Goal: Task Accomplishment & Management: Manage account settings

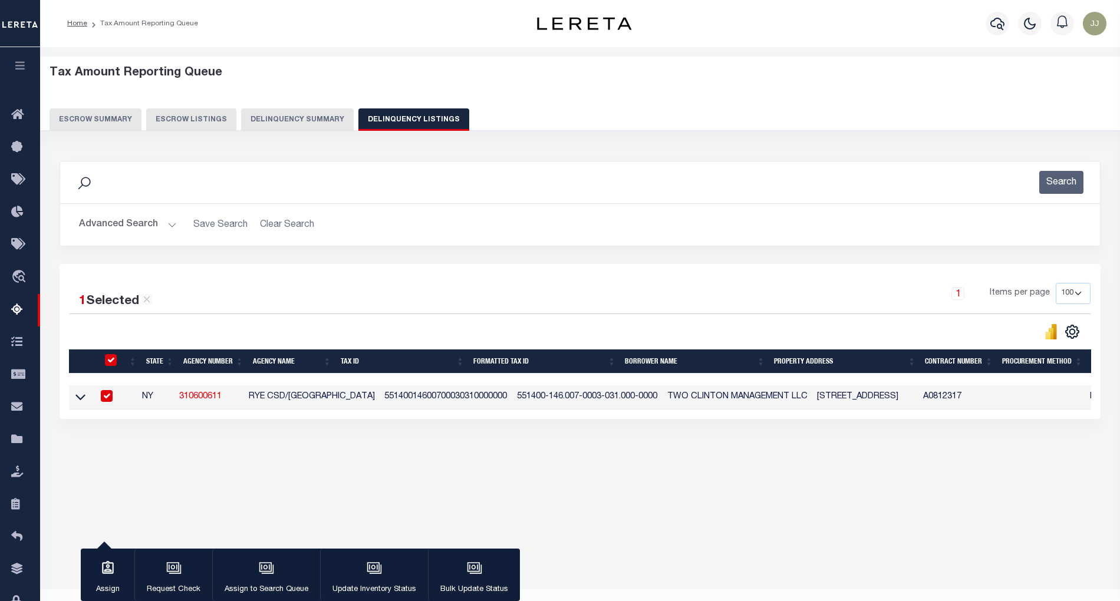
select select "100"
click at [156, 235] on button "Advanced Search" at bounding box center [128, 224] width 98 height 23
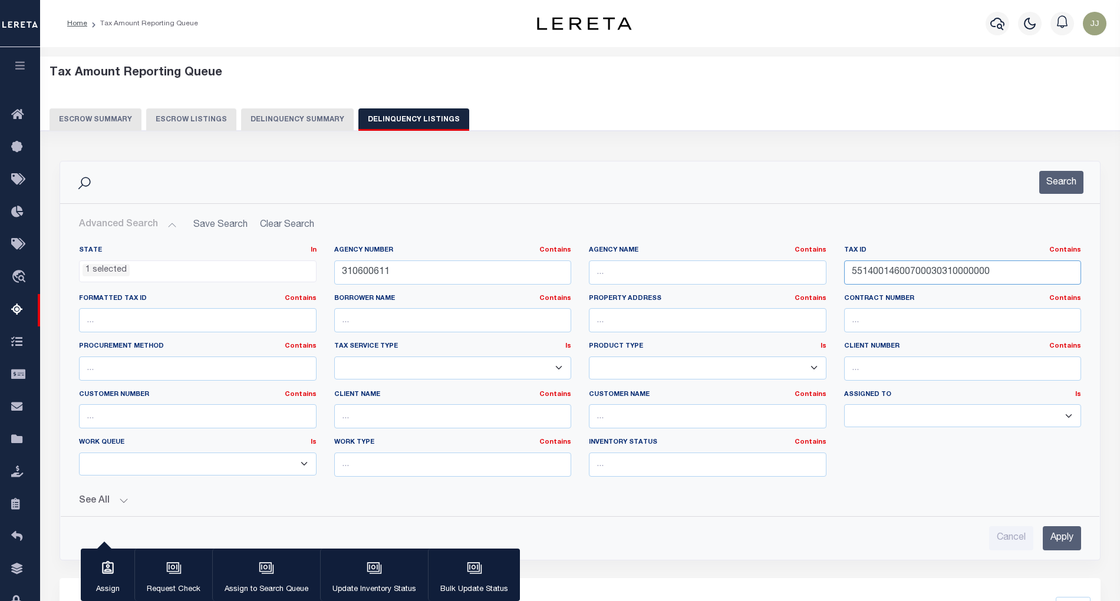
drag, startPoint x: 1001, startPoint y: 271, endPoint x: 806, endPoint y: 272, distance: 194.5
click at [806, 272] on div "State In In AK AL AR AZ CA CO CT DC DE FL GA GU HI IA ID IL IN KS KY LA MA MD M…" at bounding box center [580, 366] width 1020 height 241
paste input "80001001028"
type input "55140014600800010010280000"
drag, startPoint x: 1060, startPoint y: 189, endPoint x: 1028, endPoint y: 199, distance: 33.6
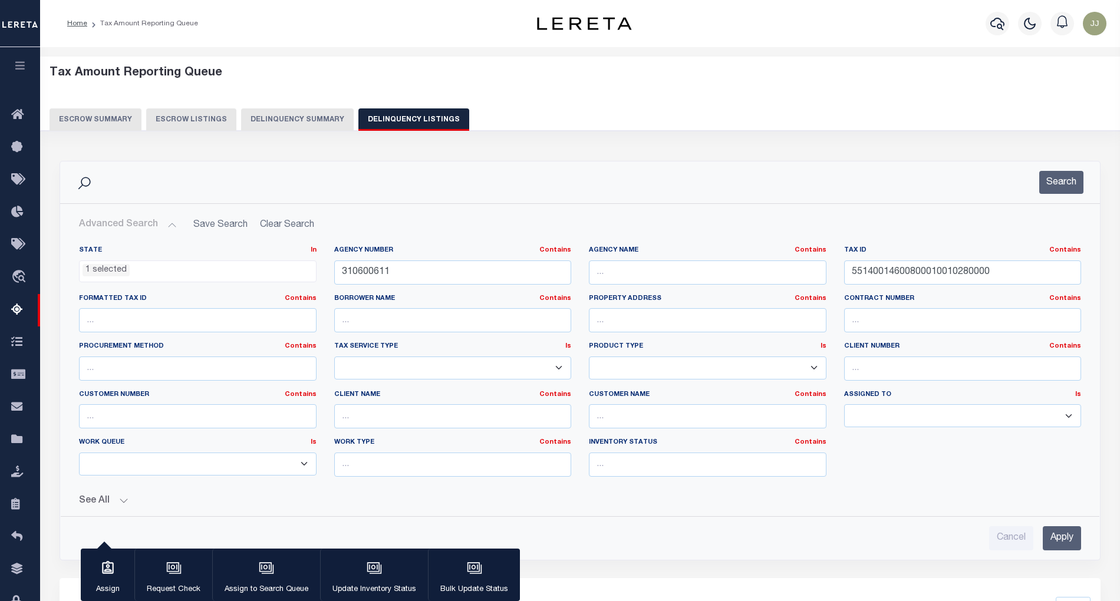
click at [1062, 187] on button "Search" at bounding box center [1061, 182] width 44 height 23
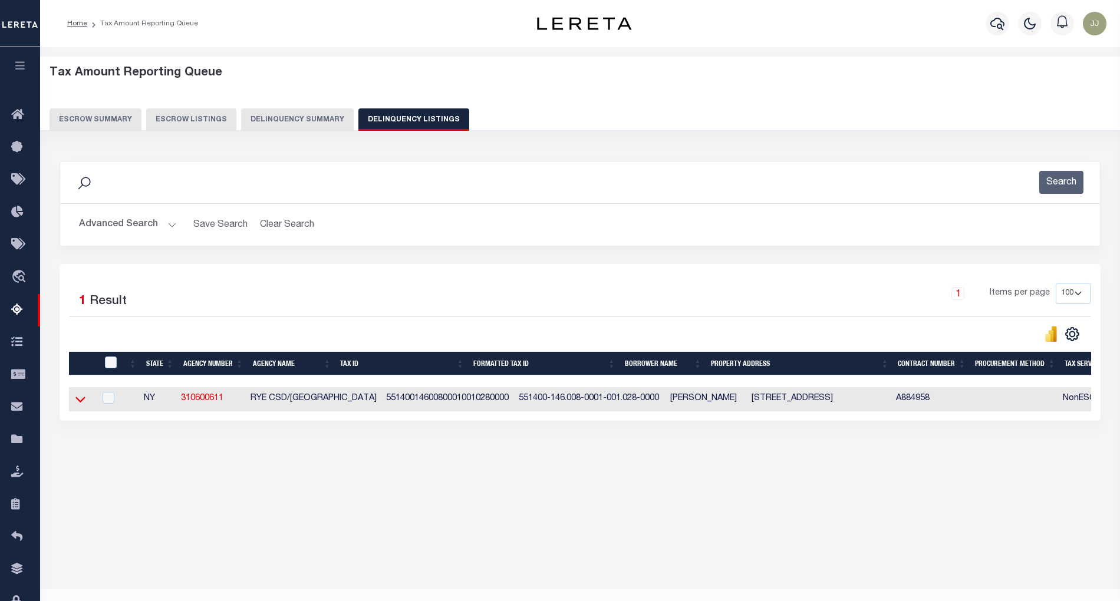
click at [81, 399] on icon at bounding box center [80, 399] width 10 height 12
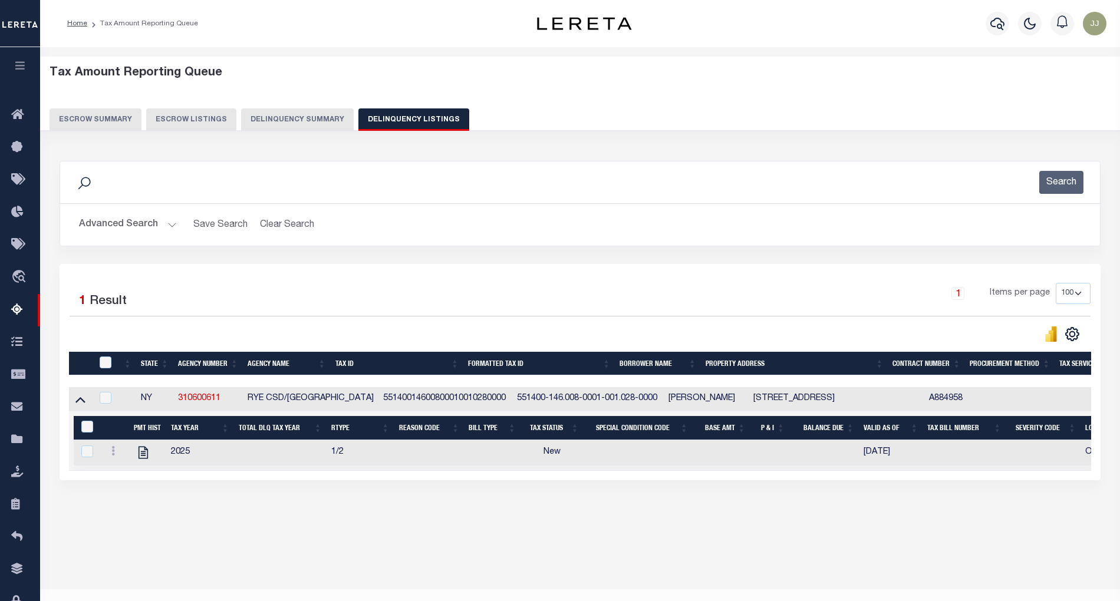
scroll to position [24, 0]
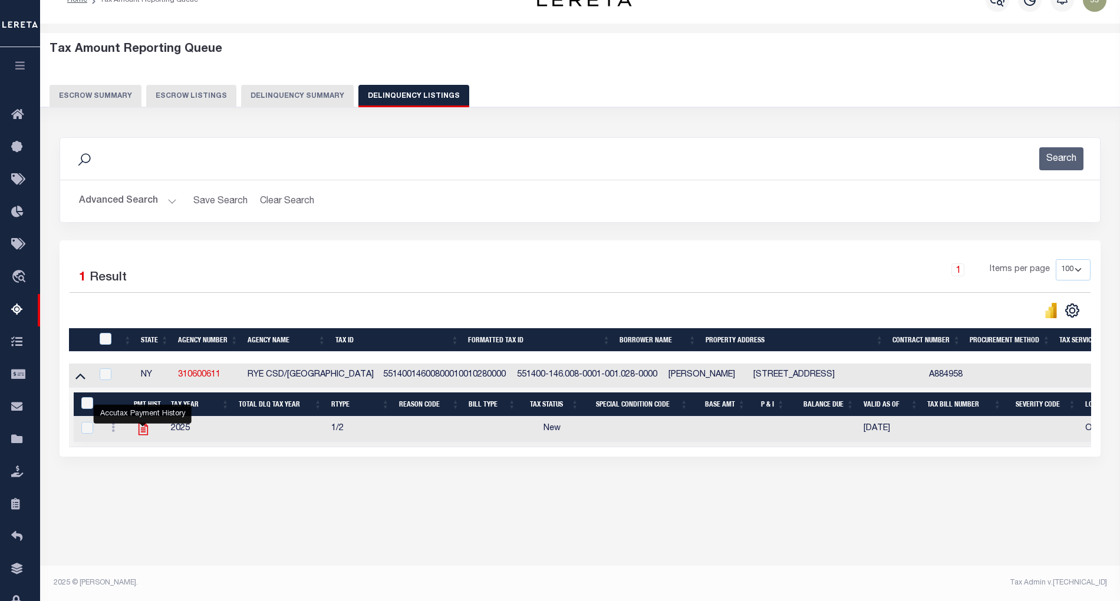
click at [144, 434] on icon "" at bounding box center [143, 428] width 15 height 15
checkbox input "true"
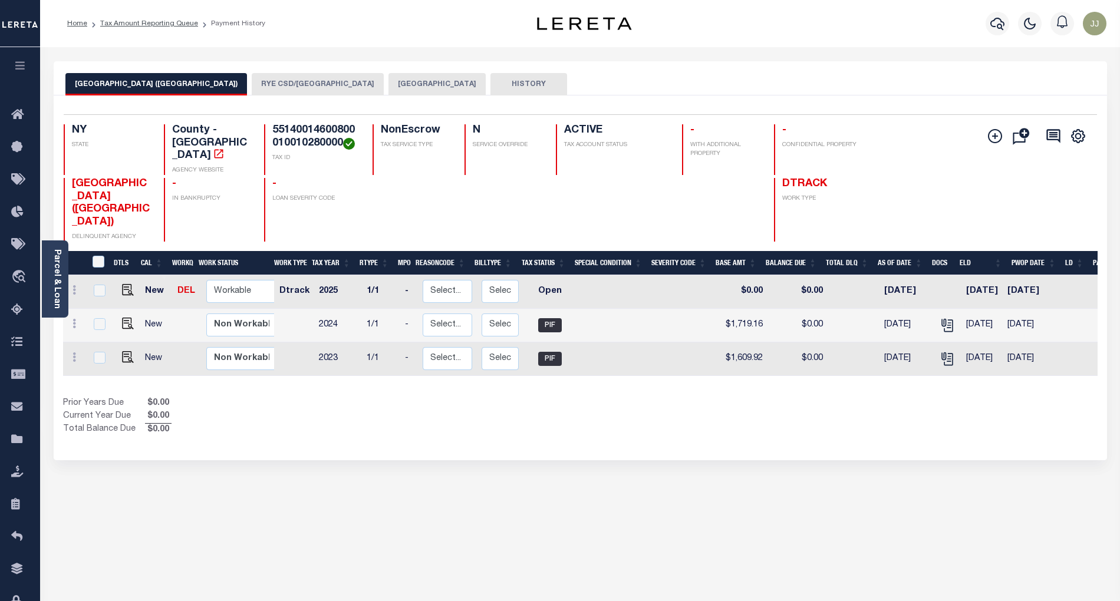
click at [388, 90] on button "[GEOGRAPHIC_DATA]" at bounding box center [436, 84] width 97 height 22
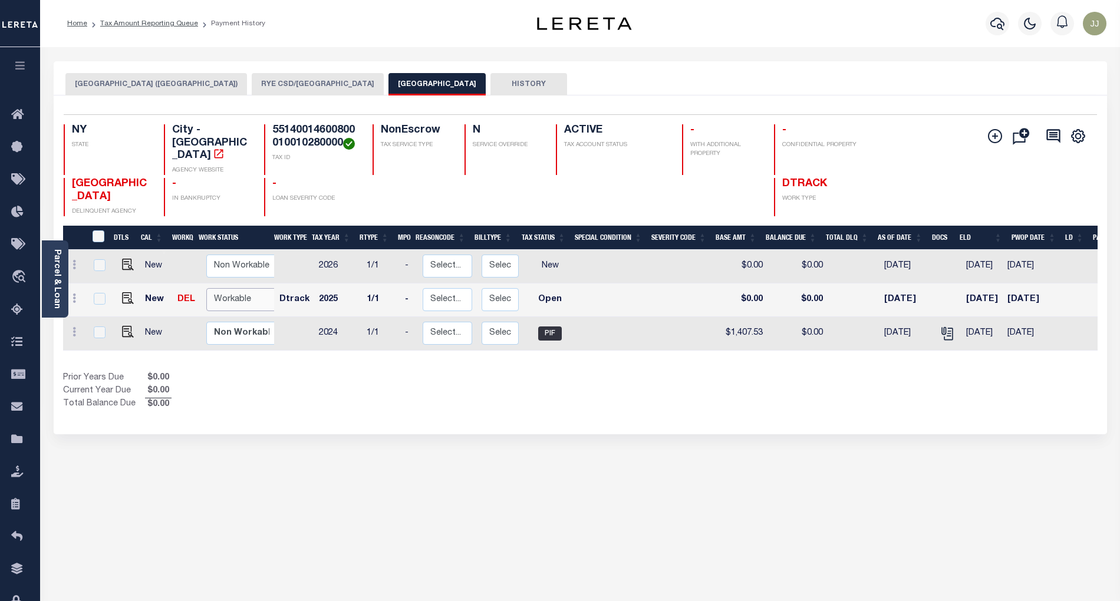
click at [226, 288] on select "Non Workable Workable" at bounding box center [241, 299] width 71 height 23
checkbox input "true"
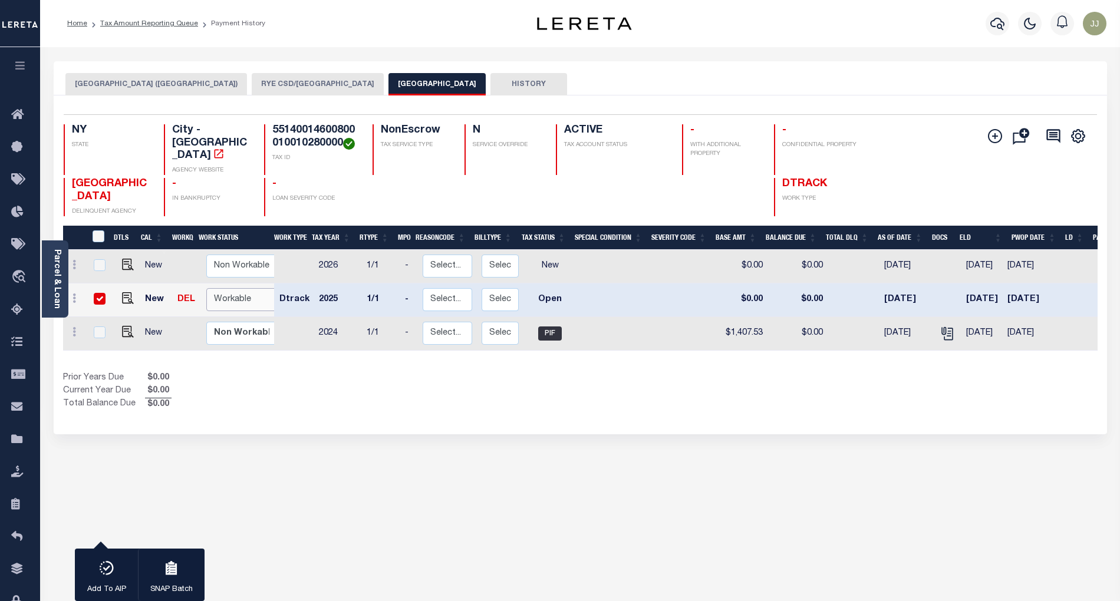
select select "true"
click at [206, 288] on select "Non Workable Workable" at bounding box center [241, 299] width 71 height 23
checkbox input "false"
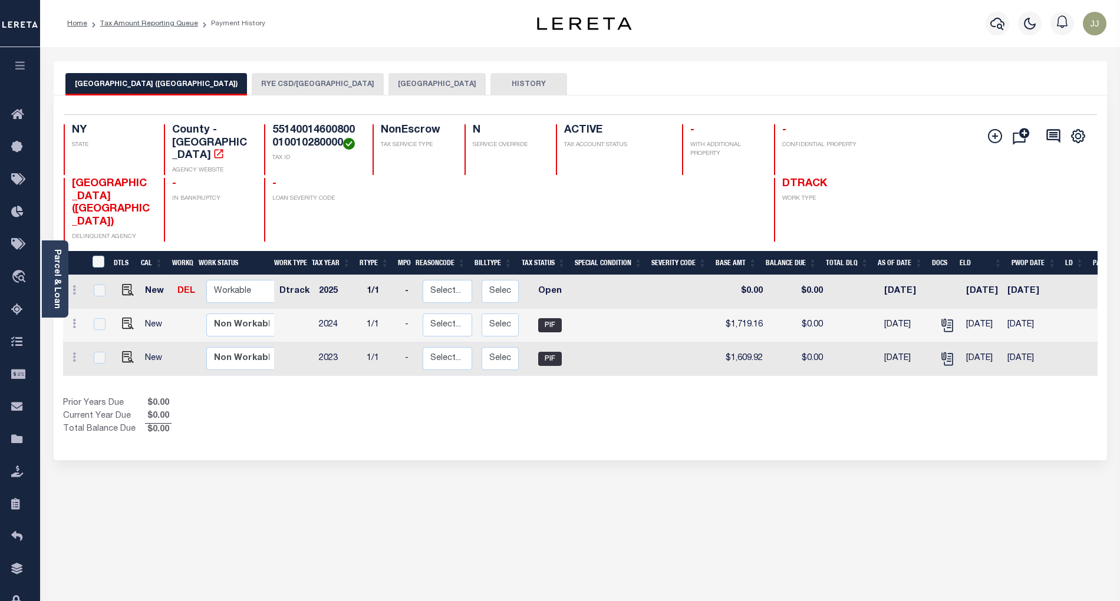
click at [388, 81] on button "[GEOGRAPHIC_DATA]" at bounding box center [436, 84] width 97 height 22
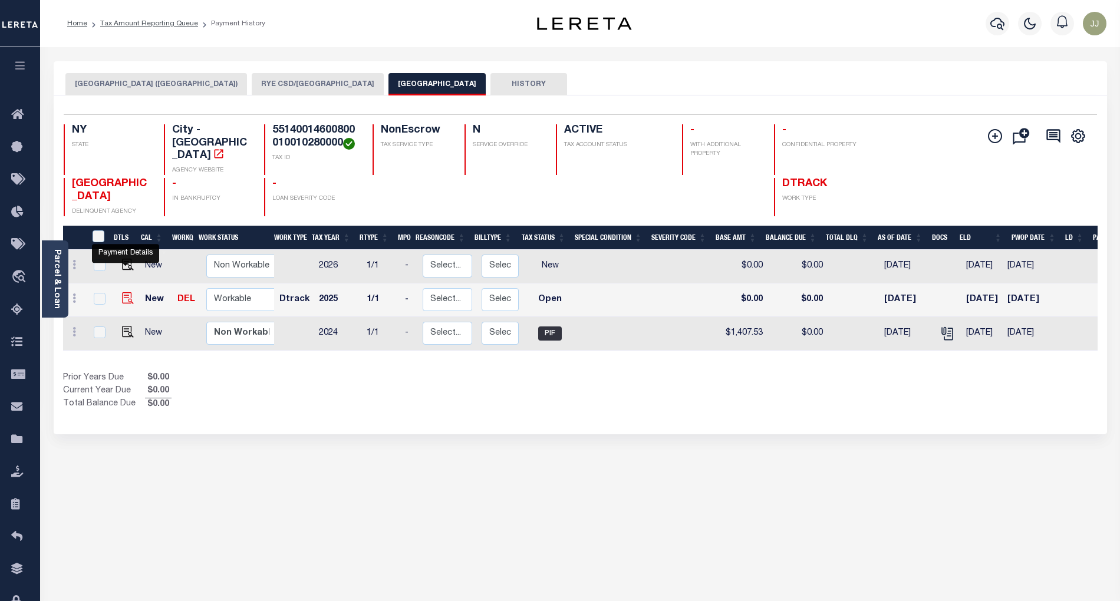
click at [126, 292] on img "" at bounding box center [128, 298] width 12 height 12
checkbox input "true"
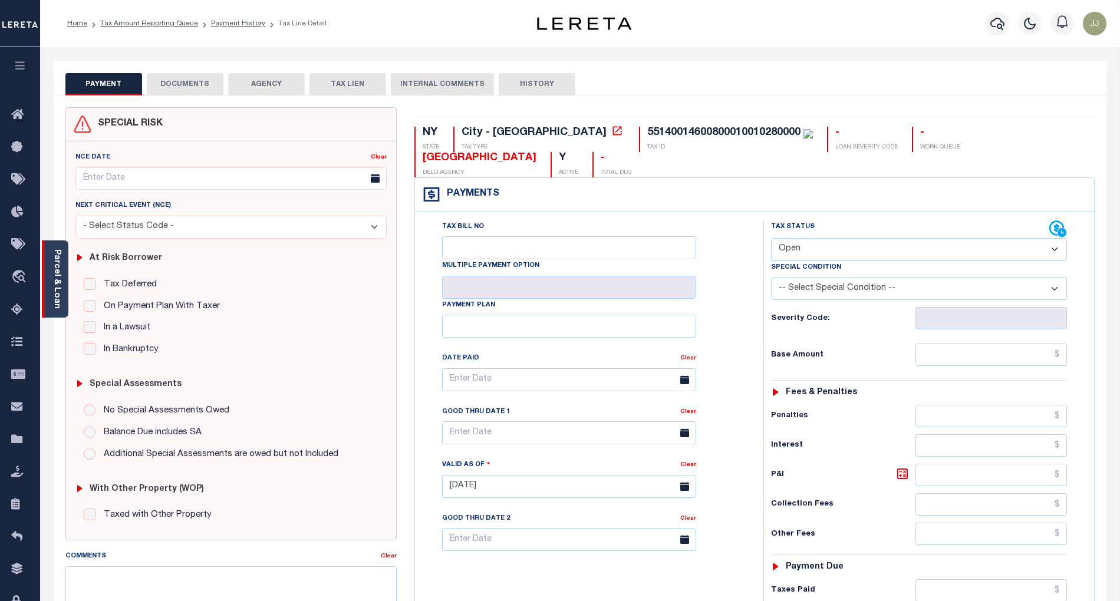
click at [59, 303] on link "Parcel & Loan" at bounding box center [56, 279] width 8 height 60
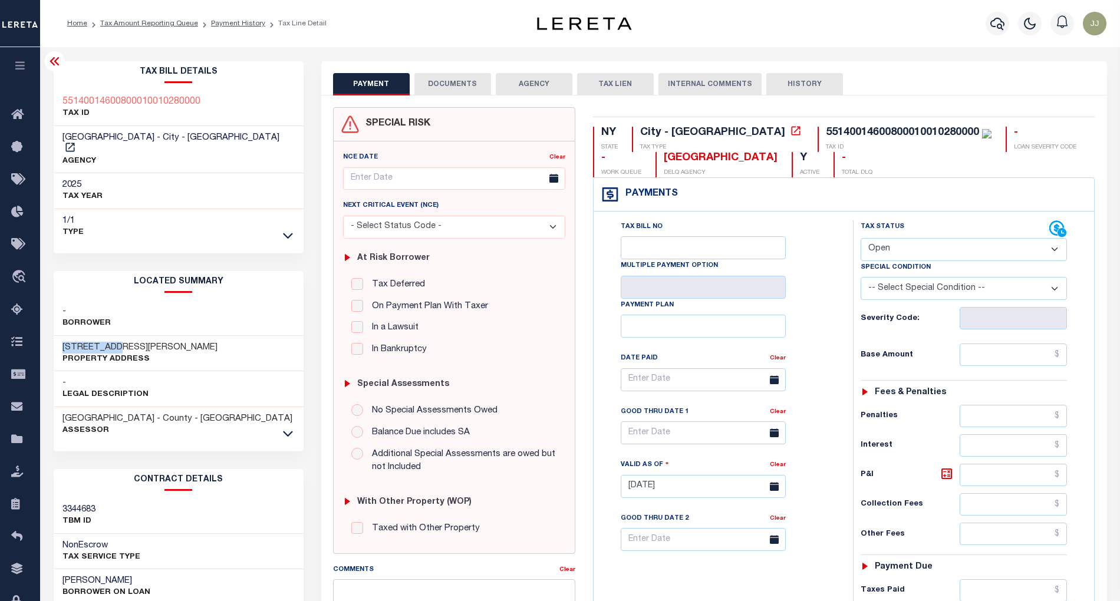
drag, startPoint x: 130, startPoint y: 335, endPoint x: 60, endPoint y: 335, distance: 70.7
click at [60, 336] on div "58 PECK AVE Property Address" at bounding box center [179, 354] width 250 height 36
copy h3 "58 PECK AVE"
click at [894, 259] on select "- Select Status Code - Open Due/Unpaid Paid Incomplete No Tax Due Internal Refu…" at bounding box center [964, 249] width 207 height 23
select select "PYD"
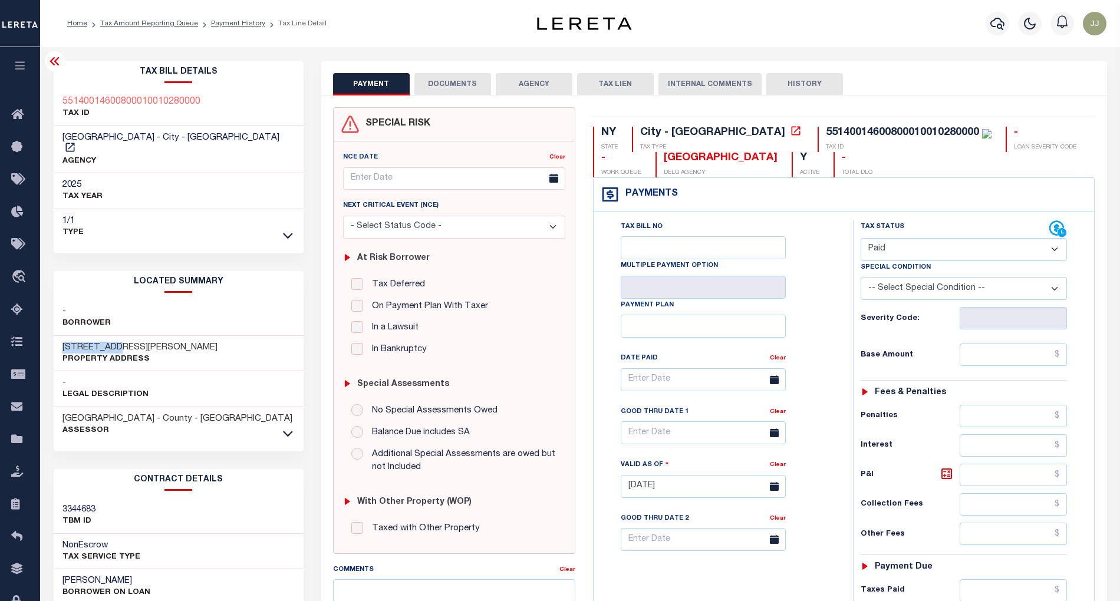
click at [861, 239] on select "- Select Status Code - Open Due/Unpaid Paid Incomplete No Tax Due Internal Refu…" at bounding box center [964, 249] width 207 height 23
type input "10/02/2025"
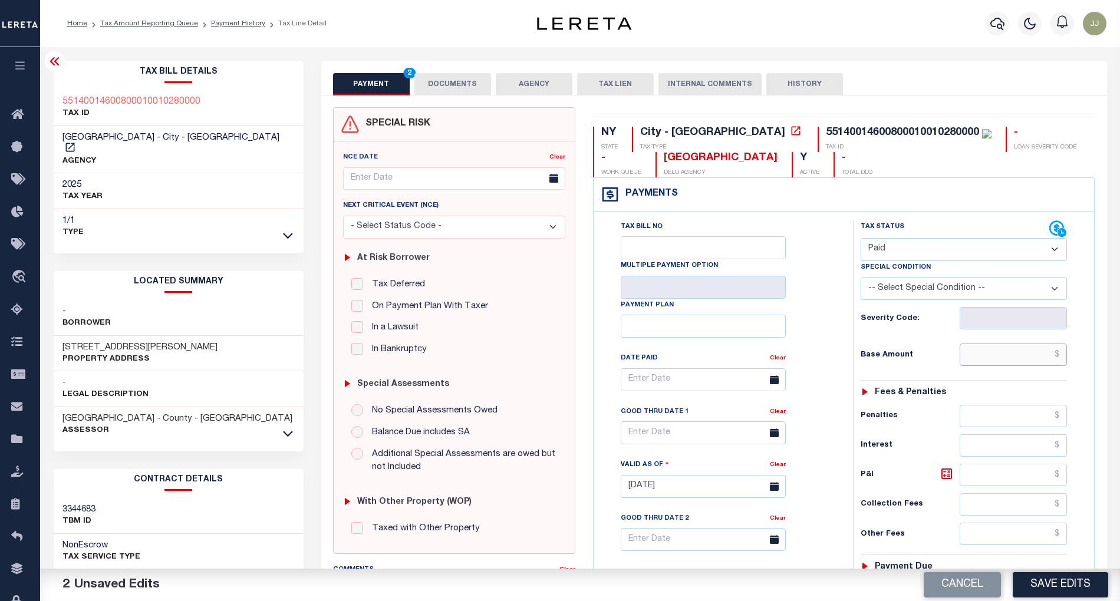
click at [972, 361] on input "text" at bounding box center [1013, 355] width 107 height 22
paste input "1,478.95"
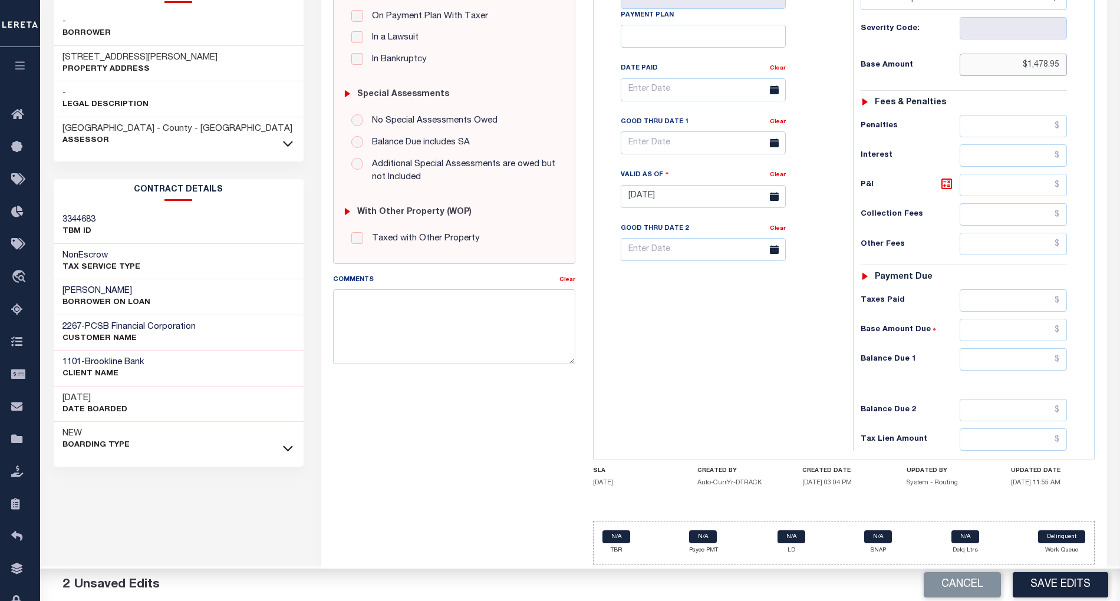
type input "$1,478.95"
click at [993, 357] on input "text" at bounding box center [1013, 359] width 107 height 22
type input "$0.00"
click at [744, 385] on div "Tax Bill No Multiple Payment Option Payment Plan Clear" at bounding box center [721, 190] width 248 height 520
click at [1057, 585] on button "Save Edits" at bounding box center [1060, 584] width 95 height 25
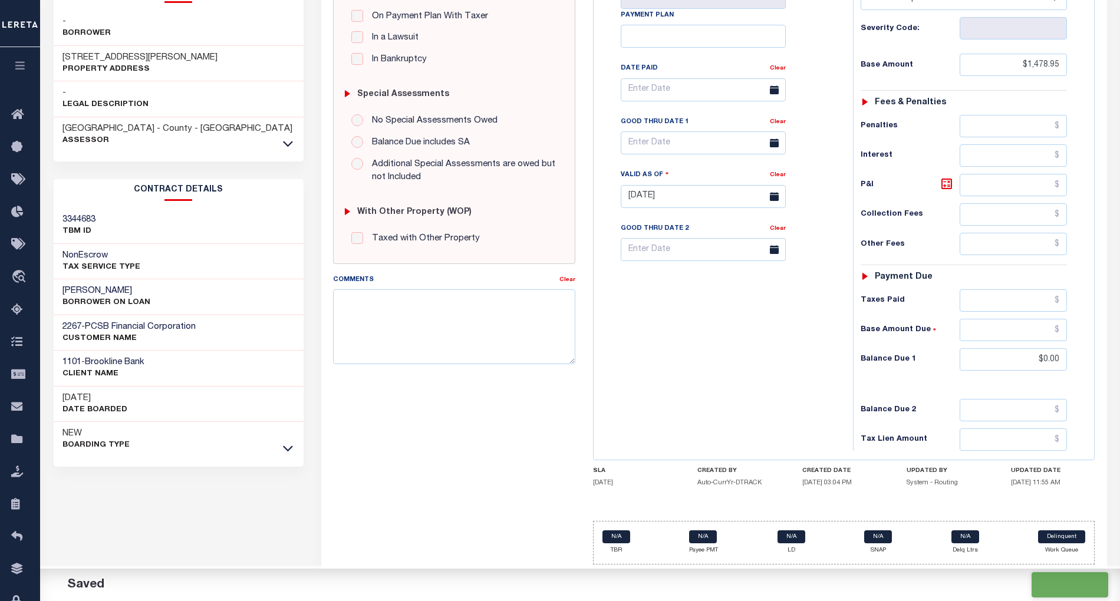
checkbox input "false"
type input "$1,478.95"
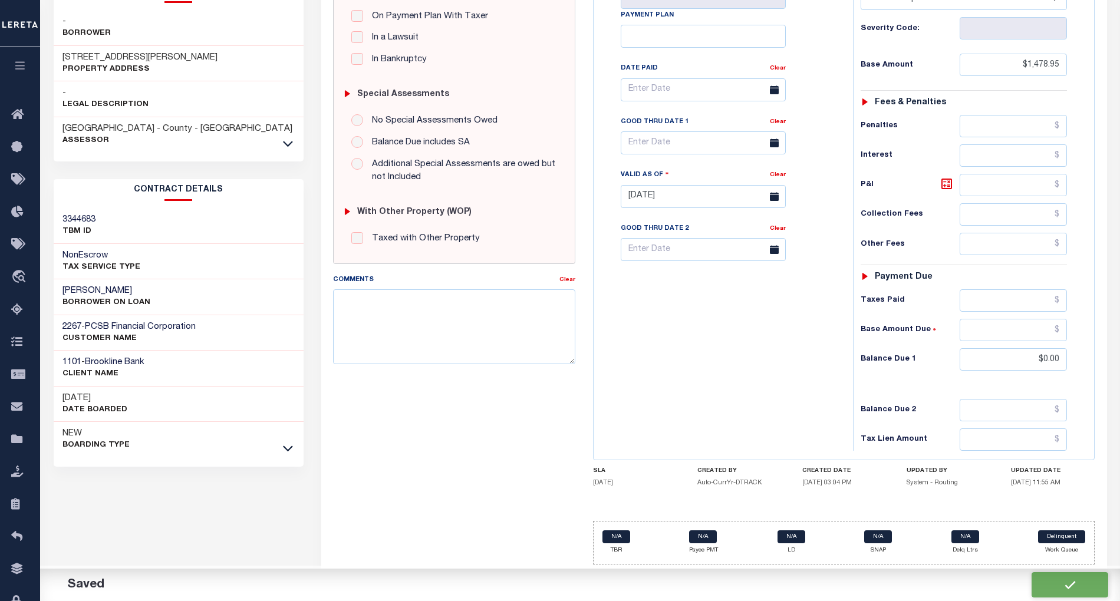
type input "$0"
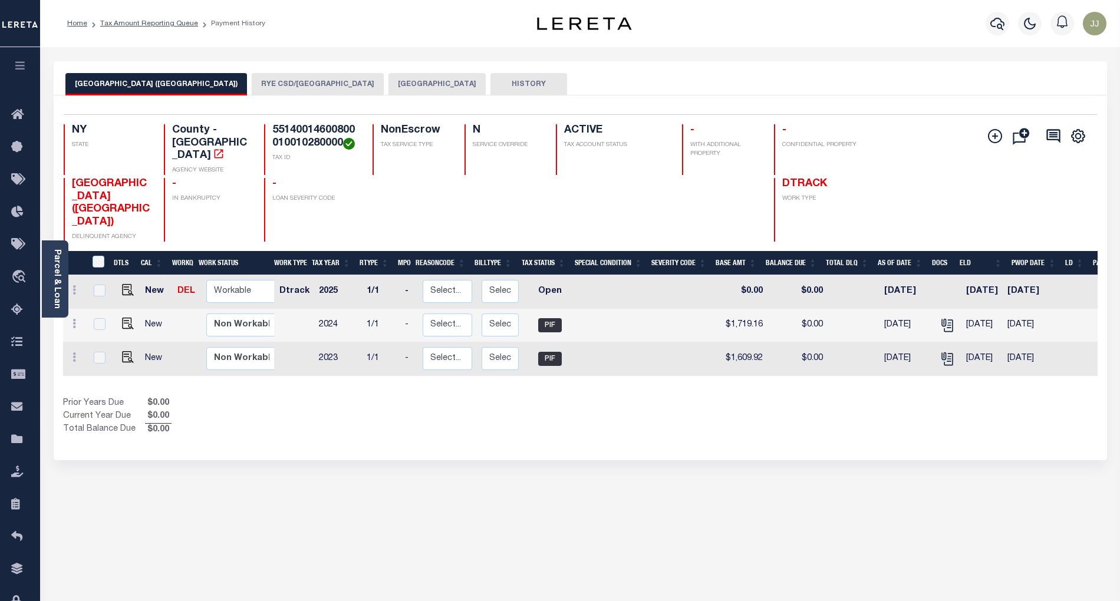
click at [388, 88] on button "[GEOGRAPHIC_DATA]" at bounding box center [436, 84] width 97 height 22
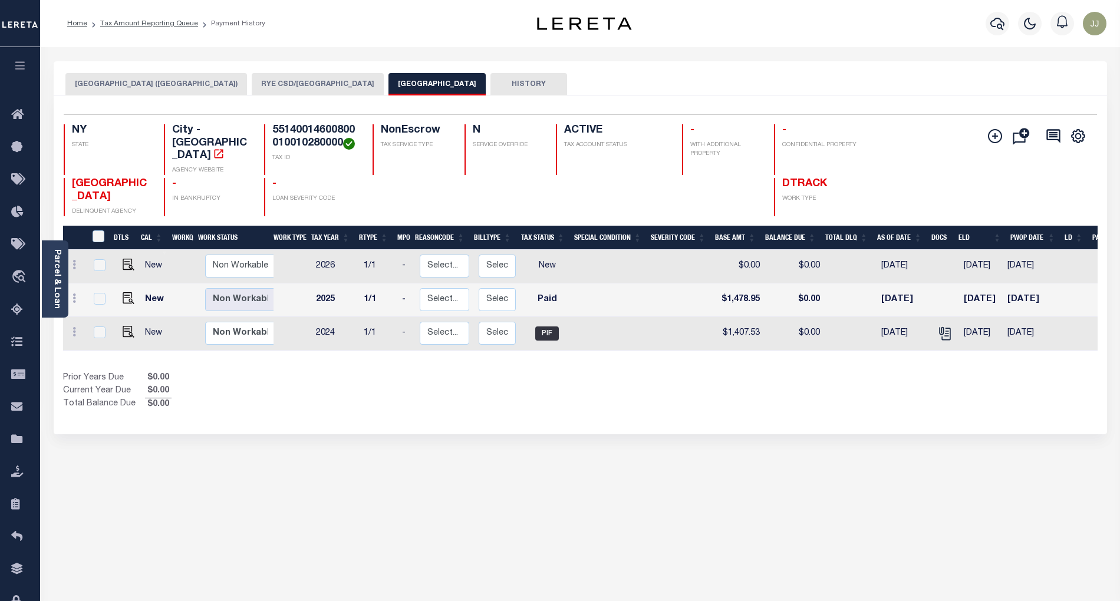
click at [170, 87] on button "[GEOGRAPHIC_DATA] ([GEOGRAPHIC_DATA])" at bounding box center [156, 84] width 182 height 22
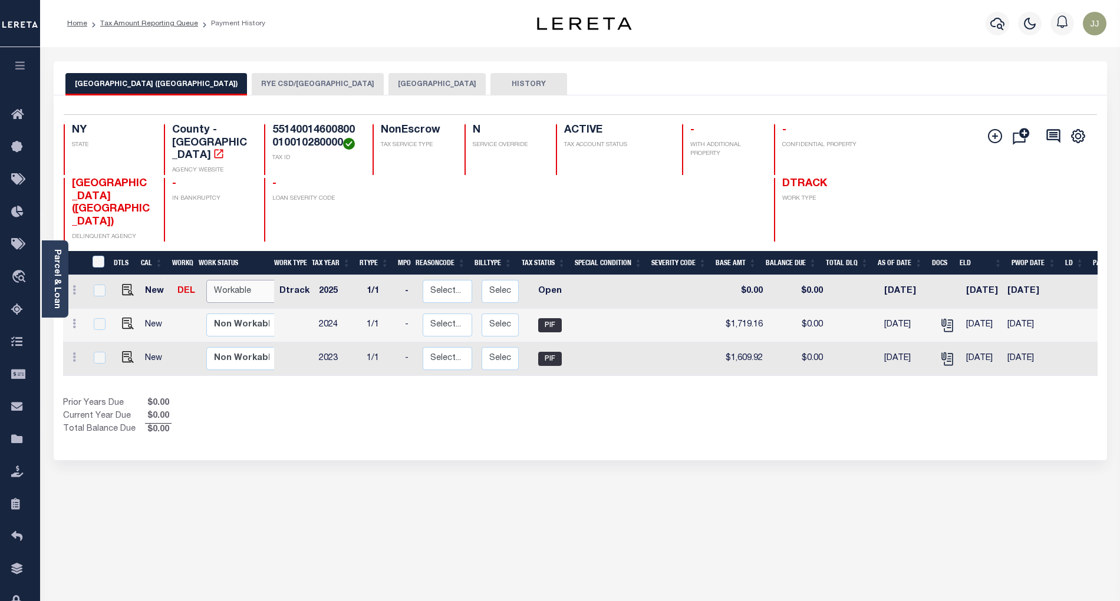
click at [223, 280] on select "Non Workable Workable" at bounding box center [241, 291] width 71 height 23
checkbox input "true"
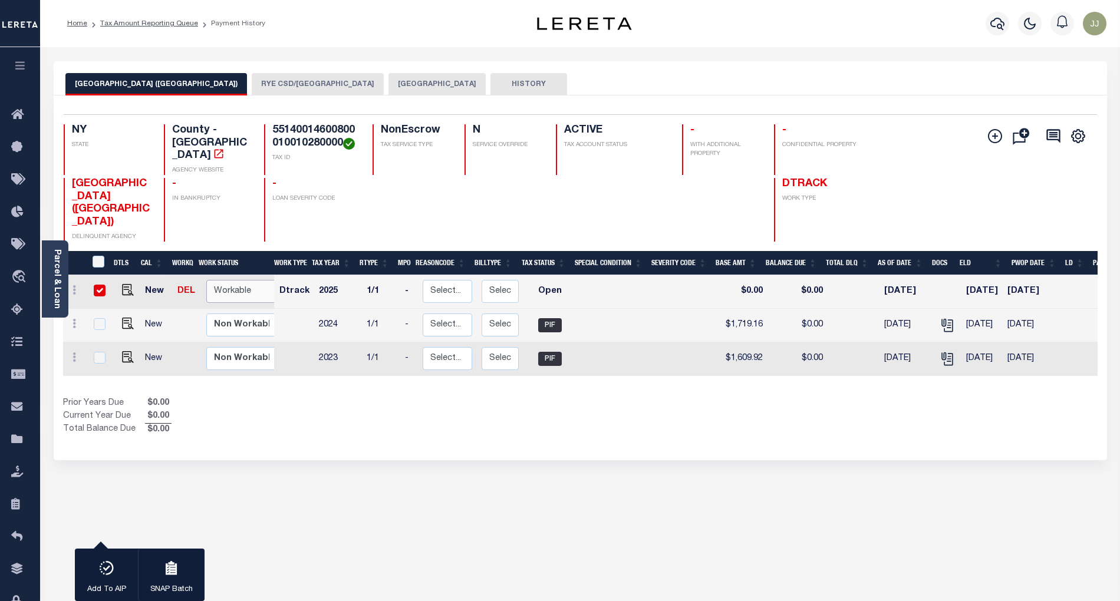
select select "true"
click at [206, 280] on select "Non Workable Workable" at bounding box center [241, 291] width 71 height 23
checkbox input "false"
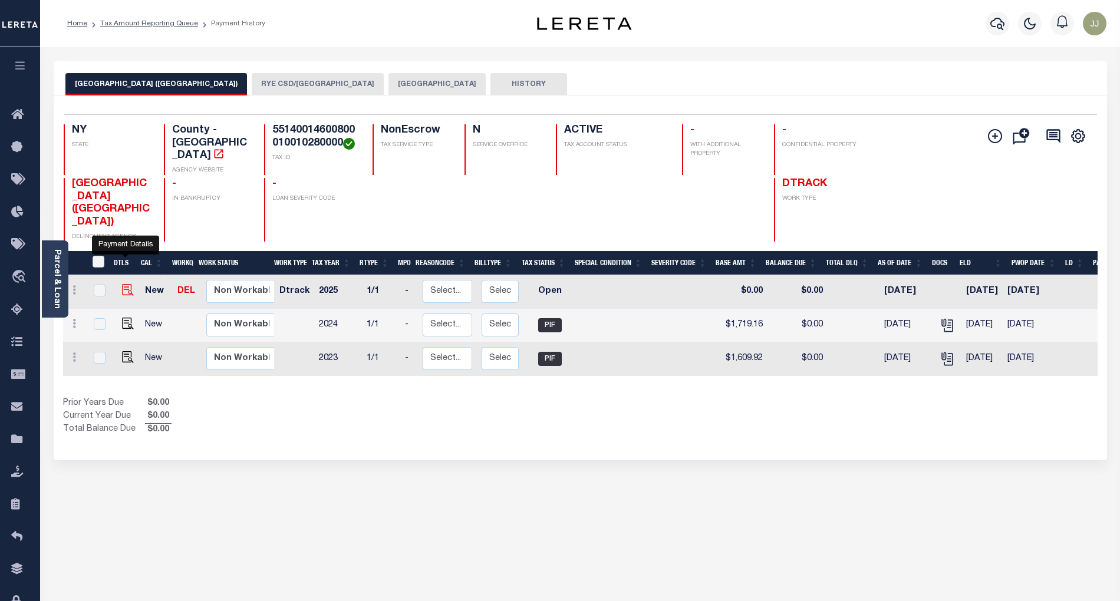
click at [123, 284] on img "" at bounding box center [128, 290] width 12 height 12
checkbox input "true"
click at [144, 78] on button "[GEOGRAPHIC_DATA] ([GEOGRAPHIC_DATA])" at bounding box center [156, 84] width 182 height 22
click at [255, 81] on button "RYE CSD/[GEOGRAPHIC_DATA]" at bounding box center [318, 84] width 132 height 22
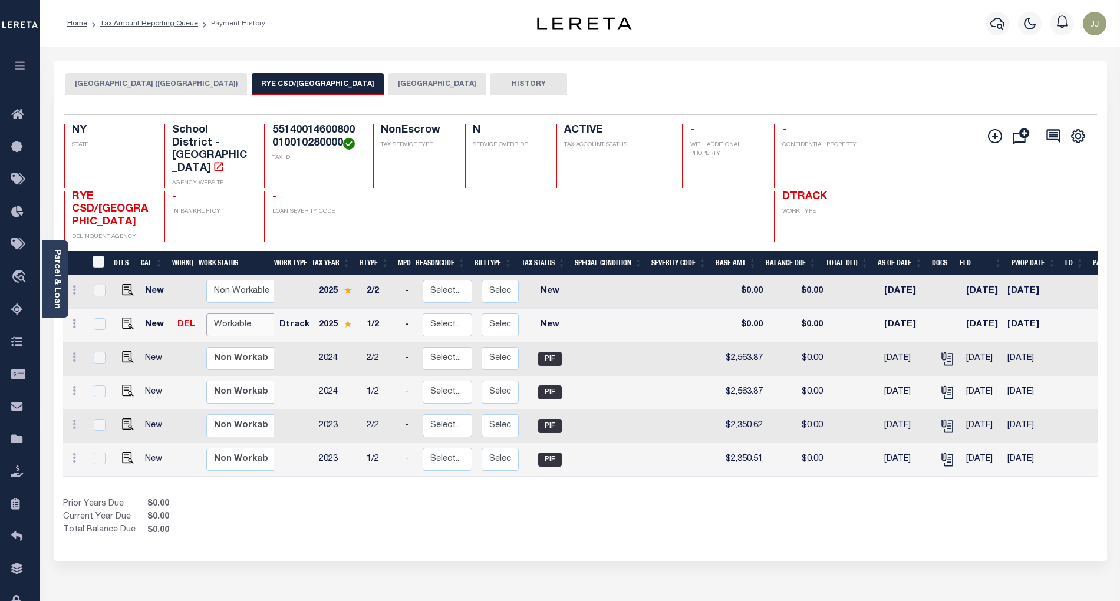
click at [226, 314] on select "Non Workable Workable" at bounding box center [241, 325] width 71 height 23
checkbox input "true"
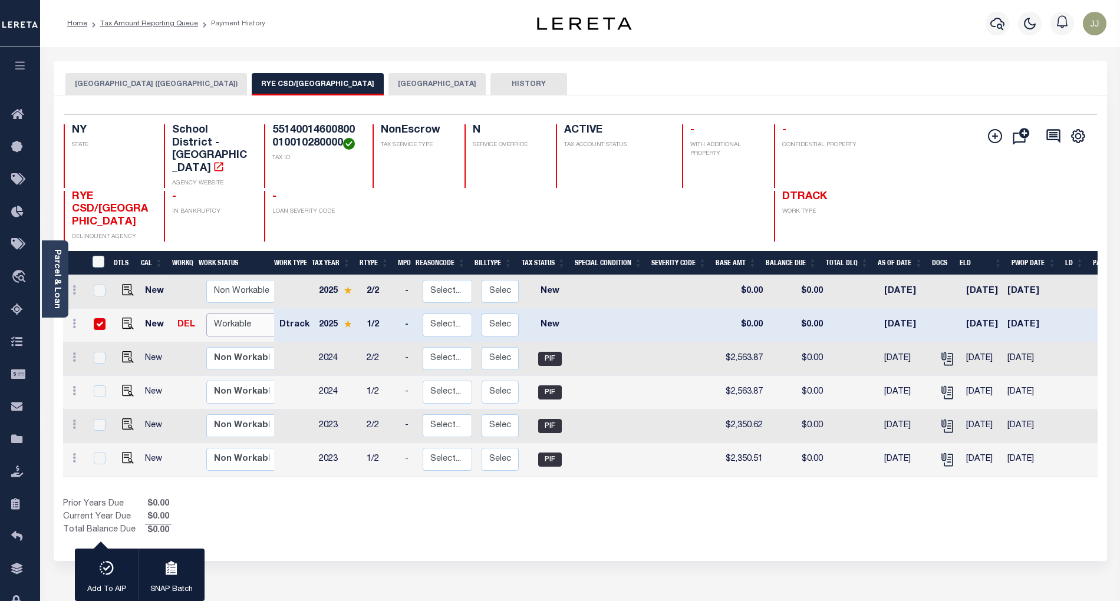
select select "true"
click at [206, 314] on select "Non Workable Workable" at bounding box center [241, 325] width 71 height 23
checkbox input "false"
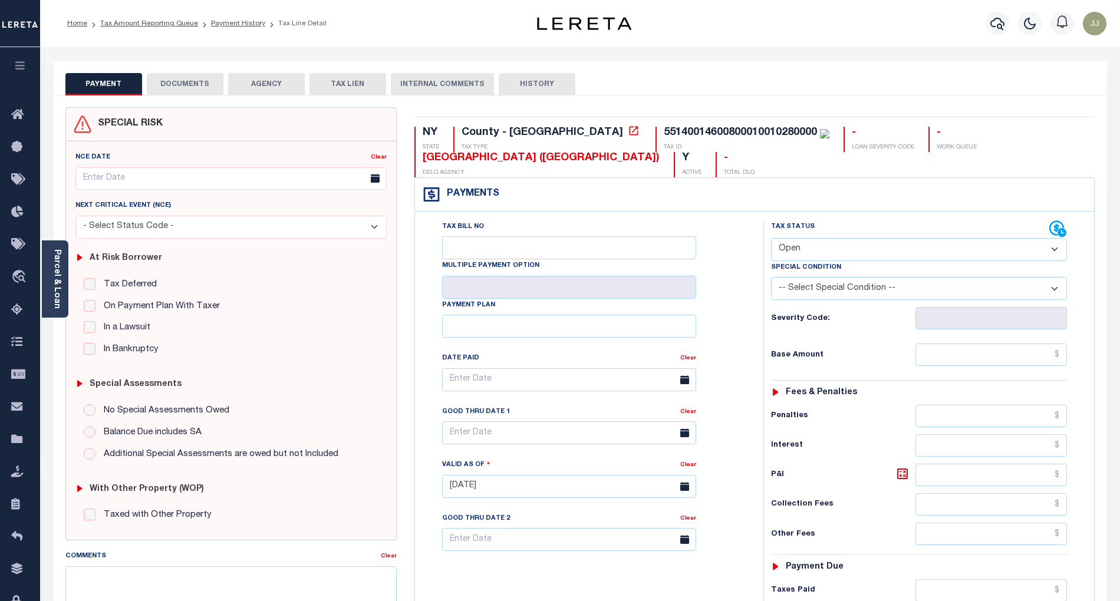
click at [68, 300] on div "NCE Date Clear Next Critical Event (NCE)" at bounding box center [231, 340] width 330 height 398
click at [66, 291] on div "Parcel & Loan" at bounding box center [55, 279] width 27 height 77
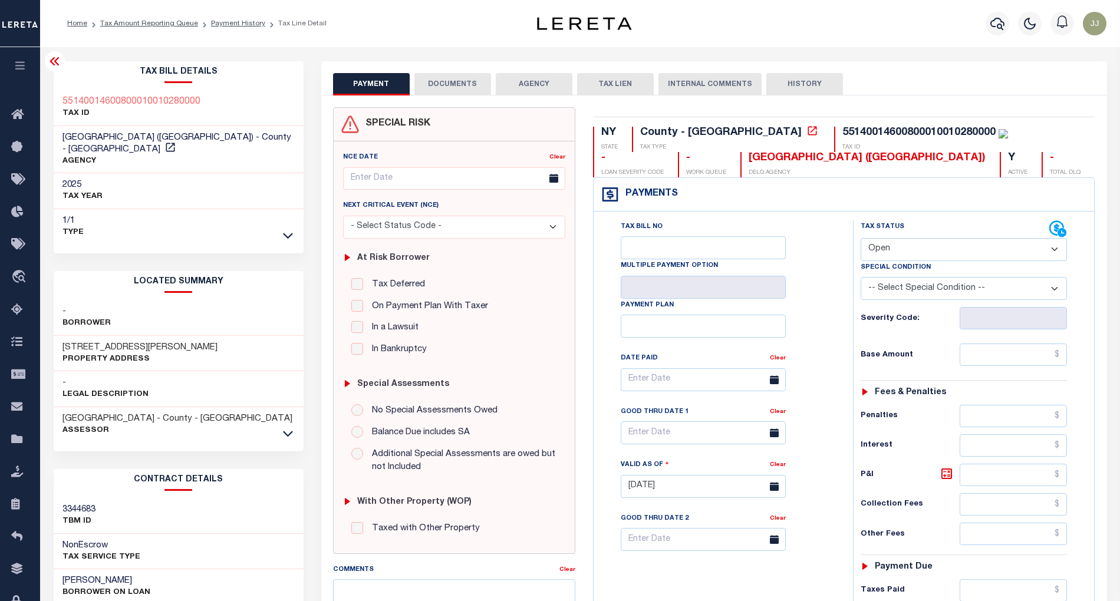
click at [892, 255] on select "- Select Status Code - Open Due/Unpaid Paid Incomplete No Tax Due Internal Refu…" at bounding box center [964, 249] width 207 height 23
select select "PYD"
click at [861, 239] on select "- Select Status Code - Open Due/Unpaid Paid Incomplete No Tax Due Internal Refu…" at bounding box center [964, 249] width 207 height 23
type input "[DATE]"
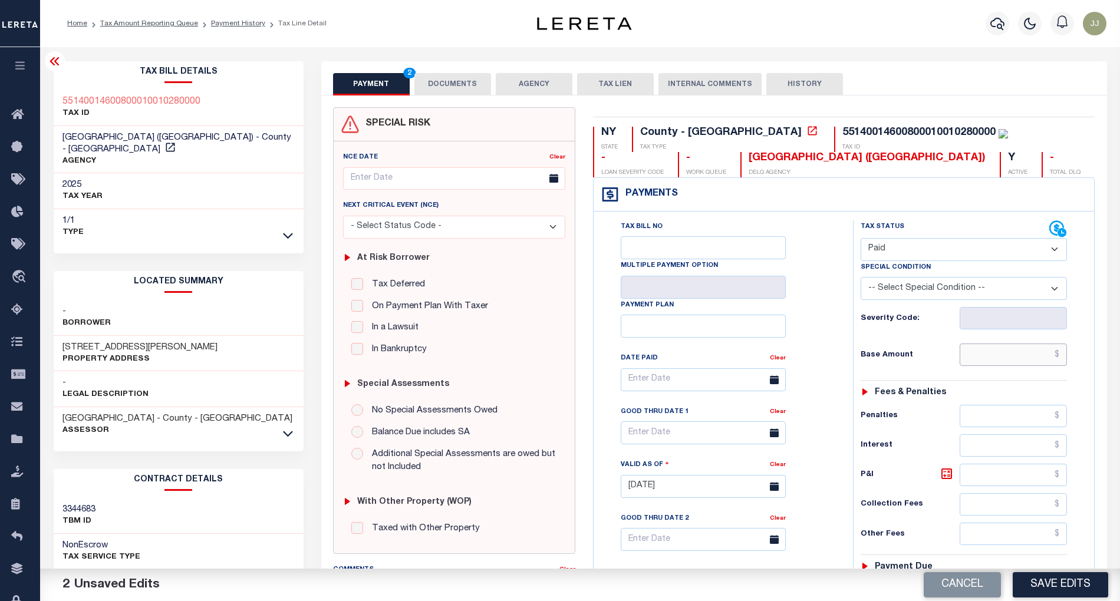
click at [986, 357] on input "text" at bounding box center [1013, 355] width 107 height 22
paste input "1,756.24"
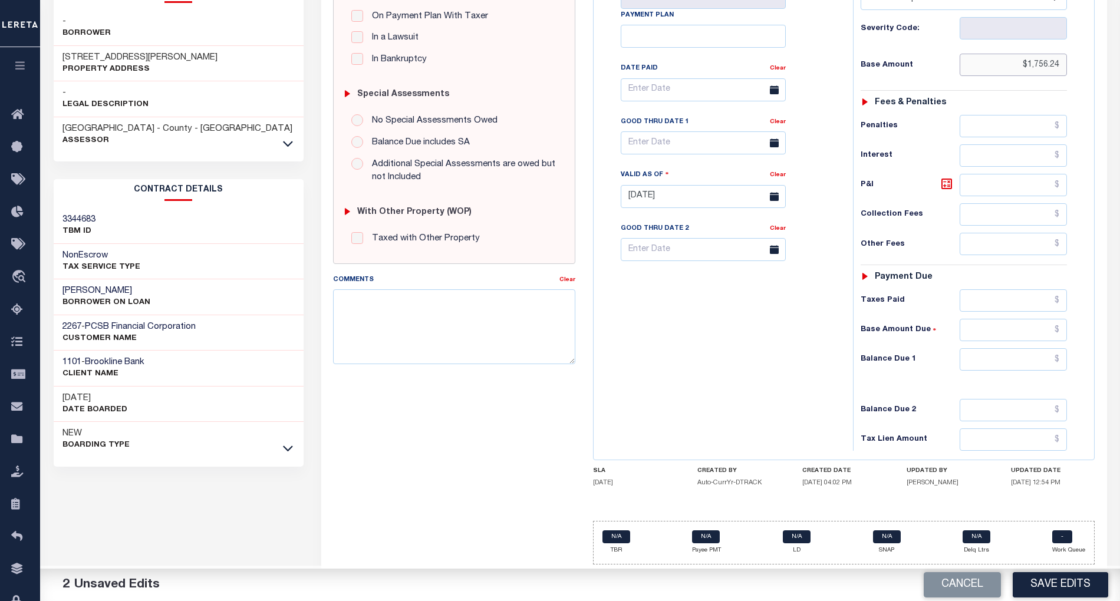
type input "$1,756.24"
click at [999, 355] on input "text" at bounding box center [1013, 359] width 107 height 22
type input "$0.00"
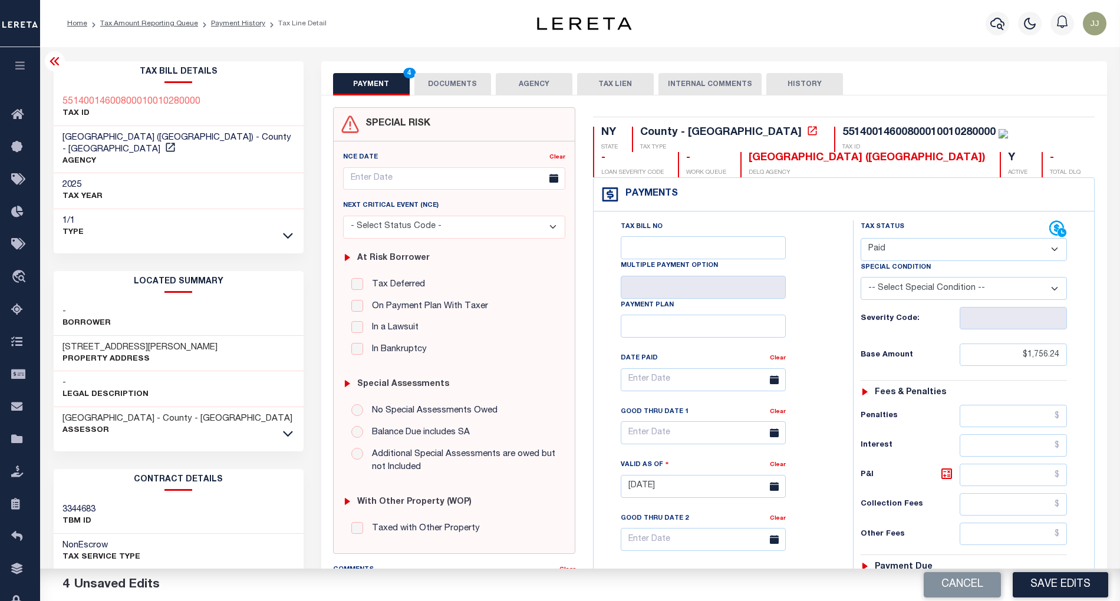
click at [444, 81] on button "DOCUMENTS" at bounding box center [452, 84] width 77 height 22
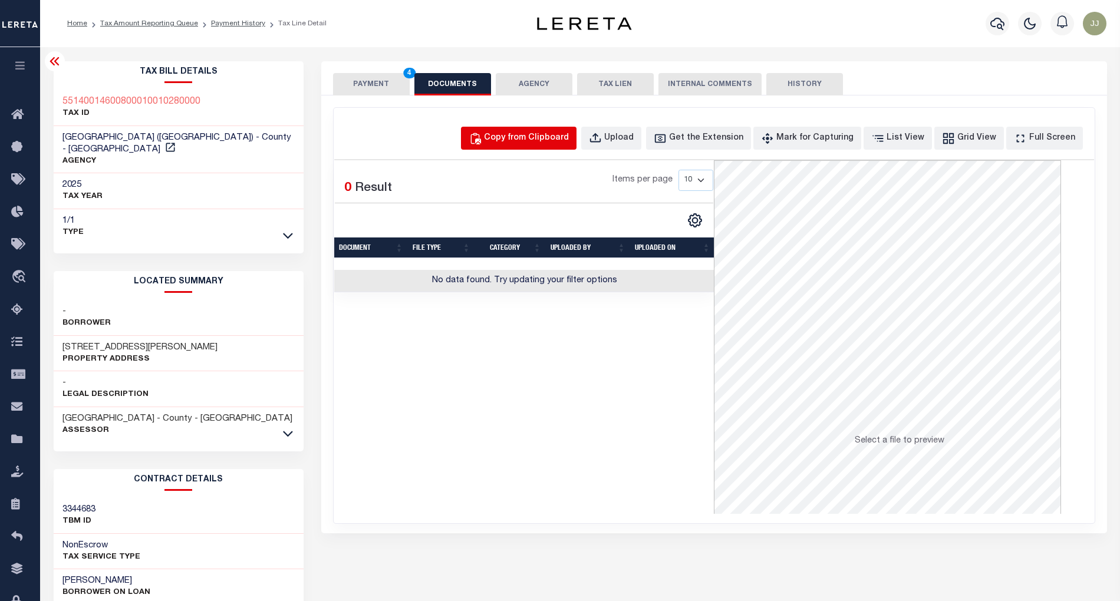
click at [500, 131] on button "Copy from Clipboard" at bounding box center [519, 138] width 116 height 23
select select "POP"
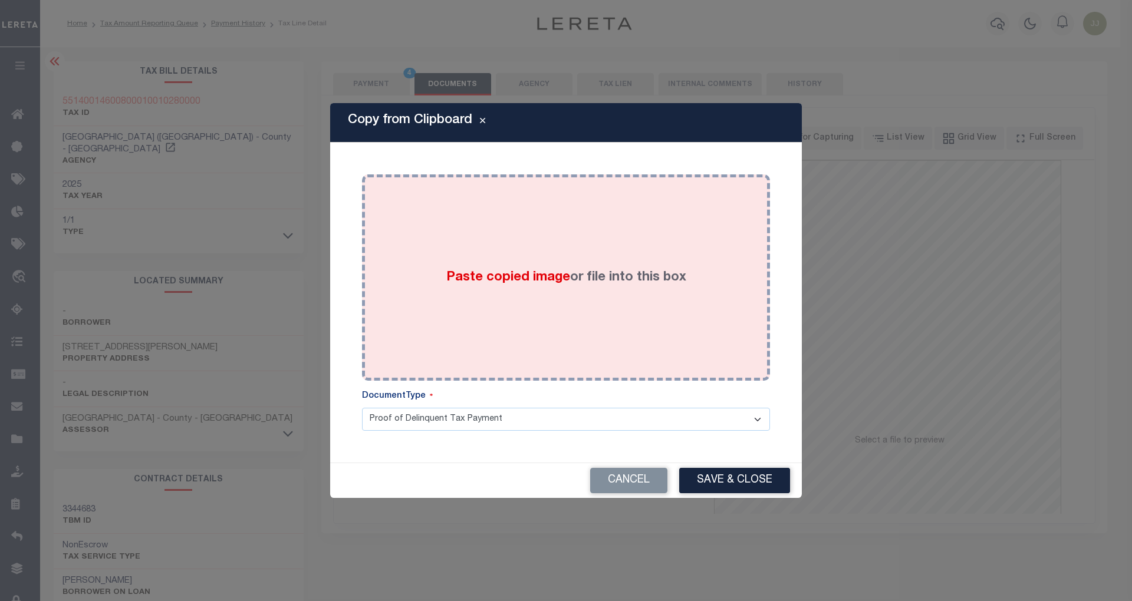
click at [533, 272] on span "Paste copied image" at bounding box center [508, 277] width 124 height 13
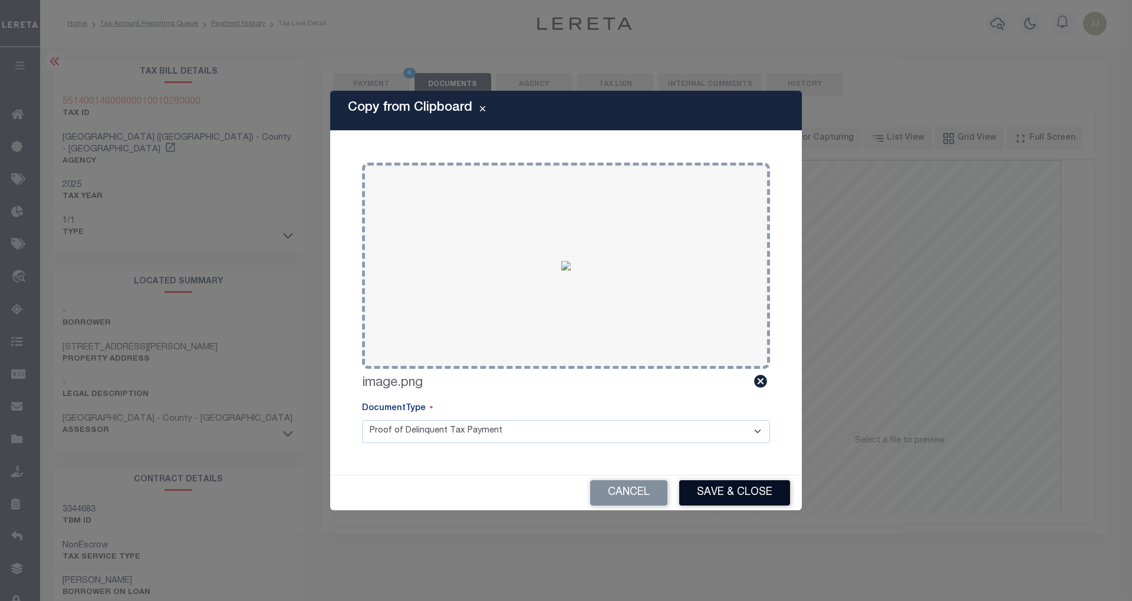
click at [747, 484] on button "Save & Close" at bounding box center [734, 492] width 111 height 25
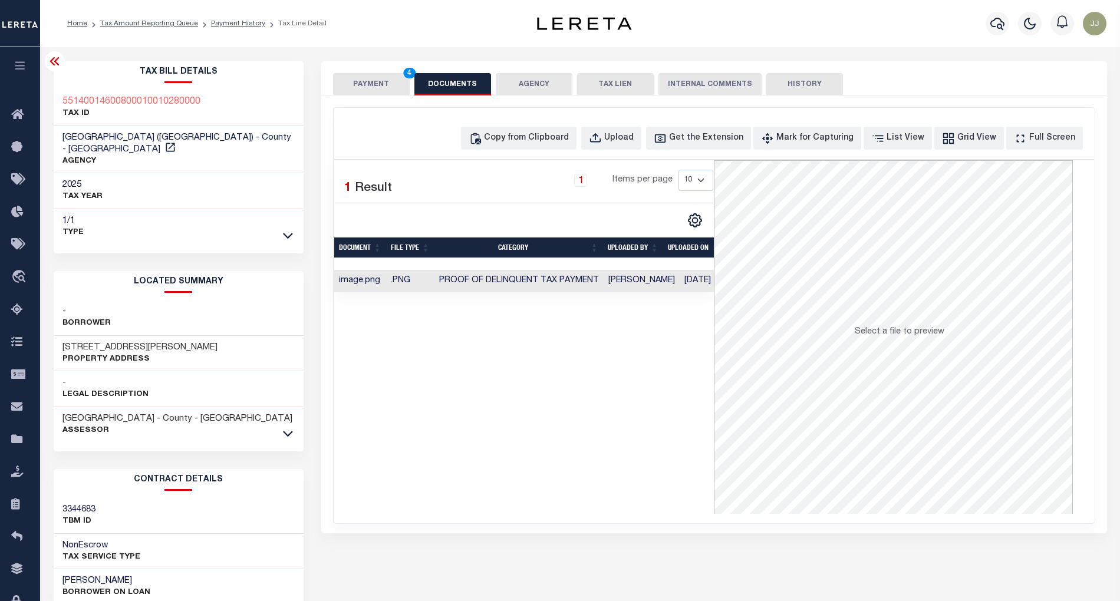
click at [378, 95] on div "SPECIAL RISK NCE Date Clear" at bounding box center [714, 314] width 786 height 438
click at [375, 83] on button "PAYMENT 4" at bounding box center [371, 84] width 77 height 22
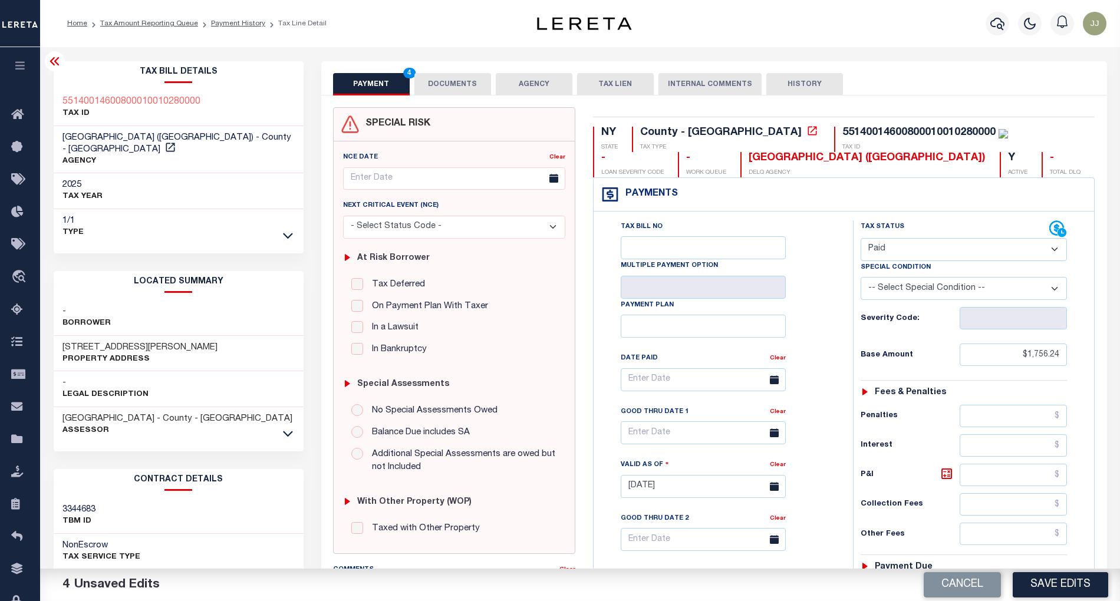
scroll to position [295, 0]
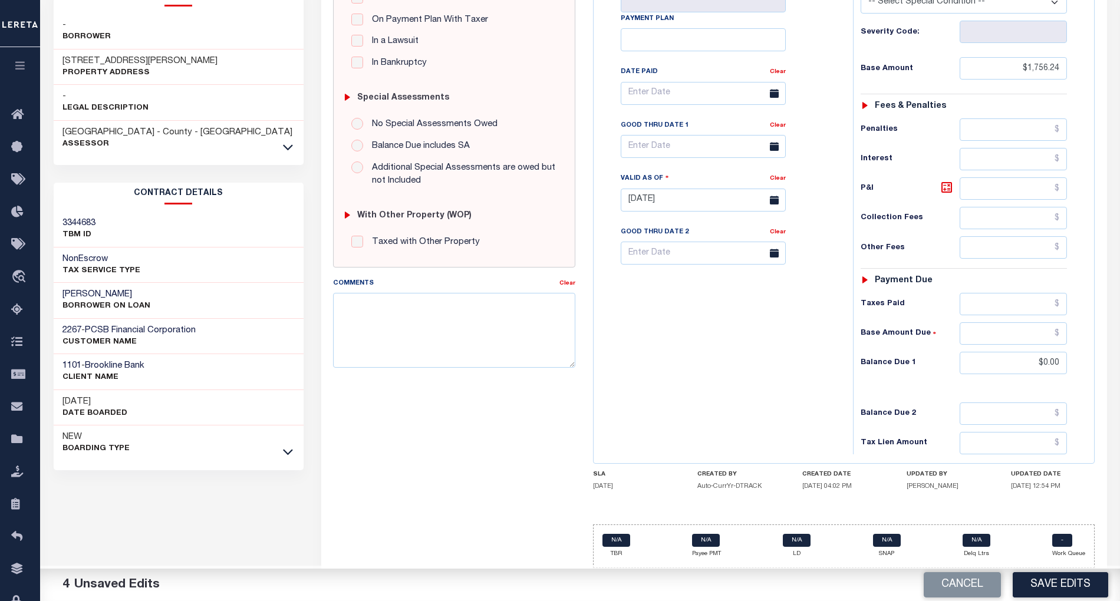
click at [713, 354] on div "Tax Bill No Multiple Payment Option Payment Plan Clear" at bounding box center [721, 194] width 248 height 520
click at [1046, 581] on button "Save Edits" at bounding box center [1060, 584] width 95 height 25
checkbox input "false"
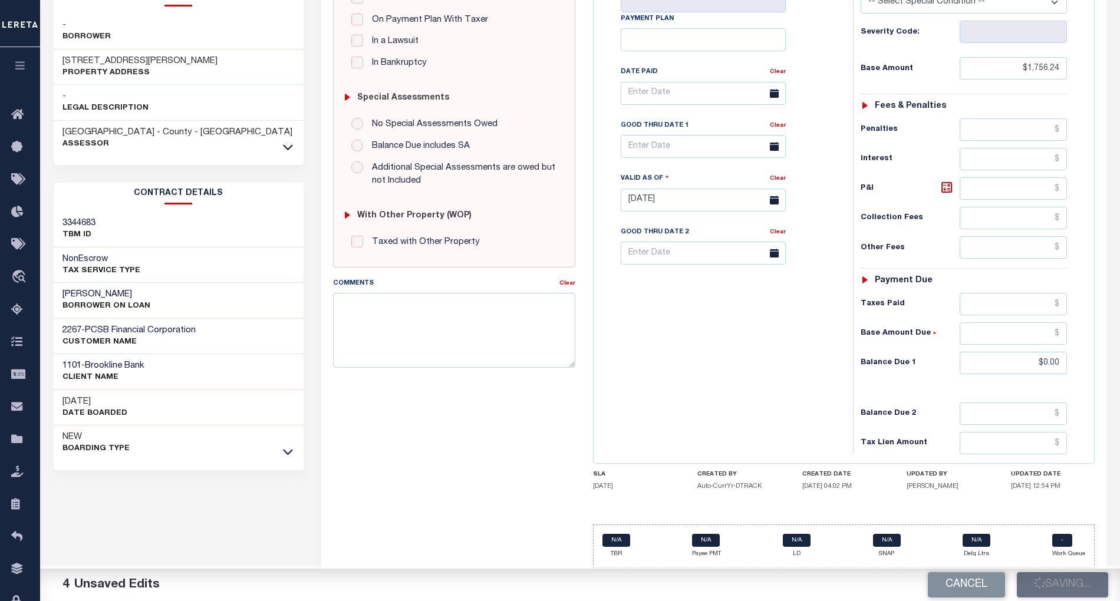
checkbox input "false"
type input "$1,756.24"
type input "$0"
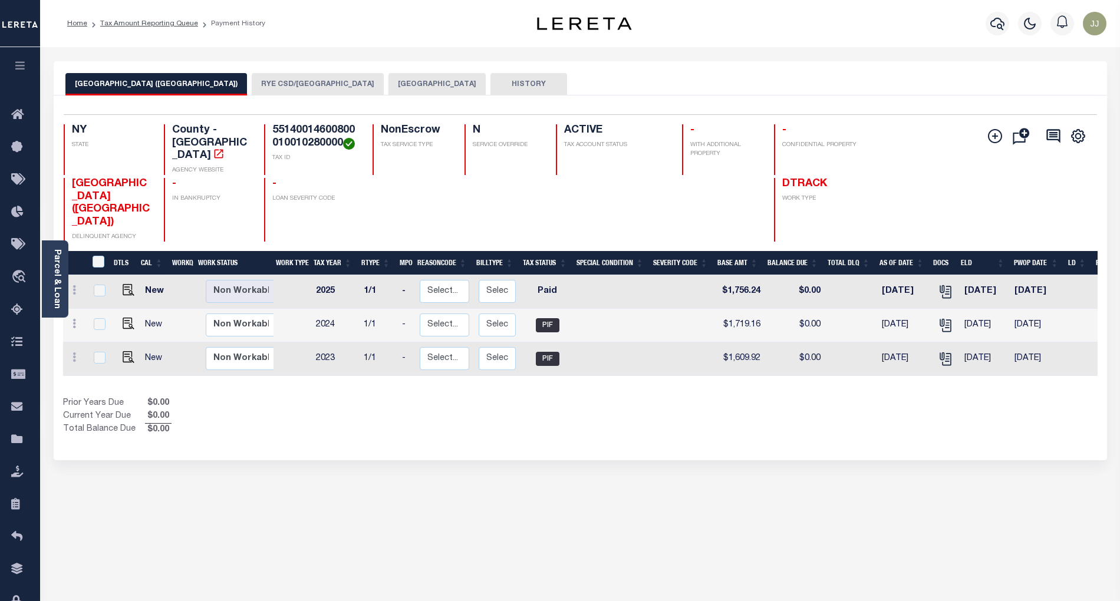
click at [266, 87] on button "RYE CSD/[GEOGRAPHIC_DATA]" at bounding box center [318, 84] width 132 height 22
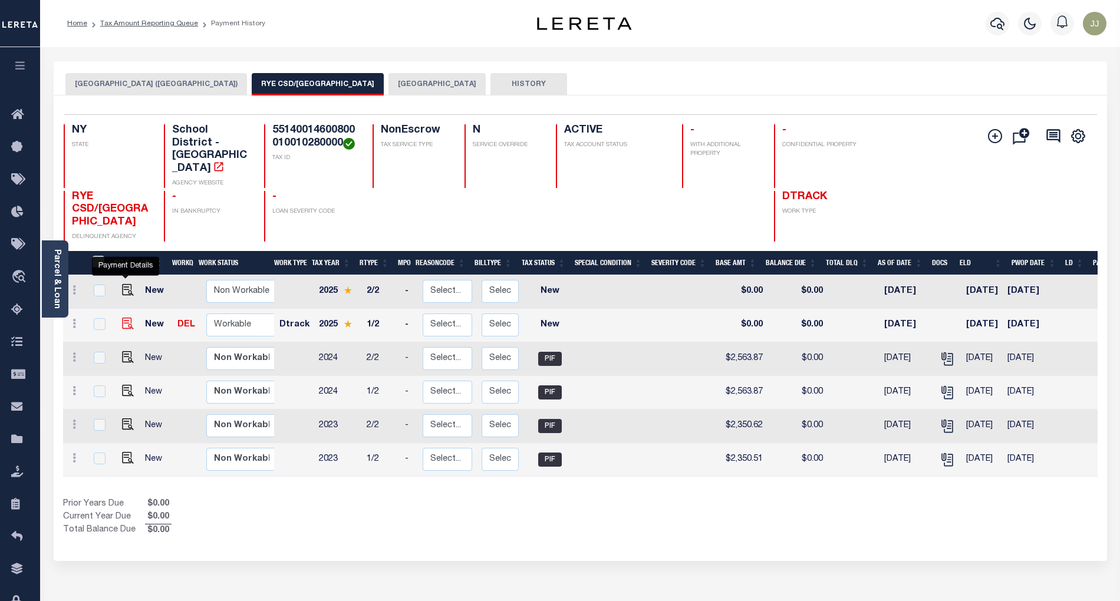
click at [126, 318] on img "" at bounding box center [128, 324] width 12 height 12
checkbox input "true"
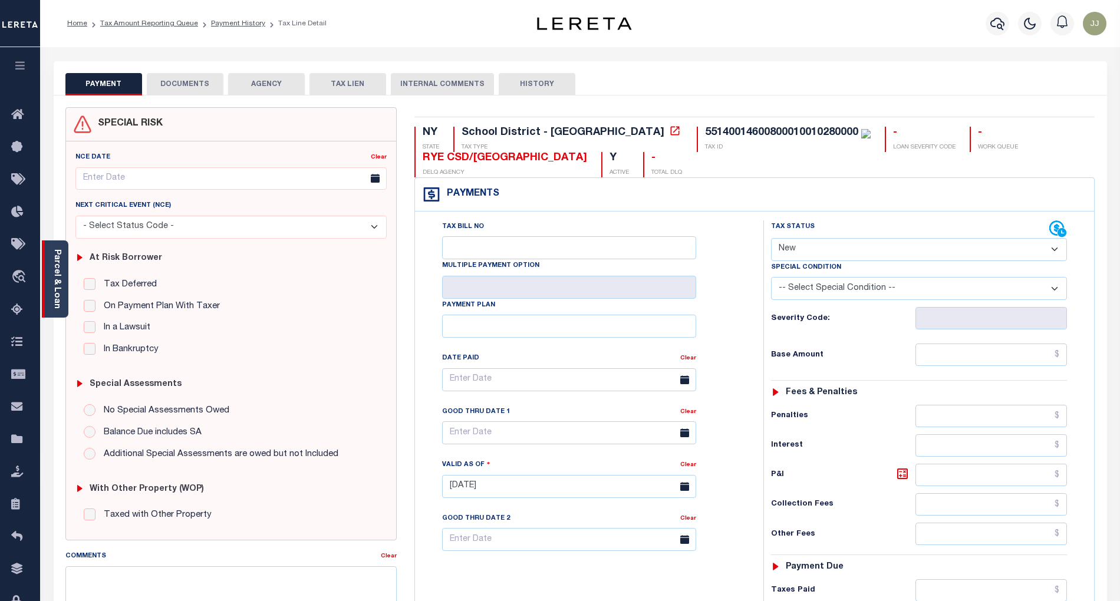
click at [53, 303] on link "Parcel & Loan" at bounding box center [56, 279] width 8 height 60
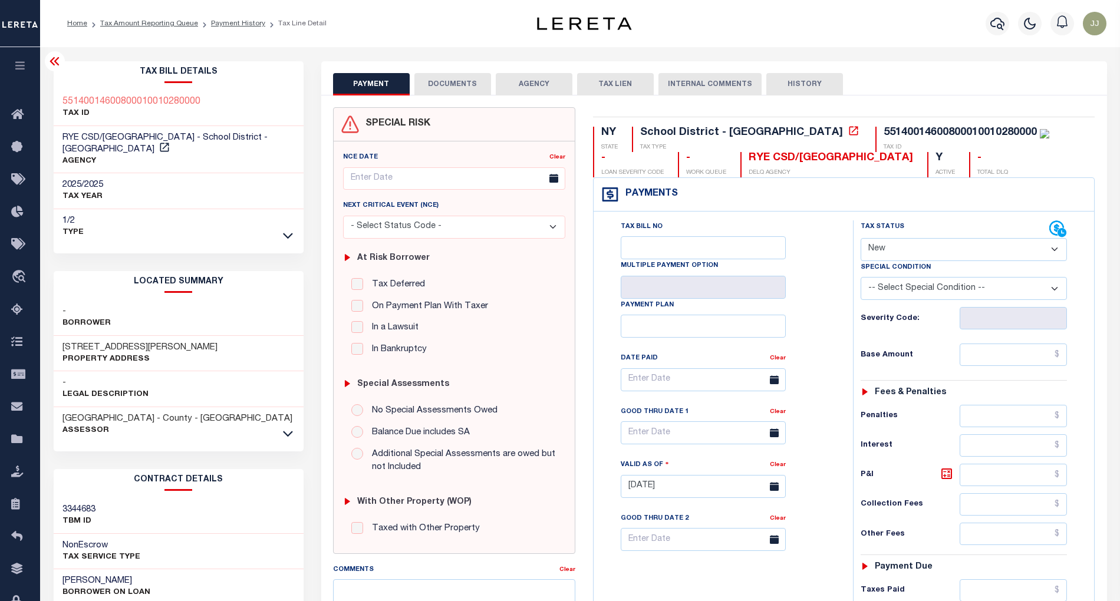
click at [75, 342] on h3 "[STREET_ADDRESS][PERSON_NAME]" at bounding box center [139, 348] width 155 height 12
drag, startPoint x: 118, startPoint y: 336, endPoint x: 74, endPoint y: 337, distance: 44.2
click at [74, 342] on h3 "[STREET_ADDRESS][PERSON_NAME]" at bounding box center [139, 348] width 155 height 12
copy h3 "[PERSON_NAME] AVE"
click at [885, 255] on select "- Select Status Code - Open Due/Unpaid Paid Incomplete No Tax Due Internal Refu…" at bounding box center [964, 249] width 207 height 23
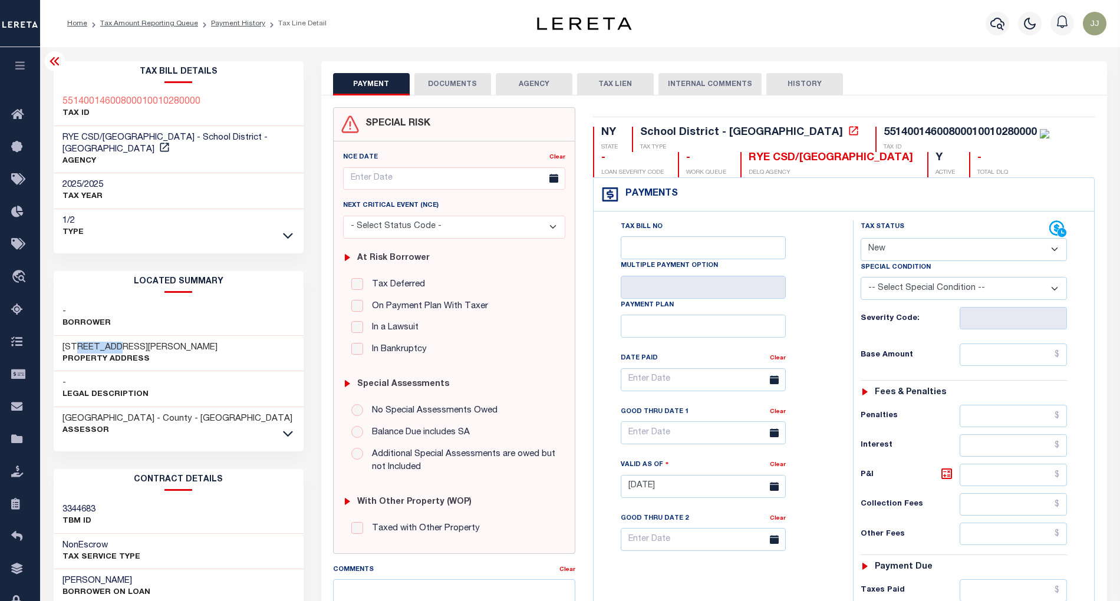
select select "PYD"
click at [861, 239] on select "- Select Status Code - Open Due/Unpaid Paid Incomplete No Tax Due Internal Refu…" at bounding box center [964, 249] width 207 height 23
type input "[DATE]"
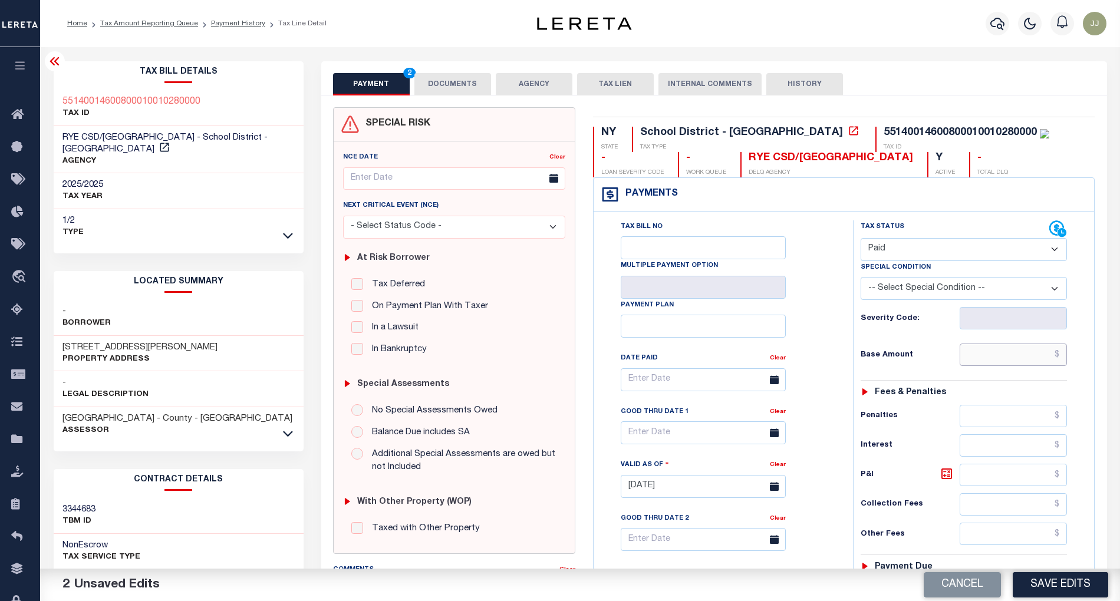
click at [1021, 351] on input "text" at bounding box center [1013, 355] width 107 height 22
paste input "2,647.42"
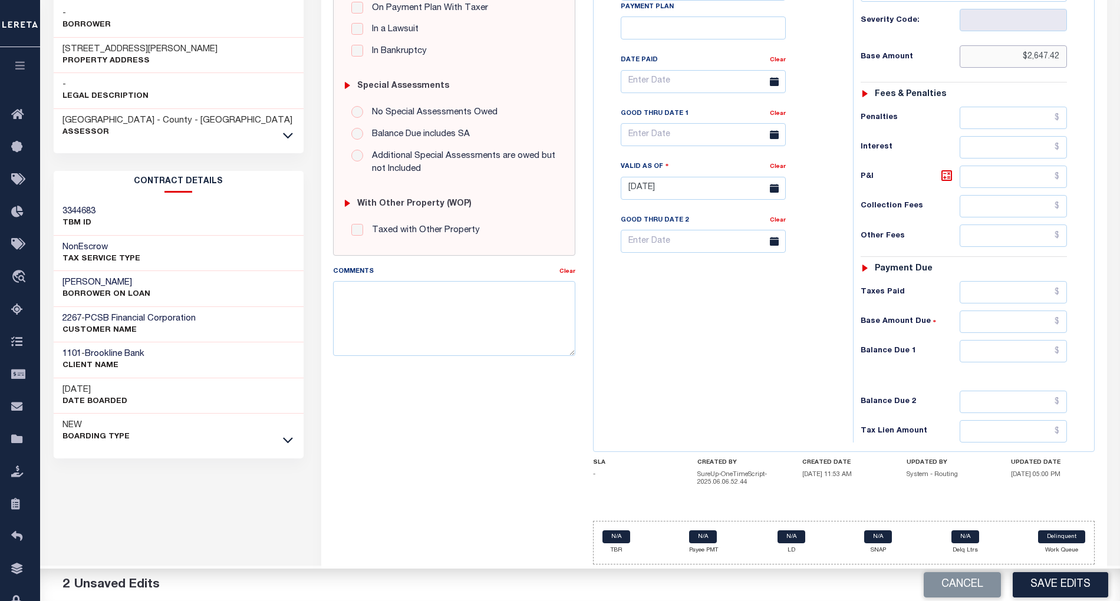
type input "$2,647.42"
click at [1007, 349] on input "text" at bounding box center [1013, 351] width 107 height 22
type input "$0.00"
click at [634, 322] on div "Tax Bill No Multiple Payment Option Payment Plan Clear" at bounding box center [721, 182] width 248 height 520
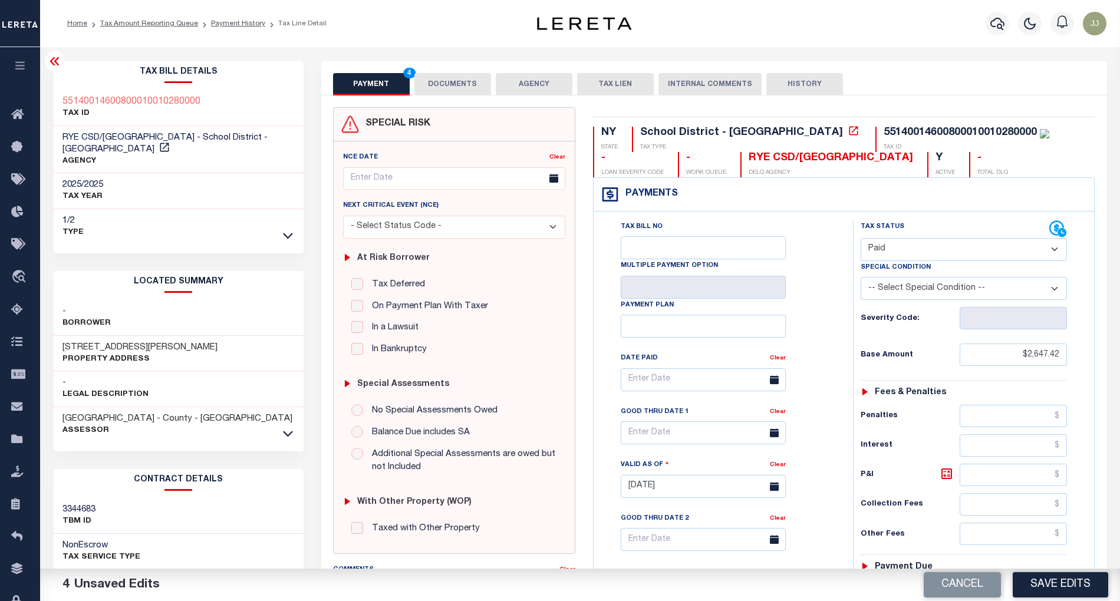
click at [451, 93] on button "DOCUMENTS" at bounding box center [452, 84] width 77 height 22
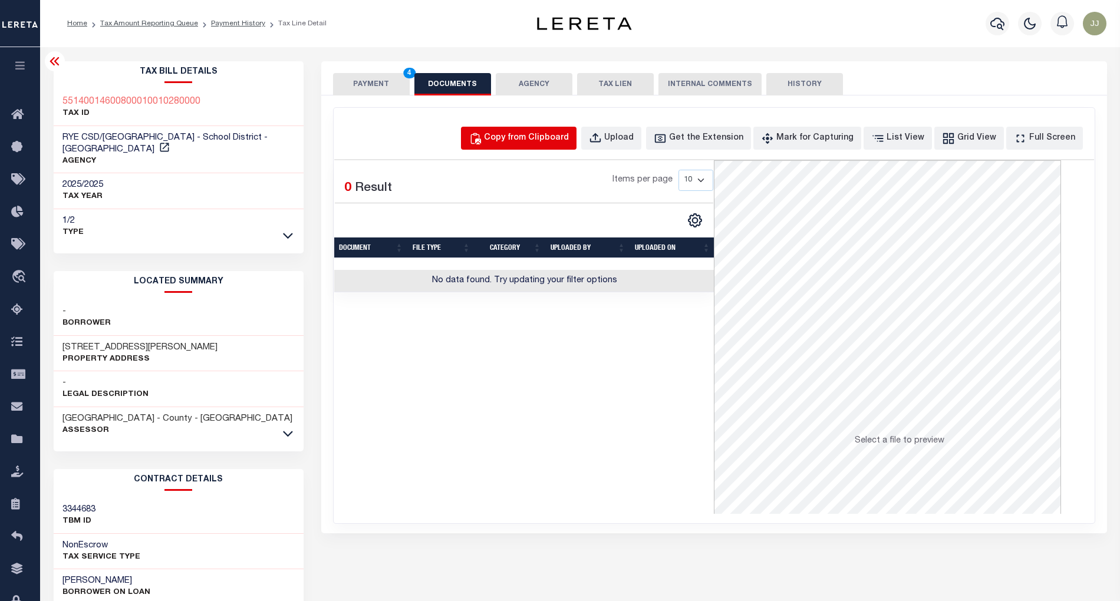
click at [569, 135] on div "Copy from Clipboard" at bounding box center [526, 138] width 85 height 13
select select "POP"
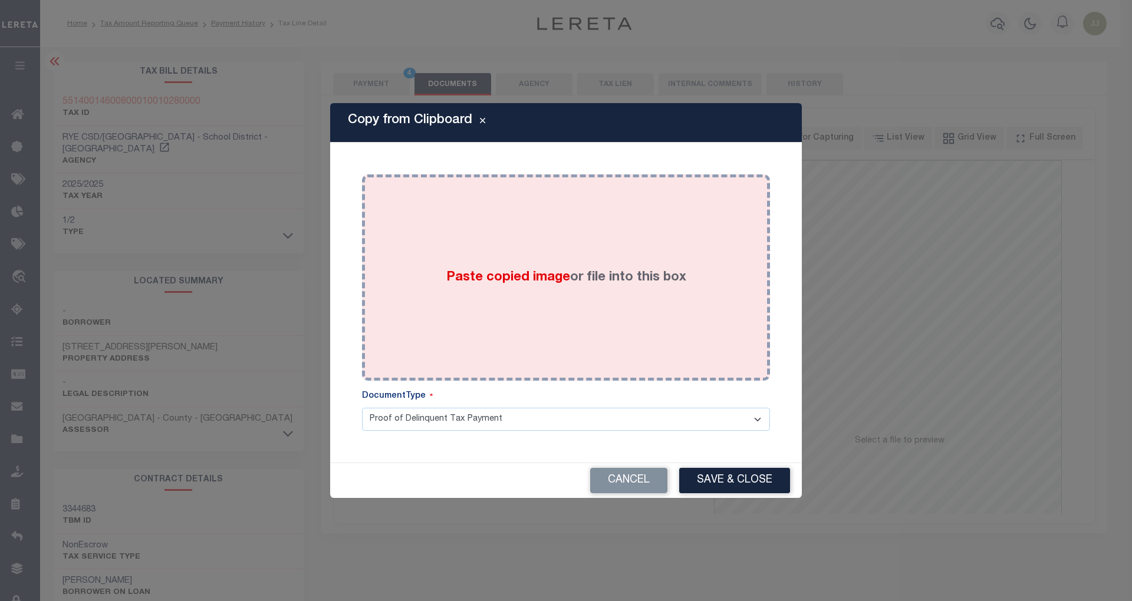
click at [564, 268] on label "Paste copied image or file into this box" at bounding box center [566, 277] width 240 height 19
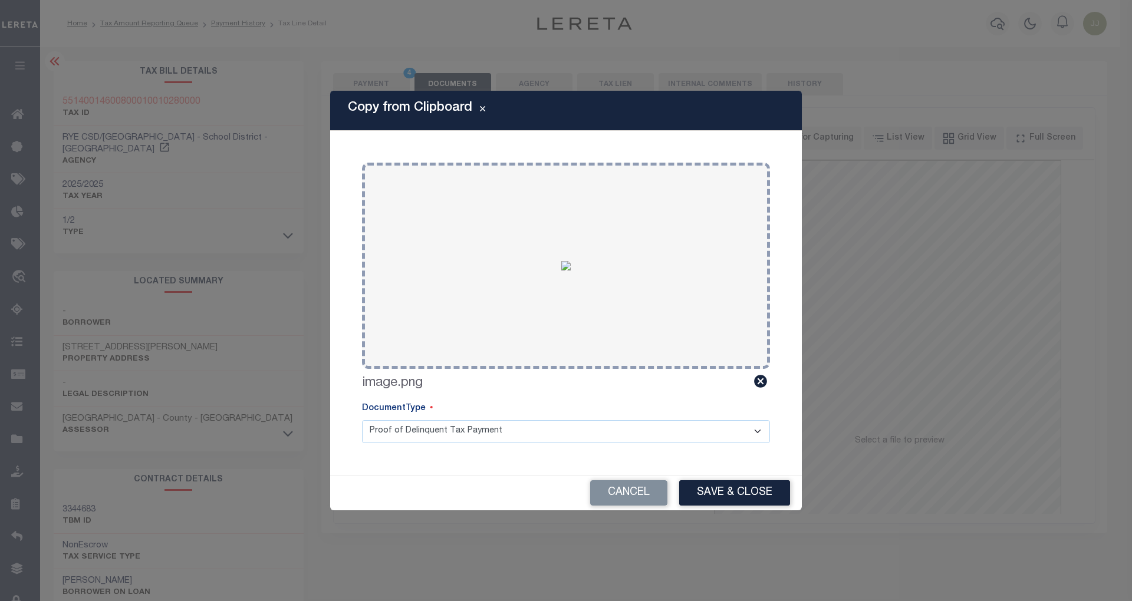
click at [711, 483] on button "Save & Close" at bounding box center [734, 492] width 111 height 25
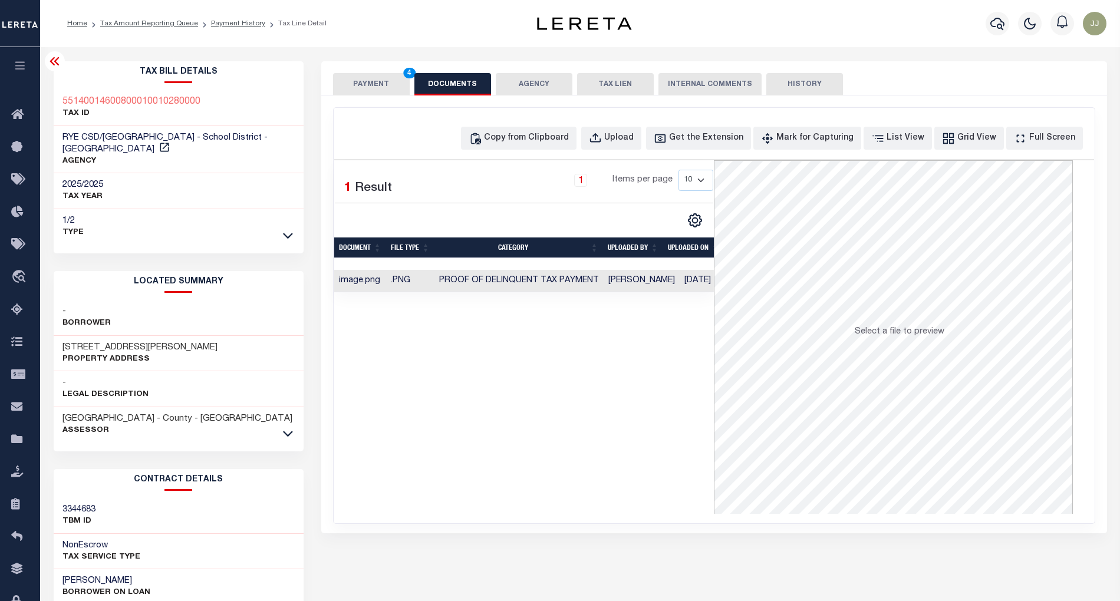
click at [361, 85] on button "PAYMENT 4" at bounding box center [371, 84] width 77 height 22
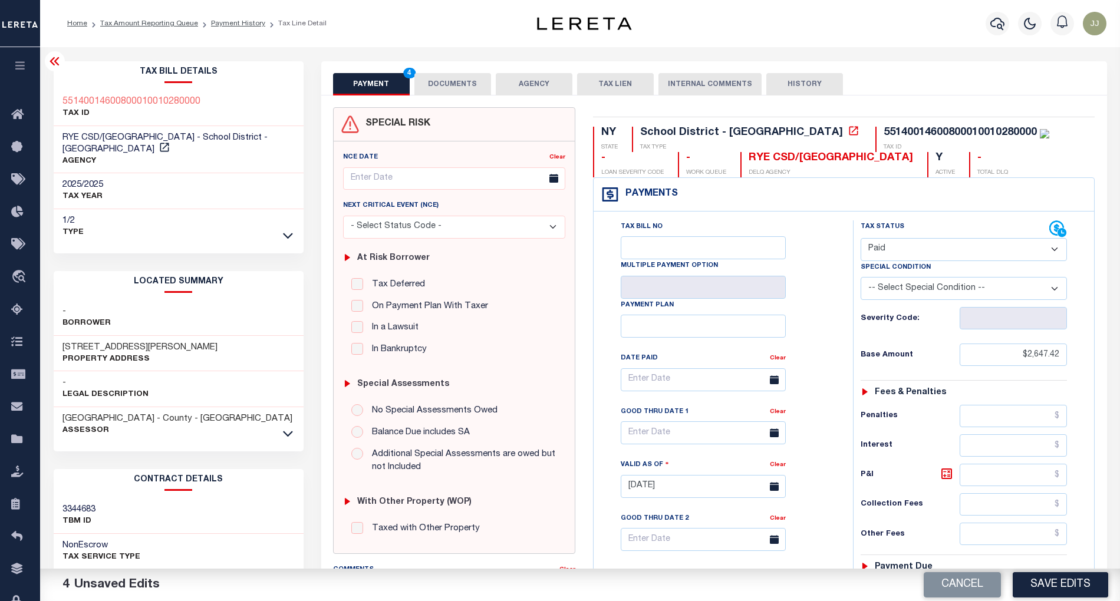
scroll to position [303, 0]
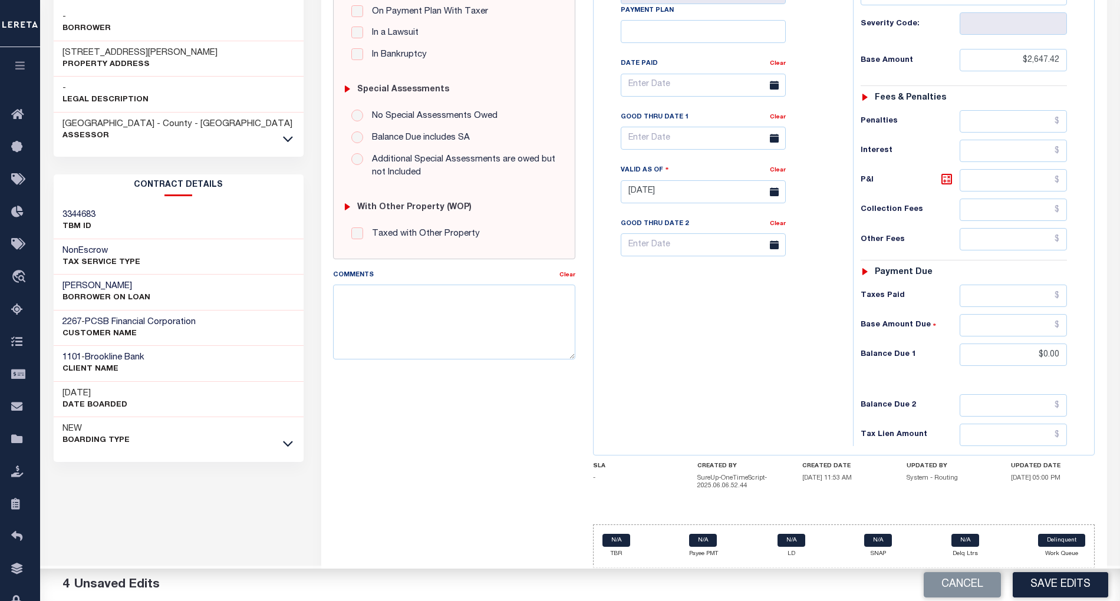
click at [708, 373] on div "Tax Bill No Multiple Payment Option Payment Plan Clear" at bounding box center [721, 186] width 248 height 520
drag, startPoint x: 1047, startPoint y: 588, endPoint x: 1035, endPoint y: 595, distance: 13.5
click at [1047, 588] on button "Save Edits" at bounding box center [1060, 584] width 95 height 25
checkbox input "false"
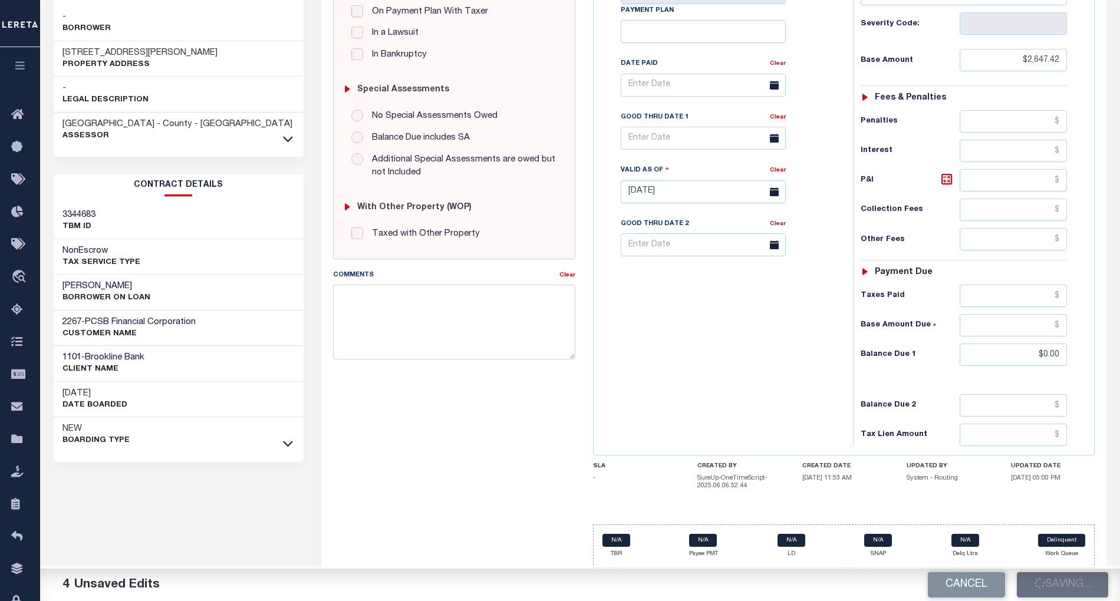
checkbox input "false"
type input "$2,647.42"
type input "$0"
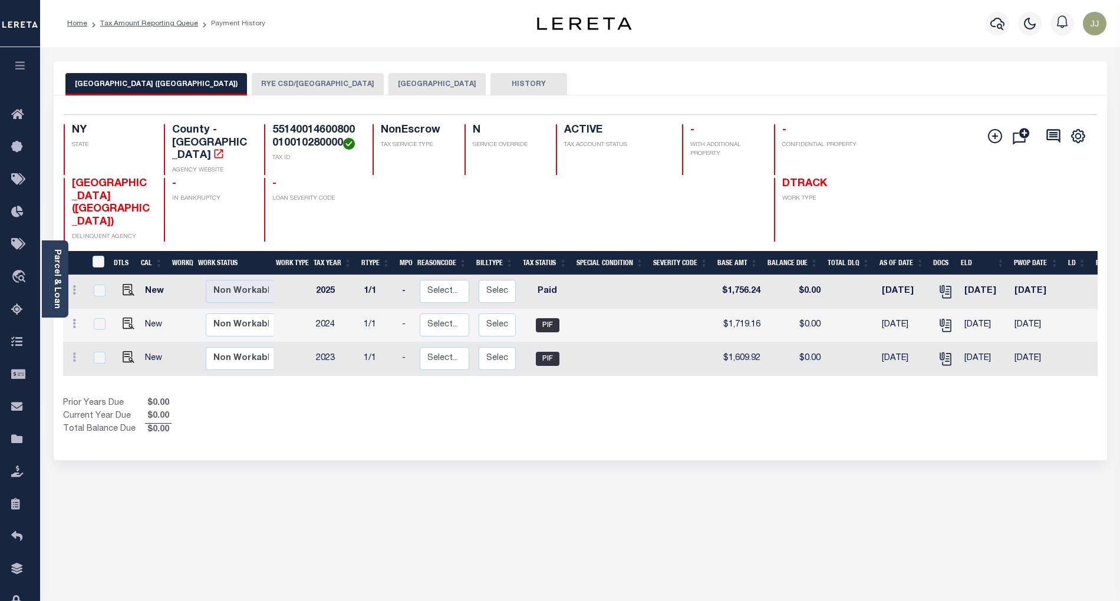
click at [258, 83] on button "RYE CSD/[GEOGRAPHIC_DATA]" at bounding box center [318, 84] width 132 height 22
click at [453, 453] on div "RYE CITY (WESTCHESTER COUNTY) RYE CSD/RYE CITY RYE CITY HISTORY 3 1" at bounding box center [580, 394] width 1071 height 666
click at [21, 315] on icon at bounding box center [20, 310] width 19 height 15
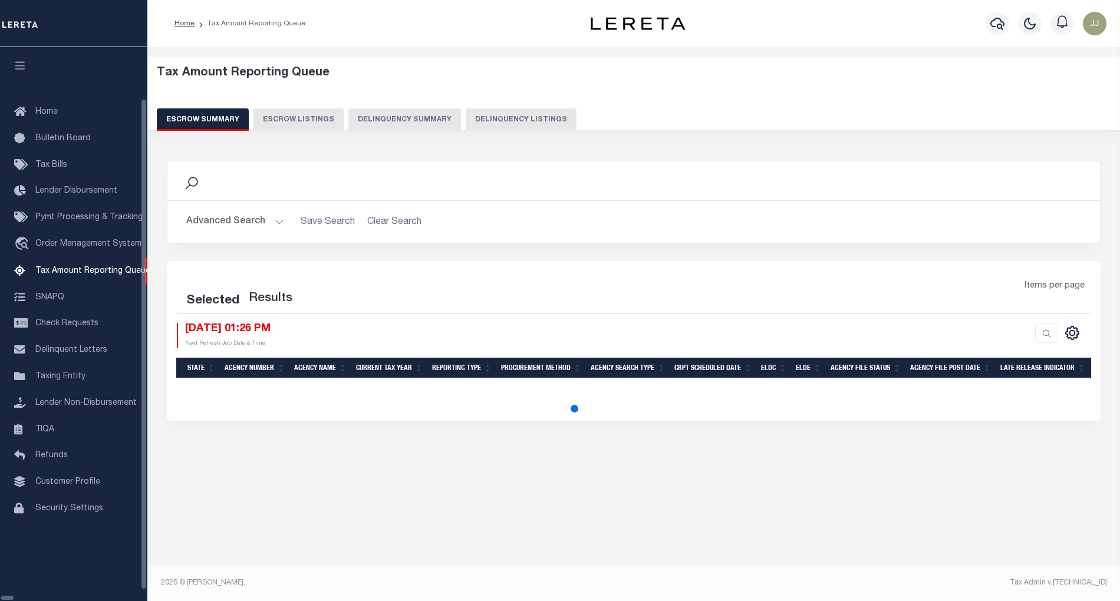
select select "100"
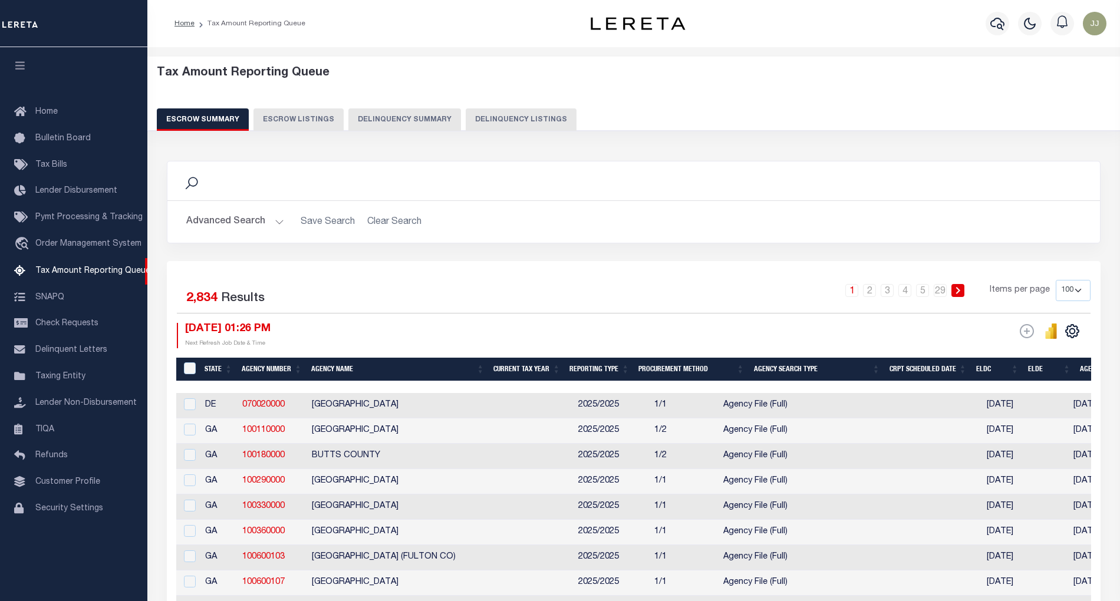
click at [520, 118] on button "Delinquency Listings" at bounding box center [521, 119] width 111 height 22
select select "NY"
select select "100"
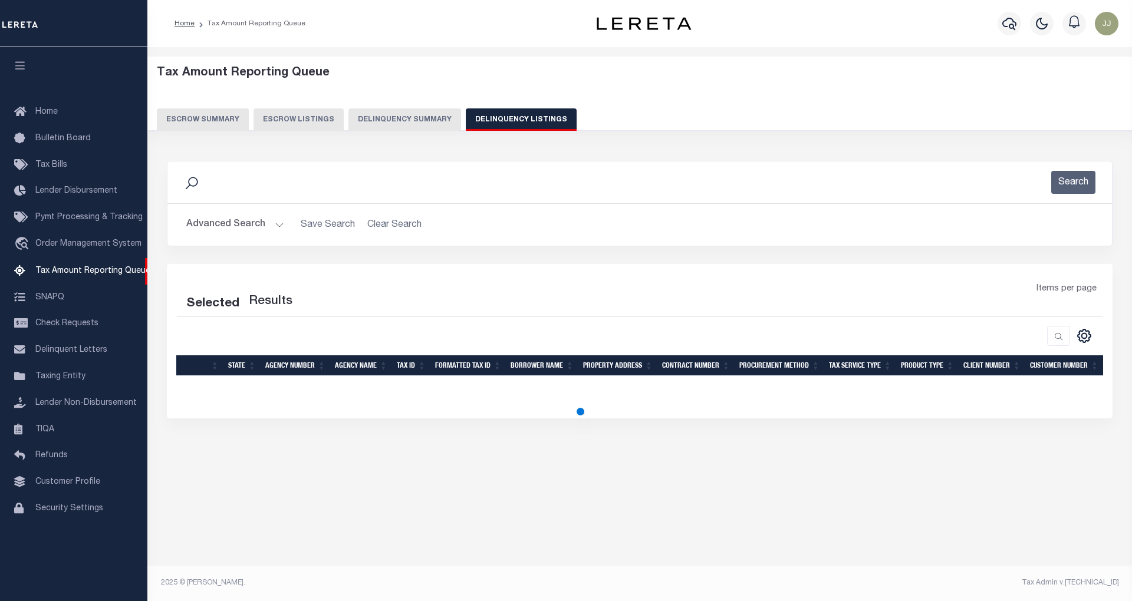
select select "100"
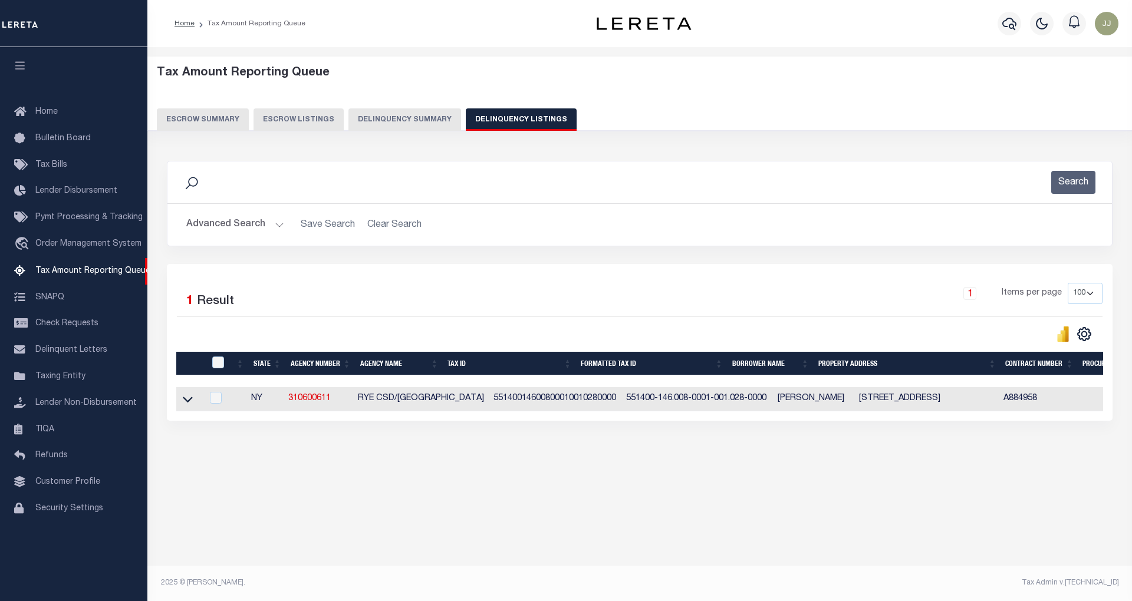
click at [258, 234] on button "Advanced Search" at bounding box center [235, 224] width 98 height 23
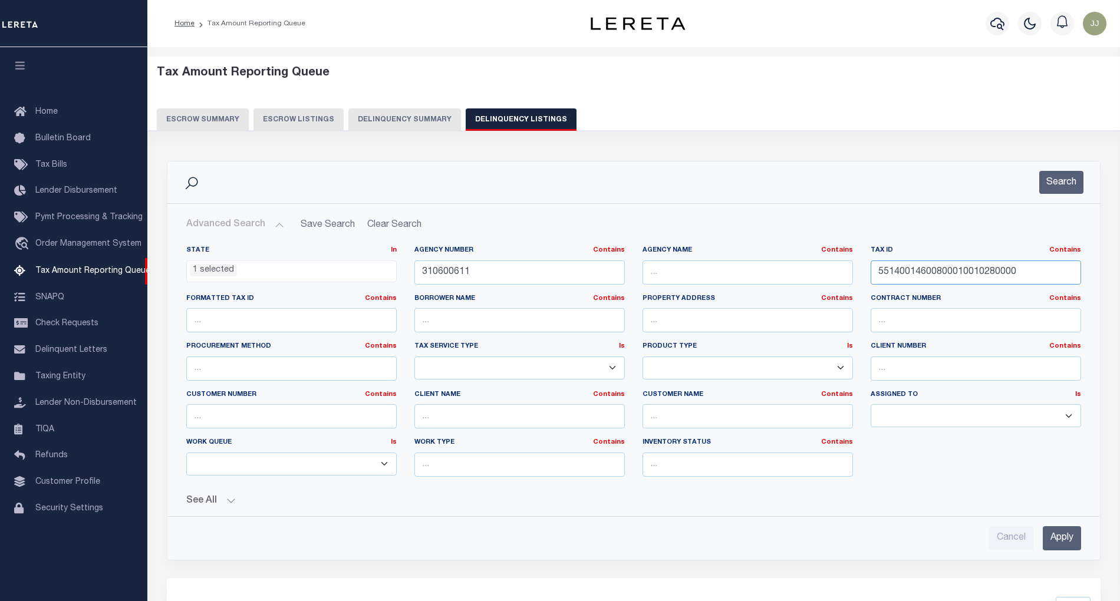
drag, startPoint x: 1019, startPoint y: 274, endPoint x: 856, endPoint y: 281, distance: 162.8
click at [856, 281] on div "State In In AK AL AR AZ CA CO CT DC DE FL GA GU HI IA ID IL IN KS KY LA MA MD M…" at bounding box center [633, 366] width 912 height 241
paste input "100002001000"
type input "55140014601000020010000000"
click at [1050, 182] on button "Search" at bounding box center [1061, 182] width 44 height 23
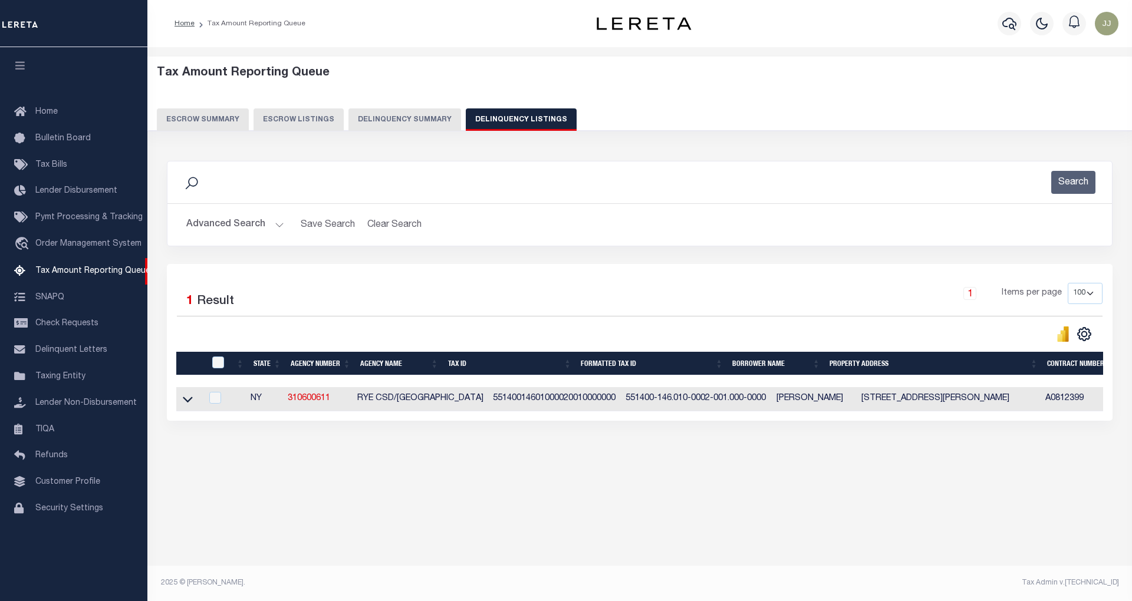
click at [185, 411] on td at bounding box center [188, 399] width 25 height 24
checkbox input "true"
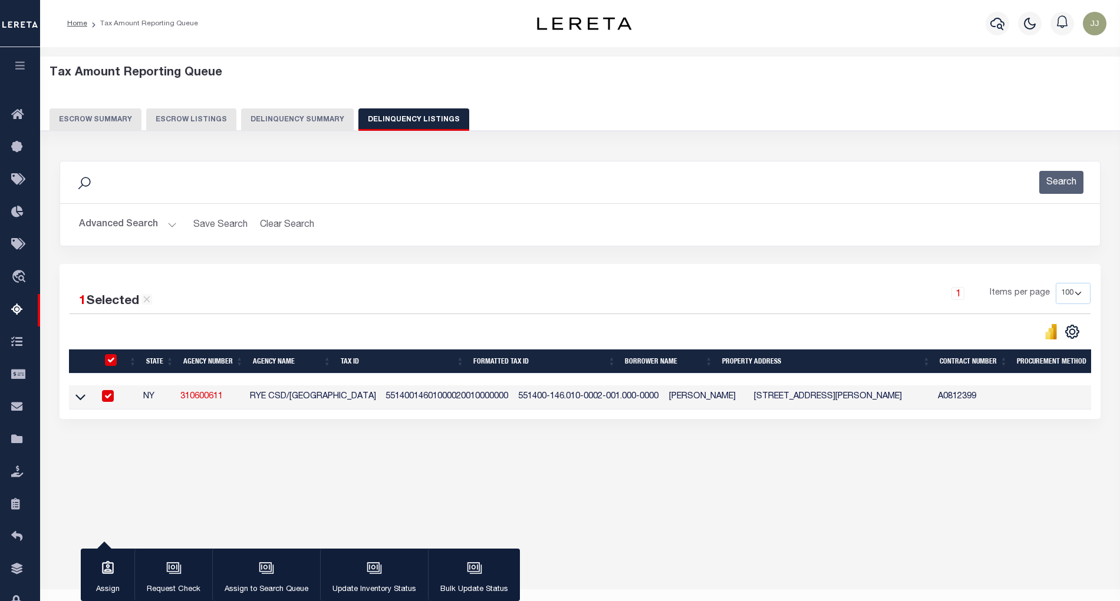
click at [106, 361] on input "checkbox" at bounding box center [111, 360] width 12 height 12
checkbox input "false"
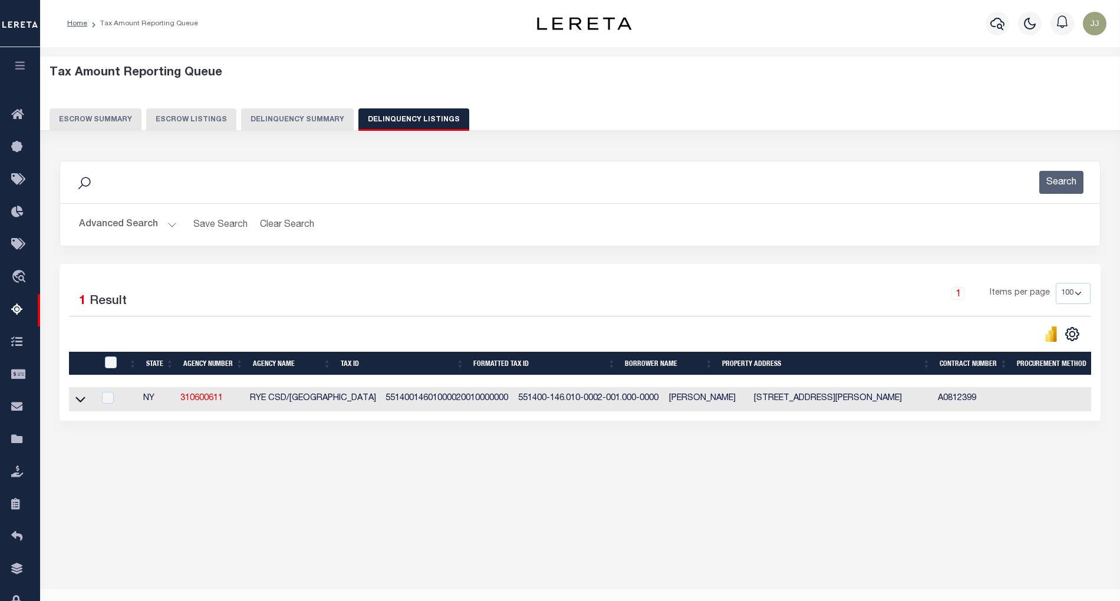
click at [86, 397] on link at bounding box center [81, 398] width 14 height 8
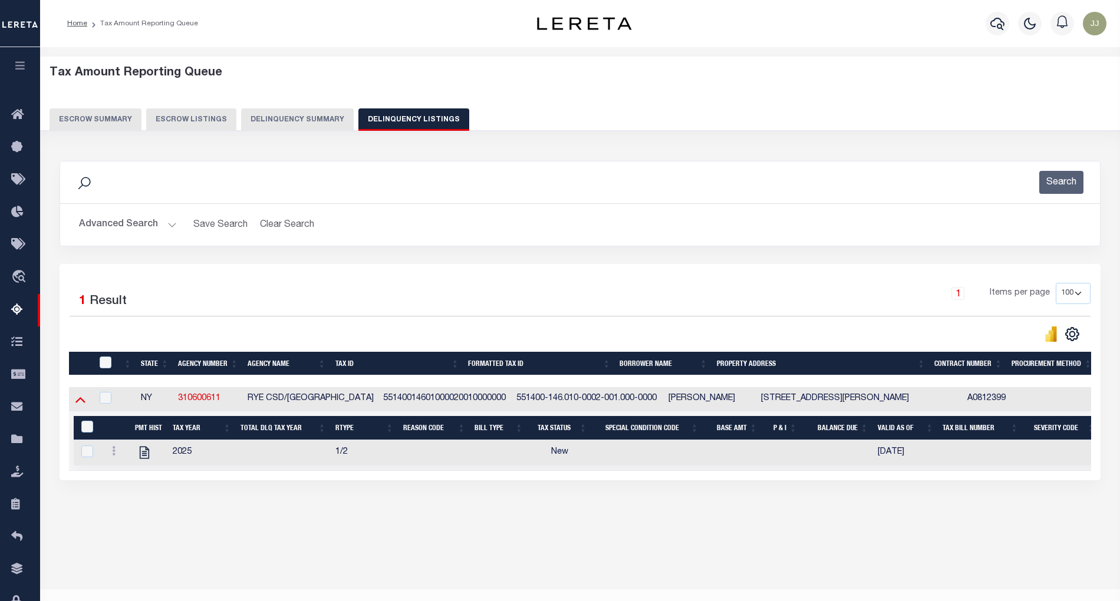
click at [81, 406] on icon at bounding box center [80, 399] width 10 height 12
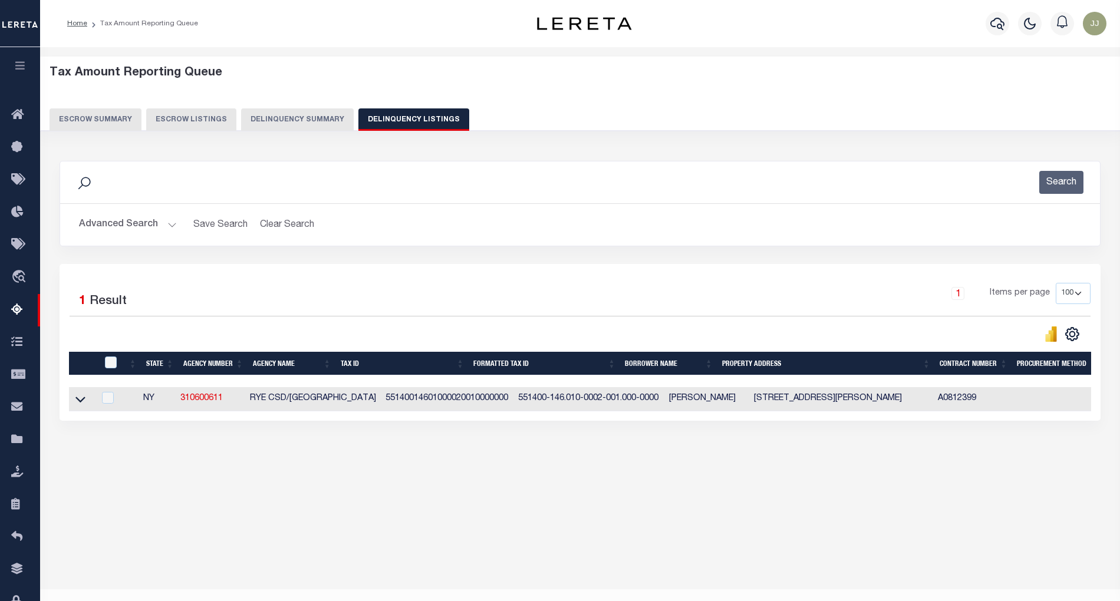
click at [81, 406] on icon at bounding box center [80, 399] width 10 height 12
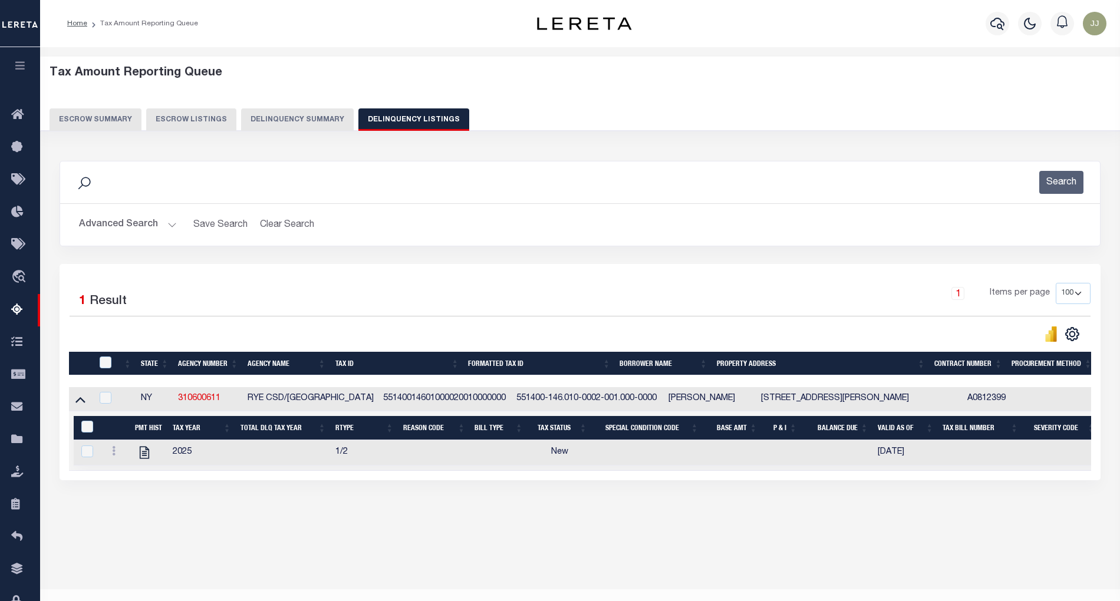
scroll to position [24, 0]
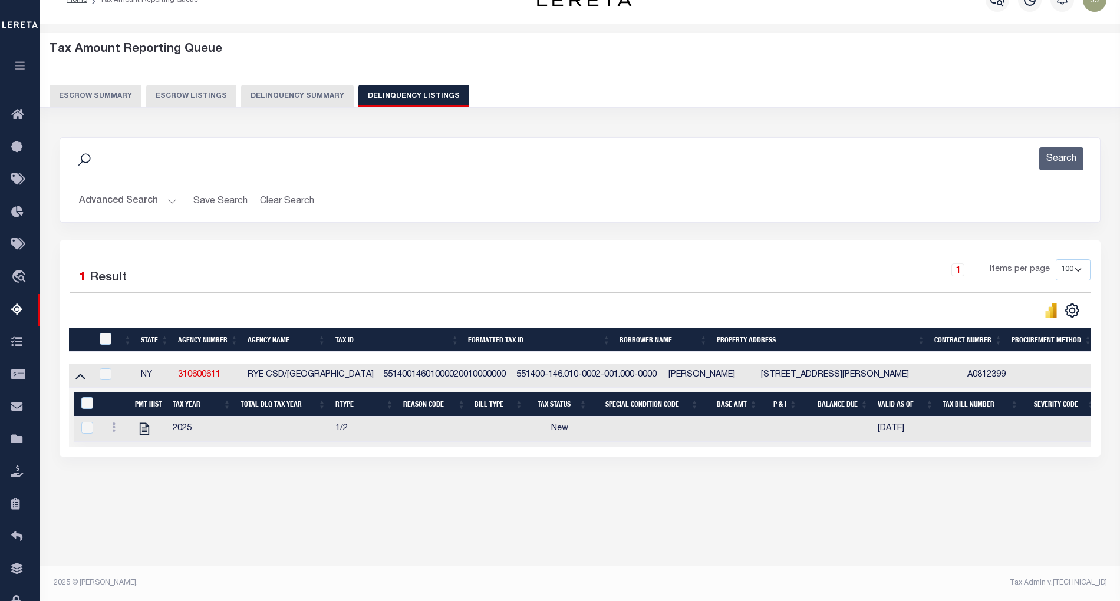
click at [133, 431] on td at bounding box center [149, 429] width 38 height 25
checkbox input "true"
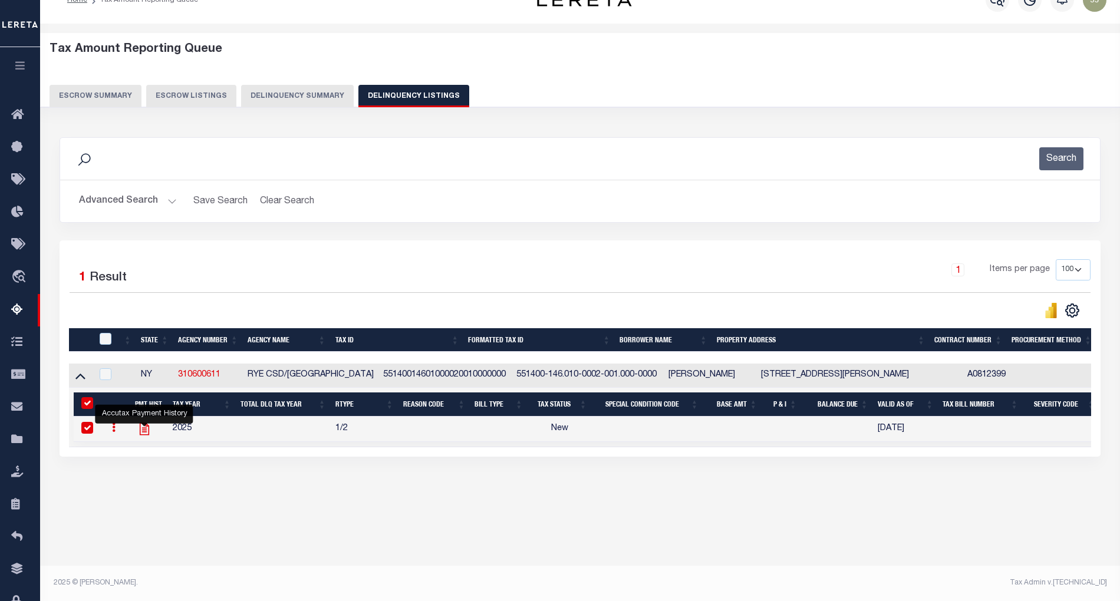
click at [144, 434] on icon "" at bounding box center [143, 429] width 9 height 12
checkbox input "false"
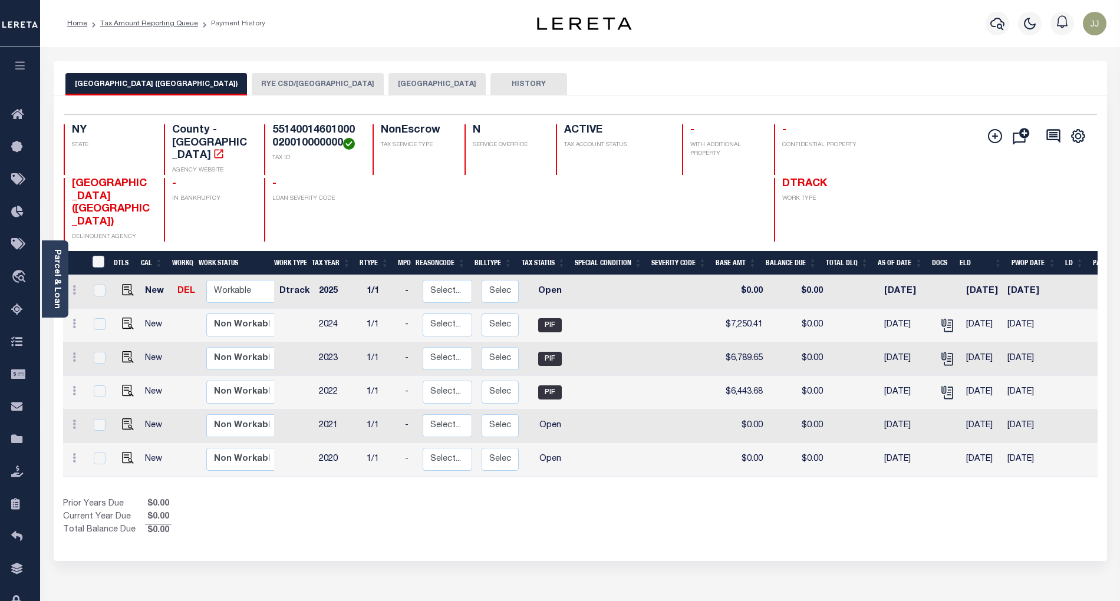
click at [388, 86] on button "[GEOGRAPHIC_DATA]" at bounding box center [436, 84] width 97 height 22
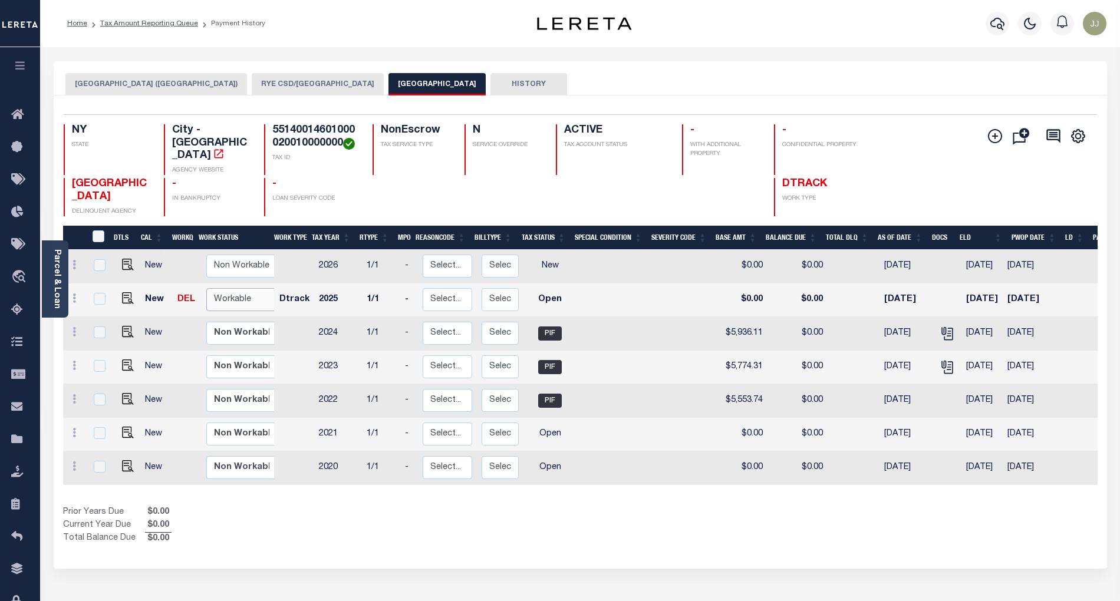
click at [222, 288] on select "Non Workable Workable" at bounding box center [241, 299] width 71 height 23
checkbox input "true"
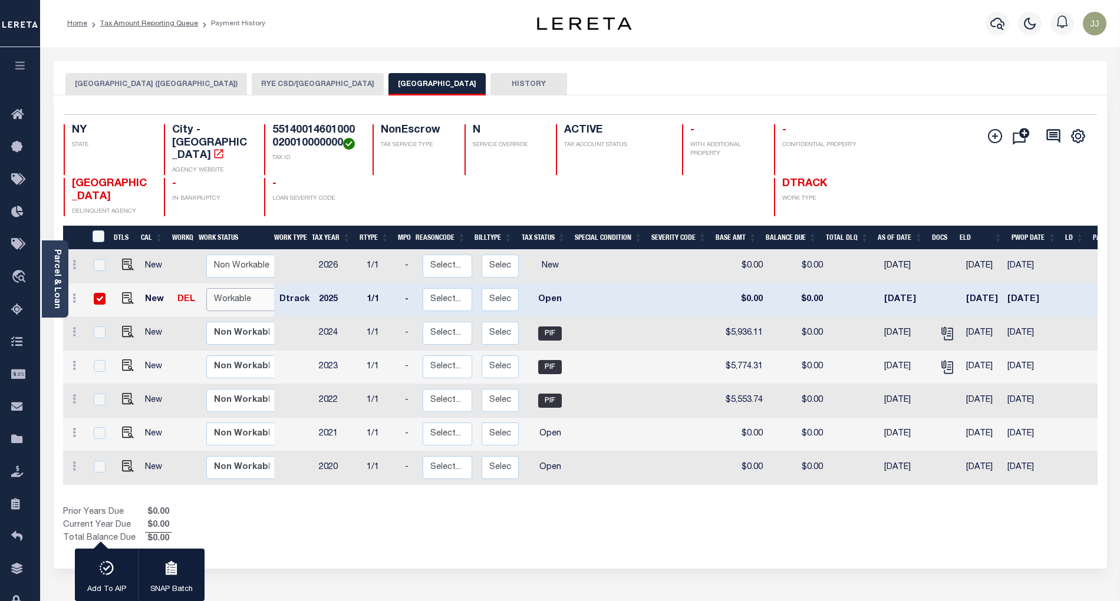
select select "true"
click at [206, 288] on select "Non Workable Workable" at bounding box center [241, 299] width 71 height 23
checkbox input "false"
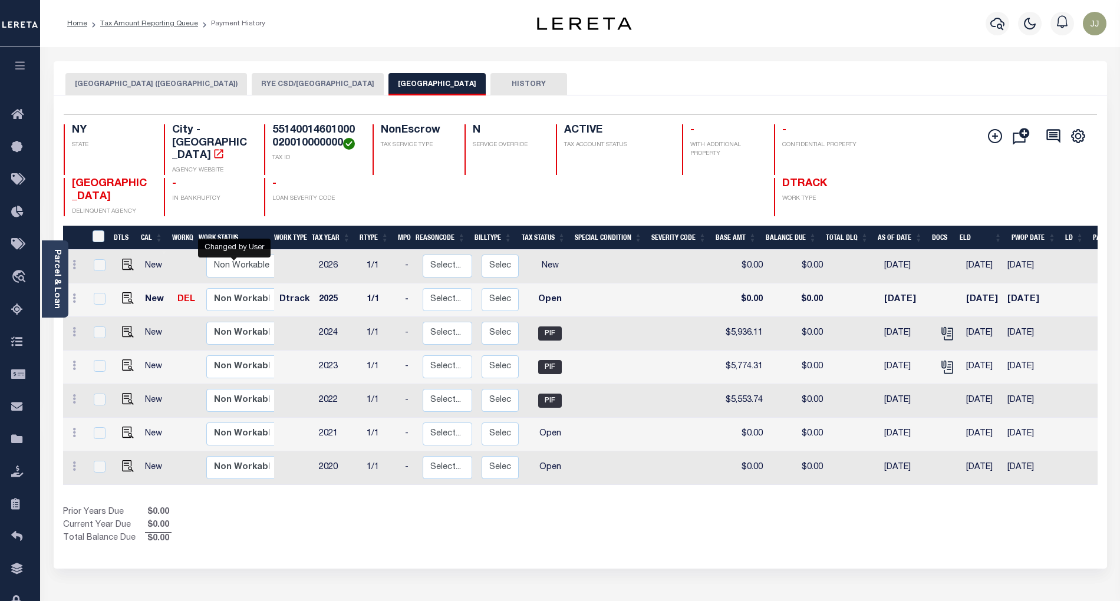
click at [145, 95] on button "RYE CITY (WESTCHESTER COUNTY)" at bounding box center [156, 84] width 182 height 22
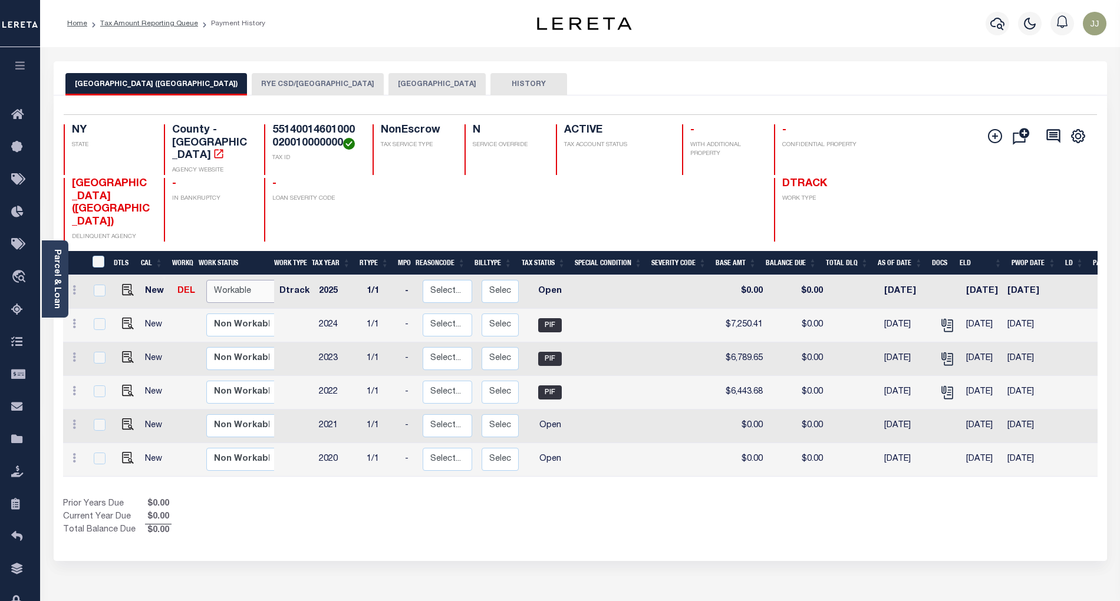
click at [229, 280] on select "Non Workable Workable" at bounding box center [241, 291] width 71 height 23
checkbox input "true"
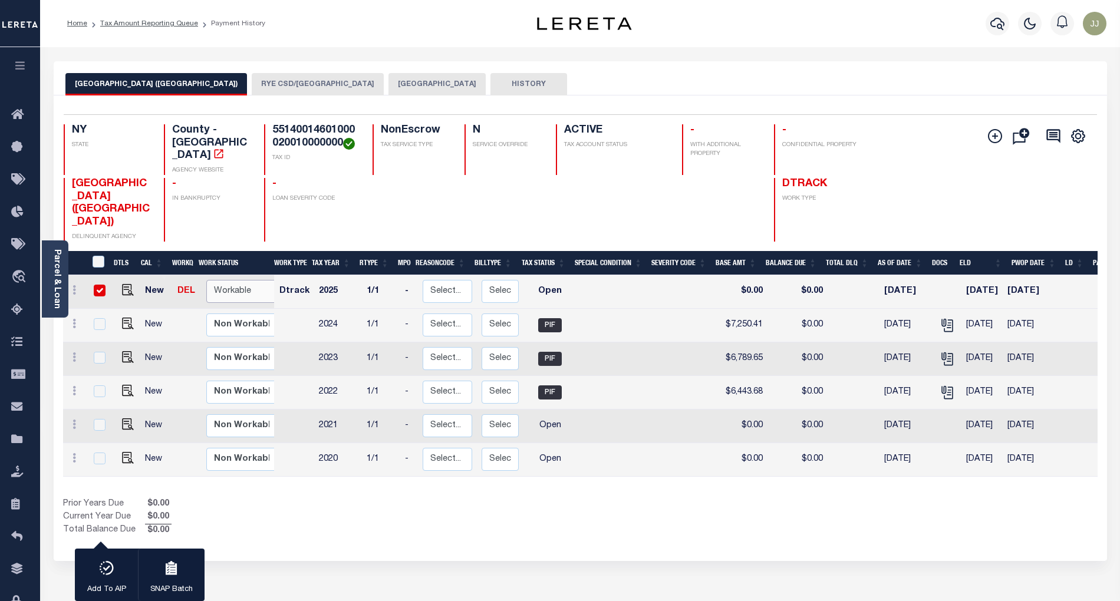
select select "true"
click at [206, 280] on select "Non Workable Workable" at bounding box center [241, 291] width 71 height 23
checkbox input "false"
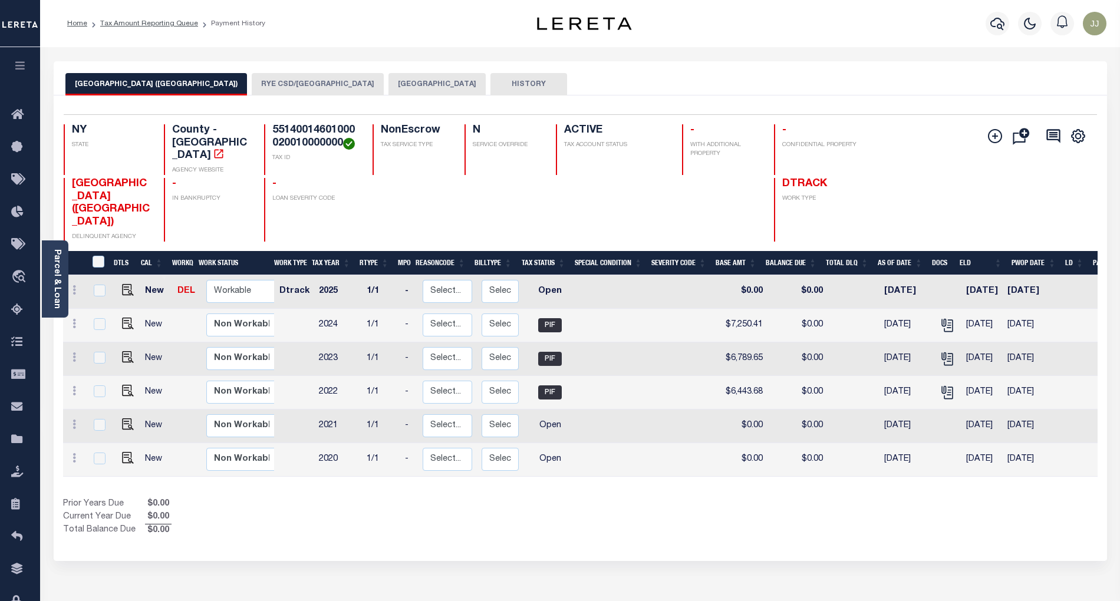
click at [388, 83] on button "[GEOGRAPHIC_DATA]" at bounding box center [436, 84] width 97 height 22
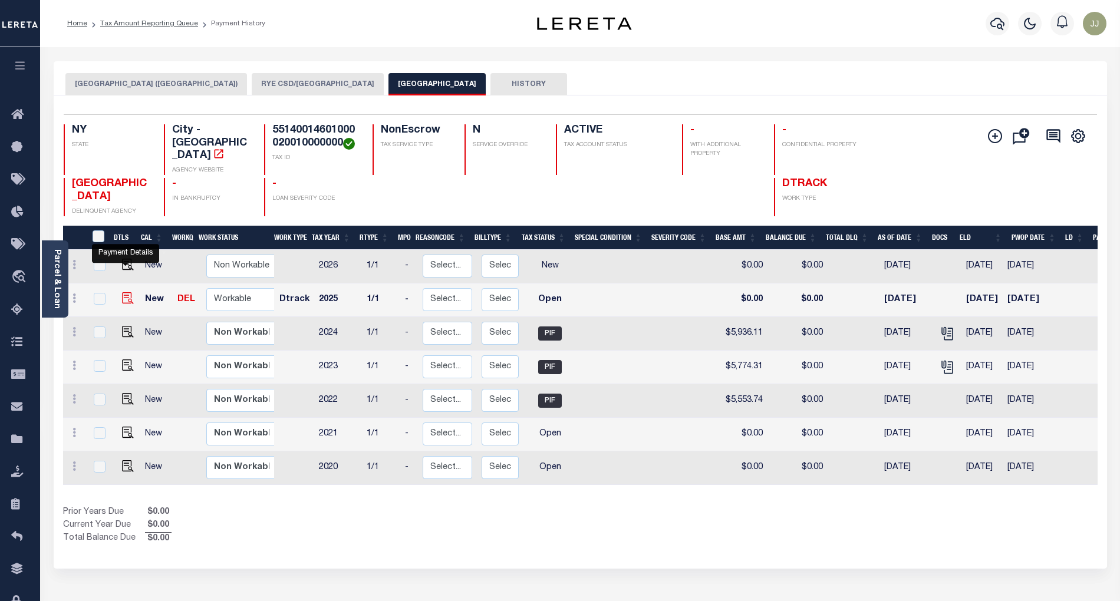
click at [124, 292] on img "" at bounding box center [128, 298] width 12 height 12
checkbox input "true"
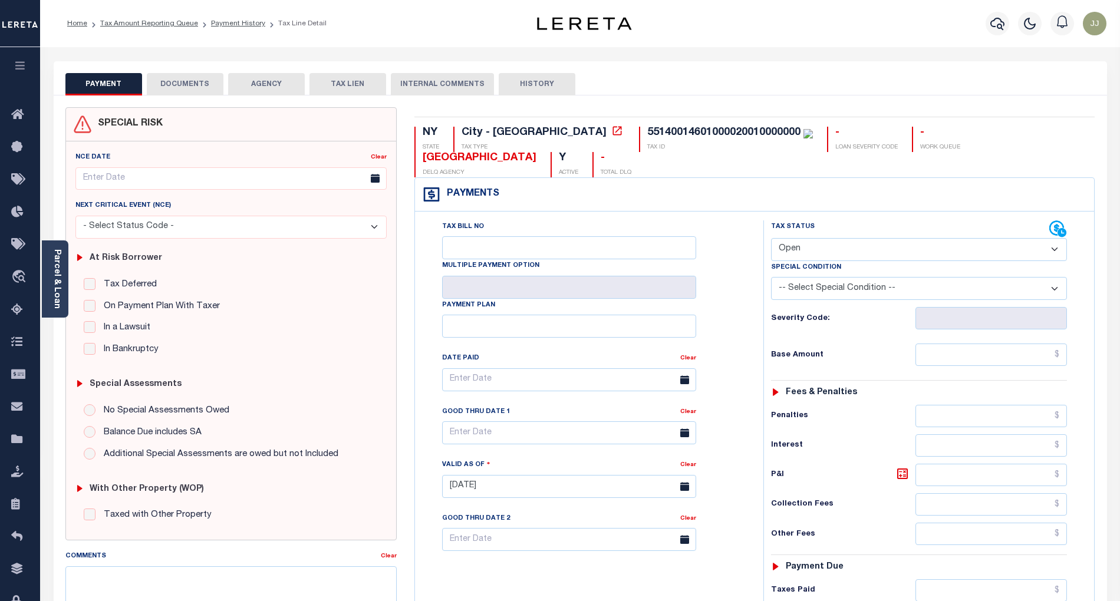
click at [72, 289] on div "At Risk Borrower Tax Deferred Deferral Start Date Clear Date Filed Clear Case N…" at bounding box center [231, 302] width 321 height 126
click at [65, 298] on div "Parcel & Loan" at bounding box center [55, 279] width 27 height 77
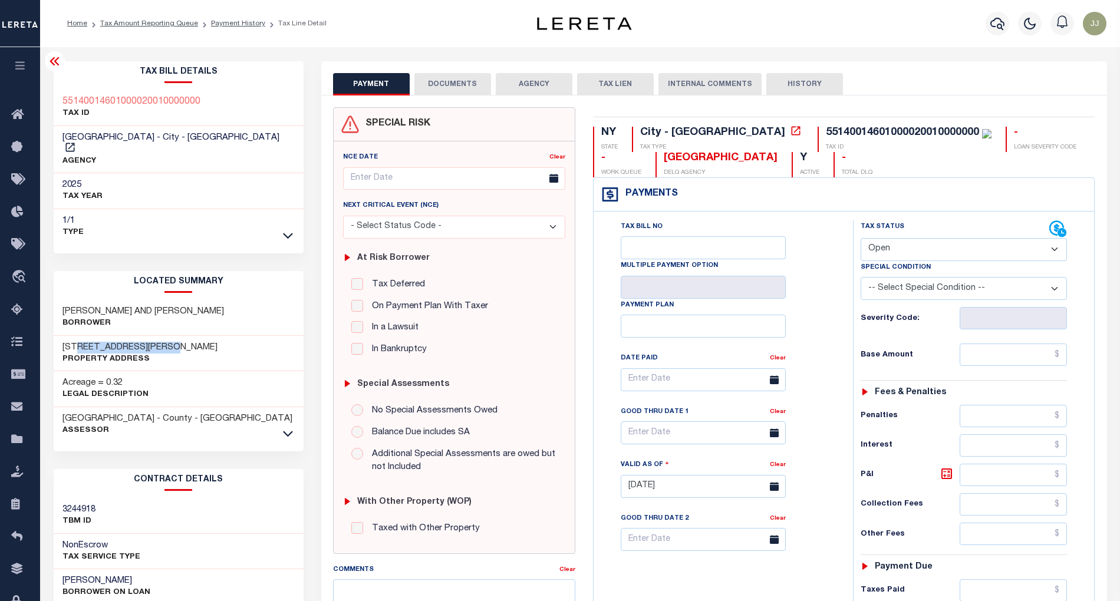
drag, startPoint x: 77, startPoint y: 333, endPoint x: 179, endPoint y: 335, distance: 102.6
click at [179, 342] on h3 "[STREET_ADDRESS][PERSON_NAME]" at bounding box center [139, 348] width 155 height 12
click at [203, 336] on div "105 THEODORE FREMD AVE Property Address" at bounding box center [179, 354] width 250 height 36
drag, startPoint x: 184, startPoint y: 335, endPoint x: 57, endPoint y: 335, distance: 126.7
click at [57, 336] on div "105 THEODORE FREMD AVE Property Address" at bounding box center [179, 354] width 250 height 36
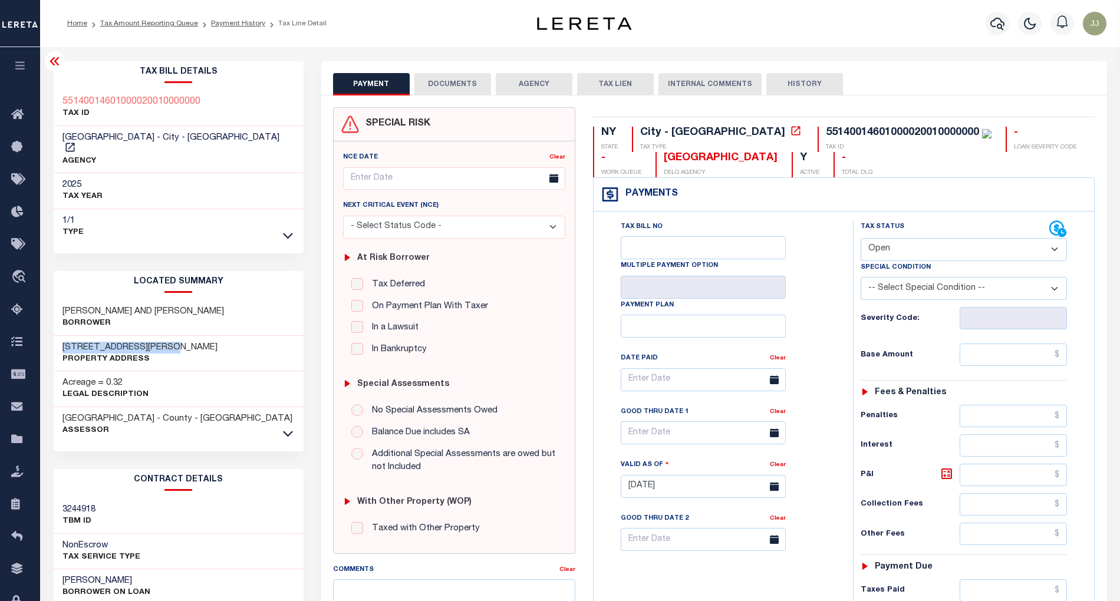
copy h3 "105 THEODORE FREMD AVE"
click at [288, 427] on icon at bounding box center [288, 433] width 10 height 12
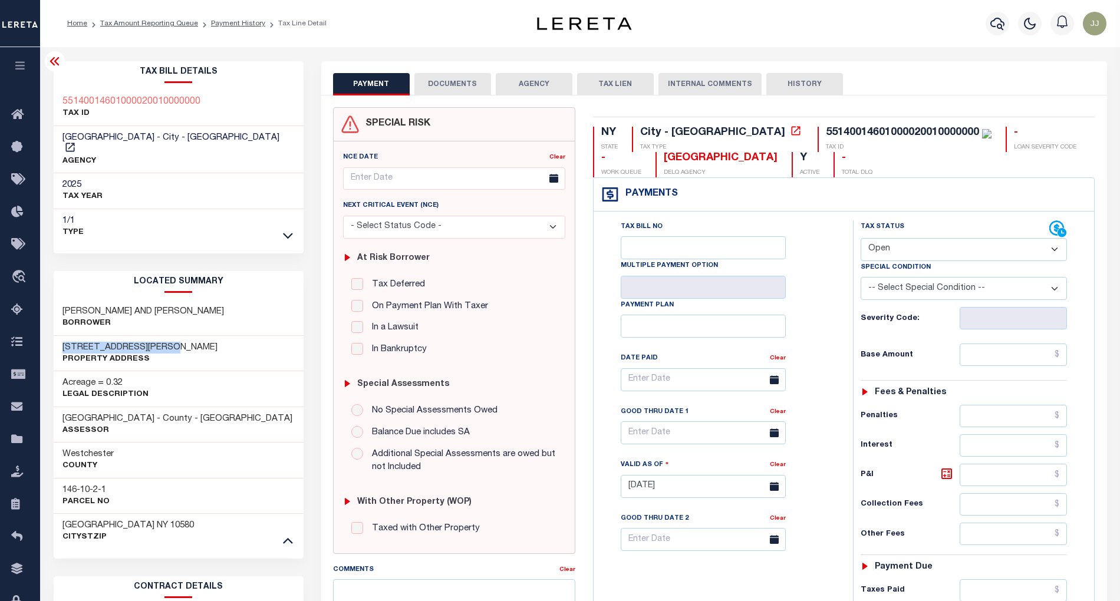
click at [891, 260] on select "- Select Status Code - Open Due/Unpaid Paid Incomplete No Tax Due Internal Refu…" at bounding box center [964, 249] width 207 height 23
select select "PYD"
click at [861, 239] on select "- Select Status Code - Open Due/Unpaid Paid Incomplete No Tax Due Internal Refu…" at bounding box center [964, 249] width 207 height 23
type input "[DATE]"
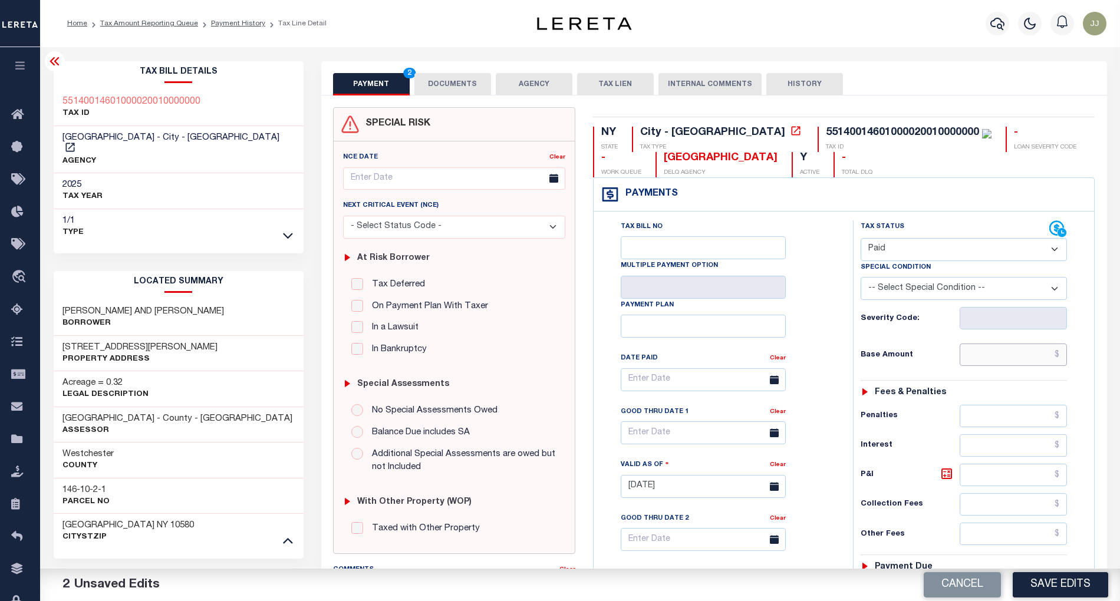
click at [994, 354] on input "text" at bounding box center [1013, 355] width 107 height 22
paste input "6,237.29"
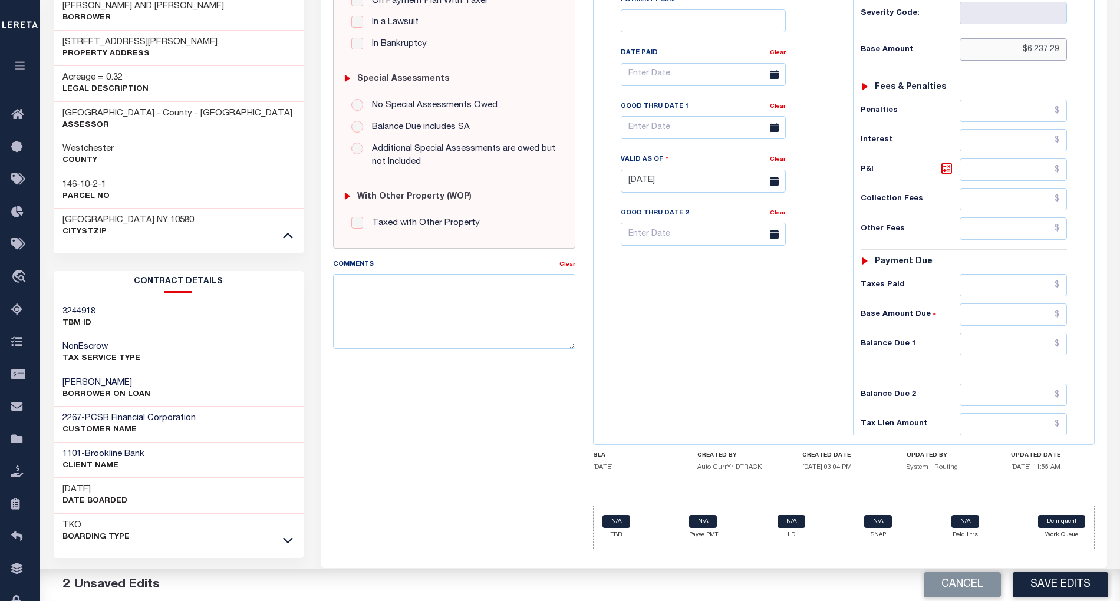
type input "$6,237.29"
click at [1020, 348] on input "text" at bounding box center [1013, 344] width 107 height 22
type input "$0.00"
click at [788, 392] on div "Tax Bill No Multiple Payment Option Payment Plan Clear" at bounding box center [721, 175] width 248 height 520
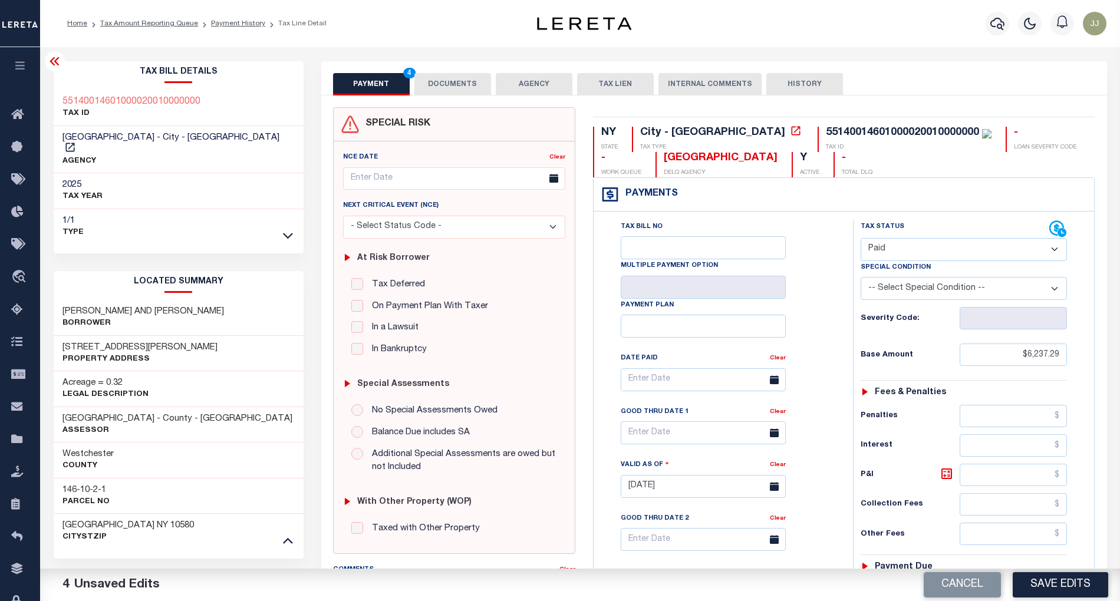
click at [447, 85] on button "DOCUMENTS" at bounding box center [452, 84] width 77 height 22
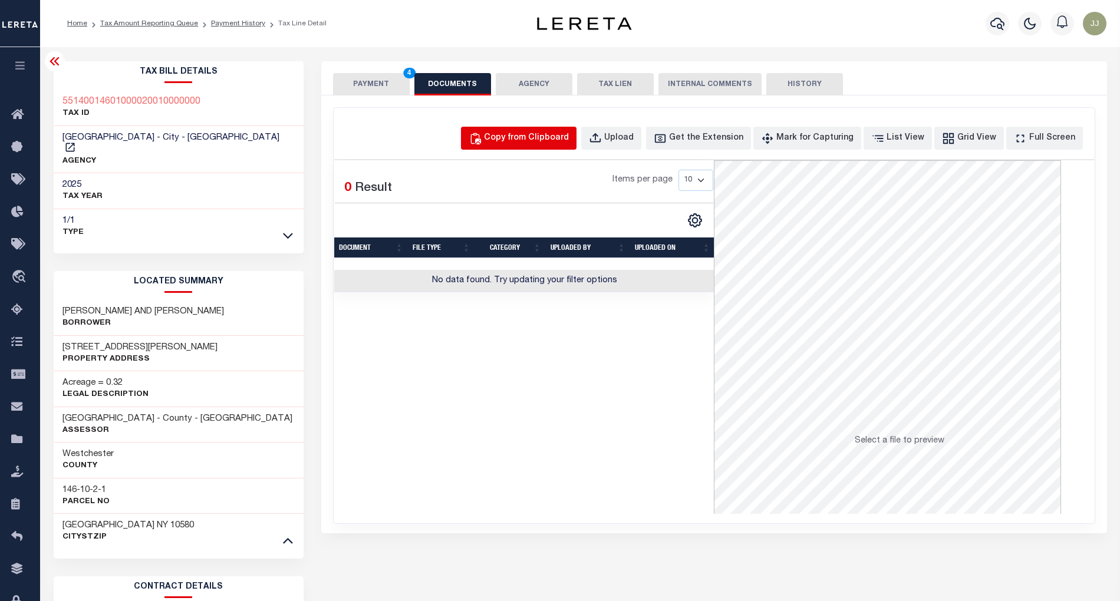
click at [556, 144] on div "Copy from Clipboard" at bounding box center [526, 138] width 85 height 13
select select "POP"
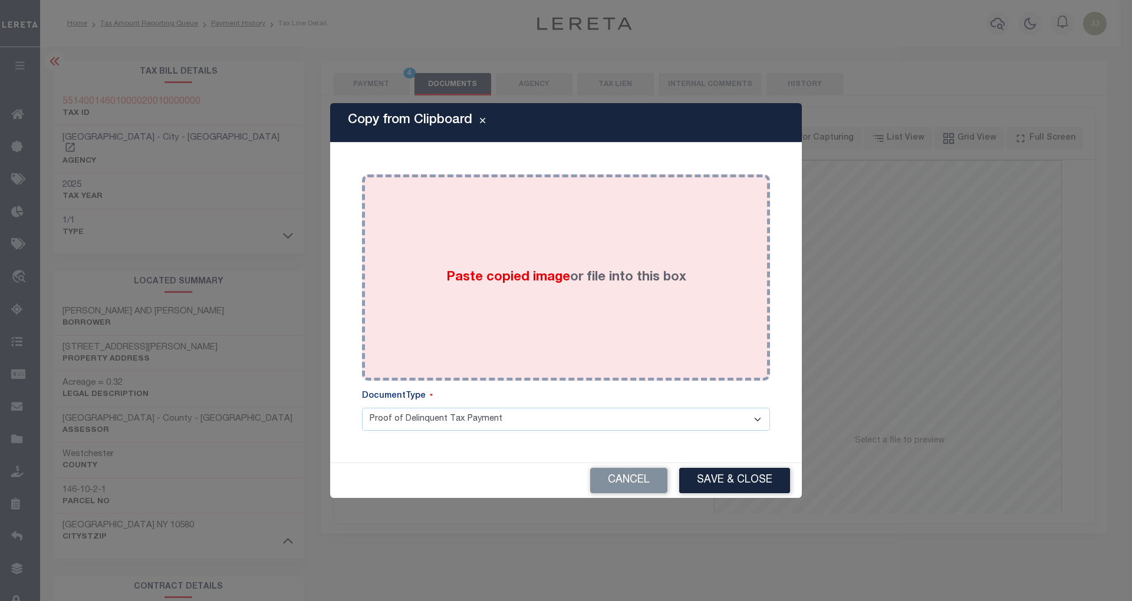
click at [559, 271] on span "Paste copied image" at bounding box center [508, 277] width 124 height 13
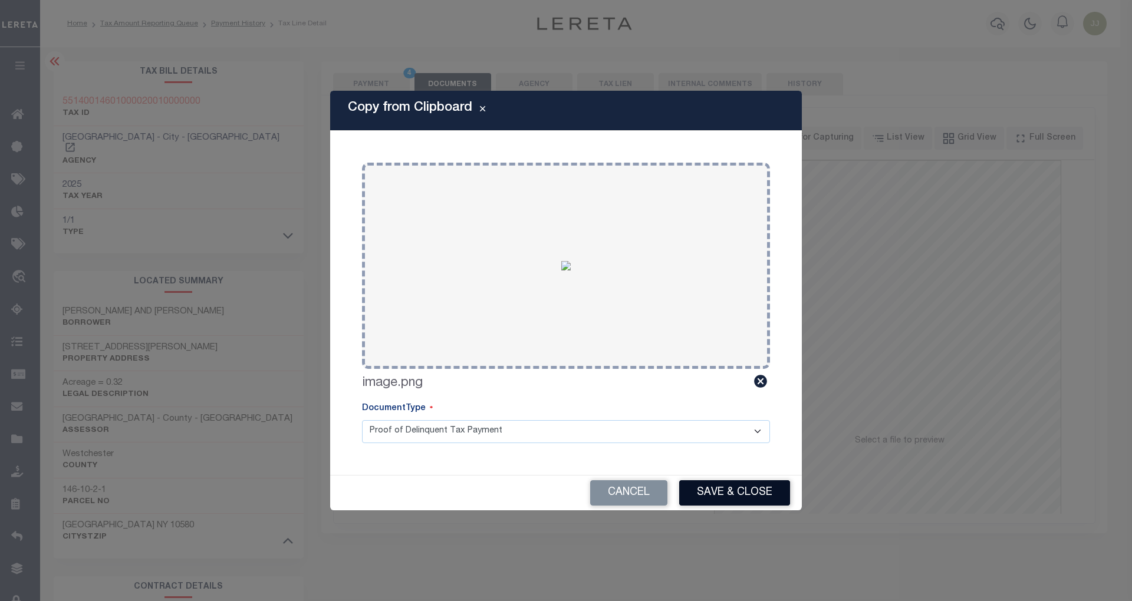
click at [724, 500] on button "Save & Close" at bounding box center [734, 492] width 111 height 25
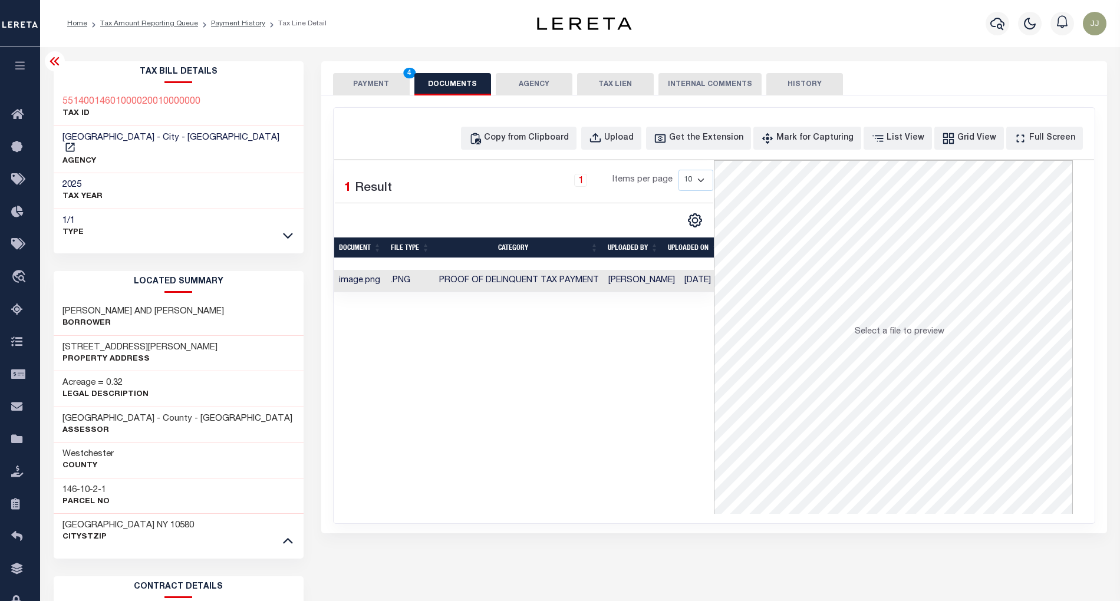
click at [385, 85] on button "PAYMENT 4" at bounding box center [371, 84] width 77 height 22
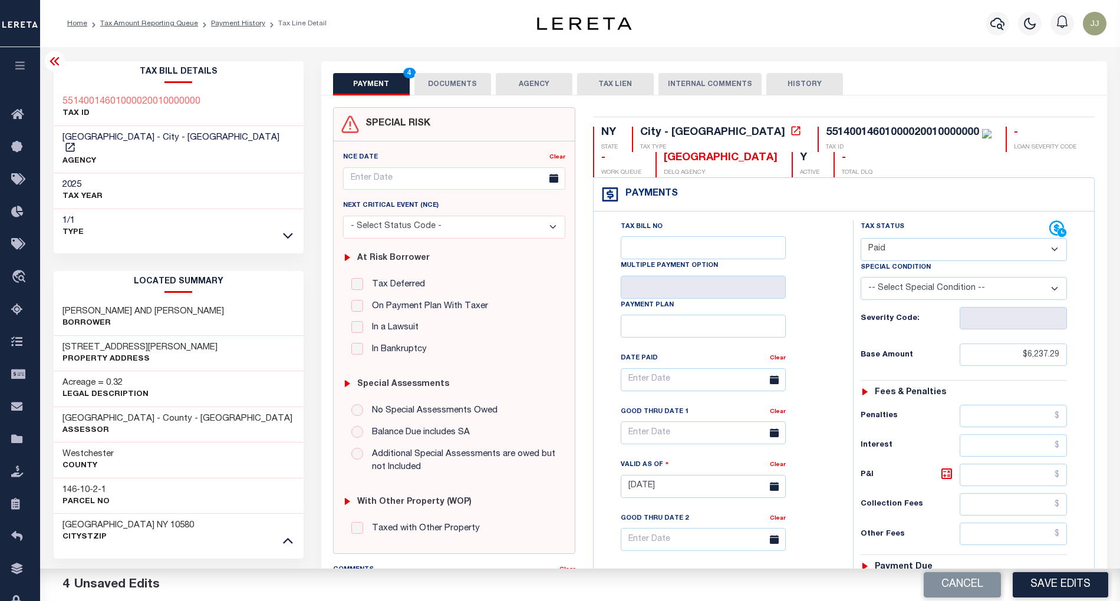
scroll to position [305, 0]
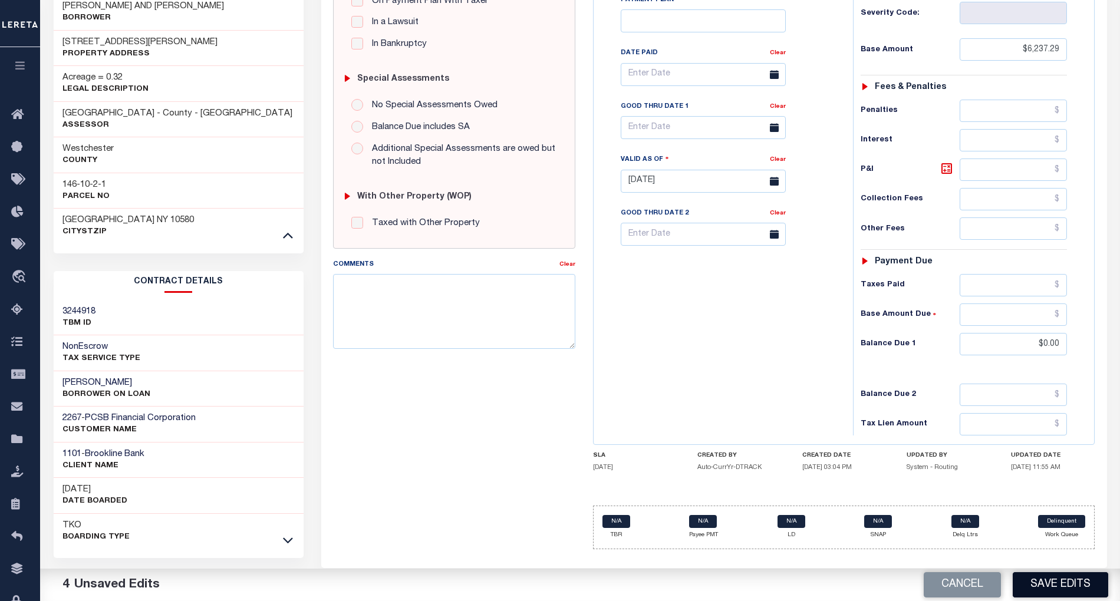
click at [1075, 585] on button "Save Edits" at bounding box center [1060, 584] width 95 height 25
checkbox input "false"
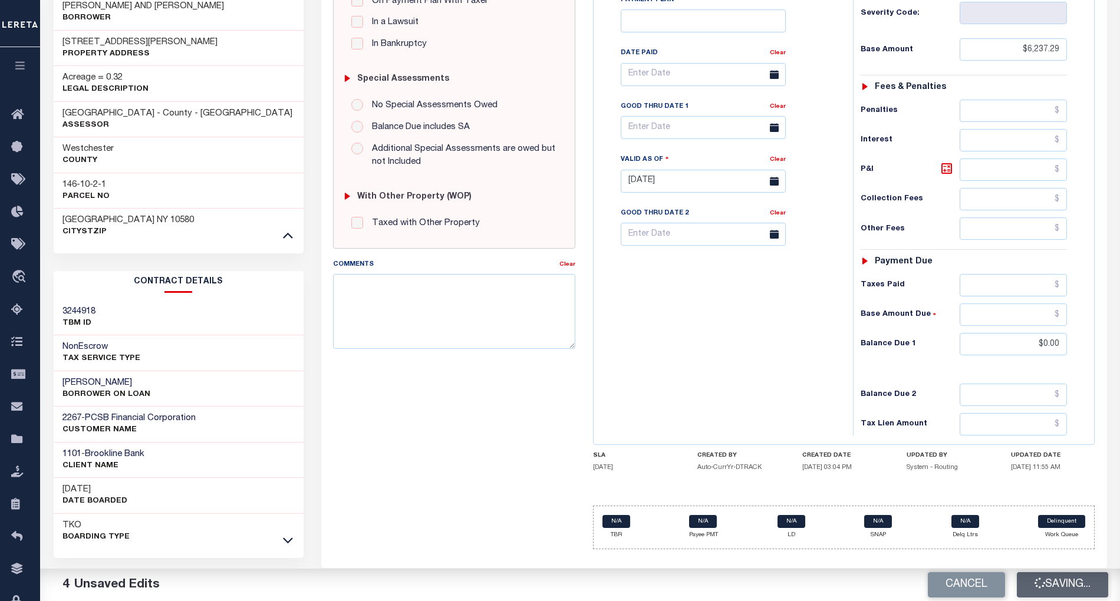
type input "$6,237.29"
type input "$0"
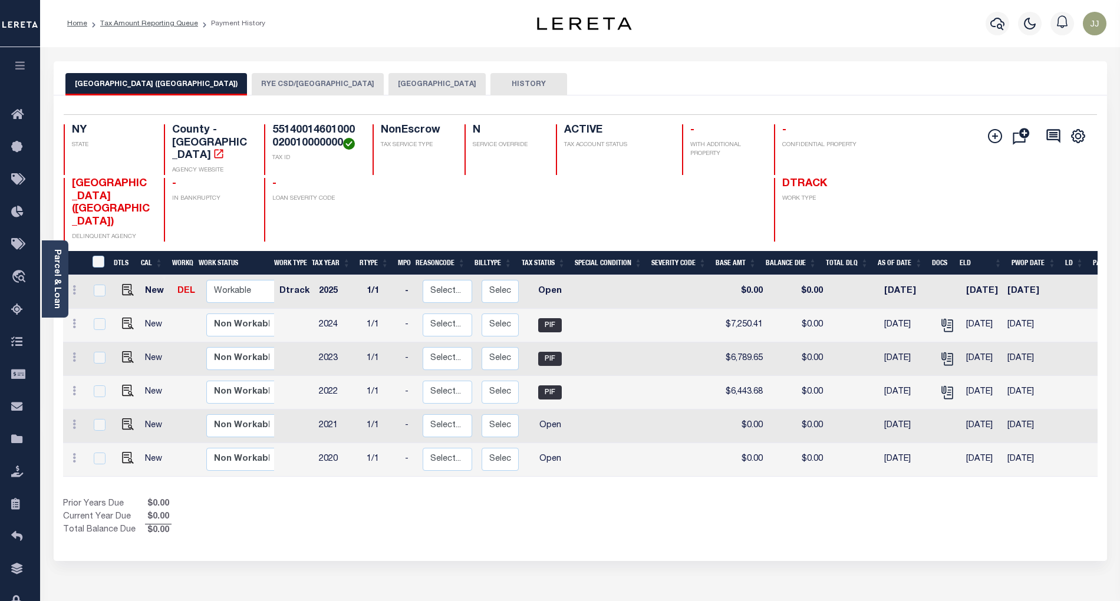
click at [388, 79] on button "[GEOGRAPHIC_DATA]" at bounding box center [436, 84] width 97 height 22
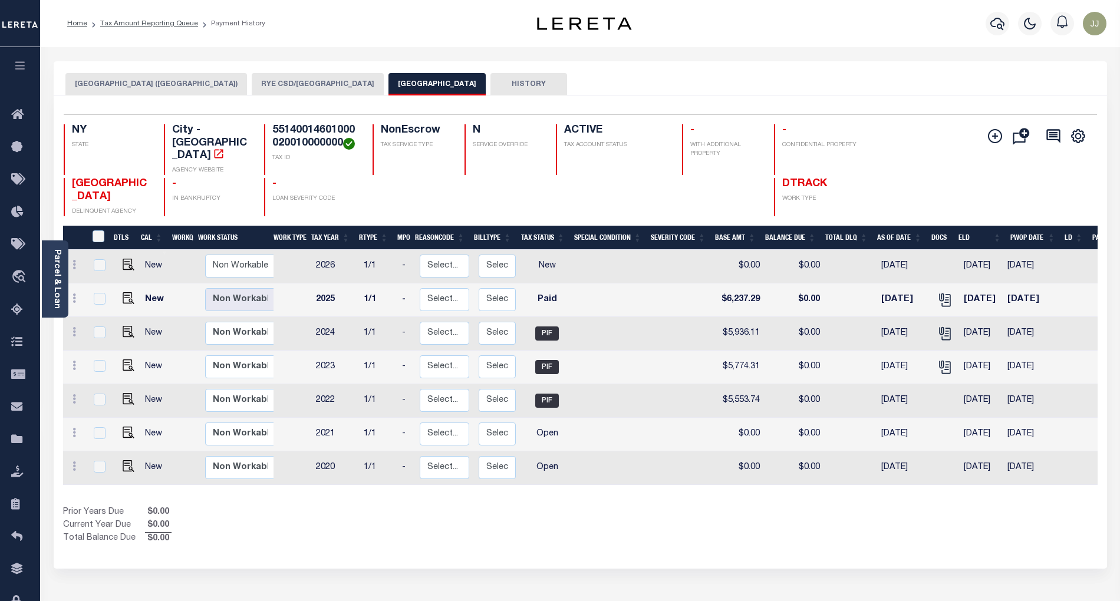
click at [159, 88] on button "[GEOGRAPHIC_DATA] ([GEOGRAPHIC_DATA])" at bounding box center [156, 84] width 182 height 22
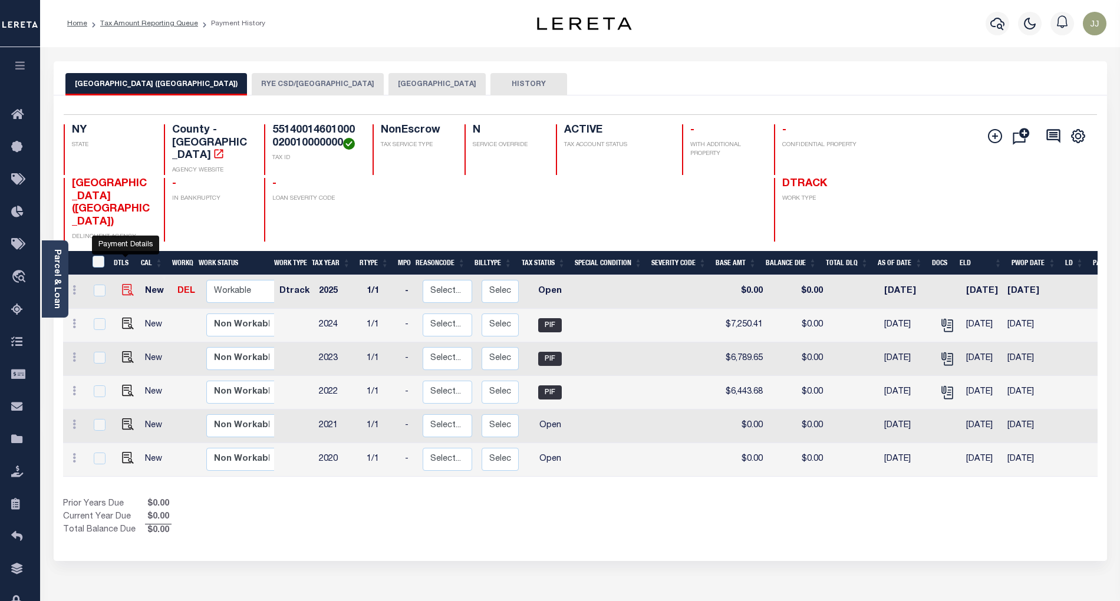
click at [128, 284] on img "" at bounding box center [128, 290] width 12 height 12
checkbox input "true"
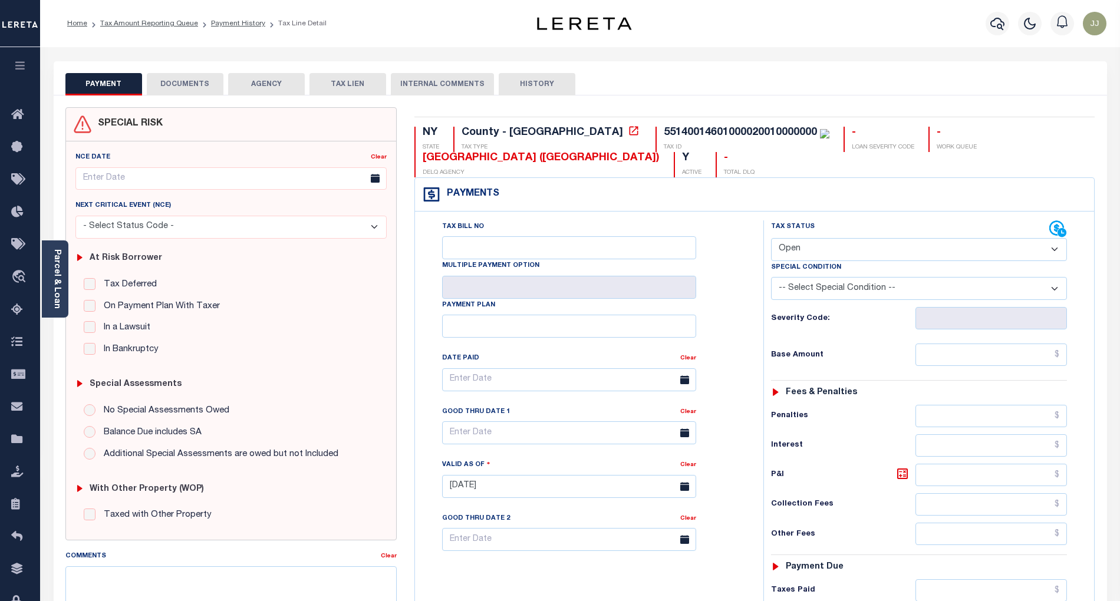
click at [816, 258] on select "- Select Status Code - Open Due/Unpaid Paid Incomplete No Tax Due Internal Refu…" at bounding box center [919, 249] width 296 height 23
select select "PYD"
click at [771, 239] on select "- Select Status Code - Open Due/Unpaid Paid Incomplete No Tax Due Internal Refu…" at bounding box center [919, 249] width 296 height 23
type input "[DATE]"
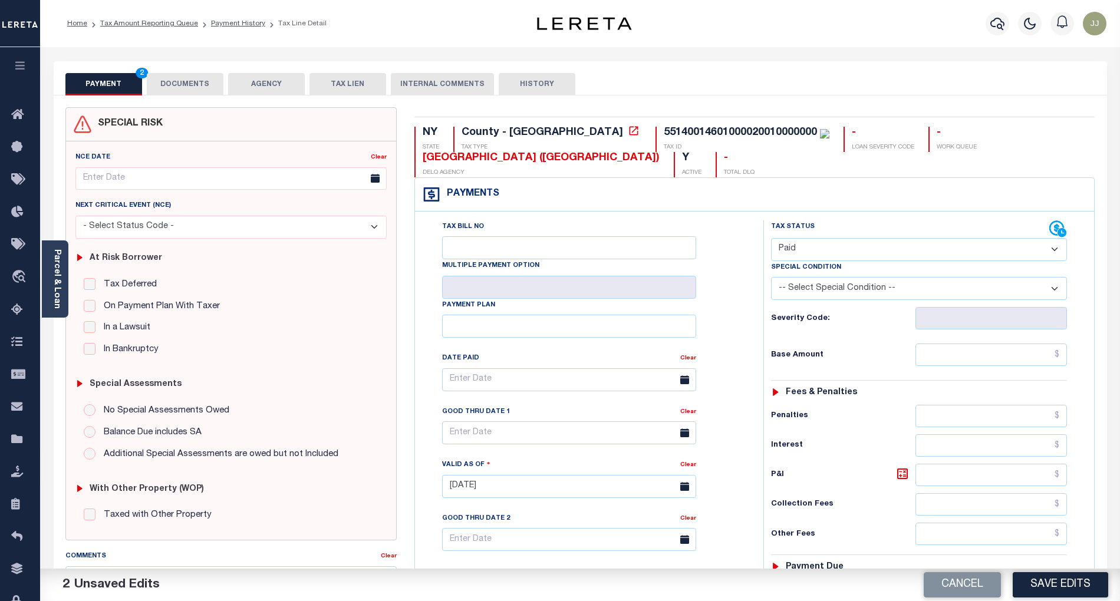
click at [818, 246] on select "- Select Status Code - Open Due/Unpaid Paid Incomplete No Tax Due Internal Refu…" at bounding box center [919, 249] width 296 height 23
click at [963, 185] on div "Payments Warning! Search Status is not "Completed", amounts can not be keyed." at bounding box center [755, 195] width 680 height 34
click at [983, 350] on input "text" at bounding box center [991, 355] width 152 height 22
paste input "7,406.75"
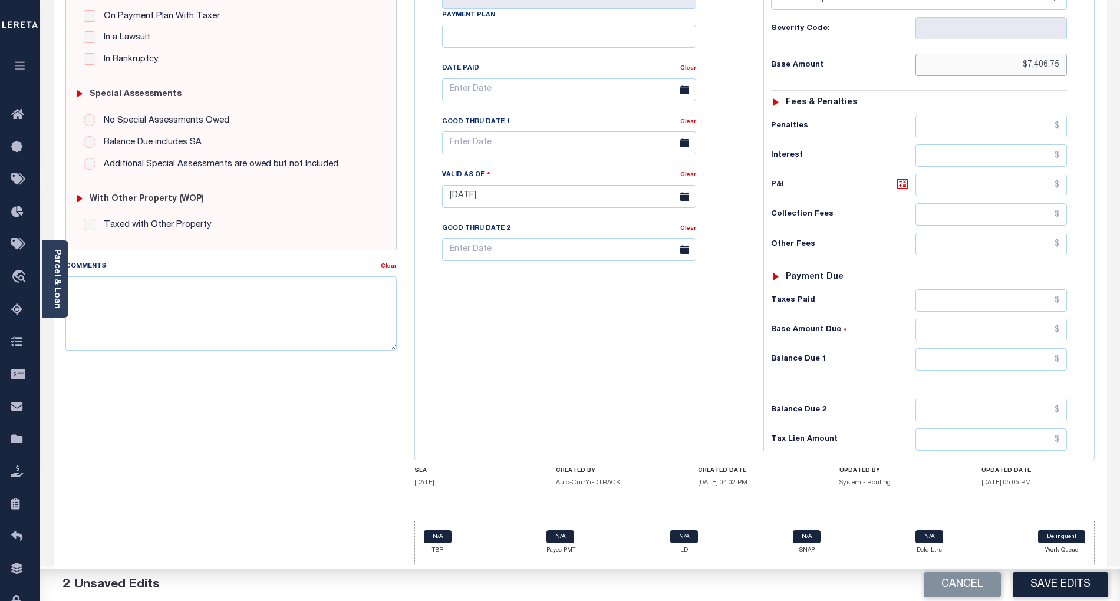
type input "$7,406.75"
click at [1010, 361] on input "text" at bounding box center [991, 359] width 152 height 22
type input "$0.00"
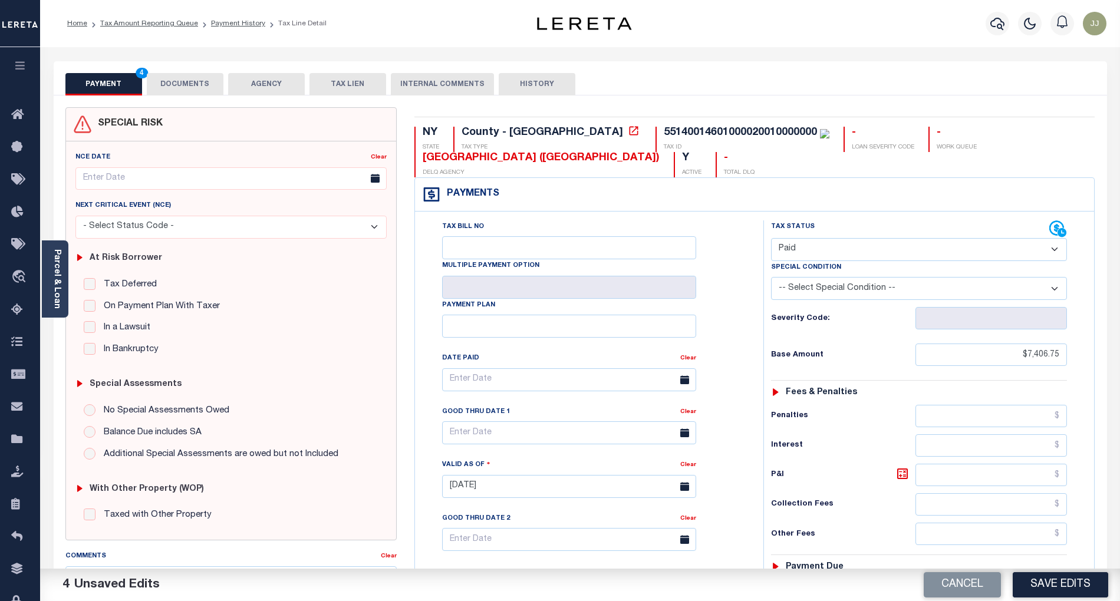
click at [178, 72] on div "PAYMENT 4 DOCUMENTS AGENCY DELINQUENT PAYEE TAX LIEN" at bounding box center [580, 78] width 1053 height 34
click at [185, 79] on button "DOCUMENTS" at bounding box center [185, 84] width 77 height 22
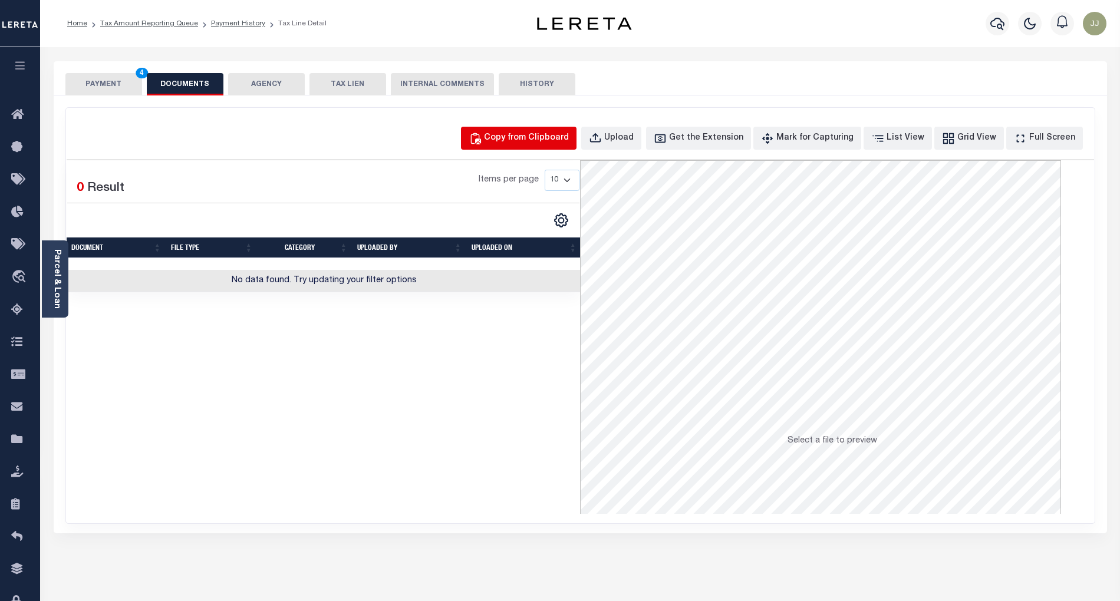
click at [542, 129] on button "Copy from Clipboard" at bounding box center [519, 138] width 116 height 23
select select "POP"
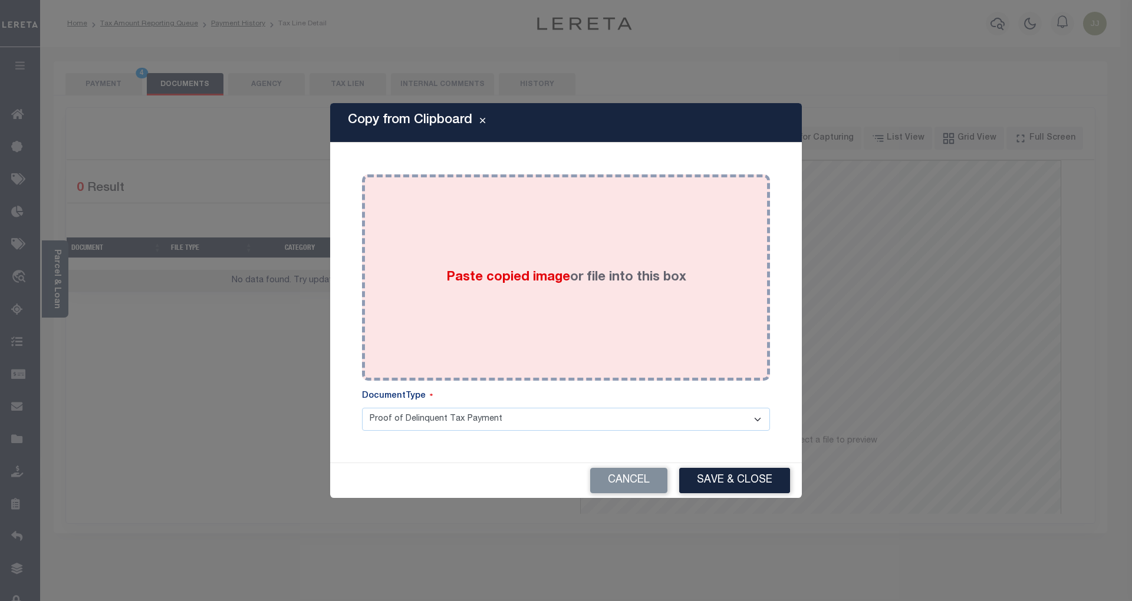
click at [538, 325] on div "Paste copied image or file into this box" at bounding box center [566, 277] width 390 height 189
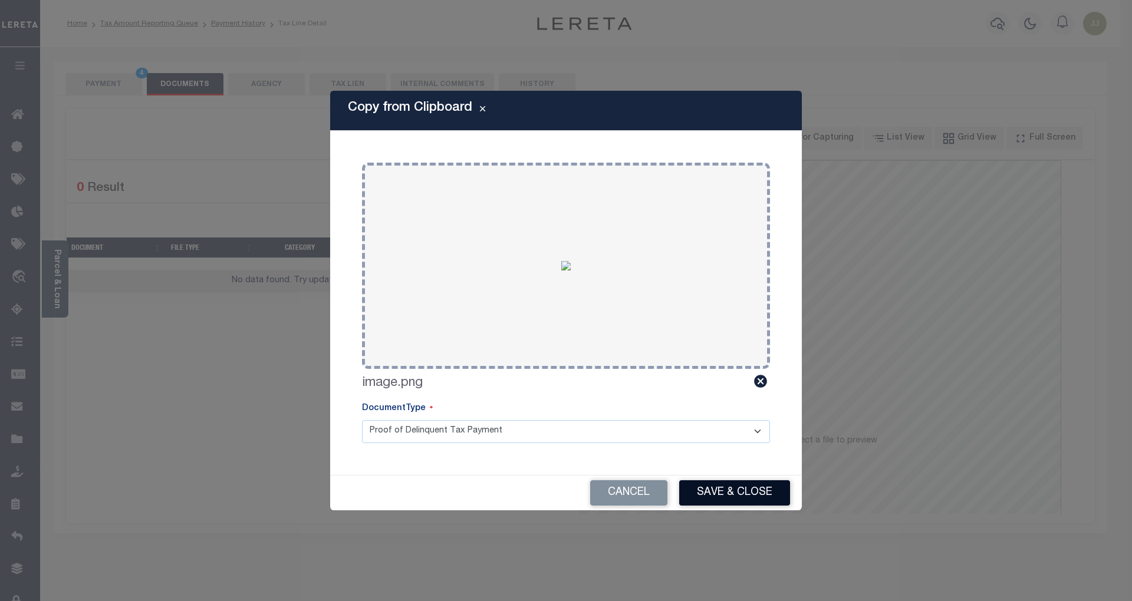
click at [734, 488] on button "Save & Close" at bounding box center [734, 492] width 111 height 25
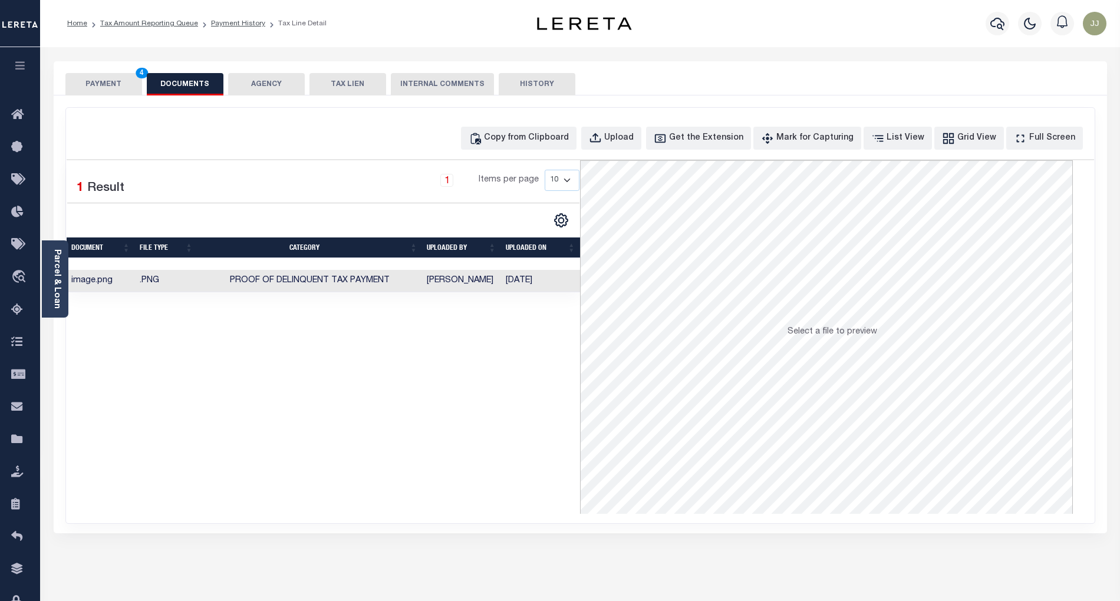
click at [118, 83] on button "PAYMENT 4" at bounding box center [103, 84] width 77 height 22
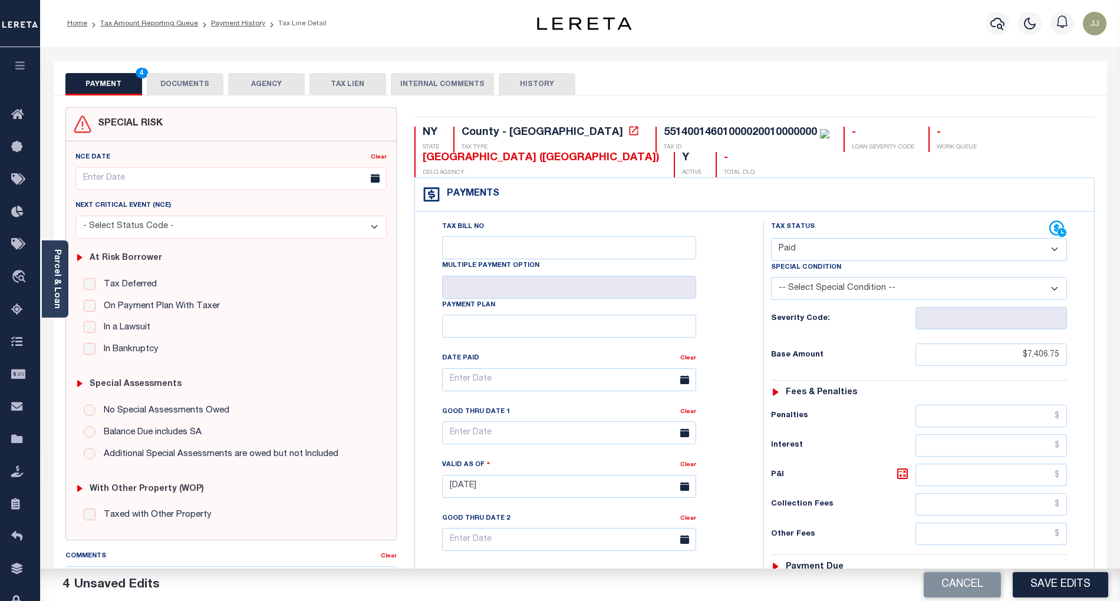
scroll to position [295, 0]
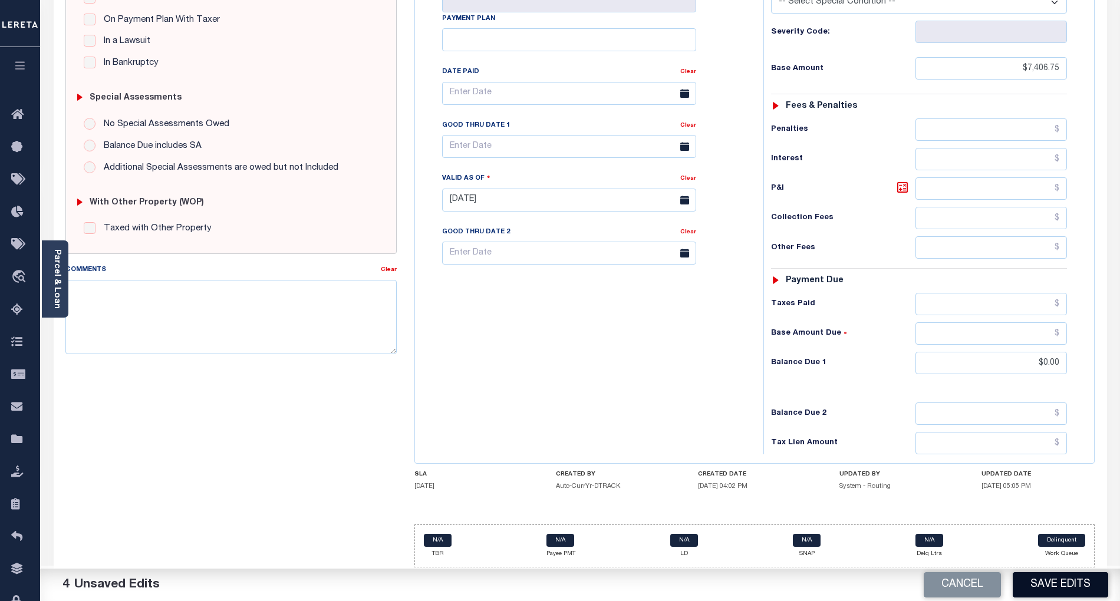
click at [1052, 574] on button "Save Edits" at bounding box center [1060, 584] width 95 height 25
checkbox input "false"
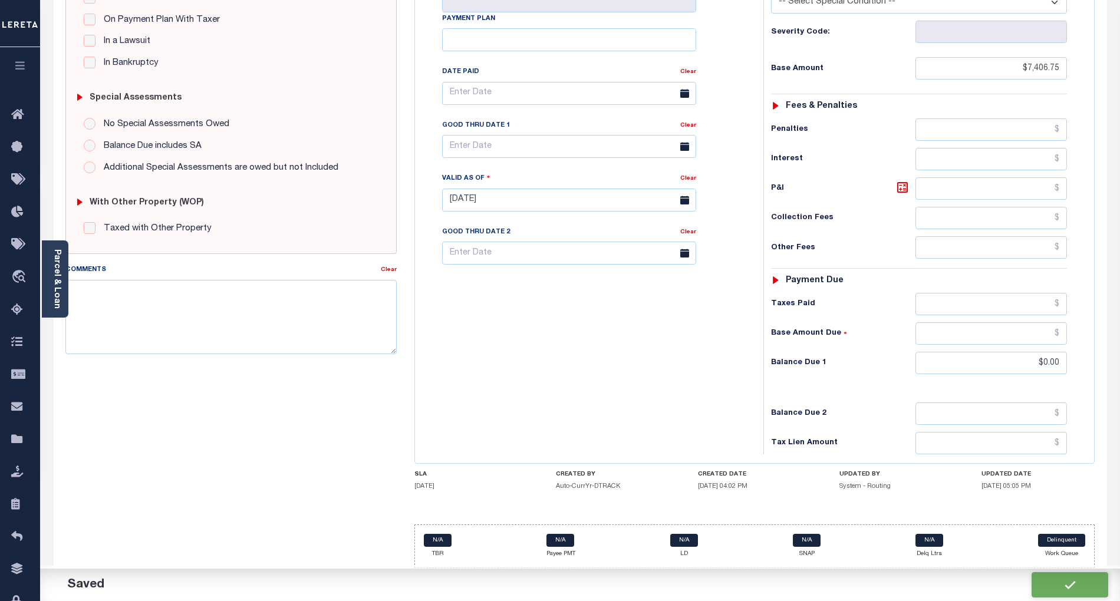
type input "$7,406.75"
type input "$0"
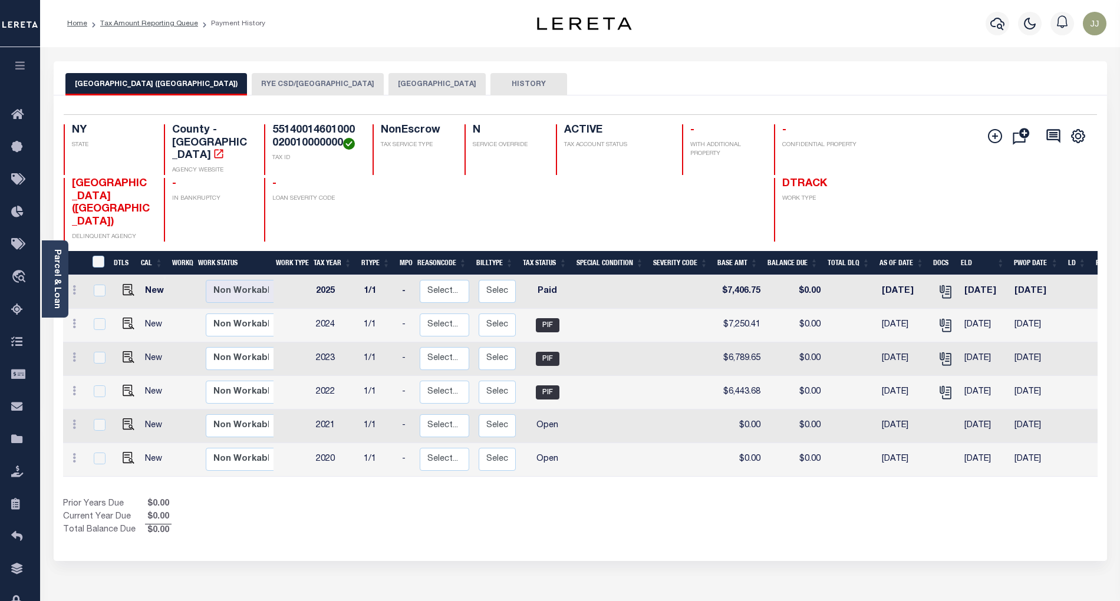
click at [252, 91] on button "RYE CSD/[GEOGRAPHIC_DATA]" at bounding box center [318, 84] width 132 height 22
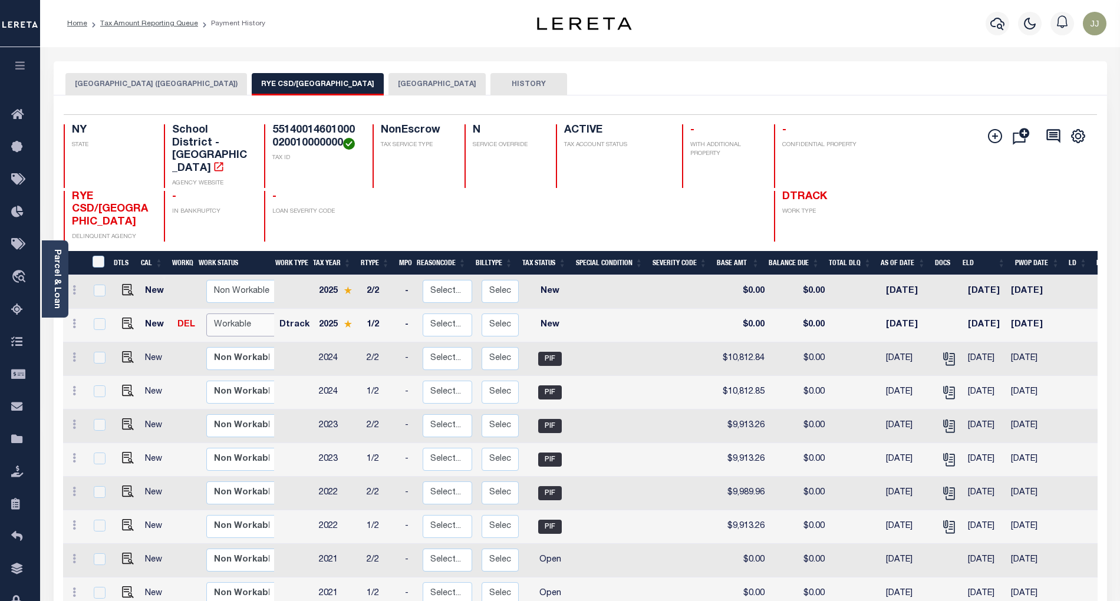
click at [237, 314] on select "Non Workable Workable" at bounding box center [241, 325] width 71 height 23
checkbox input "true"
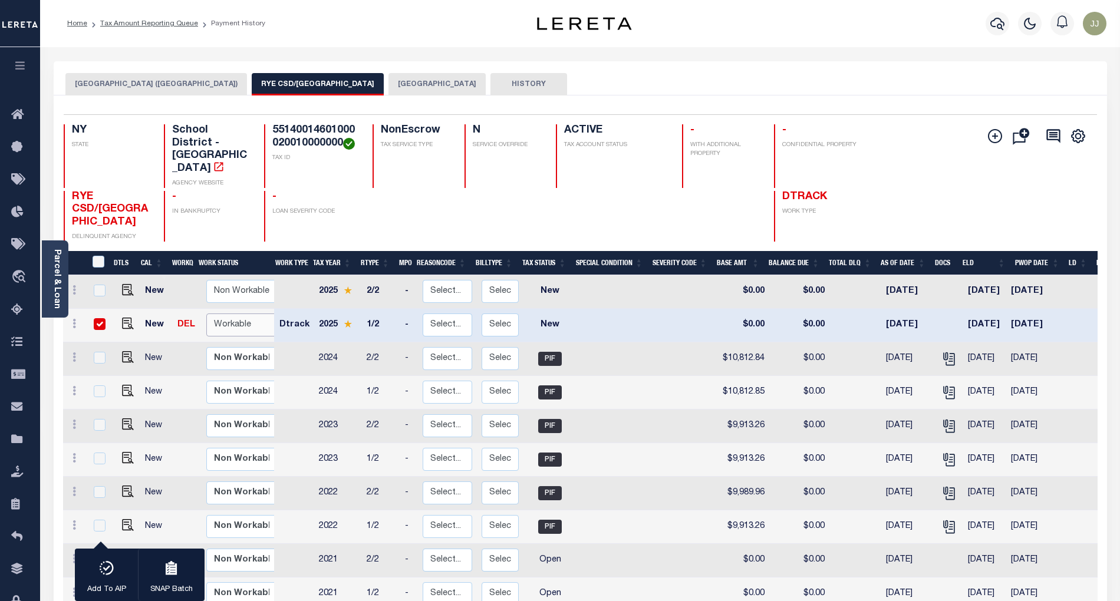
select select "true"
click at [206, 314] on select "Non Workable Workable" at bounding box center [241, 325] width 71 height 23
checkbox input "false"
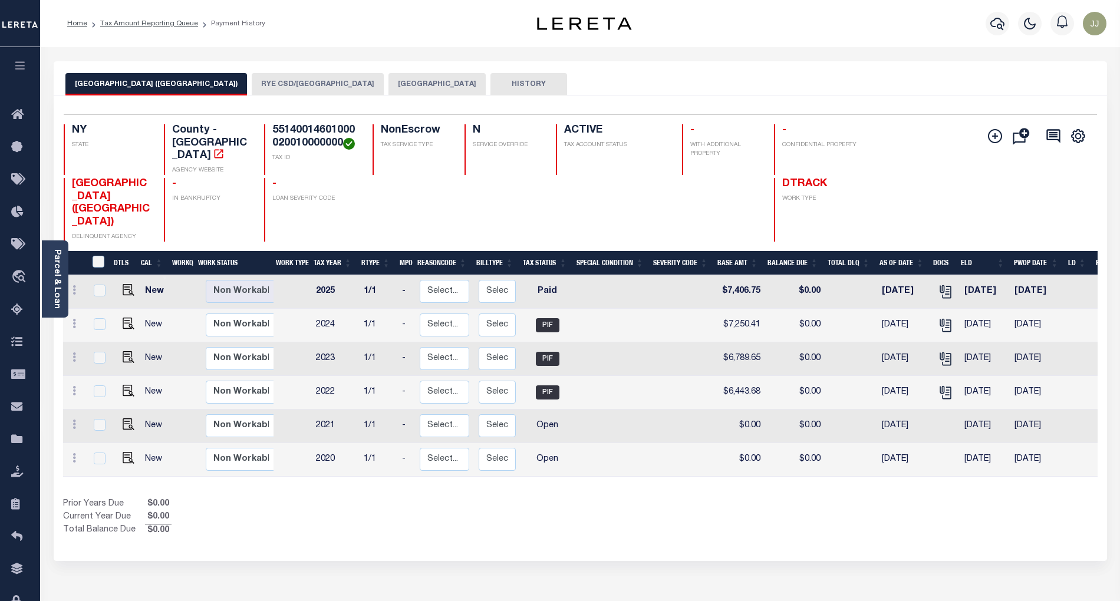
click at [270, 85] on button "RYE CSD/[GEOGRAPHIC_DATA]" at bounding box center [318, 84] width 132 height 22
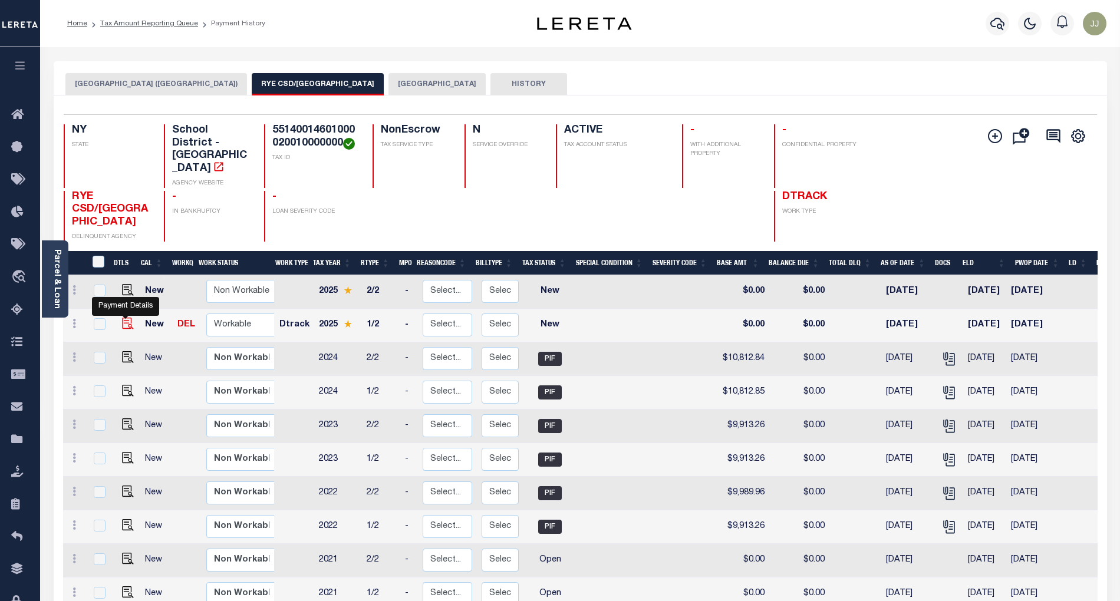
click at [130, 318] on img "" at bounding box center [128, 324] width 12 height 12
checkbox input "true"
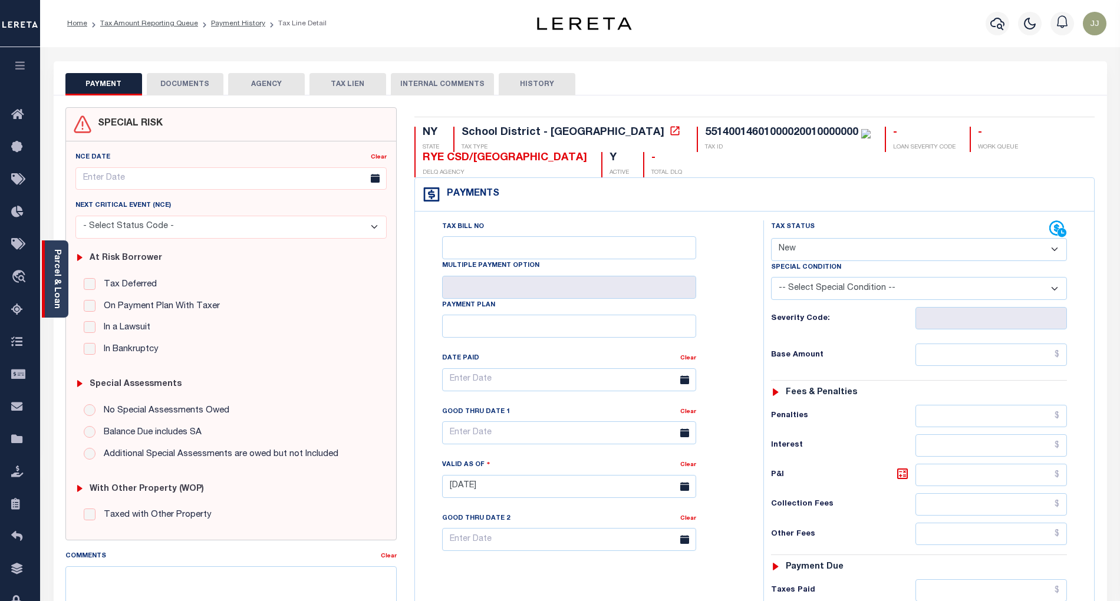
click at [52, 297] on link "Parcel & Loan" at bounding box center [56, 279] width 8 height 60
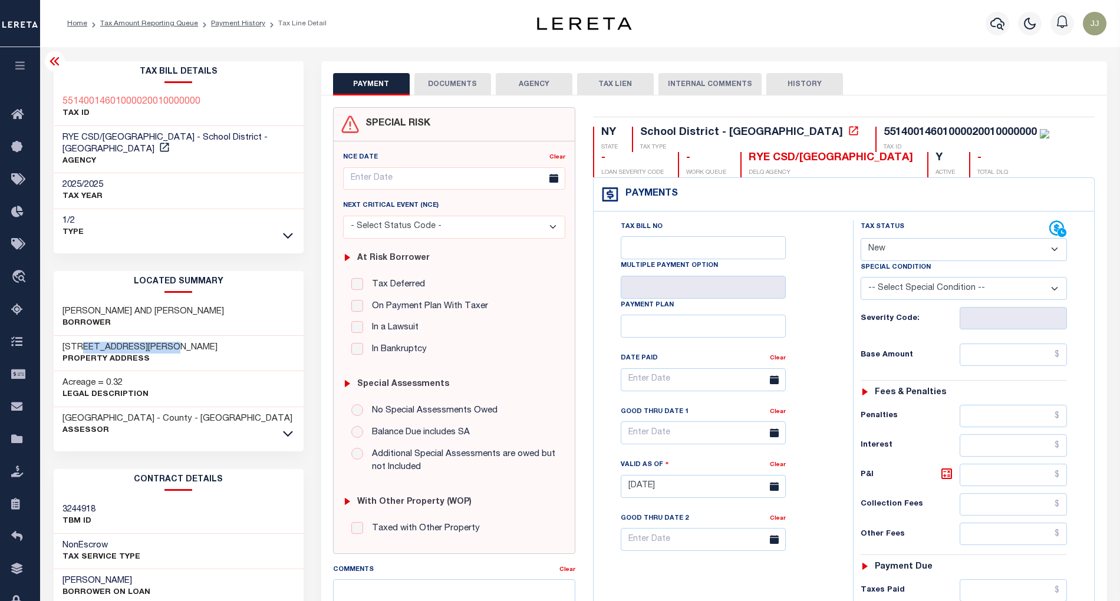
drag, startPoint x: 80, startPoint y: 335, endPoint x: 183, endPoint y: 335, distance: 102.6
click at [183, 336] on div "[STREET_ADDRESS][PERSON_NAME] Property Address" at bounding box center [179, 354] width 250 height 36
copy h3 "[PERSON_NAME] AVE"
click at [897, 262] on div "Special Condition" at bounding box center [964, 269] width 207 height 17
click at [894, 255] on select "- Select Status Code - Open Due/Unpaid Paid Incomplete No Tax Due Internal Refu…" at bounding box center [964, 249] width 207 height 23
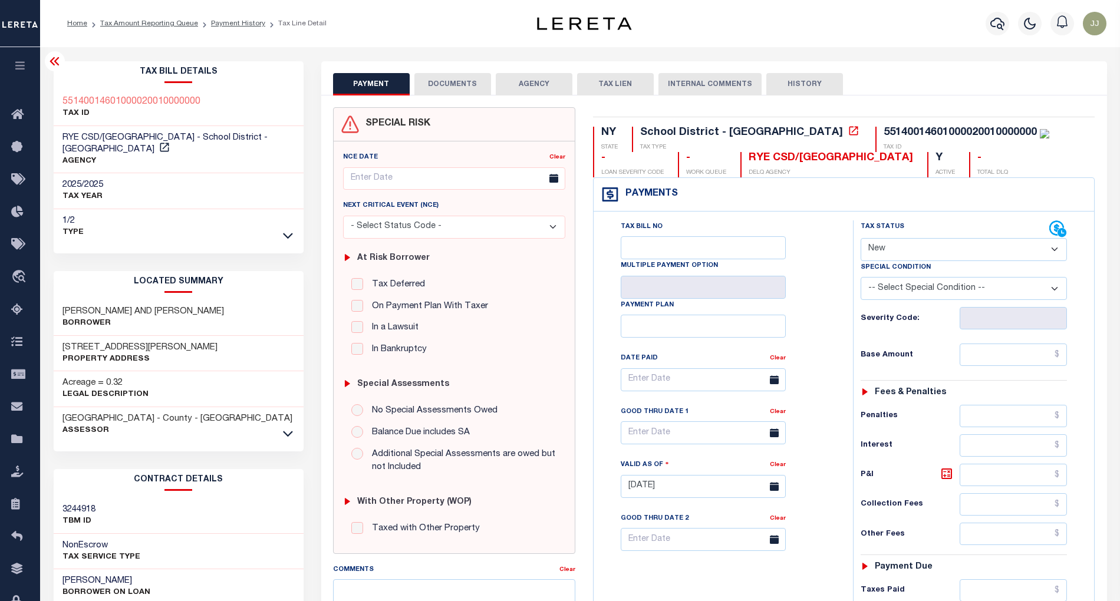
select select "PYD"
click at [861, 239] on select "- Select Status Code - Open Due/Unpaid Paid Incomplete No Tax Due Internal Refu…" at bounding box center [964, 249] width 207 height 23
type input "[DATE]"
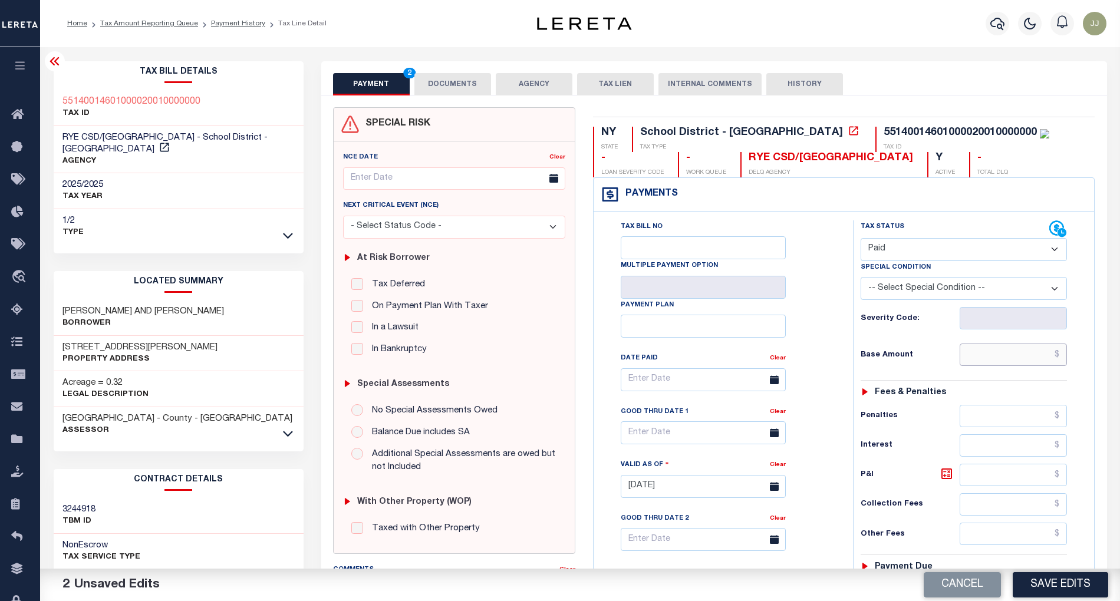
click at [982, 362] on input "text" at bounding box center [1013, 355] width 107 height 22
paste input "22,330.41"
type input "$22,330.41"
click at [890, 248] on select "- Select Status Code - Open Due/Unpaid Paid Incomplete No Tax Due Internal Refu…" at bounding box center [964, 249] width 207 height 23
click at [814, 239] on div "Tax Bill No Multiple Payment Option Payment Plan Clear" at bounding box center [720, 385] width 230 height 331
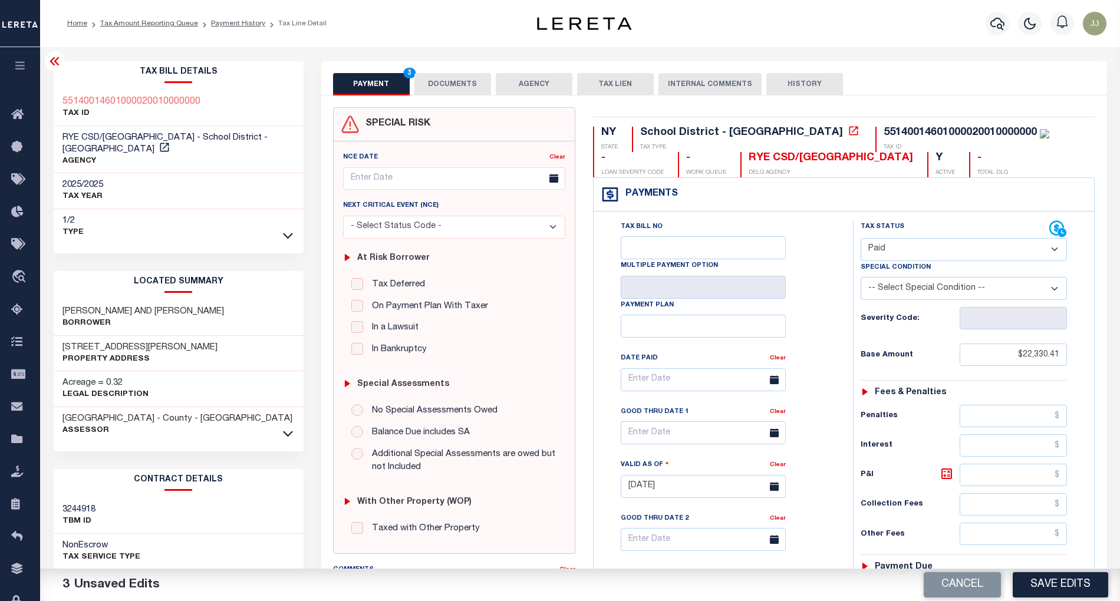
scroll to position [307, 0]
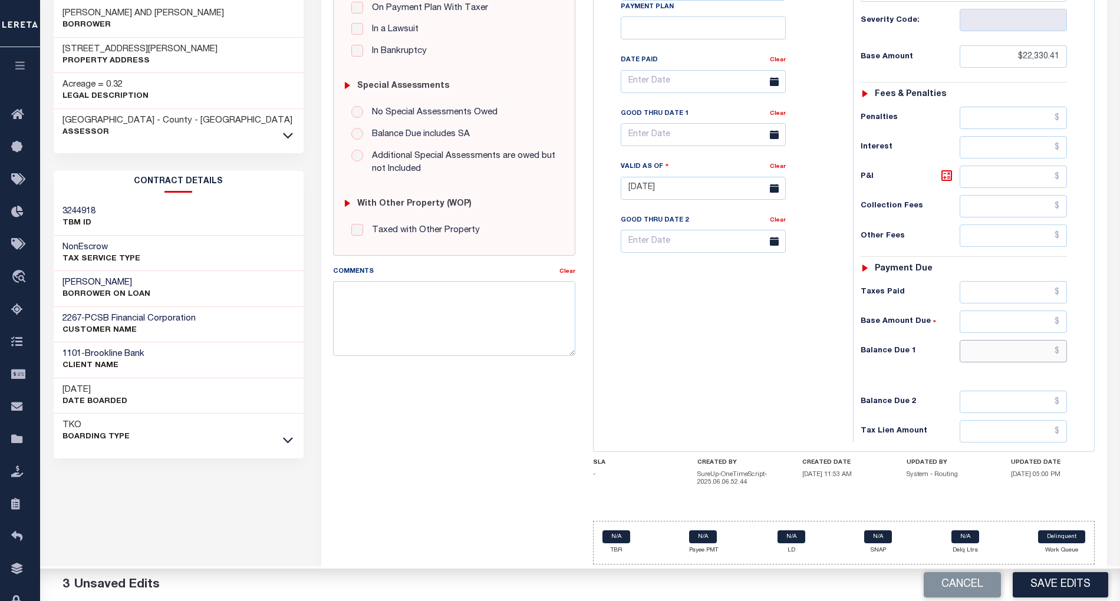
click at [991, 349] on input "text" at bounding box center [1013, 351] width 107 height 22
click at [937, 363] on div "Tax Status Status - Select Status Code -" at bounding box center [968, 182] width 230 height 520
drag, startPoint x: 1012, startPoint y: 345, endPoint x: 1010, endPoint y: 352, distance: 7.3
click at [1012, 345] on input "text" at bounding box center [1013, 351] width 107 height 22
type input "$0.00"
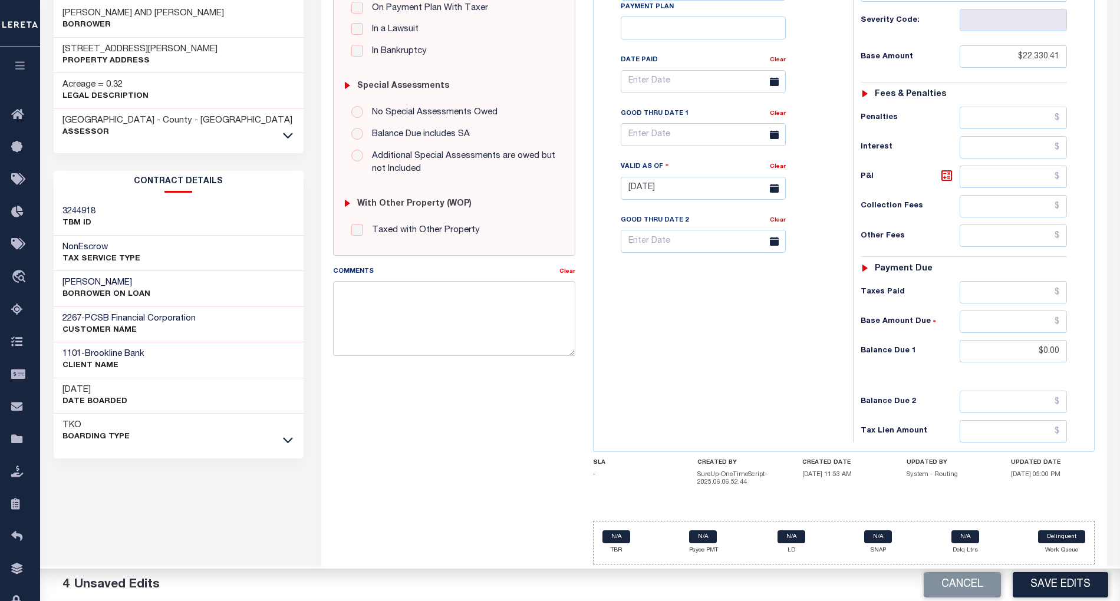
click at [720, 365] on div "Tax Bill No Multiple Payment Option Payment Plan Clear" at bounding box center [721, 182] width 248 height 520
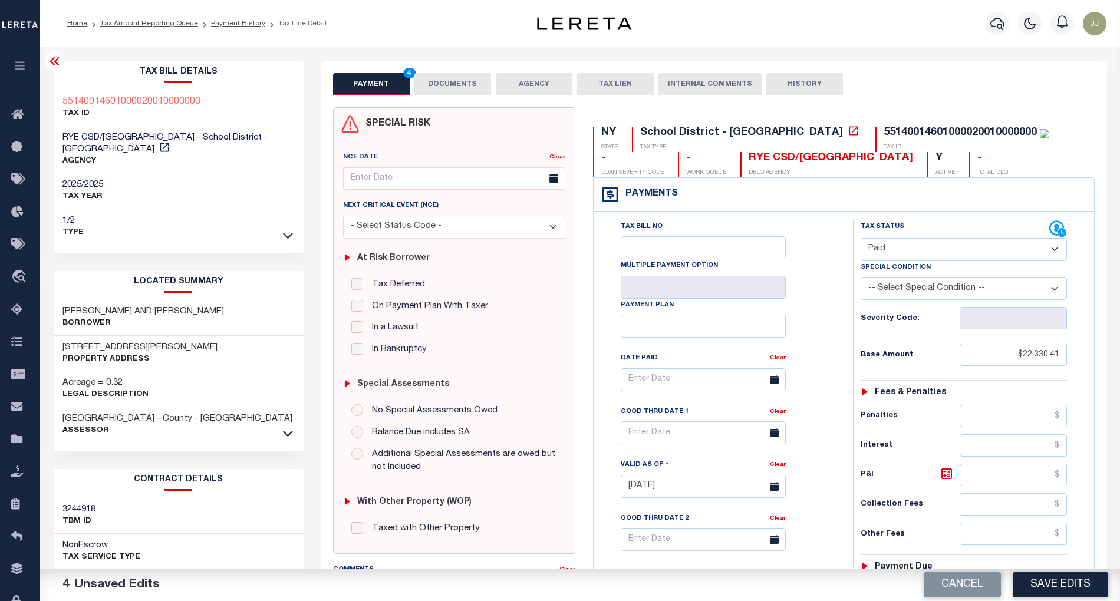
click at [451, 93] on button "DOCUMENTS" at bounding box center [452, 84] width 77 height 22
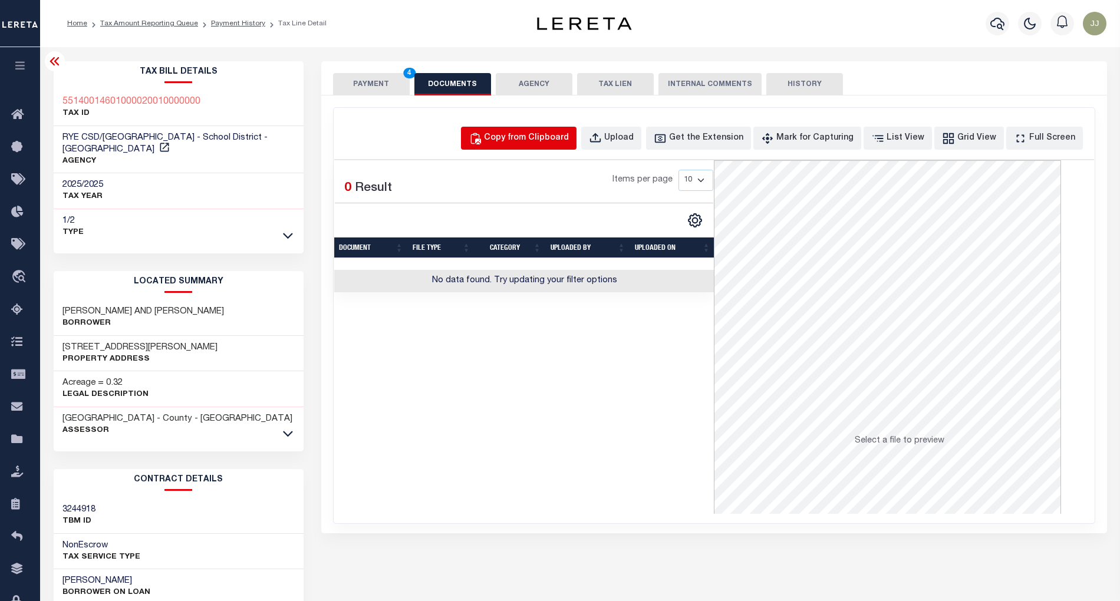
click at [549, 146] on button "Copy from Clipboard" at bounding box center [519, 138] width 116 height 23
select select "POP"
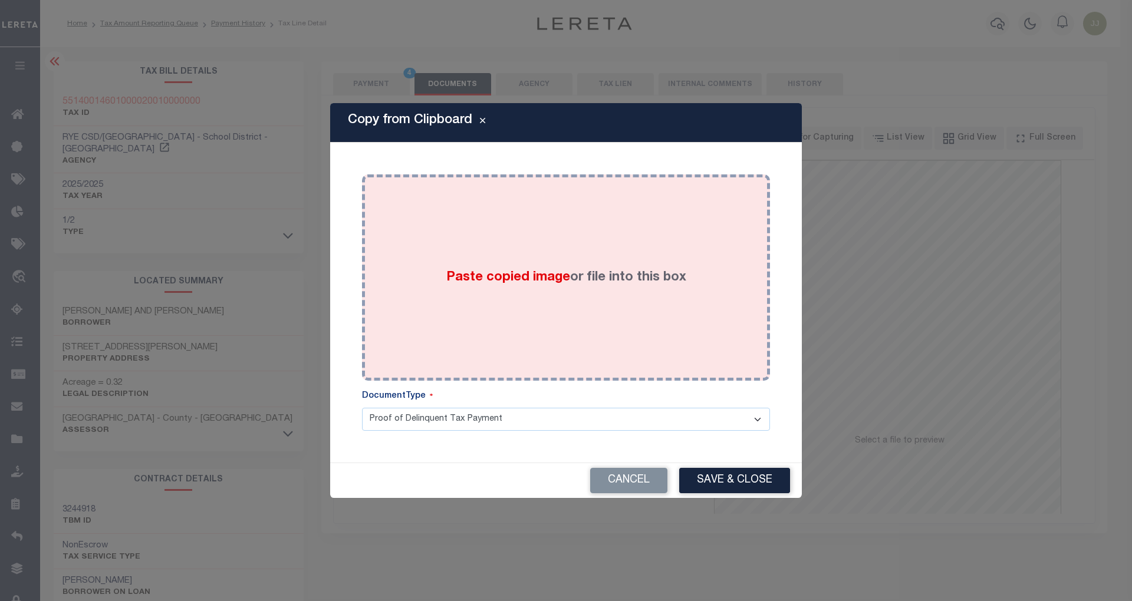
click at [535, 265] on div "Paste copied image or file into this box" at bounding box center [566, 277] width 390 height 189
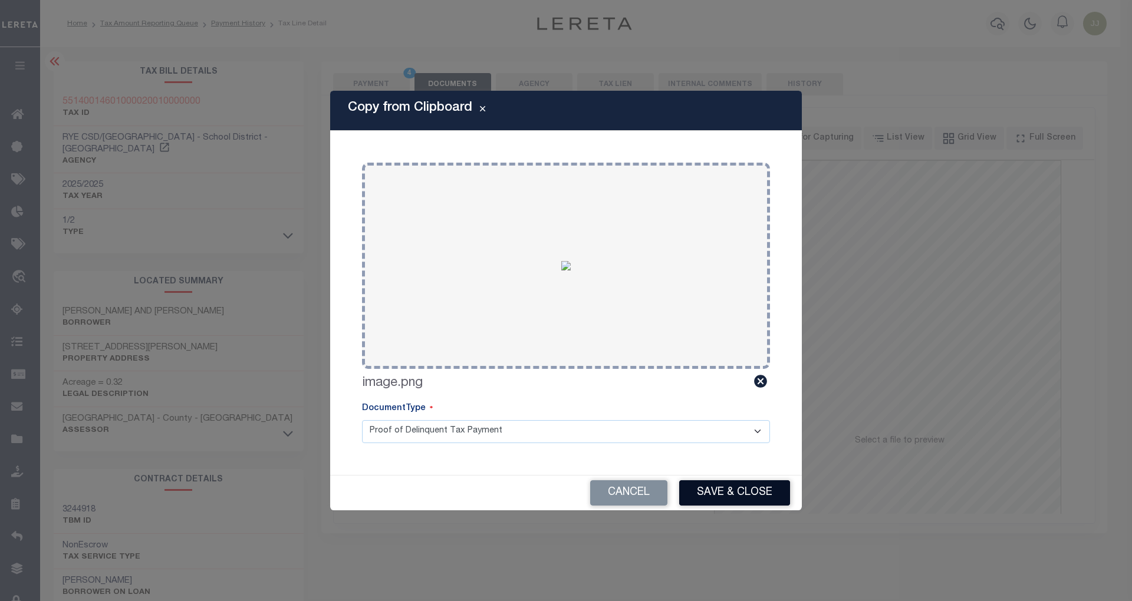
click at [732, 489] on button "Save & Close" at bounding box center [734, 492] width 111 height 25
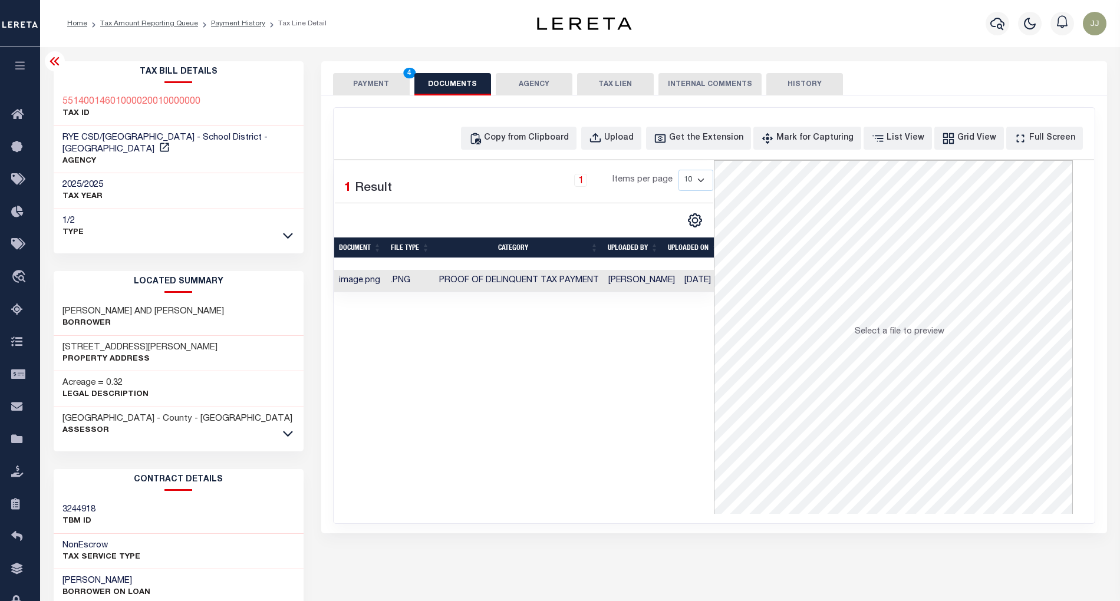
click at [368, 81] on button "PAYMENT 4" at bounding box center [371, 84] width 77 height 22
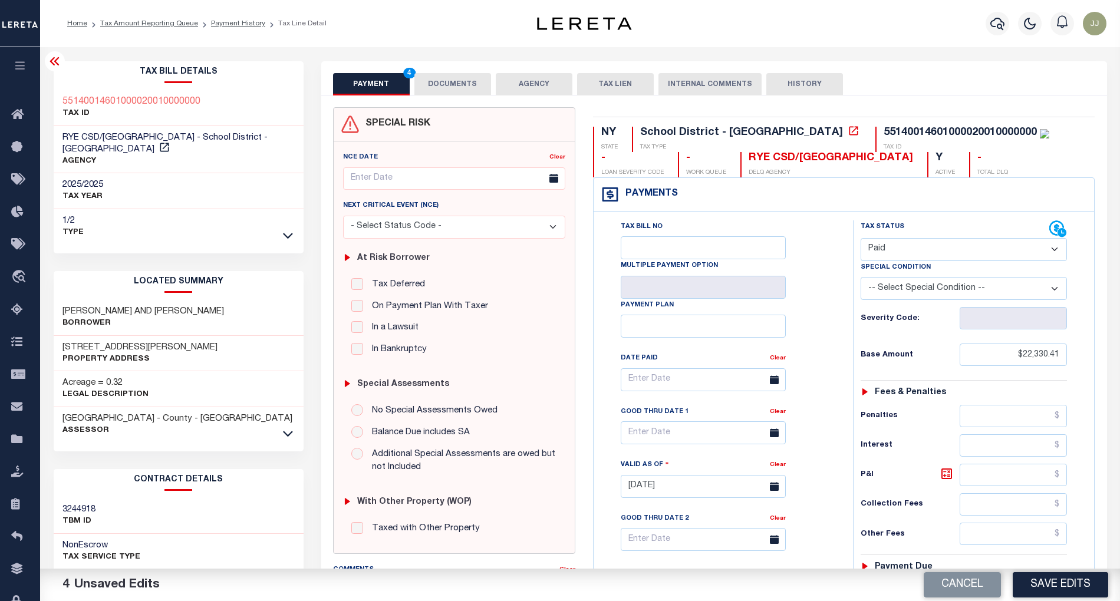
scroll to position [303, 0]
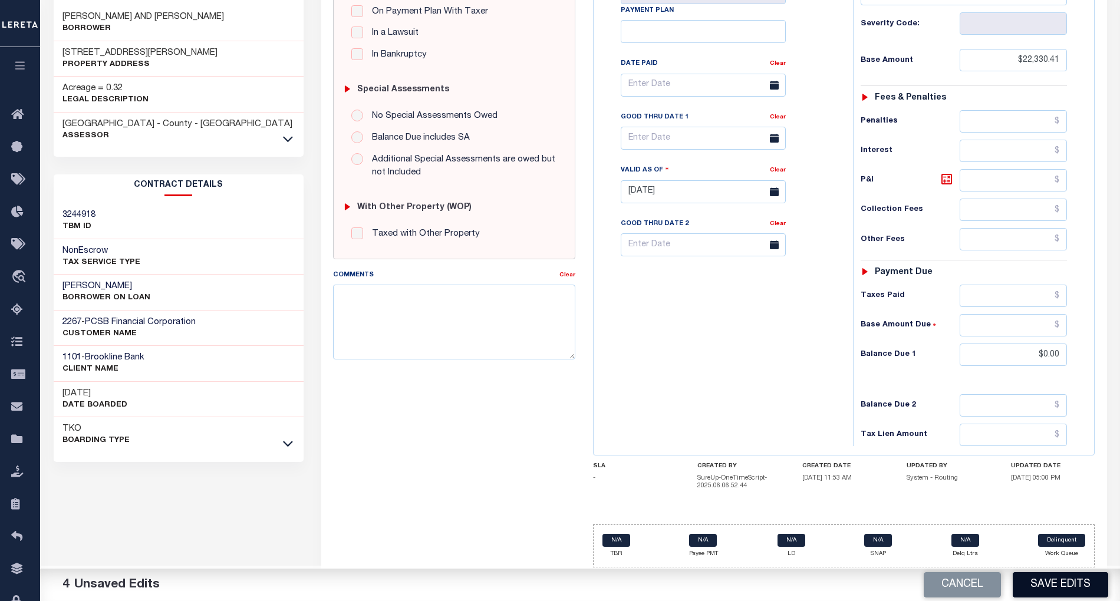
click at [1054, 582] on button "Save Edits" at bounding box center [1060, 584] width 95 height 25
checkbox input "false"
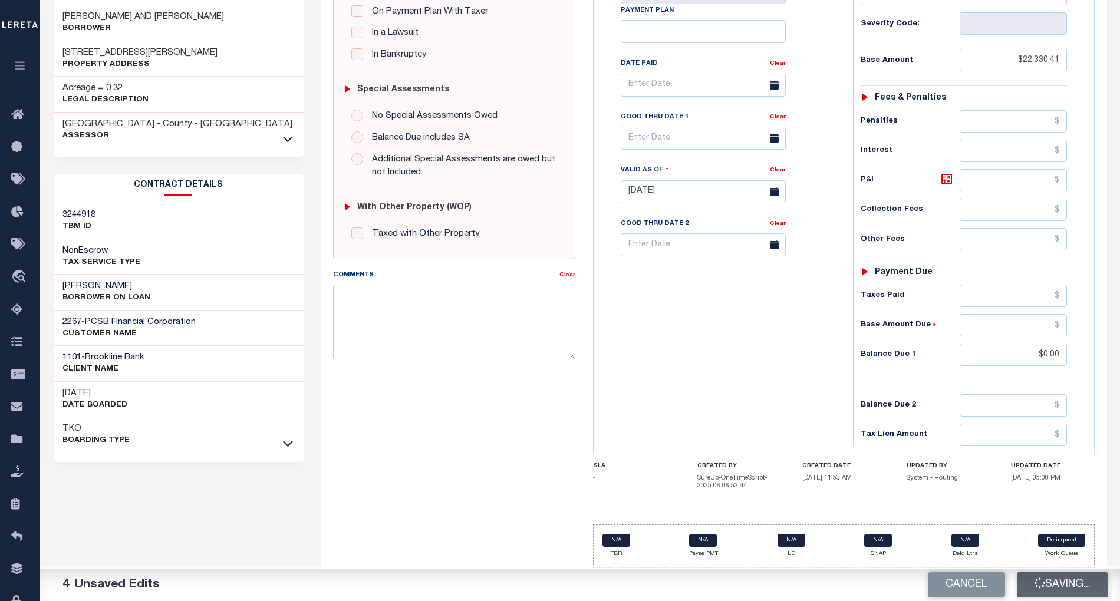
type input "$22,330.41"
type input "$0"
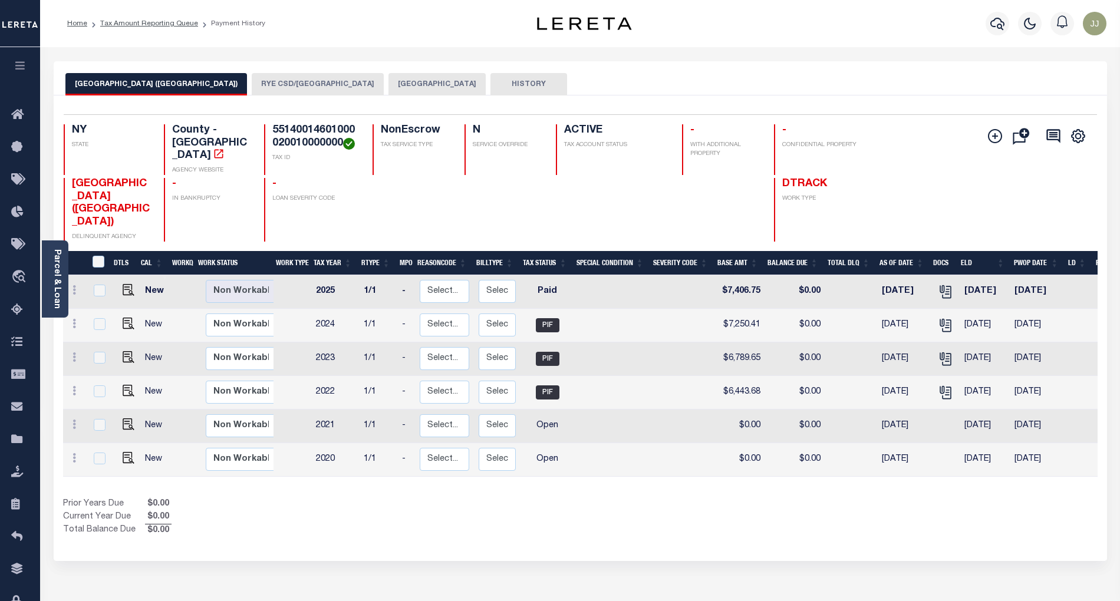
click at [541, 535] on div "Selected 6 Results 1 Items per page 25 50 100 NY STATE TAX ID N" at bounding box center [580, 328] width 1053 height 466
click at [388, 78] on button "[GEOGRAPHIC_DATA]" at bounding box center [436, 84] width 97 height 22
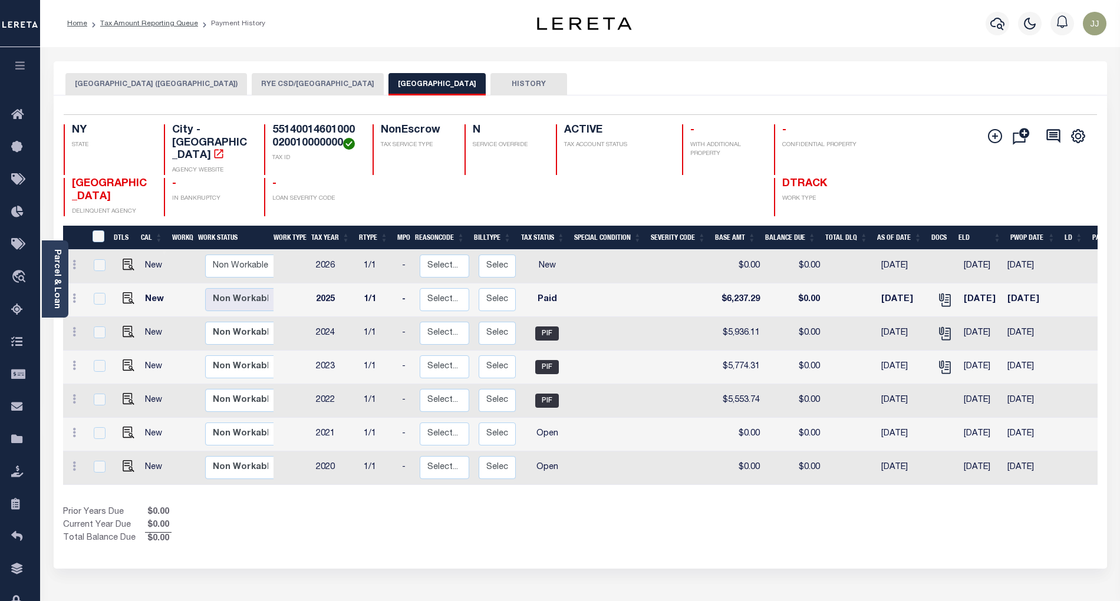
click at [252, 83] on button "RYE CSD/[GEOGRAPHIC_DATA]" at bounding box center [318, 84] width 132 height 22
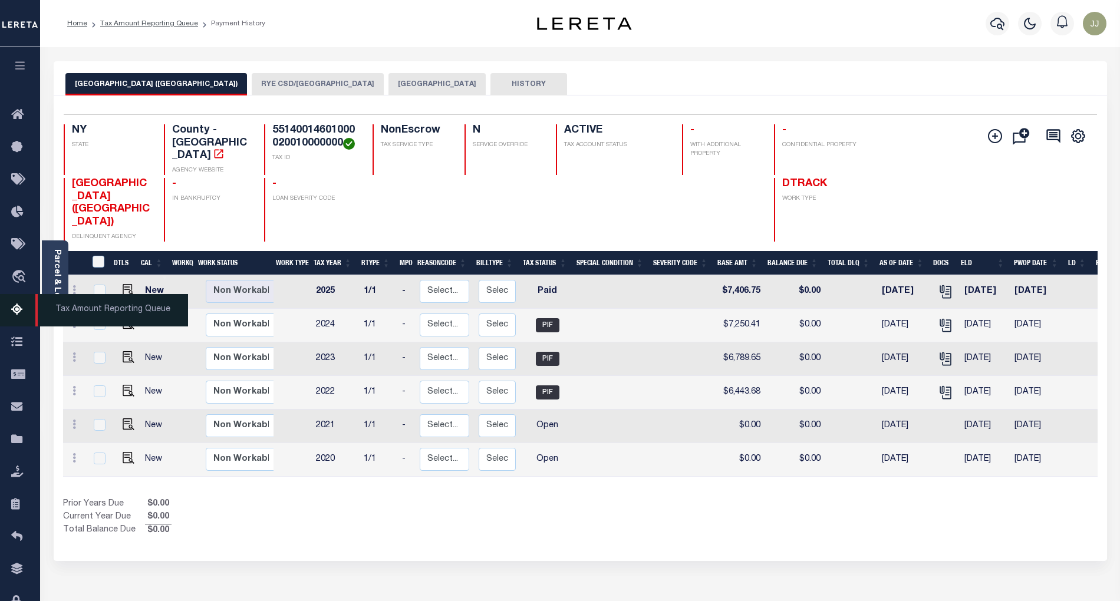
click at [18, 309] on icon at bounding box center [20, 310] width 19 height 15
click at [264, 90] on button "RYE CSD/[GEOGRAPHIC_DATA]" at bounding box center [318, 84] width 132 height 22
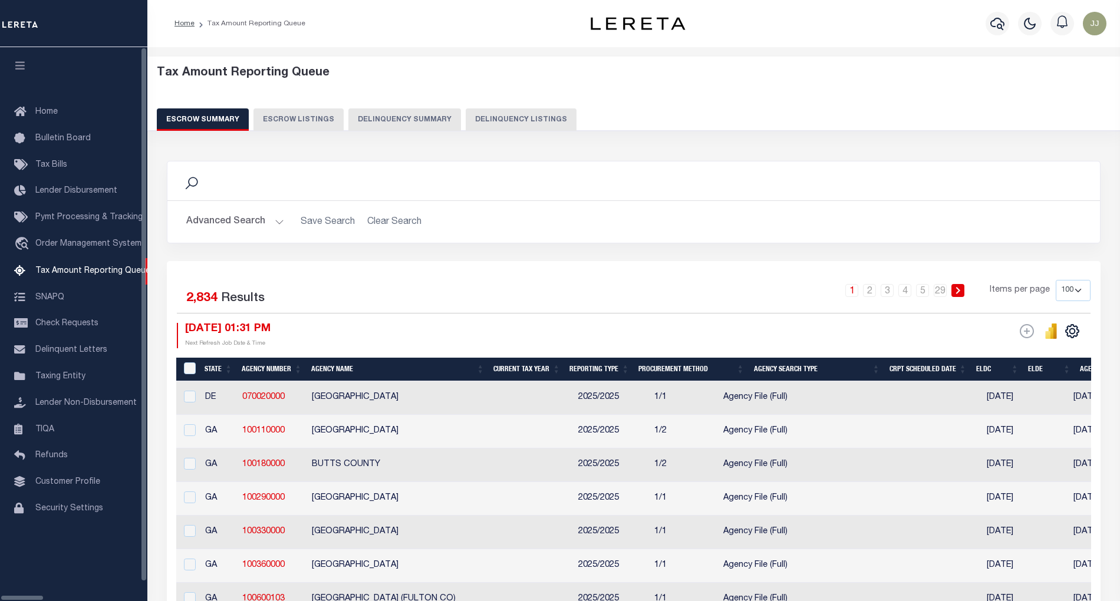
click at [493, 118] on button "Delinquency Listings" at bounding box center [521, 119] width 111 height 22
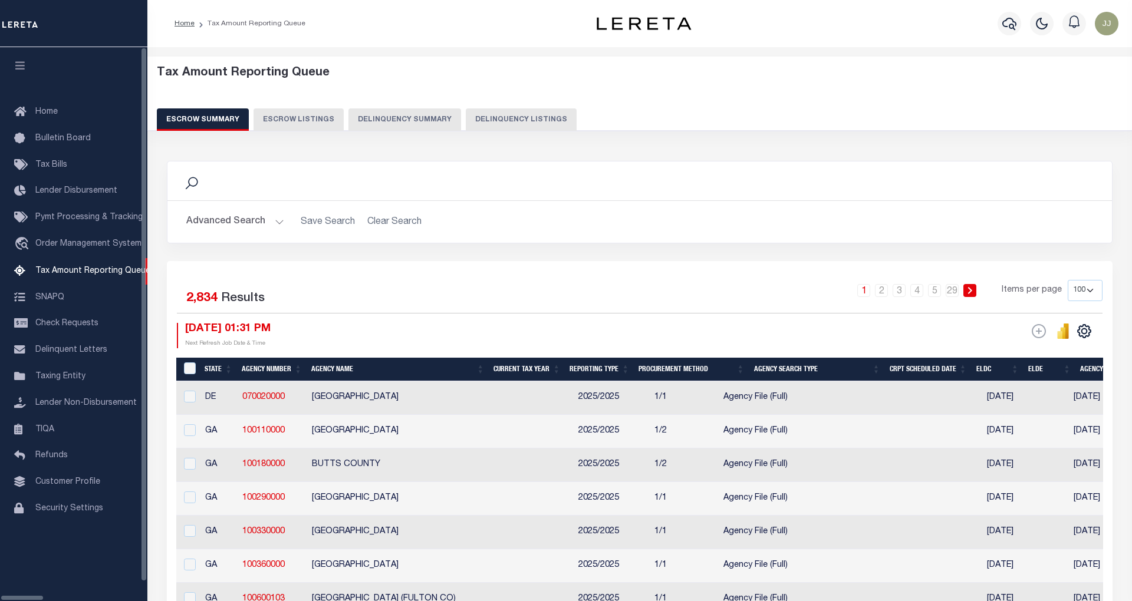
select select "100"
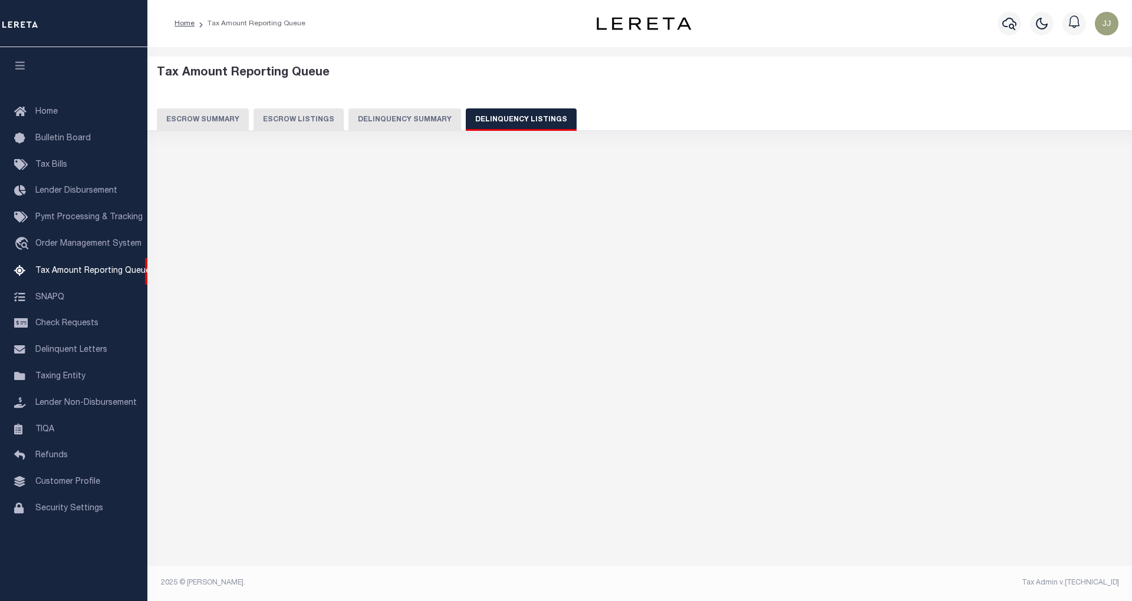
select select "100"
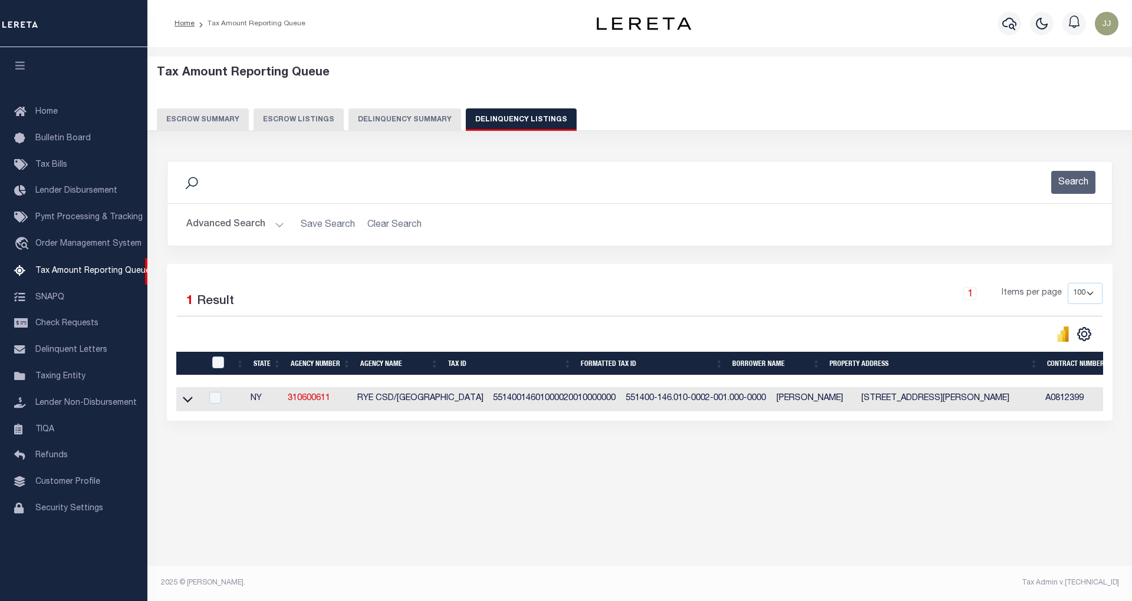
click at [253, 231] on button "Advanced Search" at bounding box center [235, 224] width 98 height 23
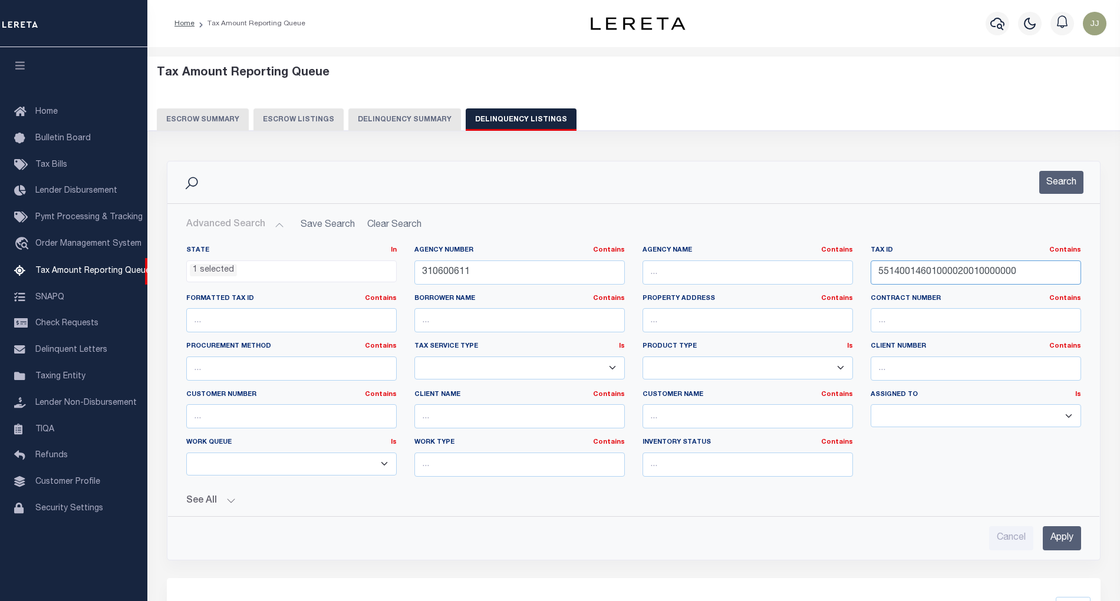
drag, startPoint x: 1029, startPoint y: 272, endPoint x: 879, endPoint y: 272, distance: 149.1
click at [879, 272] on input "55140014601000020010000000" at bounding box center [976, 273] width 210 height 24
paste input "10001015"
type input "55140014601100010150000000"
click at [1057, 179] on button "Search" at bounding box center [1061, 182] width 44 height 23
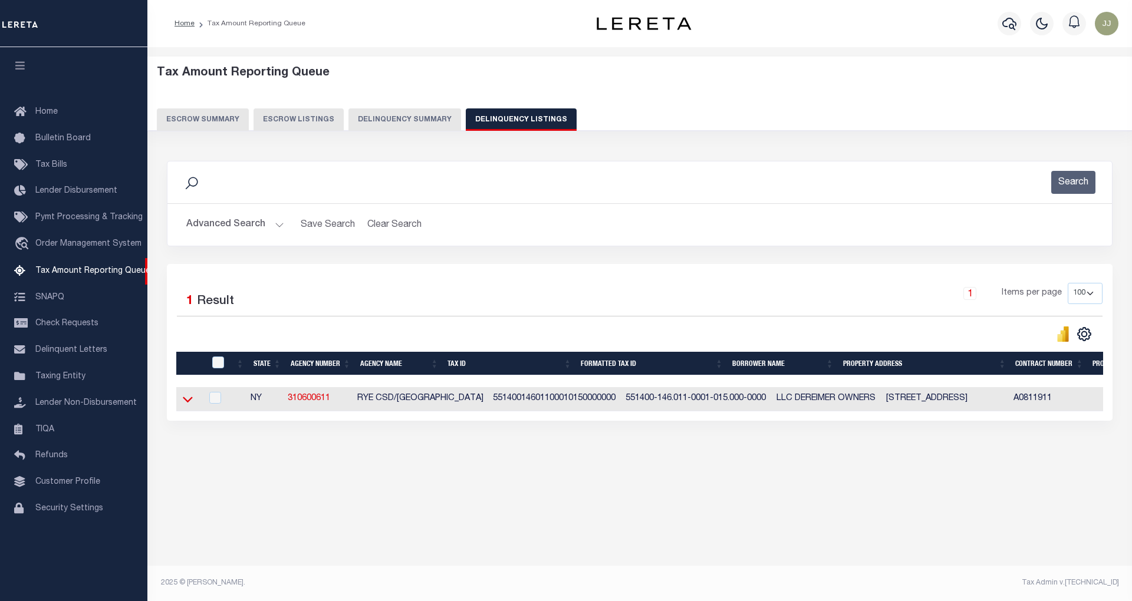
click at [187, 403] on icon at bounding box center [188, 399] width 10 height 12
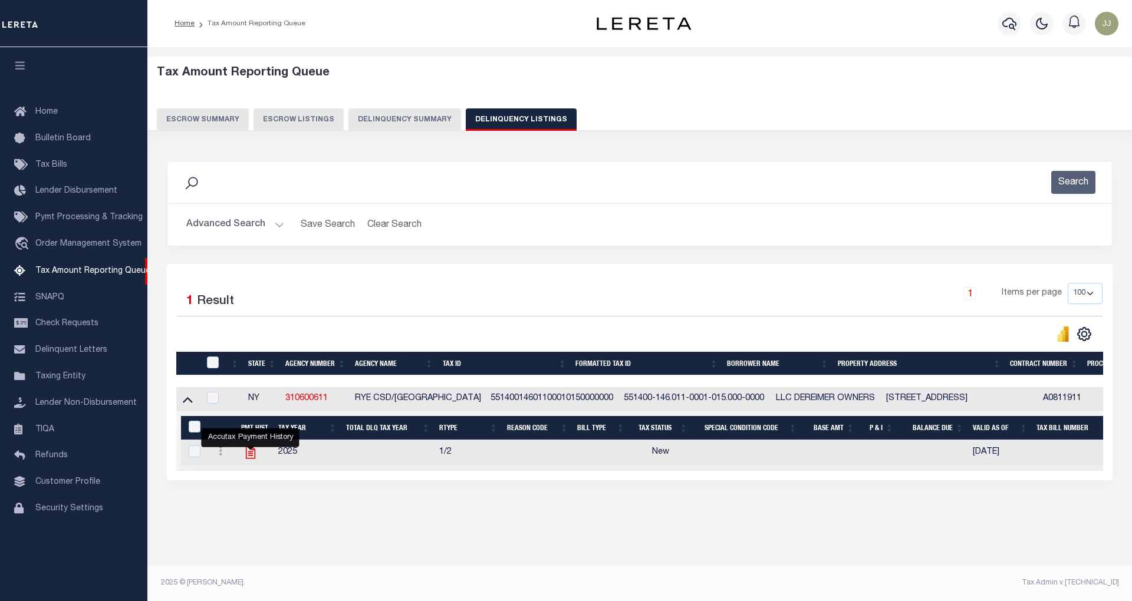
click at [250, 458] on icon "" at bounding box center [249, 453] width 9 height 12
checkbox input "true"
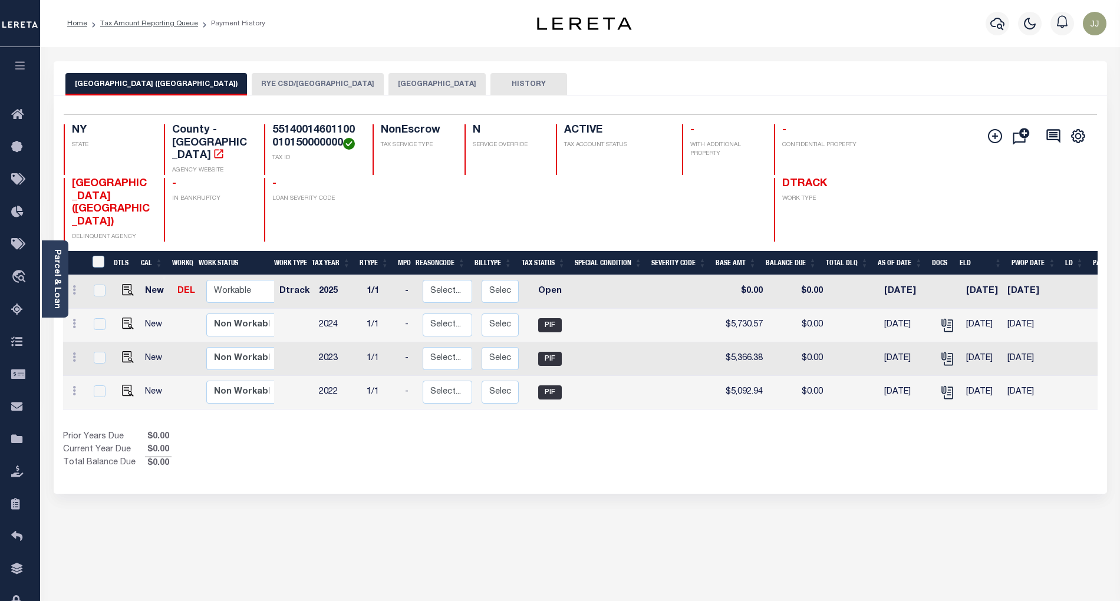
click at [403, 451] on div "Selected 4 Results 1 Items per page 25 50 100 NY STATE TAX ID N" at bounding box center [580, 294] width 1053 height 398
click at [385, 464] on div "Selected 4 Results 1 Items per page 25 50 100 NY STATE TAX ID N" at bounding box center [580, 294] width 1053 height 398
click at [388, 83] on button "[GEOGRAPHIC_DATA]" at bounding box center [436, 84] width 97 height 22
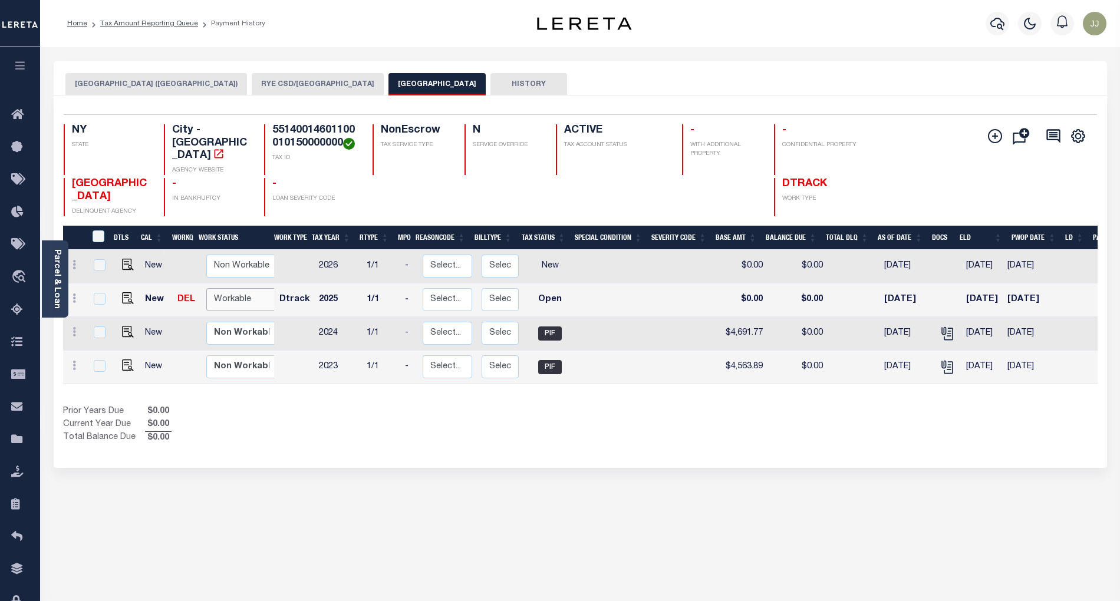
click at [241, 288] on select "Non Workable Workable" at bounding box center [241, 299] width 71 height 23
checkbox input "true"
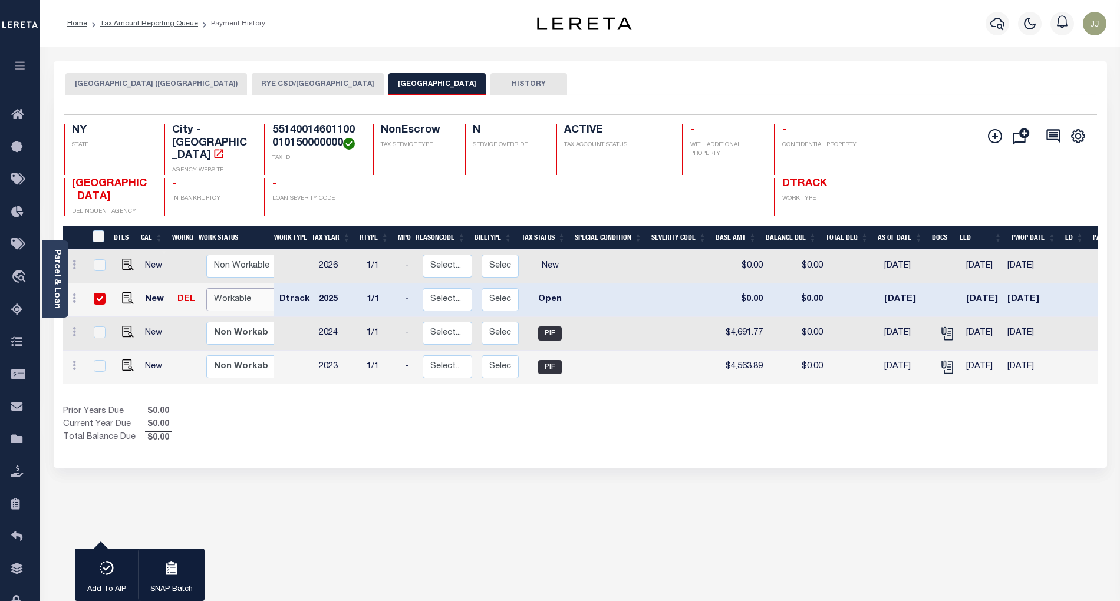
click at [206, 288] on select "Non Workable Workable" at bounding box center [241, 299] width 71 height 23
checkbox input "false"
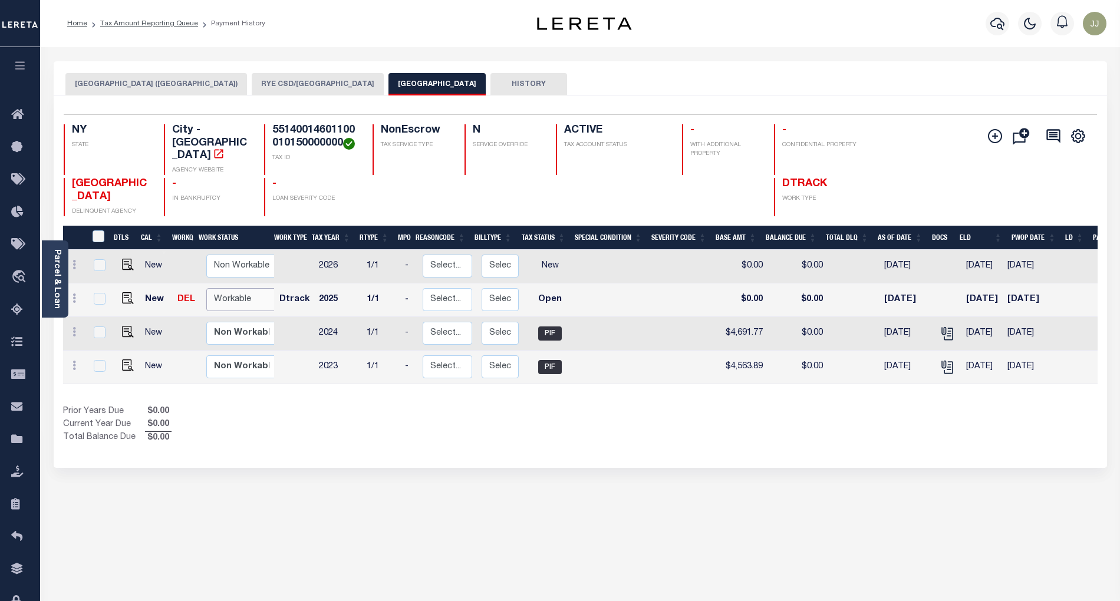
click at [238, 288] on select "Non Workable Workable" at bounding box center [241, 299] width 71 height 23
checkbox input "true"
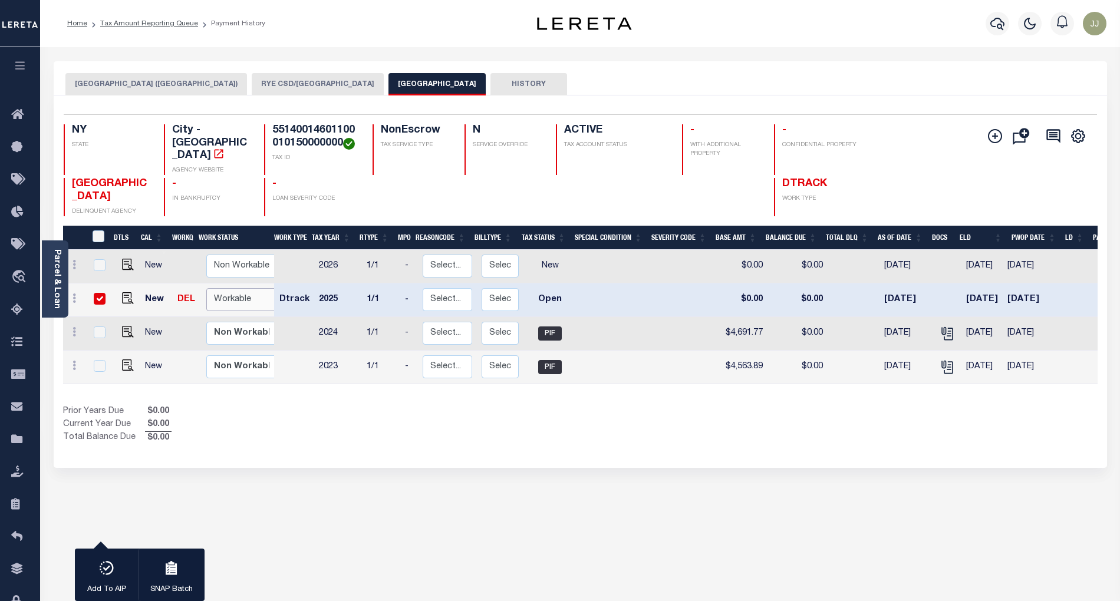
select select "true"
click at [206, 288] on select "Non Workable Workable" at bounding box center [241, 299] width 71 height 23
checkbox input "false"
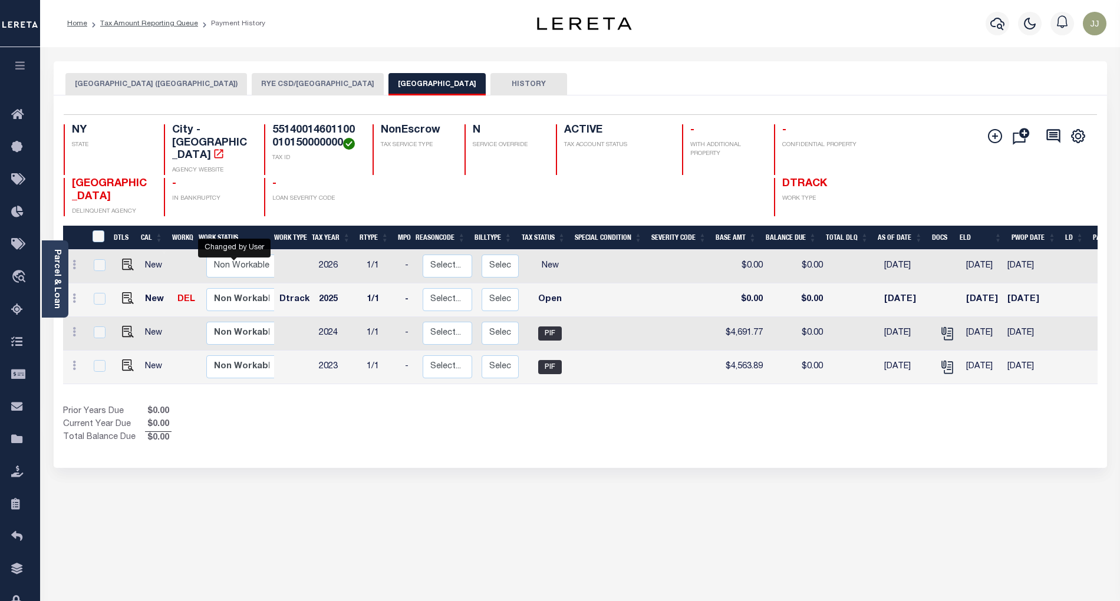
click at [114, 88] on button "[GEOGRAPHIC_DATA] ([GEOGRAPHIC_DATA])" at bounding box center [156, 84] width 182 height 22
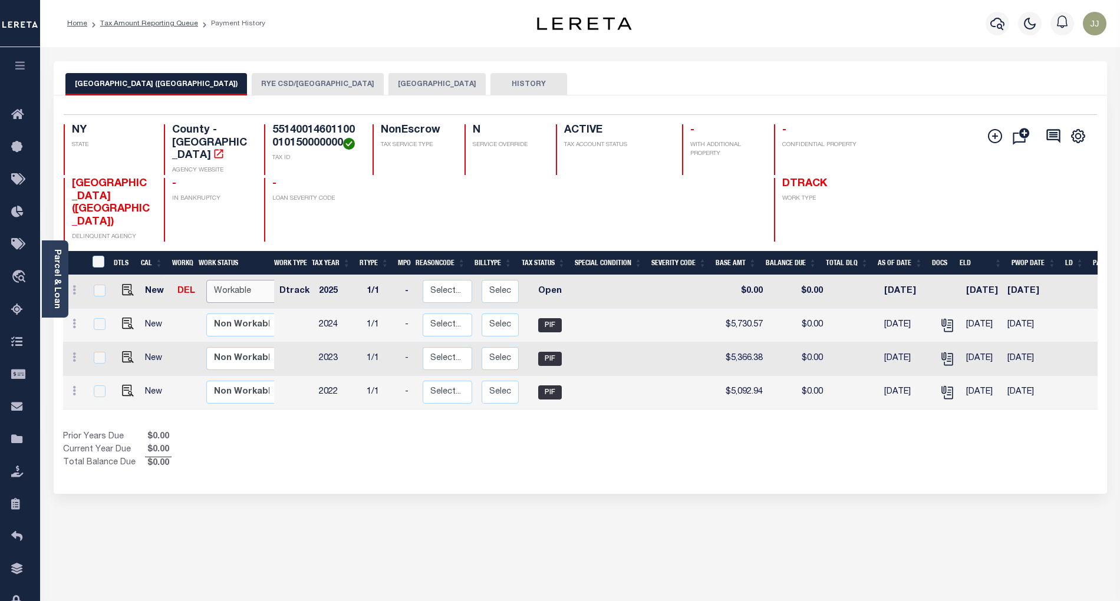
click at [233, 280] on select "Non Workable Workable" at bounding box center [241, 291] width 71 height 23
checkbox input "true"
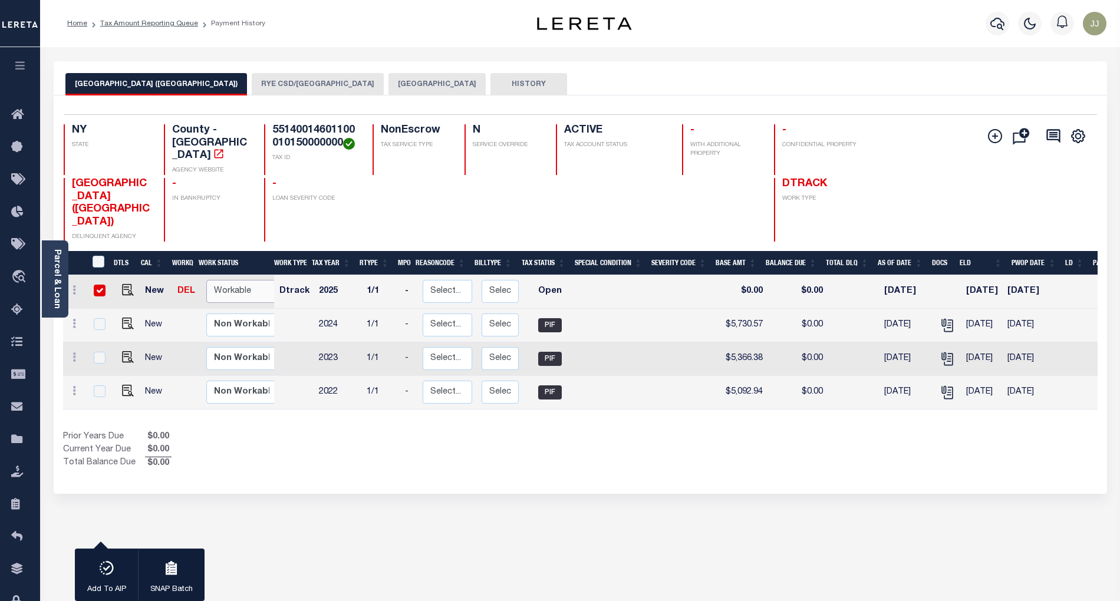
select select "true"
click at [206, 280] on select "Non Workable Workable" at bounding box center [241, 291] width 71 height 23
checkbox input "false"
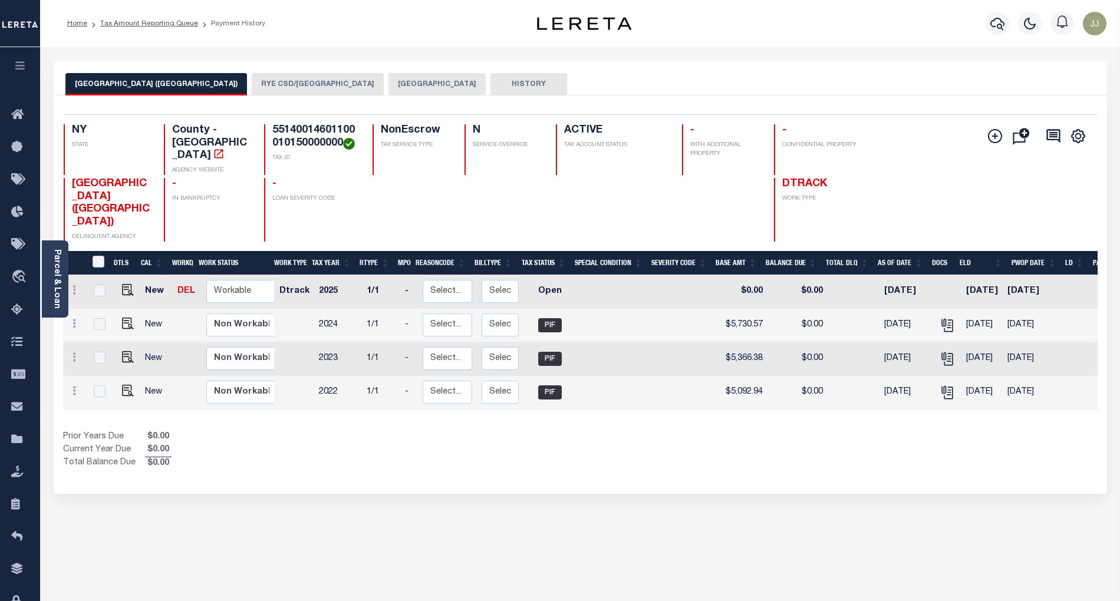
click at [388, 86] on button "[GEOGRAPHIC_DATA]" at bounding box center [436, 84] width 97 height 22
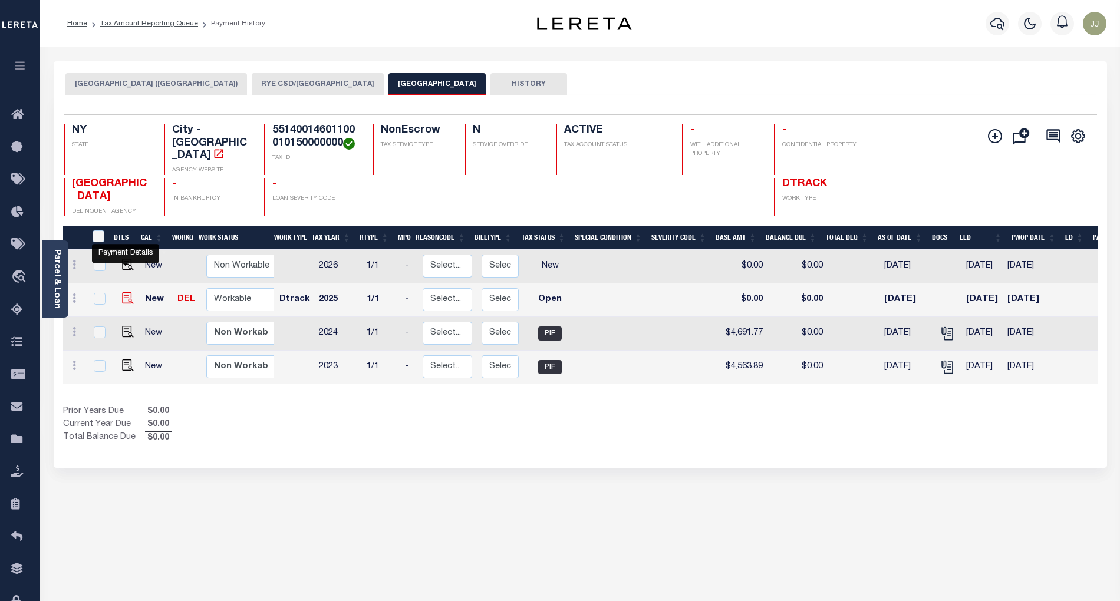
click at [123, 292] on img "" at bounding box center [128, 298] width 12 height 12
checkbox input "true"
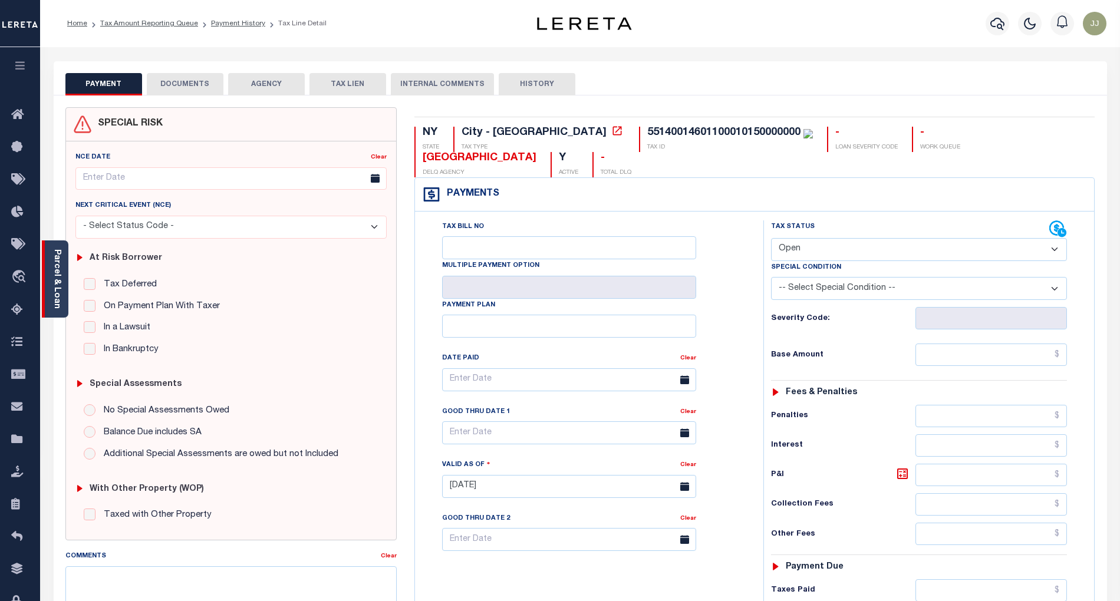
click at [59, 297] on link "Parcel & Loan" at bounding box center [56, 279] width 8 height 60
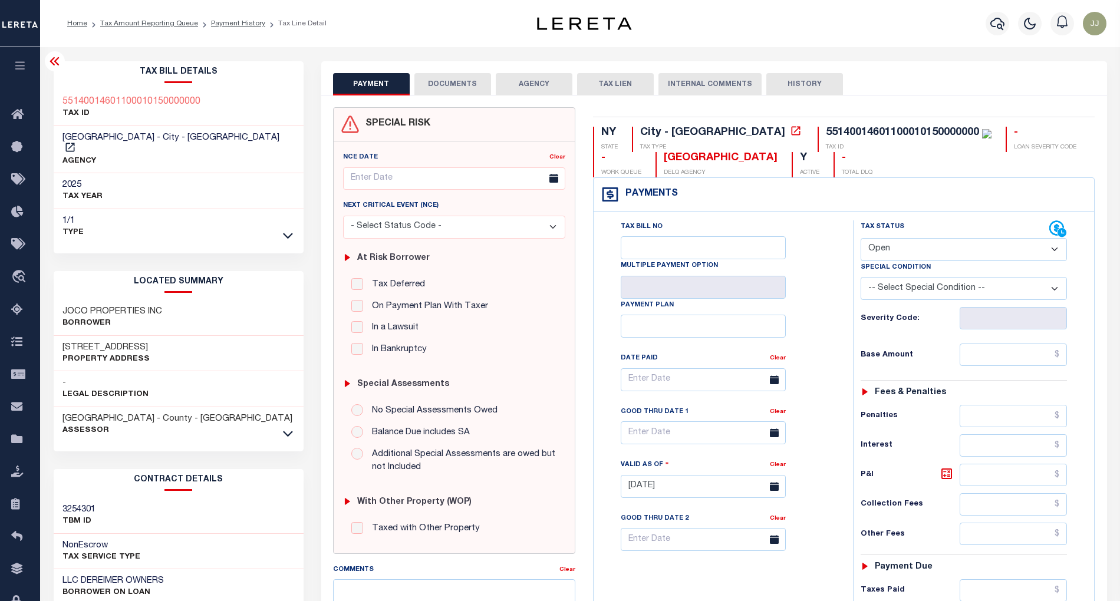
drag, startPoint x: 173, startPoint y: 335, endPoint x: 78, endPoint y: 335, distance: 94.3
click at [78, 336] on div "[STREET_ADDRESS] Property Address" at bounding box center [179, 354] width 250 height 36
click at [241, 338] on div "[STREET_ADDRESS] Property Address" at bounding box center [179, 354] width 250 height 36
drag, startPoint x: 183, startPoint y: 330, endPoint x: 55, endPoint y: 334, distance: 127.4
click at [55, 336] on div "[STREET_ADDRESS] Property Address" at bounding box center [179, 354] width 250 height 36
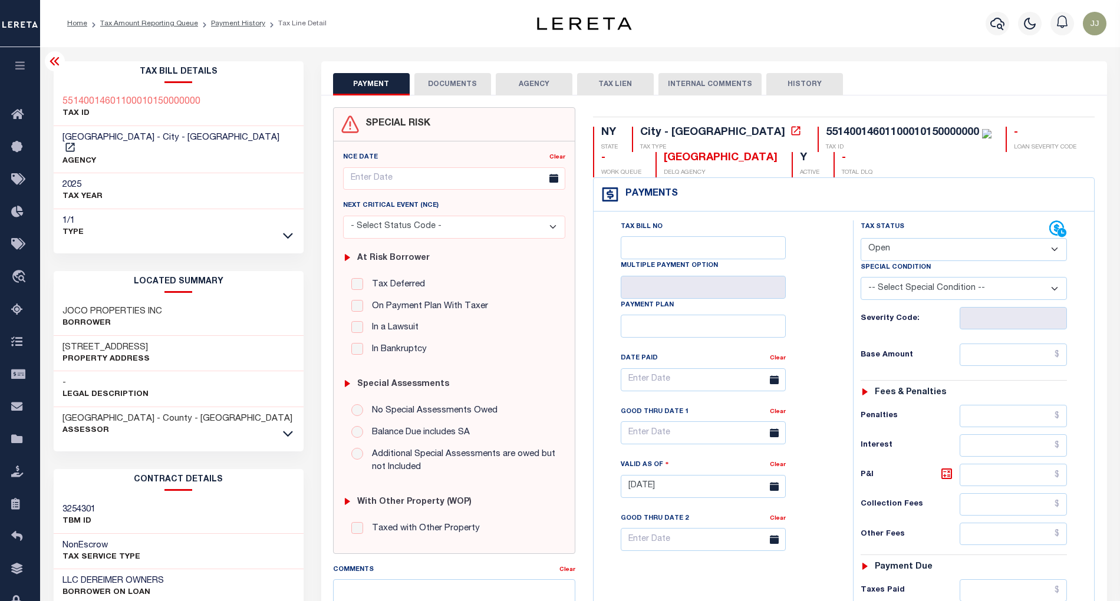
copy h3 "[STREET_ADDRESS]"
click at [895, 262] on div "Special Condition" at bounding box center [964, 269] width 207 height 17
click at [894, 255] on select "- Select Status Code - Open Due/Unpaid Paid Incomplete No Tax Due Internal Refu…" at bounding box center [964, 249] width 207 height 23
select select "PYD"
click at [861, 239] on select "- Select Status Code - Open Due/Unpaid Paid Incomplete No Tax Due Internal Refu…" at bounding box center [964, 249] width 207 height 23
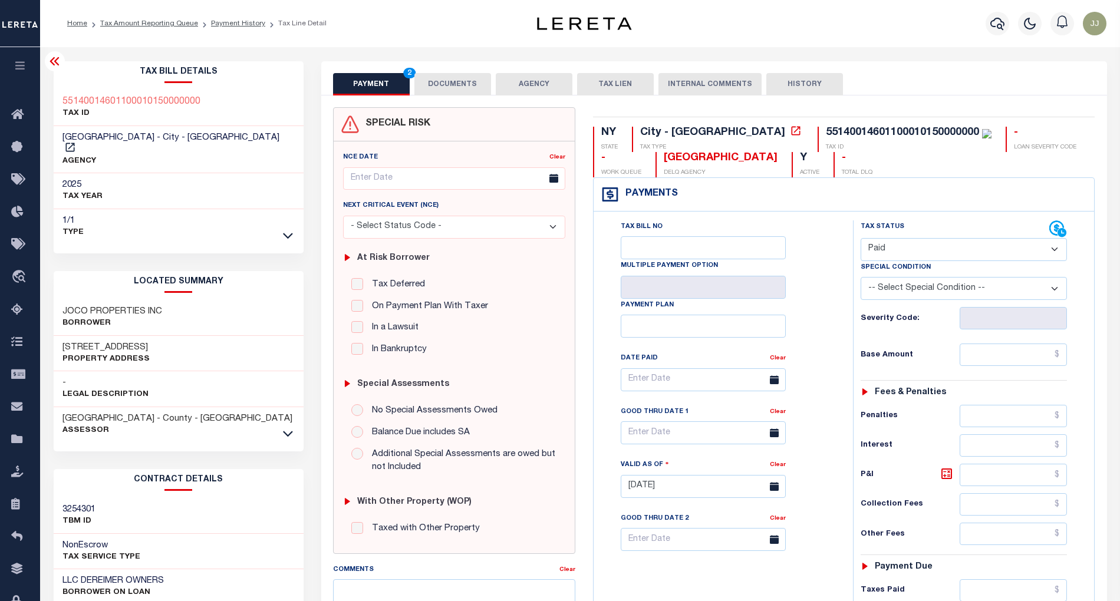
type input "[DATE]"
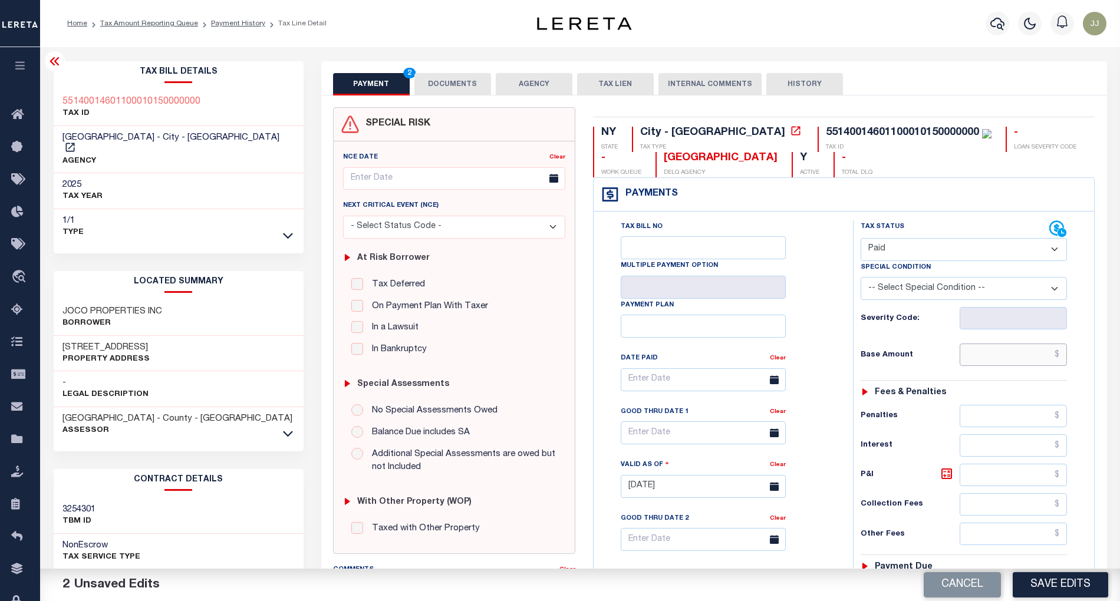
click at [993, 354] on input "text" at bounding box center [1013, 355] width 107 height 22
paste input "4,929.82"
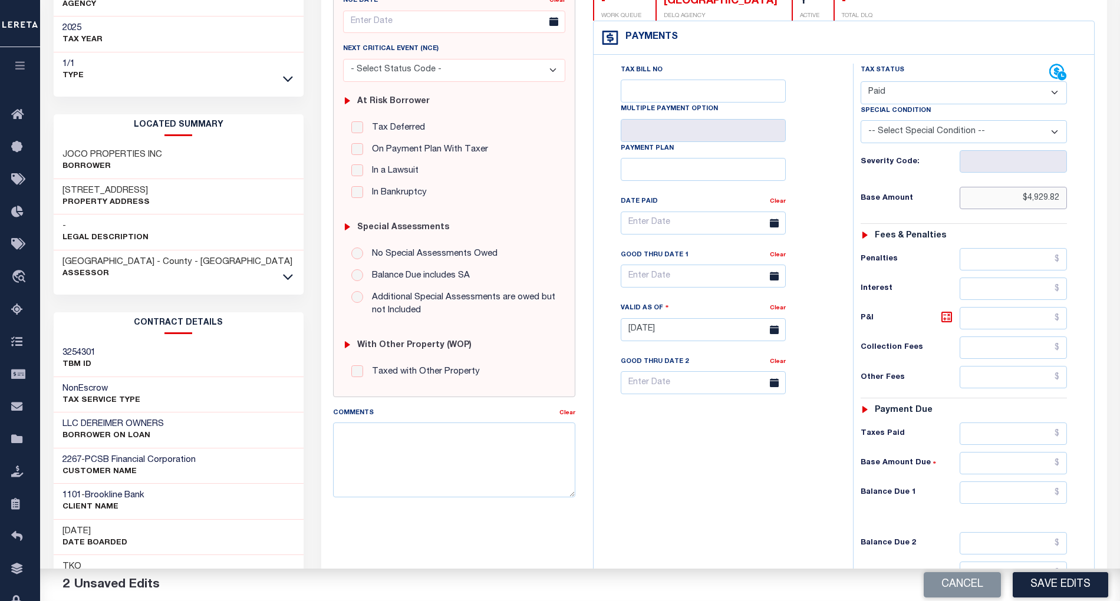
scroll to position [299, 0]
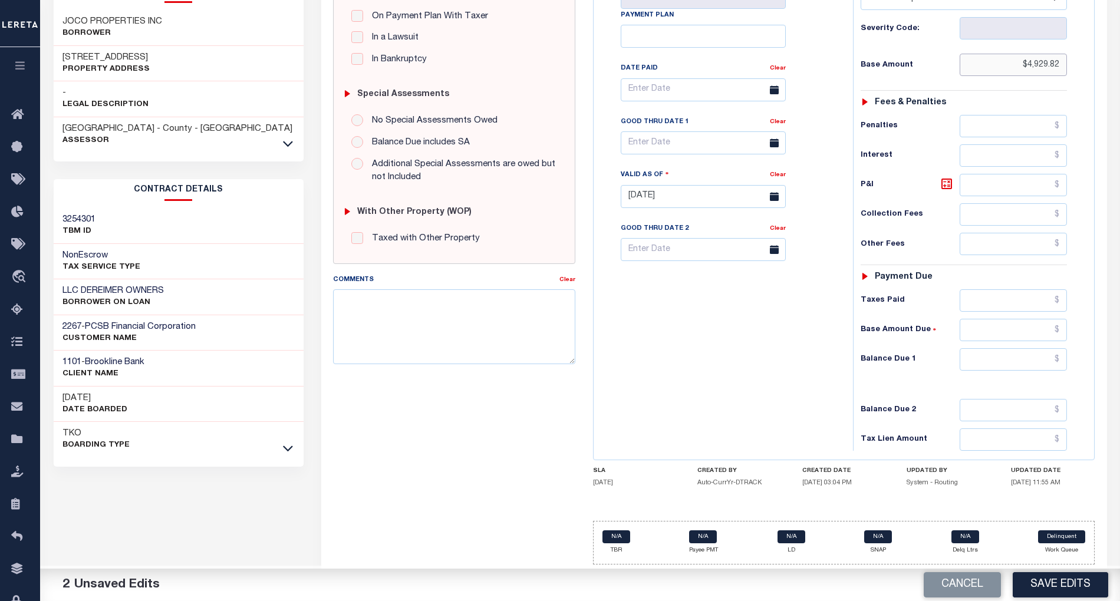
type input "$4,929.82"
click at [1012, 350] on input "text" at bounding box center [1013, 359] width 107 height 22
type input "$0.00"
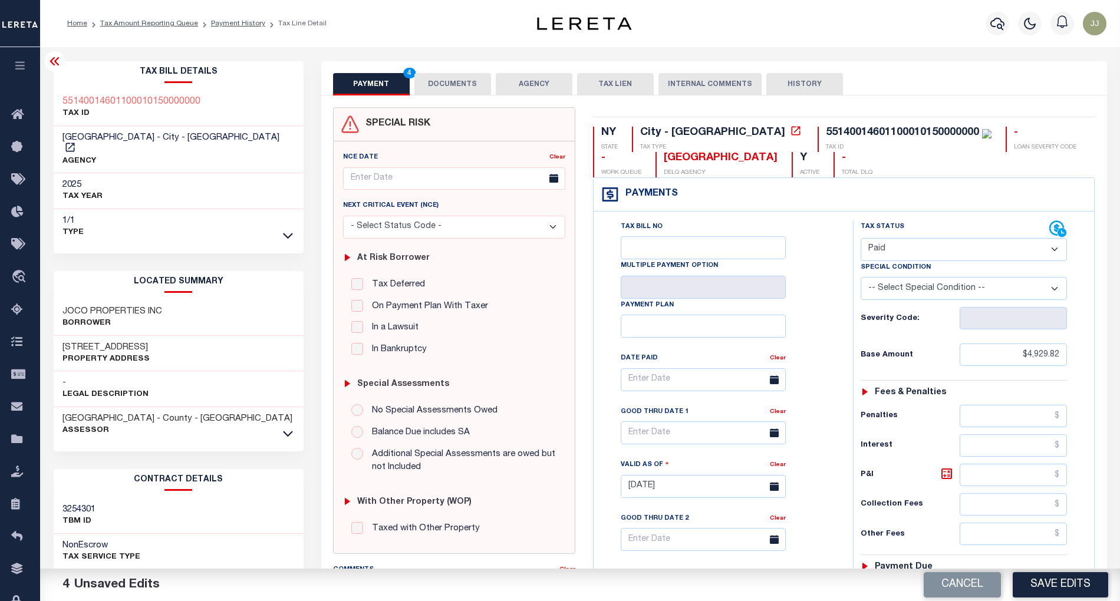
click at [460, 94] on button "DOCUMENTS" at bounding box center [452, 84] width 77 height 22
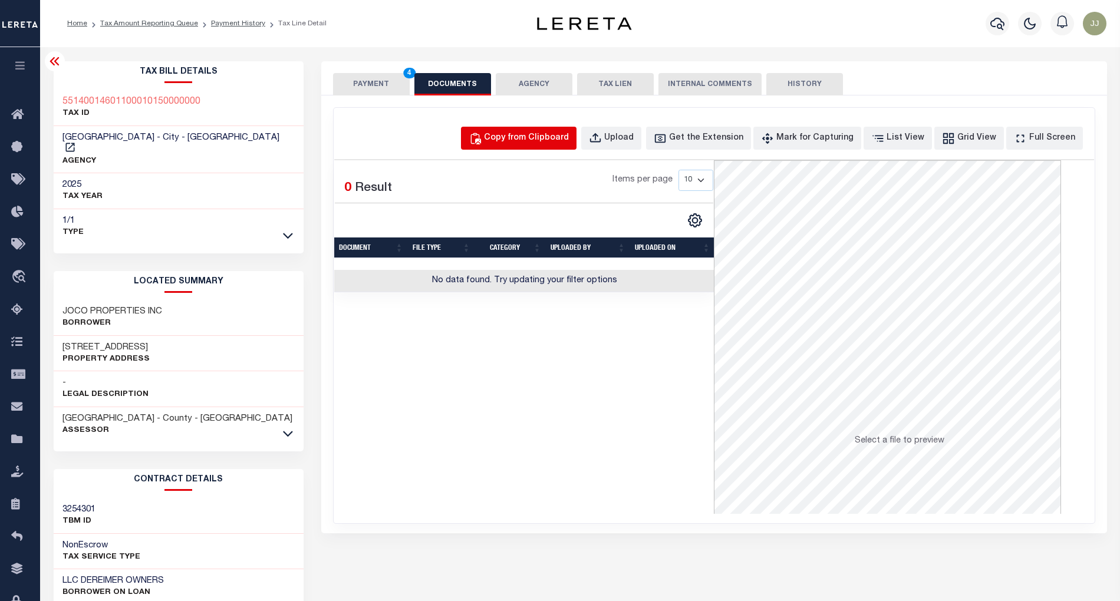
click at [534, 141] on div "Copy from Clipboard" at bounding box center [526, 138] width 85 height 13
select select "POP"
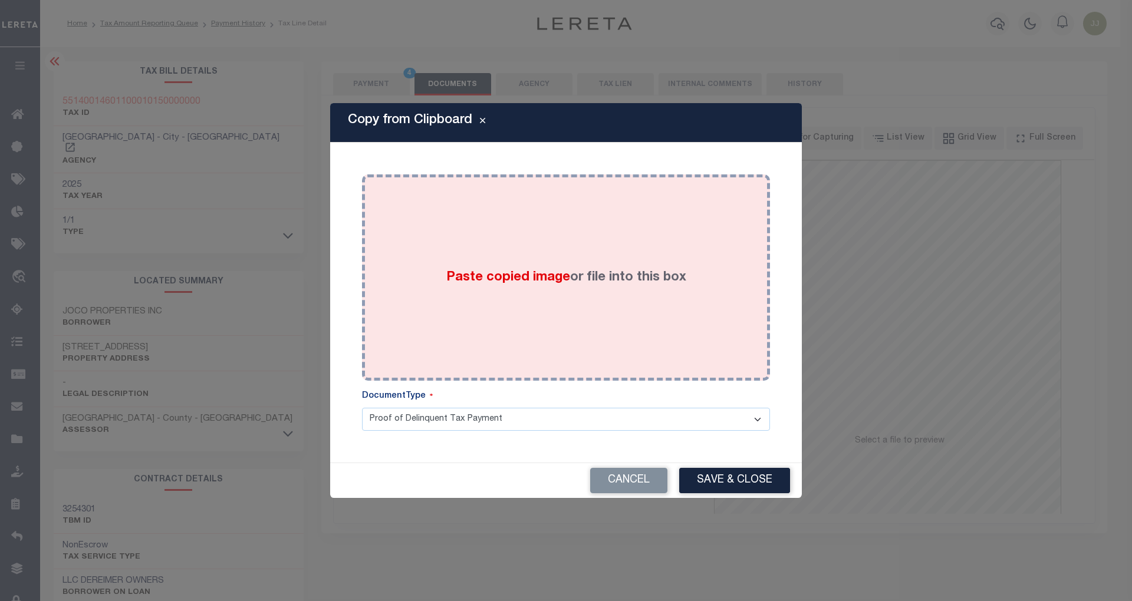
click at [499, 246] on div "Paste copied image or file into this box" at bounding box center [566, 277] width 390 height 189
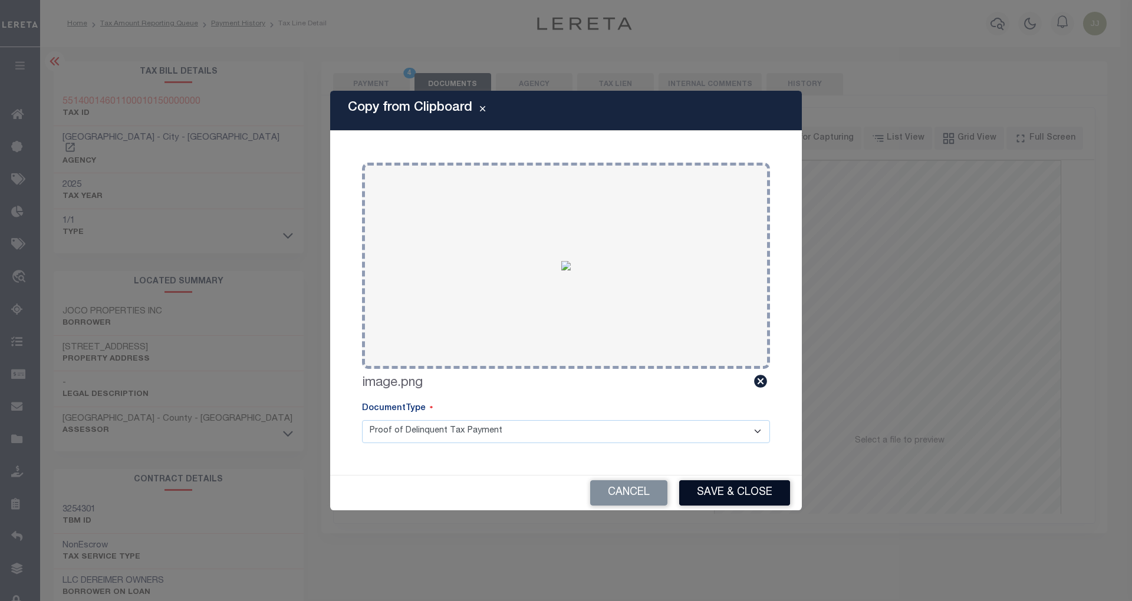
click at [714, 493] on button "Save & Close" at bounding box center [734, 492] width 111 height 25
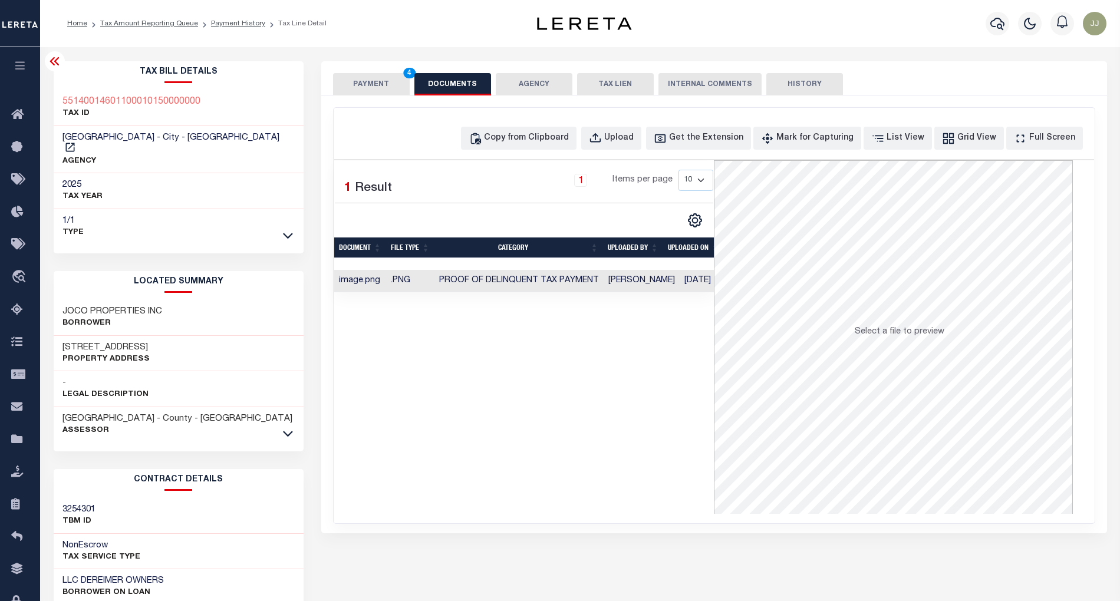
click at [376, 85] on button "PAYMENT 4" at bounding box center [371, 84] width 77 height 22
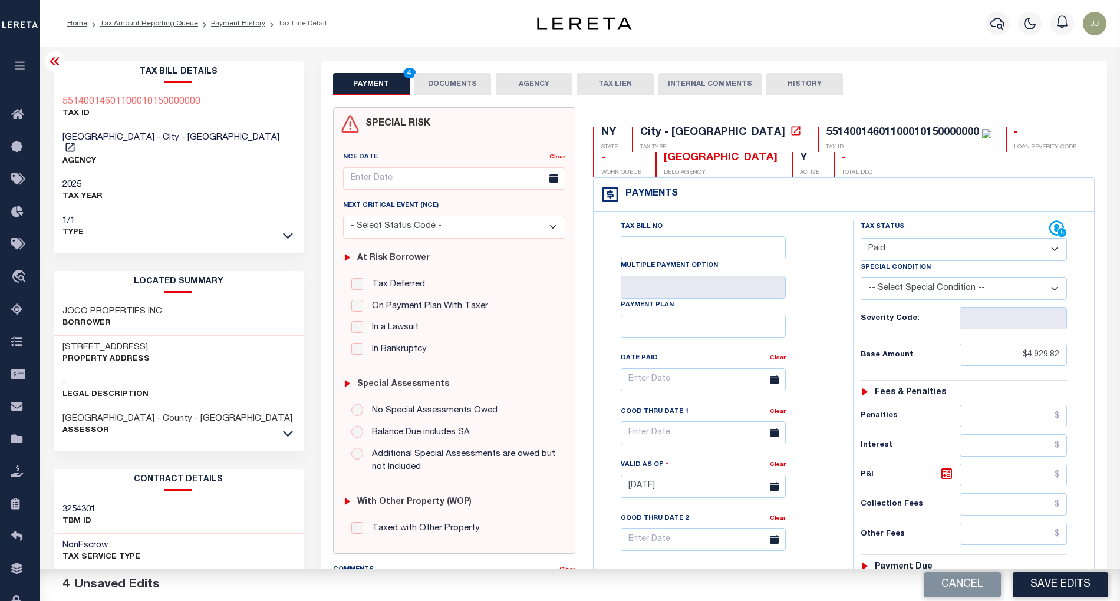
scroll to position [295, 0]
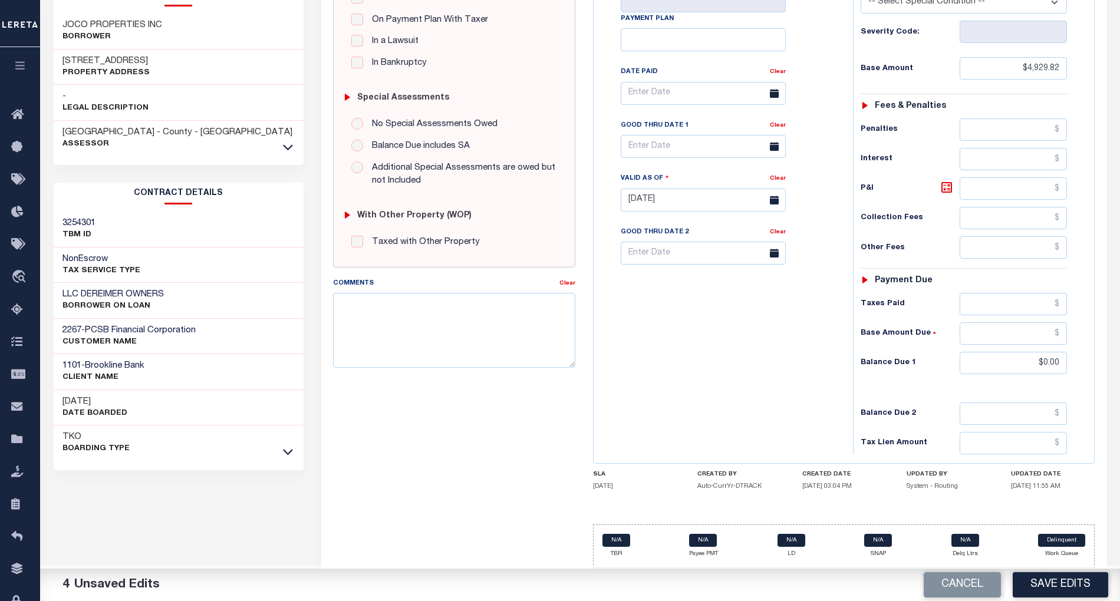
click at [1060, 588] on button "Save Edits" at bounding box center [1060, 584] width 95 height 25
checkbox input "false"
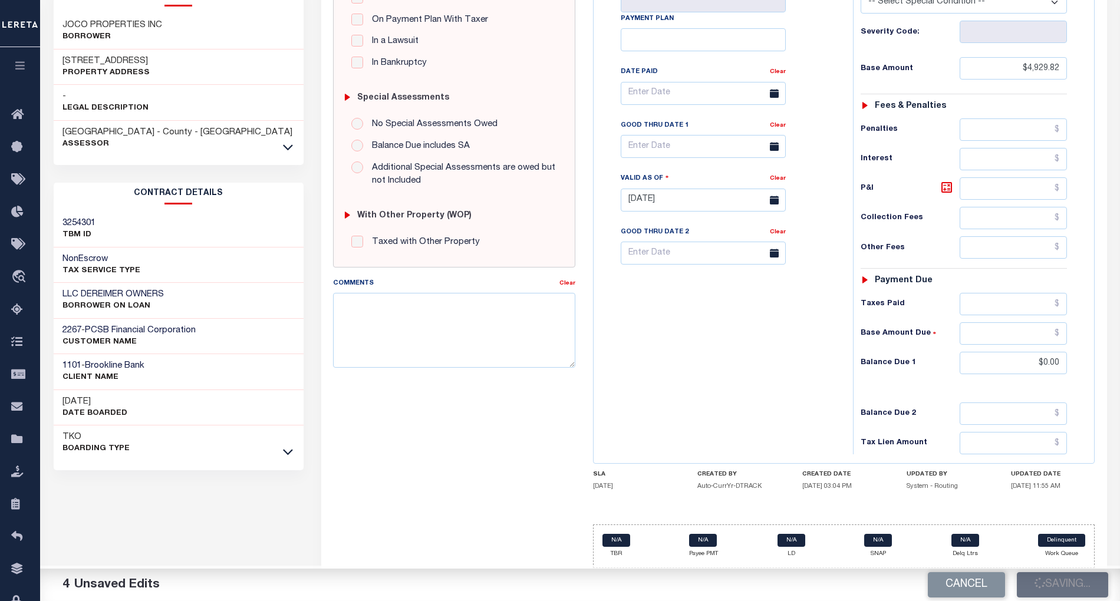
type input "$4,929.82"
type input "$0"
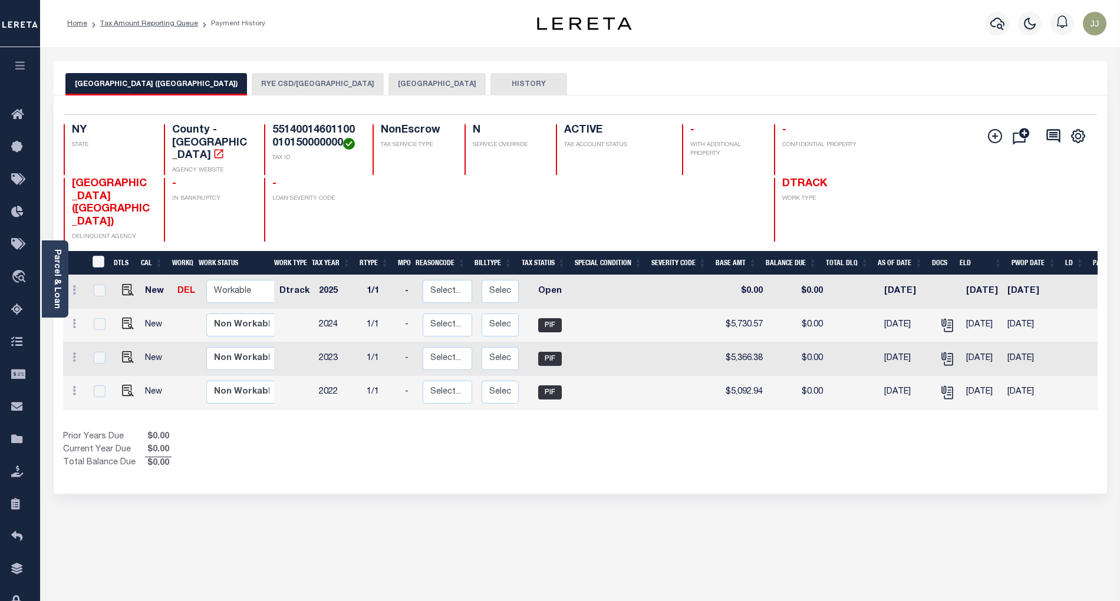
click at [388, 81] on button "[GEOGRAPHIC_DATA]" at bounding box center [436, 84] width 97 height 22
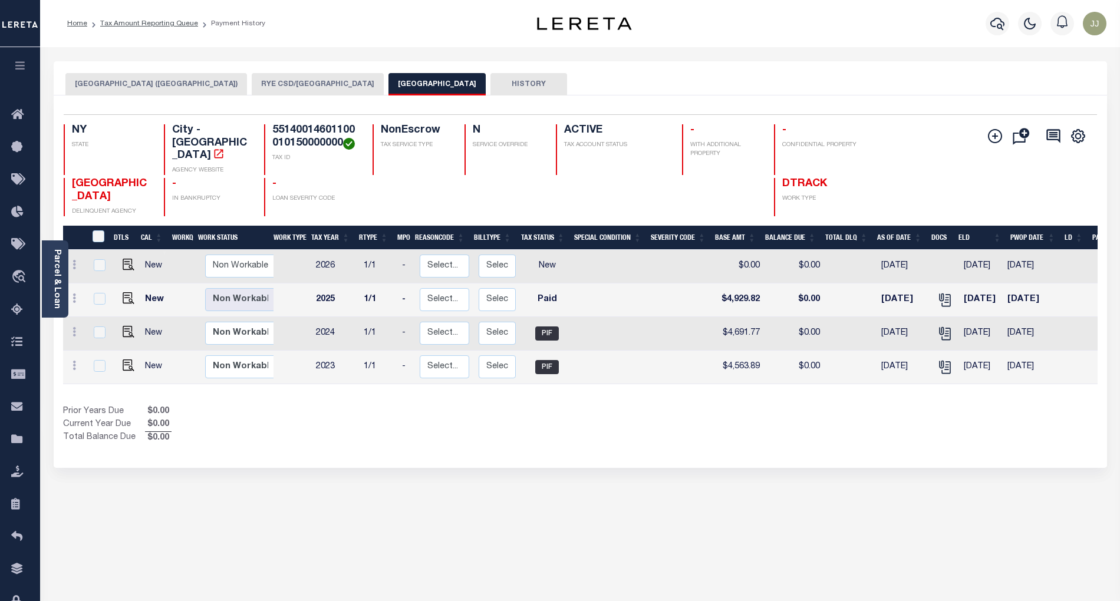
click at [114, 83] on button "[GEOGRAPHIC_DATA] ([GEOGRAPHIC_DATA])" at bounding box center [156, 84] width 182 height 22
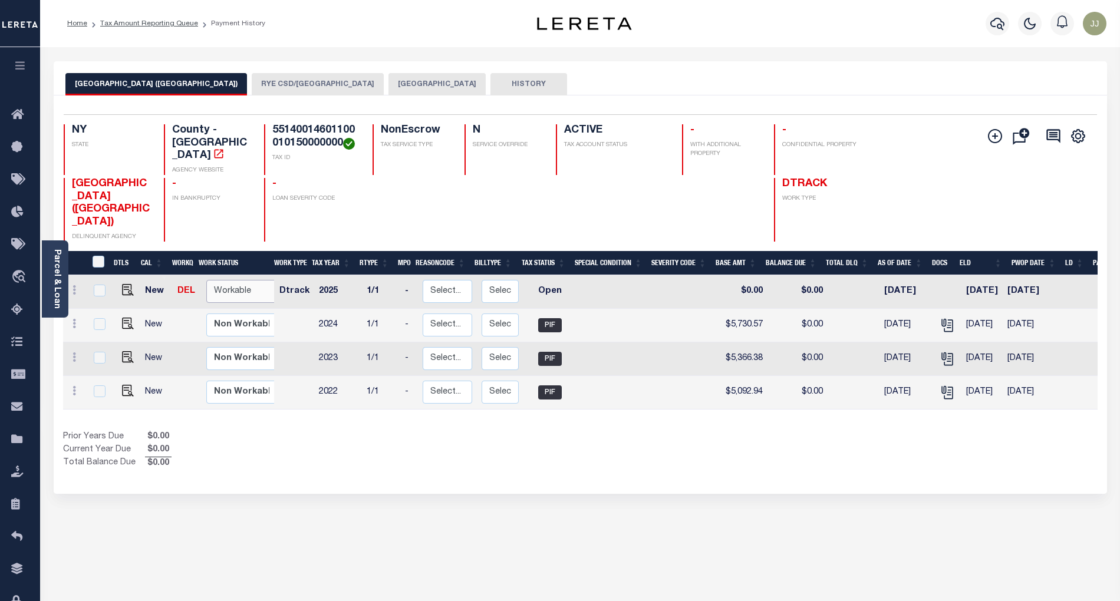
click at [213, 280] on select "Non Workable Workable" at bounding box center [241, 291] width 71 height 23
checkbox input "true"
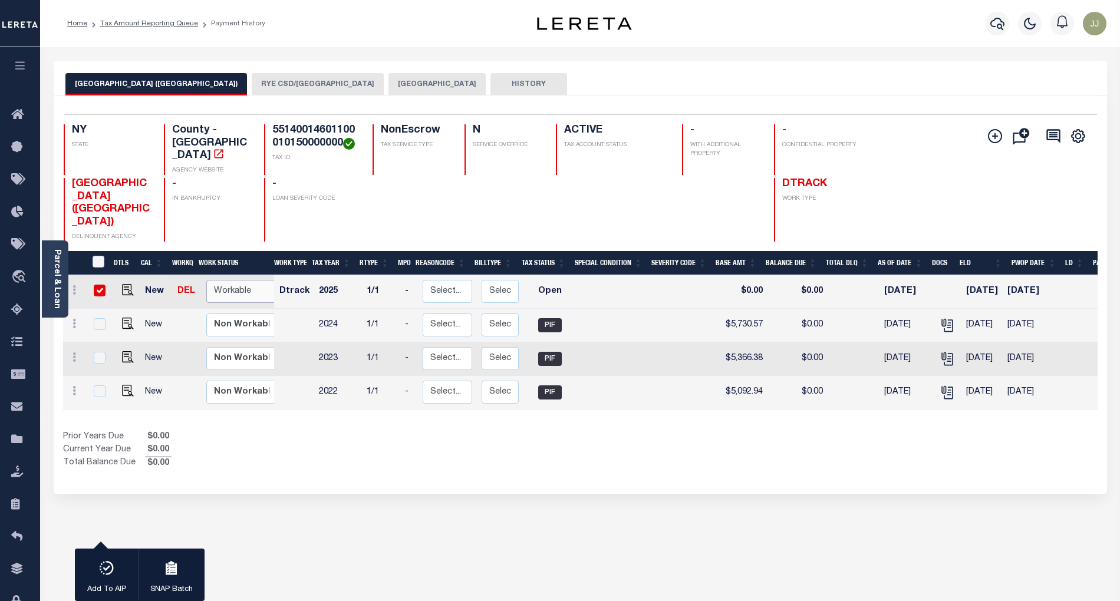
select select "true"
click at [206, 280] on select "Non Workable Workable" at bounding box center [241, 291] width 71 height 23
checkbox input "false"
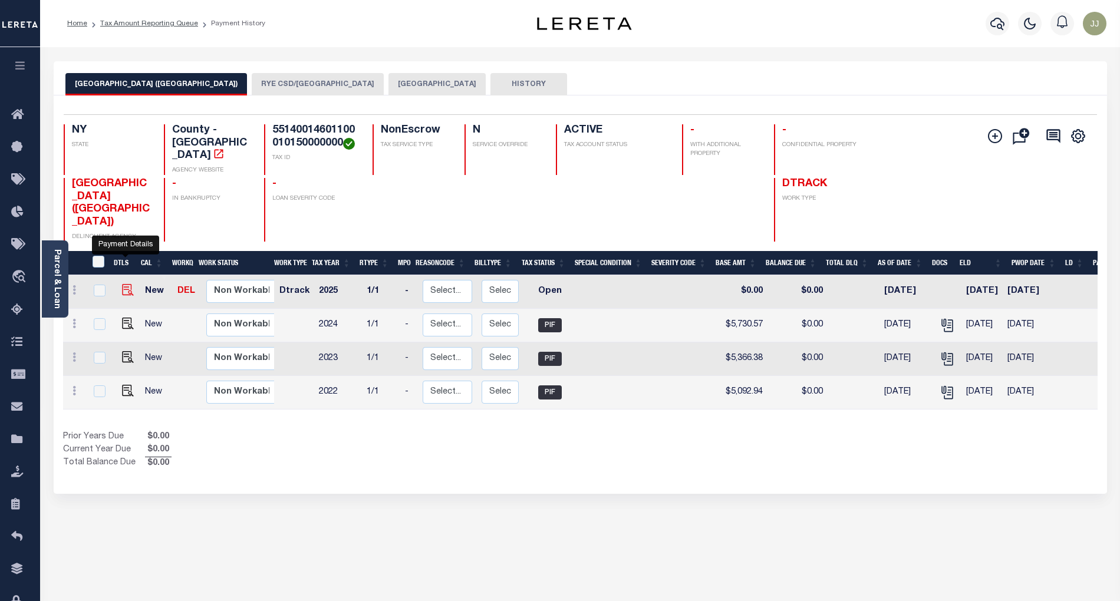
click at [125, 284] on img "" at bounding box center [128, 290] width 12 height 12
checkbox input "true"
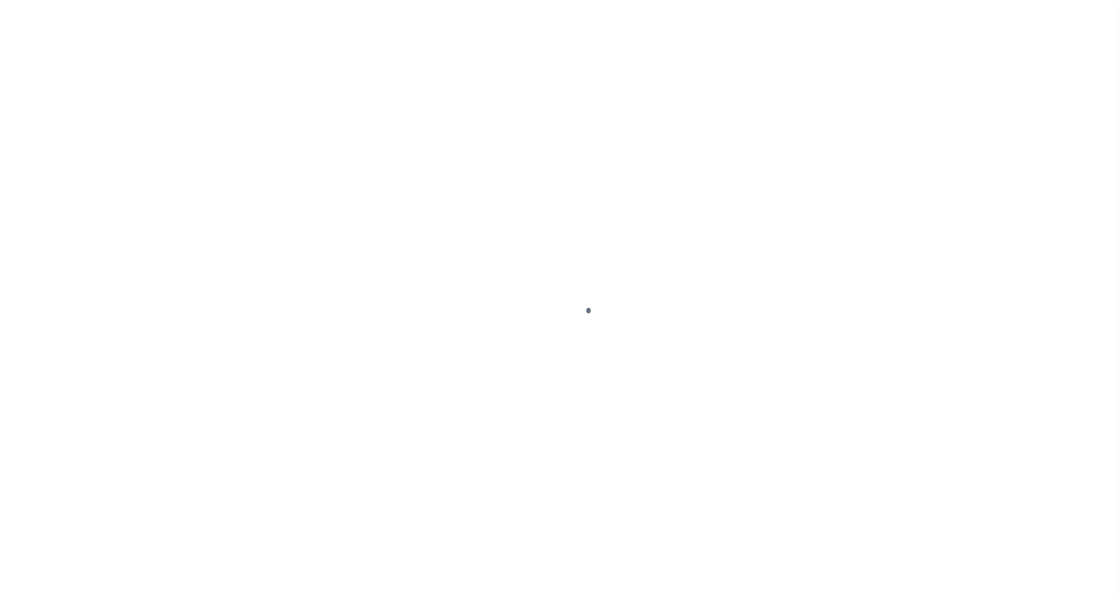
select select "OP2"
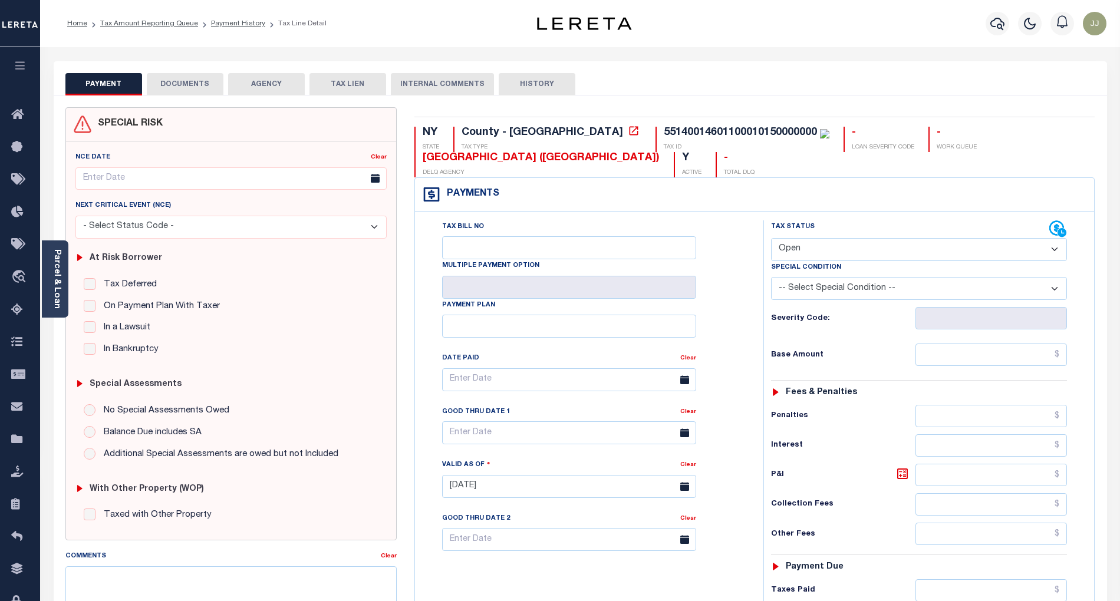
click at [183, 88] on button "DOCUMENTS" at bounding box center [185, 84] width 77 height 22
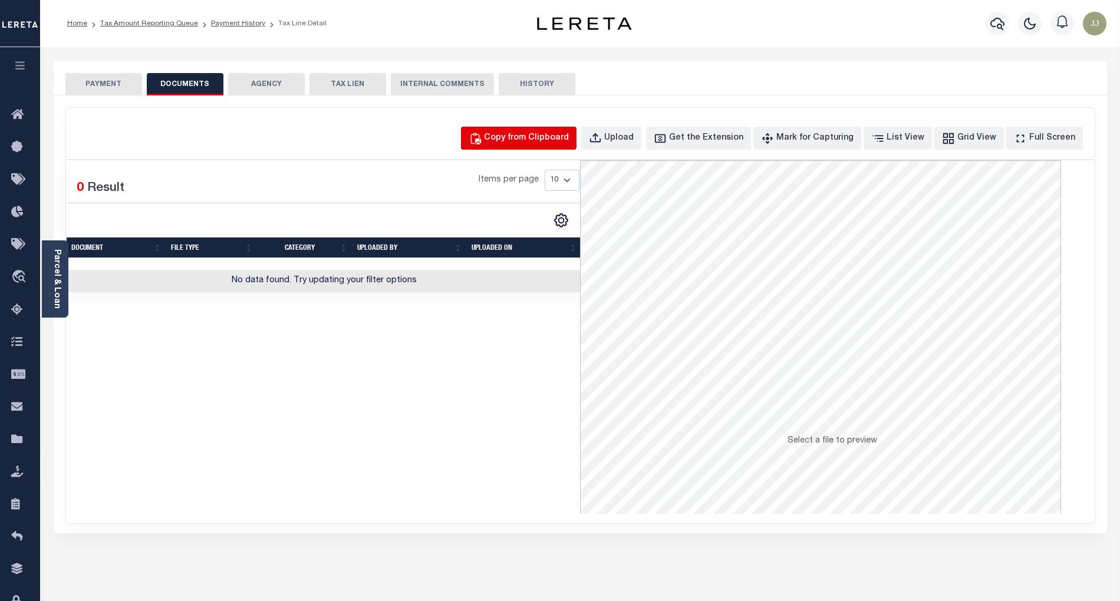
click at [543, 134] on div "Copy from Clipboard" at bounding box center [526, 138] width 85 height 13
select select "POP"
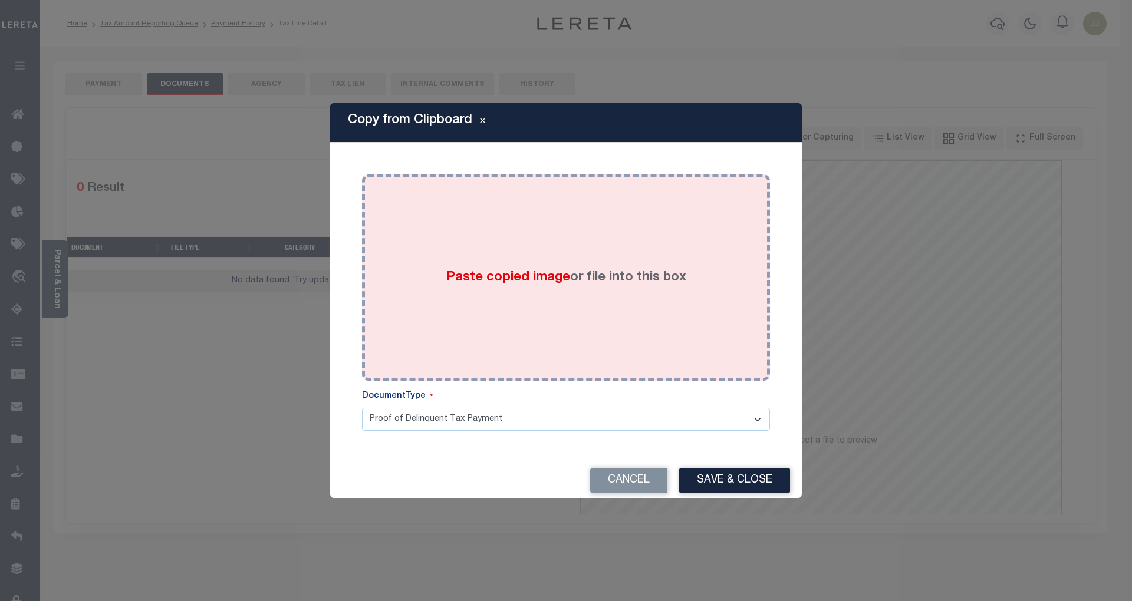
click at [546, 288] on div "Paste copied image or file into this box" at bounding box center [566, 277] width 390 height 189
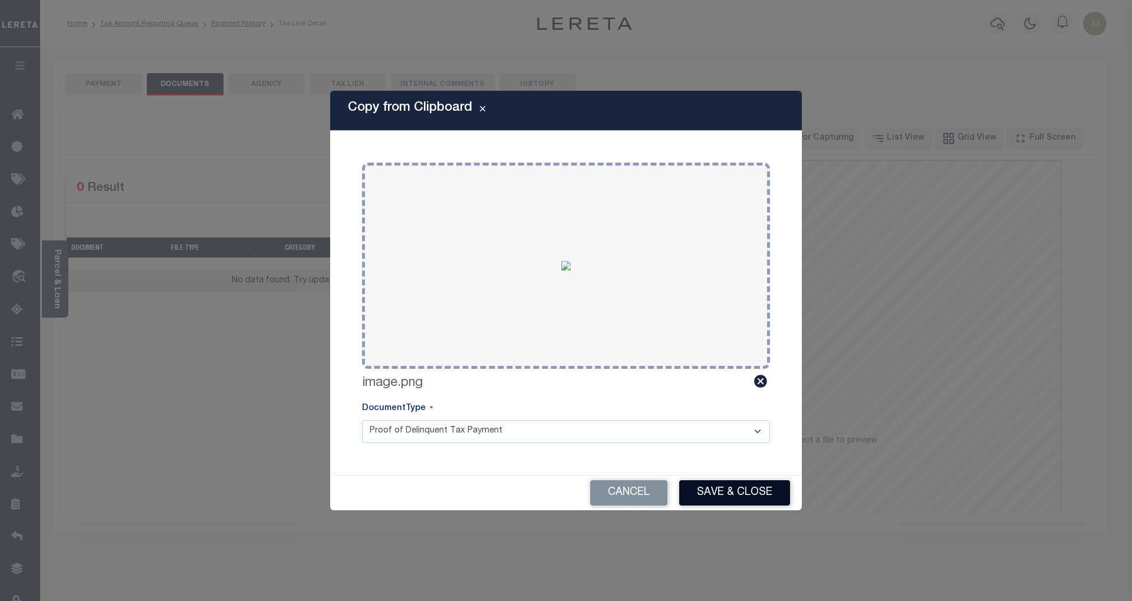
click at [741, 492] on button "Save & Close" at bounding box center [734, 492] width 111 height 25
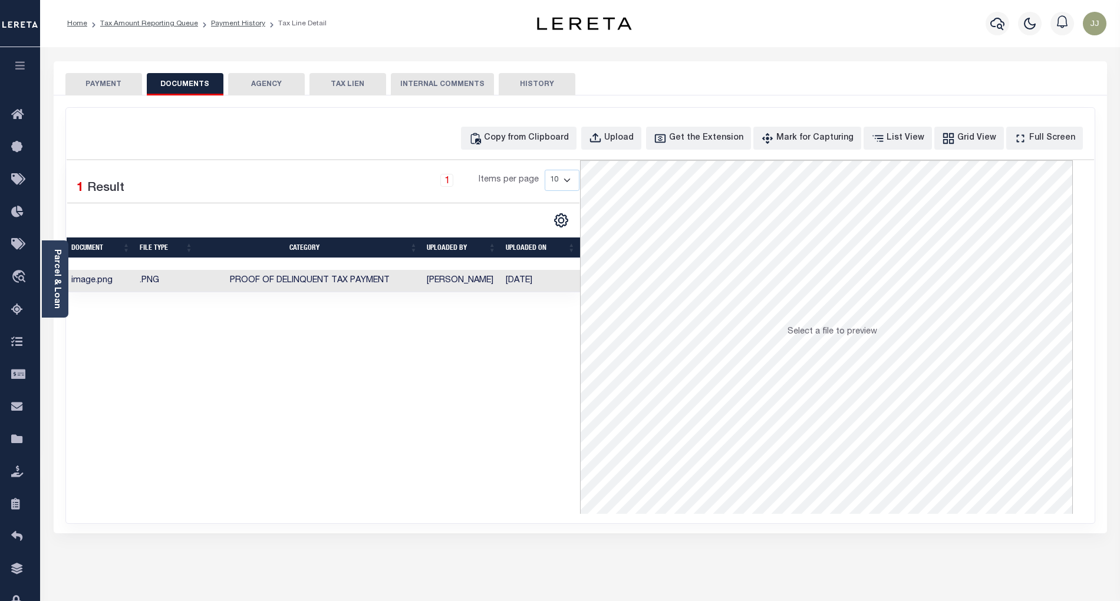
click at [112, 86] on button "PAYMENT" at bounding box center [103, 84] width 77 height 22
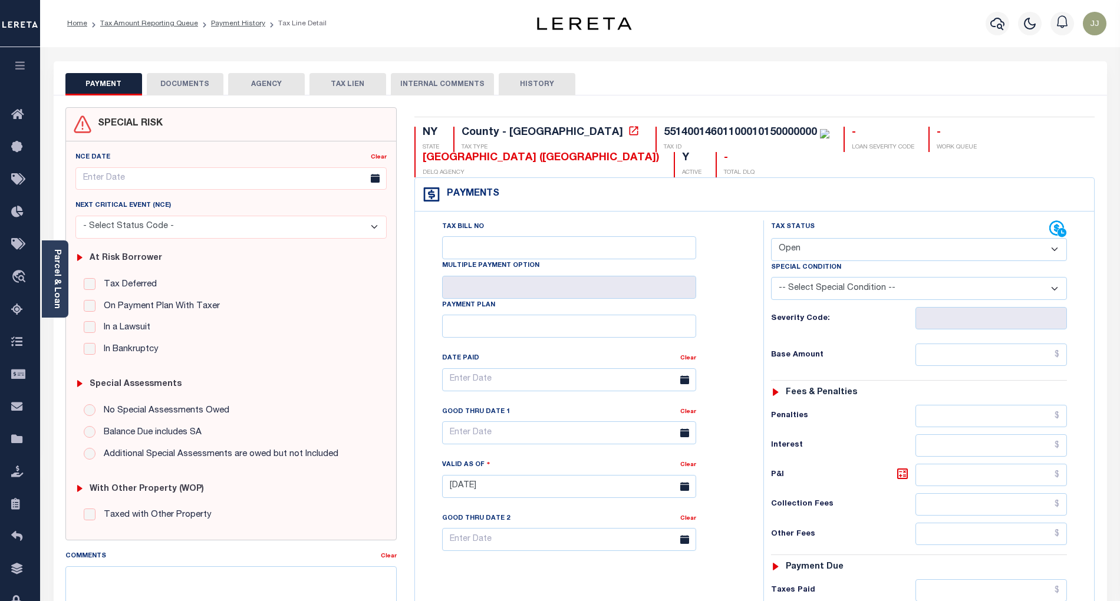
click at [803, 255] on select "- Select Status Code - Open Due/Unpaid Paid Incomplete No Tax Due Internal Refu…" at bounding box center [919, 249] width 296 height 23
select select "DUE"
click at [771, 239] on select "- Select Status Code - Open Due/Unpaid Paid Incomplete No Tax Due Internal Refu…" at bounding box center [919, 249] width 296 height 23
type input "[DATE]"
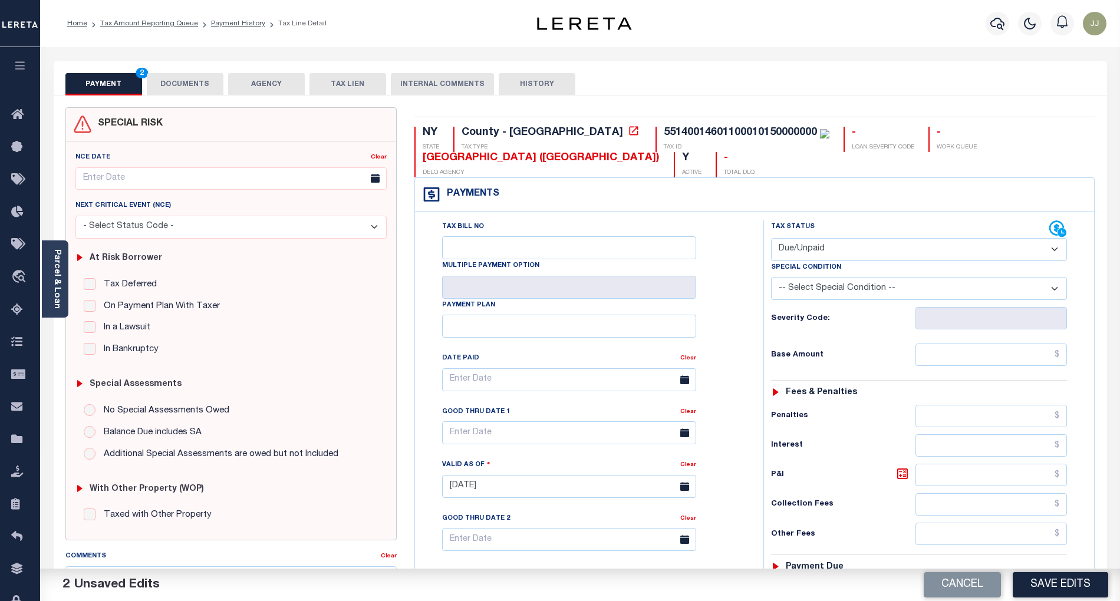
click at [802, 265] on label "Special Condition" at bounding box center [806, 268] width 70 height 10
click at [805, 255] on select "- Select Status Code - Open Due/Unpaid Paid Incomplete No Tax Due Internal Refu…" at bounding box center [919, 249] width 296 height 23
select select "PYD"
click at [771, 239] on select "- Select Status Code - Open Due/Unpaid Paid Incomplete No Tax Due Internal Refu…" at bounding box center [919, 249] width 296 height 23
click at [958, 366] on input "text" at bounding box center [991, 355] width 152 height 22
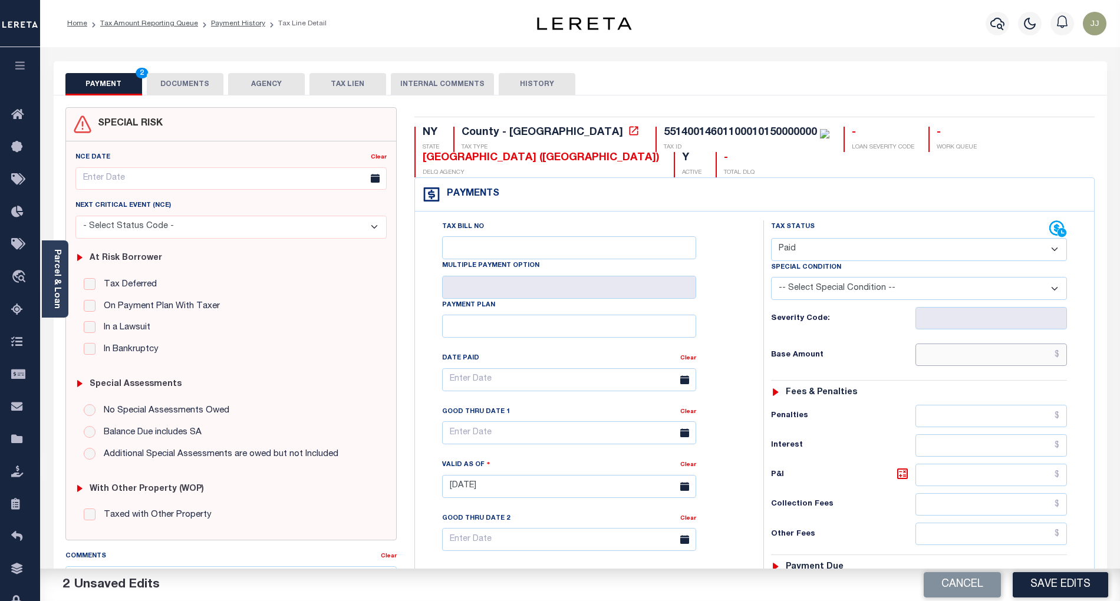
paste input "5,854.13"
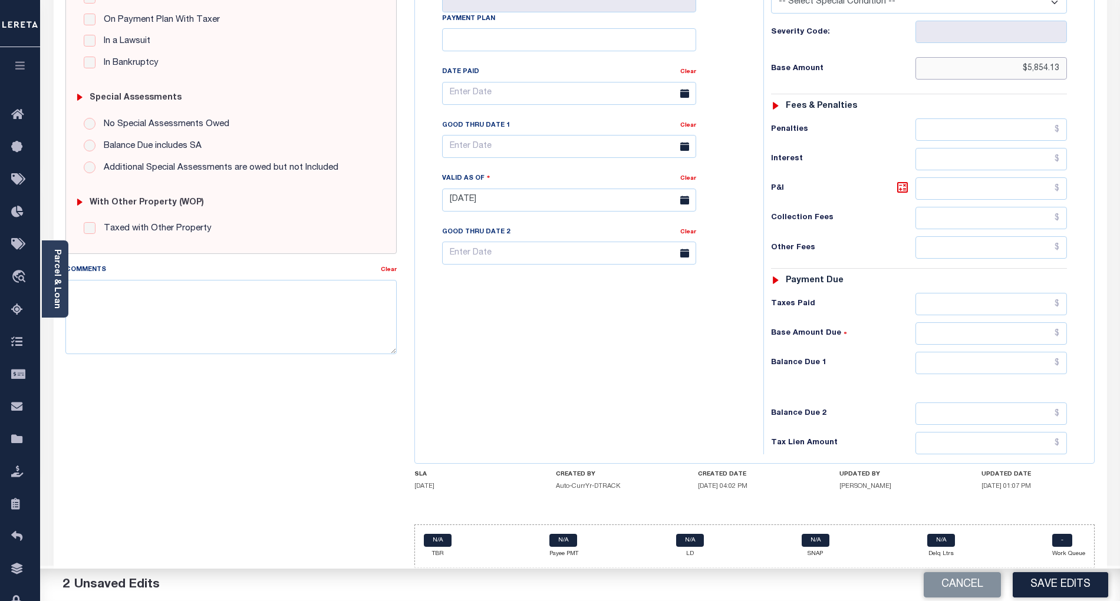
type input "$5,854.13"
click at [988, 366] on input "text" at bounding box center [991, 363] width 152 height 22
type input "$0.00"
click at [569, 373] on div "Tax Bill No Multiple Payment Option Payment Plan Clear" at bounding box center [586, 194] width 337 height 520
click at [1061, 583] on button "Save Edits" at bounding box center [1060, 584] width 95 height 25
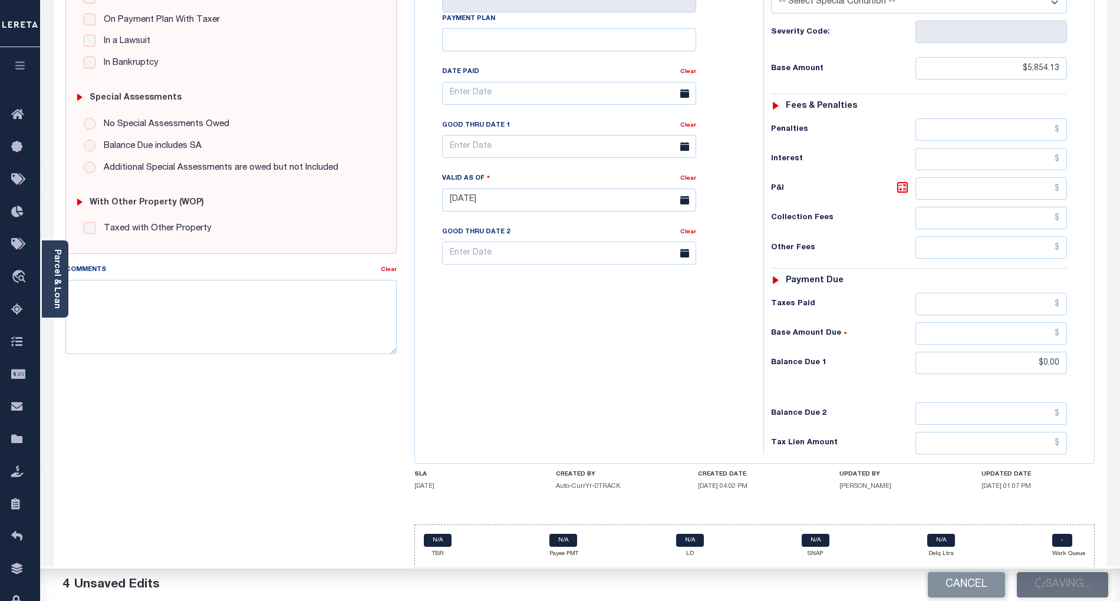
checkbox input "false"
type input "$5,854.13"
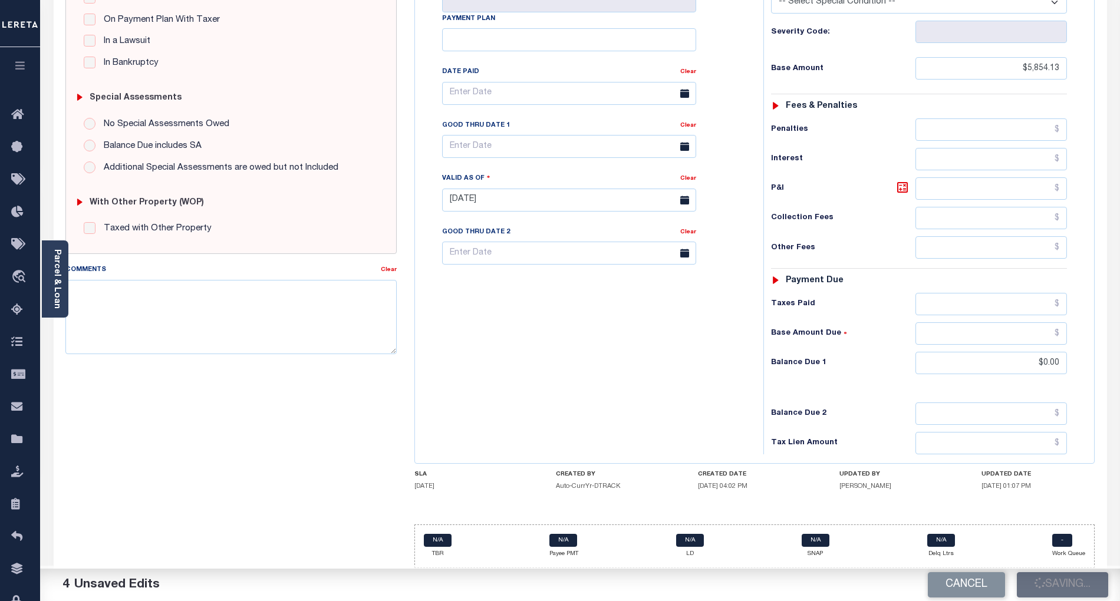
type input "$0"
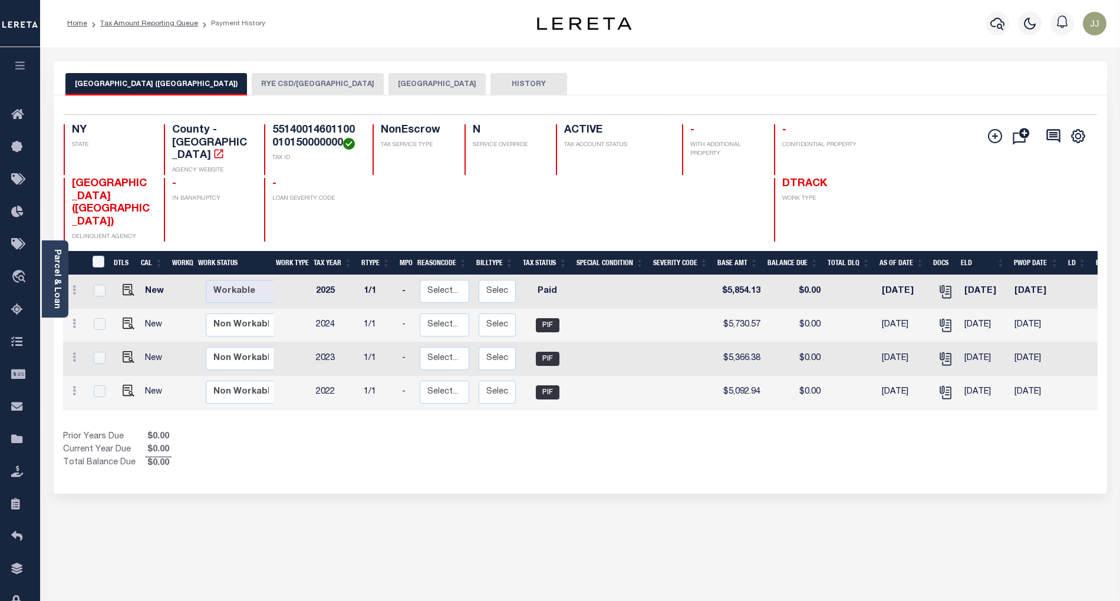
click at [176, 79] on button "[GEOGRAPHIC_DATA] ([GEOGRAPHIC_DATA])" at bounding box center [156, 84] width 182 height 22
click at [279, 83] on button "RYE CSD/[GEOGRAPHIC_DATA]" at bounding box center [318, 84] width 132 height 22
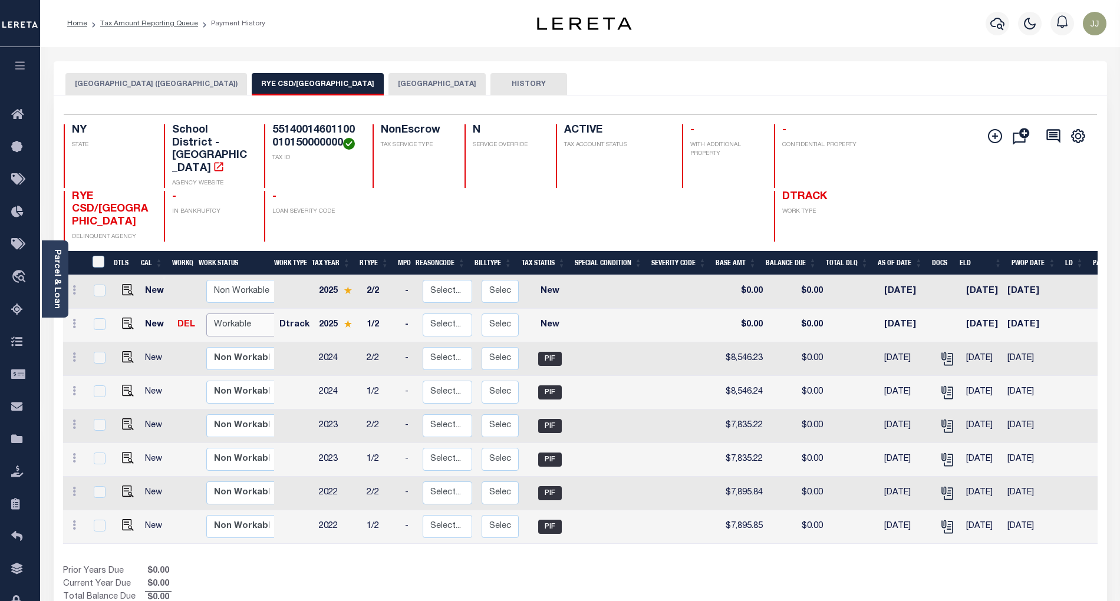
click at [236, 314] on select "Non Workable Workable" at bounding box center [241, 325] width 71 height 23
checkbox input "true"
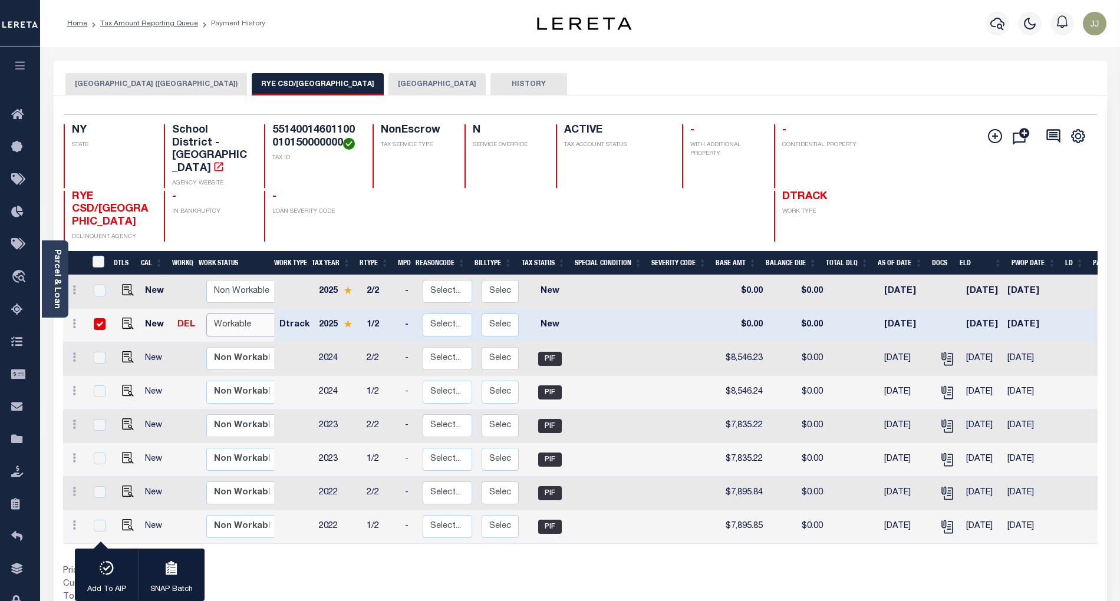
select select "true"
click at [206, 314] on select "Non Workable Workable" at bounding box center [241, 325] width 71 height 23
checkbox input "false"
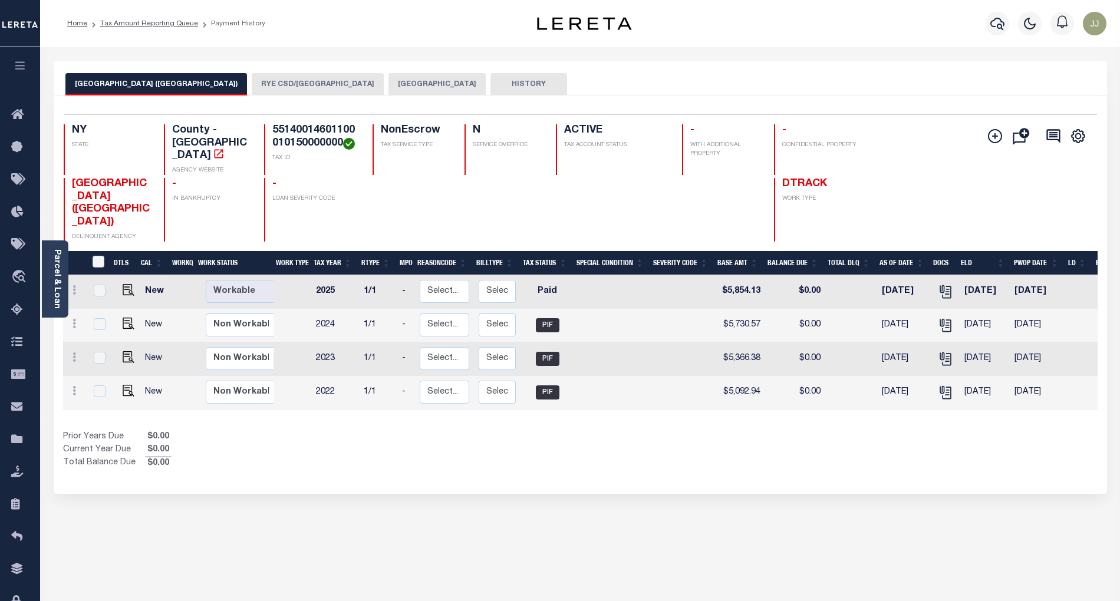
click at [345, 431] on div "Prior Years Due $0.00 Current Year Due $0.00 Total Balance Due $0.00" at bounding box center [322, 450] width 518 height 39
click at [252, 93] on button "RYE CSD/[GEOGRAPHIC_DATA]" at bounding box center [318, 84] width 132 height 22
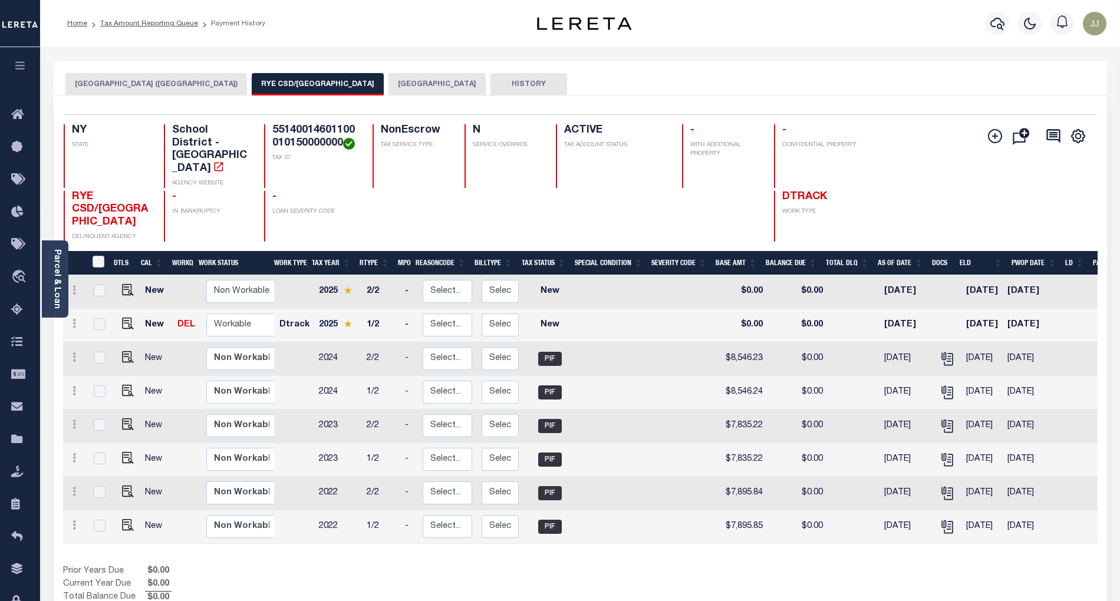
click at [252, 84] on button "RYE CSD/[GEOGRAPHIC_DATA]" at bounding box center [318, 84] width 132 height 22
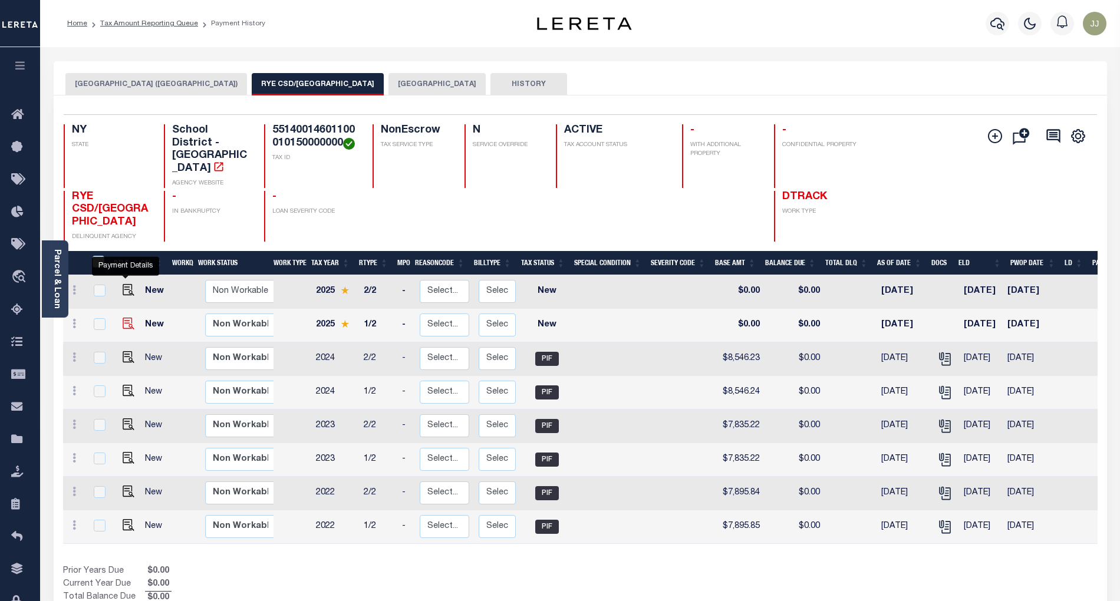
click at [126, 318] on img "" at bounding box center [129, 324] width 12 height 12
checkbox input "true"
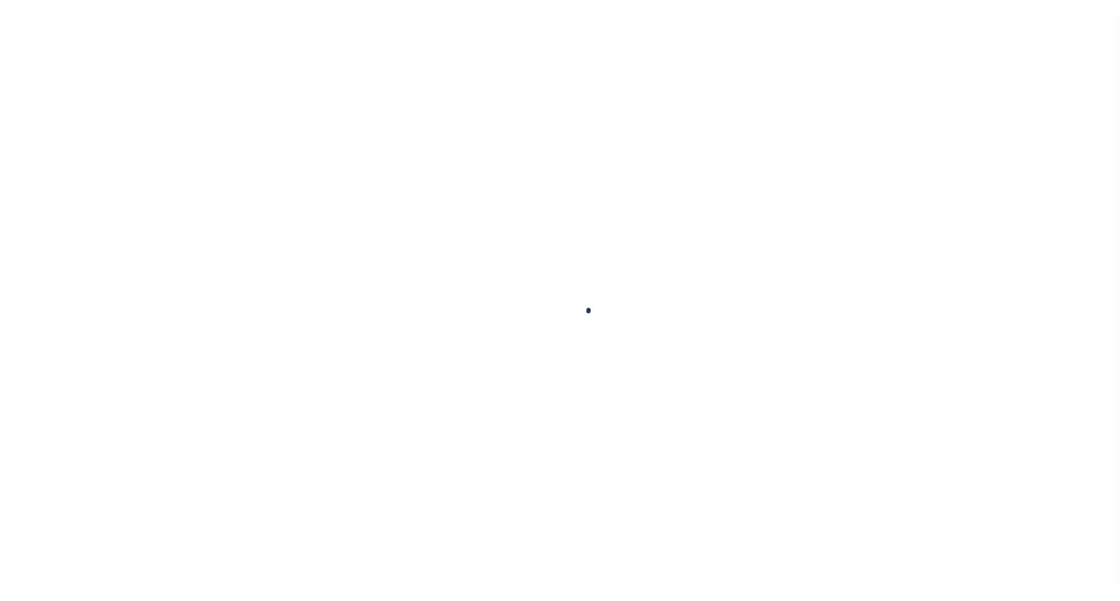
checkbox input "false"
type input "[DATE]"
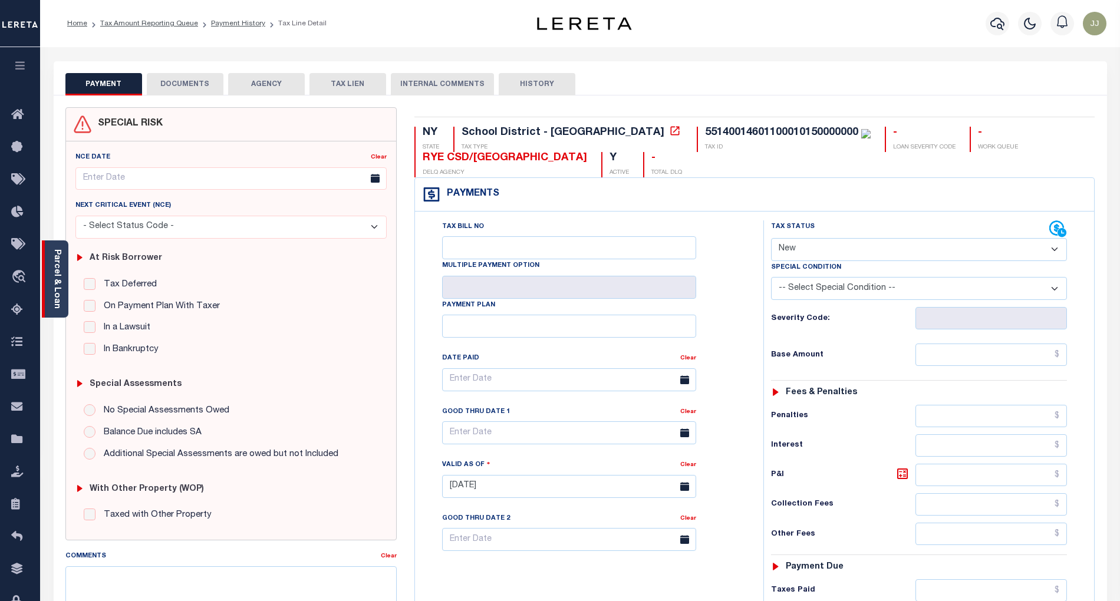
click at [50, 303] on div "Parcel & Loan" at bounding box center [55, 279] width 27 height 77
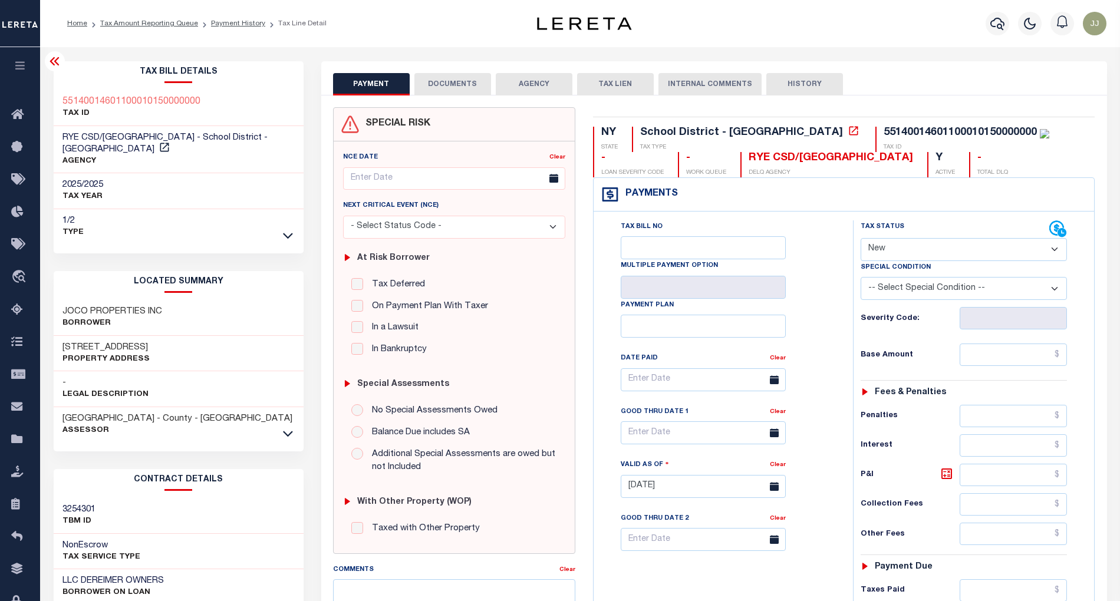
drag, startPoint x: 81, startPoint y: 333, endPoint x: 161, endPoint y: 338, distance: 80.3
click at [161, 338] on div "[STREET_ADDRESS] Property Address" at bounding box center [179, 354] width 250 height 36
copy h3 "BOSTON POST RD"
click at [908, 246] on select "- Select Status Code - Open Due/Unpaid Paid Incomplete No Tax Due Internal Refu…" at bounding box center [964, 249] width 207 height 23
select select "DUE"
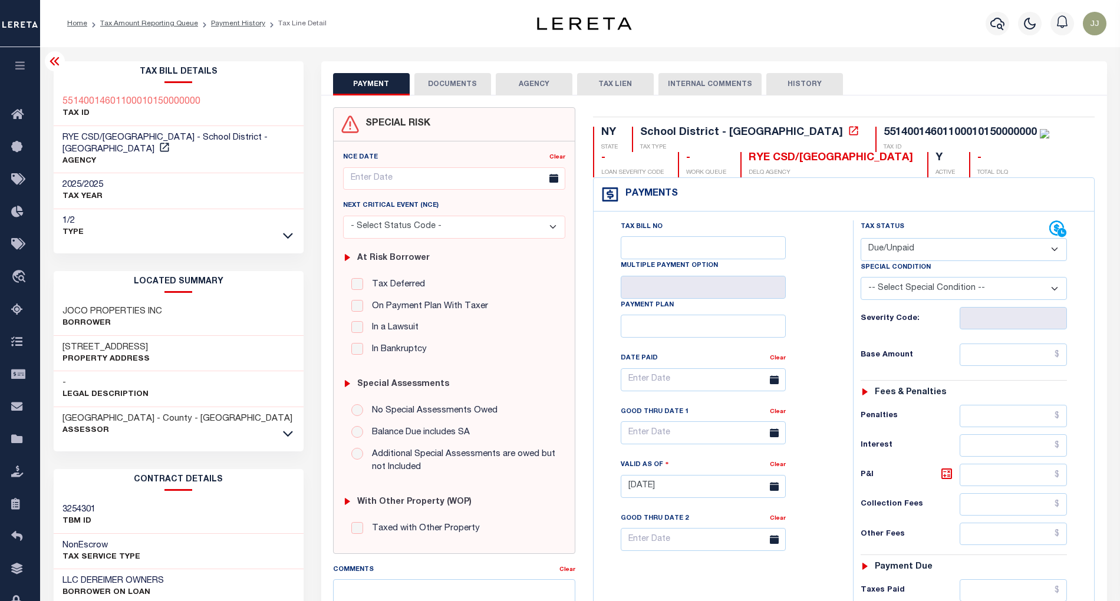
click at [861, 239] on select "- Select Status Code - Open Due/Unpaid Paid Incomplete No Tax Due Internal Refu…" at bounding box center [964, 249] width 207 height 23
type input "[DATE]"
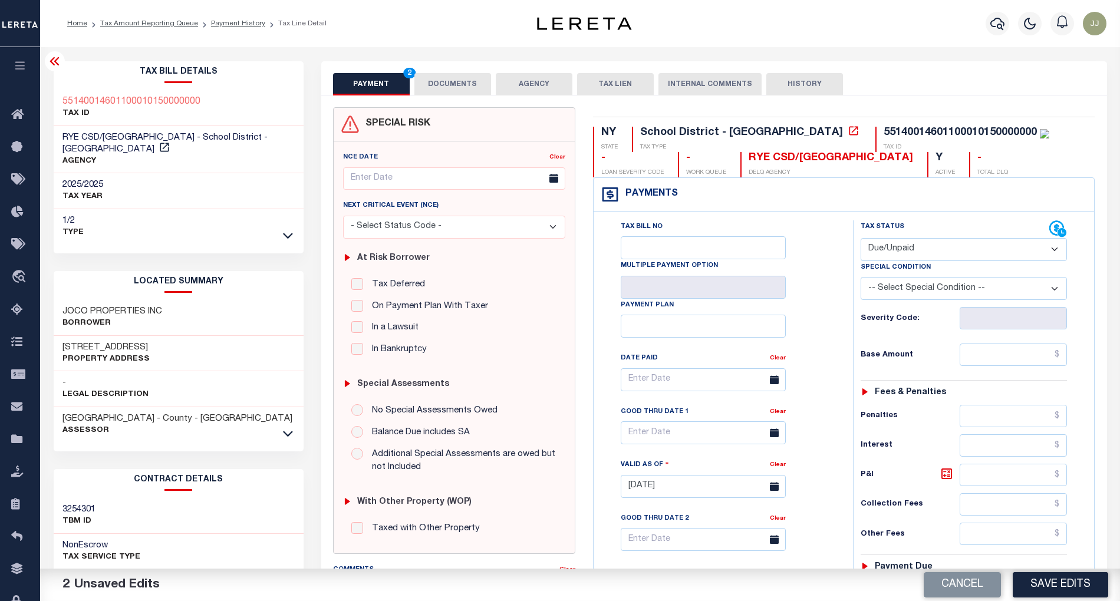
drag, startPoint x: 887, startPoint y: 251, endPoint x: 891, endPoint y: 260, distance: 10.5
click at [887, 251] on select "- Select Status Code - Open Due/Unpaid Paid Incomplete No Tax Due Internal Refu…" at bounding box center [964, 249] width 207 height 23
select select "PYD"
click at [861, 239] on select "- Select Status Code - Open Due/Unpaid Paid Incomplete No Tax Due Internal Refu…" at bounding box center [964, 249] width 207 height 23
click at [999, 375] on div "Tax Status Status - Select Status Code -" at bounding box center [968, 480] width 230 height 520
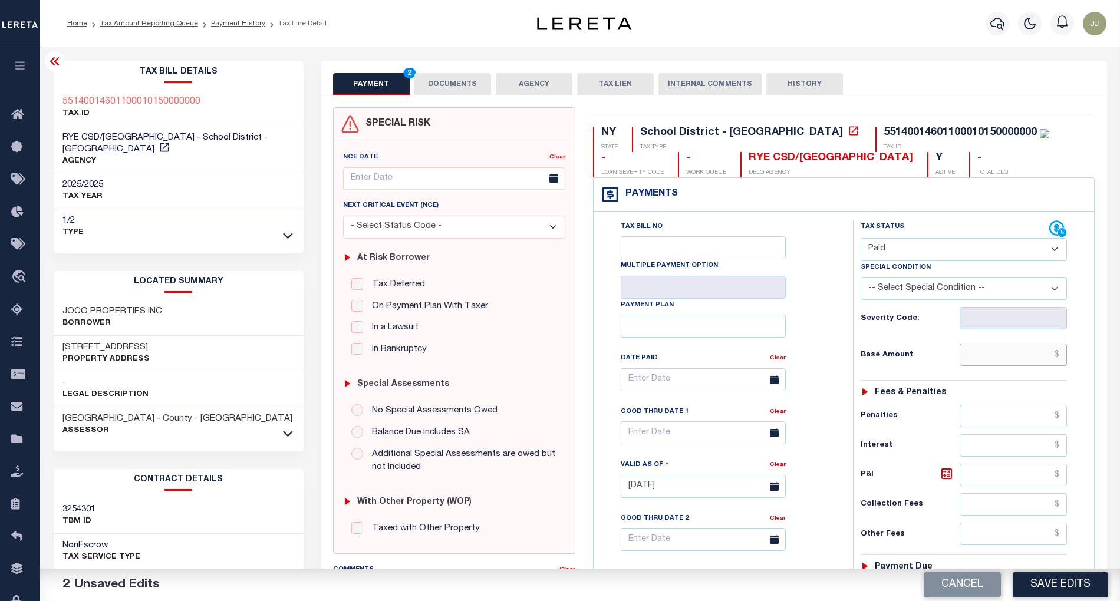
click at [996, 364] on input "text" at bounding box center [1013, 355] width 107 height 22
paste input "8,824.74"
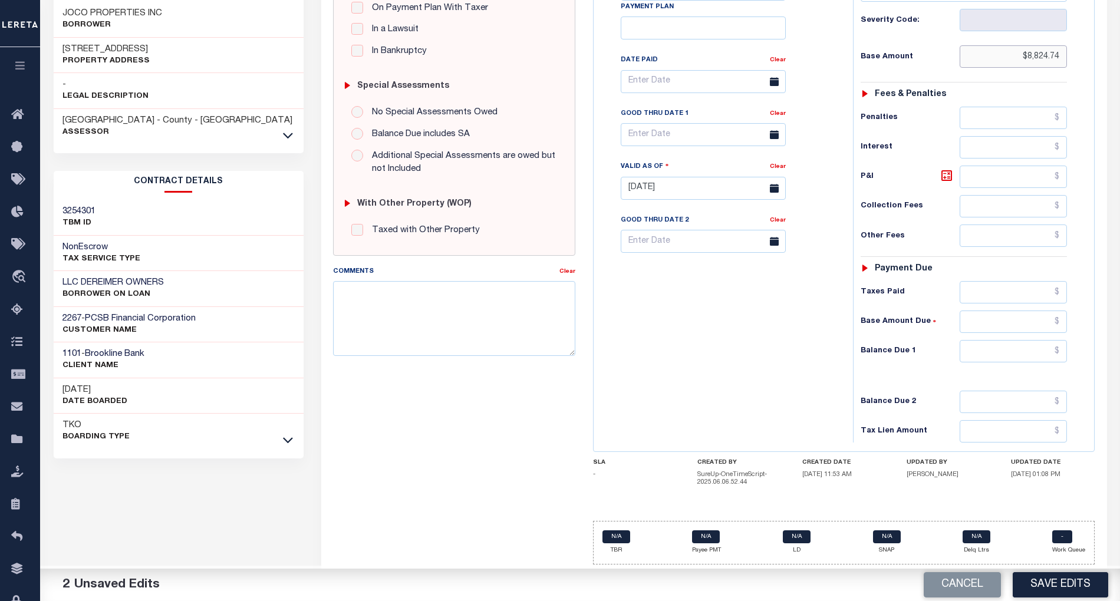
type input "$8,824.74"
click at [1010, 340] on input "text" at bounding box center [1013, 351] width 107 height 22
type input "$0.00"
click at [719, 356] on div "Tax Bill No Multiple Payment Option Payment Plan Clear" at bounding box center [721, 182] width 248 height 520
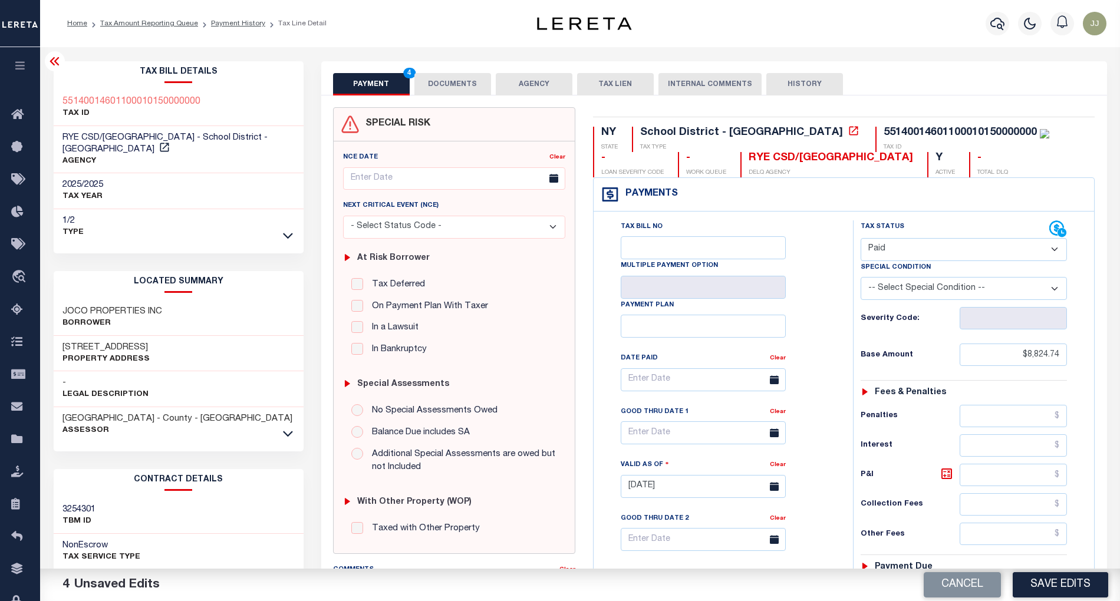
click at [463, 83] on button "DOCUMENTS" at bounding box center [452, 84] width 77 height 22
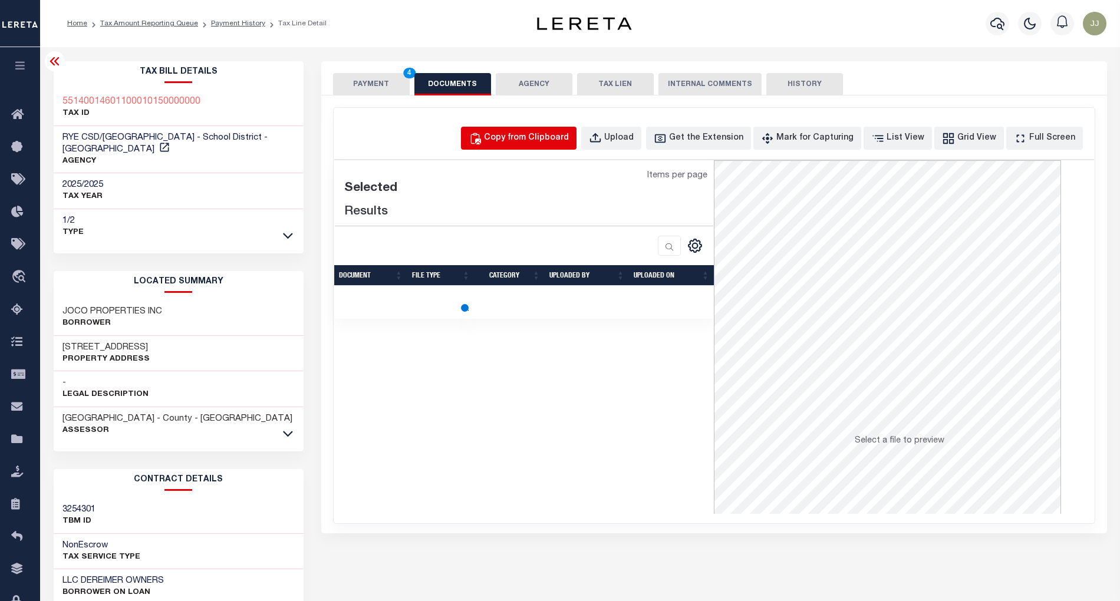
click at [569, 143] on div "Copy from Clipboard" at bounding box center [526, 138] width 85 height 13
select select "POP"
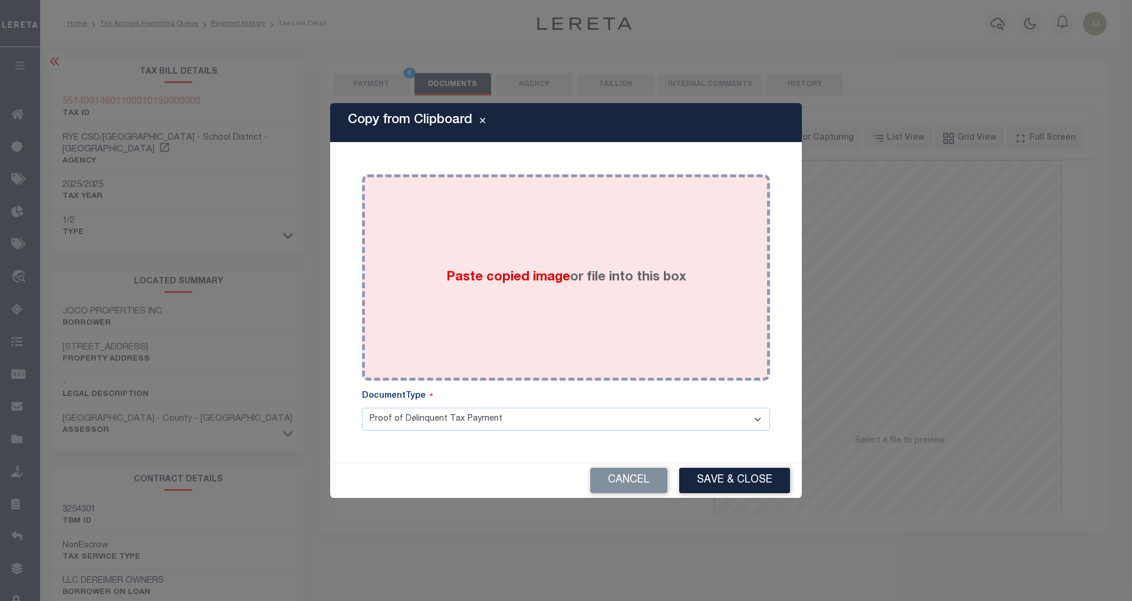
click at [574, 300] on div "Paste copied image or file into this box" at bounding box center [566, 277] width 390 height 189
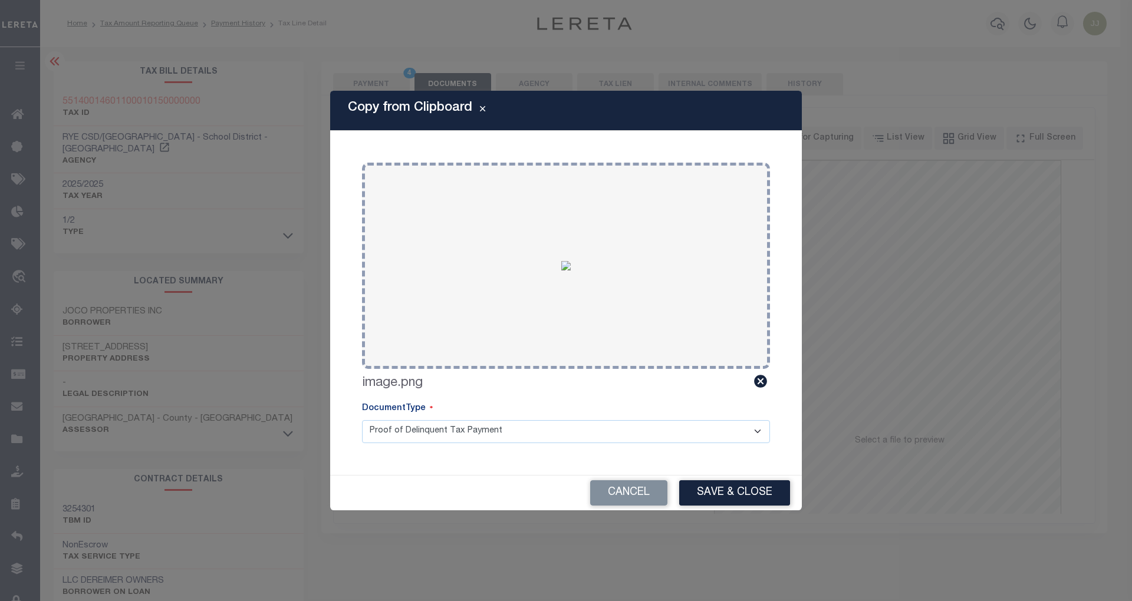
click at [727, 489] on button "Save & Close" at bounding box center [734, 492] width 111 height 25
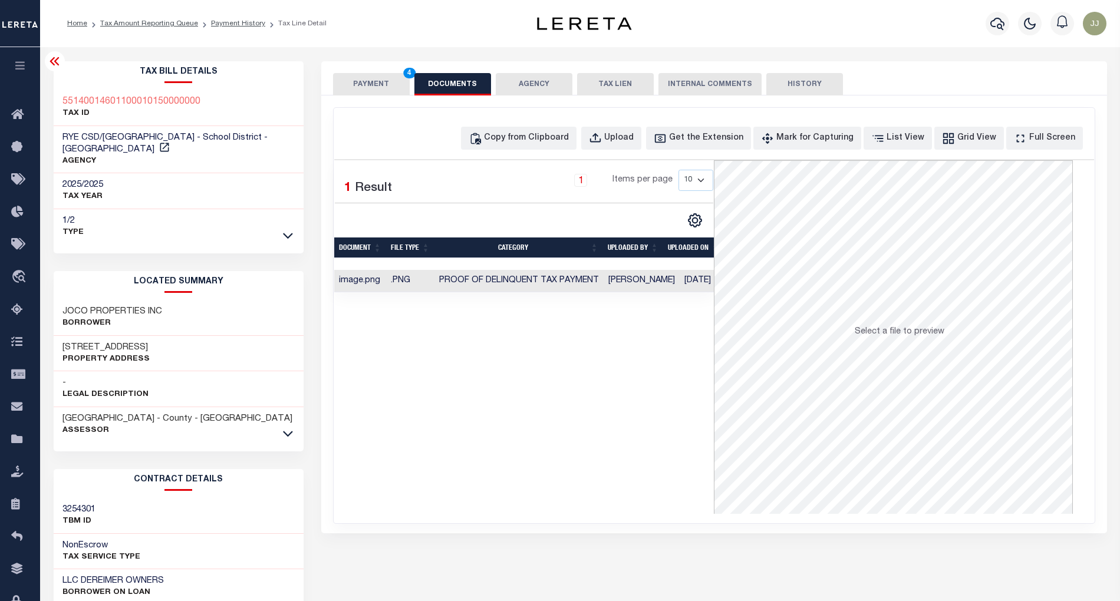
click at [354, 74] on button "PAYMENT 4" at bounding box center [371, 84] width 77 height 22
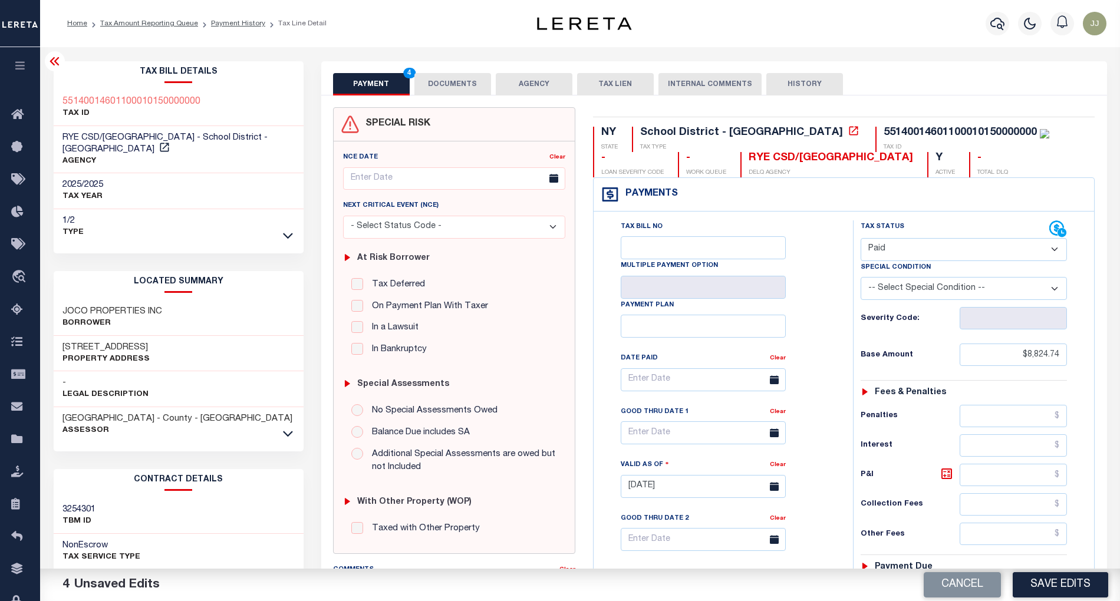
scroll to position [303, 0]
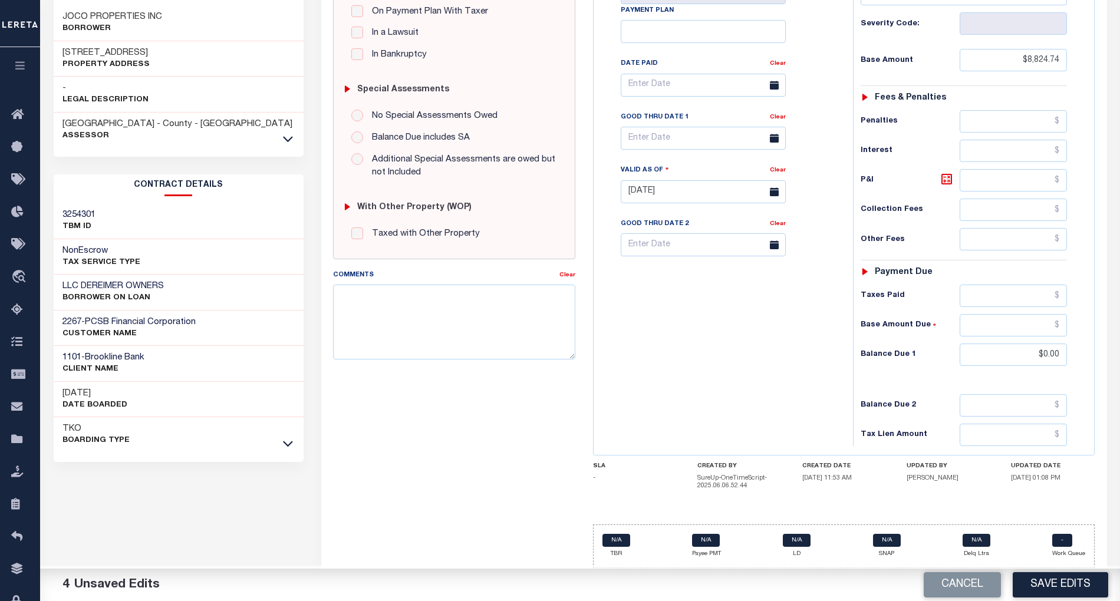
click at [772, 369] on div "Tax Bill No Multiple Payment Option Payment Plan Clear" at bounding box center [721, 186] width 248 height 520
click at [1066, 578] on button "Save Edits" at bounding box center [1060, 584] width 95 height 25
checkbox input "false"
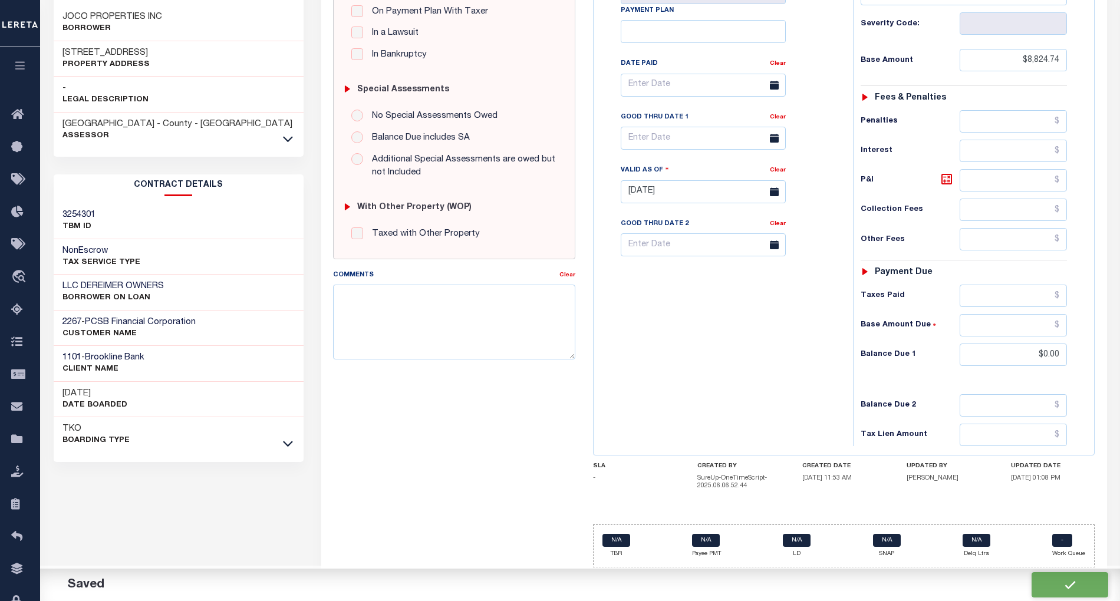
checkbox input "false"
type input "$8,824.74"
type input "$0"
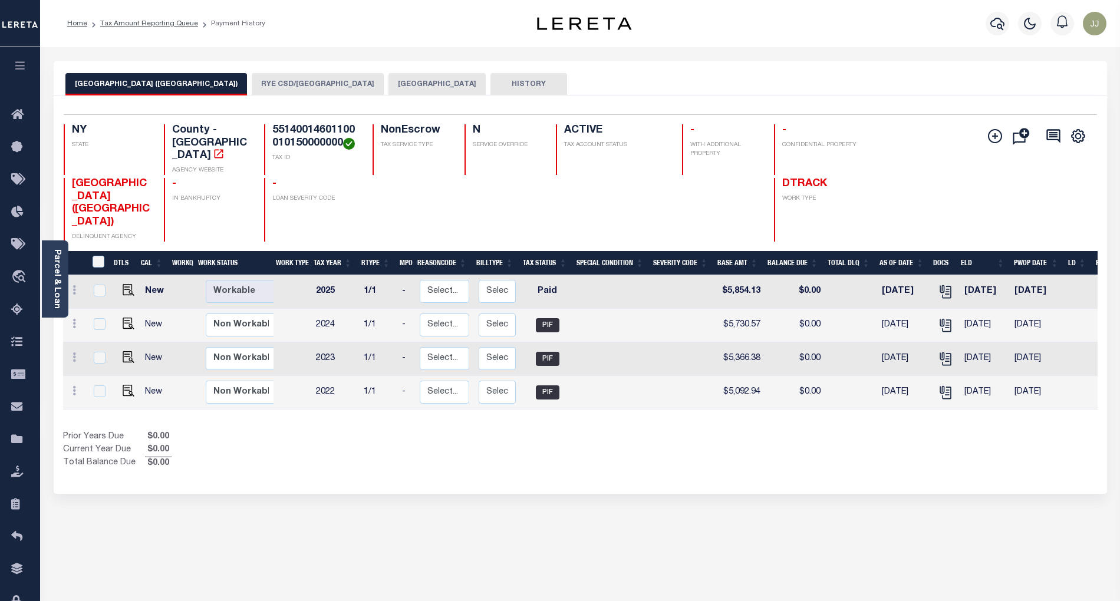
click at [270, 76] on button "RYE CSD/[GEOGRAPHIC_DATA]" at bounding box center [318, 84] width 132 height 22
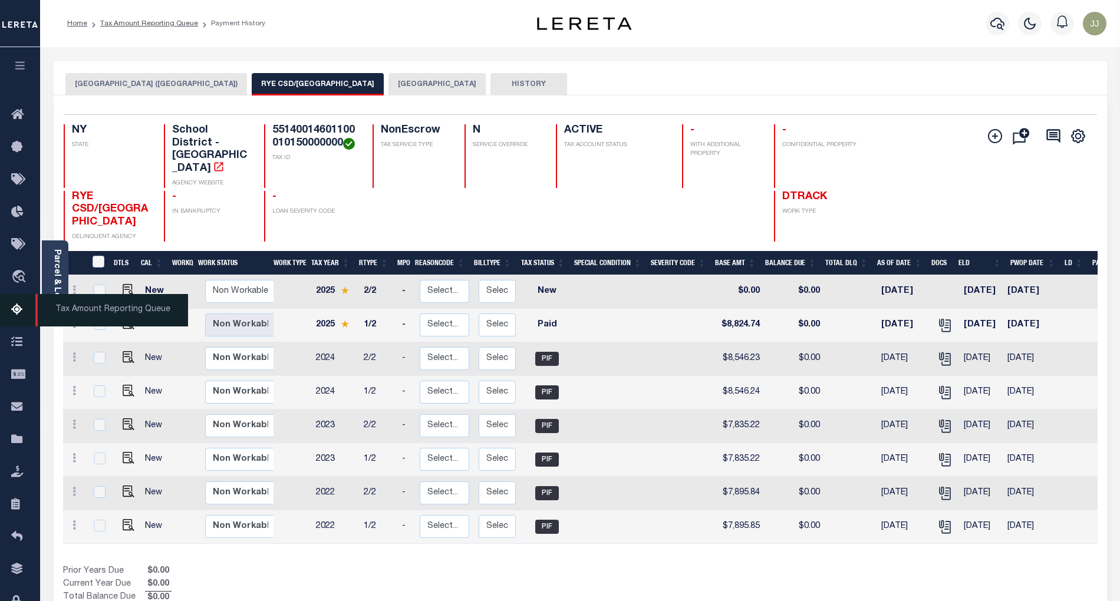
click at [18, 314] on icon at bounding box center [20, 310] width 19 height 15
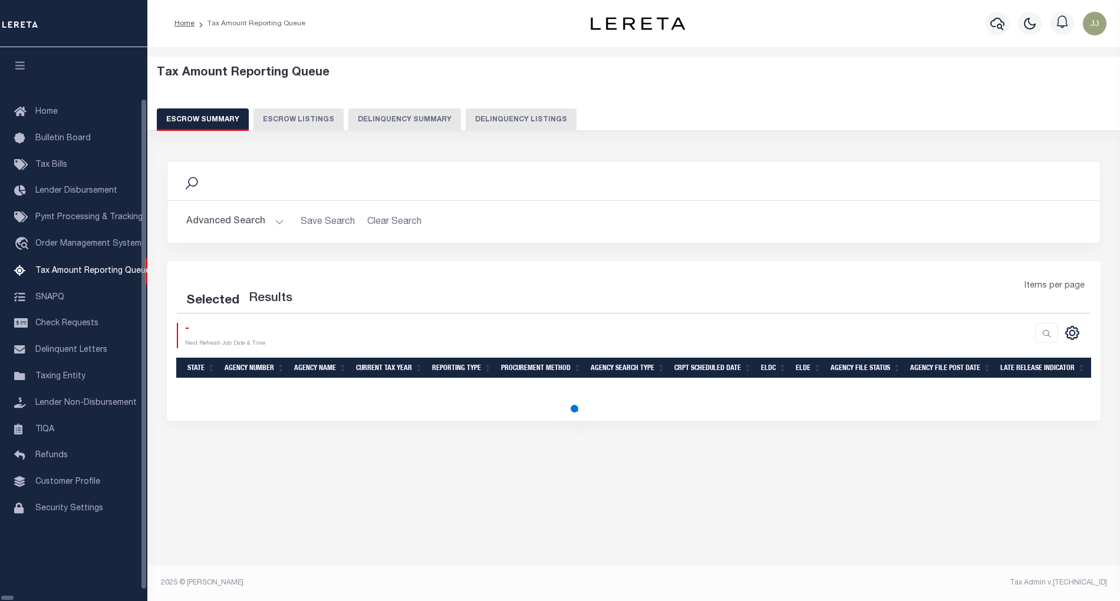
select select "100"
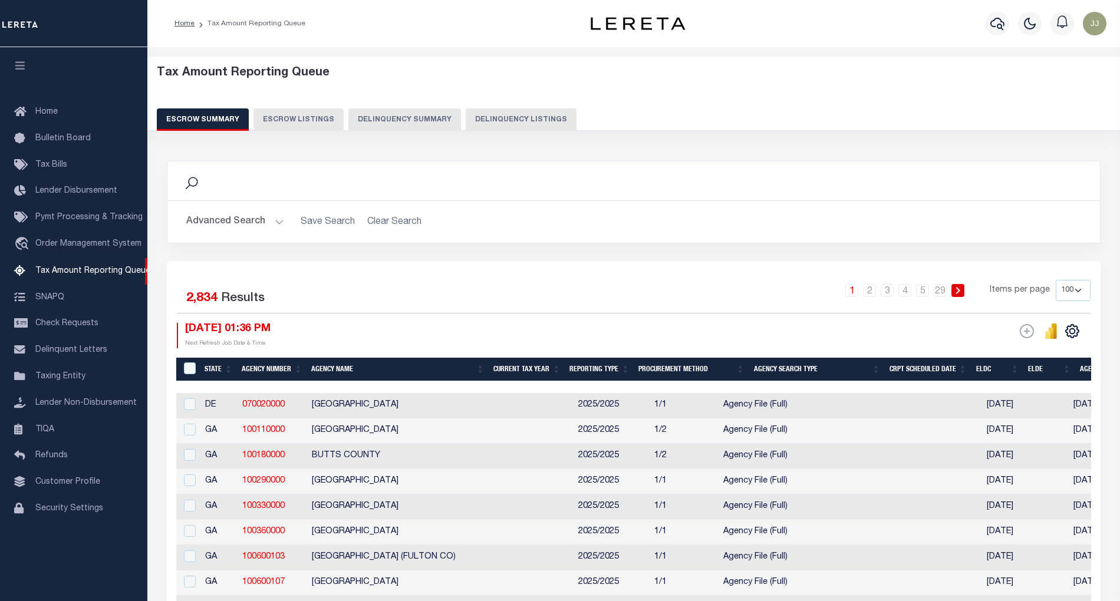
click at [510, 120] on button "Delinquency Listings" at bounding box center [521, 119] width 111 height 22
select select "100"
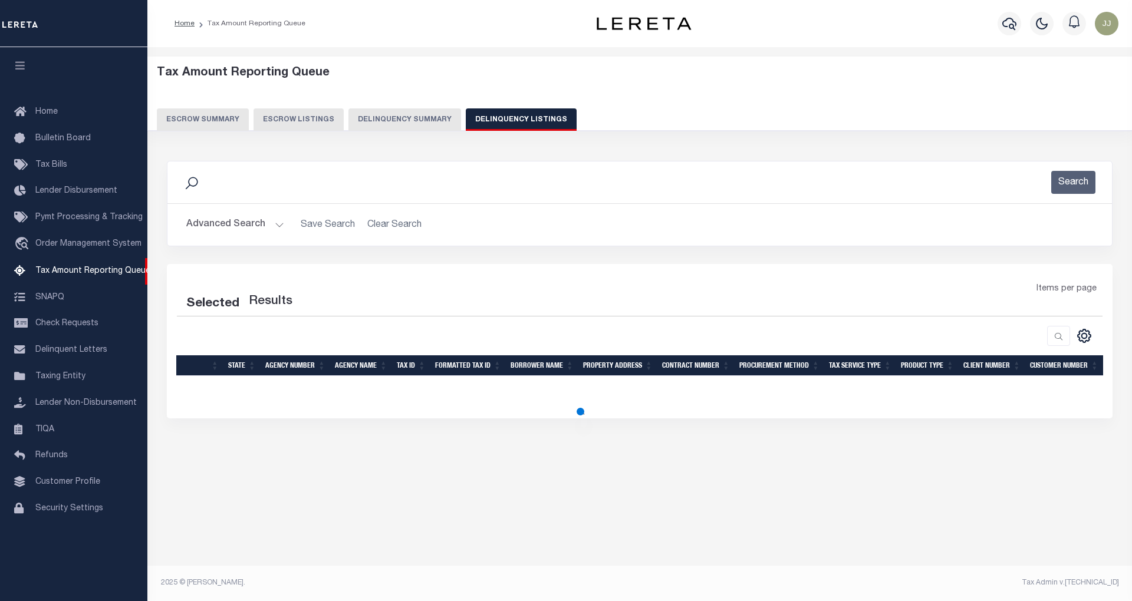
select select "100"
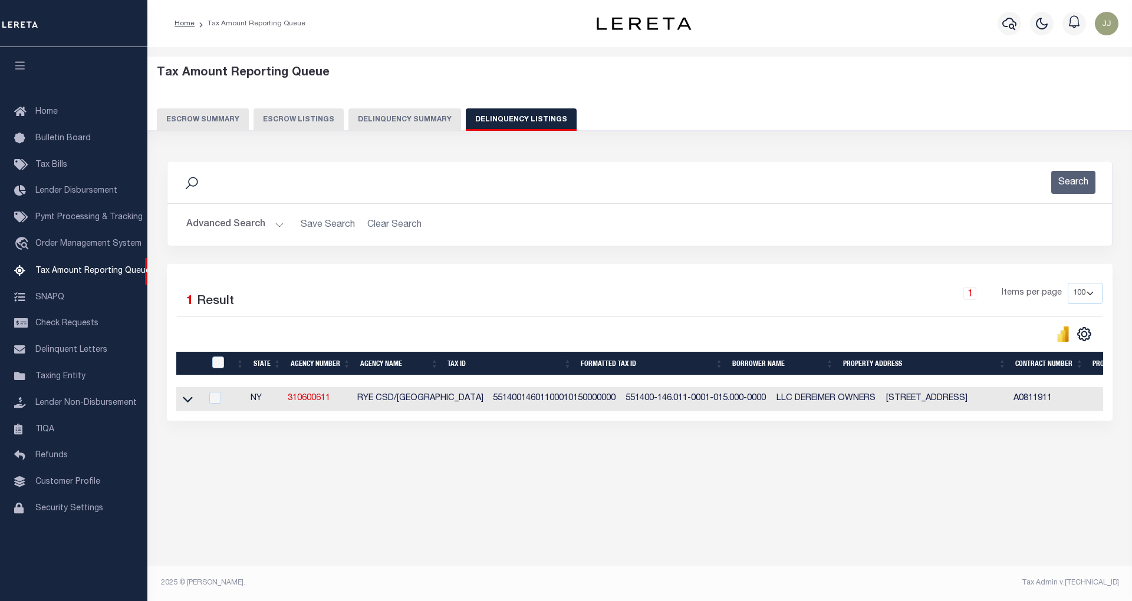
click at [224, 369] on div at bounding box center [218, 363] width 19 height 13
click at [218, 367] on input "checkbox" at bounding box center [218, 363] width 12 height 12
checkbox input "true"
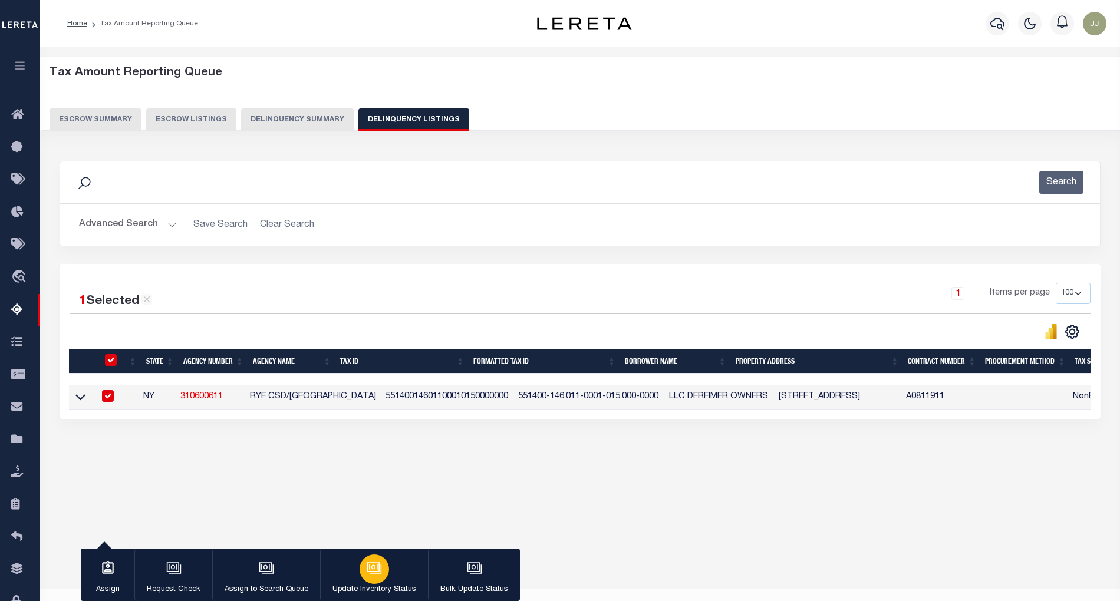
click at [368, 589] on p "Update Inventory Status" at bounding box center [374, 590] width 84 height 12
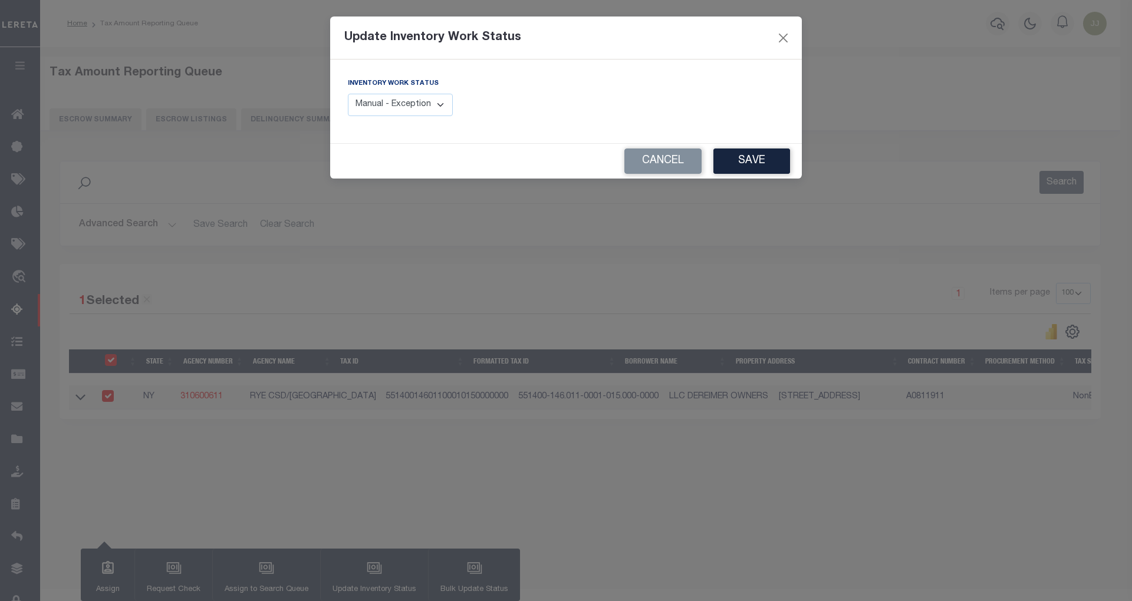
click at [450, 113] on select "Manual - Exception Pended - Awaiting Search Late Add Exception Completed" at bounding box center [400, 105] width 105 height 23
select select "4"
click at [348, 94] on select "Manual - Exception Pended - Awaiting Search Late Add Exception Completed" at bounding box center [400, 105] width 105 height 23
click at [750, 158] on button "Save" at bounding box center [751, 161] width 77 height 25
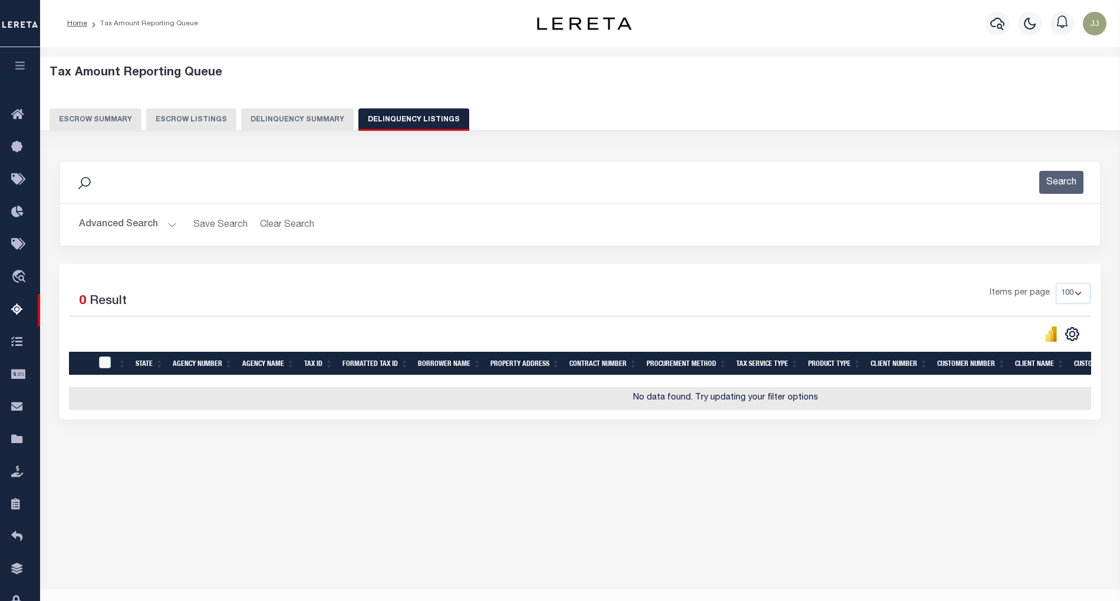
click at [163, 220] on button "Advanced Search" at bounding box center [128, 224] width 98 height 23
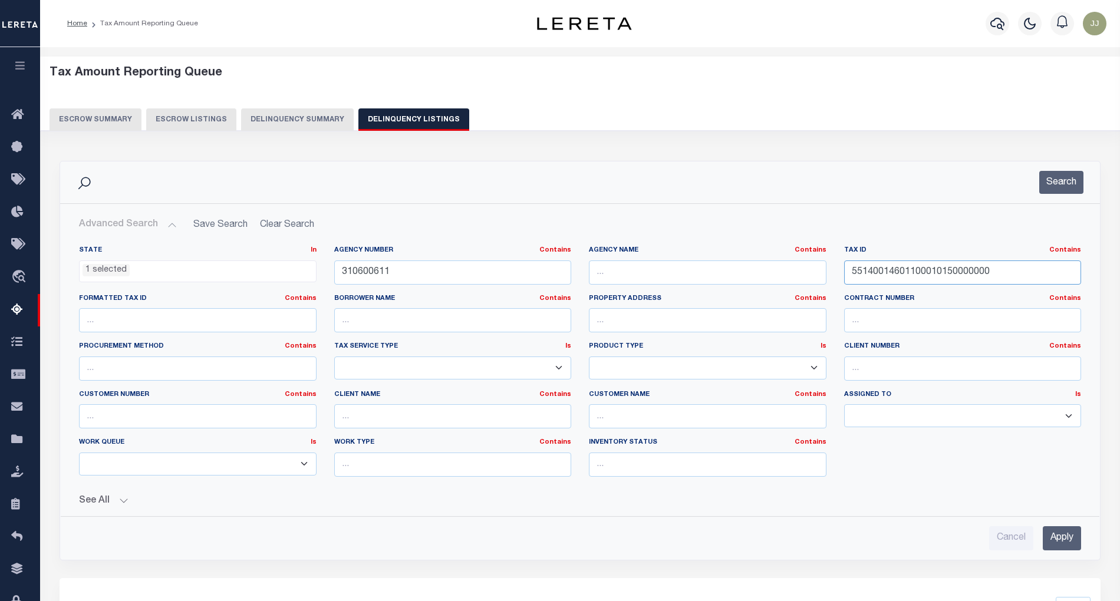
drag, startPoint x: 1007, startPoint y: 278, endPoint x: 838, endPoint y: 279, distance: 169.2
click at [838, 279] on div "Tax ID Contains Contains Is 55140014601100010150000000" at bounding box center [962, 270] width 255 height 48
paste input "53006000107"
type input "55140015300600010750000000"
click at [1068, 184] on button "Search" at bounding box center [1061, 182] width 44 height 23
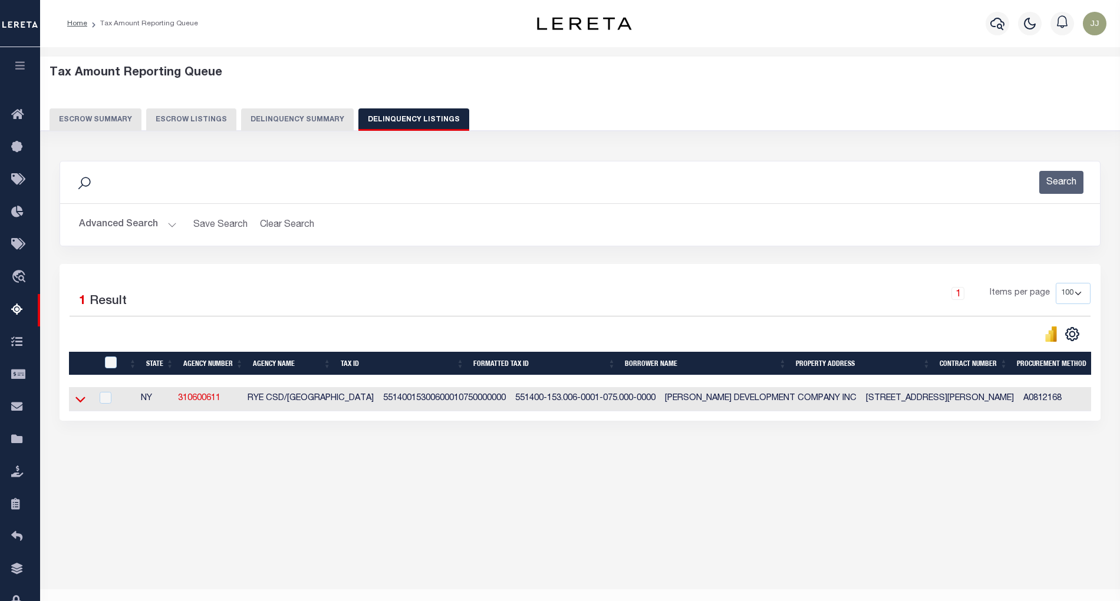
click at [76, 402] on icon at bounding box center [80, 400] width 10 height 6
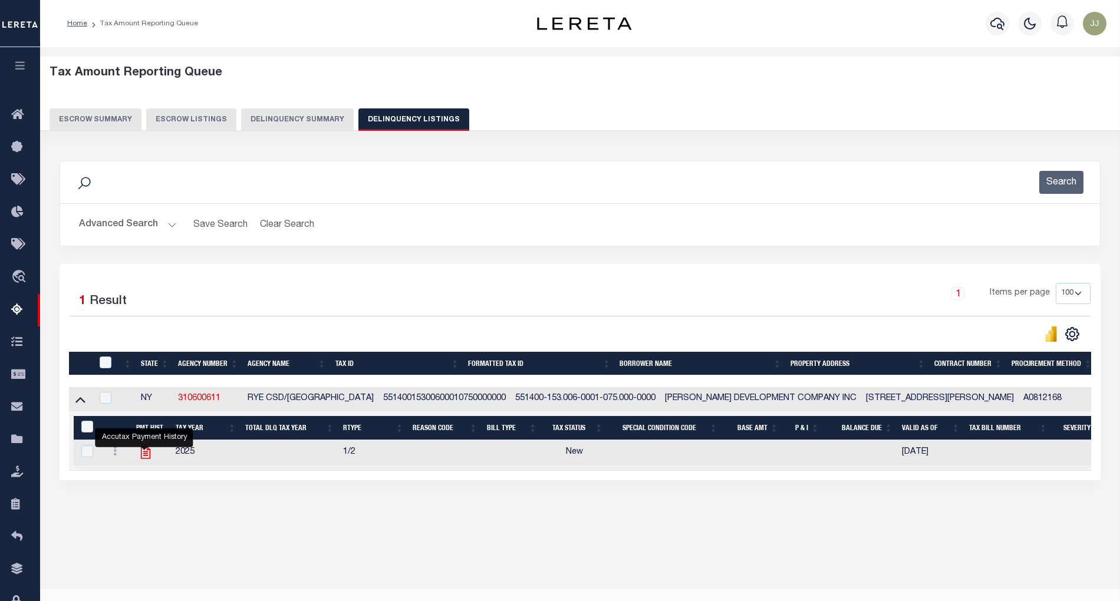
click at [144, 451] on icon "" at bounding box center [145, 452] width 15 height 15
checkbox input "true"
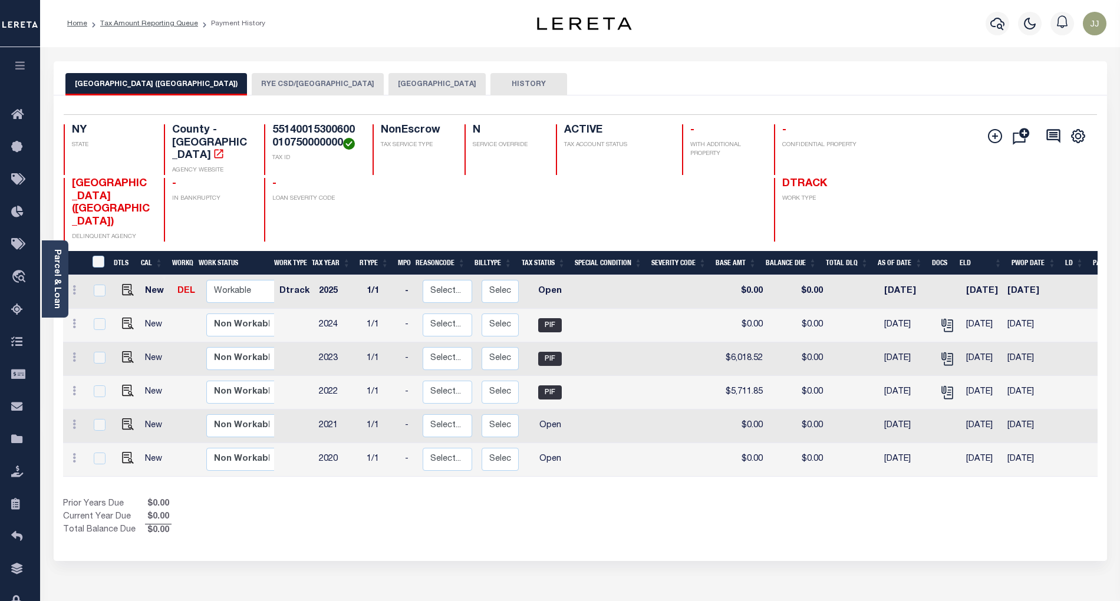
click at [388, 94] on button "[GEOGRAPHIC_DATA]" at bounding box center [436, 84] width 97 height 22
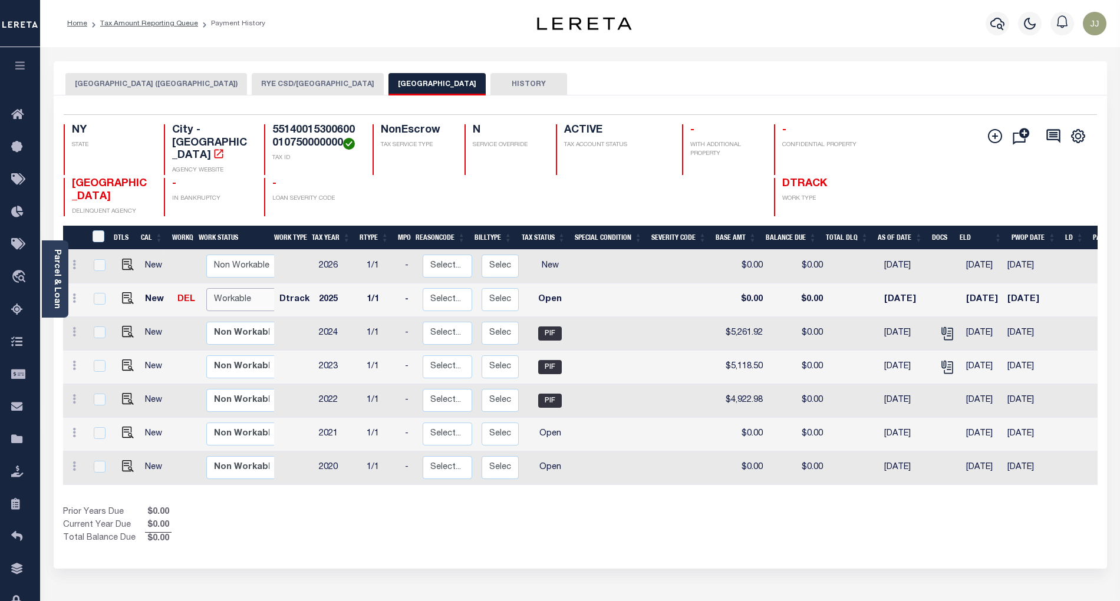
click at [232, 288] on select "Non Workable Workable" at bounding box center [241, 299] width 71 height 23
checkbox input "true"
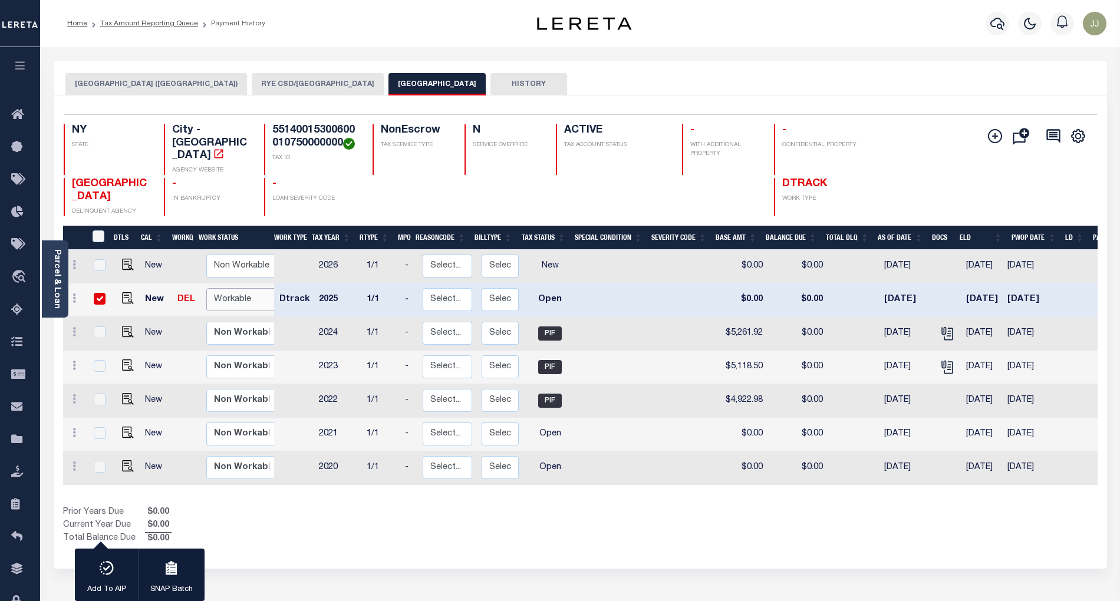
select select "true"
click at [206, 288] on select "Non Workable Workable" at bounding box center [241, 299] width 71 height 23
checkbox input "false"
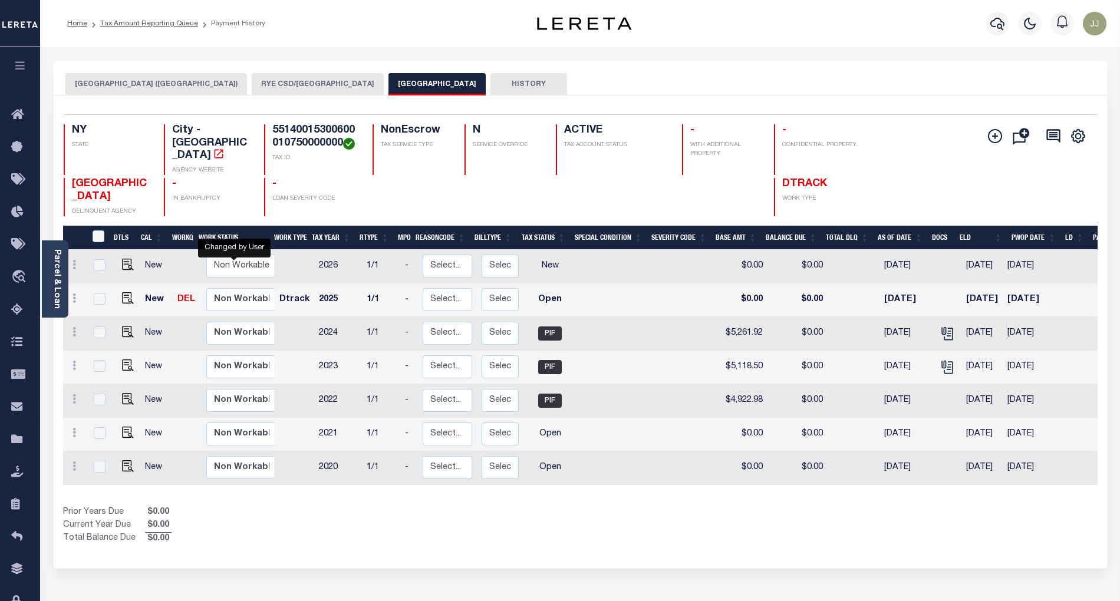
click at [170, 93] on button "[GEOGRAPHIC_DATA] ([GEOGRAPHIC_DATA])" at bounding box center [156, 84] width 182 height 22
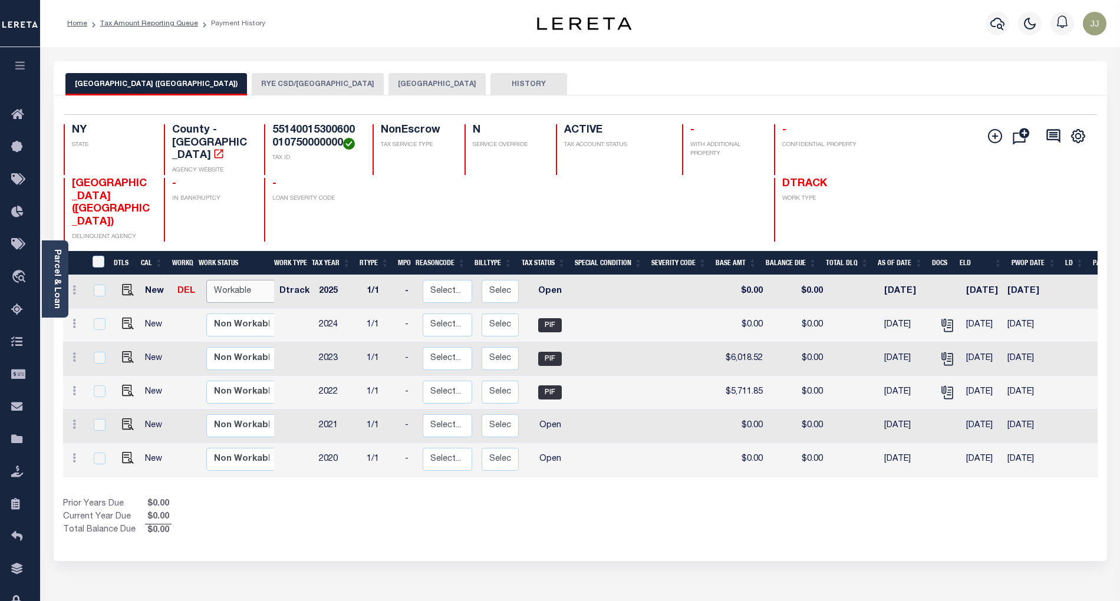
click at [232, 280] on select "Non Workable Workable" at bounding box center [241, 291] width 71 height 23
checkbox input "true"
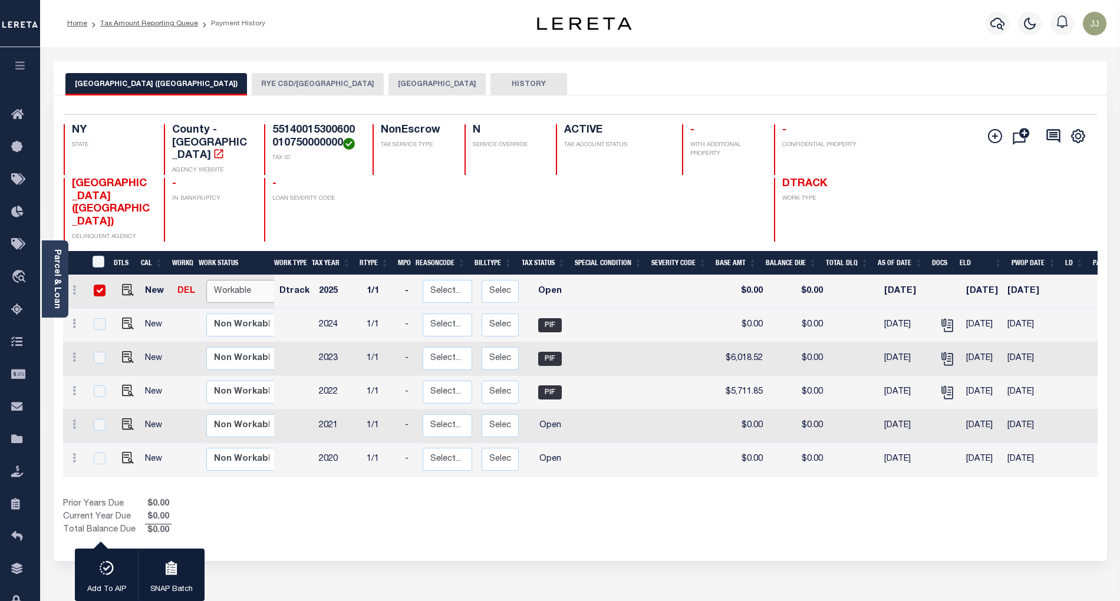
select select "true"
click at [206, 280] on select "Non Workable Workable" at bounding box center [241, 291] width 71 height 23
checkbox input "false"
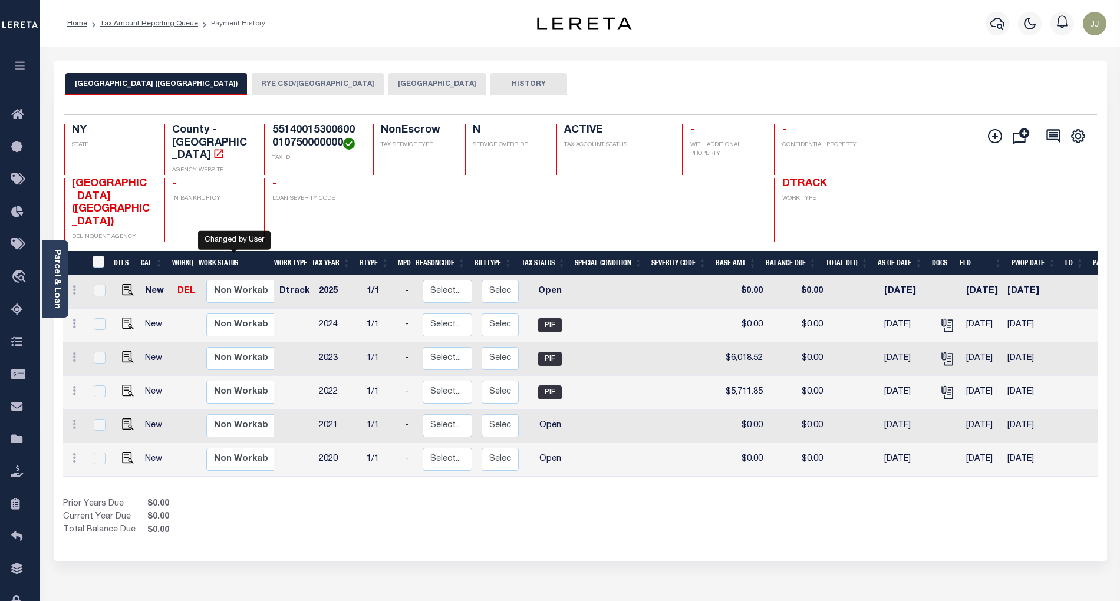
click at [256, 95] on button "RYE CSD/[GEOGRAPHIC_DATA]" at bounding box center [318, 84] width 132 height 22
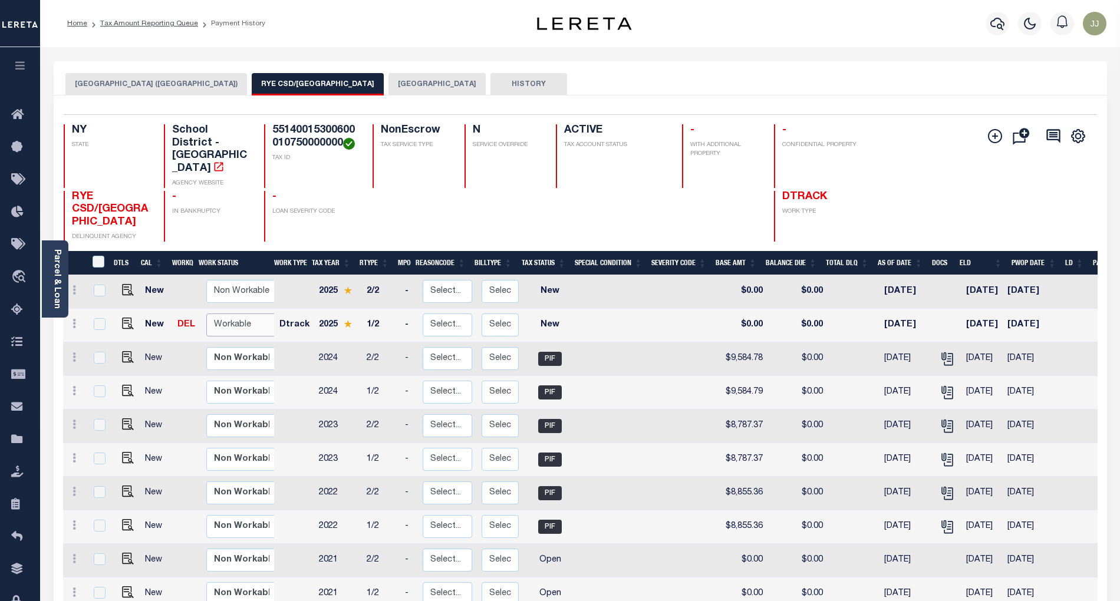
click at [241, 314] on select "Non Workable Workable" at bounding box center [241, 325] width 71 height 23
checkbox input "true"
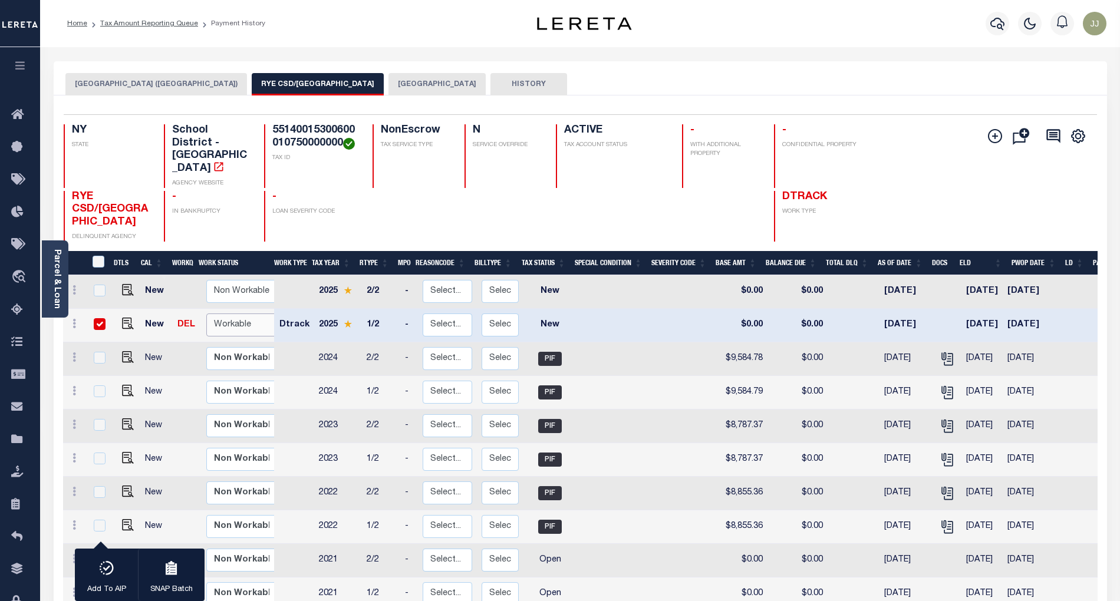
select select "true"
click at [206, 314] on select "Non Workable Workable" at bounding box center [241, 325] width 71 height 23
checkbox input "false"
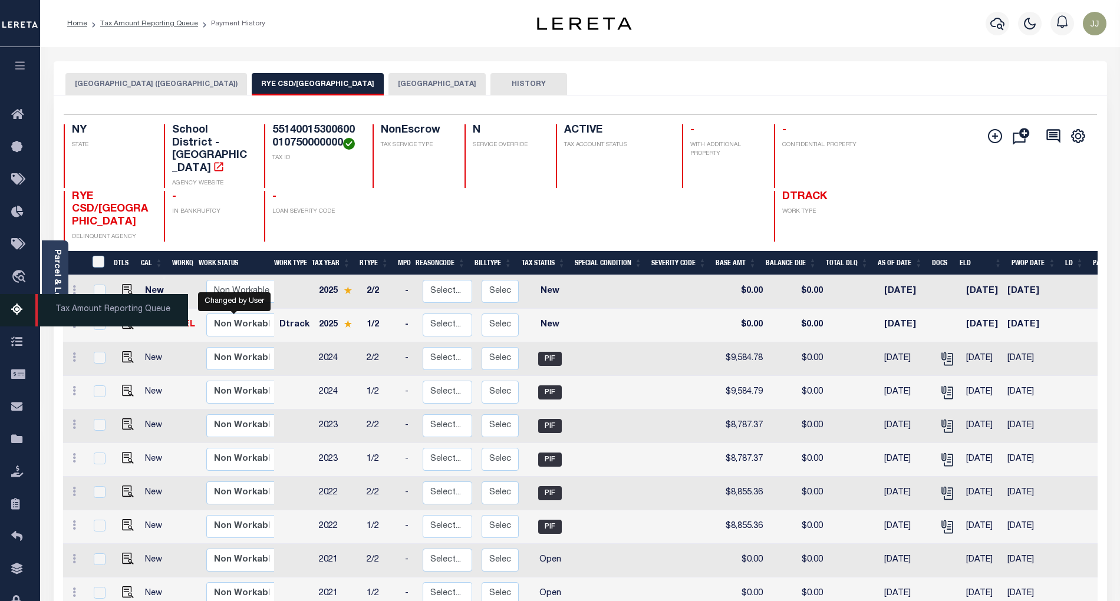
click at [12, 315] on icon at bounding box center [20, 310] width 19 height 15
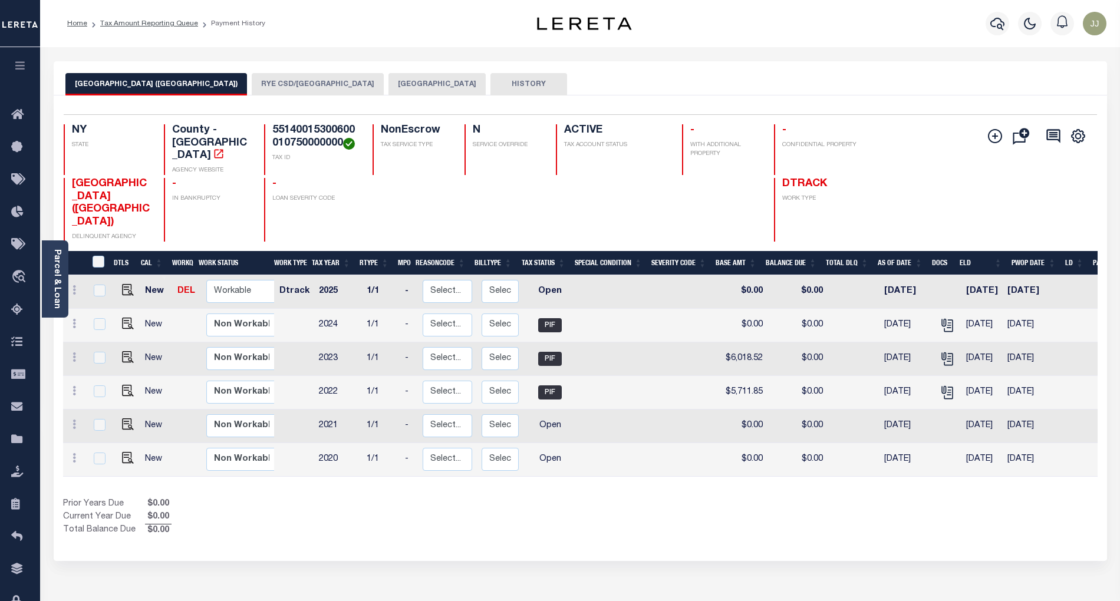
click at [388, 88] on button "[GEOGRAPHIC_DATA]" at bounding box center [436, 84] width 97 height 22
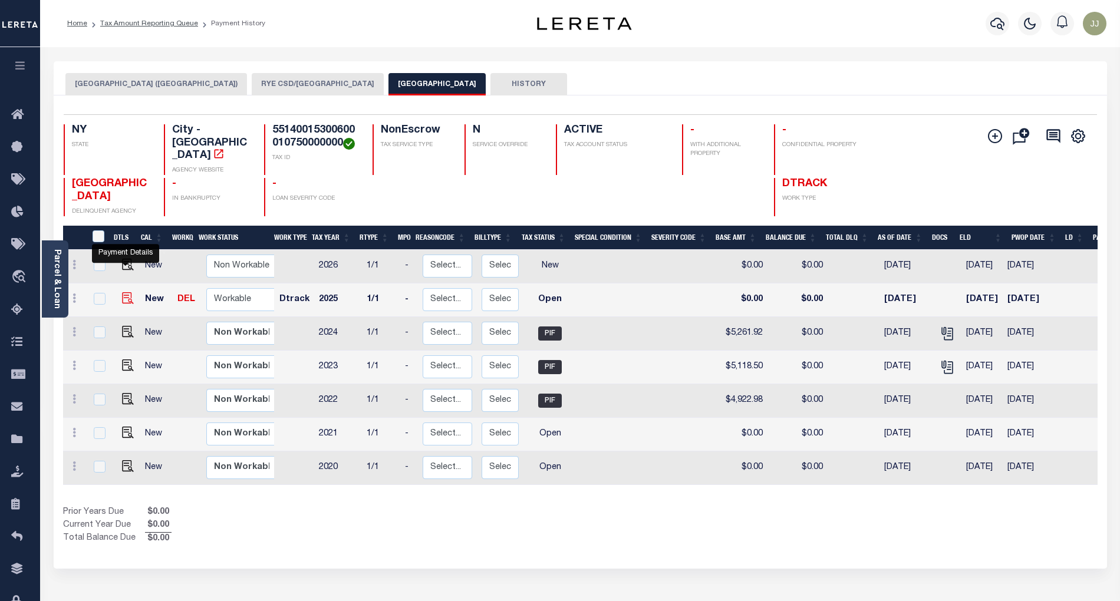
click at [123, 292] on img "" at bounding box center [128, 298] width 12 height 12
checkbox input "true"
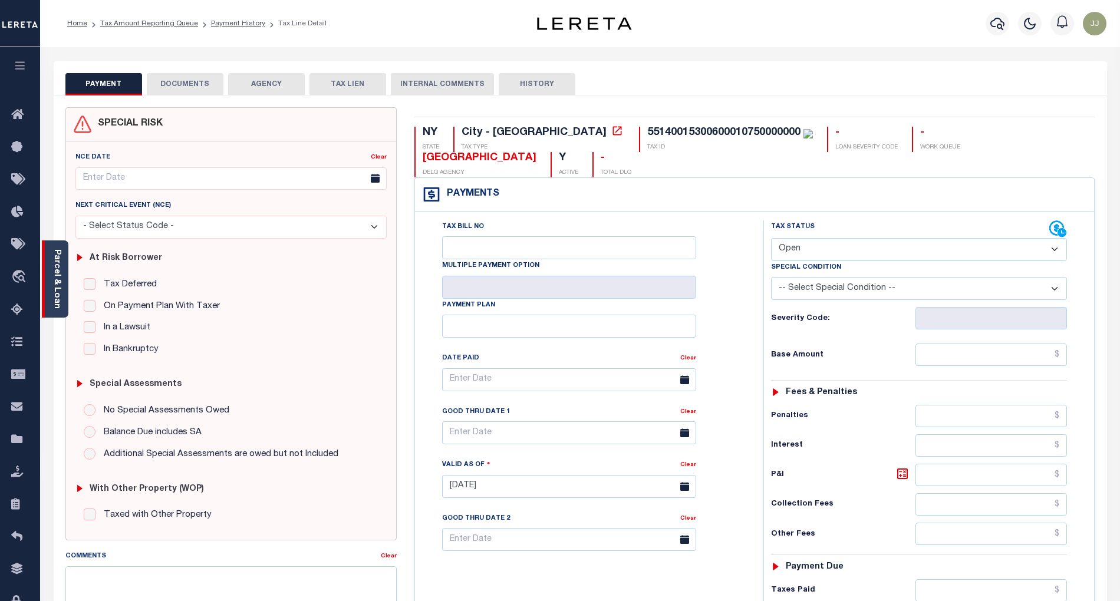
click at [59, 296] on link "Parcel & Loan" at bounding box center [56, 279] width 8 height 60
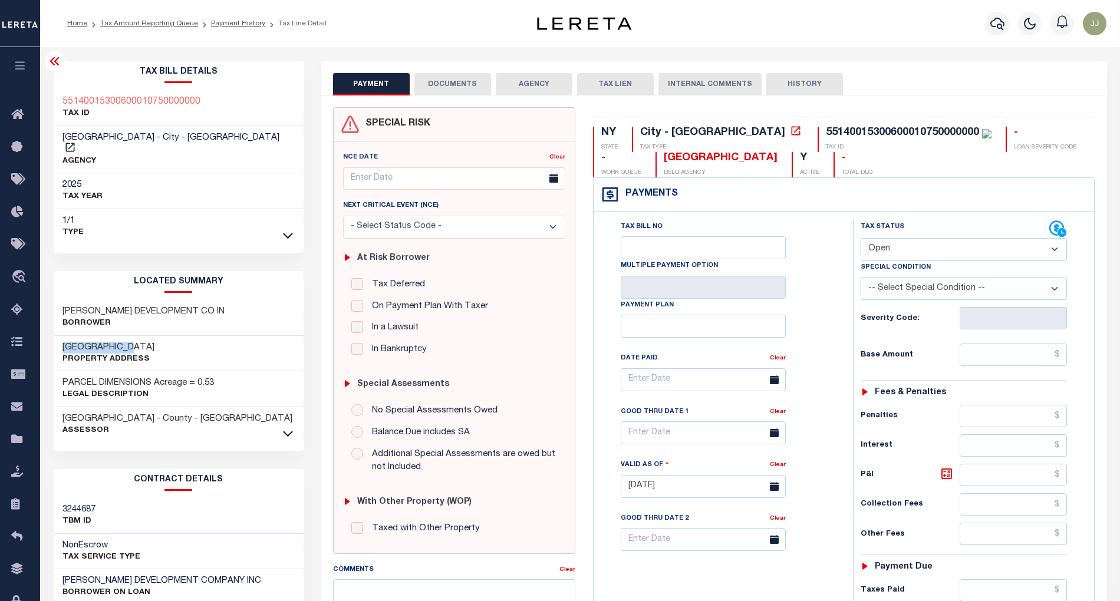
drag, startPoint x: 105, startPoint y: 334, endPoint x: 59, endPoint y: 333, distance: 46.0
click at [59, 336] on div "520 MILTON RD Property Address" at bounding box center [179, 354] width 250 height 36
copy h3 "520 MILTON RD"
click at [884, 245] on select "- Select Status Code - Open Due/Unpaid Paid Incomplete No Tax Due Internal Refu…" at bounding box center [964, 249] width 207 height 23
select select "PYD"
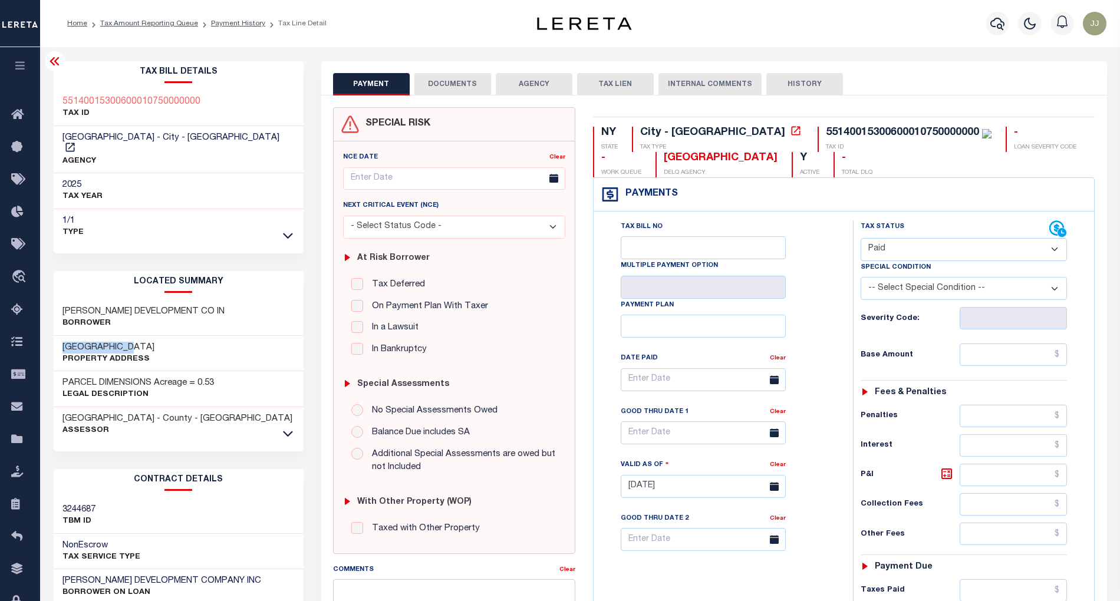
click at [861, 239] on select "- Select Status Code - Open Due/Unpaid Paid Incomplete No Tax Due Internal Refu…" at bounding box center [964, 249] width 207 height 23
type input "[DATE]"
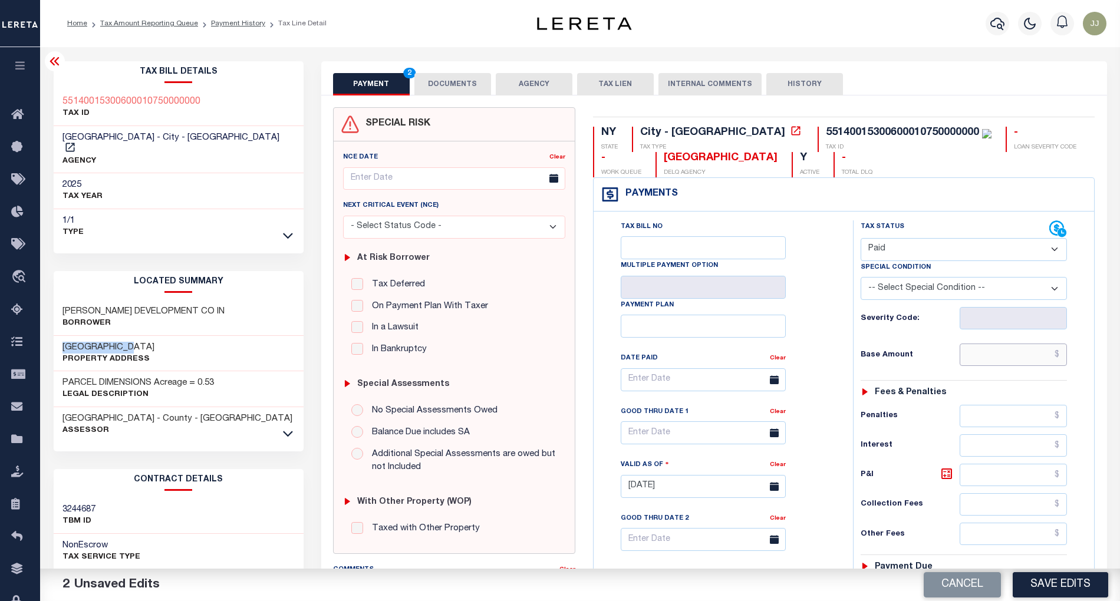
click at [993, 363] on input "text" at bounding box center [1013, 355] width 107 height 22
paste input "5,528.90"
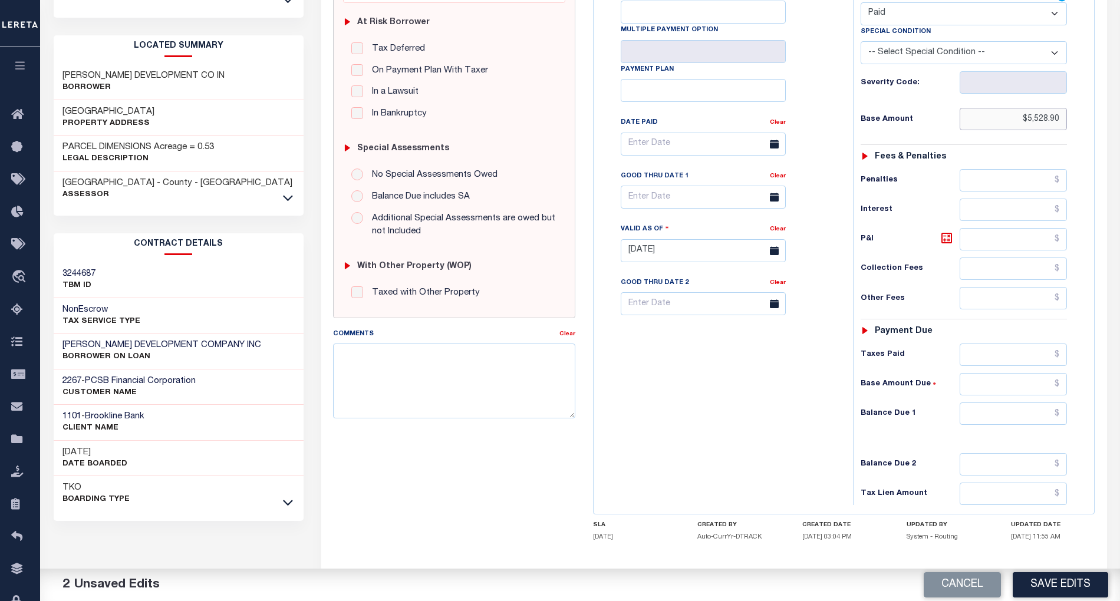
type input "$5,528.90"
click at [1036, 417] on input "text" at bounding box center [1013, 414] width 107 height 22
type input "$0.00"
click at [706, 430] on div "Tax Bill No Multiple Payment Option Payment Plan Clear" at bounding box center [721, 245] width 248 height 520
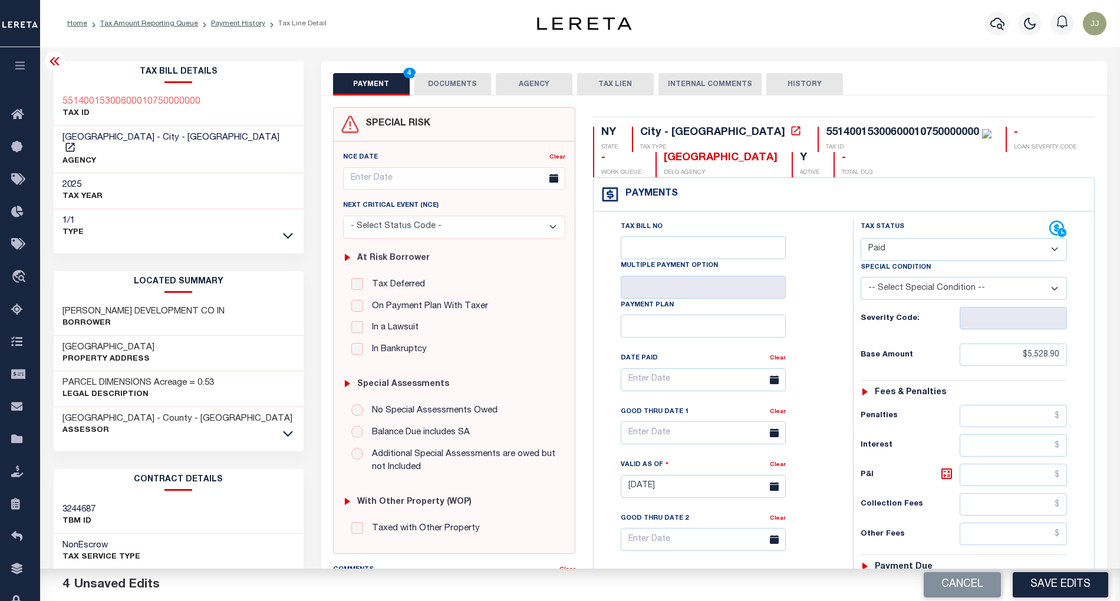
click at [452, 88] on button "DOCUMENTS" at bounding box center [452, 84] width 77 height 22
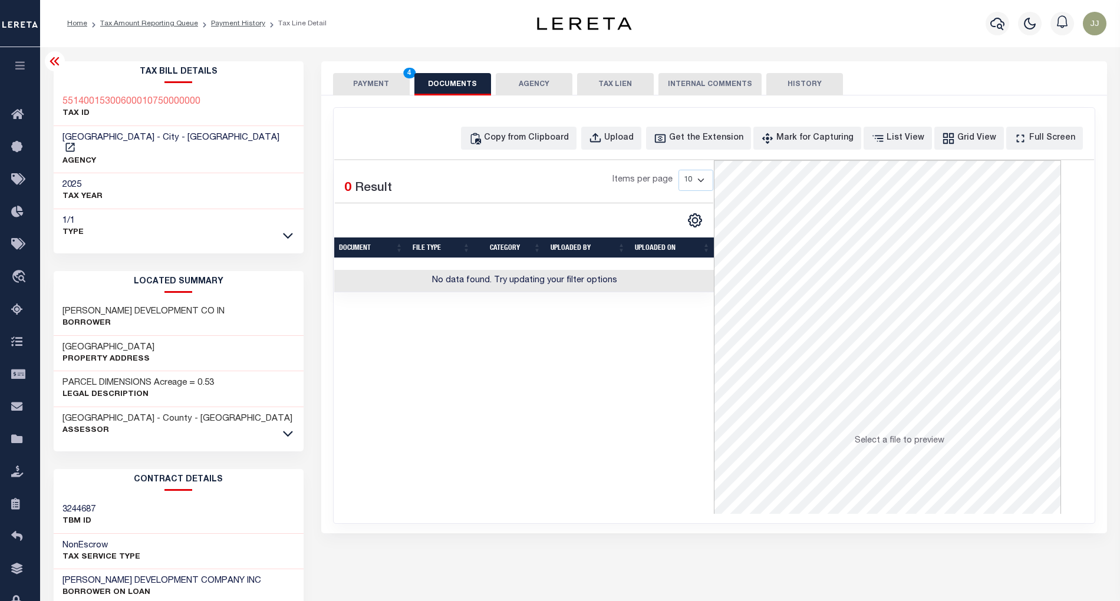
click at [527, 151] on div "Copy from Clipboard Upload Get the Extension Mark for Capturing Got it List Vie…" at bounding box center [714, 316] width 761 height 416
click at [548, 139] on div "Copy from Clipboard" at bounding box center [526, 138] width 85 height 13
select select "POP"
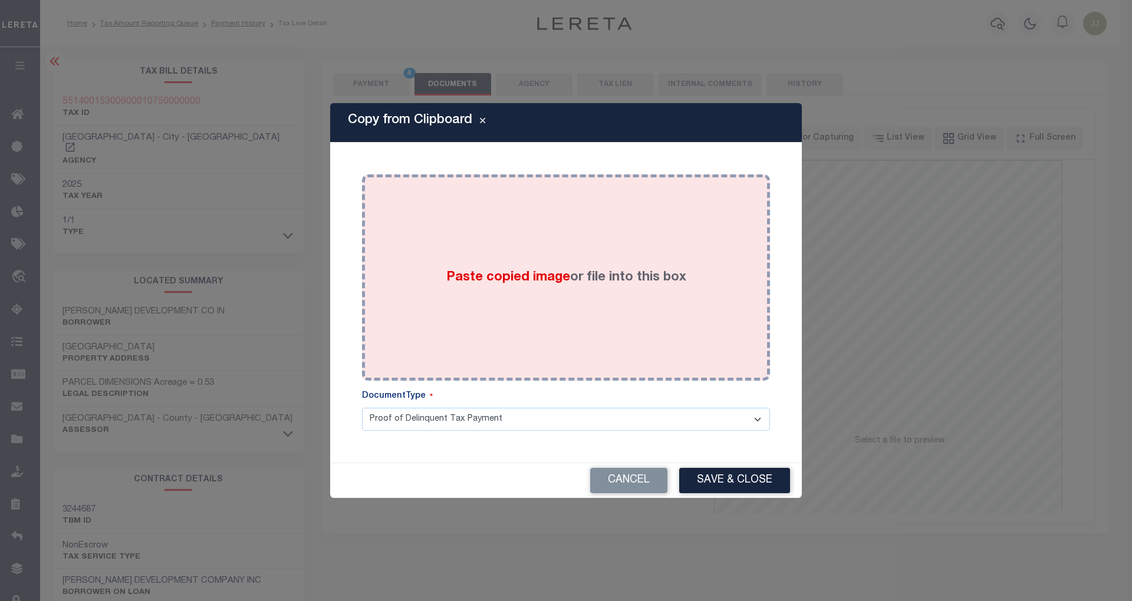
click at [534, 264] on div "Paste copied image or file into this box" at bounding box center [566, 277] width 390 height 189
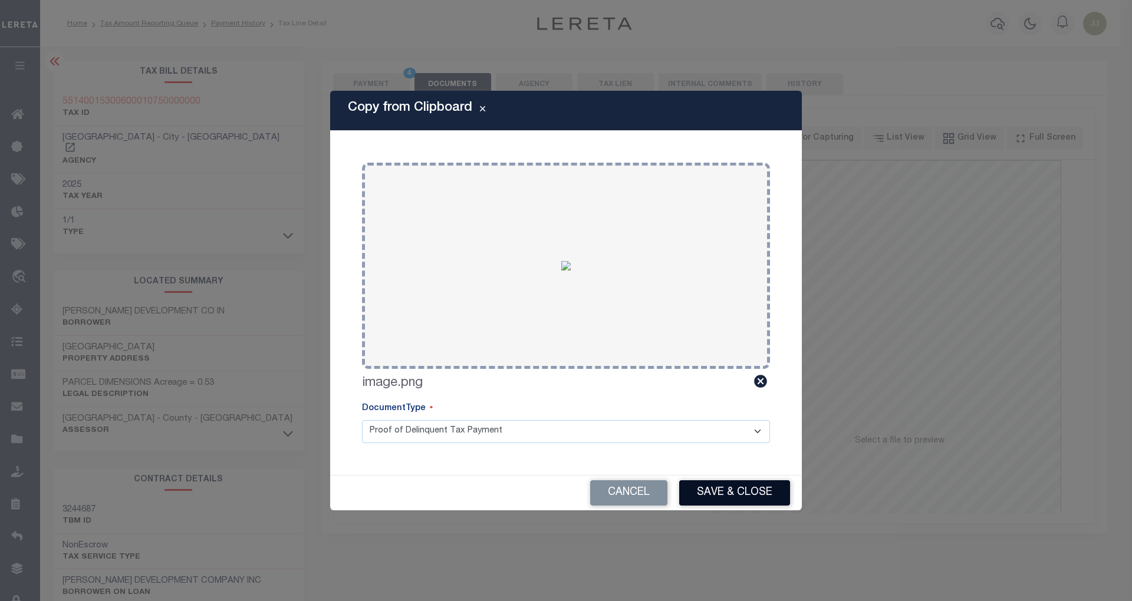
click at [729, 498] on button "Save & Close" at bounding box center [734, 492] width 111 height 25
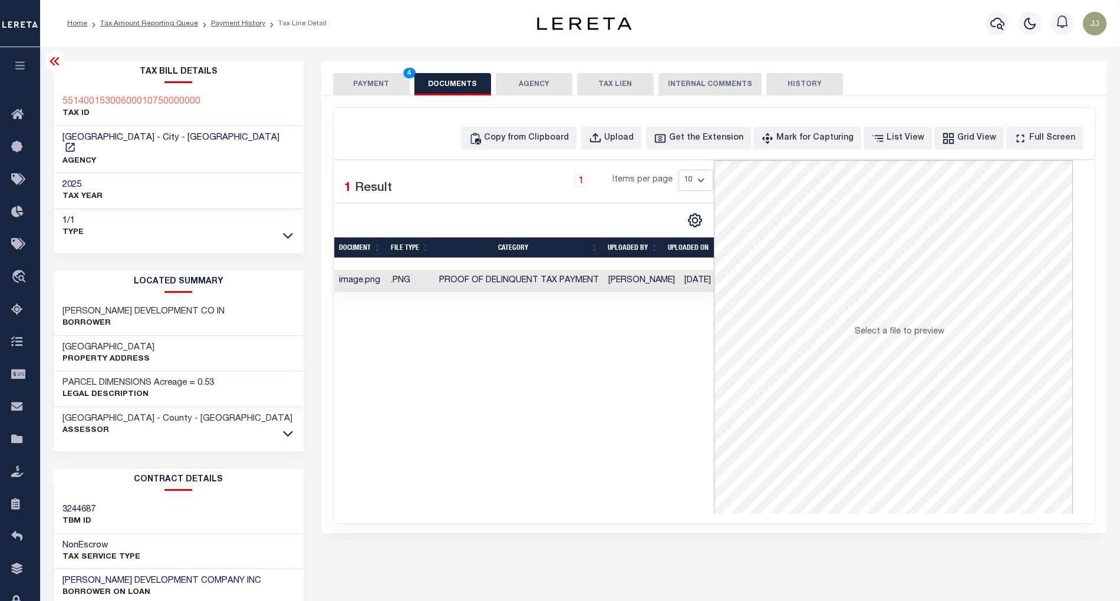
click at [375, 90] on button "PAYMENT 4" at bounding box center [371, 84] width 77 height 22
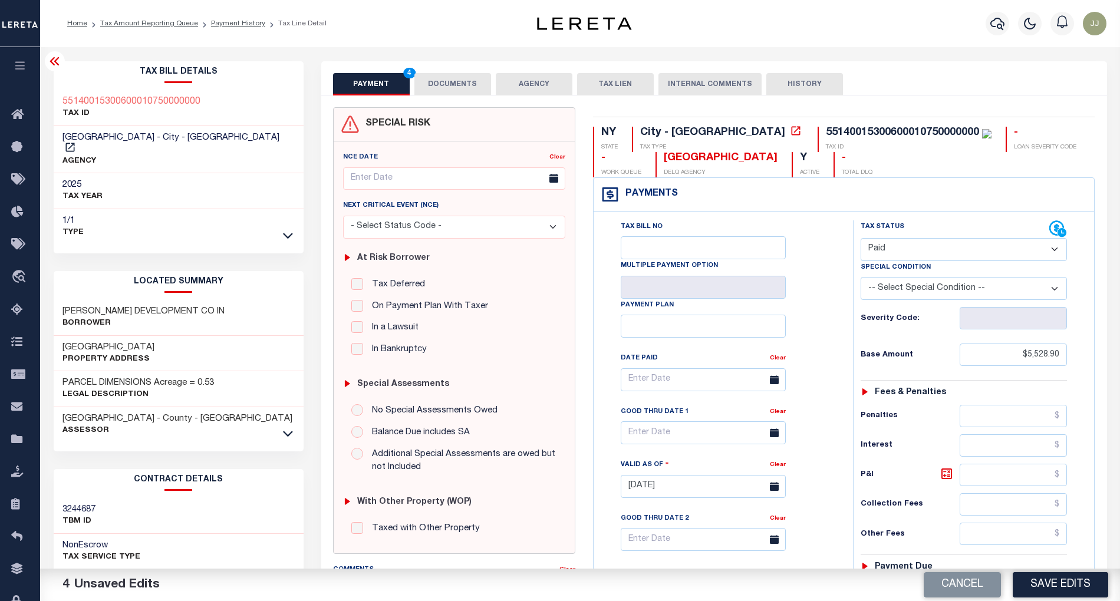
scroll to position [295, 0]
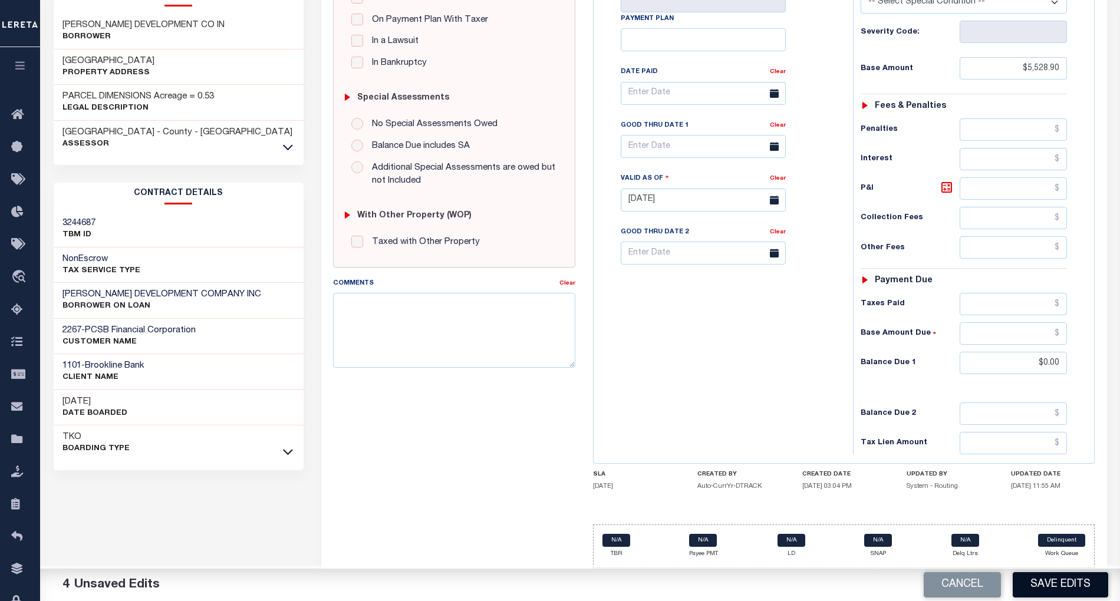
click at [1059, 583] on button "Save Edits" at bounding box center [1060, 584] width 95 height 25
checkbox input "false"
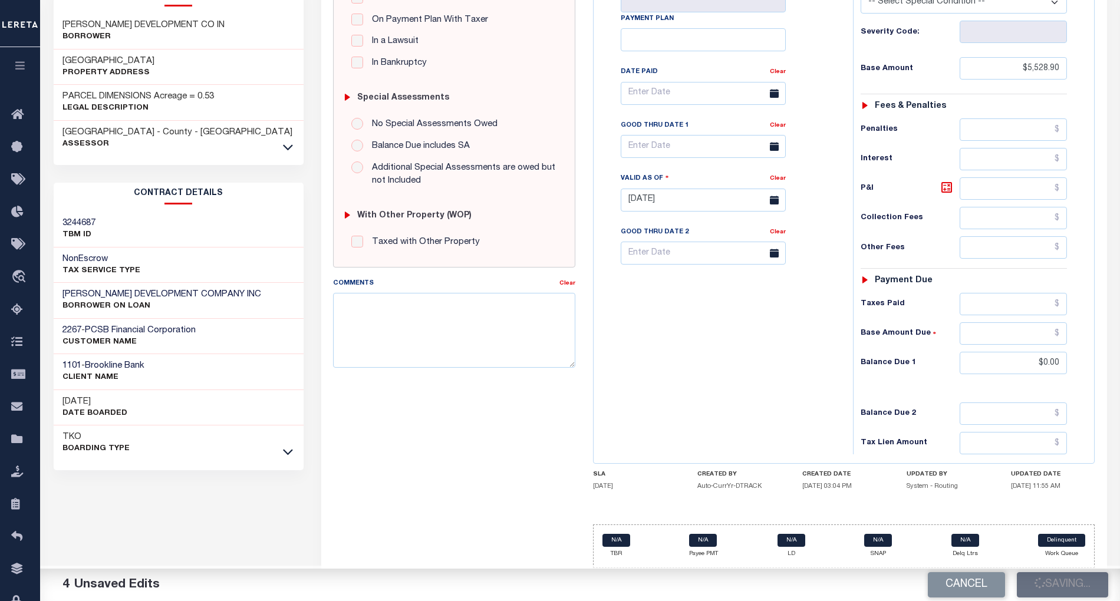
type input "$5,528.9"
type input "$0"
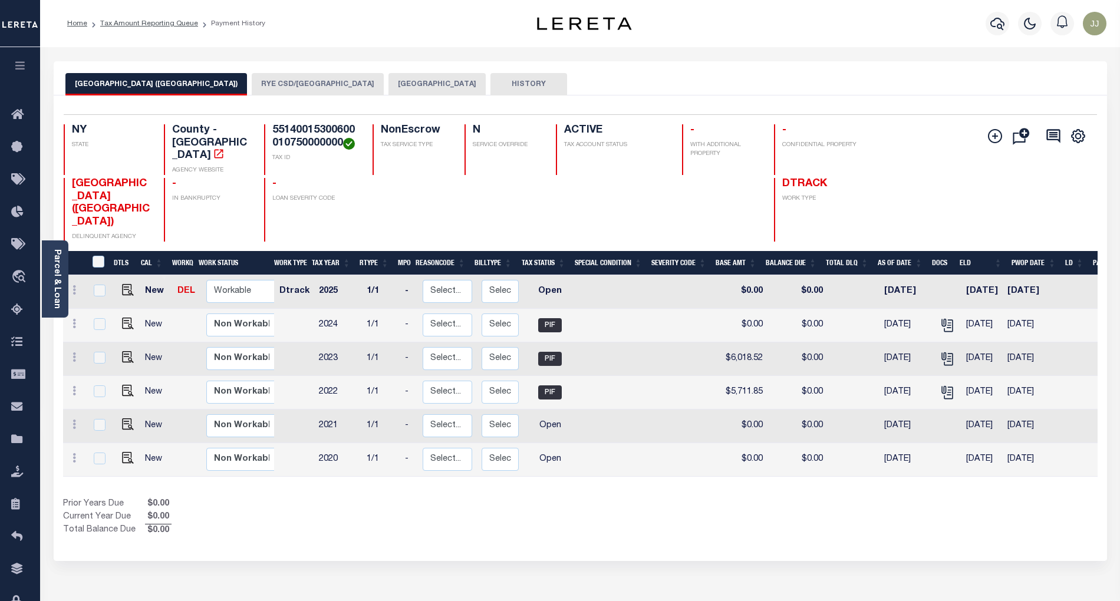
click at [388, 85] on button "[GEOGRAPHIC_DATA]" at bounding box center [436, 84] width 97 height 22
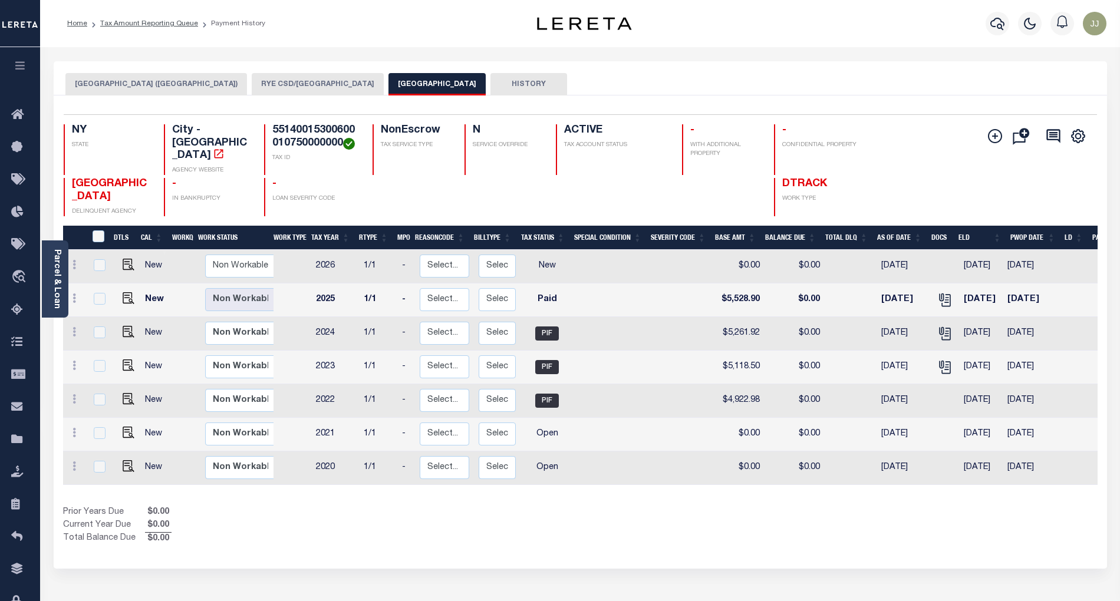
click at [140, 90] on button "[GEOGRAPHIC_DATA] ([GEOGRAPHIC_DATA])" at bounding box center [156, 84] width 182 height 22
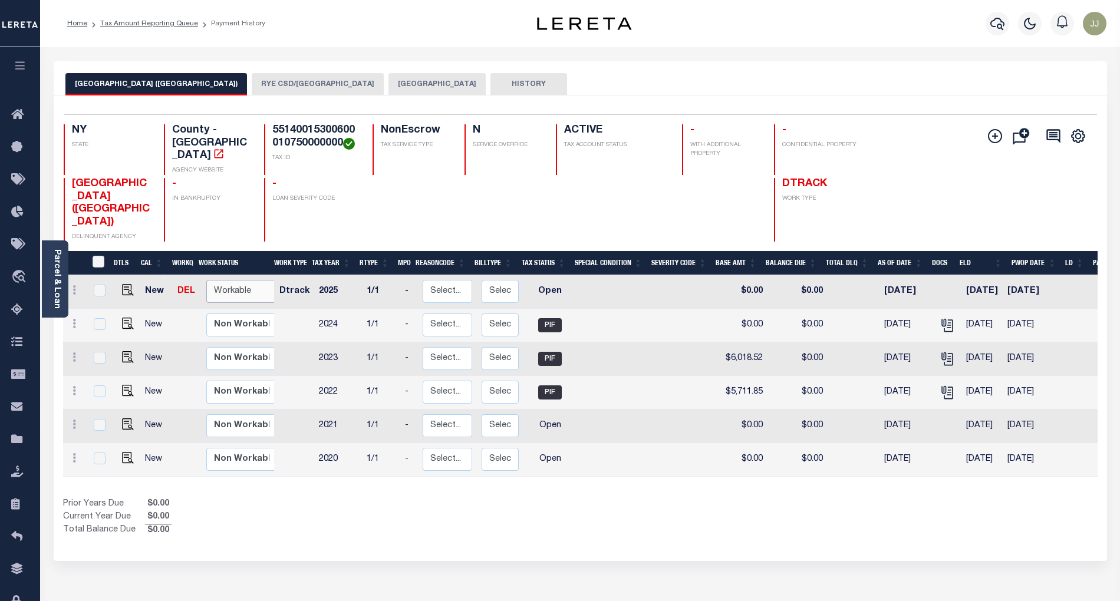
click at [246, 280] on select "Non Workable Workable" at bounding box center [241, 291] width 71 height 23
checkbox input "true"
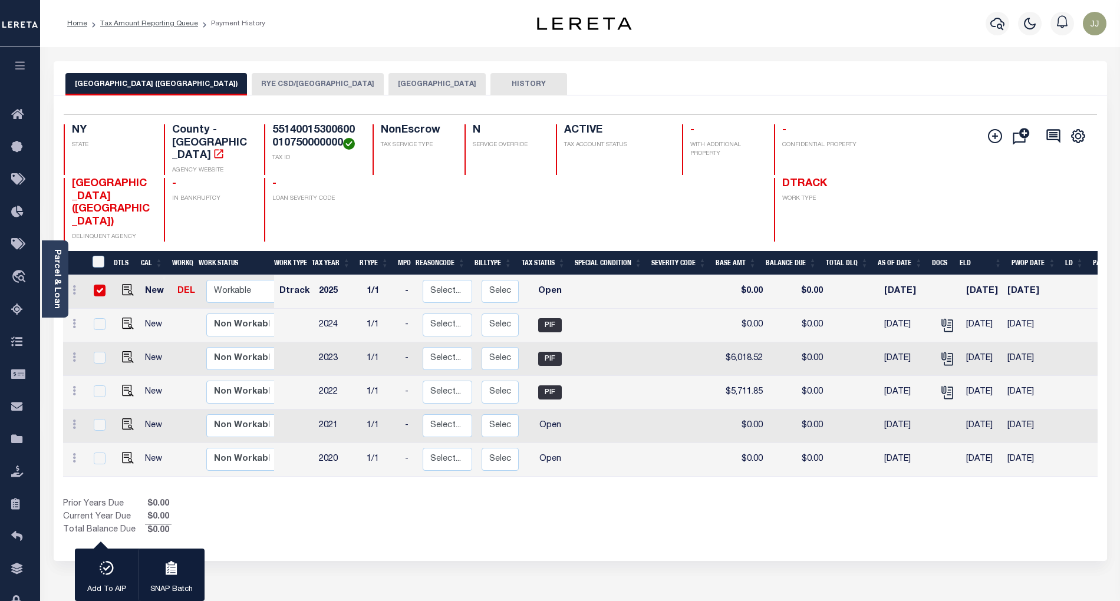
click at [684, 83] on div "[GEOGRAPHIC_DATA] ([GEOGRAPHIC_DATA]) RYE CSD/[GEOGRAPHIC_DATA] RYE CITY HISTORY" at bounding box center [580, 84] width 1030 height 22
click at [150, 80] on button "[GEOGRAPHIC_DATA] ([GEOGRAPHIC_DATA])" at bounding box center [156, 84] width 182 height 22
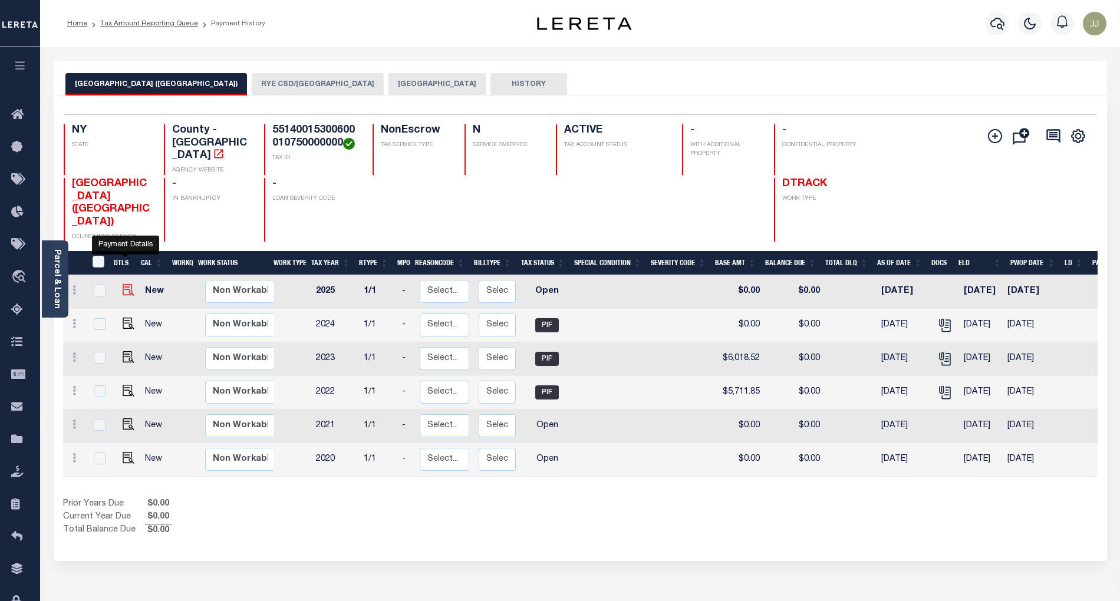
click at [126, 284] on img "" at bounding box center [129, 290] width 12 height 12
checkbox input "true"
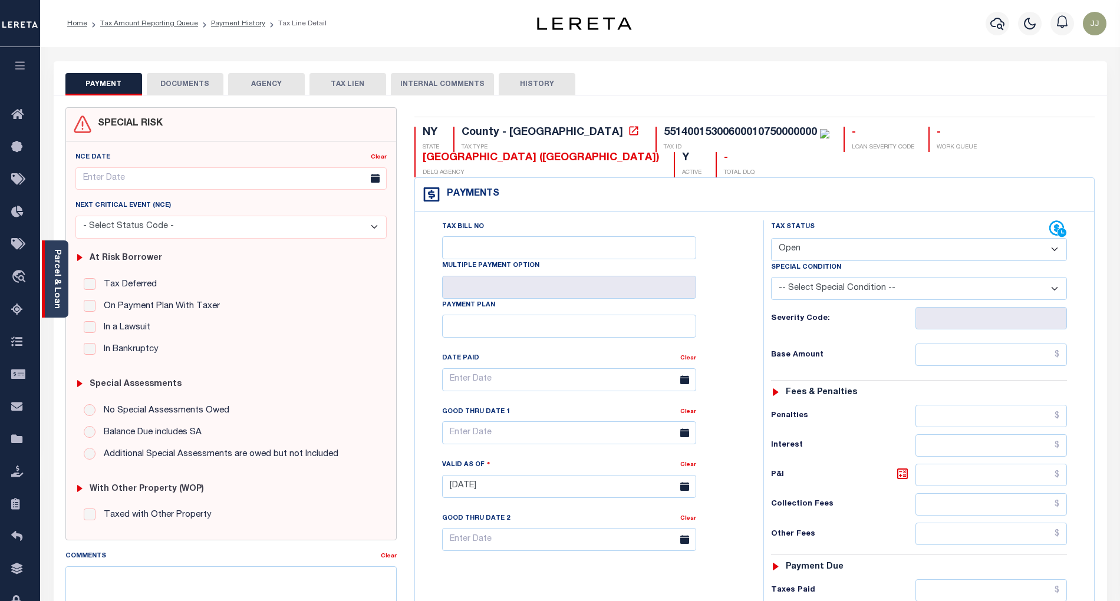
click at [61, 307] on div "Parcel & Loan" at bounding box center [55, 279] width 27 height 77
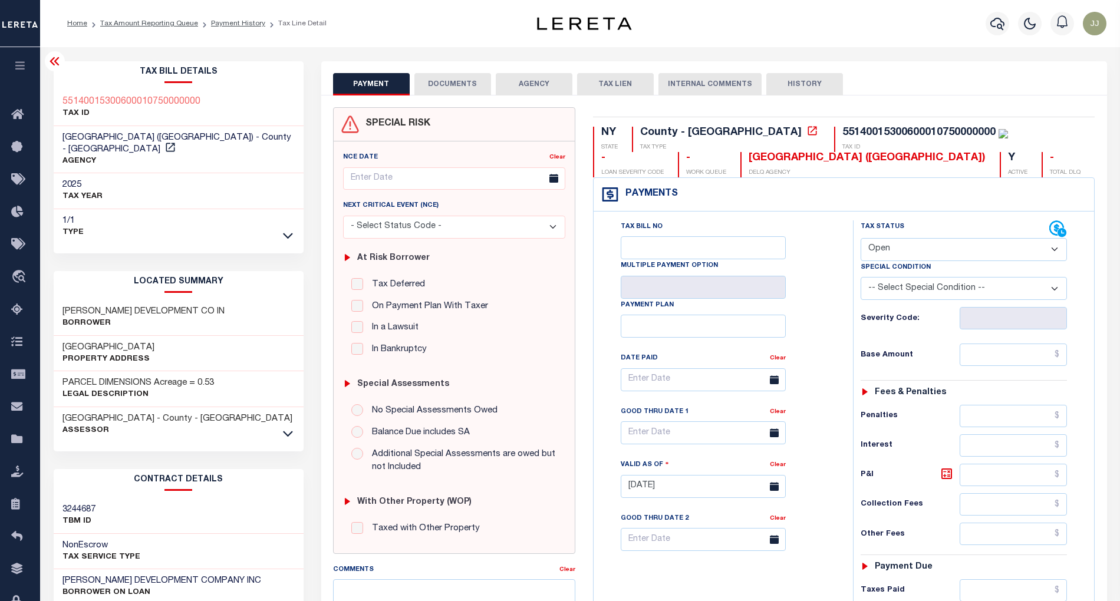
click at [897, 246] on select "- Select Status Code - Open Due/Unpaid Paid Incomplete No Tax Due Internal Refu…" at bounding box center [964, 249] width 207 height 23
select select "DUE"
click at [861, 239] on select "- Select Status Code - Open Due/Unpaid Paid Incomplete No Tax Due Internal Refu…" at bounding box center [964, 249] width 207 height 23
type input "[DATE]"
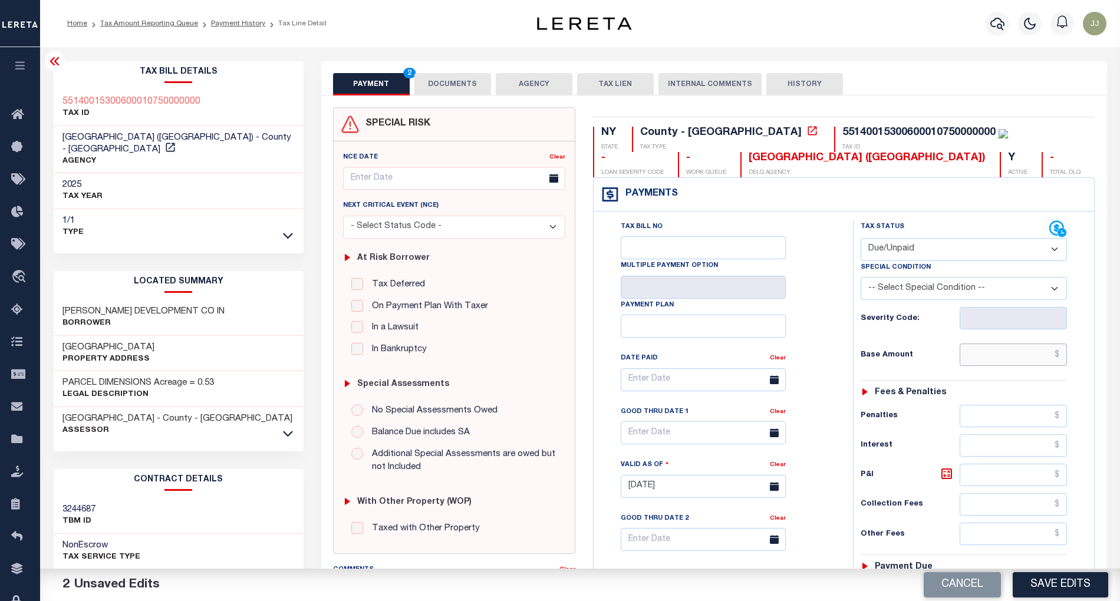
click at [993, 362] on input "text" at bounding box center [1013, 355] width 107 height 22
paste input "6,565.53"
type input "$6,565.53"
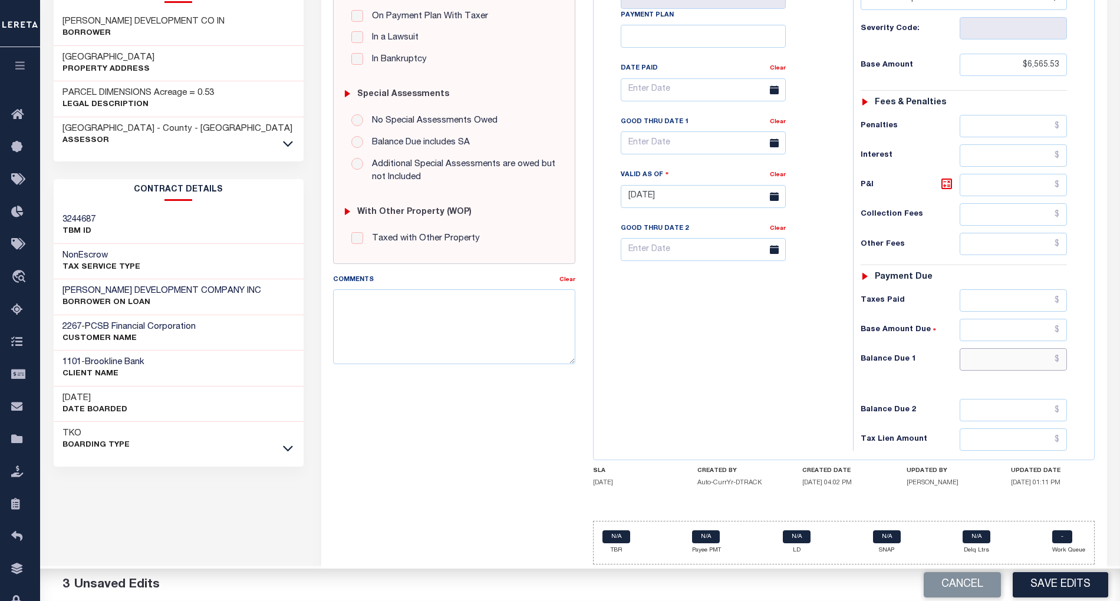
click at [1010, 364] on input "text" at bounding box center [1013, 359] width 107 height 22
paste input "7,025.12"
type input "$7,025.12"
click at [941, 177] on icon at bounding box center [947, 184] width 14 height 14
type input "$459.59"
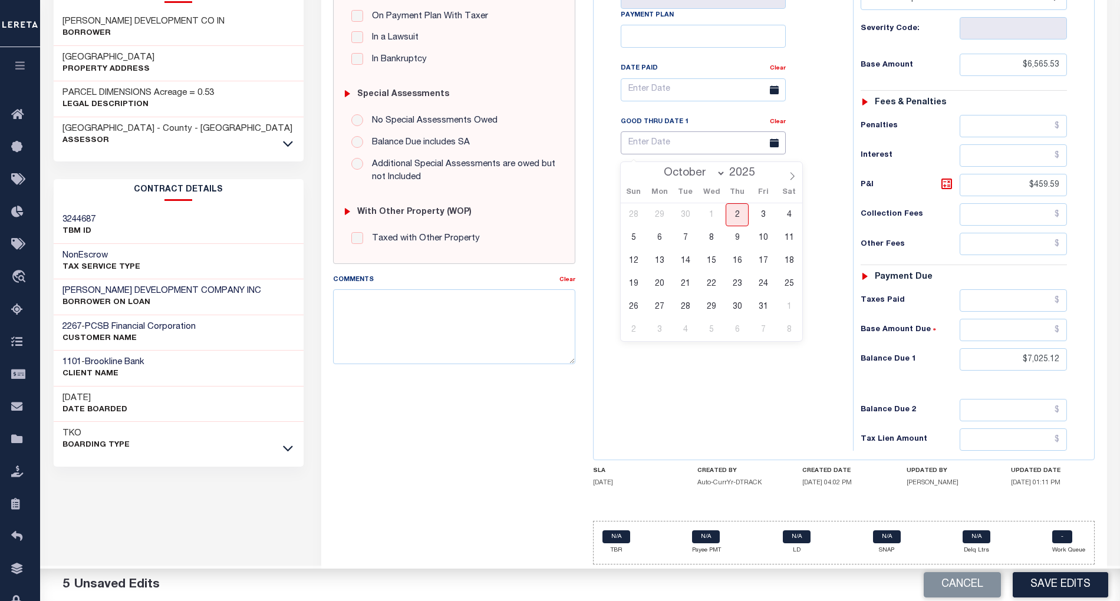
click at [661, 140] on input "text" at bounding box center [703, 142] width 165 height 23
click at [739, 204] on span "2" at bounding box center [737, 214] width 23 height 23
type input "[DATE]"
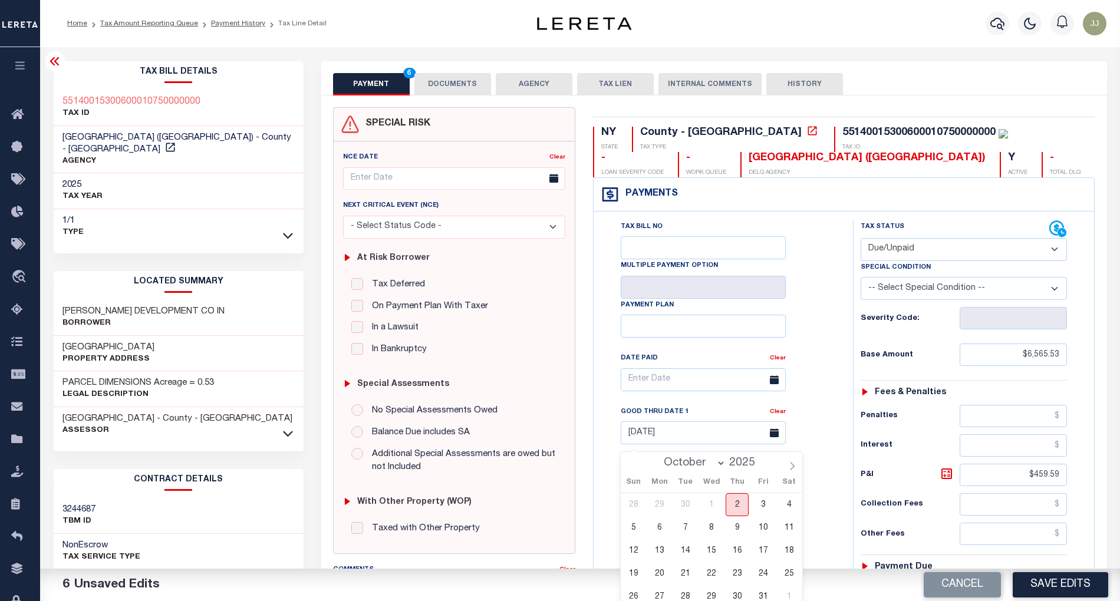
click at [729, 505] on span "2" at bounding box center [737, 504] width 23 height 23
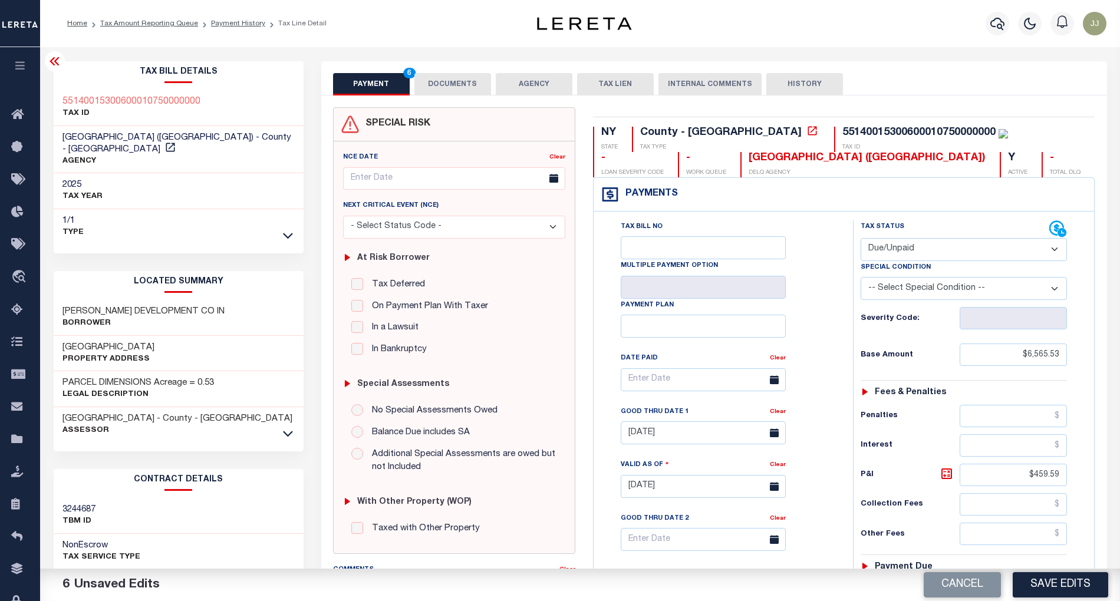
click at [447, 65] on div "PAYMENT 6 DOCUMENTS AGENCY DELINQUENT PAYEE TAX LIEN" at bounding box center [714, 78] width 786 height 34
click at [443, 93] on button "DOCUMENTS" at bounding box center [452, 84] width 77 height 22
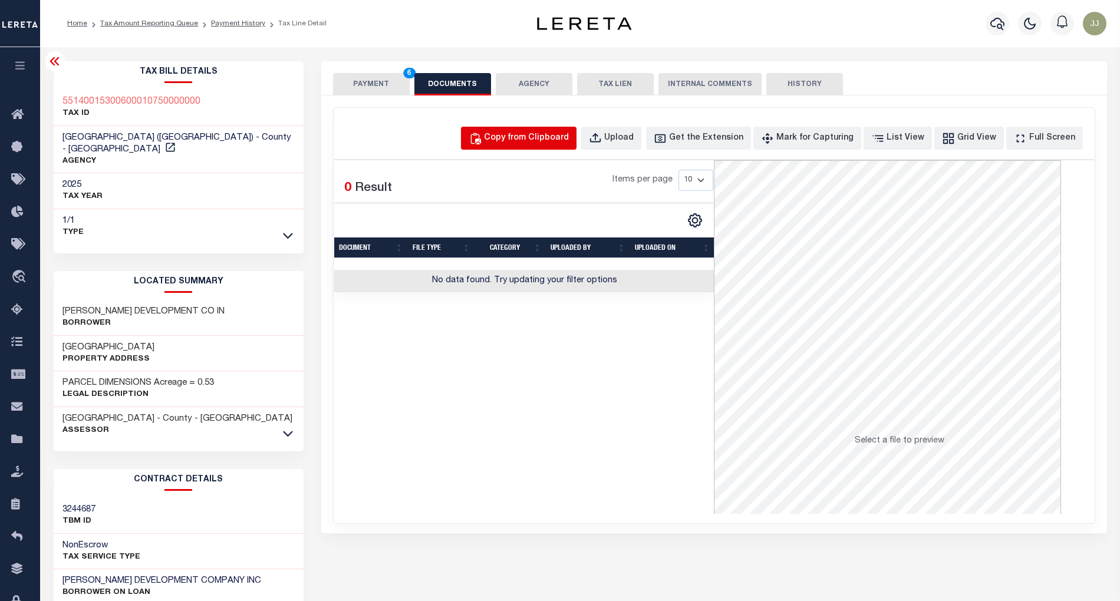
click at [549, 128] on button "Copy from Clipboard" at bounding box center [519, 138] width 116 height 23
select select "POP"
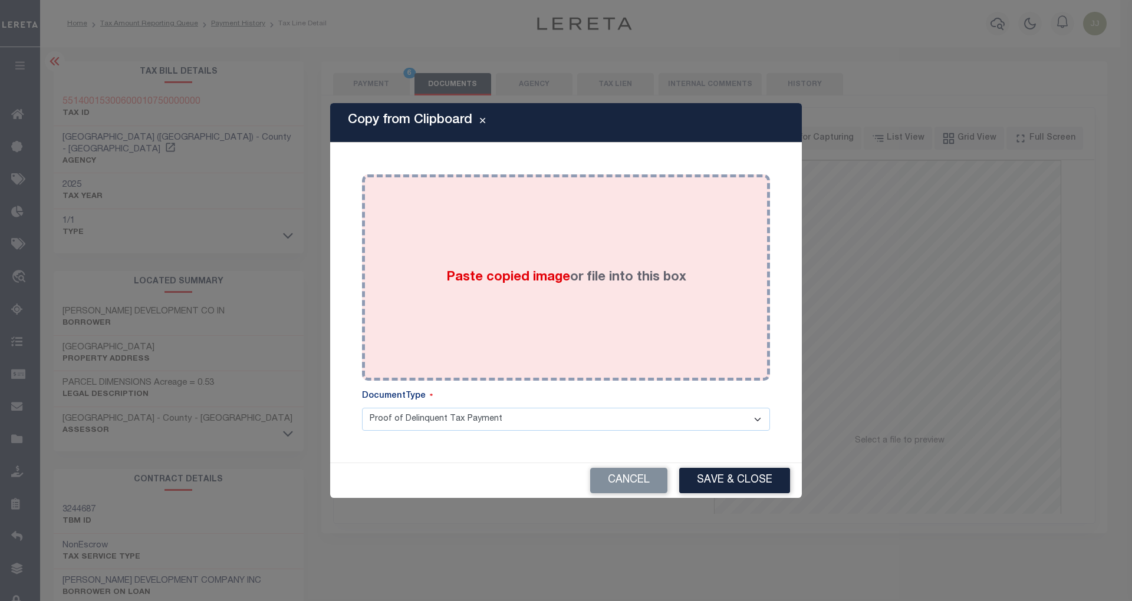
click at [549, 229] on div "Paste copied image or file into this box" at bounding box center [566, 277] width 390 height 189
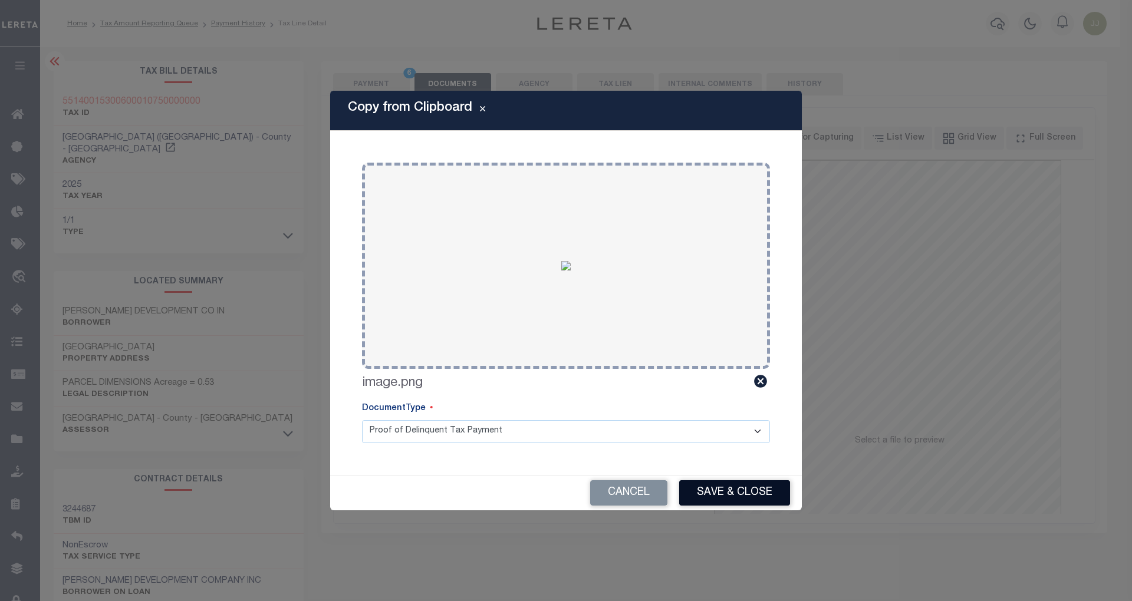
click at [713, 499] on button "Save & Close" at bounding box center [734, 492] width 111 height 25
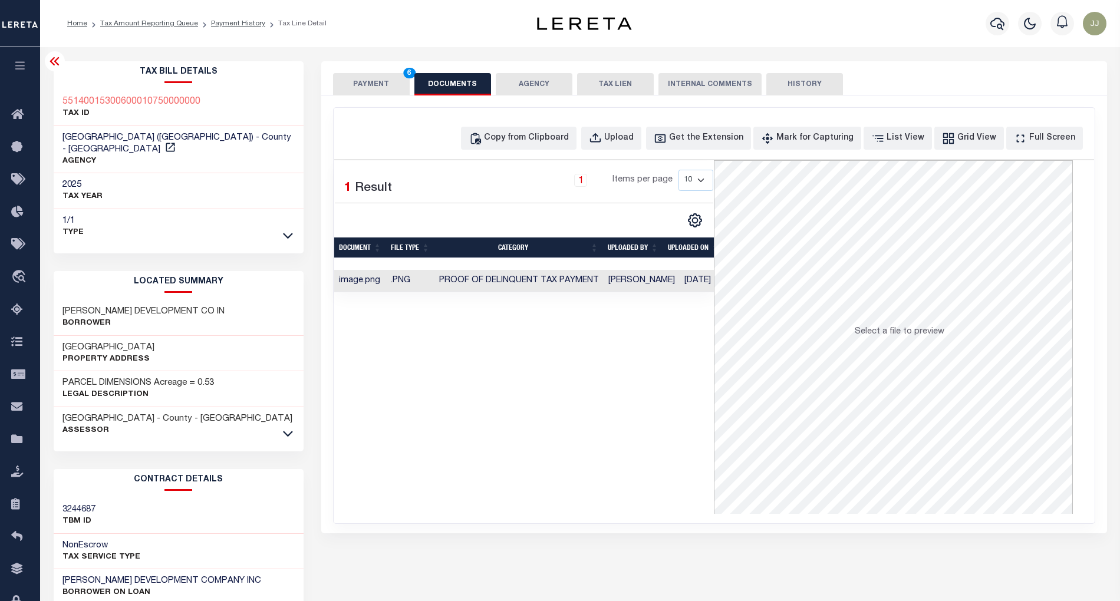
click at [359, 92] on button "PAYMENT 6" at bounding box center [371, 84] width 77 height 22
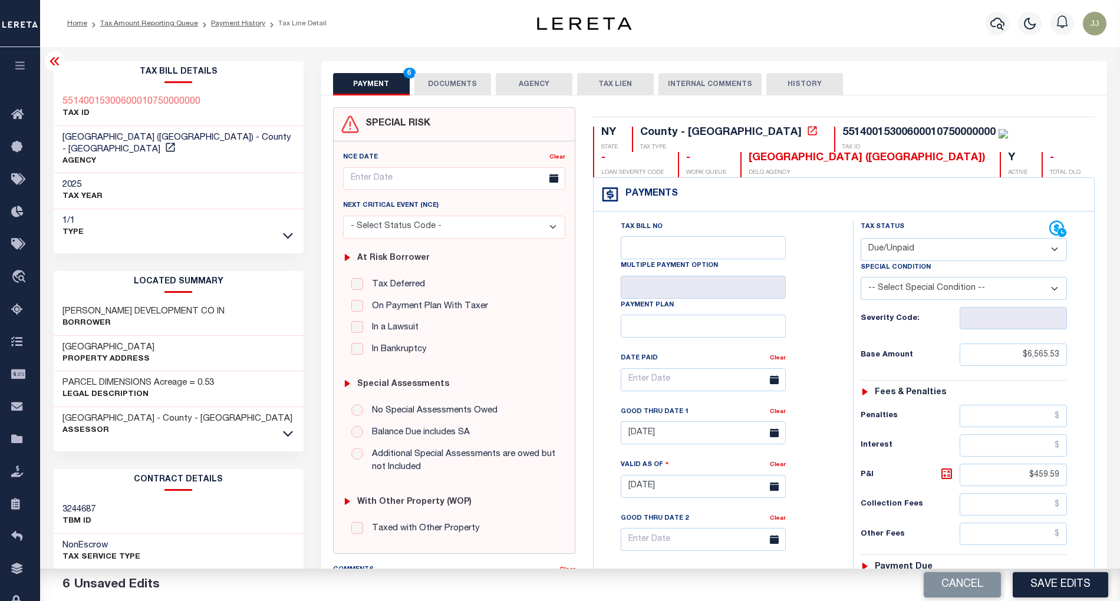
scroll to position [295, 0]
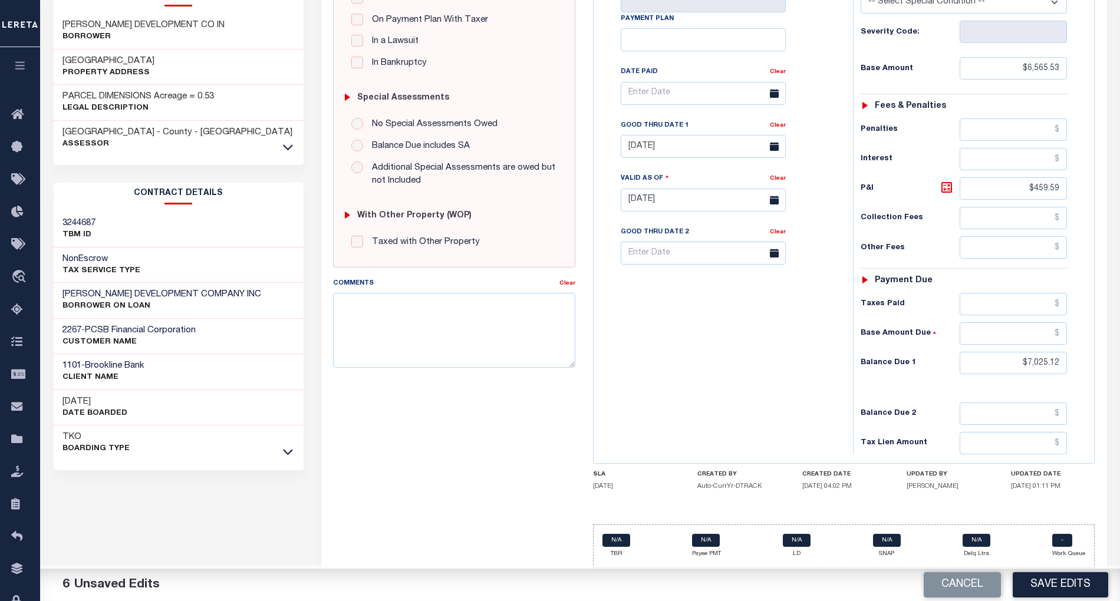
click at [668, 397] on div "Tax Bill No Multiple Payment Option Payment Plan Clear" at bounding box center [721, 194] width 248 height 520
click at [1056, 580] on button "Save Edits" at bounding box center [1060, 584] width 95 height 25
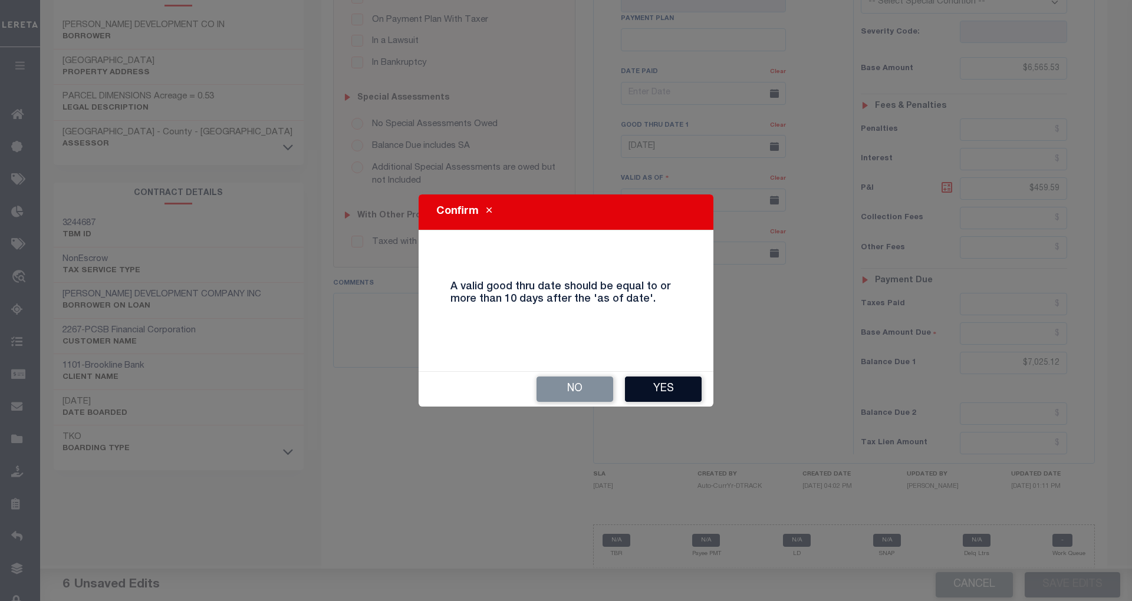
click at [664, 390] on button "Yes" at bounding box center [663, 389] width 77 height 25
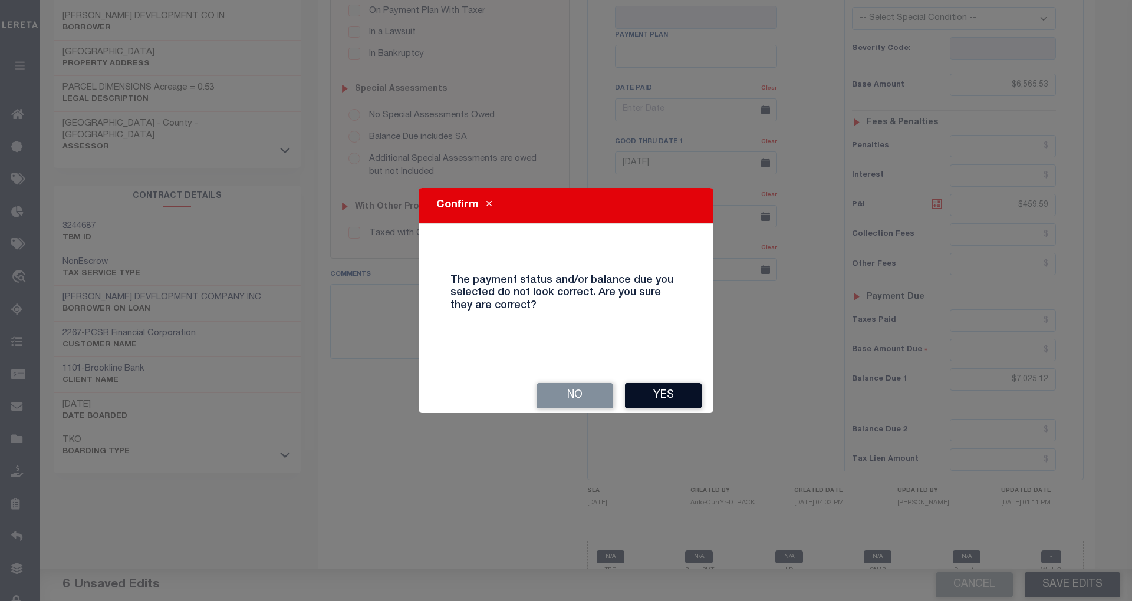
click at [653, 384] on button "Yes" at bounding box center [663, 395] width 77 height 25
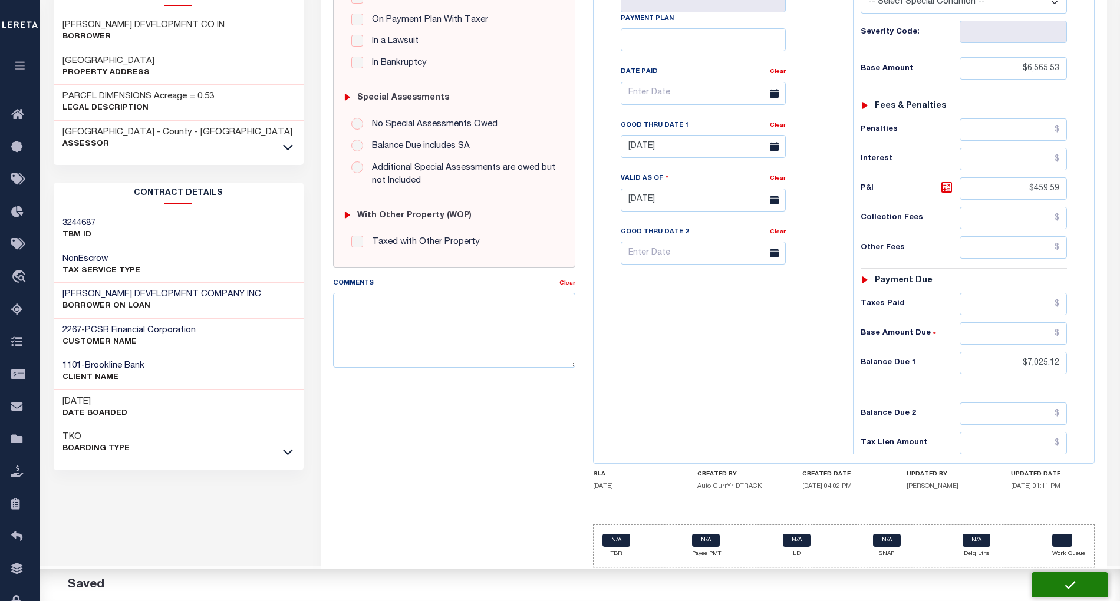
checkbox input "false"
type input "$6,565.53"
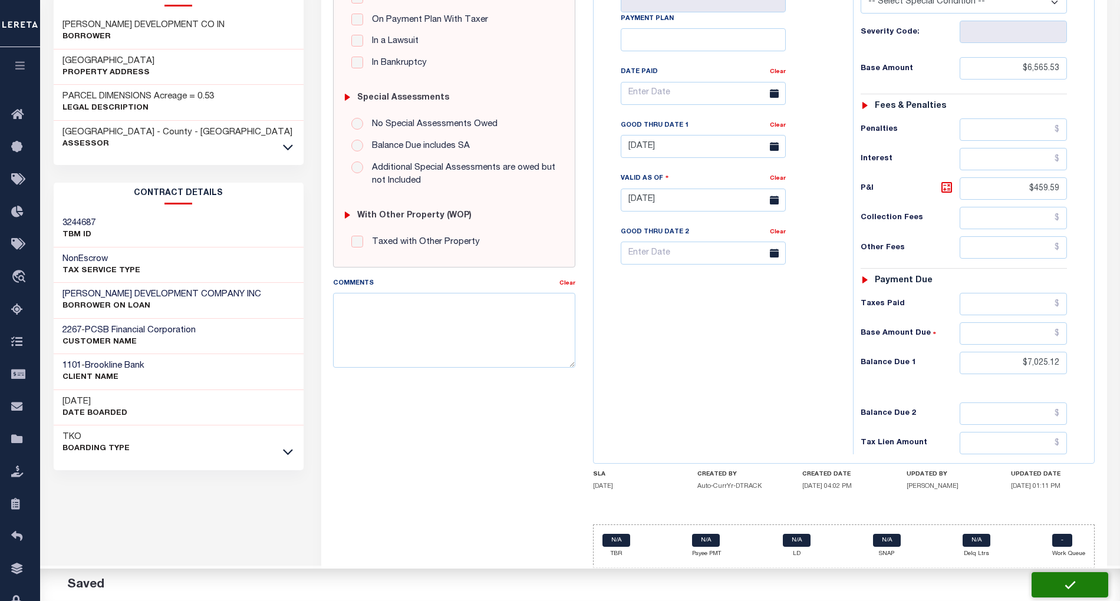
type input "$459.59"
type input "$7,025.12"
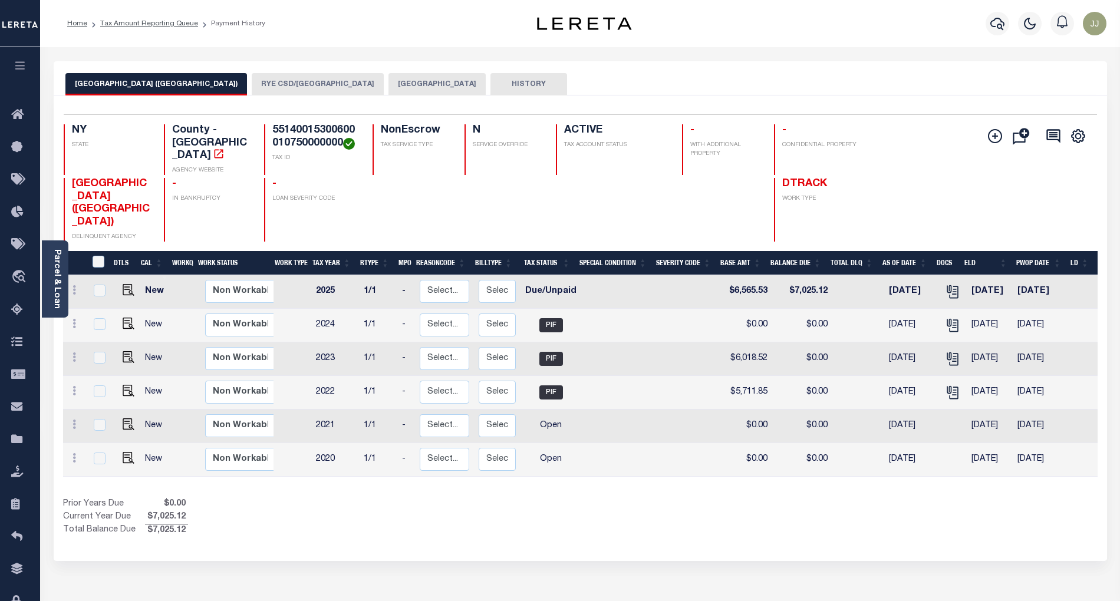
click at [512, 508] on div "Prior Years Due $0.00 Current Year Due $7,025.12 Total Balance Due $7,025.12" at bounding box center [322, 517] width 518 height 39
click at [255, 81] on button "RYE CSD/[GEOGRAPHIC_DATA]" at bounding box center [318, 84] width 132 height 22
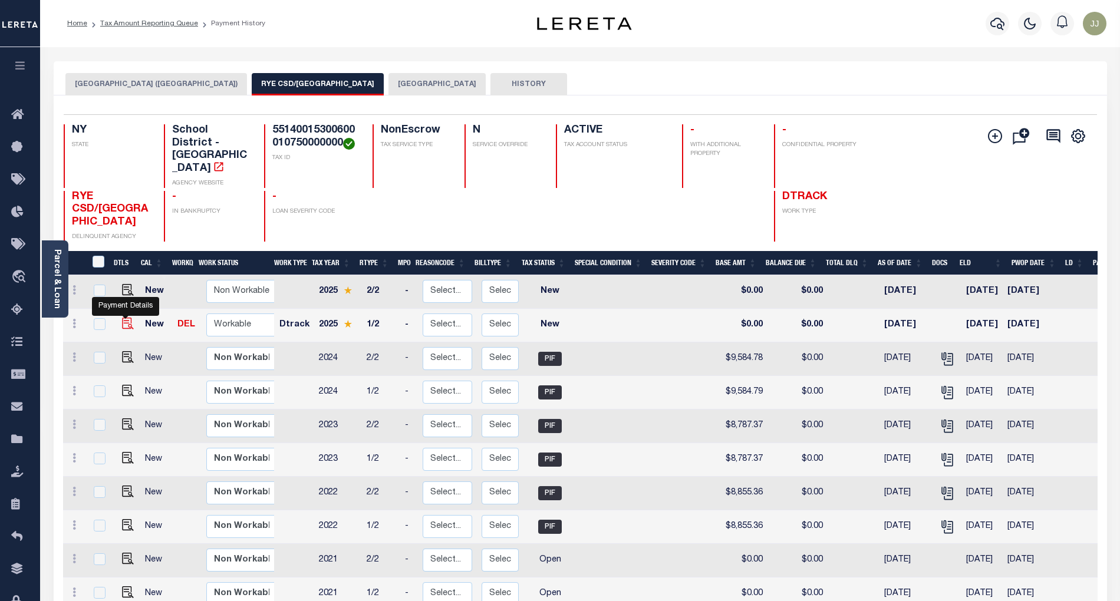
click at [124, 318] on img "" at bounding box center [128, 324] width 12 height 12
checkbox input "true"
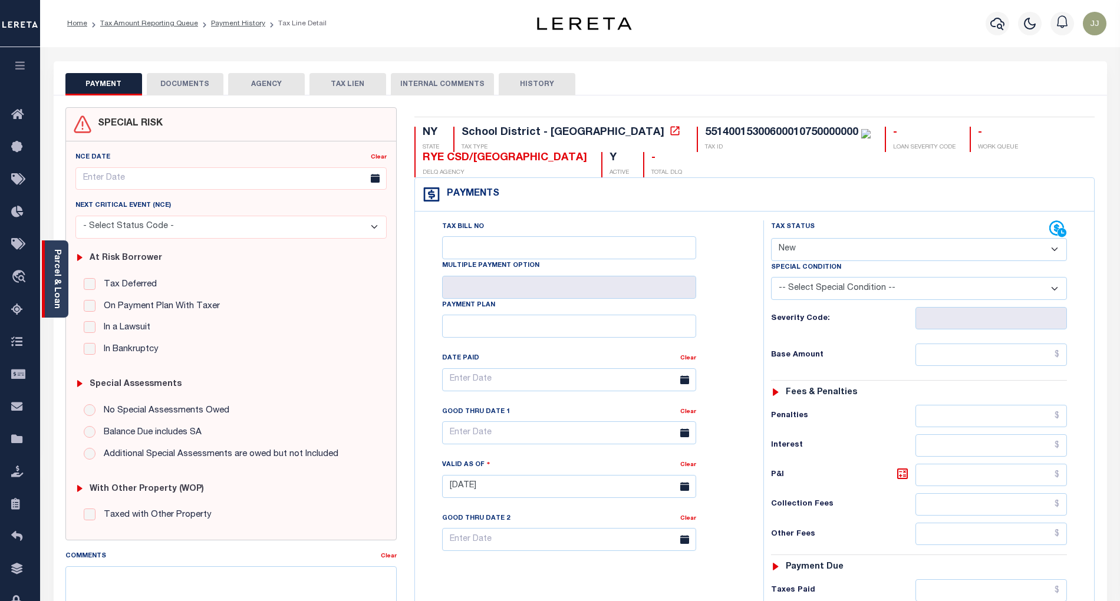
click at [60, 295] on link "Parcel & Loan" at bounding box center [56, 279] width 8 height 60
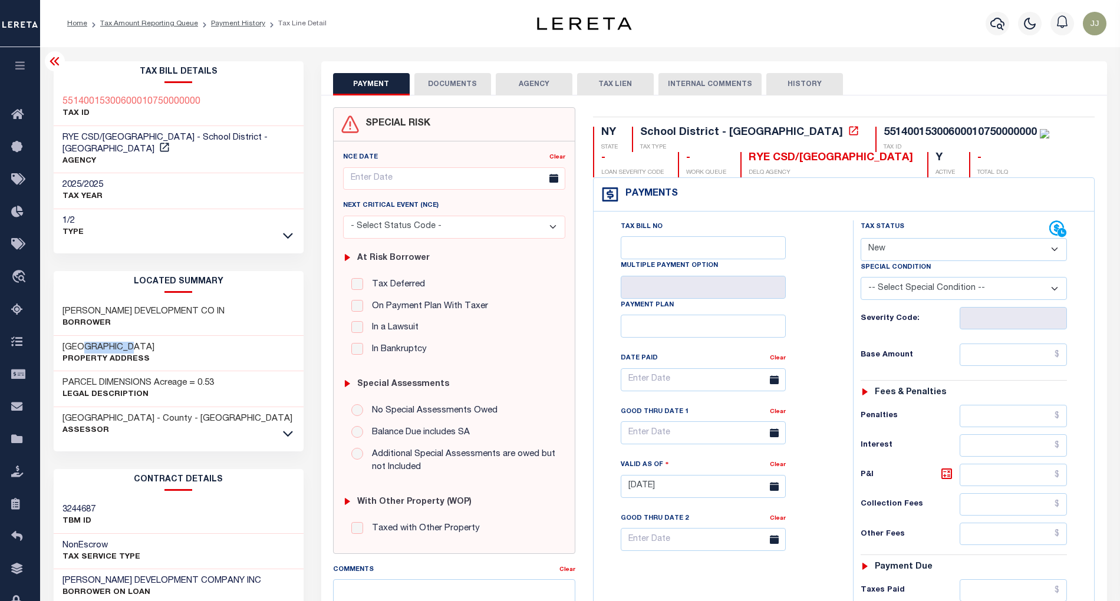
drag, startPoint x: 78, startPoint y: 332, endPoint x: 131, endPoint y: 338, distance: 52.8
click at [131, 342] on h3 "[GEOGRAPHIC_DATA]" at bounding box center [108, 348] width 92 height 12
copy h3 "MILTON RD"
click at [888, 248] on select "- Select Status Code - Open Due/Unpaid Paid Incomplete No Tax Due Internal Refu…" at bounding box center [964, 249] width 207 height 23
select select "PYD"
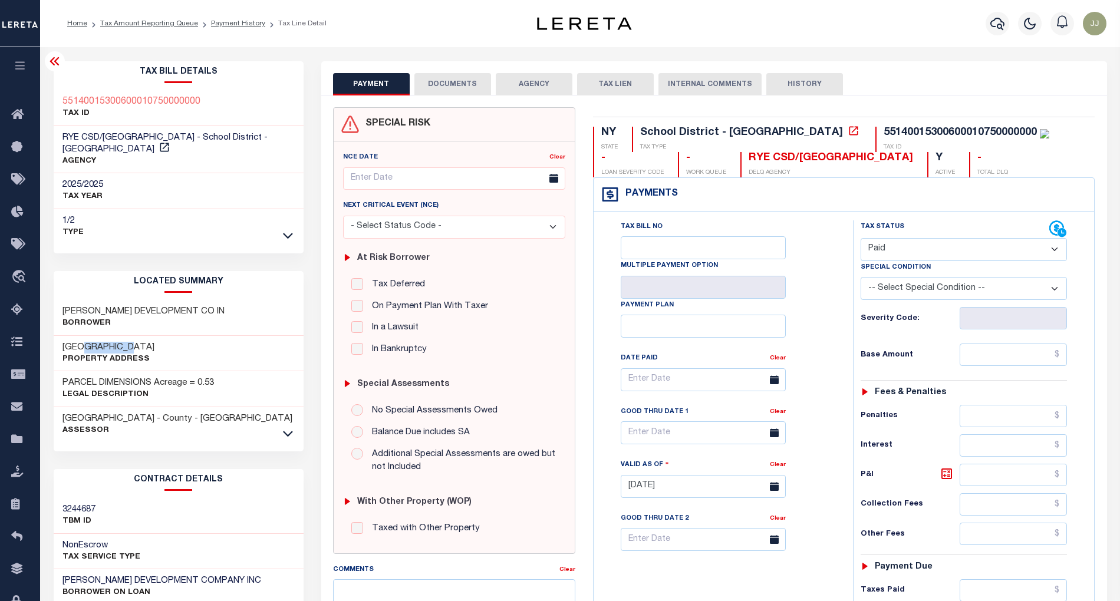
click at [861, 239] on select "- Select Status Code - Open Due/Unpaid Paid Incomplete No Tax Due Internal Refu…" at bounding box center [964, 249] width 207 height 23
type input "[DATE]"
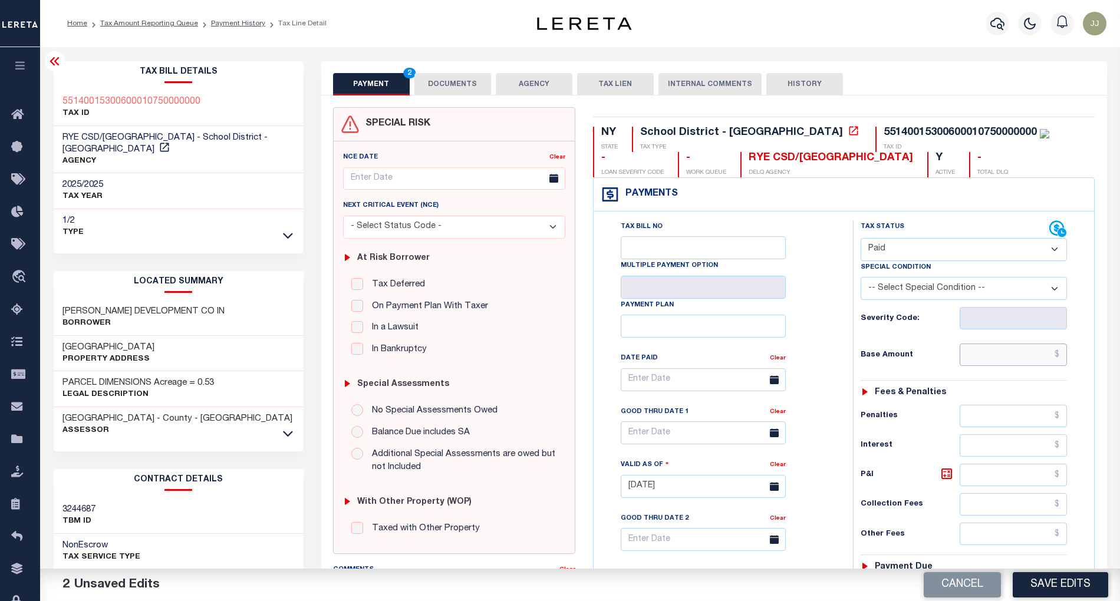
click at [1006, 366] on input "text" at bounding box center [1013, 355] width 107 height 22
click at [1003, 362] on input "text" at bounding box center [1013, 355] width 107 height 22
paste input "19,794.26"
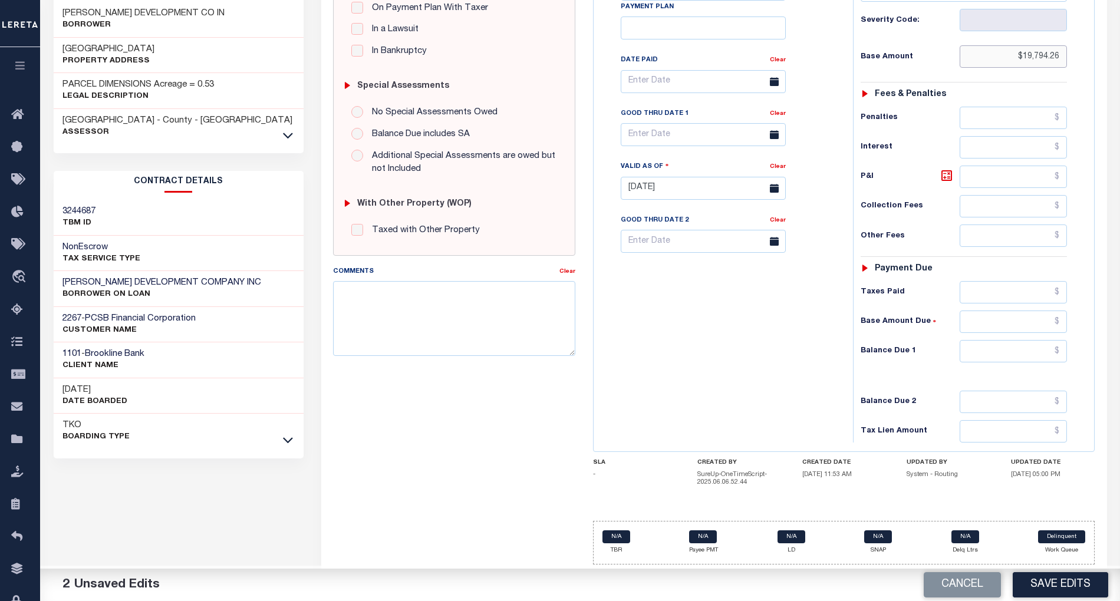
type input "$19,794.26"
click at [1039, 351] on input "text" at bounding box center [1013, 351] width 107 height 22
type input "$0.00"
click at [769, 390] on div "Tax Bill No Multiple Payment Option Payment Plan Clear" at bounding box center [721, 182] width 248 height 520
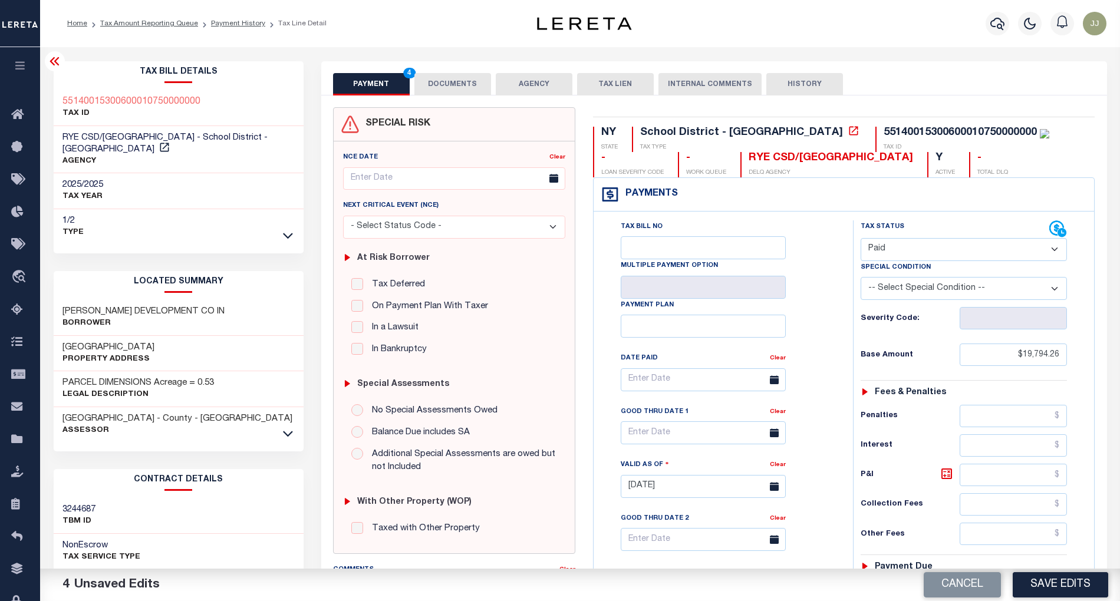
click at [444, 83] on button "DOCUMENTS" at bounding box center [452, 84] width 77 height 22
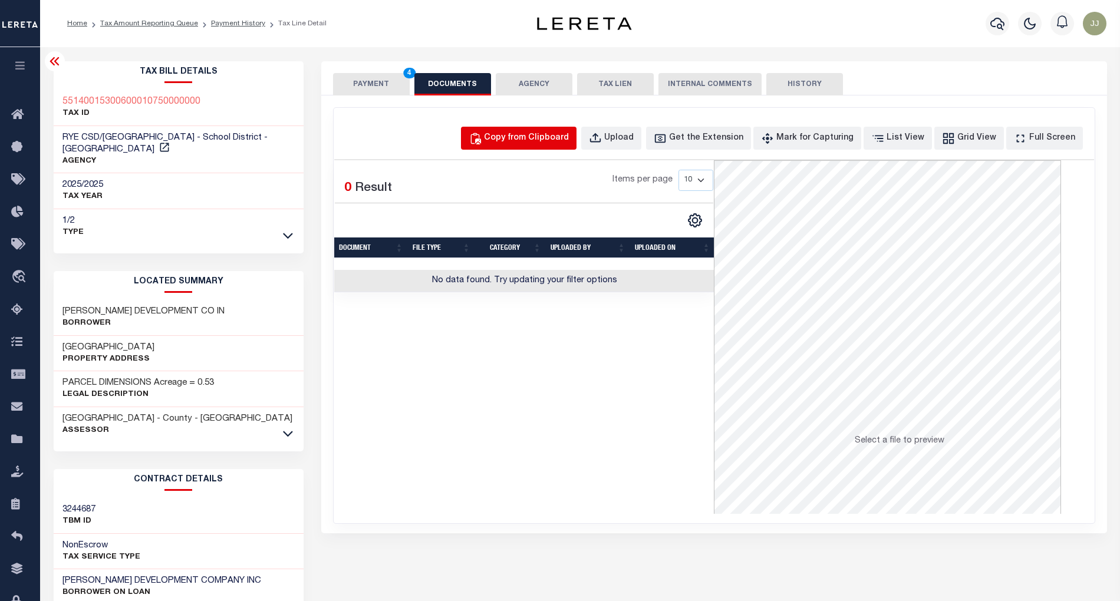
click at [574, 146] on button "Copy from Clipboard" at bounding box center [519, 138] width 116 height 23
select select "POP"
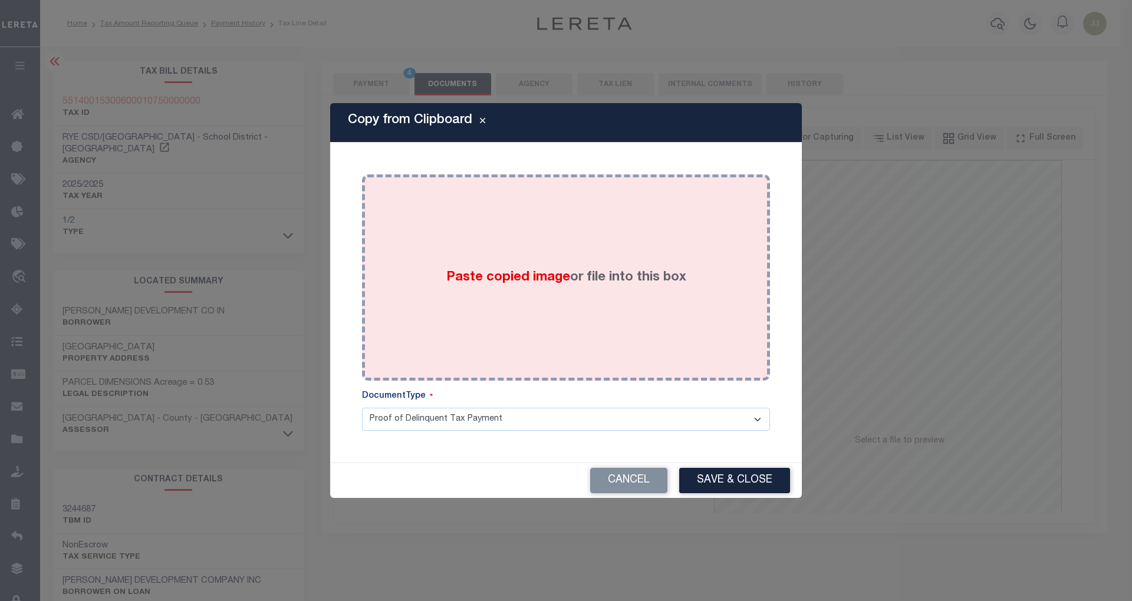
click at [553, 236] on div "Paste copied image or file into this box" at bounding box center [566, 277] width 390 height 189
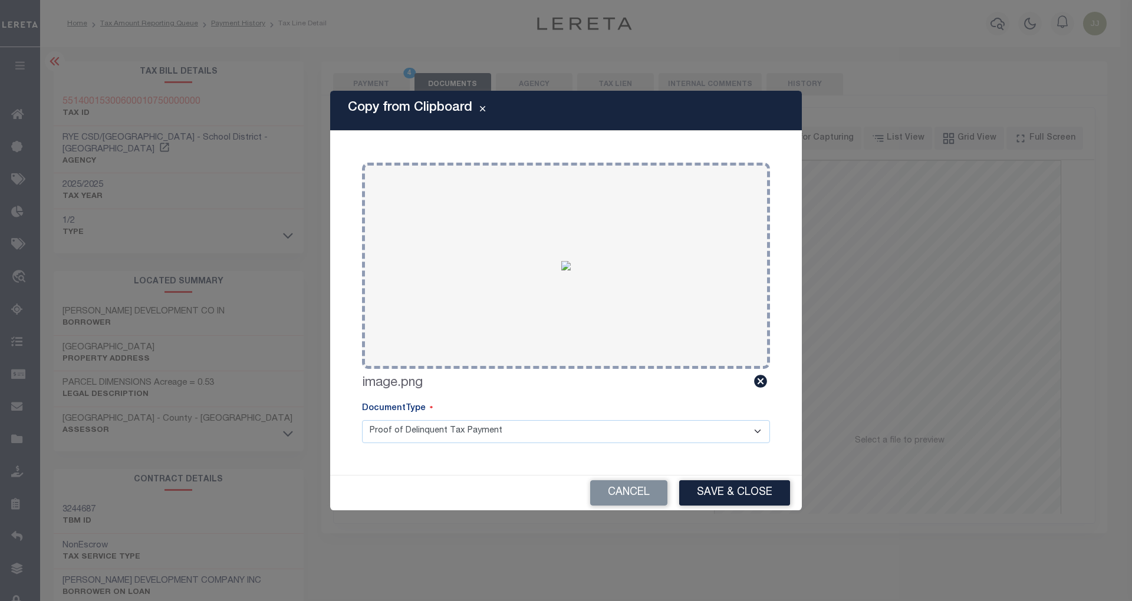
click at [730, 476] on div "Cancel Save & Close" at bounding box center [566, 493] width 472 height 35
click at [743, 496] on button "Save & Close" at bounding box center [734, 492] width 111 height 25
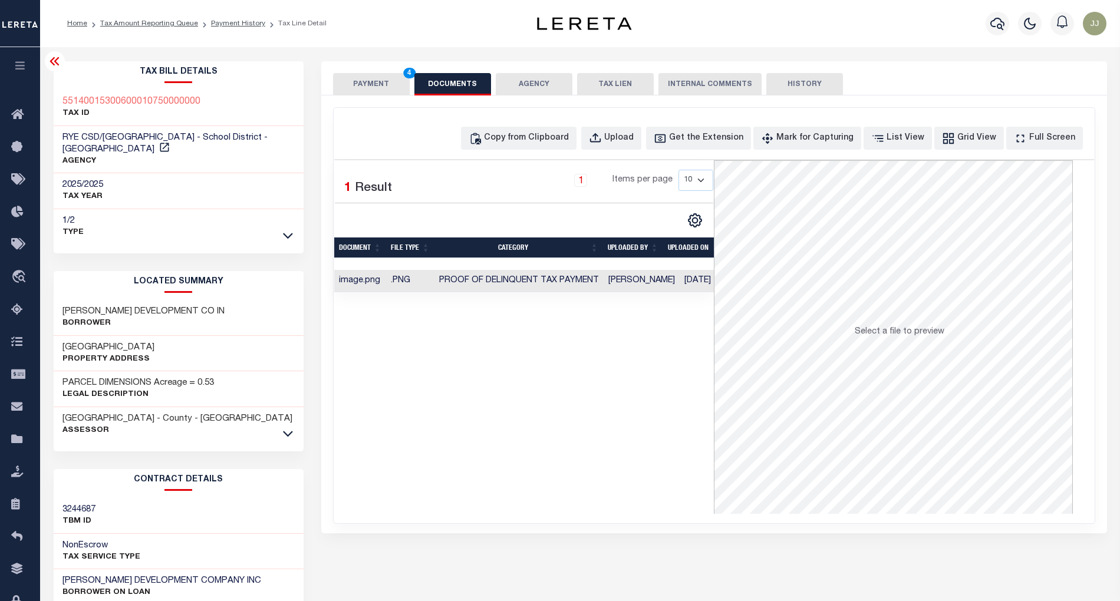
click at [371, 83] on button "PAYMENT 4" at bounding box center [371, 84] width 77 height 22
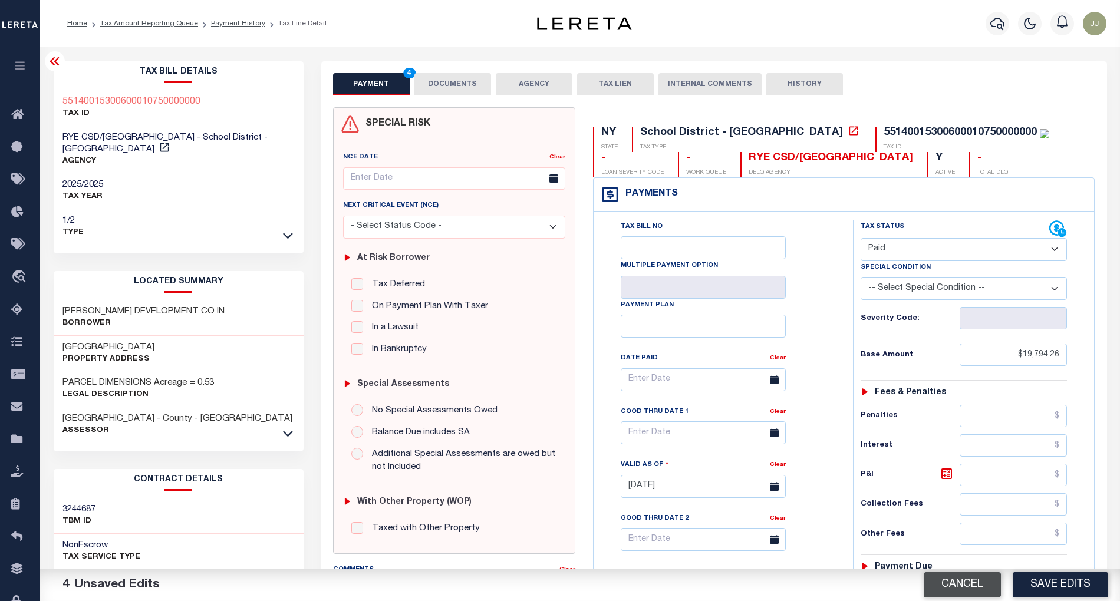
scroll to position [303, 0]
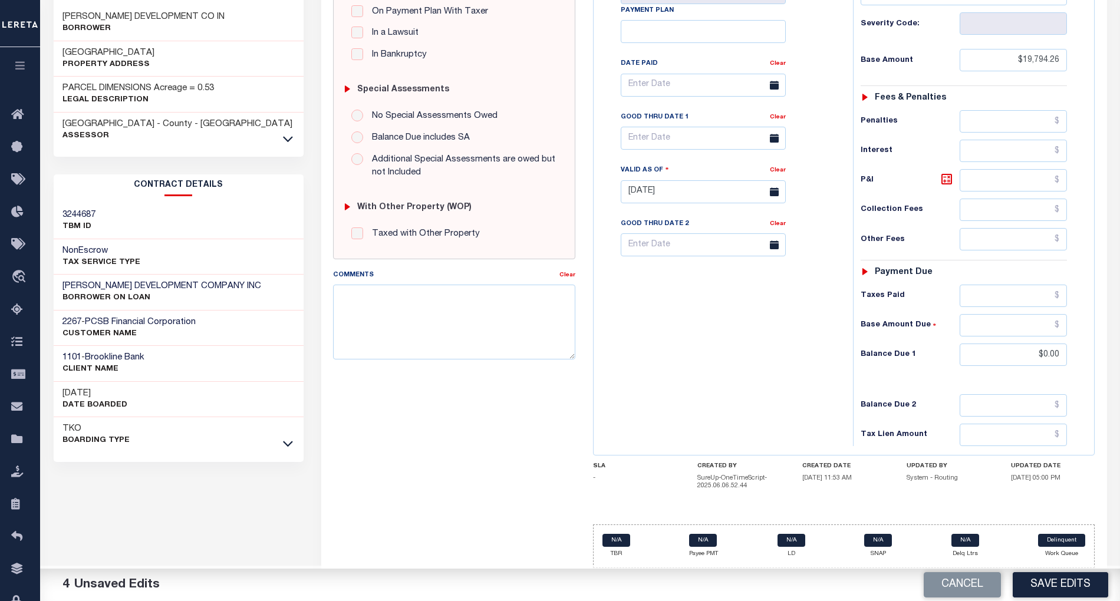
click at [1076, 581] on button "Save Edits" at bounding box center [1060, 584] width 95 height 25
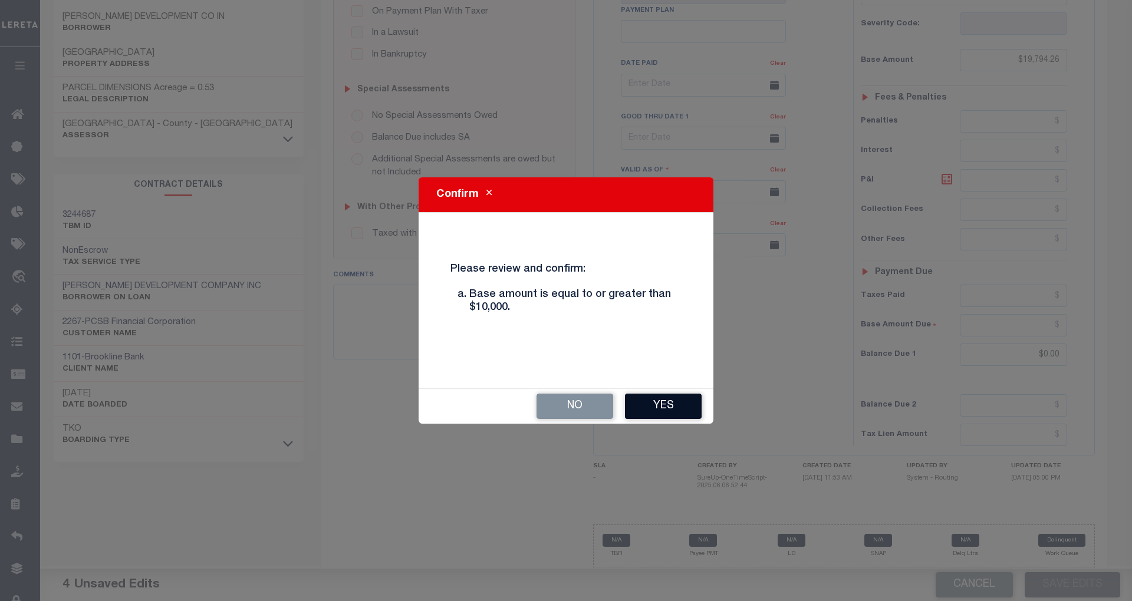
click at [666, 399] on button "Yes" at bounding box center [663, 406] width 77 height 25
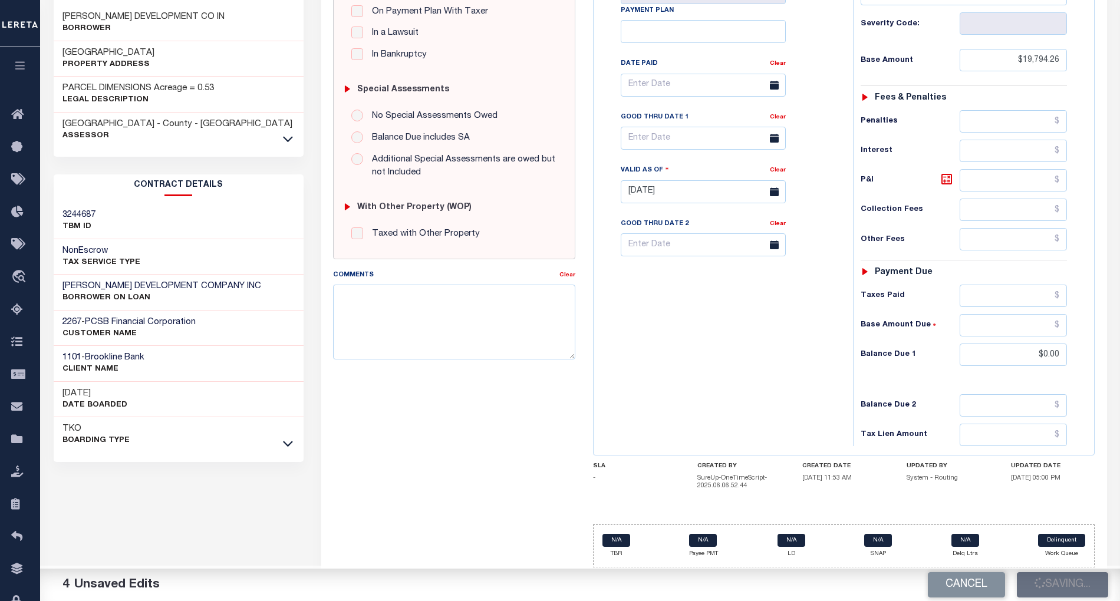
checkbox input "false"
type input "$19,794.26"
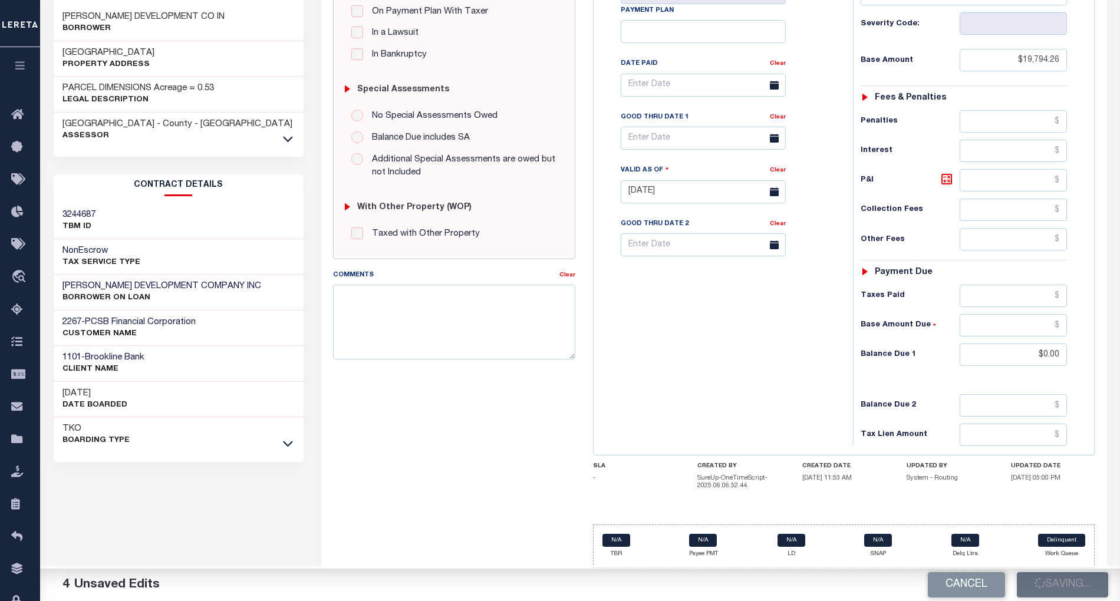
type input "$0"
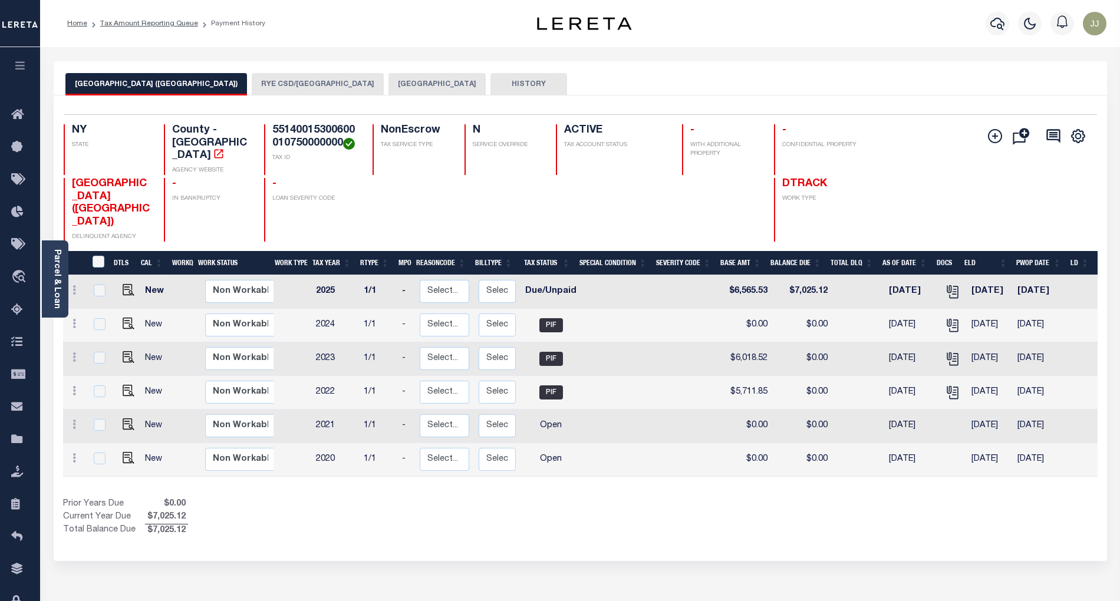
click at [290, 92] on button "RYE CSD/[GEOGRAPHIC_DATA]" at bounding box center [318, 84] width 132 height 22
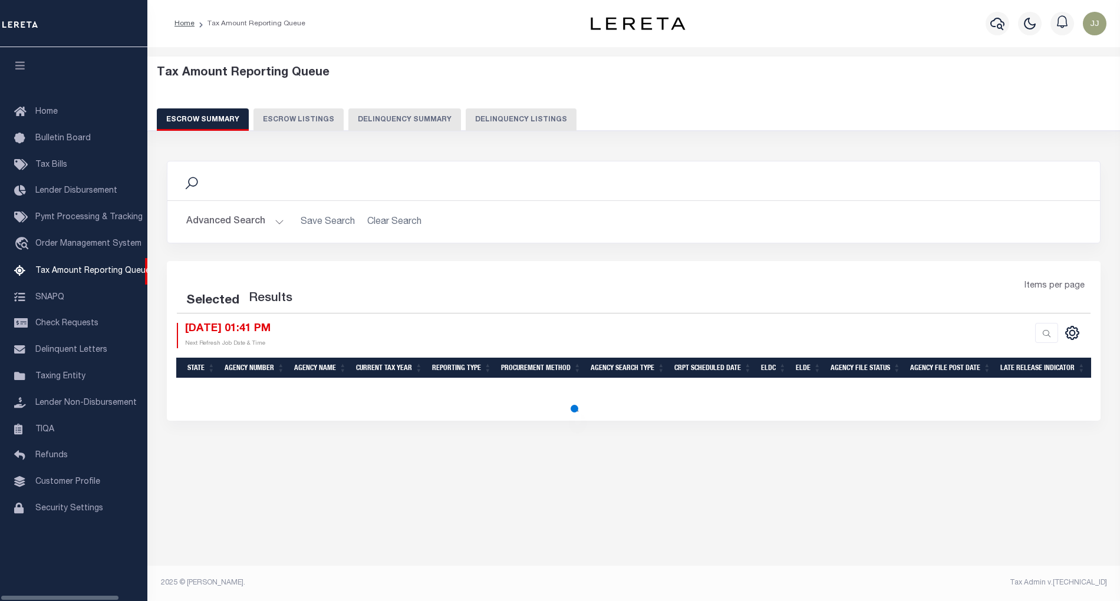
select select "100"
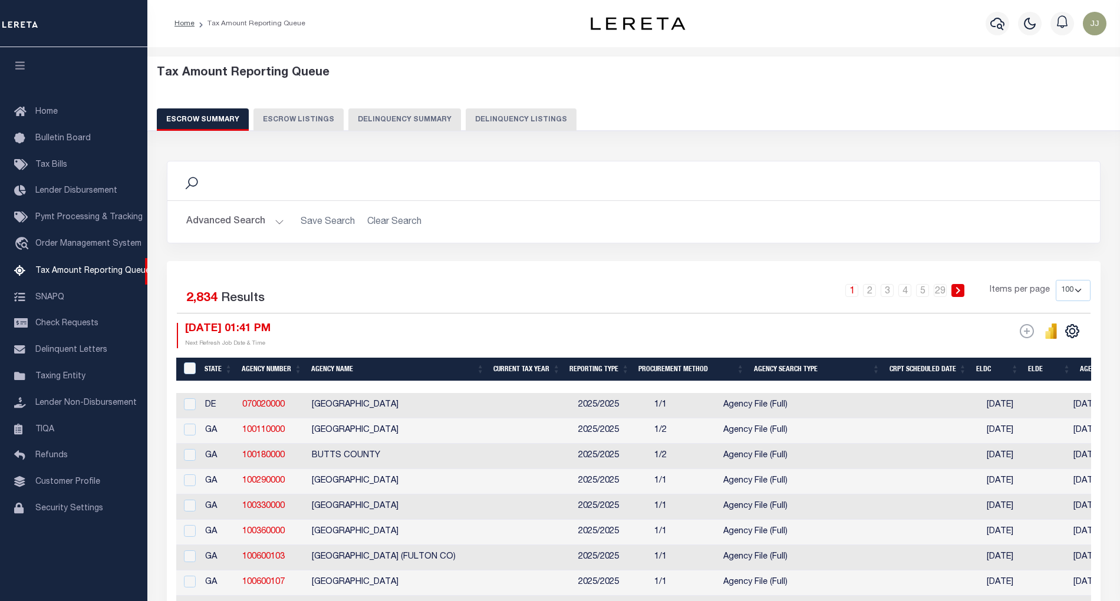
click at [512, 121] on button "Delinquency Listings" at bounding box center [521, 119] width 111 height 22
select select "NY"
select select "100"
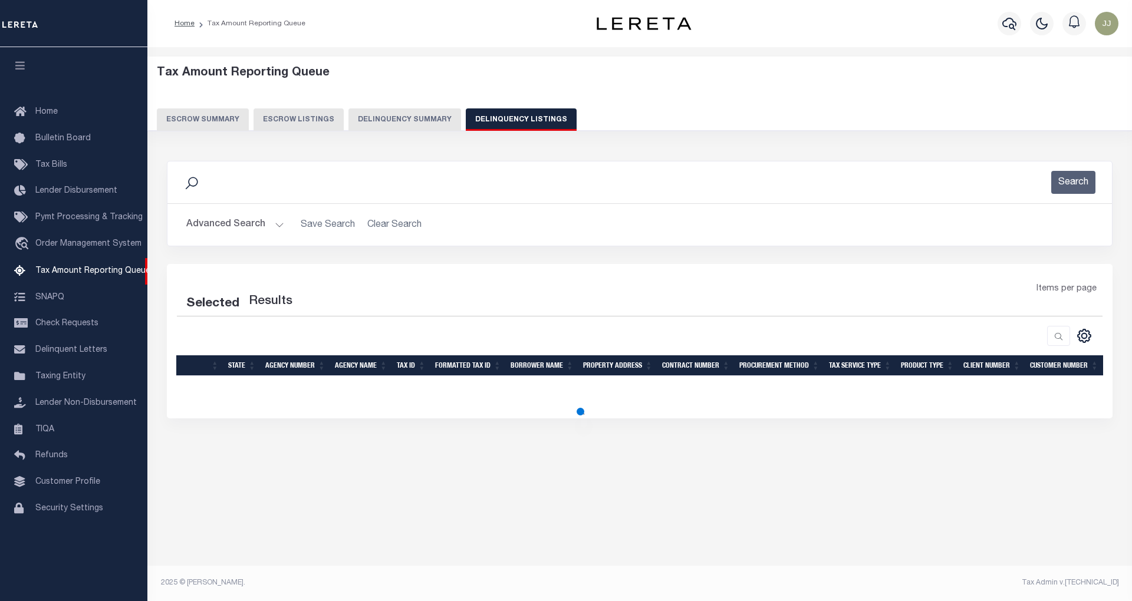
select select "100"
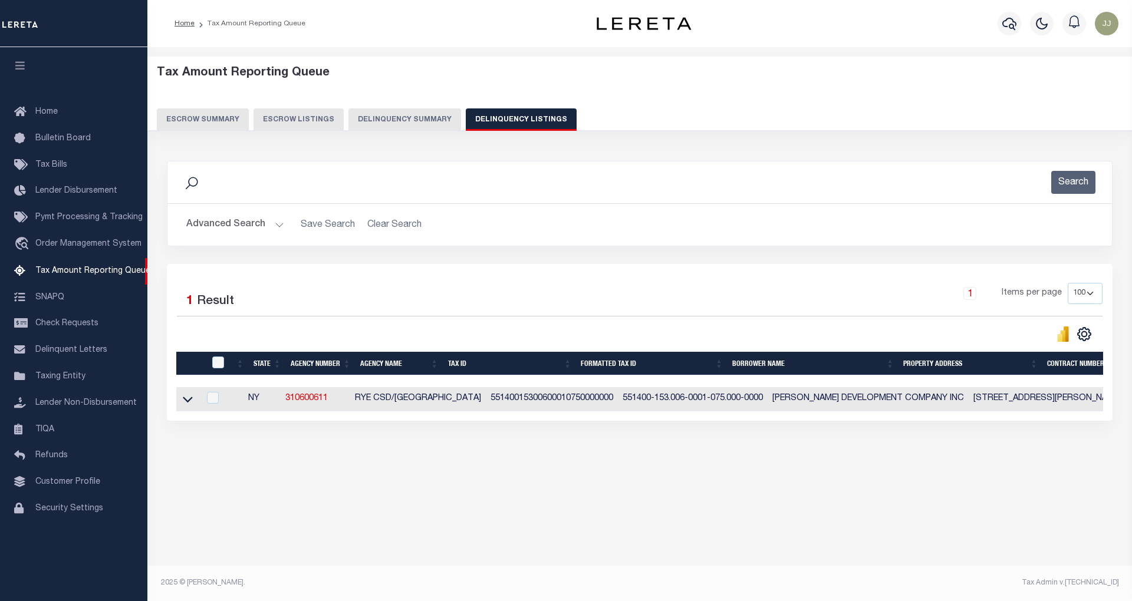
click at [265, 222] on button "Advanced Search" at bounding box center [235, 224] width 98 height 23
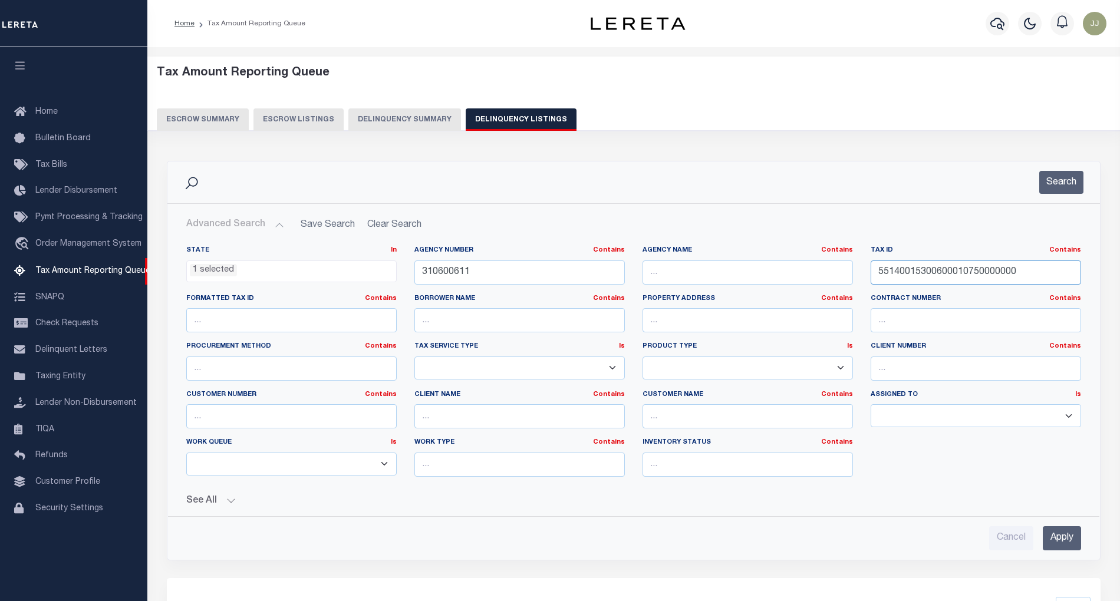
drag, startPoint x: 1033, startPoint y: 275, endPoint x: 843, endPoint y: 271, distance: 189.8
click at [843, 271] on div "State In In AK AL AR AZ CA CO CT DC DE FL GA GU HI IA ID IL IN KS KY LA MA MD M…" at bounding box center [633, 366] width 912 height 241
paste input ".400-0139-019.003/0035"
type input "551.400-0139-019.003/0035"
click at [1067, 172] on button "Search" at bounding box center [1061, 182] width 44 height 23
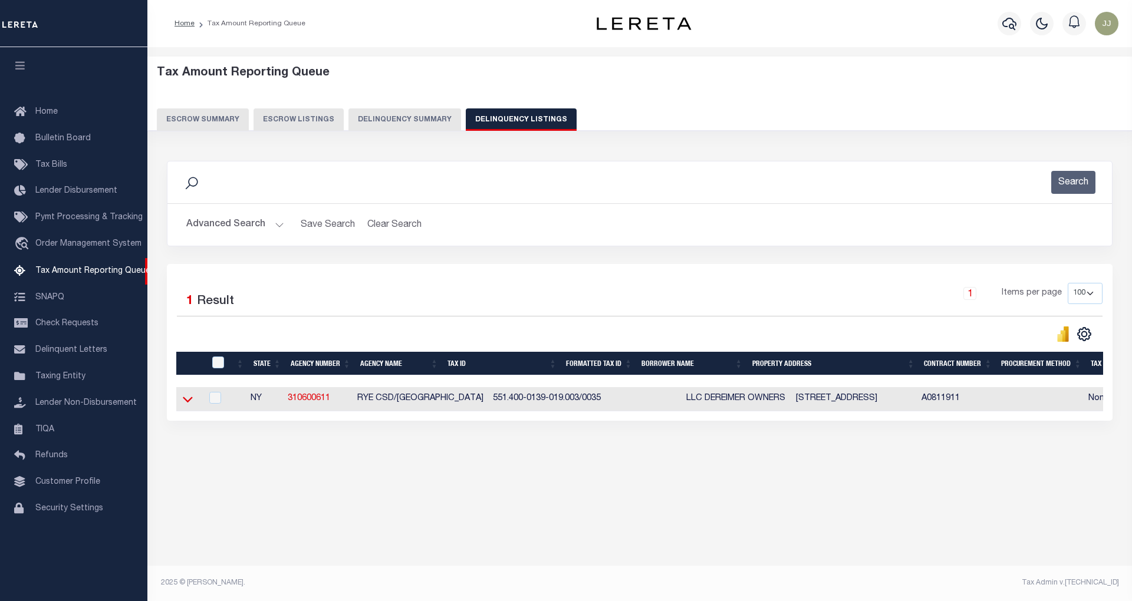
click at [185, 403] on icon at bounding box center [188, 400] width 10 height 6
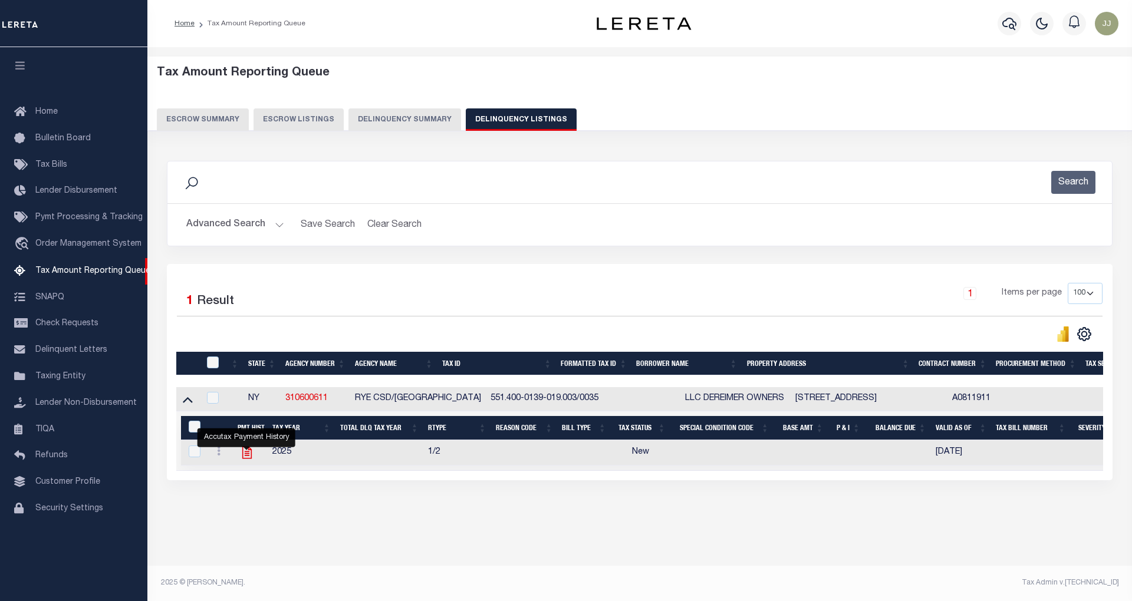
click at [246, 460] on icon "" at bounding box center [246, 452] width 15 height 15
checkbox input "true"
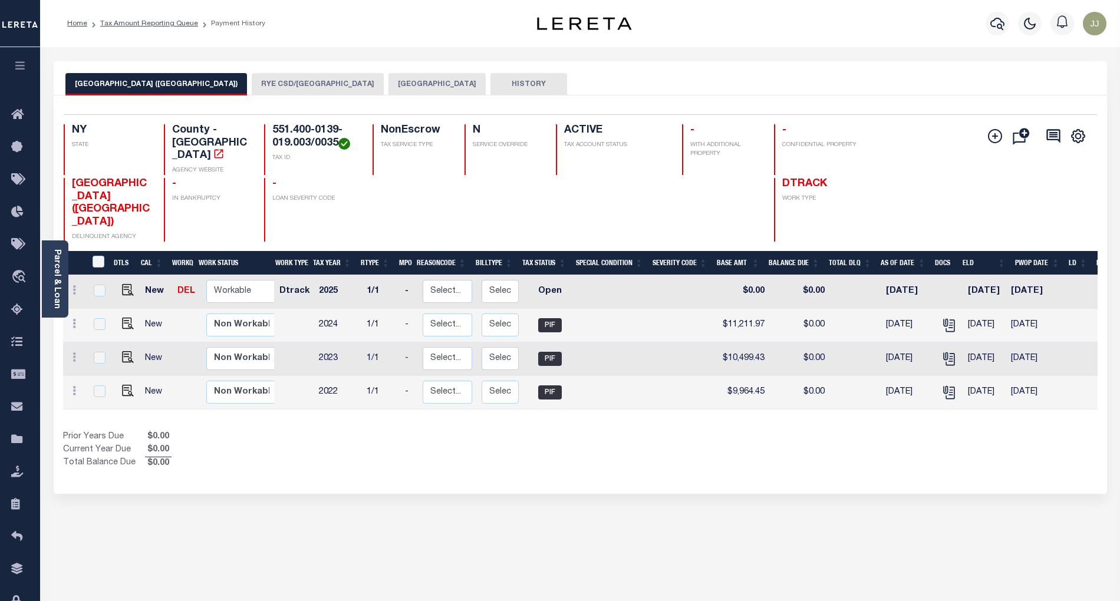
click at [388, 87] on button "[GEOGRAPHIC_DATA]" at bounding box center [436, 84] width 97 height 22
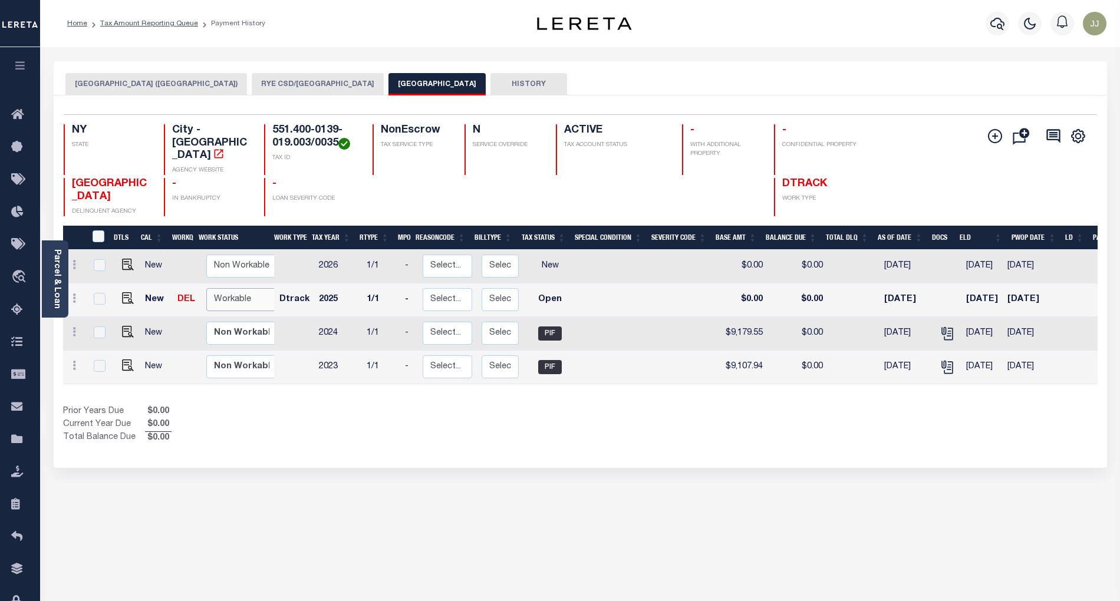
click at [229, 288] on select "Non Workable Workable" at bounding box center [241, 299] width 71 height 23
checkbox input "true"
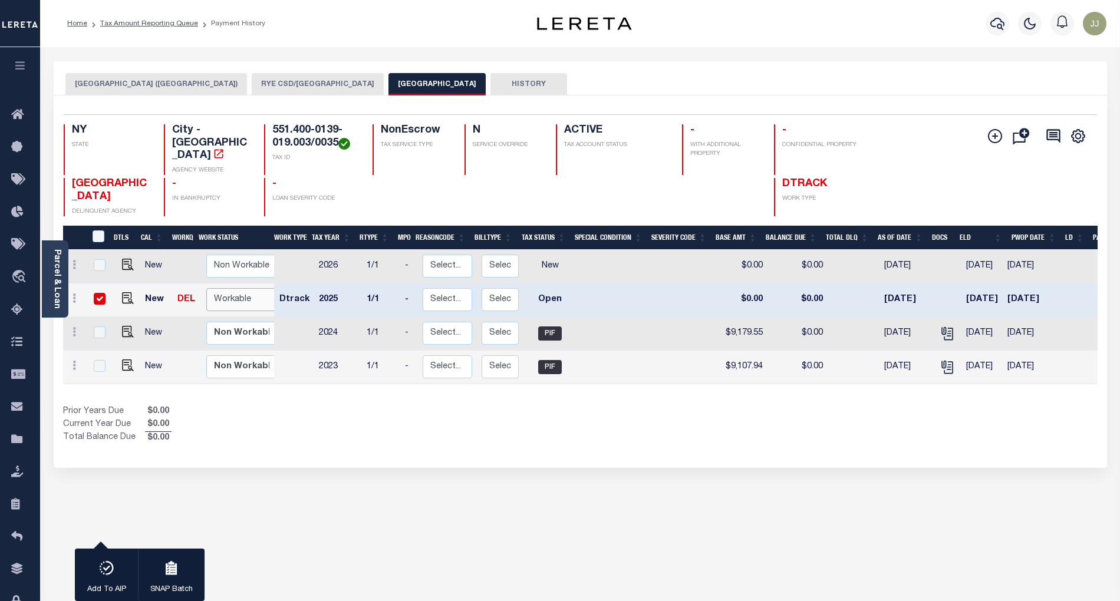
select select "true"
click at [206, 288] on select "Non Workable Workable" at bounding box center [241, 299] width 71 height 23
checkbox input "false"
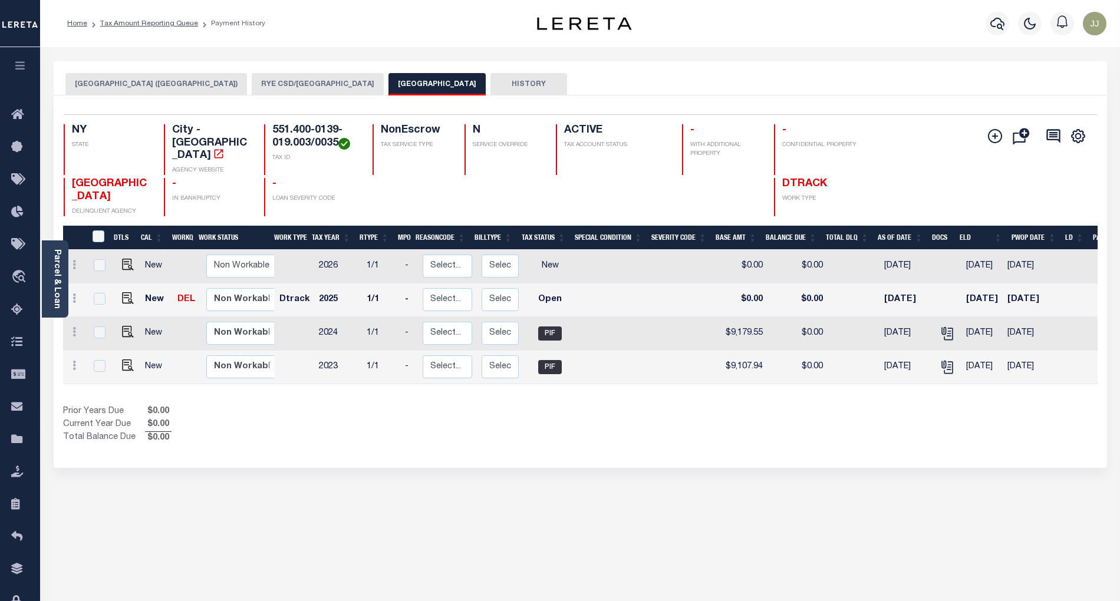
click at [413, 449] on div "RYE CITY (WESTCHESTER COUNTY) RYE CSD/RYE CITY RYE CITY HISTORY 1 4 1" at bounding box center [580, 394] width 1071 height 666
click at [304, 406] on div "Prior Years Due $0.00 Current Year Due $0.00 Total Balance Due $0.00" at bounding box center [322, 425] width 518 height 39
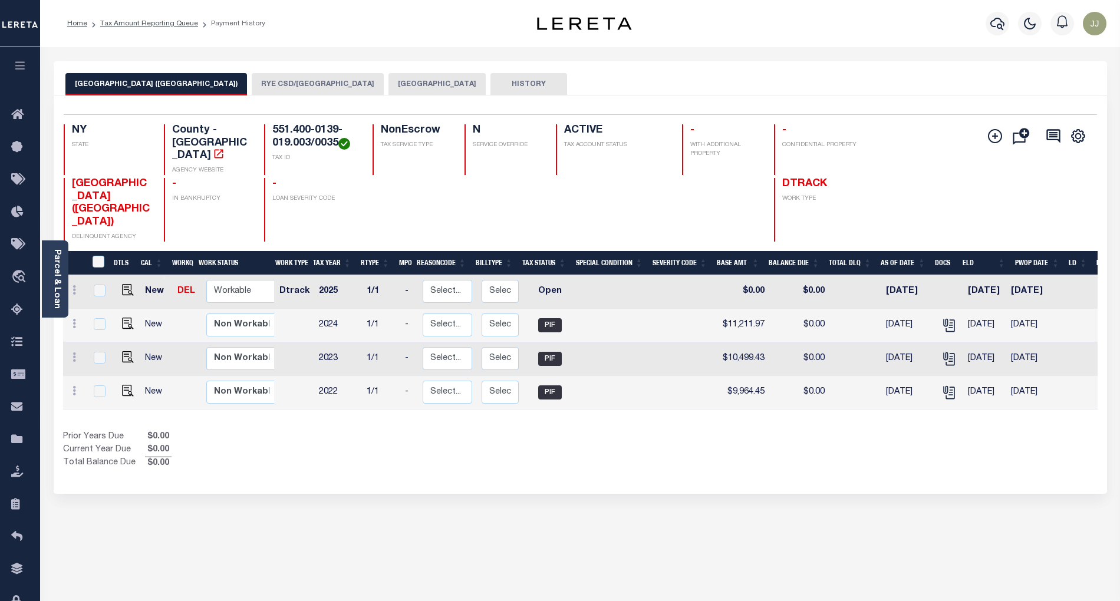
click at [388, 88] on button "[GEOGRAPHIC_DATA]" at bounding box center [436, 84] width 97 height 22
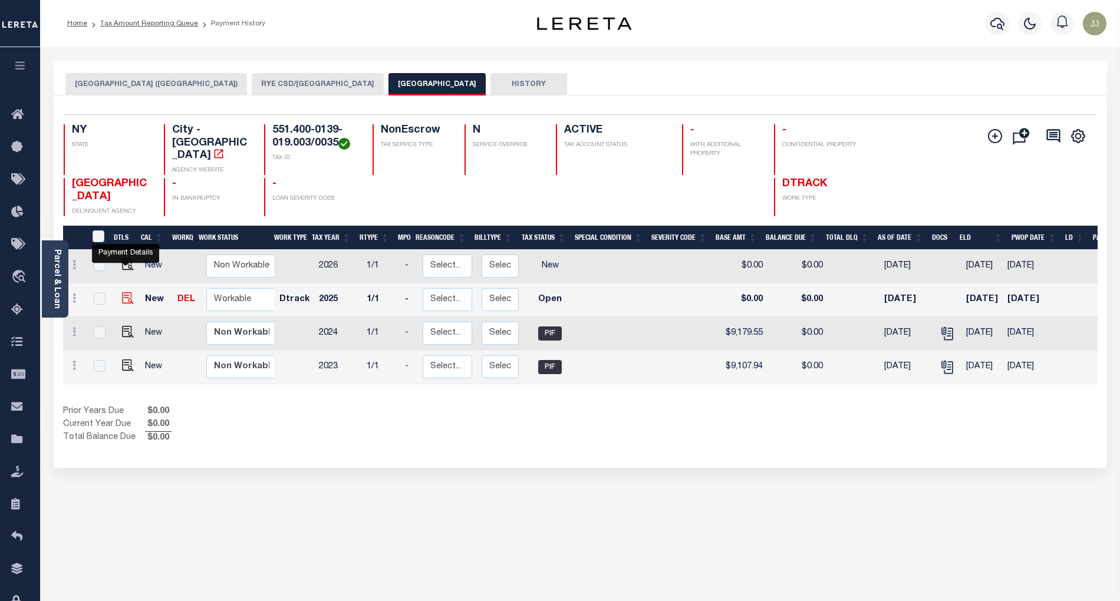
click at [126, 292] on img "" at bounding box center [128, 298] width 12 height 12
checkbox input "true"
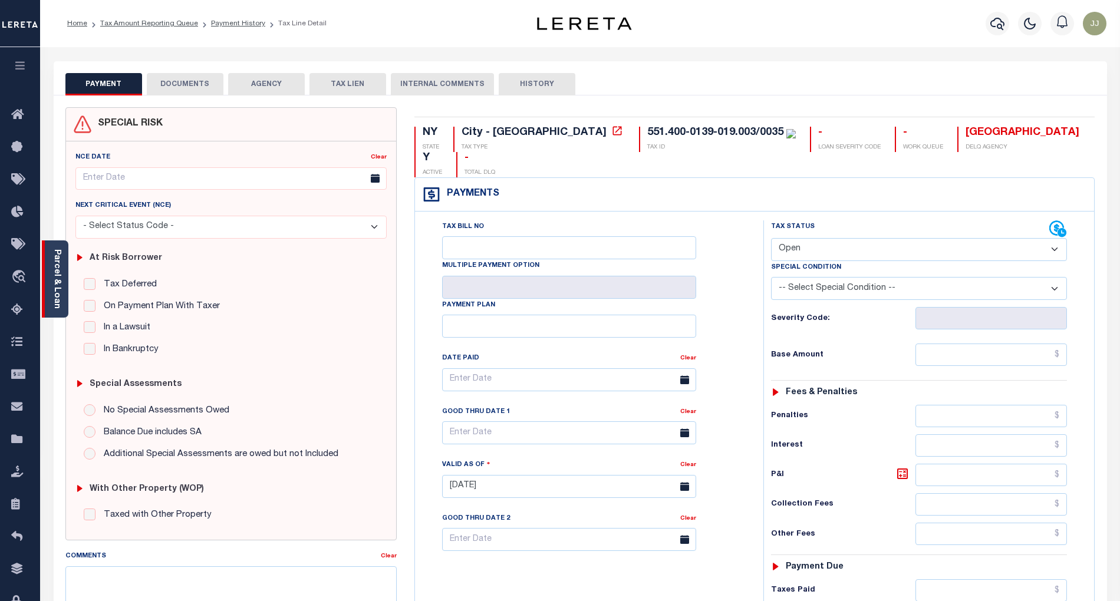
click at [57, 299] on link "Parcel & Loan" at bounding box center [56, 279] width 8 height 60
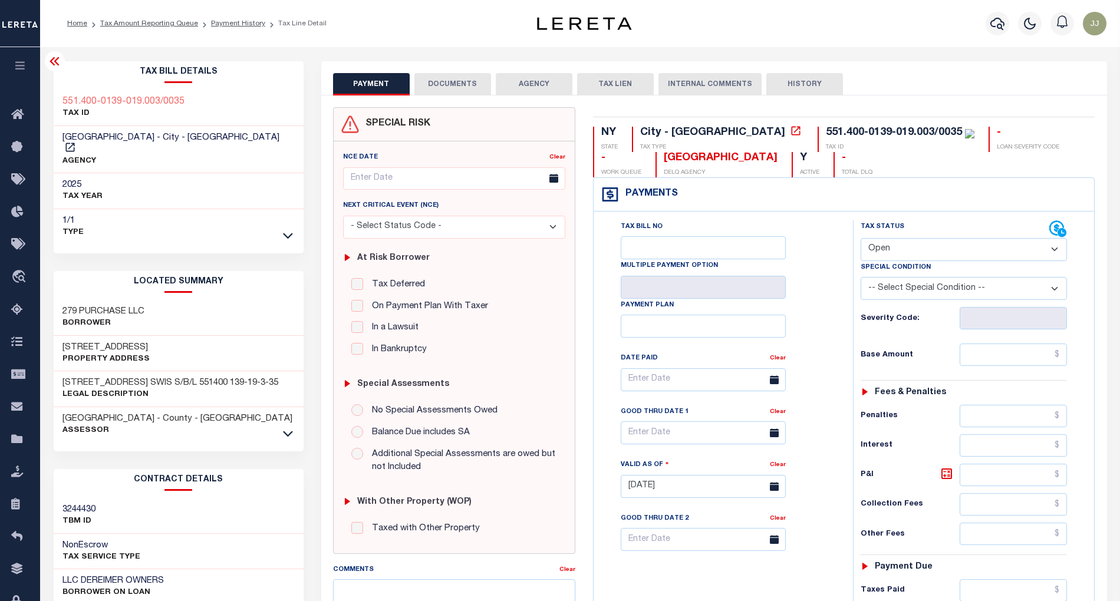
drag, startPoint x: 159, startPoint y: 335, endPoint x: 57, endPoint y: 337, distance: 102.0
click at [57, 337] on div "[STREET_ADDRESS] Property Address" at bounding box center [179, 354] width 250 height 36
copy h3 "[STREET_ADDRESS]"
click at [891, 258] on select "- Select Status Code - Open Due/Unpaid Paid Incomplete No Tax Due Internal Refu…" at bounding box center [964, 249] width 207 height 23
click at [894, 252] on select "- Select Status Code - Open Due/Unpaid Paid Incomplete No Tax Due Internal Refu…" at bounding box center [964, 249] width 207 height 23
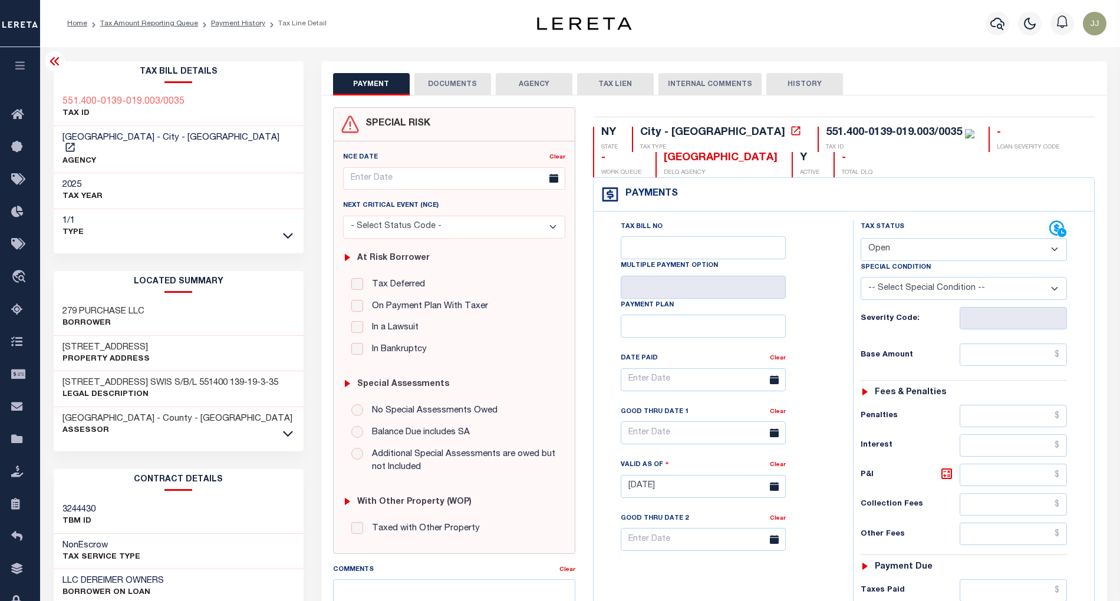
select select "PYD"
click at [861, 239] on select "- Select Status Code - Open Due/Unpaid Paid Incomplete No Tax Due Internal Refu…" at bounding box center [964, 249] width 207 height 23
type input "[DATE]"
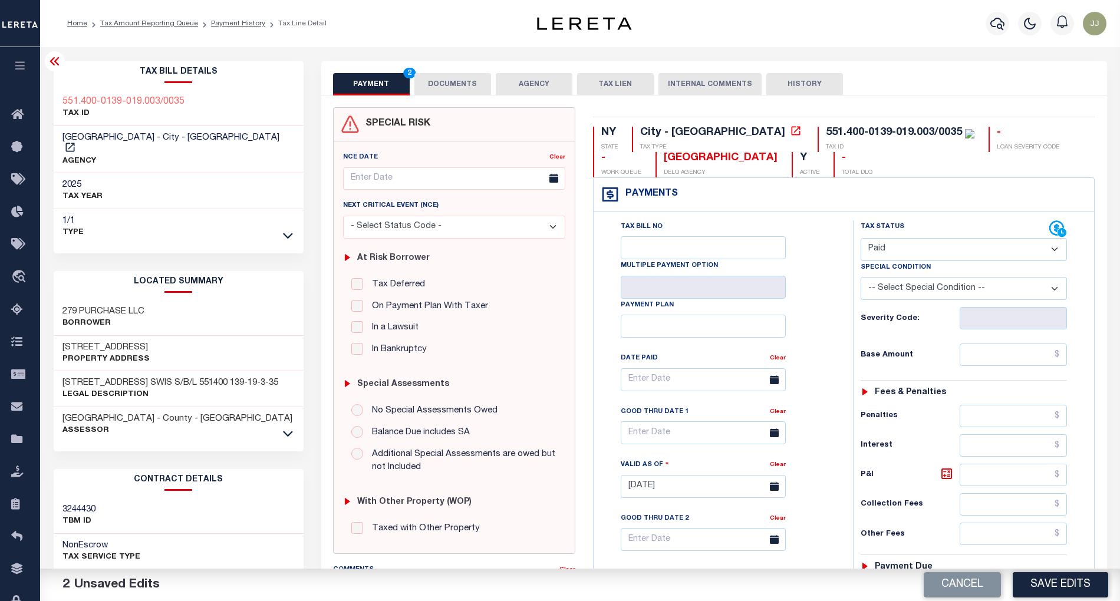
click at [905, 253] on select "- Select Status Code - Open Due/Unpaid Paid Incomplete No Tax Due Internal Refu…" at bounding box center [964, 249] width 207 height 23
select select "DUE"
click at [861, 239] on select "- Select Status Code - Open Due/Unpaid Paid Incomplete No Tax Due Internal Refu…" at bounding box center [964, 249] width 207 height 23
click at [984, 356] on input "text" at bounding box center [1013, 355] width 107 height 22
paste input "9,645.30"
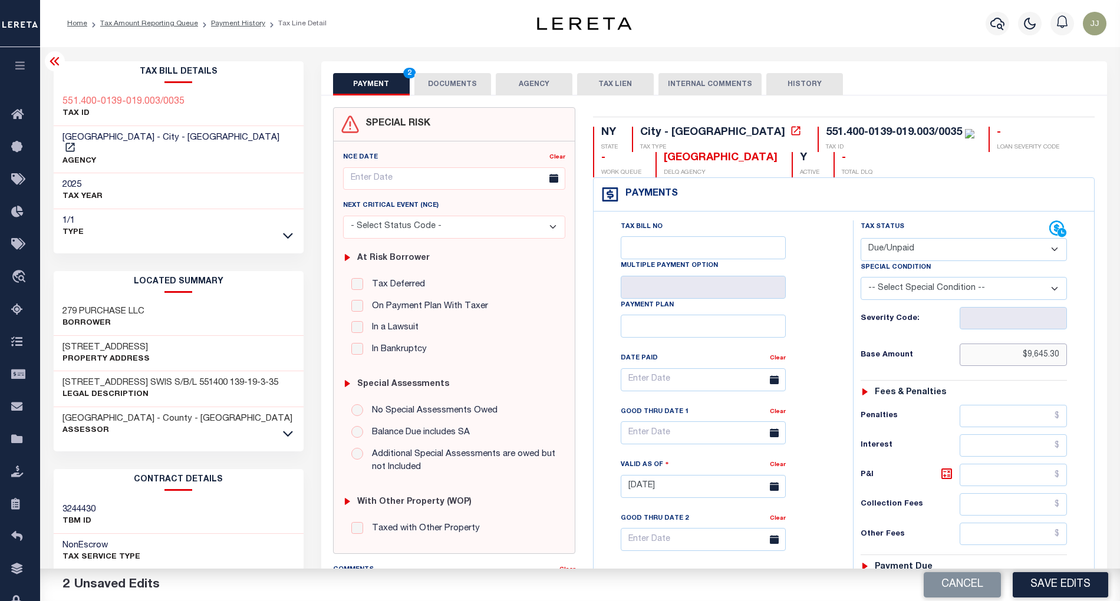
scroll to position [299, 0]
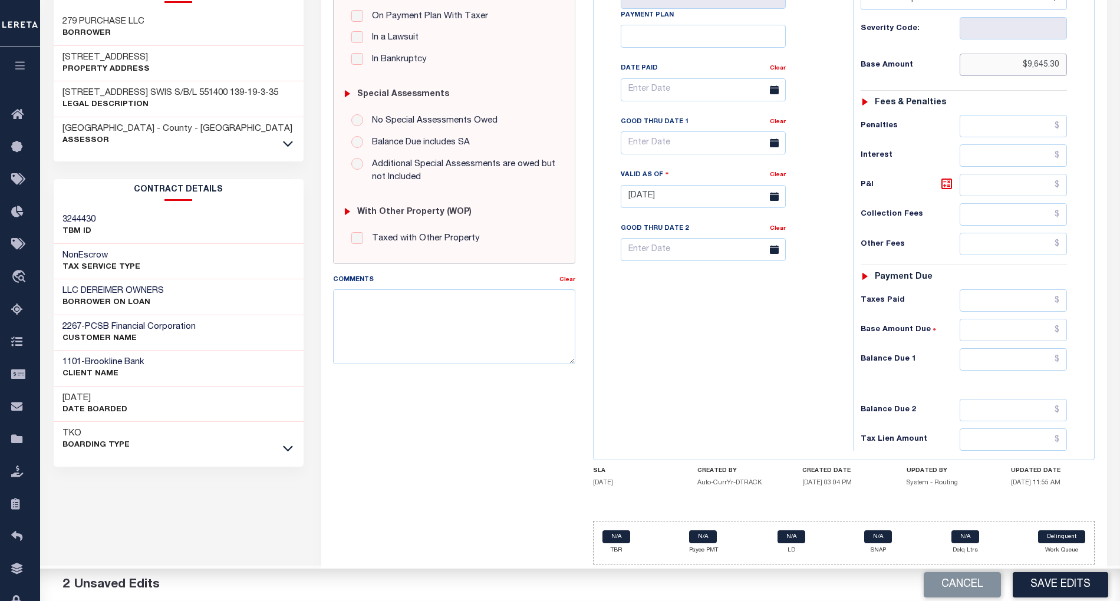
type input "$9,645.30"
click at [1015, 361] on input "text" at bounding box center [1013, 359] width 107 height 22
paste input "10,609.83"
type input "$10,609.83"
click at [944, 177] on icon at bounding box center [947, 184] width 14 height 14
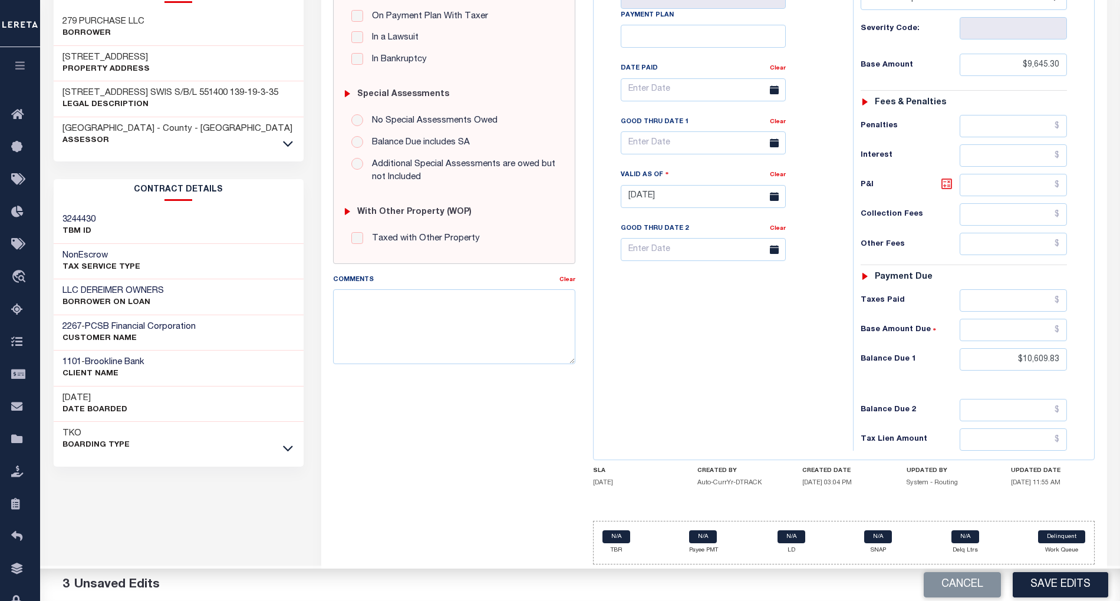
type input "$964.53"
click at [732, 391] on div "Tax Bill No Multiple Payment Option Payment Plan Clear" at bounding box center [721, 190] width 248 height 520
click at [638, 138] on input "text" at bounding box center [703, 142] width 165 height 23
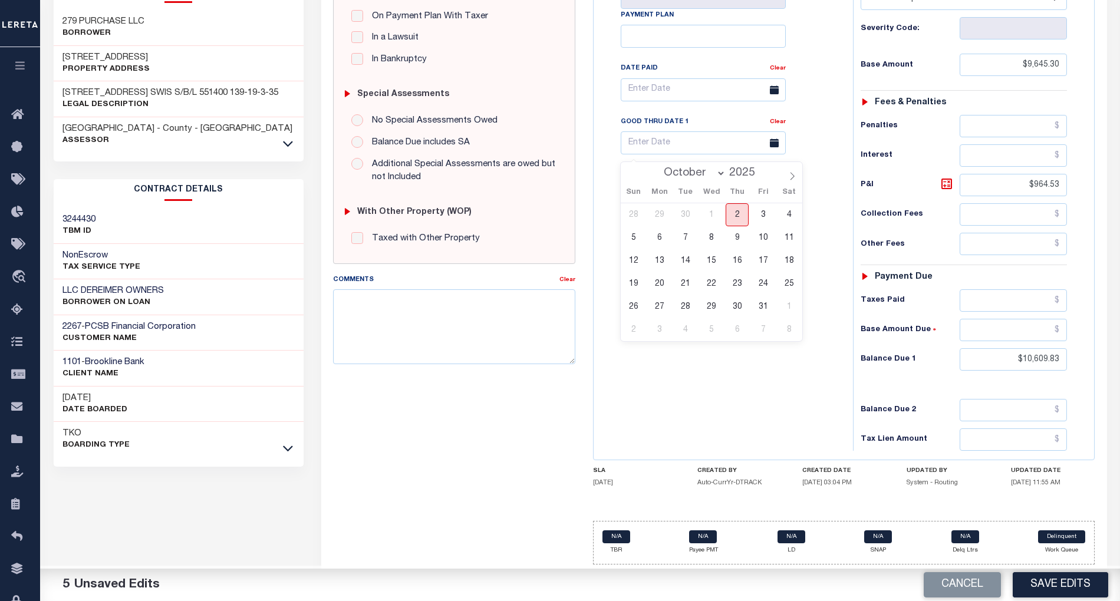
click at [739, 203] on span "2" at bounding box center [737, 214] width 23 height 23
type input "10/02/2025"
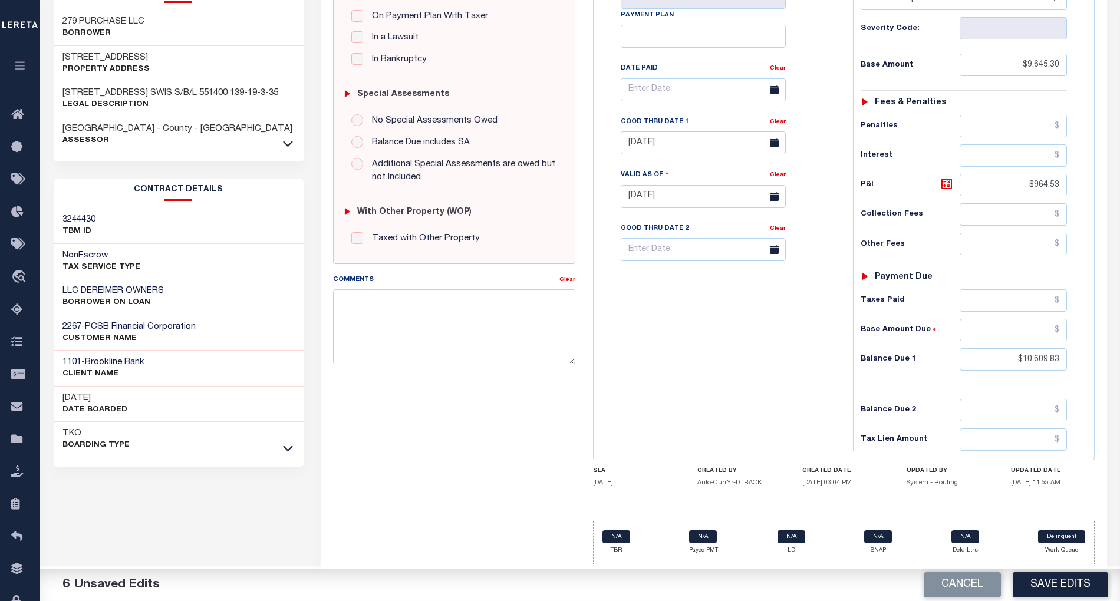
click at [711, 389] on div "Tax Bill No Multiple Payment Option Payment Plan Clear" at bounding box center [721, 190] width 248 height 520
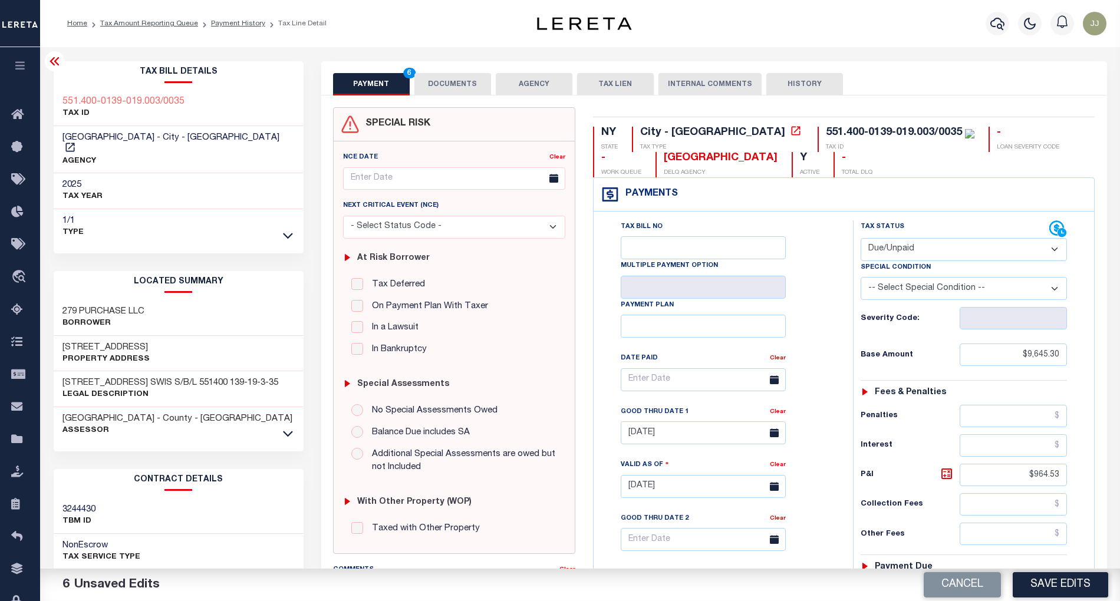
click at [439, 79] on button "DOCUMENTS" at bounding box center [452, 84] width 77 height 22
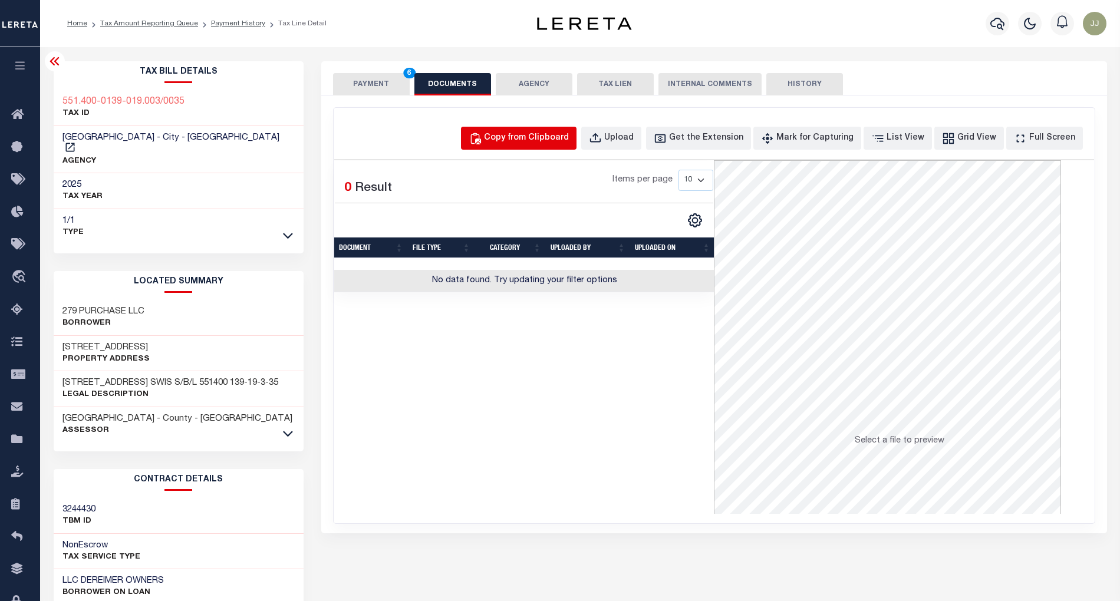
click at [559, 142] on div "Copy from Clipboard" at bounding box center [526, 138] width 85 height 13
select select "POP"
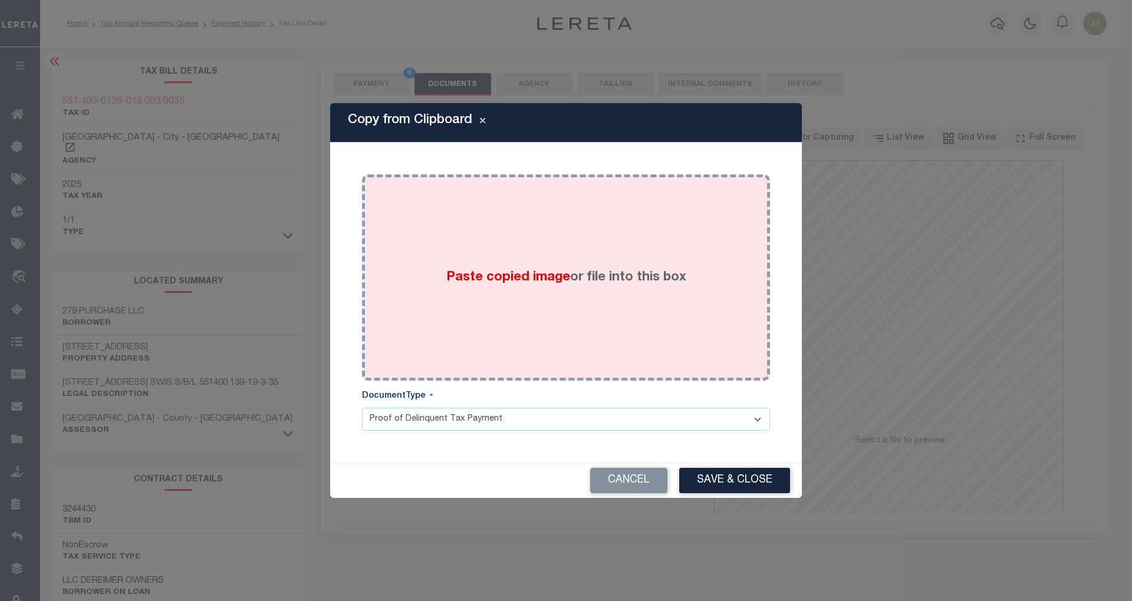
click at [551, 268] on label "Paste copied image or file into this box" at bounding box center [566, 277] width 240 height 19
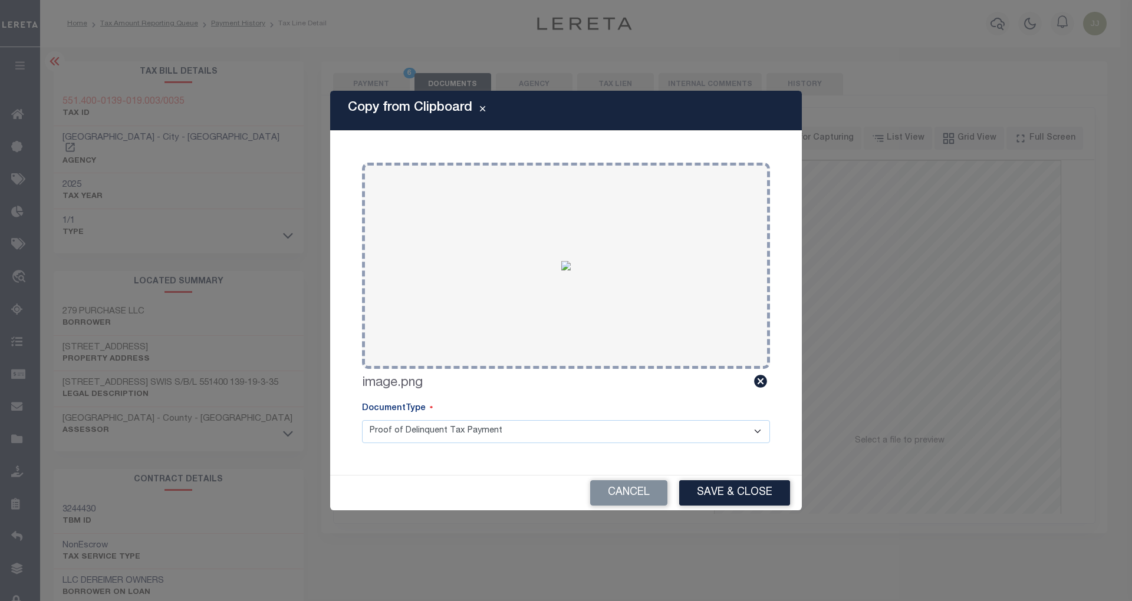
click at [714, 477] on div "Cancel Save & Close" at bounding box center [566, 493] width 472 height 35
click at [720, 489] on button "Save & Close" at bounding box center [734, 492] width 111 height 25
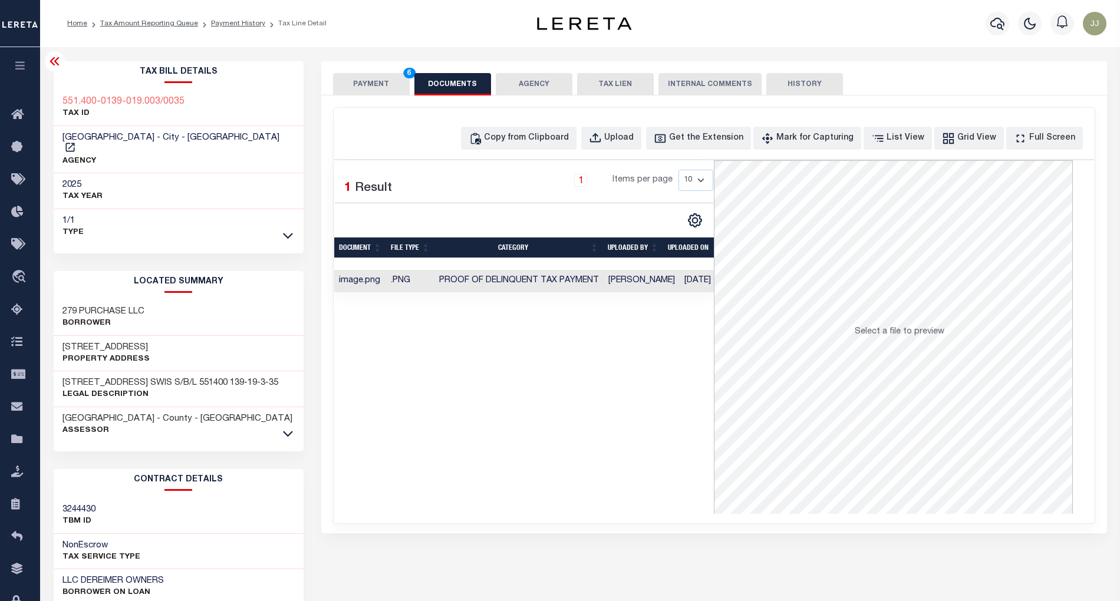
drag, startPoint x: 361, startPoint y: 83, endPoint x: 352, endPoint y: 87, distance: 9.2
click at [356, 85] on button "PAYMENT 6" at bounding box center [371, 84] width 77 height 22
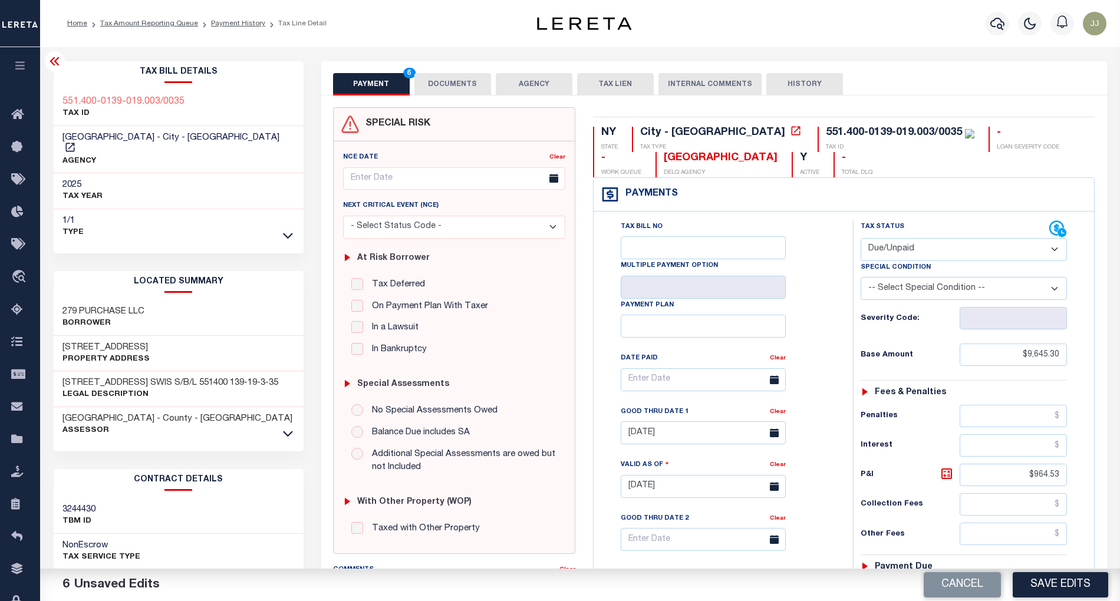
scroll to position [295, 0]
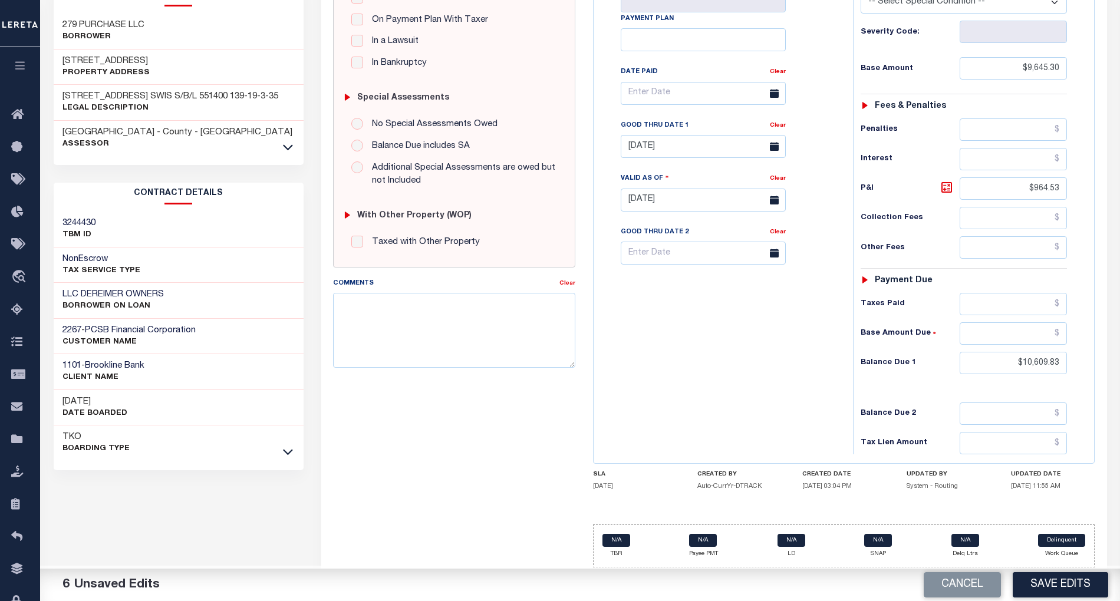
click at [1066, 567] on div "Parcel & Loan Tax Bill Details 551.400-0139-019.003/0035 TAX ID 2025" at bounding box center [580, 181] width 1080 height 841
click at [1064, 589] on button "Save Edits" at bounding box center [1060, 584] width 95 height 25
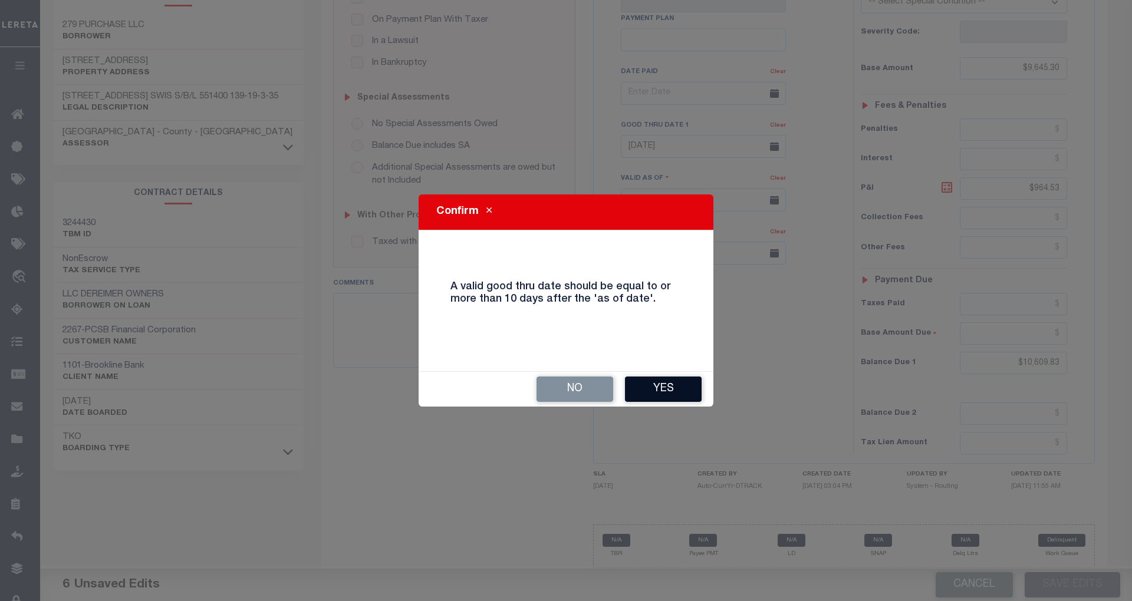
click at [647, 387] on button "Yes" at bounding box center [663, 389] width 77 height 25
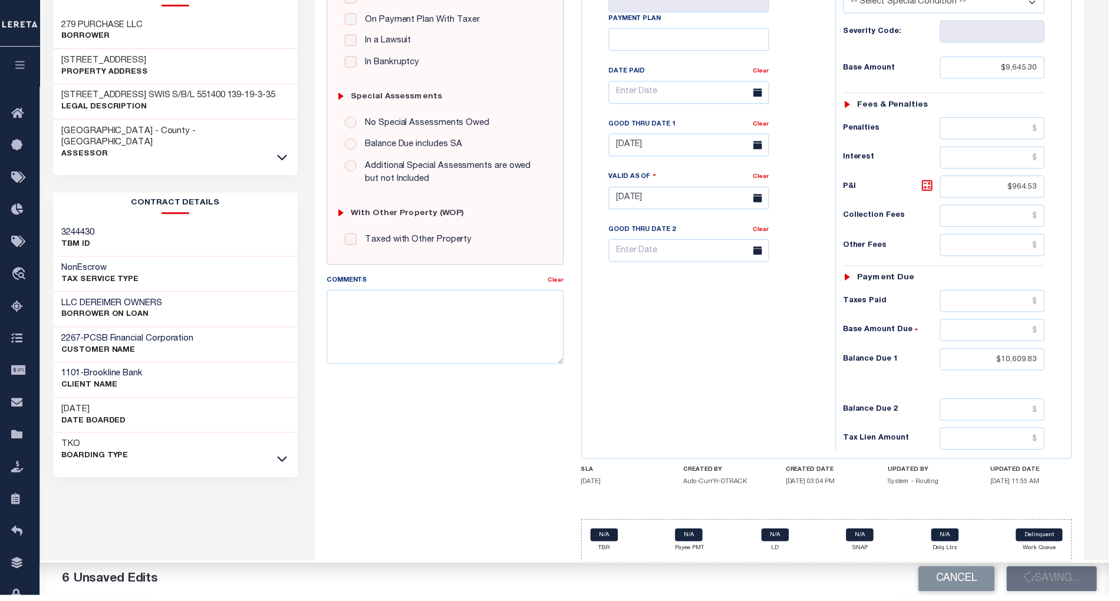
scroll to position [284, 0]
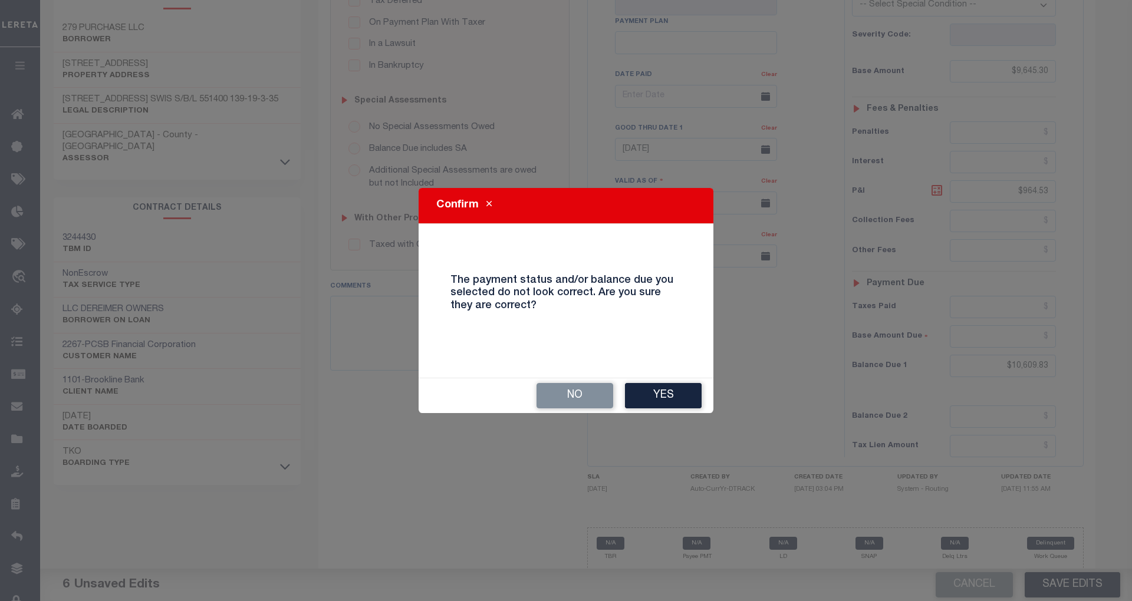
click at [607, 381] on div "No Yes" at bounding box center [566, 395] width 295 height 35
click at [663, 394] on button "Yes" at bounding box center [663, 395] width 77 height 25
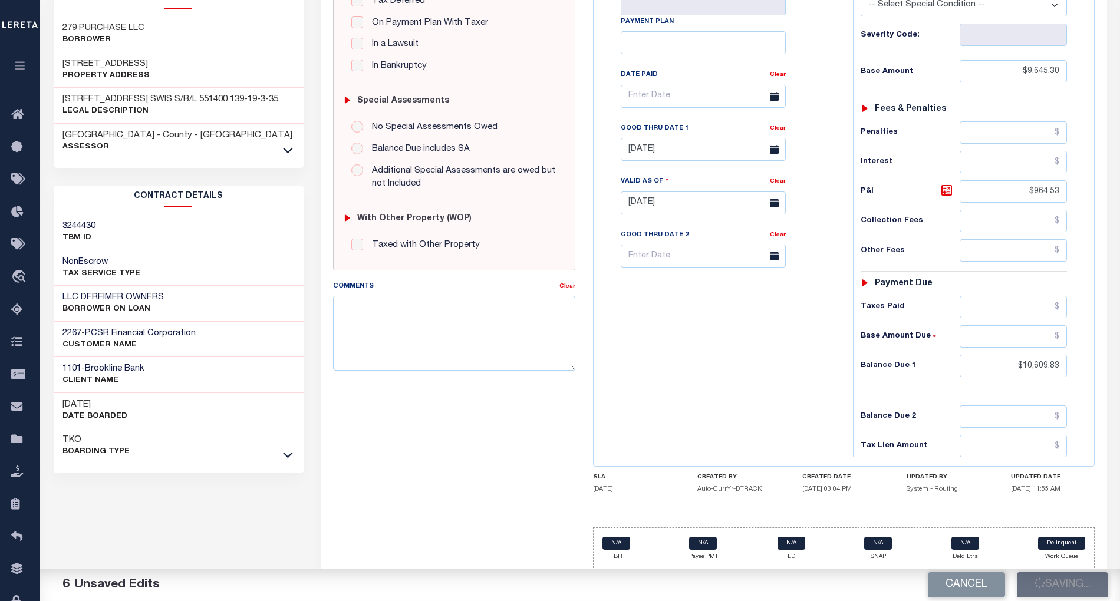
checkbox input "false"
type input "$9,645.3"
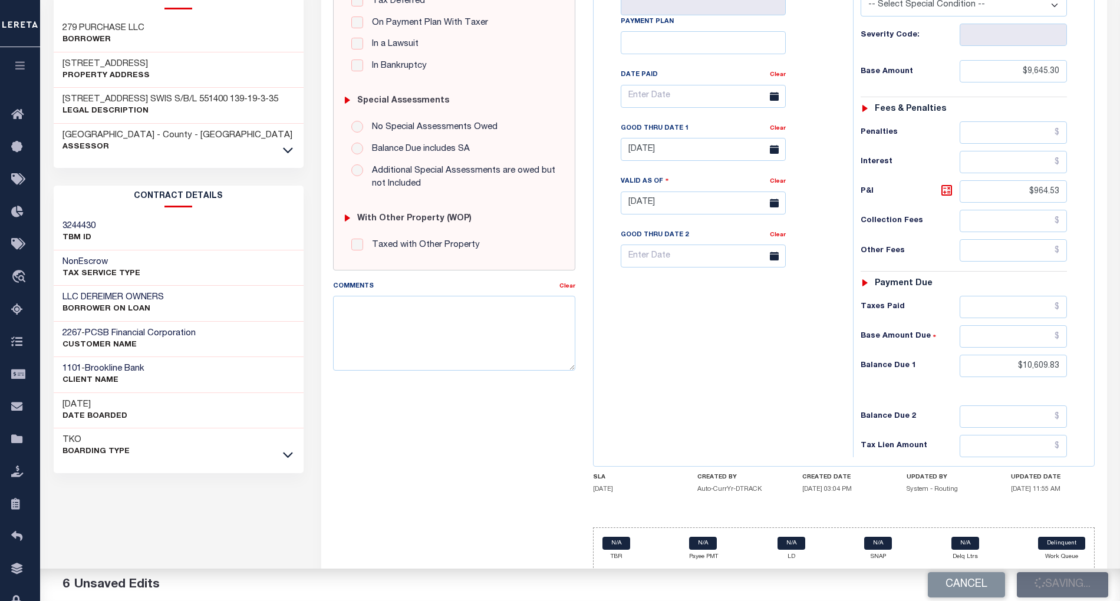
type input "$964.53"
type input "$10,609.83"
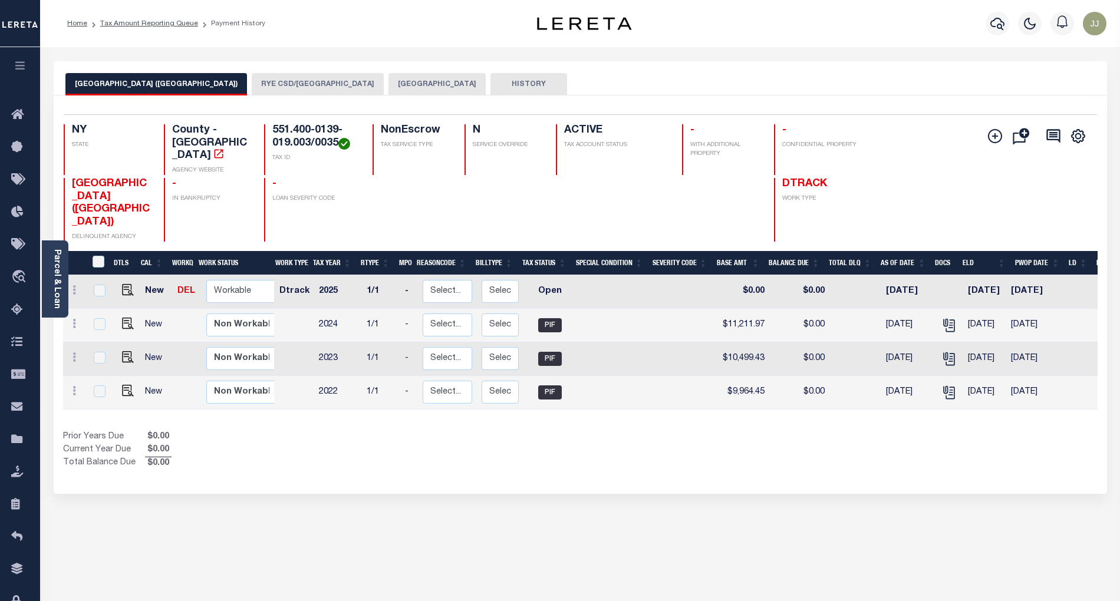
click at [388, 88] on button "[GEOGRAPHIC_DATA]" at bounding box center [436, 84] width 97 height 22
click at [229, 280] on select "Non Workable Workable" at bounding box center [241, 291] width 71 height 23
checkbox input "true"
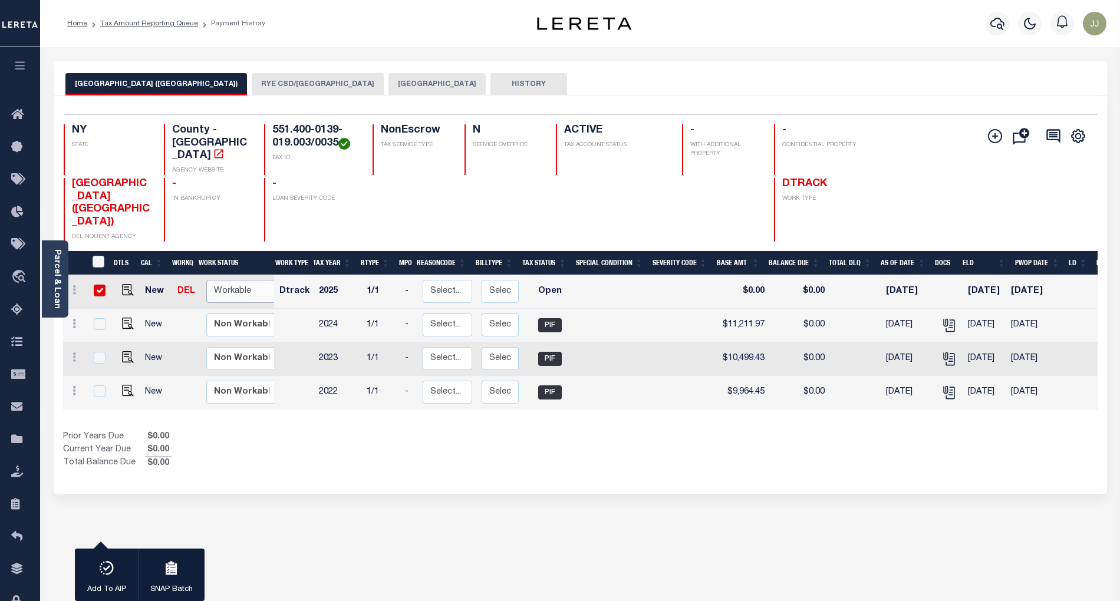
select select "true"
click at [206, 280] on select "Non Workable Workable" at bounding box center [241, 291] width 71 height 23
checkbox input "false"
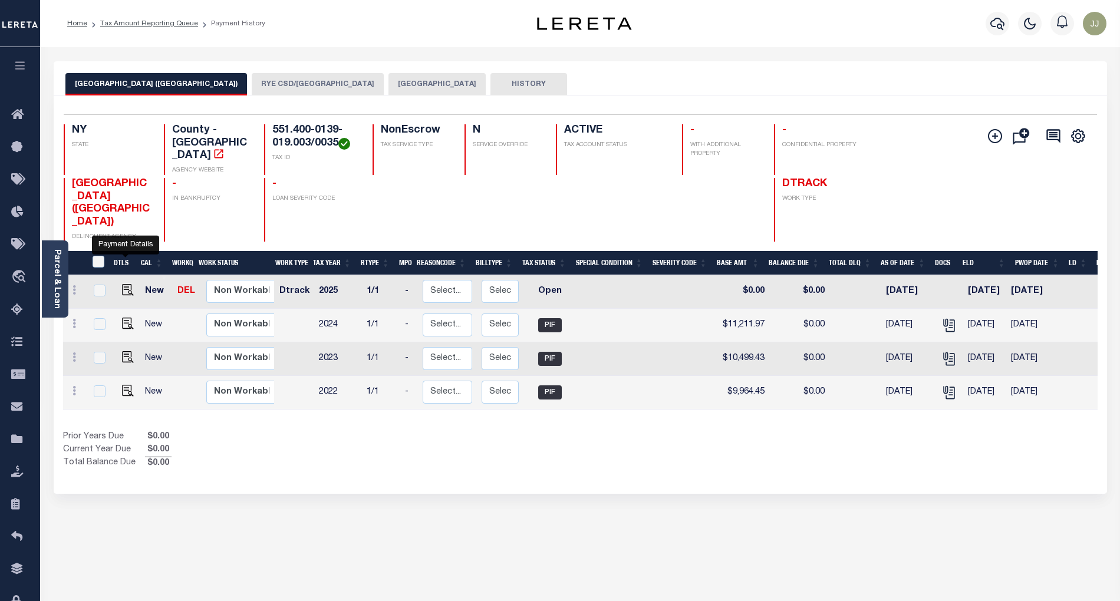
drag, startPoint x: 125, startPoint y: 265, endPoint x: 133, endPoint y: 276, distance: 13.9
click at [126, 284] on img "" at bounding box center [128, 290] width 12 height 12
checkbox input "true"
click at [238, 280] on select "Non Workable Workable" at bounding box center [241, 291] width 71 height 23
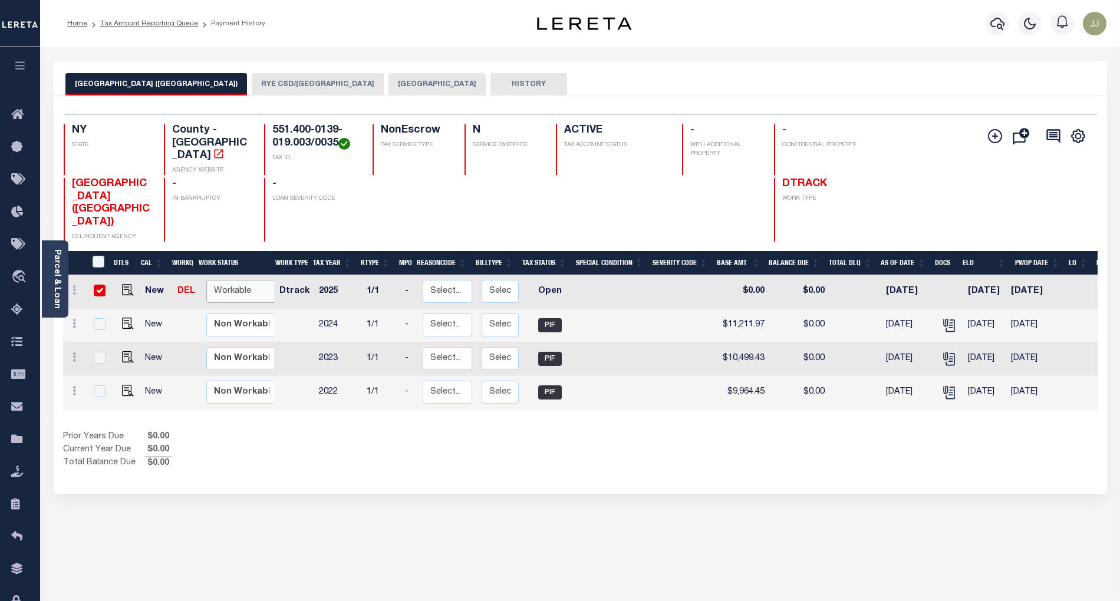
checkbox input "true"
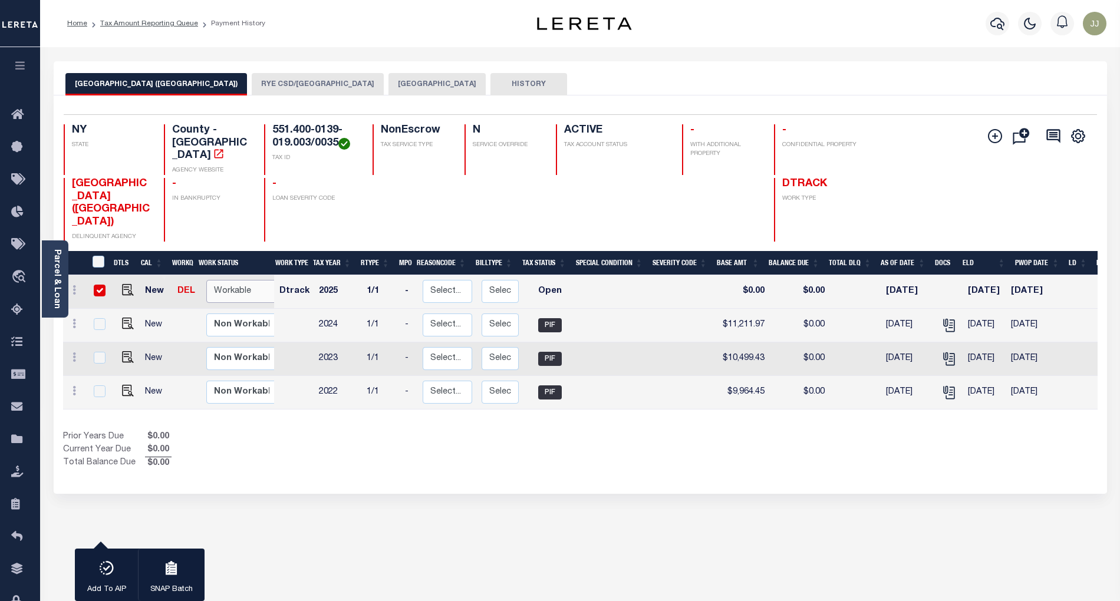
select select "true"
click at [206, 280] on select "Non Workable Workable" at bounding box center [241, 291] width 71 height 23
checkbox input "false"
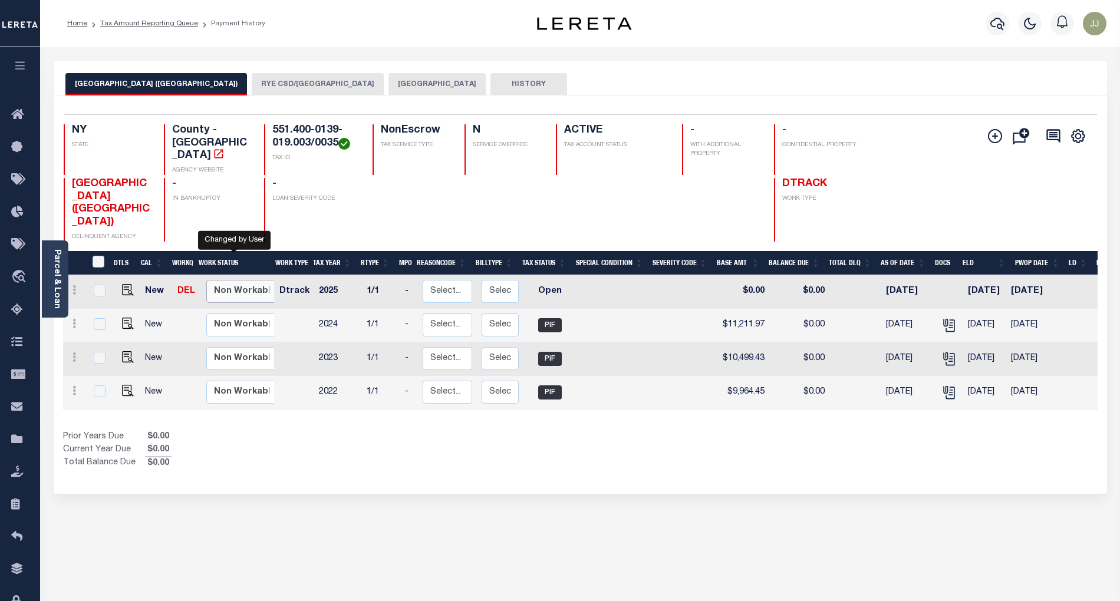
click at [227, 280] on select "Non Workable Workable" at bounding box center [241, 291] width 71 height 23
checkbox input "true"
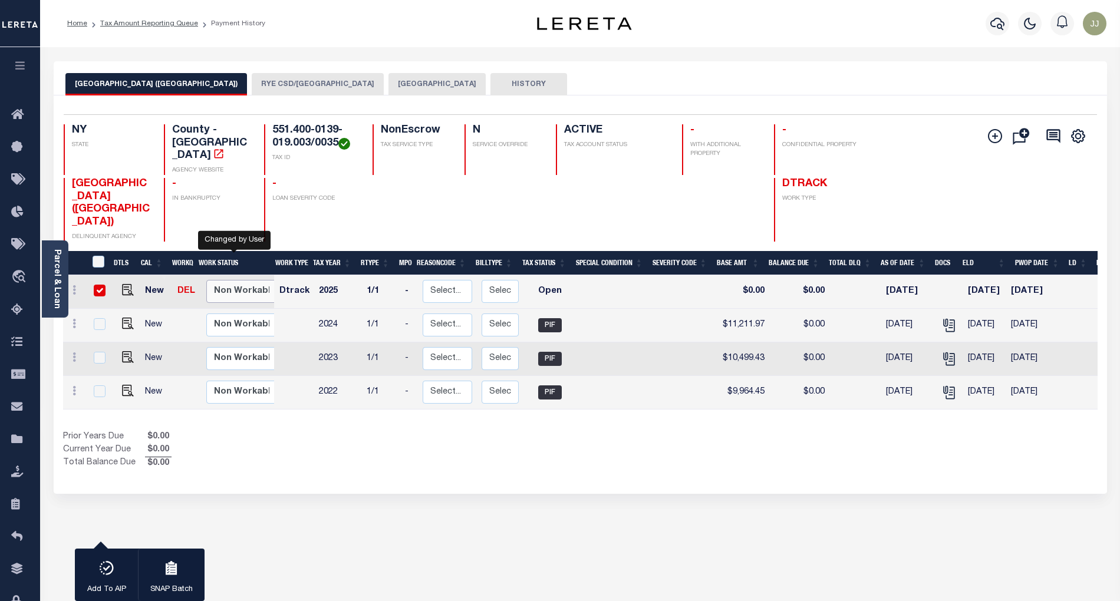
select select "false"
click at [206, 280] on select "Non Workable Workable" at bounding box center [241, 291] width 71 height 23
checkbox input "false"
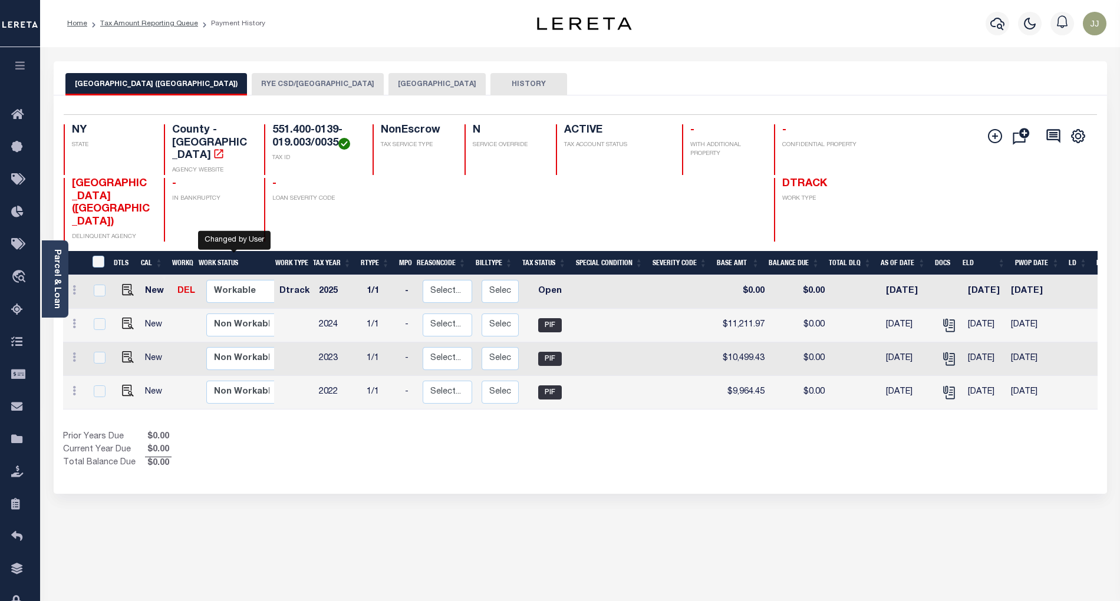
click at [158, 88] on button "[GEOGRAPHIC_DATA] ([GEOGRAPHIC_DATA])" at bounding box center [156, 84] width 182 height 22
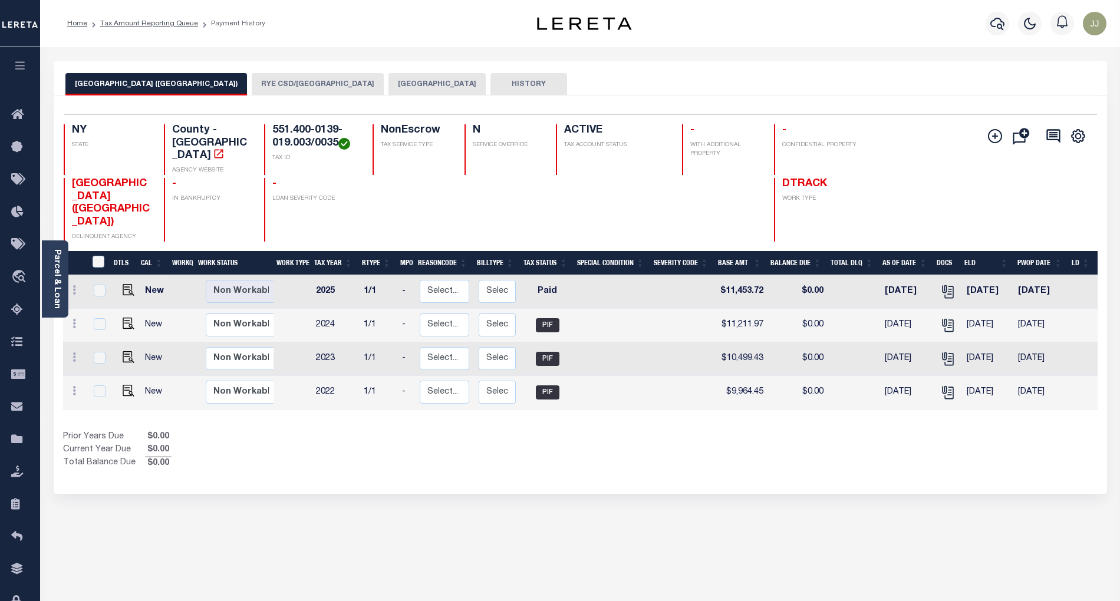
click at [252, 88] on button "RYE CSD/[GEOGRAPHIC_DATA]" at bounding box center [318, 84] width 132 height 22
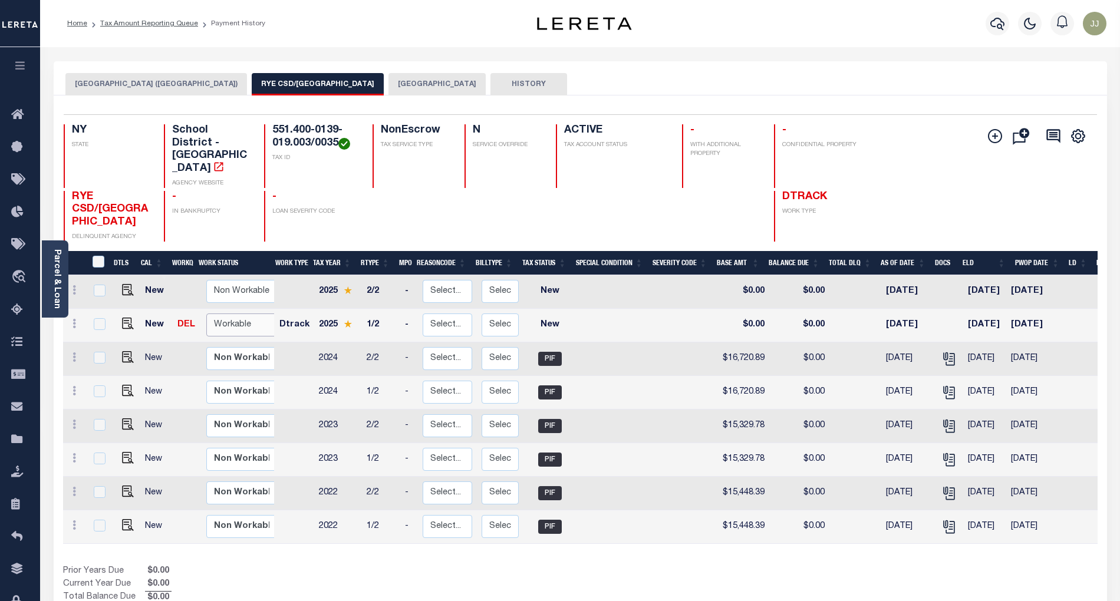
click at [228, 314] on select "Non Workable Workable" at bounding box center [241, 325] width 71 height 23
checkbox input "true"
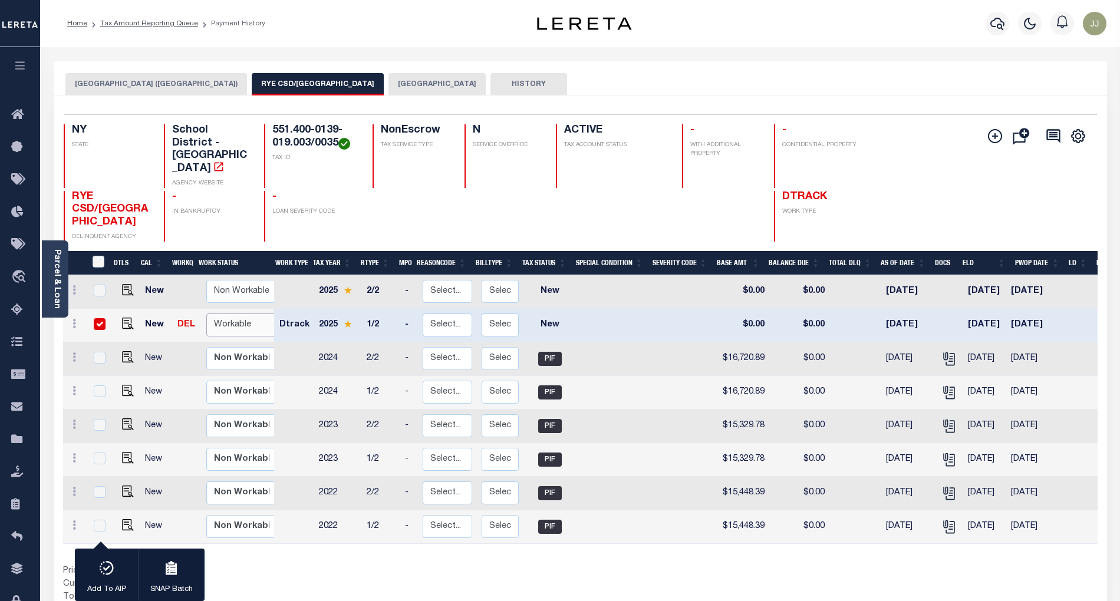
select select "true"
click at [206, 314] on select "Non Workable Workable" at bounding box center [241, 325] width 71 height 23
checkbox input "false"
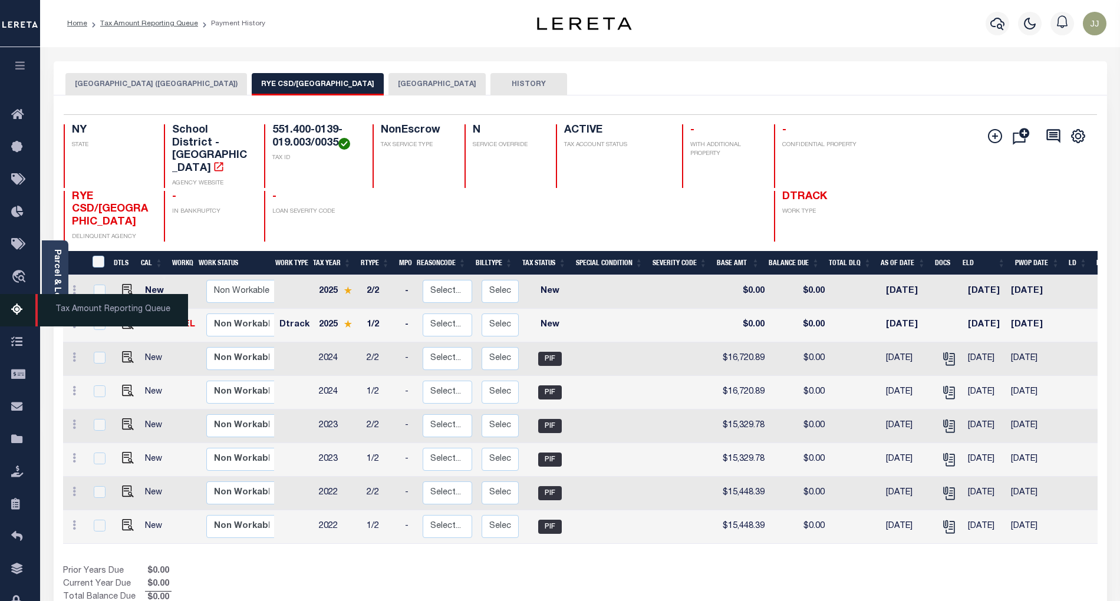
click at [22, 310] on icon at bounding box center [20, 310] width 19 height 15
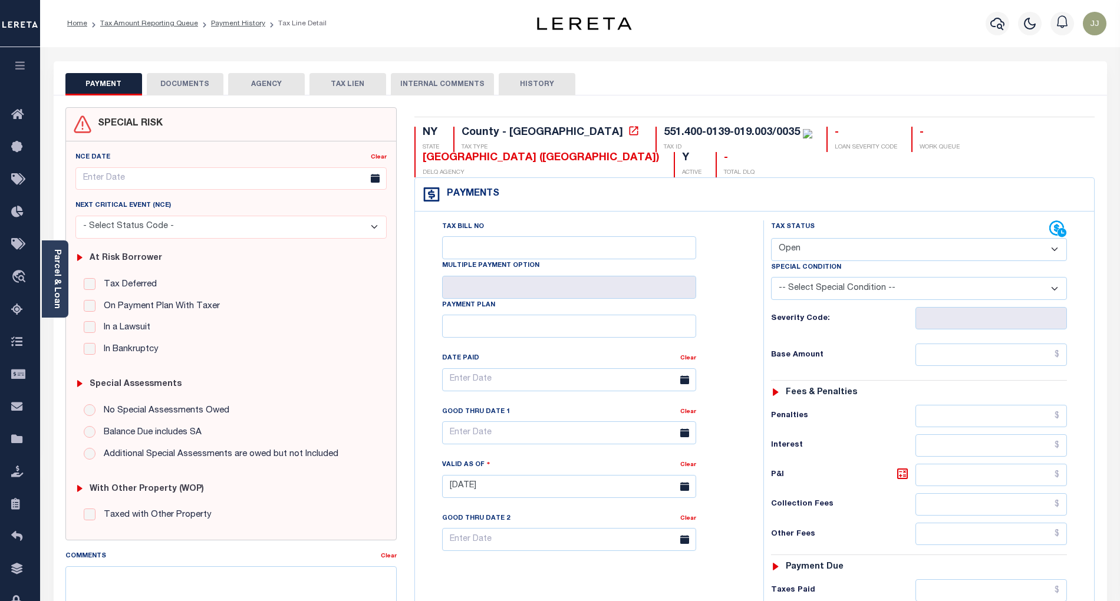
click at [838, 257] on select "- Select Status Code - Open Due/Unpaid Paid Incomplete No Tax Due Internal Refu…" at bounding box center [919, 249] width 296 height 23
select select "PYD"
click at [771, 239] on select "- Select Status Code - Open Due/Unpaid Paid Incomplete No Tax Due Internal Refu…" at bounding box center [919, 249] width 296 height 23
type input "[DATE]"
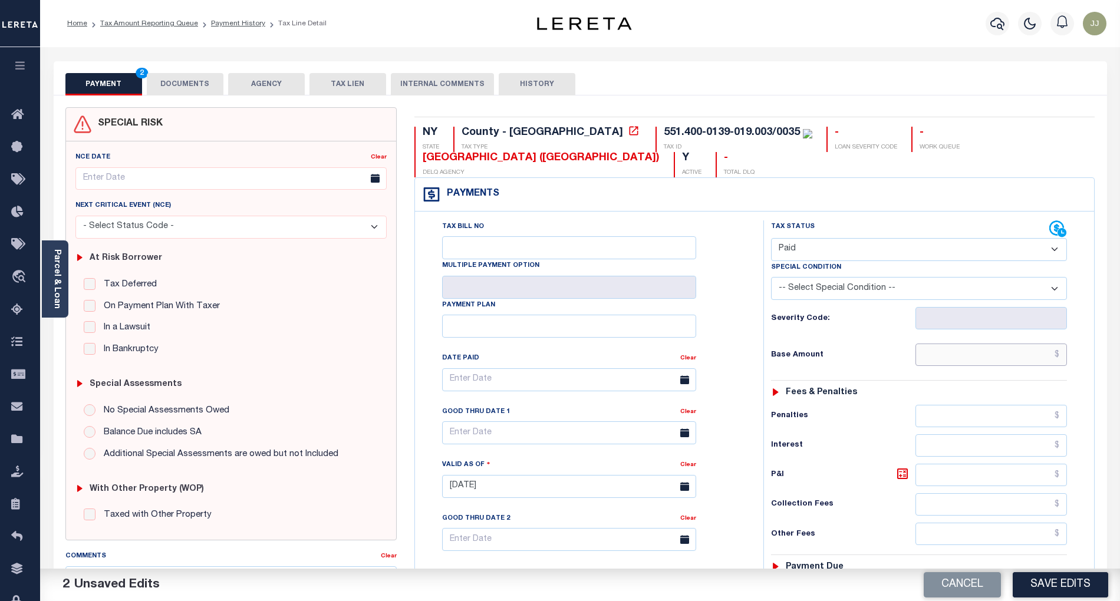
click at [953, 357] on input "text" at bounding box center [991, 355] width 152 height 22
paste input "11,453.72"
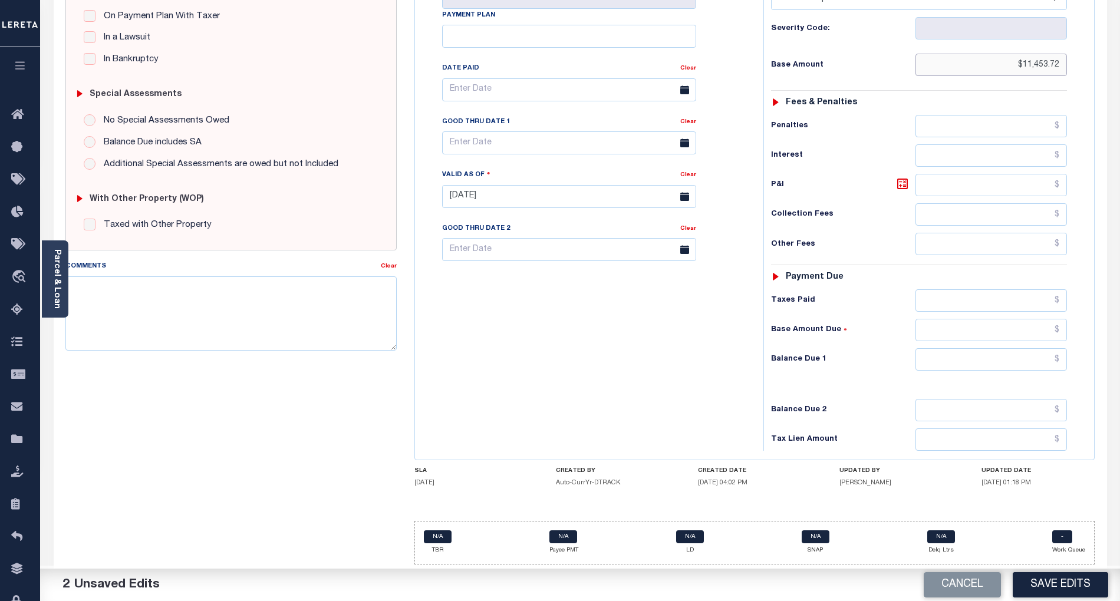
type input "$11,453.72"
click at [986, 348] on input "text" at bounding box center [991, 359] width 152 height 22
type input "$0.00"
click at [559, 385] on div "Tax Bill No Multiple Payment Option Payment Plan Clear" at bounding box center [586, 190] width 337 height 520
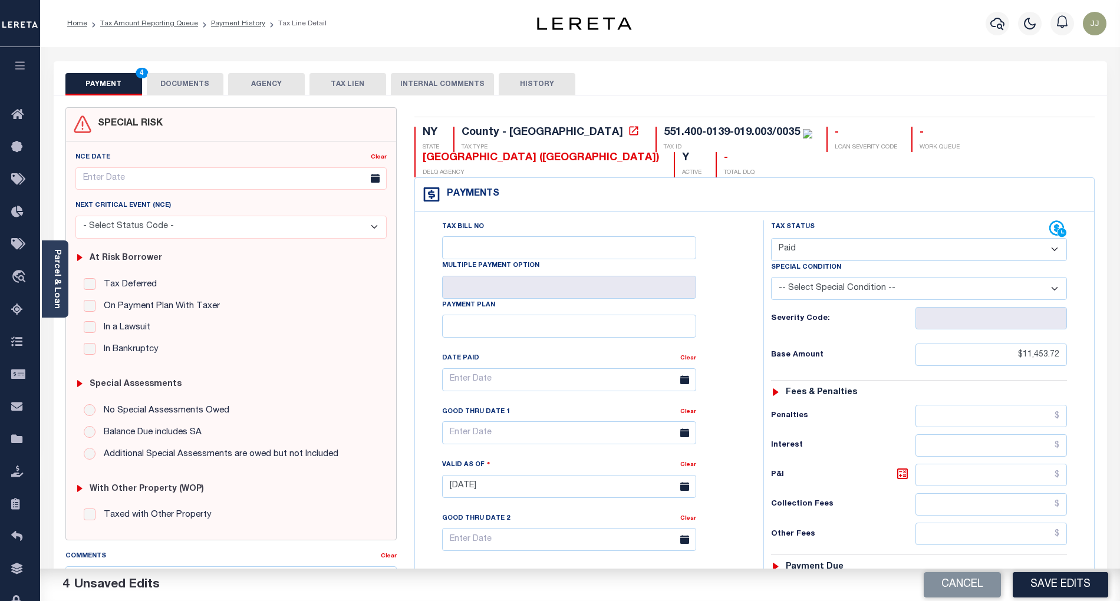
click at [187, 87] on button "DOCUMENTS" at bounding box center [185, 84] width 77 height 22
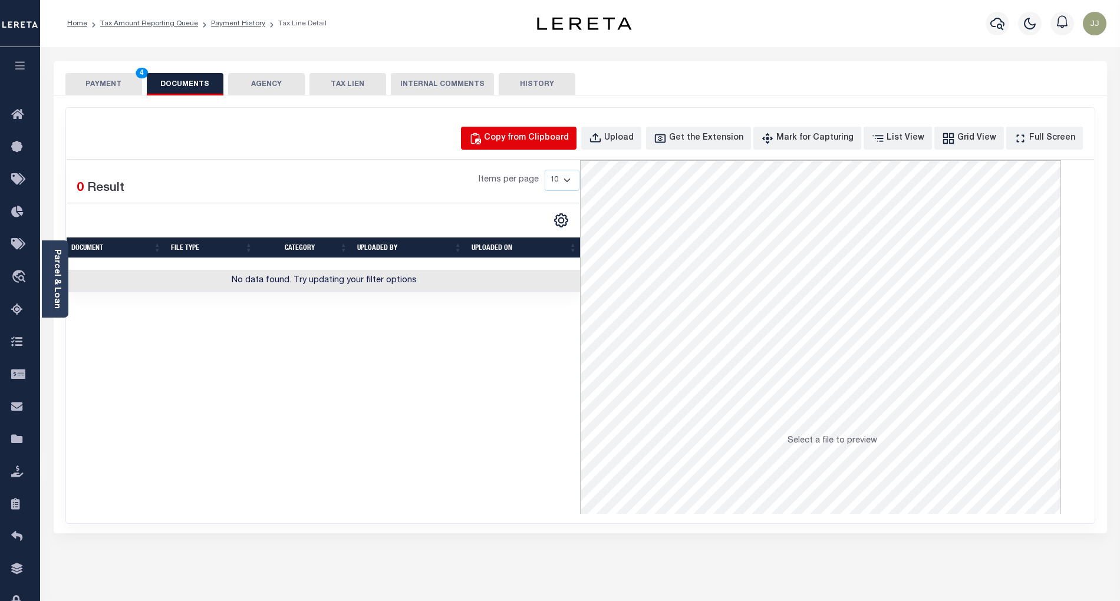
click at [556, 144] on div "Copy from Clipboard" at bounding box center [526, 138] width 85 height 13
select select "POP"
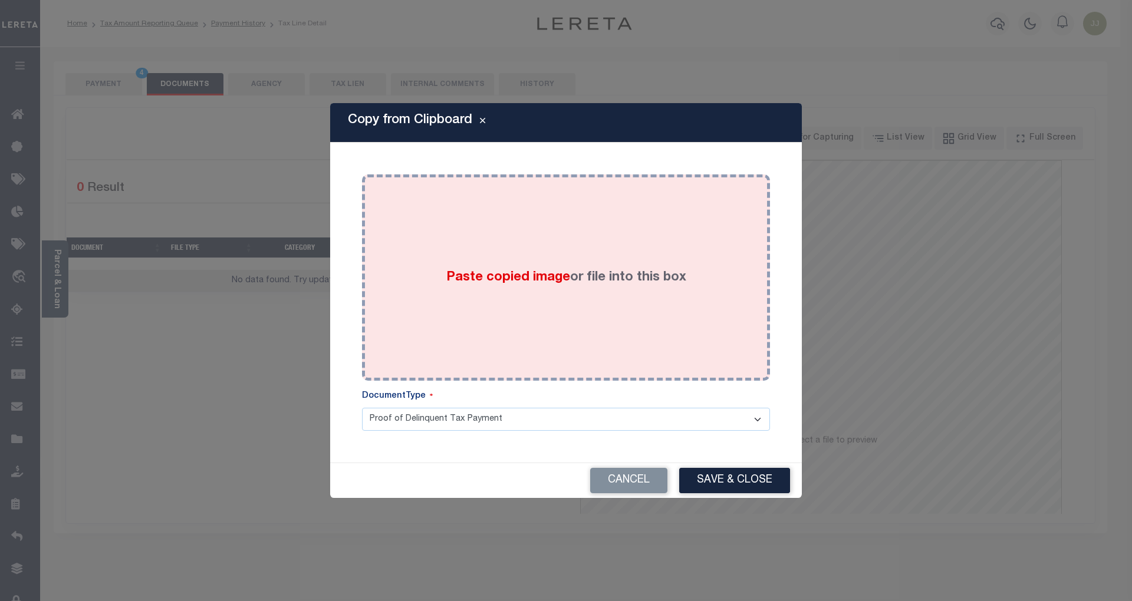
click at [539, 218] on div "Paste copied image or file into this box" at bounding box center [566, 277] width 390 height 189
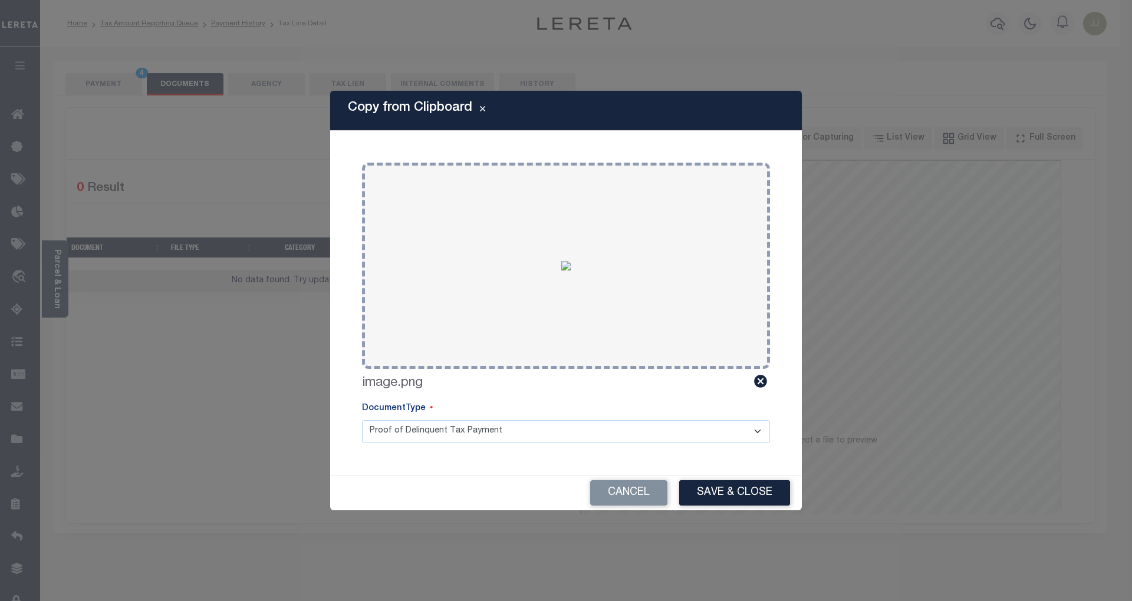
click at [736, 477] on div "Cancel Save & Close" at bounding box center [566, 493] width 472 height 35
click at [745, 489] on button "Save & Close" at bounding box center [734, 492] width 111 height 25
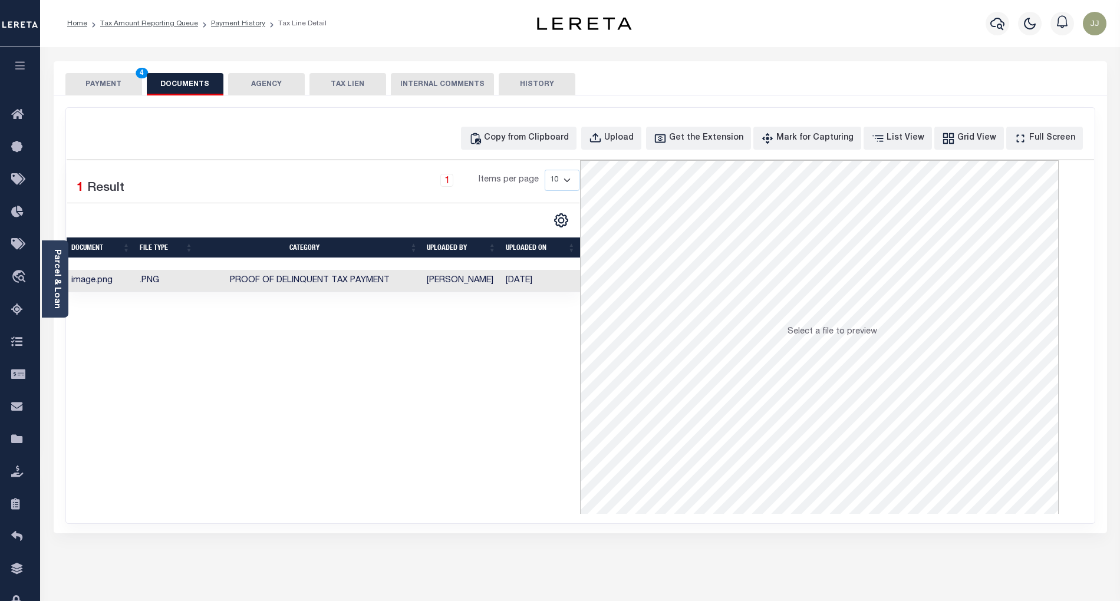
click at [100, 83] on button "PAYMENT 4" at bounding box center [103, 84] width 77 height 22
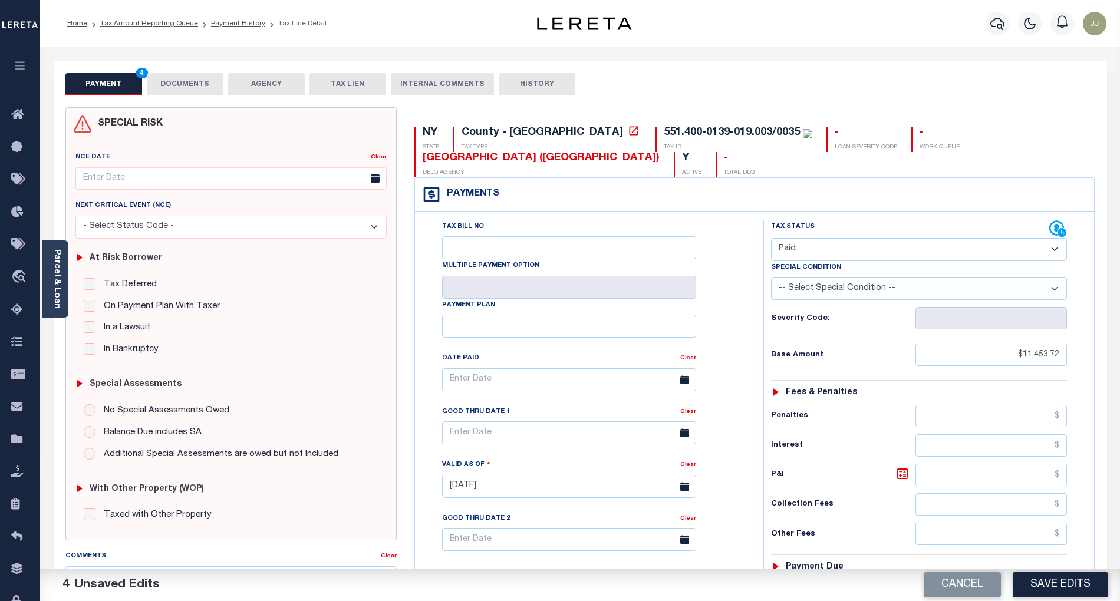
scroll to position [295, 0]
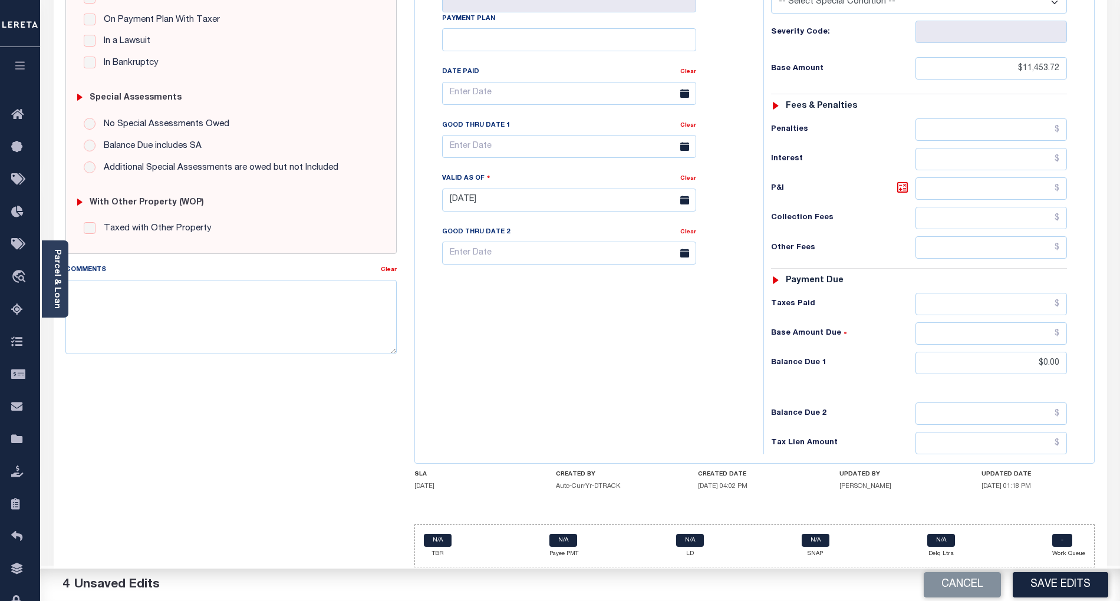
click at [1092, 597] on button "Save Edits" at bounding box center [1060, 584] width 95 height 25
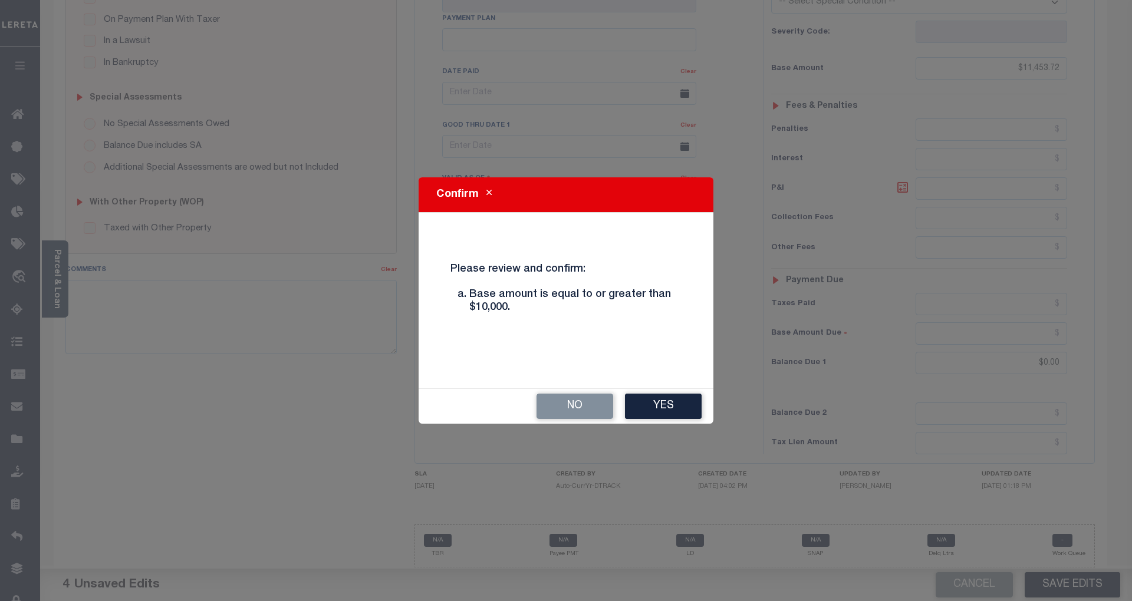
click at [663, 413] on button "Yes" at bounding box center [663, 406] width 77 height 25
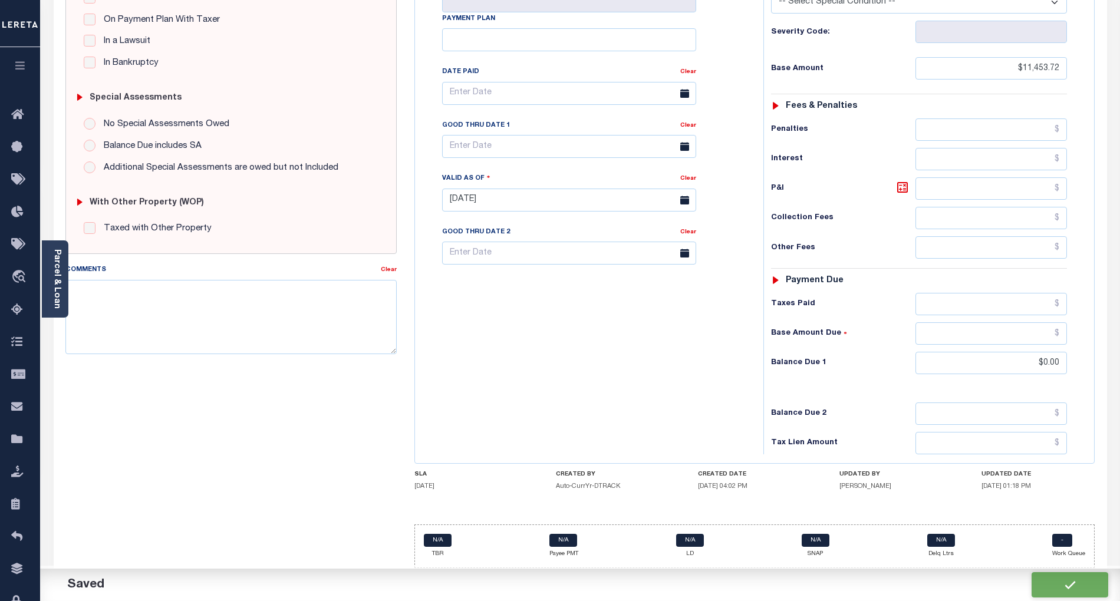
checkbox input "false"
type input "$11,453.72"
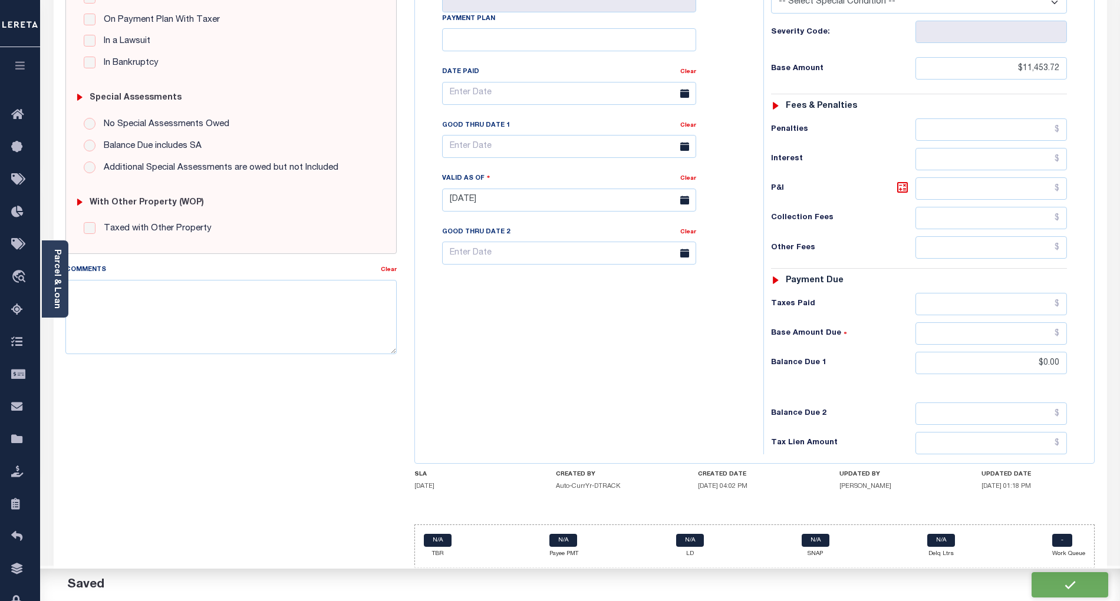
type input "$0"
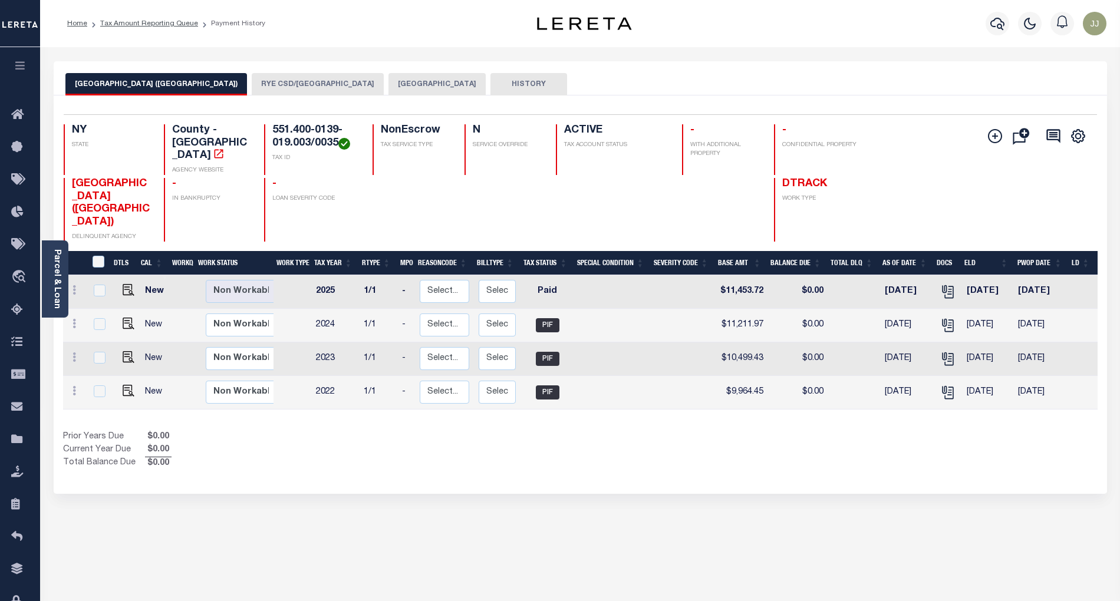
click at [268, 83] on button "RYE CSD/[GEOGRAPHIC_DATA]" at bounding box center [318, 84] width 132 height 22
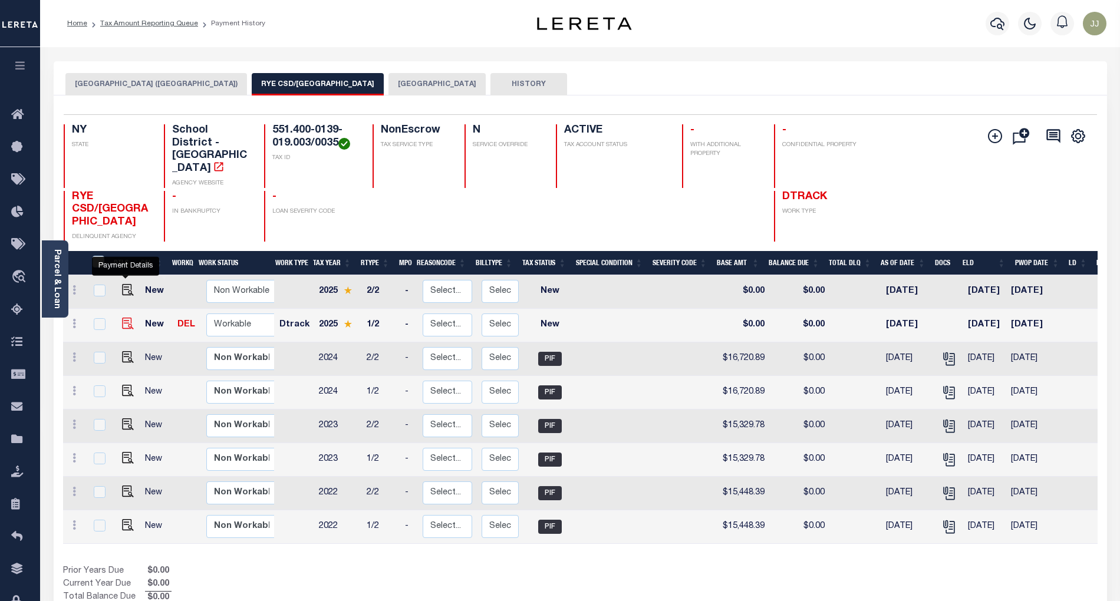
click at [123, 318] on img "" at bounding box center [128, 324] width 12 height 12
checkbox input "true"
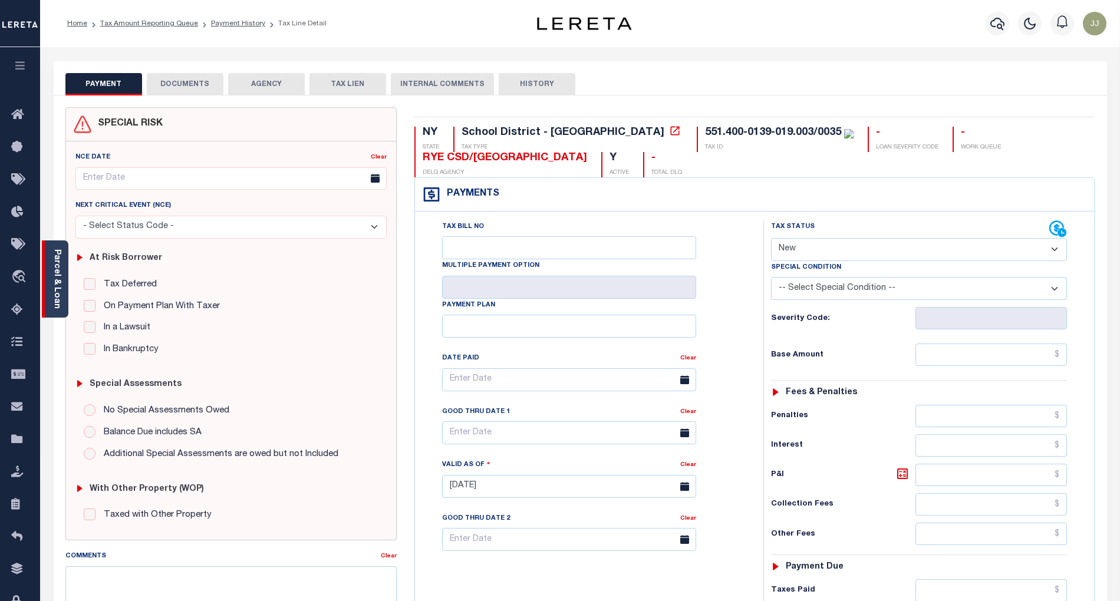
click at [62, 301] on div "Parcel & Loan" at bounding box center [55, 279] width 27 height 77
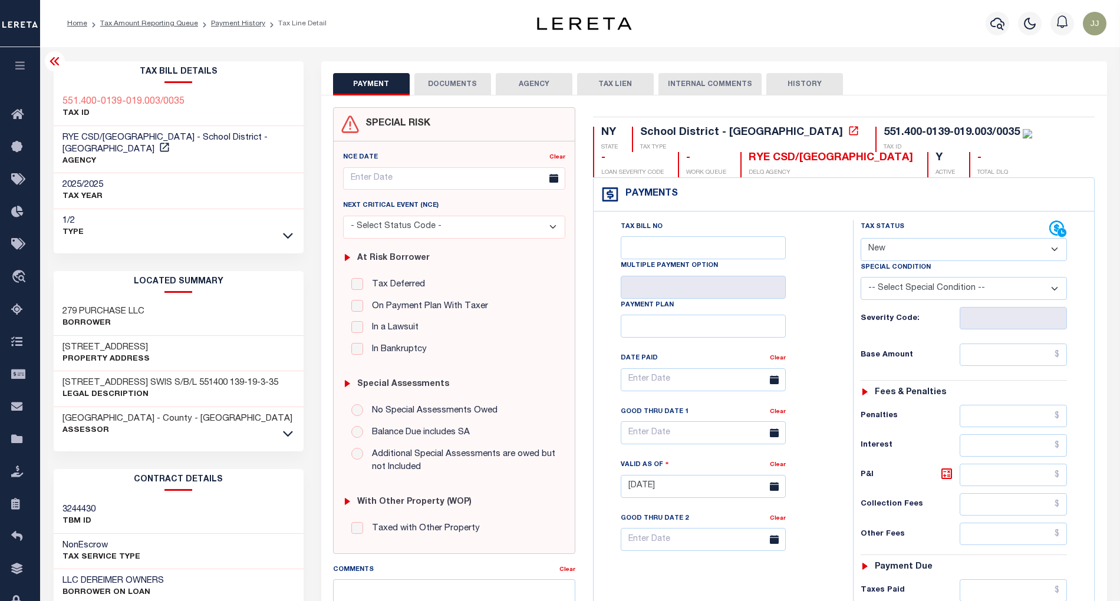
drag, startPoint x: 166, startPoint y: 335, endPoint x: 55, endPoint y: 332, distance: 110.3
click at [55, 336] on div "[STREET_ADDRESS] Property Address" at bounding box center [179, 354] width 250 height 36
copy h3 "271-279 PURCHASE ST"
click at [908, 255] on select "- Select Status Code - Open Due/Unpaid Paid Incomplete No Tax Due Internal Refu…" at bounding box center [964, 249] width 207 height 23
select select "DUE"
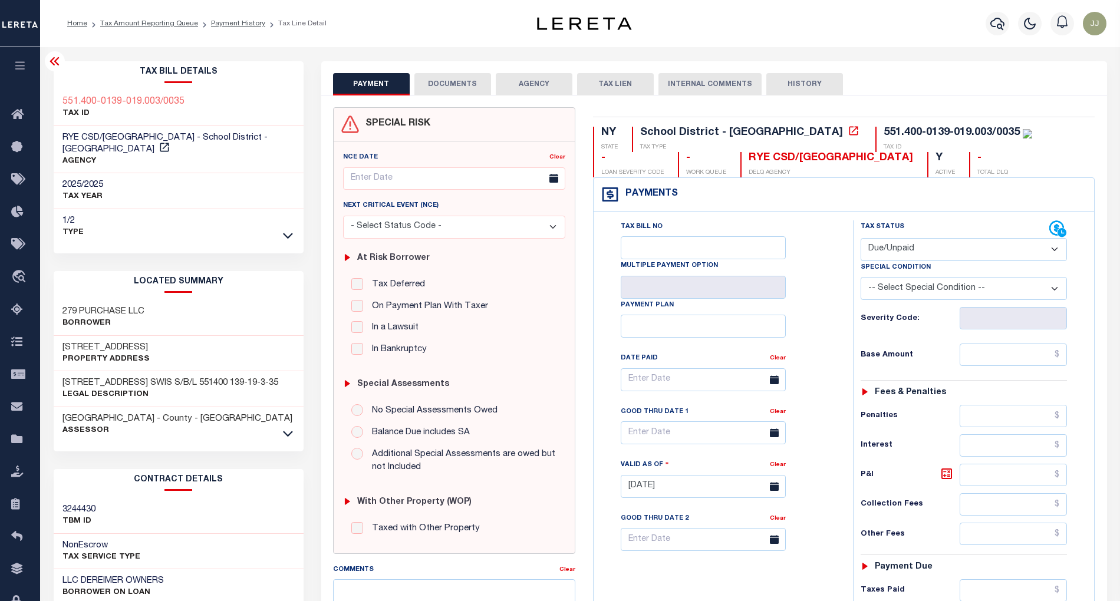
click at [861, 239] on select "- Select Status Code - Open Due/Unpaid Paid Incomplete No Tax Due Internal Refu…" at bounding box center [964, 249] width 207 height 23
type input "[DATE]"
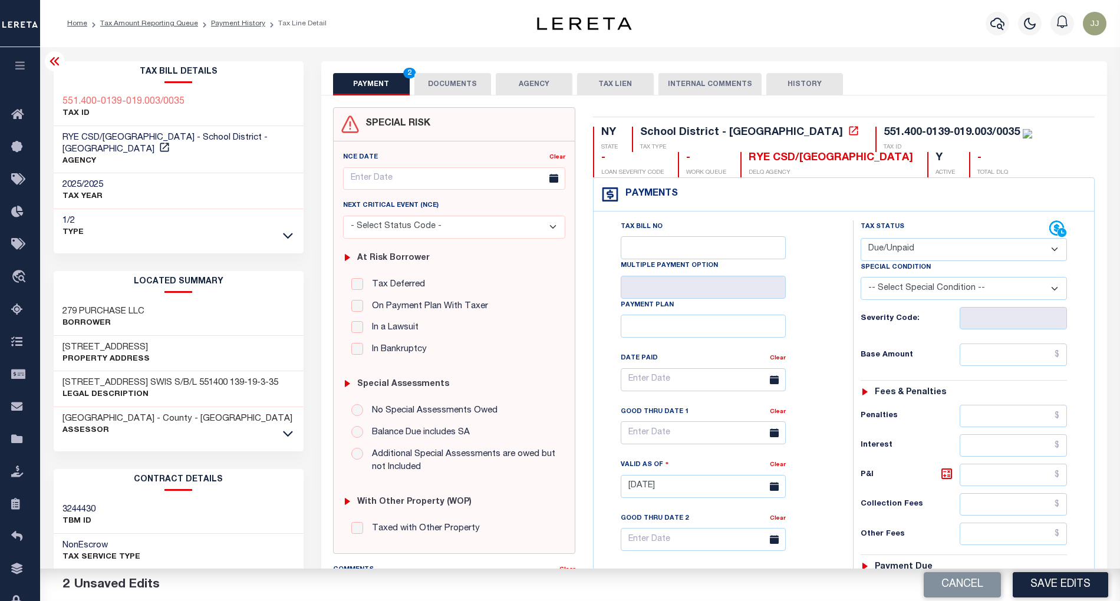
click at [888, 259] on select "- Select Status Code - Open Due/Unpaid Paid Incomplete No Tax Due Internal Refu…" at bounding box center [964, 249] width 207 height 23
select select "PYD"
click at [861, 239] on select "- Select Status Code - Open Due/Unpaid Paid Incomplete No Tax Due Internal Refu…" at bounding box center [964, 249] width 207 height 23
click at [1007, 347] on input "text" at bounding box center [1013, 355] width 107 height 22
paste input "17,265.79"
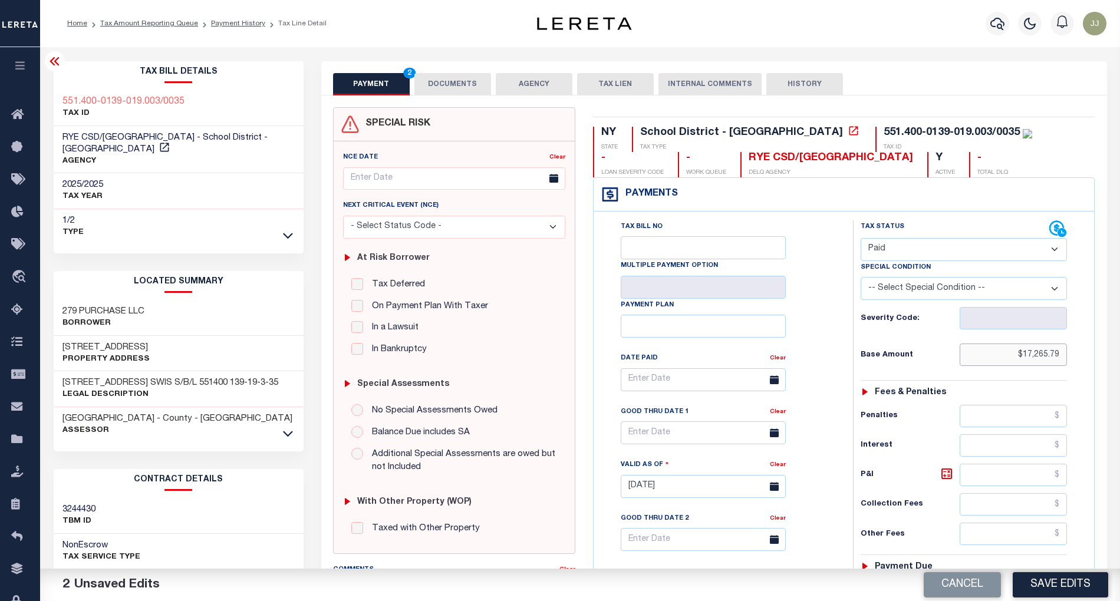
type input "$17,265.79"
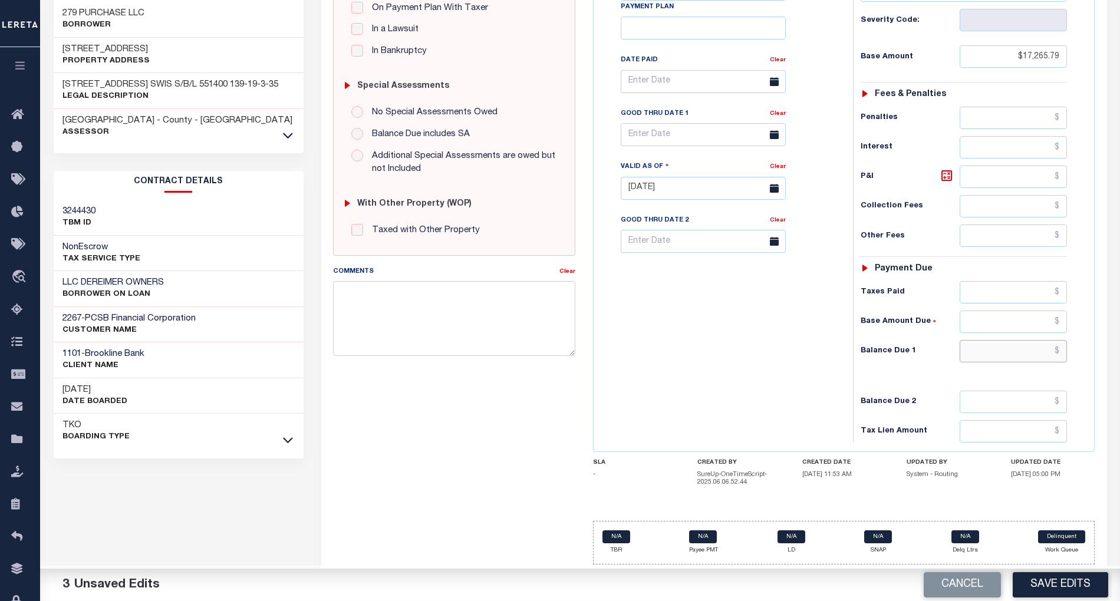
click at [1010, 350] on input "text" at bounding box center [1013, 351] width 107 height 22
type input "$0.00"
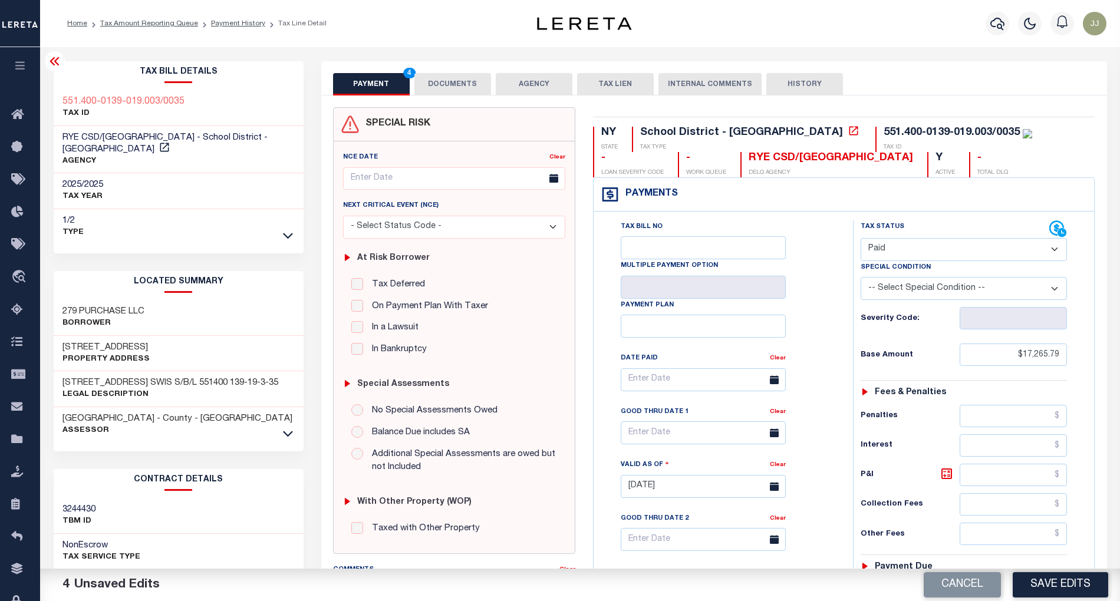
click at [448, 87] on button "DOCUMENTS" at bounding box center [452, 84] width 77 height 22
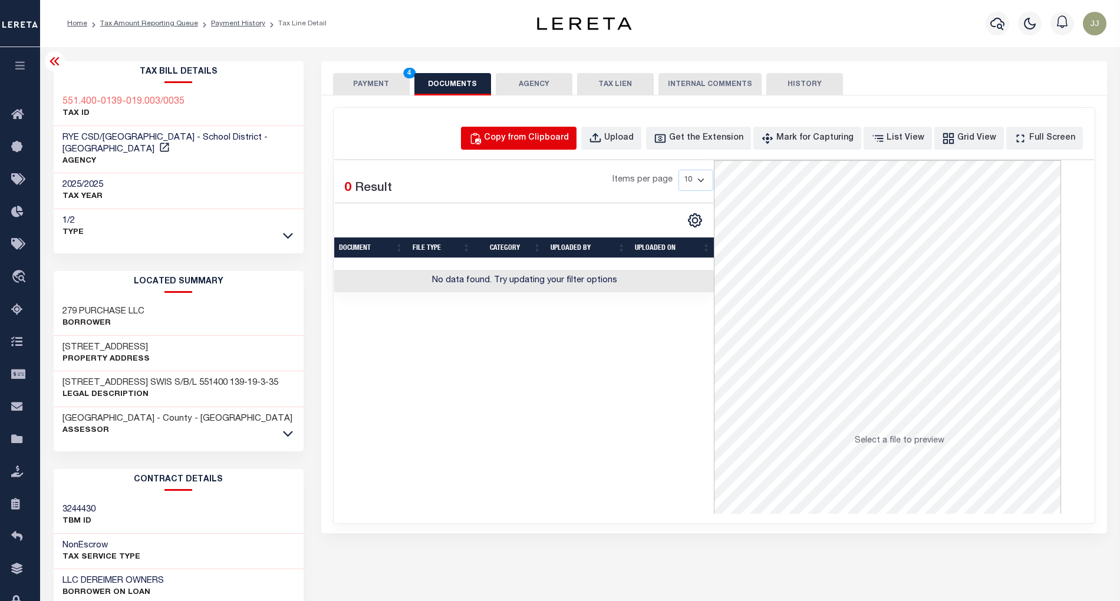
click at [562, 146] on button "Copy from Clipboard" at bounding box center [519, 138] width 116 height 23
select select "POP"
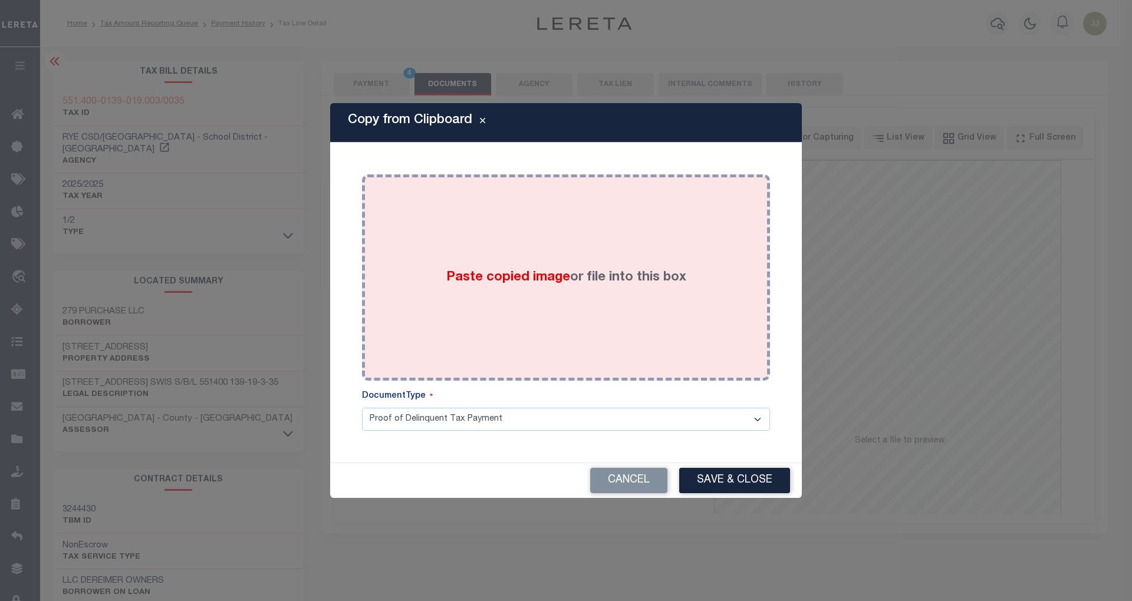
click at [561, 262] on div "Paste copied image or file into this box" at bounding box center [566, 277] width 390 height 189
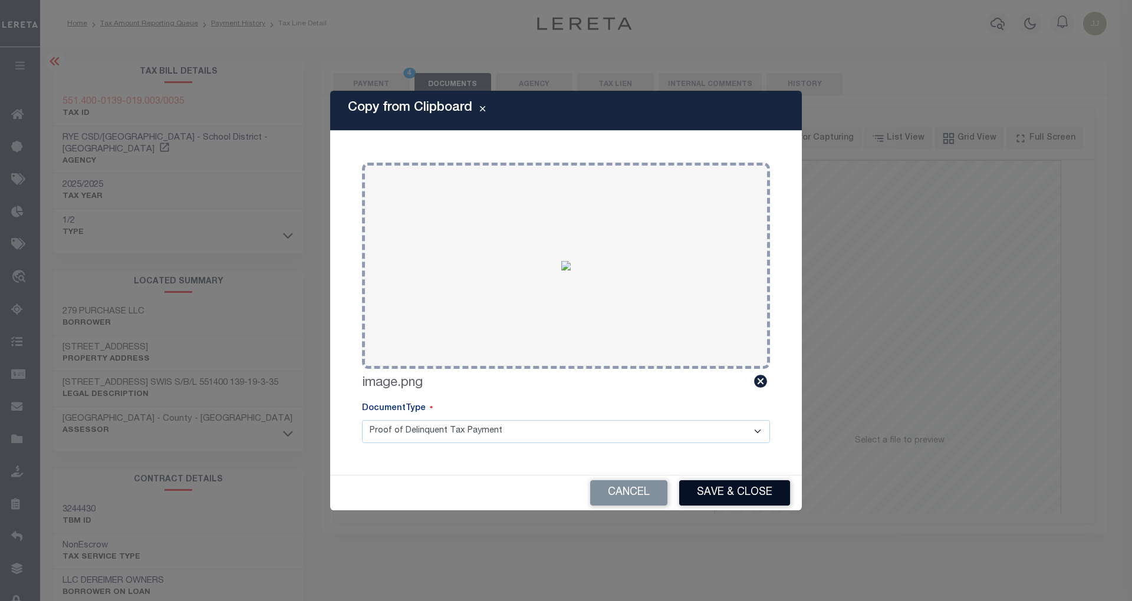
click at [750, 484] on button "Save & Close" at bounding box center [734, 492] width 111 height 25
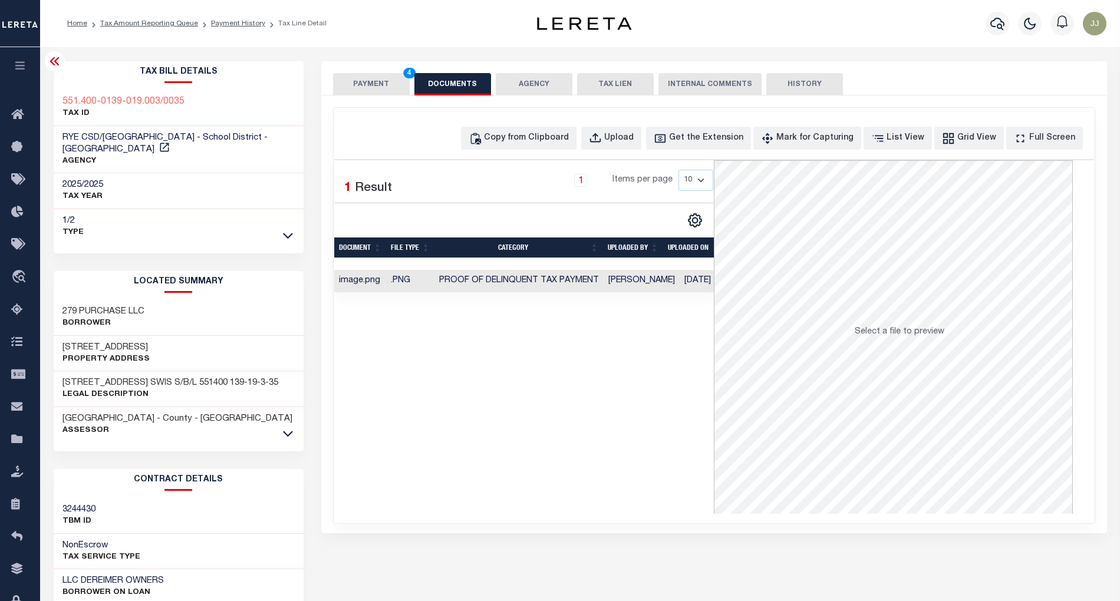
click at [359, 75] on button "PAYMENT 4" at bounding box center [371, 84] width 77 height 22
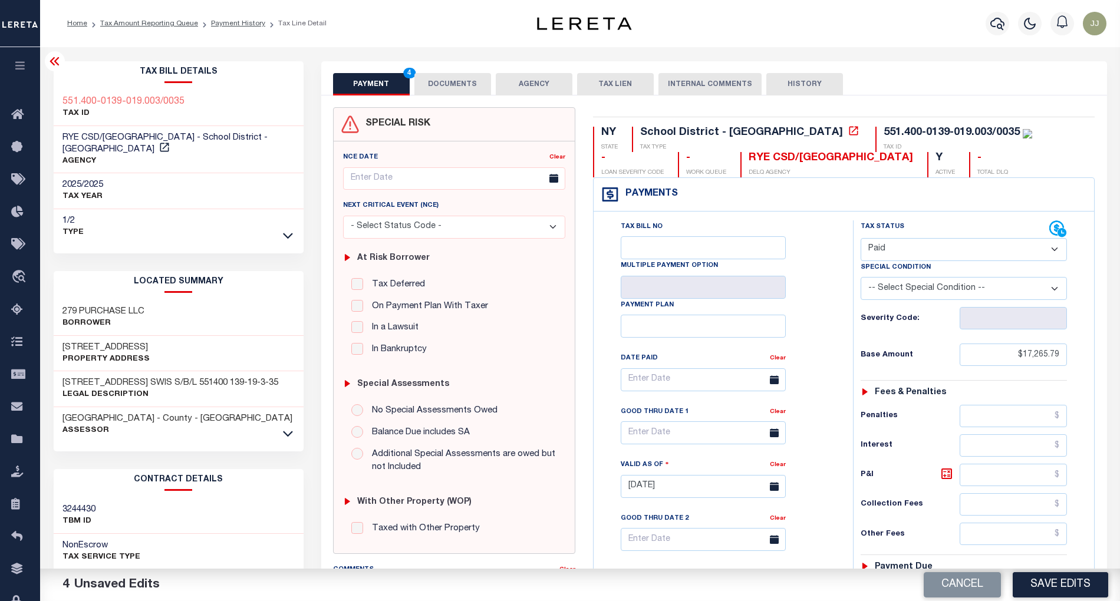
scroll to position [303, 0]
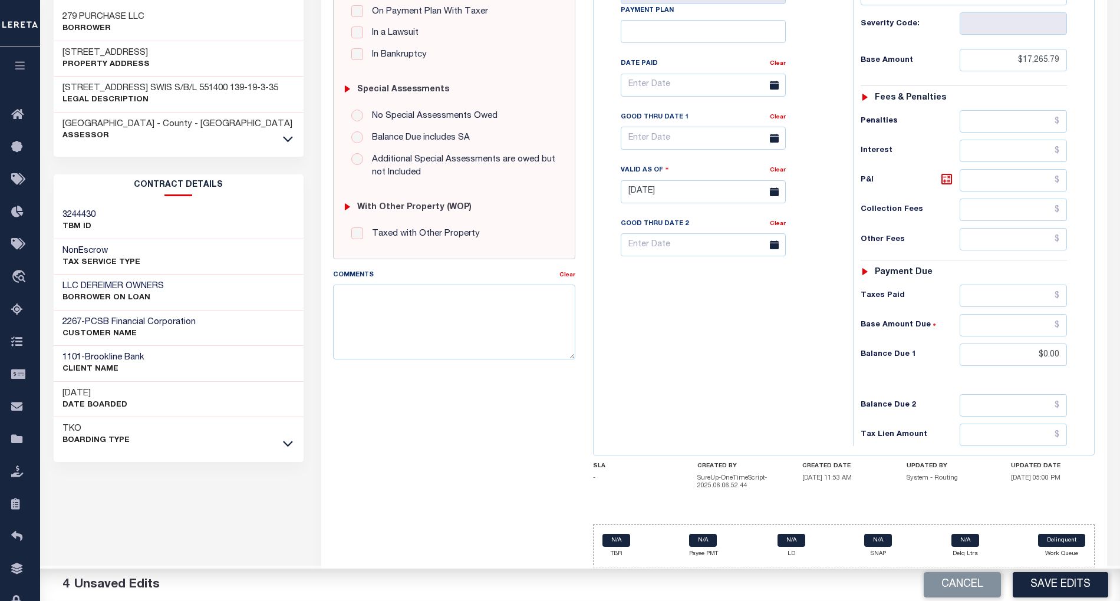
click at [717, 390] on div "Tax Bill No Multiple Payment Option Payment Plan Clear" at bounding box center [721, 186] width 248 height 520
click at [1029, 575] on button "Save Edits" at bounding box center [1060, 584] width 95 height 25
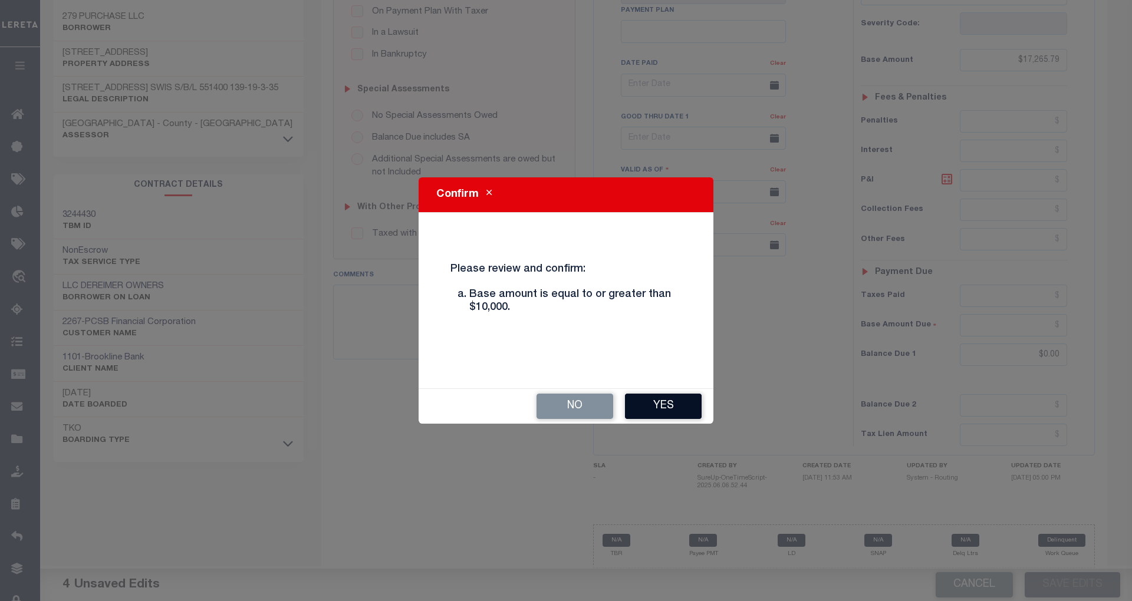
click at [661, 410] on button "Yes" at bounding box center [663, 406] width 77 height 25
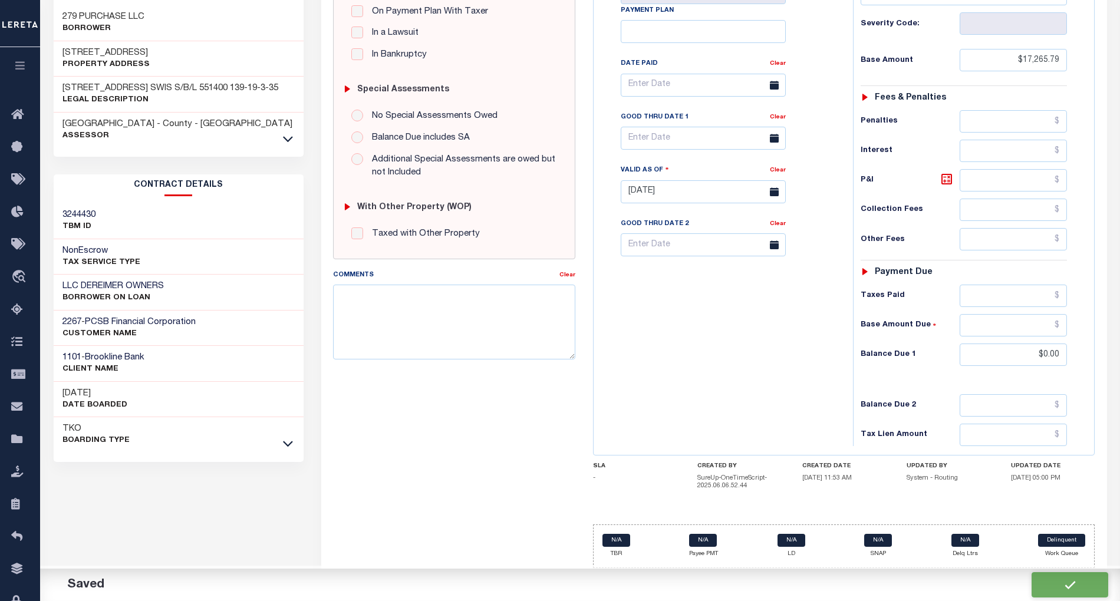
checkbox input "false"
type input "$17,265.79"
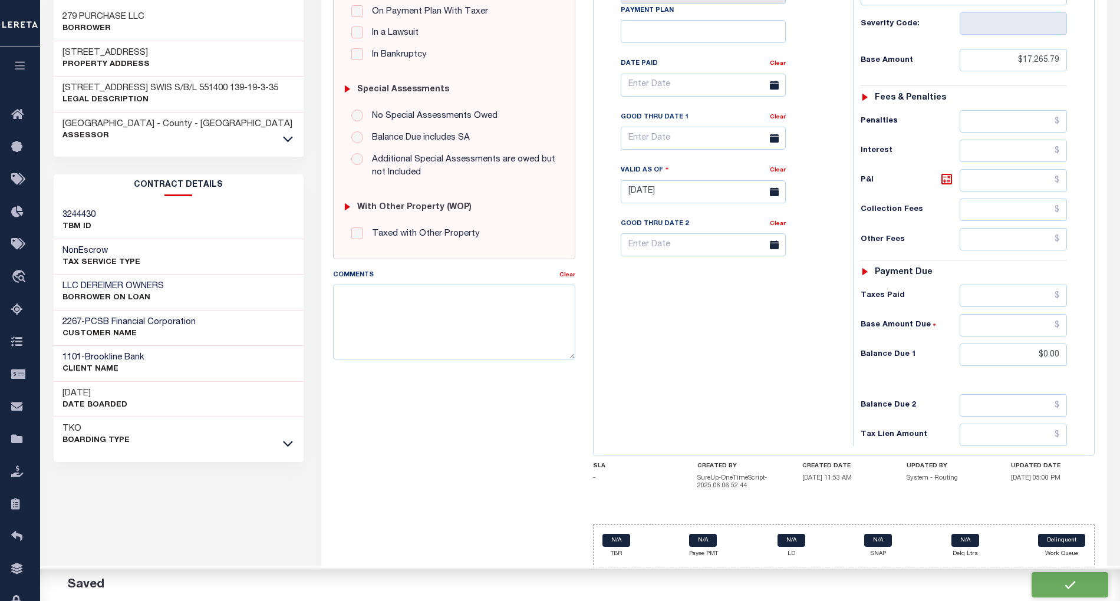
type input "$0"
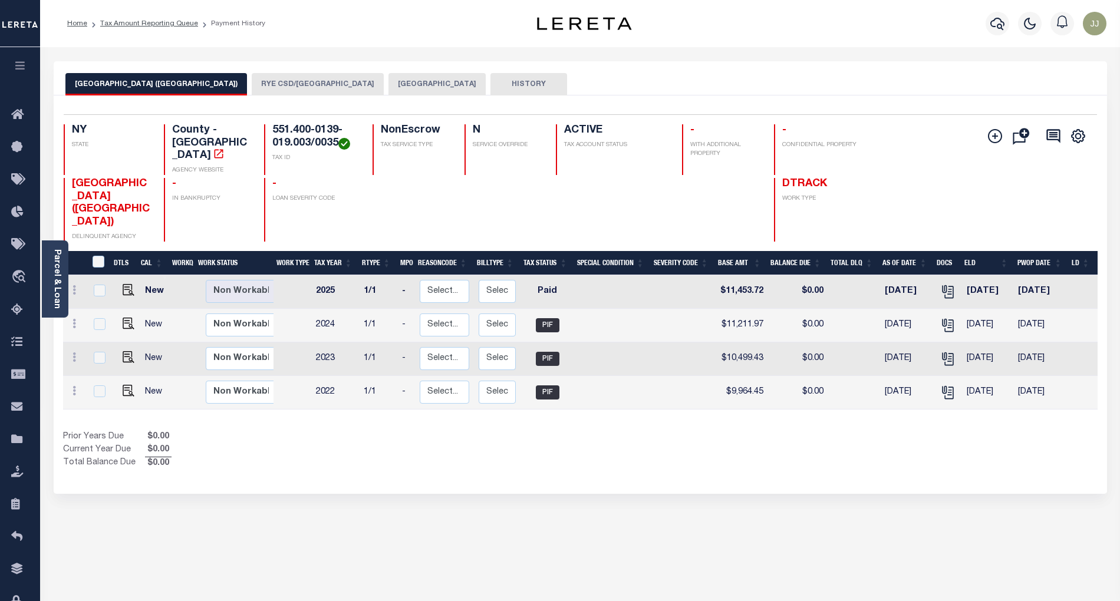
click at [252, 77] on button "RYE CSD/[GEOGRAPHIC_DATA]" at bounding box center [318, 84] width 132 height 22
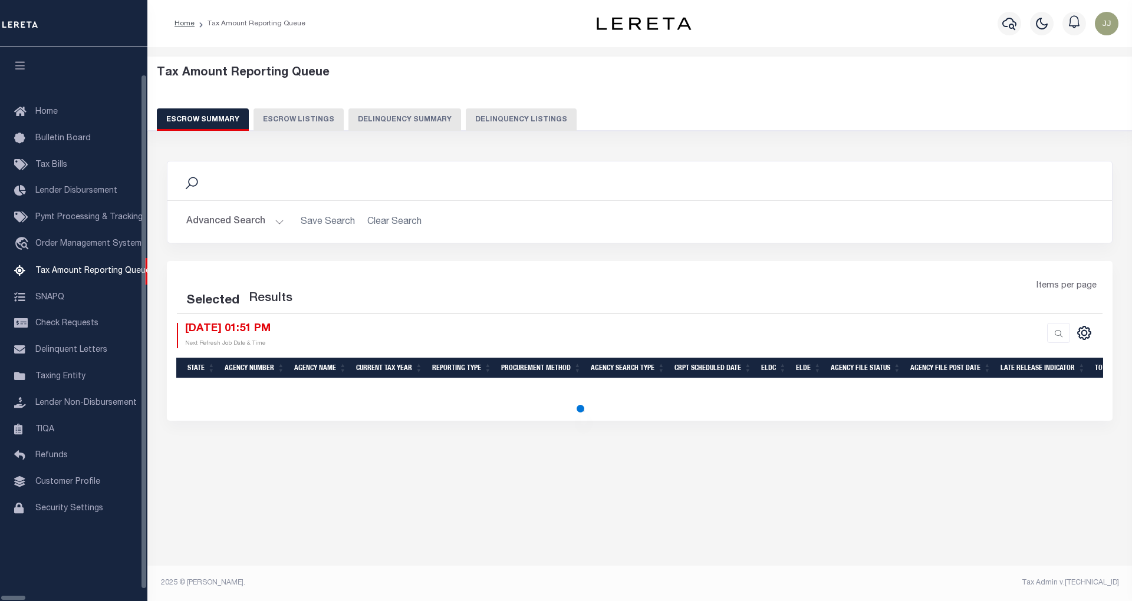
select select "100"
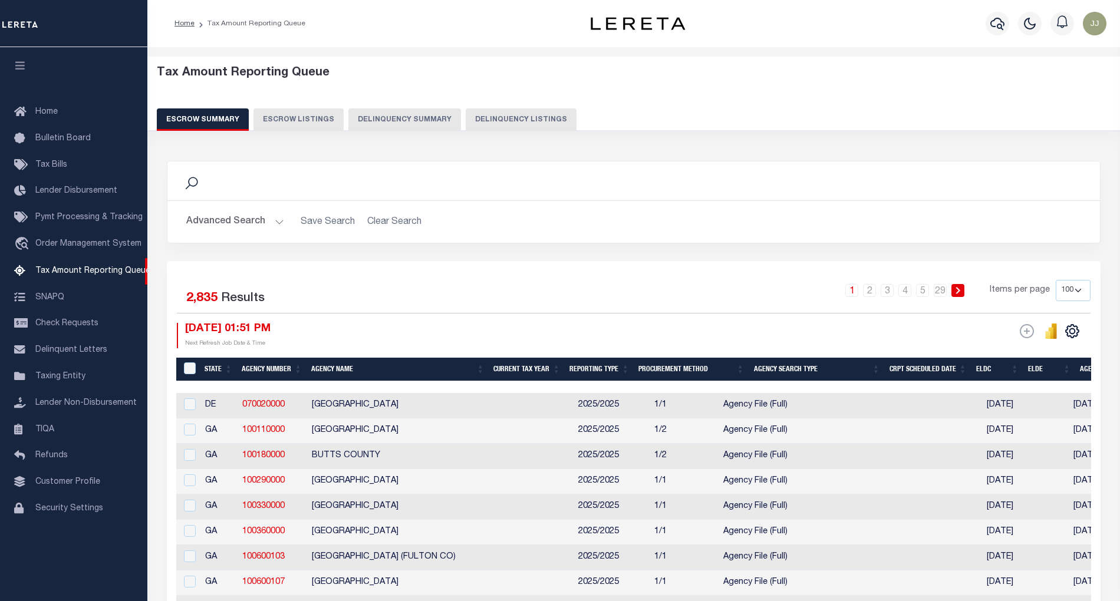
click at [523, 119] on button "Delinquency Listings" at bounding box center [521, 119] width 111 height 22
select select "NY"
select select "100"
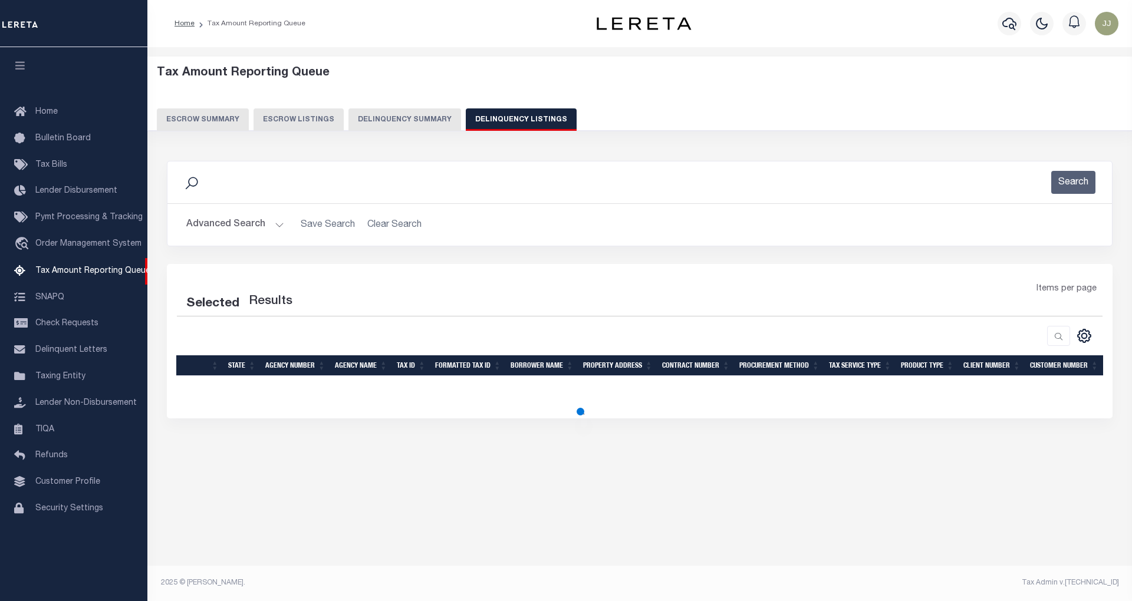
select select "100"
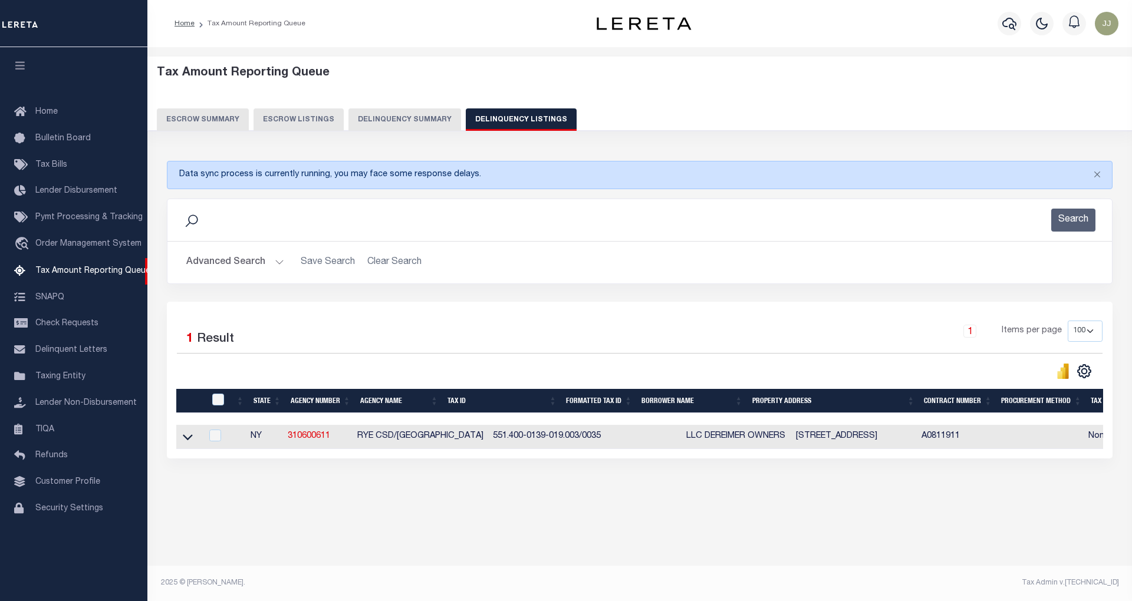
click at [243, 262] on button "Advanced Search" at bounding box center [235, 262] width 98 height 23
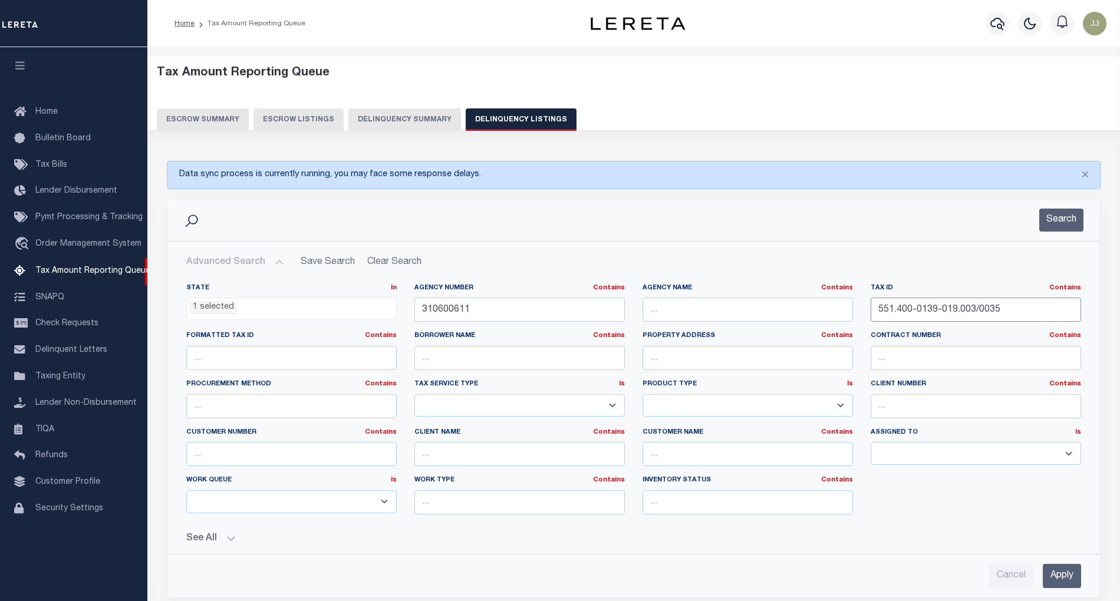
drag, startPoint x: 1014, startPoint y: 311, endPoint x: 879, endPoint y: 317, distance: 135.1
click at [879, 317] on input "551.400-0139-019.003/0035" at bounding box center [976, 310] width 210 height 24
paste input "480113606200011080000000"
type input "55480113606200011080000000"
drag, startPoint x: 502, startPoint y: 310, endPoint x: 390, endPoint y: 309, distance: 112.0
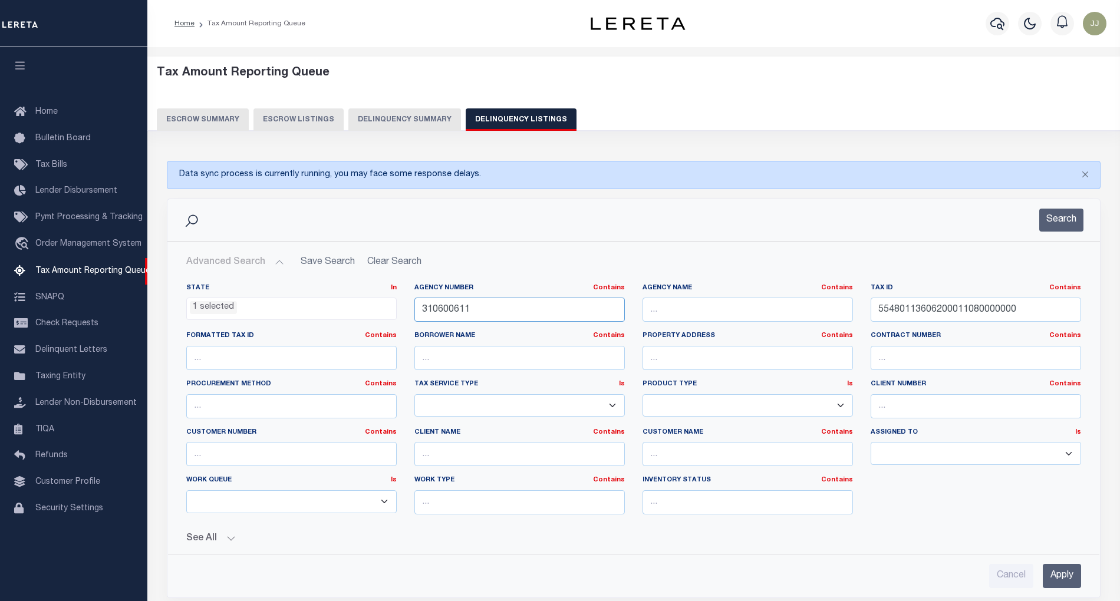
click at [390, 309] on div "State In In AK AL AR AZ CA CO CT DC DE FL GA GU HI IA ID IL IN KS [GEOGRAPHIC_D…" at bounding box center [633, 404] width 912 height 241
paste input "213"
type input "310600213"
click at [1068, 227] on button "Search" at bounding box center [1061, 220] width 44 height 23
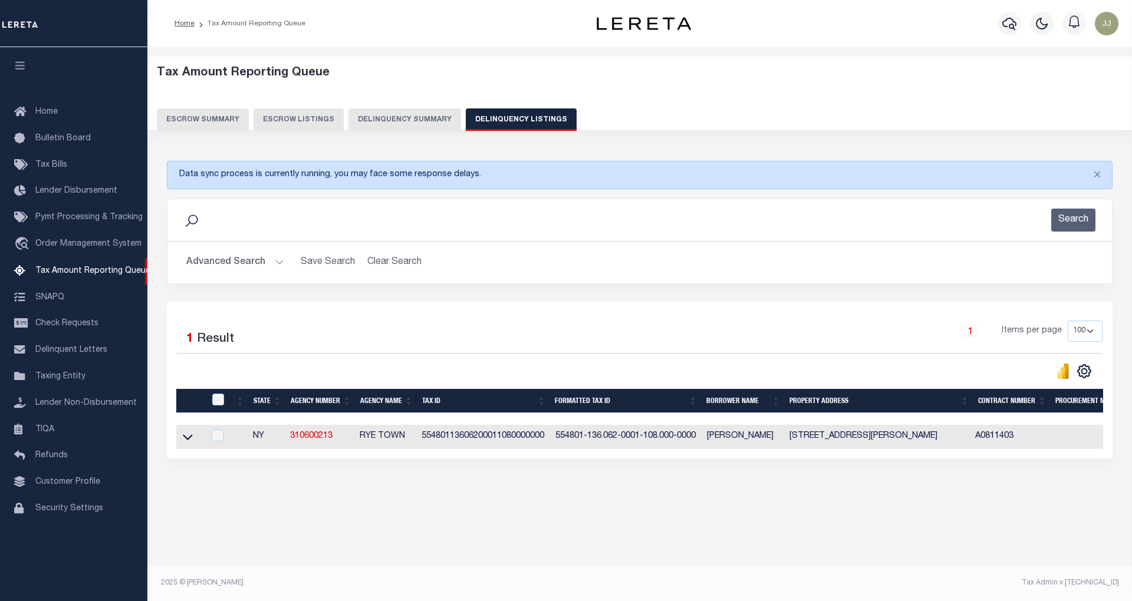
click at [185, 439] on icon at bounding box center [188, 437] width 10 height 12
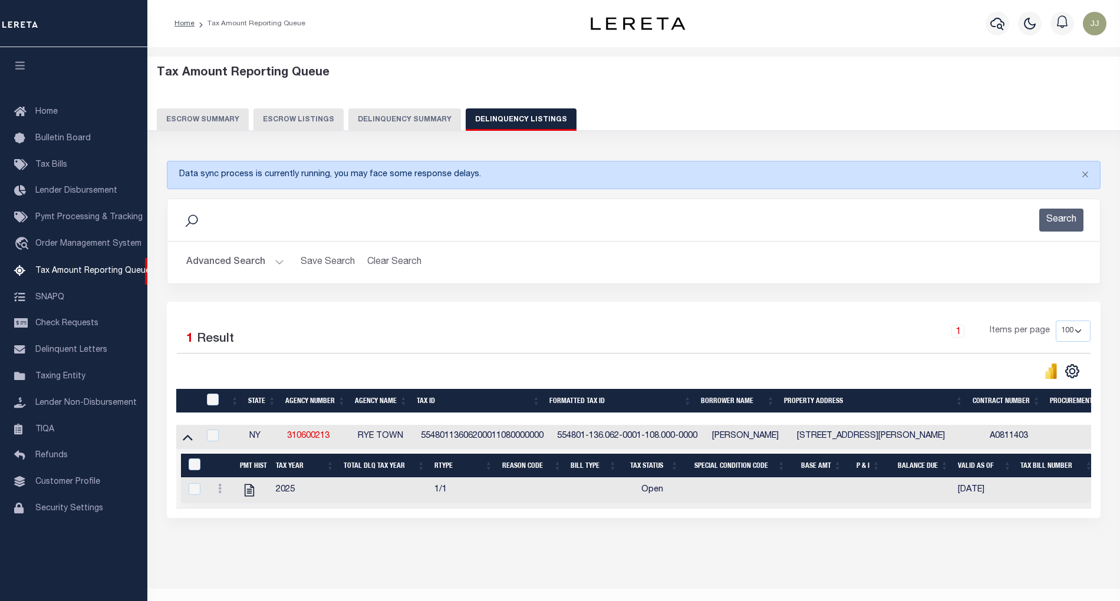
scroll to position [35, 0]
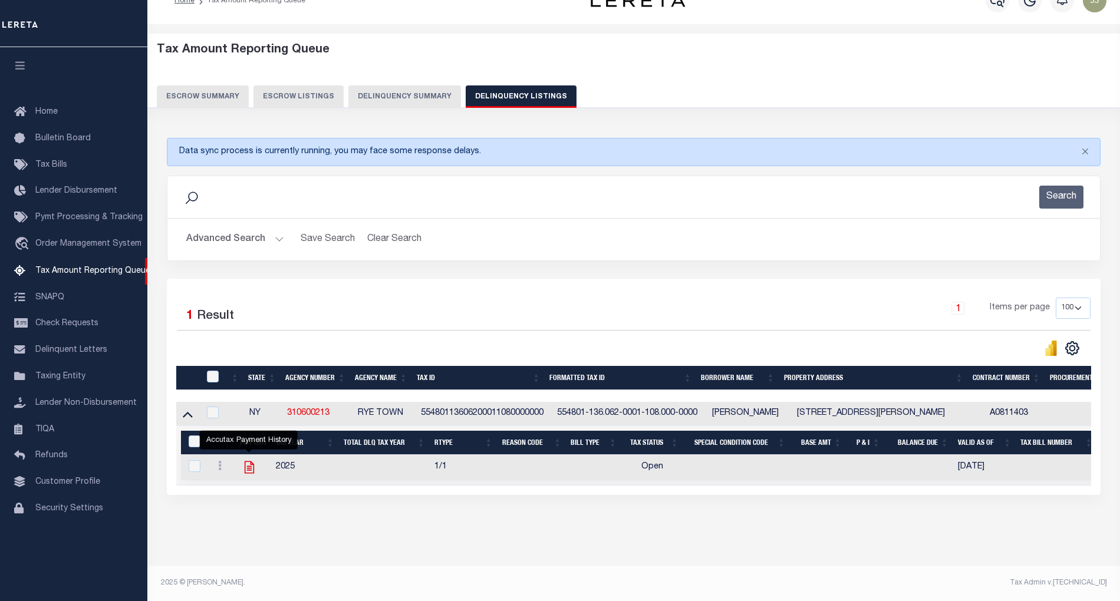
click at [246, 460] on icon "" at bounding box center [249, 467] width 15 height 15
checkbox input "true"
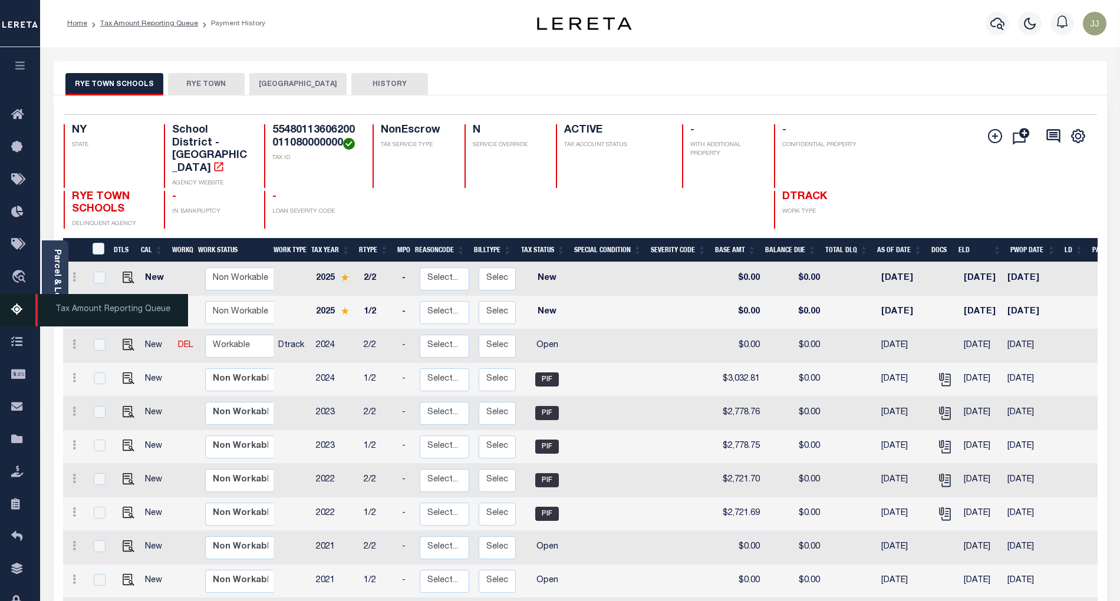
click at [22, 309] on icon at bounding box center [20, 310] width 19 height 15
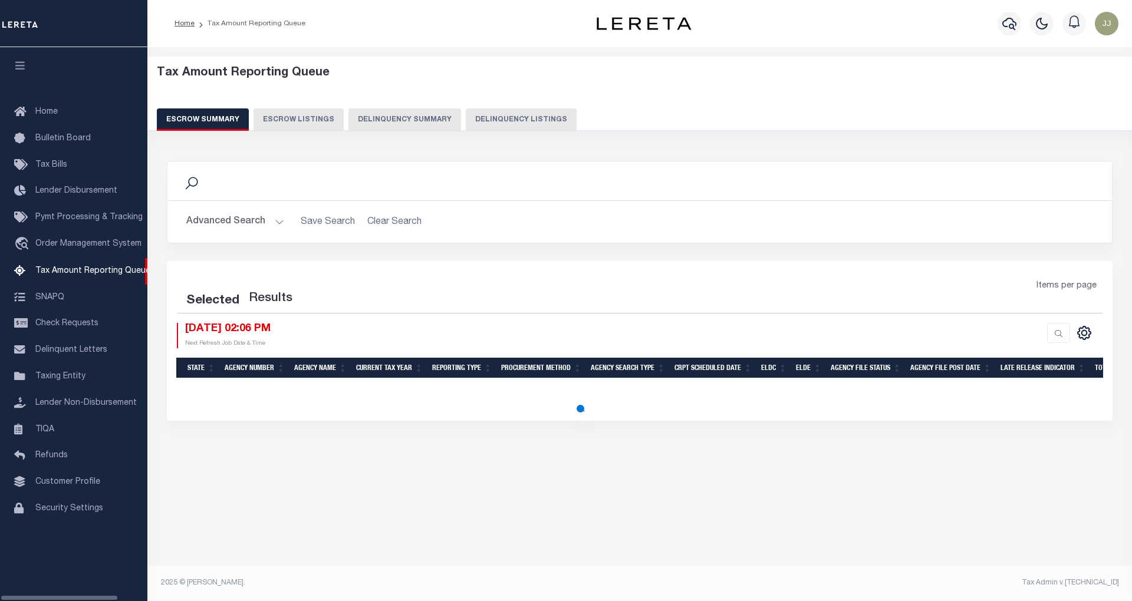
click at [526, 114] on button "Delinquency Listings" at bounding box center [521, 119] width 111 height 22
select select "100"
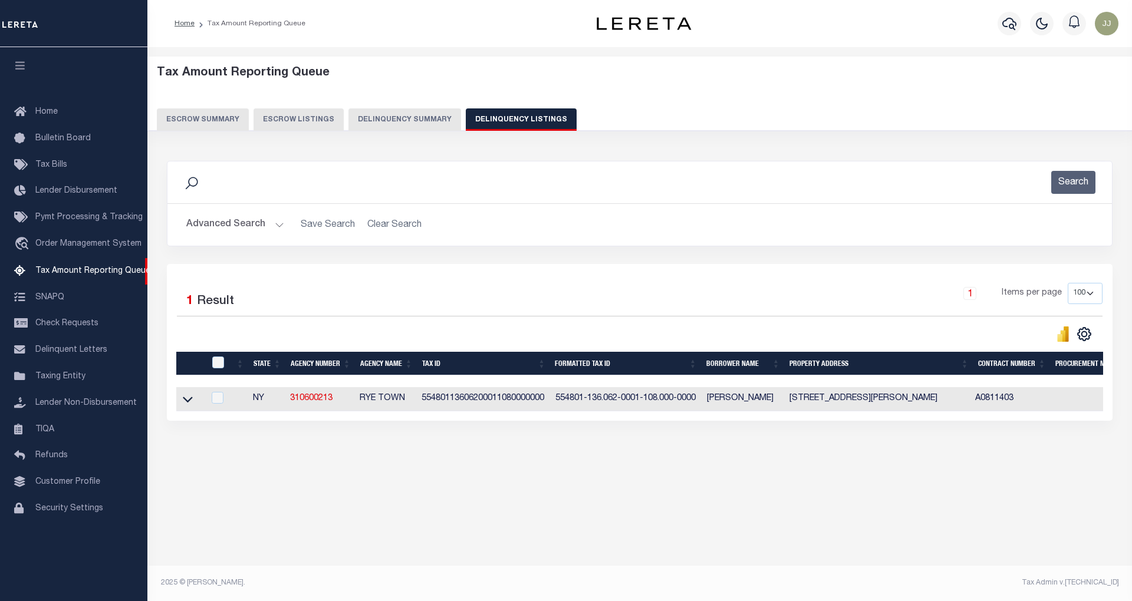
click at [262, 229] on button "Advanced Search" at bounding box center [235, 224] width 98 height 23
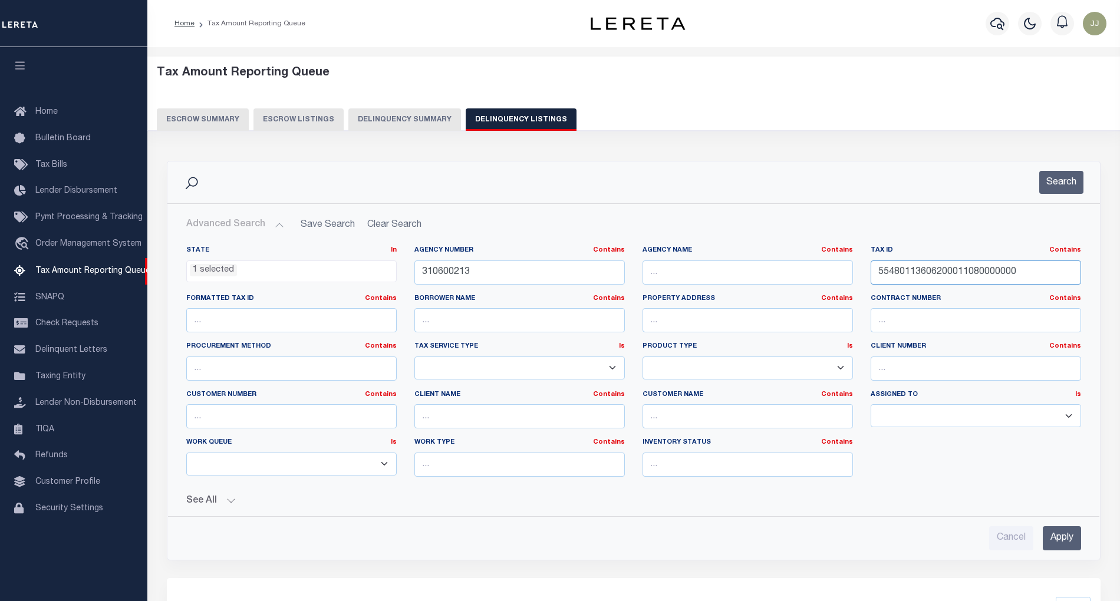
drag, startPoint x: 1029, startPoint y: 272, endPoint x: 842, endPoint y: 272, distance: 186.9
click at [842, 272] on div "State In In AK AL AR AZ CA CO CT DC DE FL GA GU HI IA ID IL IN KS KY LA MA MD M…" at bounding box center [633, 366] width 912 height 241
paste input "1.400-0139-019.003/0035"
click at [1081, 169] on div "Search" at bounding box center [633, 183] width 933 height 42
click at [1057, 186] on button "Search" at bounding box center [1061, 182] width 44 height 23
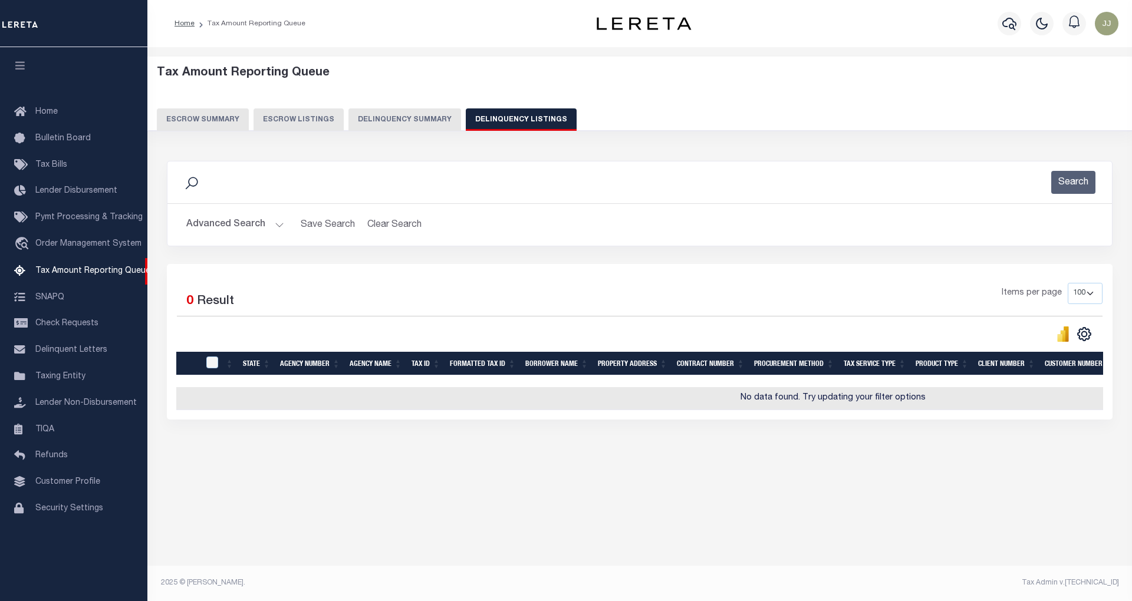
click at [239, 225] on button "Advanced Search" at bounding box center [235, 224] width 98 height 23
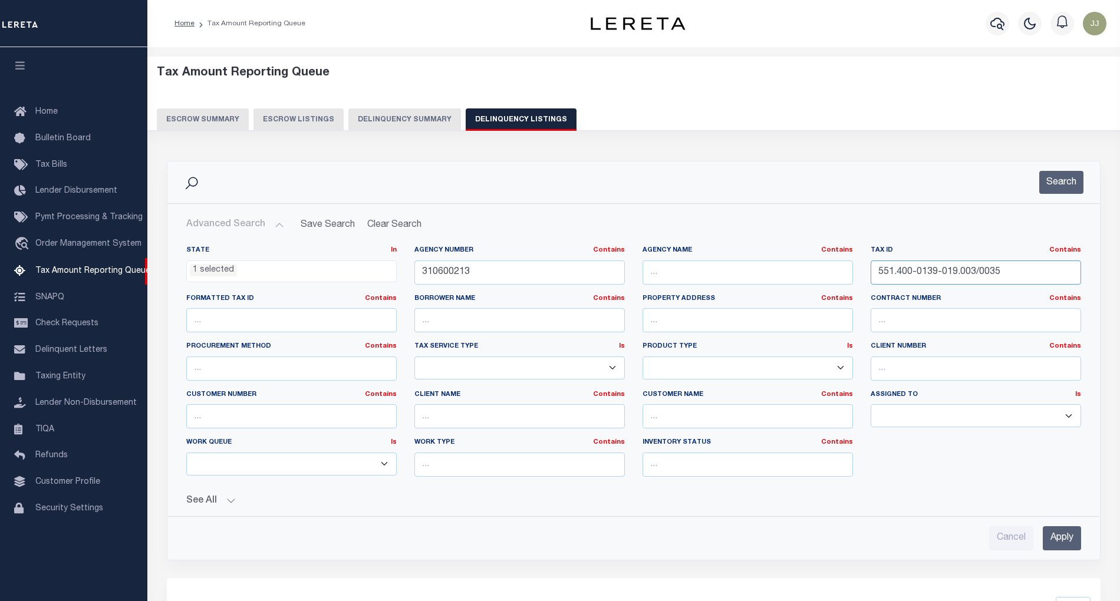
drag, startPoint x: 981, startPoint y: 270, endPoint x: 856, endPoint y: 277, distance: 125.8
click at [856, 277] on div "State In In AK AL AR AZ CA CO CT DC DE FL GA GU HI IA ID IL IN KS [GEOGRAPHIC_D…" at bounding box center [633, 366] width 912 height 241
paste input "480113606200011080000000"
type input "55480113606200011080000000"
drag, startPoint x: 470, startPoint y: 276, endPoint x: 394, endPoint y: 269, distance: 76.4
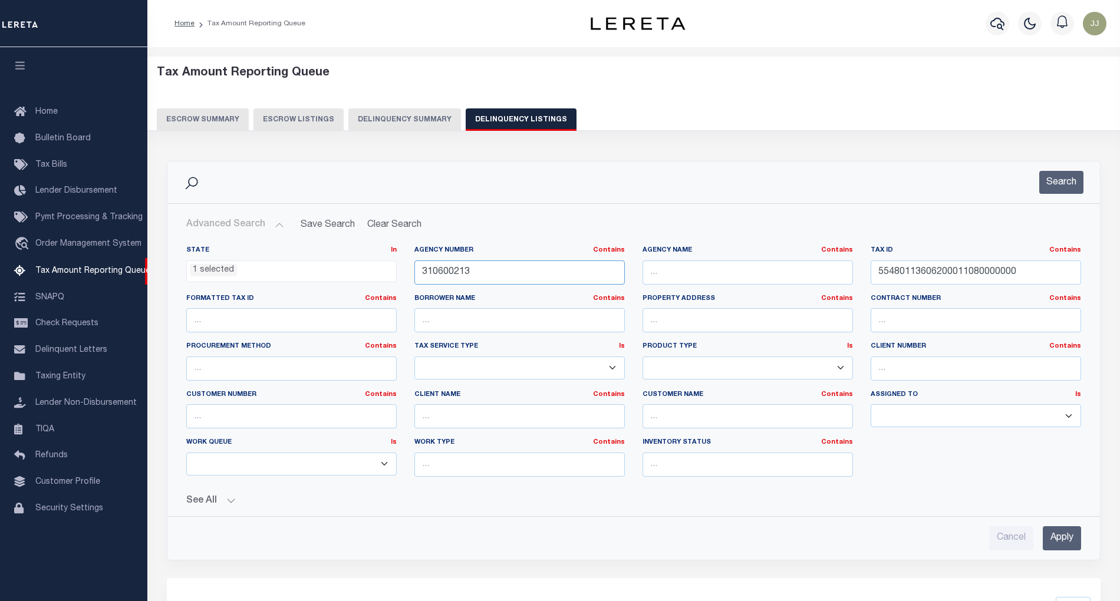
click at [394, 269] on div "State In In AK AL AR AZ CA CO CT DC DE FL GA GU HI IA ID IL IN KS [GEOGRAPHIC_D…" at bounding box center [633, 366] width 912 height 241
click at [1075, 186] on button "Search" at bounding box center [1061, 182] width 44 height 23
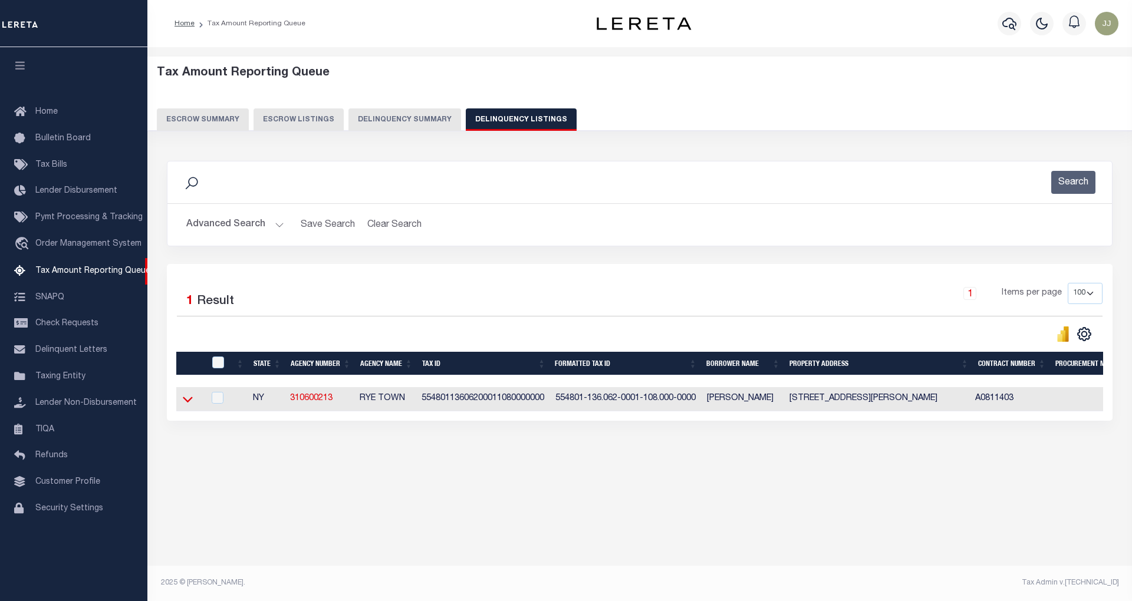
click at [184, 399] on icon at bounding box center [188, 399] width 10 height 12
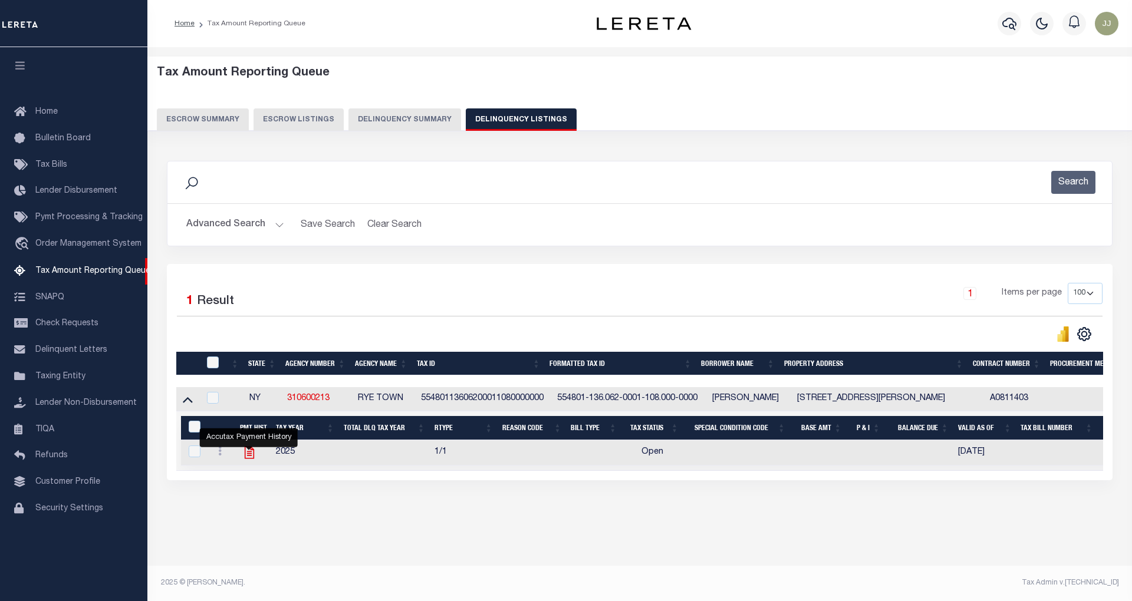
click at [251, 457] on icon "" at bounding box center [249, 452] width 15 height 15
checkbox input "true"
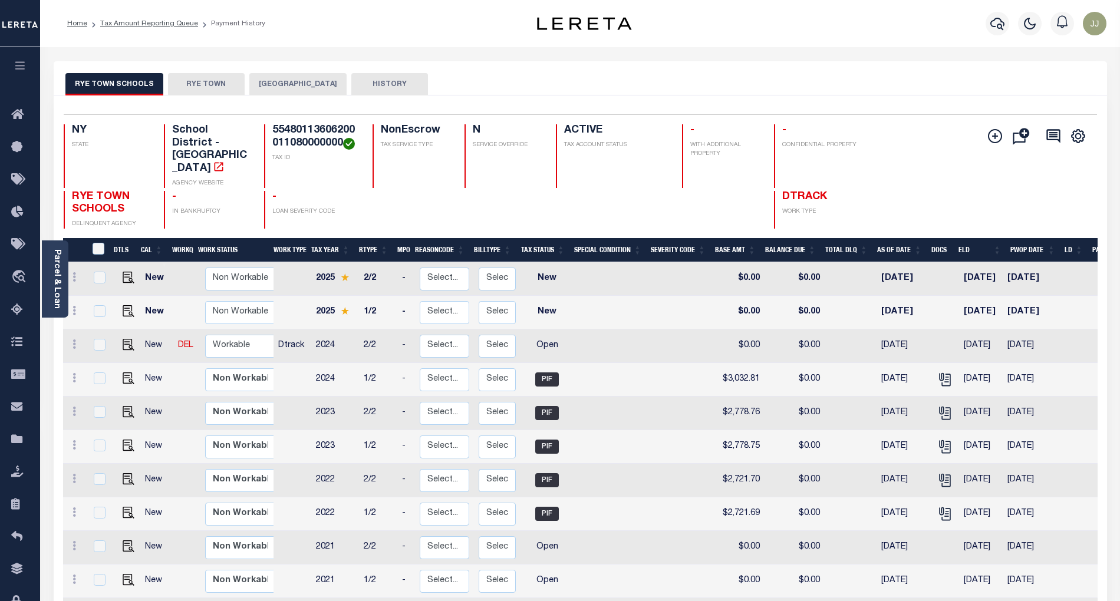
click at [295, 74] on button "[GEOGRAPHIC_DATA]" at bounding box center [297, 84] width 97 height 22
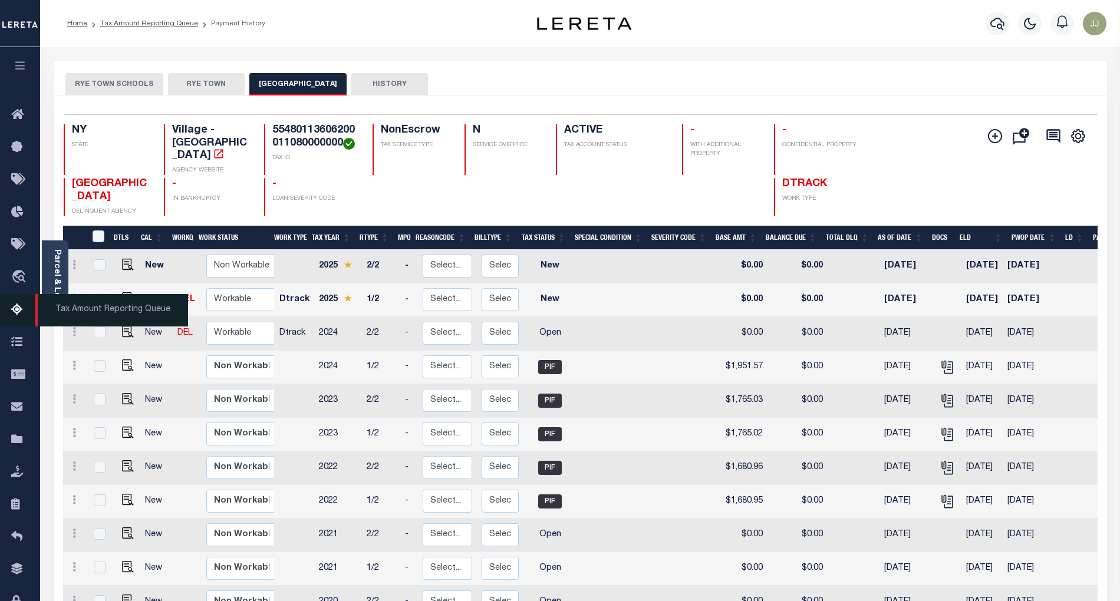
click at [14, 312] on icon at bounding box center [20, 310] width 19 height 15
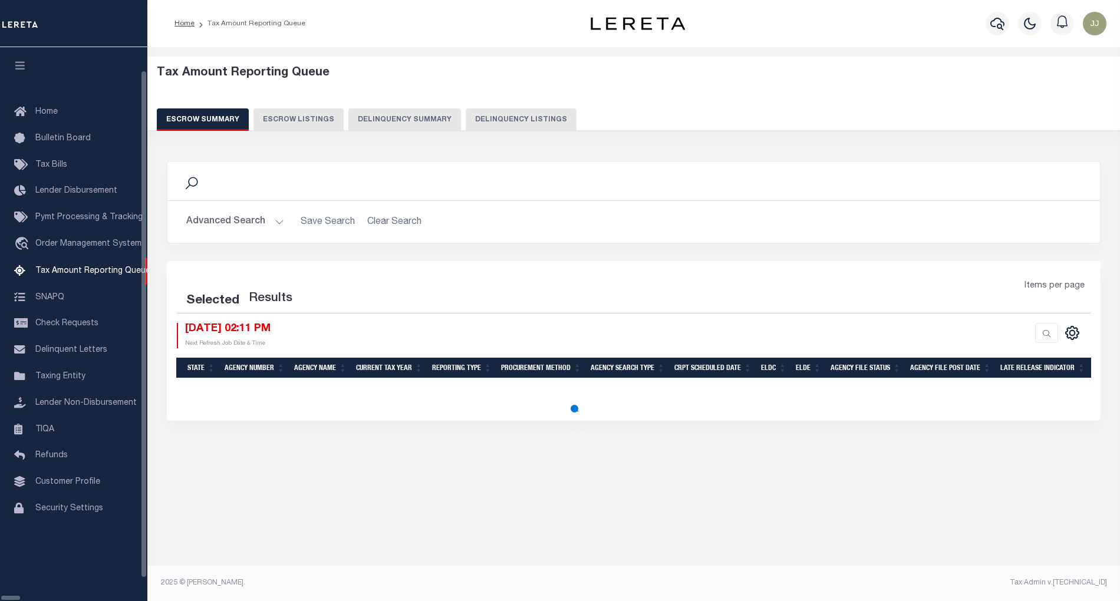
select select "100"
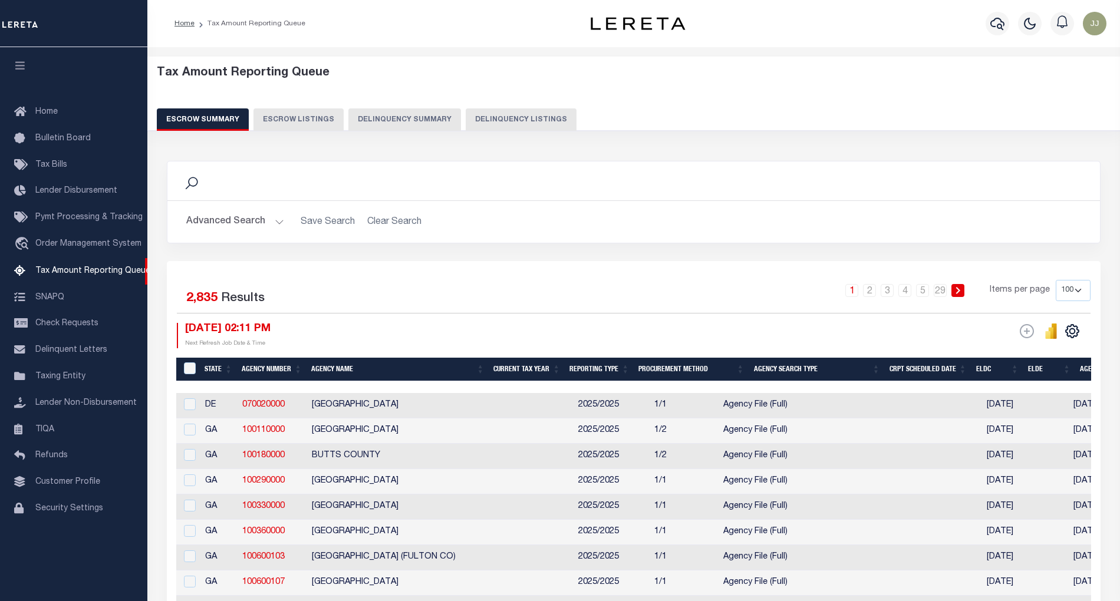
click at [411, 109] on button "Delinquency Summary" at bounding box center [404, 119] width 113 height 22
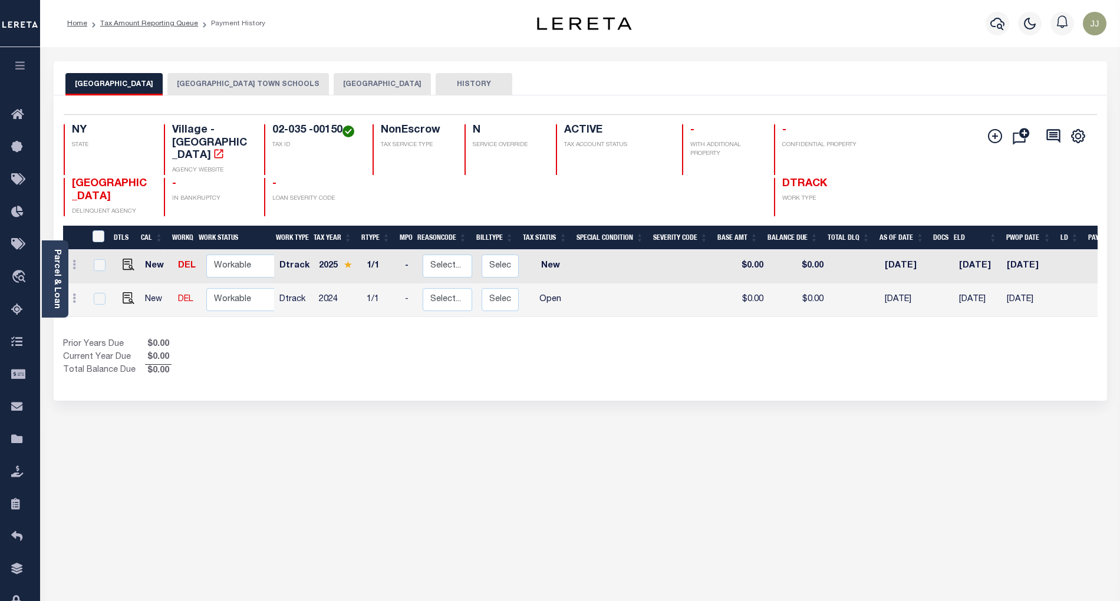
click at [386, 369] on div "Selected 2 Results 1 Items per page 25 50 100 NY STATE TAX ID N" at bounding box center [580, 247] width 1053 height 305
click at [253, 93] on button "[GEOGRAPHIC_DATA] TOWN SCHOOLS" at bounding box center [248, 84] width 162 height 22
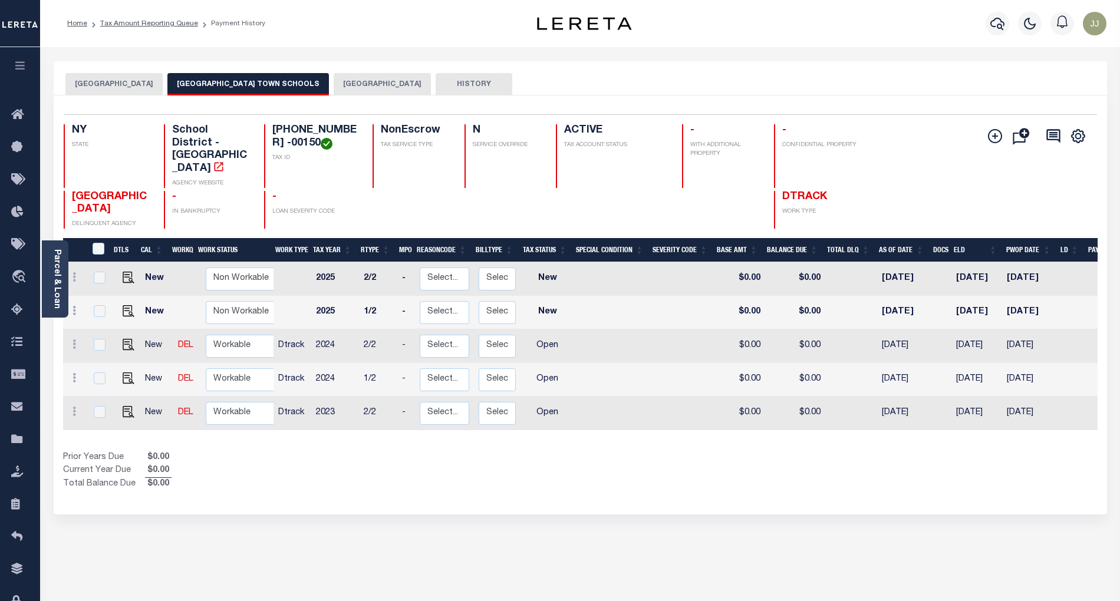
click at [394, 85] on button "[GEOGRAPHIC_DATA]" at bounding box center [382, 84] width 97 height 22
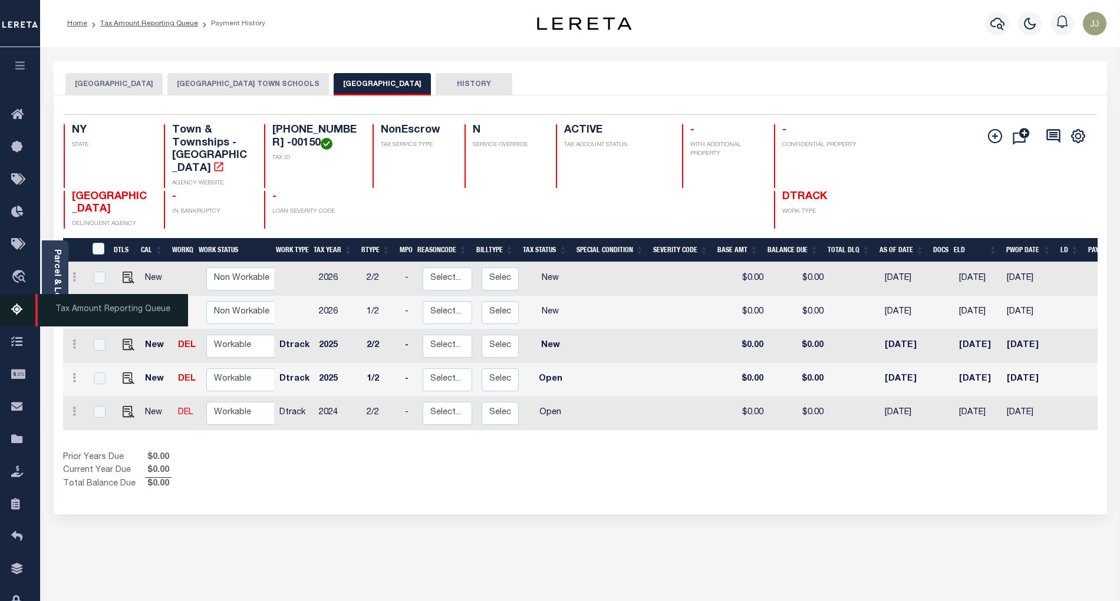
click at [17, 312] on icon at bounding box center [20, 310] width 19 height 15
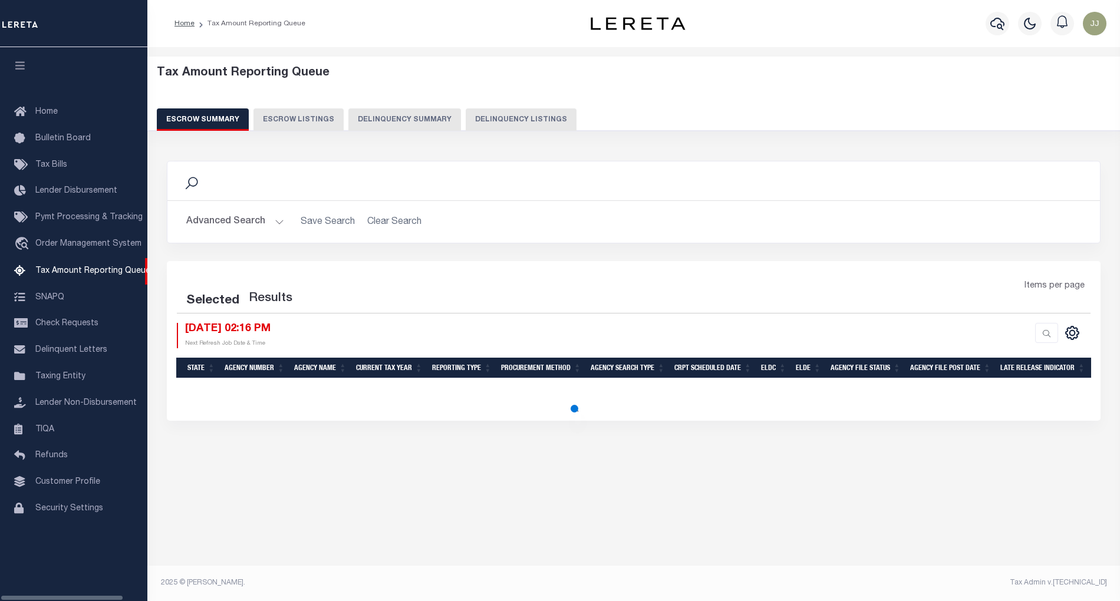
click at [513, 119] on button "Delinquency Listings" at bounding box center [521, 119] width 111 height 22
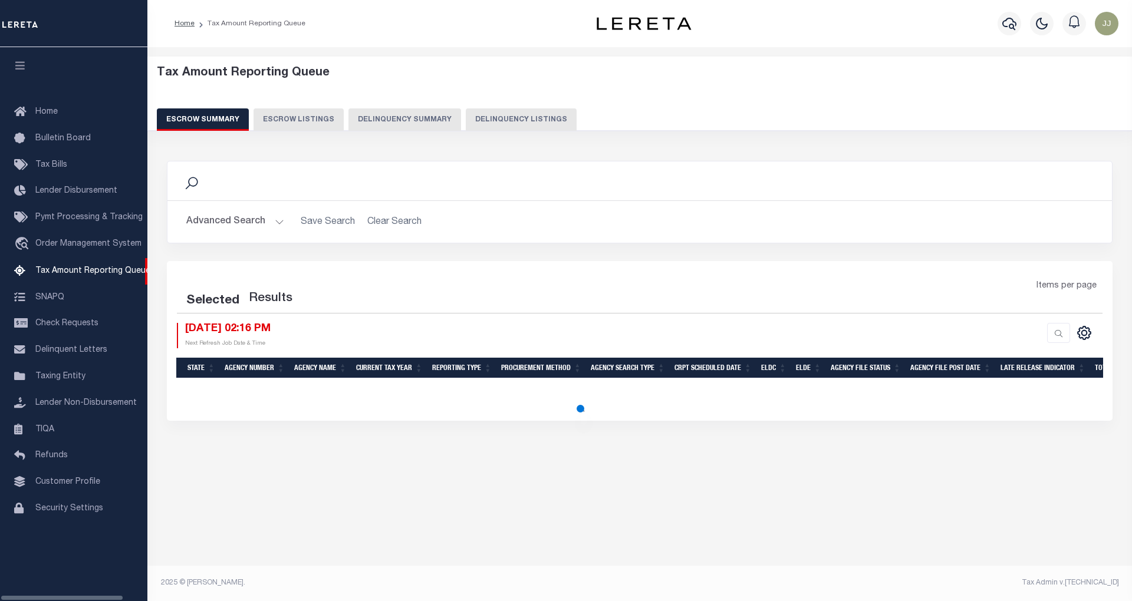
select select "100"
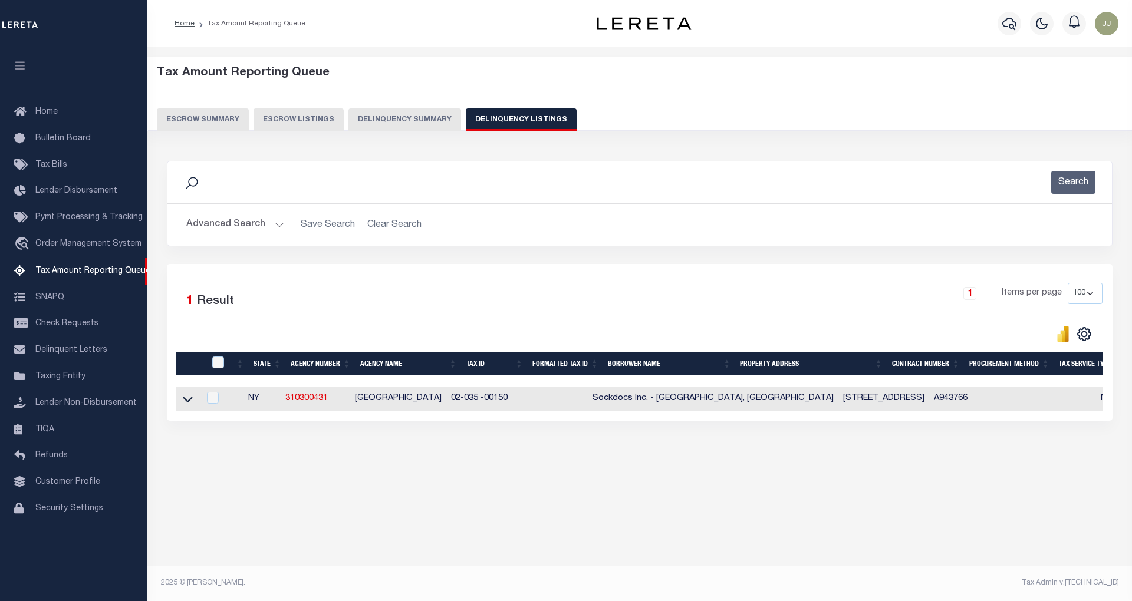
click at [255, 218] on div "Advanced Search Save Search Clear Search tblassign_wrapper_dynamictable_____Def…" at bounding box center [639, 225] width 944 height 42
click at [239, 220] on button "Advanced Search" at bounding box center [235, 224] width 98 height 23
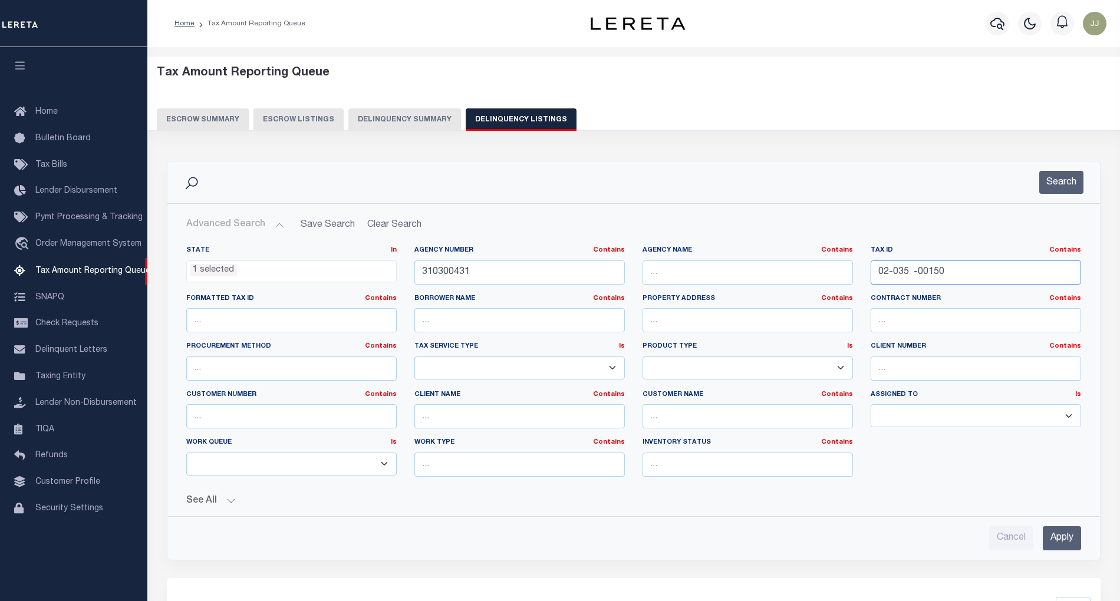
drag, startPoint x: 956, startPoint y: 276, endPoint x: 854, endPoint y: 272, distance: 102.0
click at [854, 272] on div "State In In AK AL AR AZ CA CO CT DC DE FL GA GU HI IA ID IL IN KS [GEOGRAPHIC_D…" at bounding box center [633, 366] width 912 height 241
paste input "4- B -0364"
type input "04- B -03640"
click at [1053, 185] on button "Search" at bounding box center [1061, 182] width 44 height 23
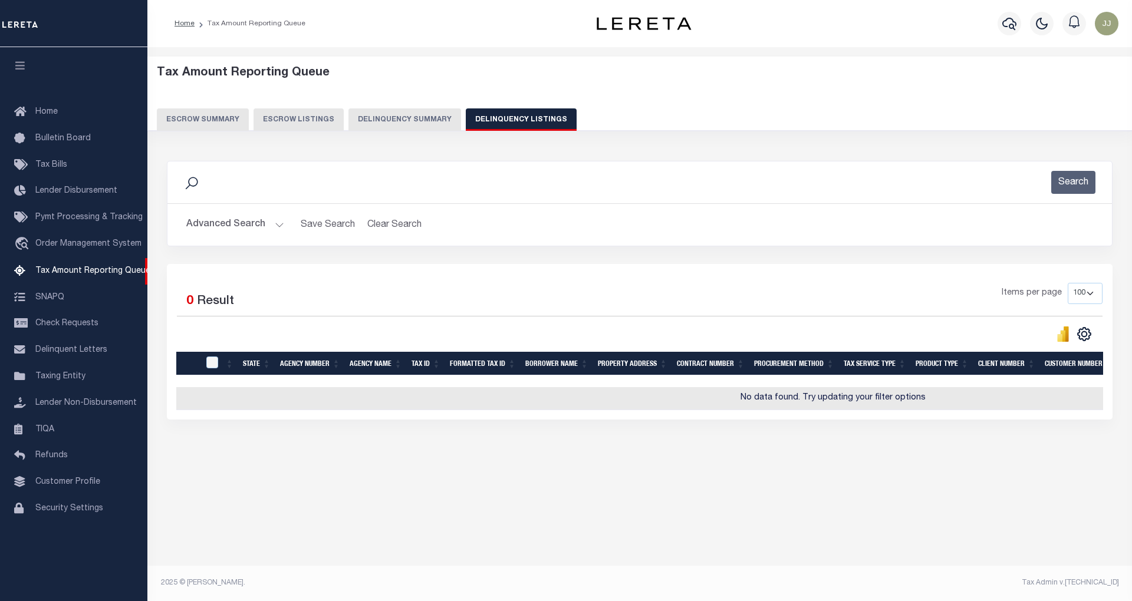
click at [222, 223] on button "Advanced Search" at bounding box center [235, 224] width 98 height 23
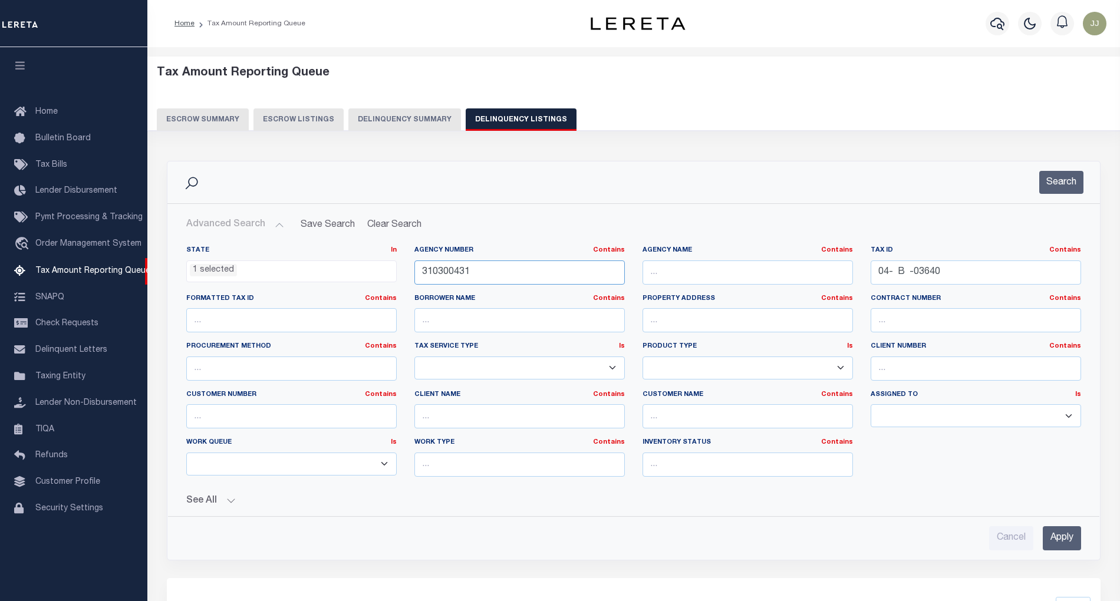
drag, startPoint x: 559, startPoint y: 269, endPoint x: 415, endPoint y: 271, distance: 143.8
click at [415, 271] on input "310300431" at bounding box center [519, 273] width 210 height 24
paste input "53"
type input "310300453"
click at [1049, 184] on button "Search" at bounding box center [1061, 182] width 44 height 23
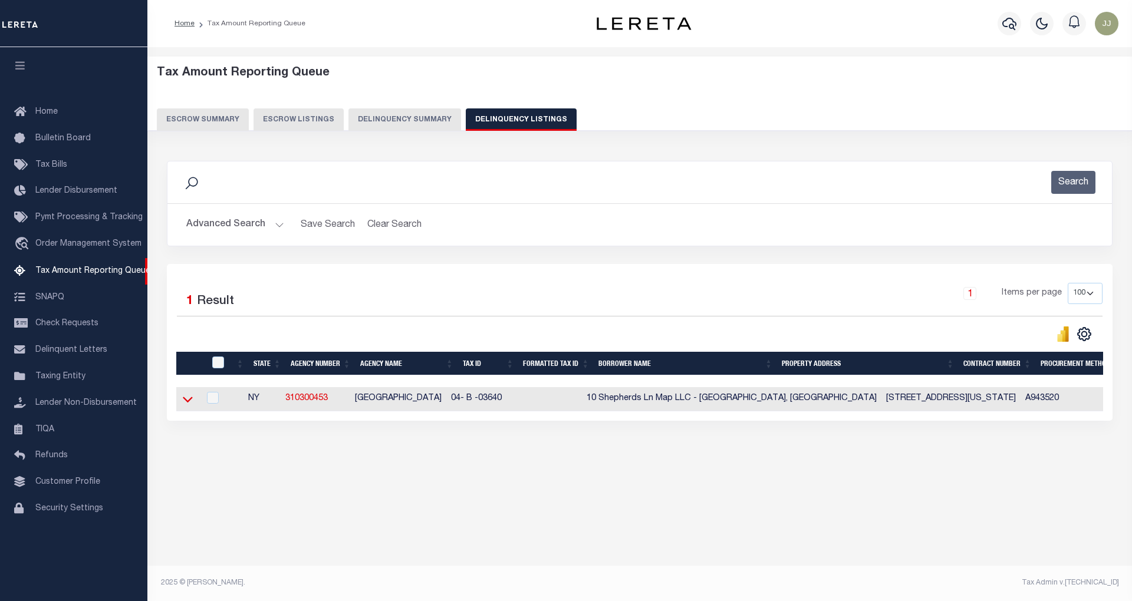
click at [185, 406] on icon at bounding box center [188, 399] width 10 height 12
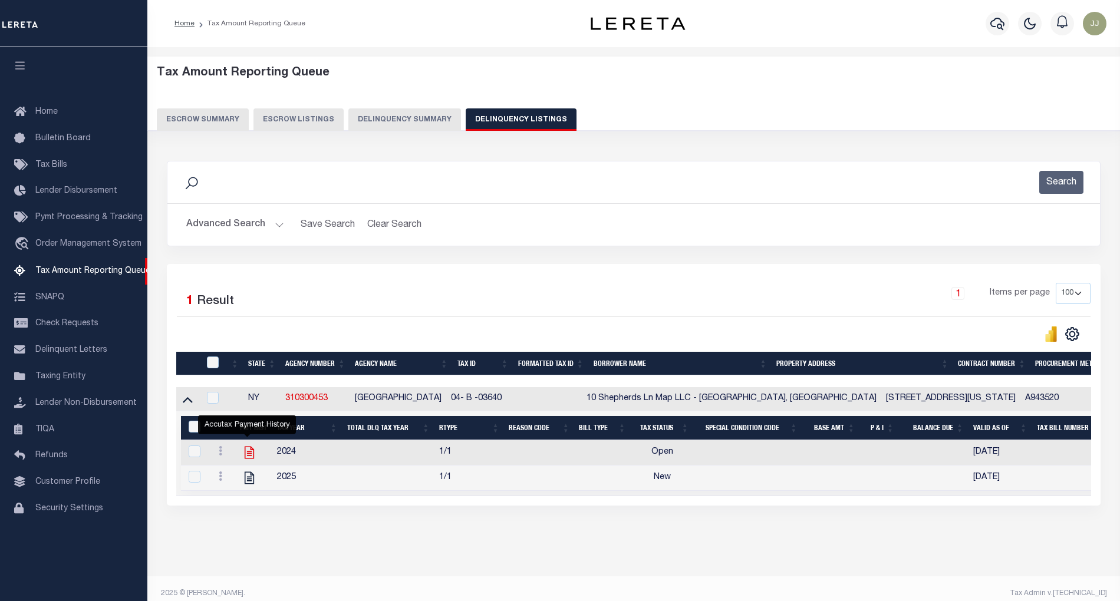
click at [251, 457] on icon "" at bounding box center [249, 452] width 15 height 15
checkbox input "true"
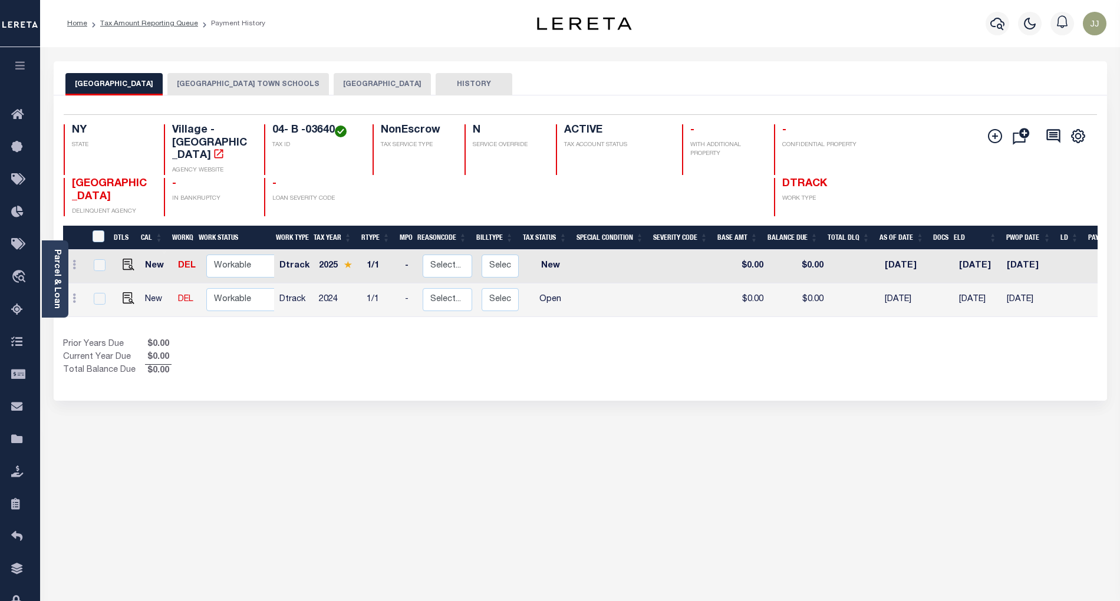
click at [512, 469] on div "[GEOGRAPHIC_DATA] [GEOGRAPHIC_DATA] TOWN SCHOOLS [GEOGRAPHIC_DATA] TOWN HISTORY…" at bounding box center [580, 394] width 1071 height 666
click at [232, 81] on button "[GEOGRAPHIC_DATA] TOWN SCHOOLS" at bounding box center [248, 84] width 162 height 22
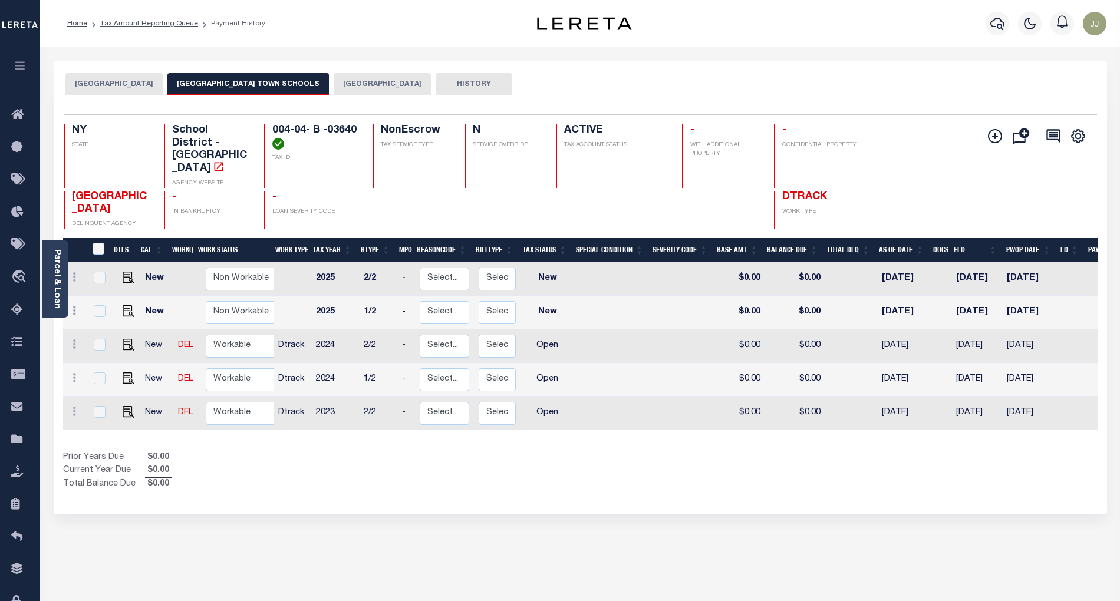
click at [108, 85] on button "[GEOGRAPHIC_DATA]" at bounding box center [113, 84] width 97 height 22
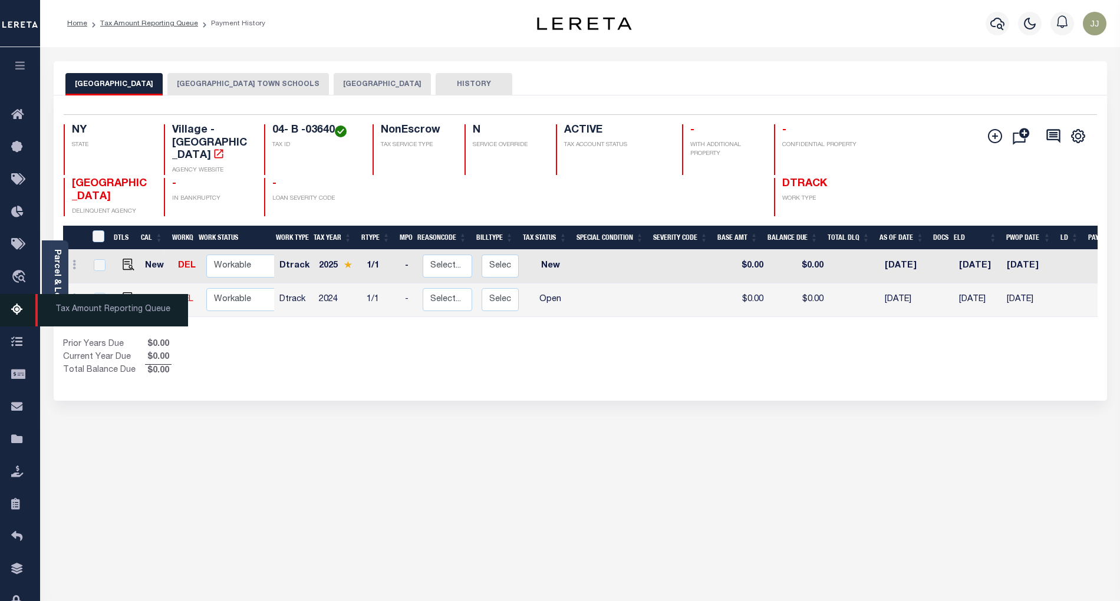
click at [13, 312] on icon at bounding box center [20, 310] width 19 height 15
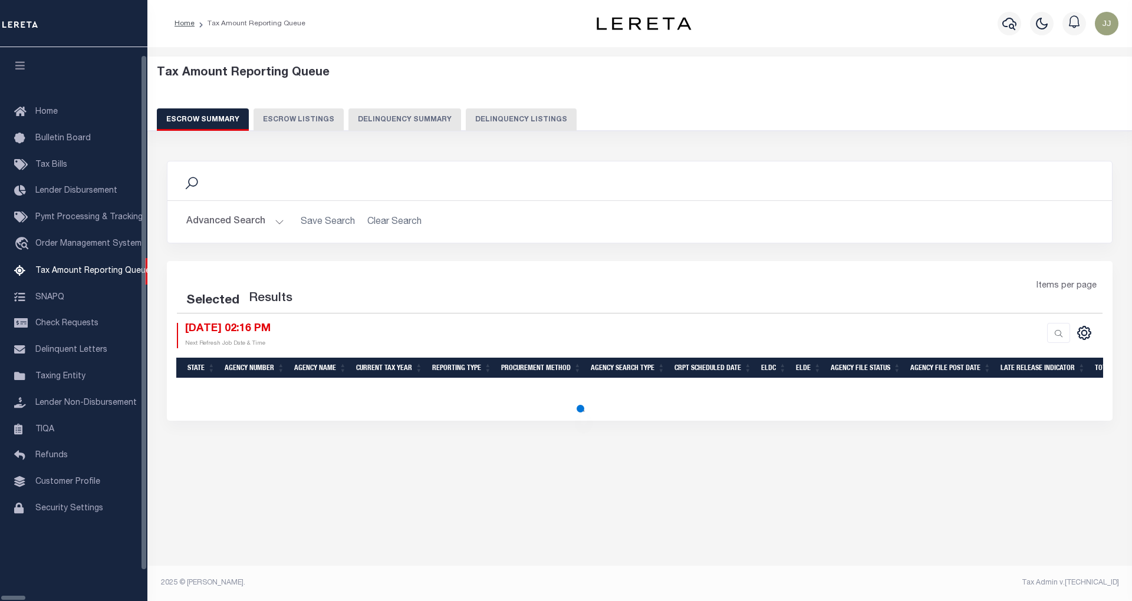
click at [466, 114] on button "Delinquency Listings" at bounding box center [521, 119] width 111 height 22
select select "NY"
select select "100"
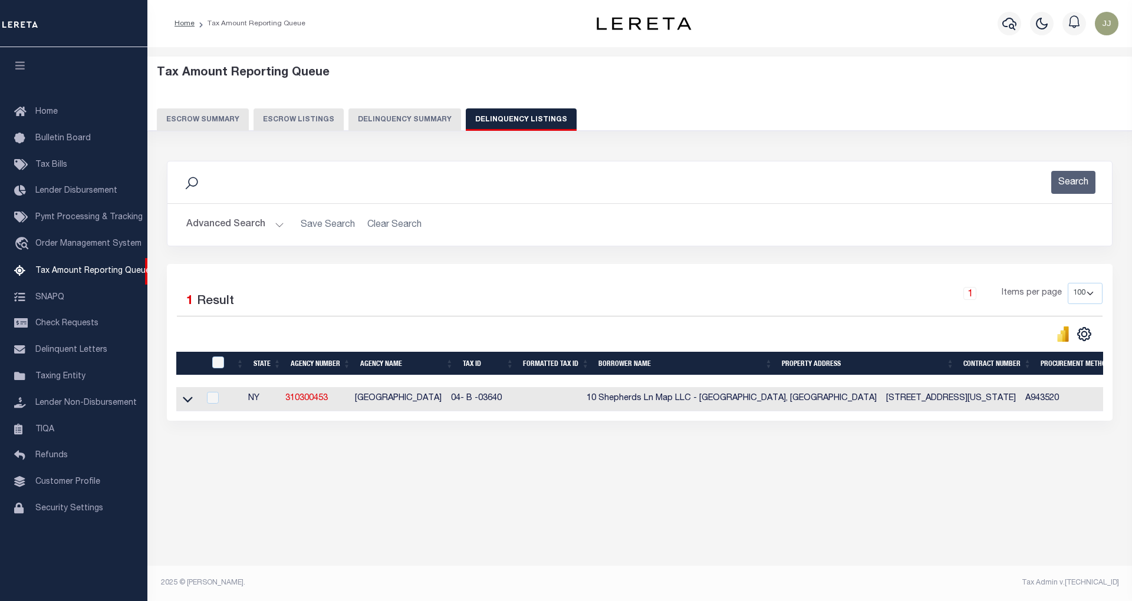
click at [252, 230] on button "Advanced Search" at bounding box center [235, 224] width 98 height 23
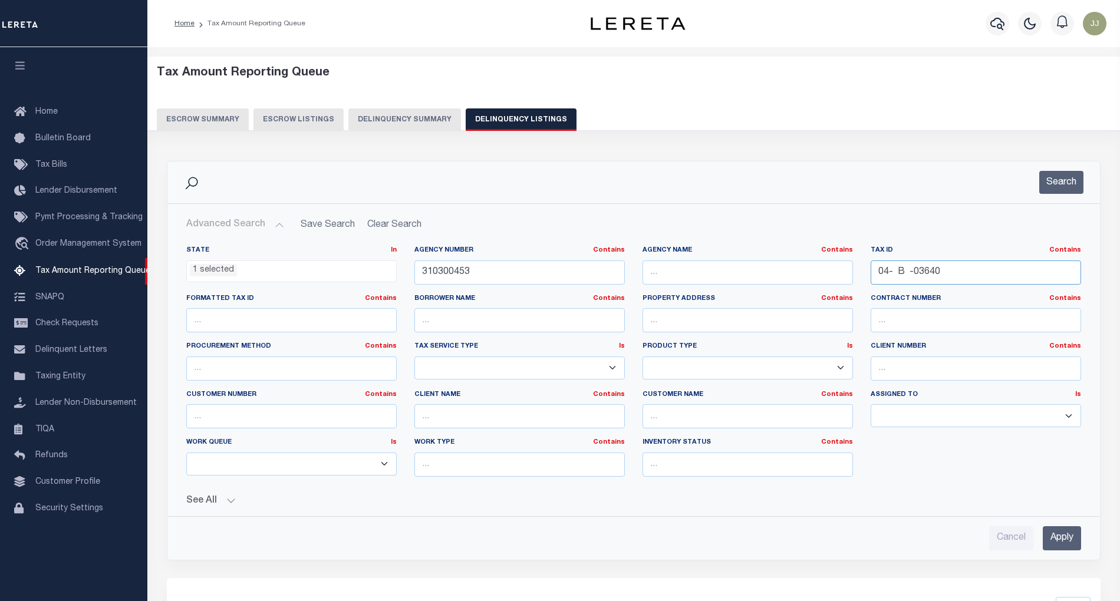
drag, startPoint x: 956, startPoint y: 281, endPoint x: 850, endPoint y: 278, distance: 106.1
click at [850, 278] on div "State In In AK AL AR AZ CA CO CT DC DE FL GA GU HI IA ID IL IN KS KY LA MA MD M…" at bounding box center [633, 366] width 912 height 241
paste input "514889-29.21-7-7"
type input "514889-29.21-7-7"
drag, startPoint x: 433, startPoint y: 275, endPoint x: 390, endPoint y: 276, distance: 43.0
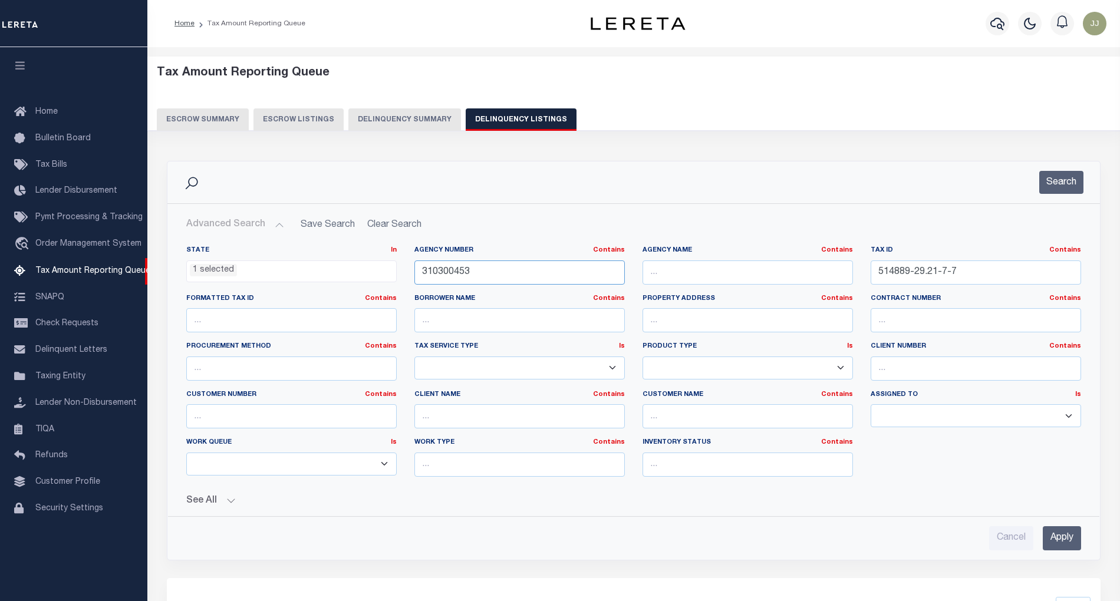
click at [390, 276] on div "State In In AK AL AR AZ CA CO CT DC DE FL GA GU HI IA ID IL IN KS KY LA MA MD M…" at bounding box center [633, 366] width 912 height 241
paste input "560215"
type input "310560215"
click at [1048, 180] on button "Search" at bounding box center [1061, 182] width 44 height 23
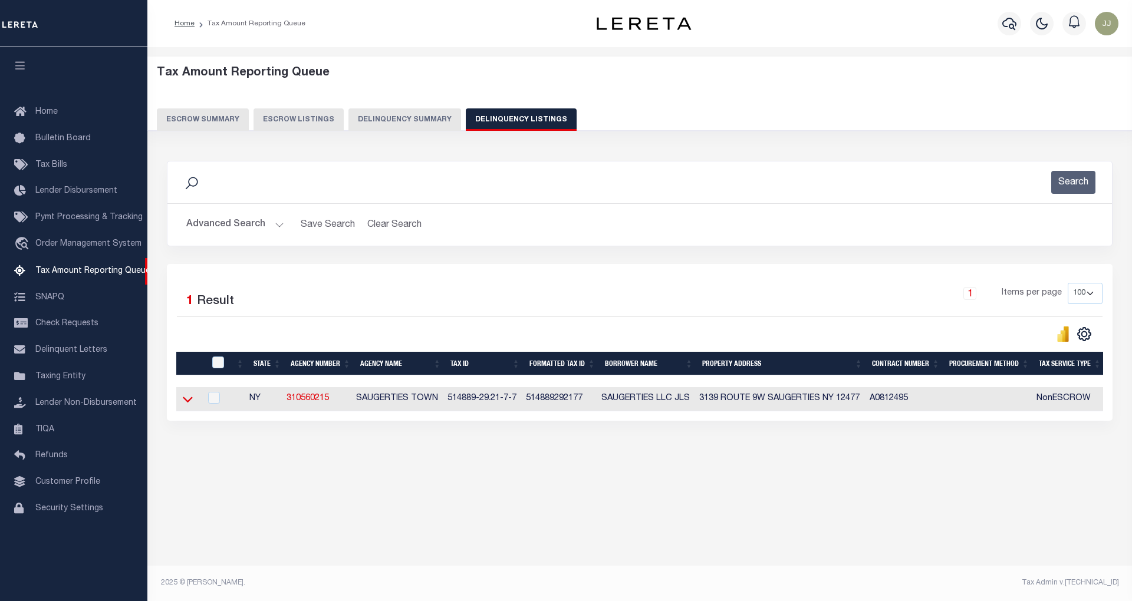
click at [189, 400] on icon at bounding box center [188, 399] width 10 height 12
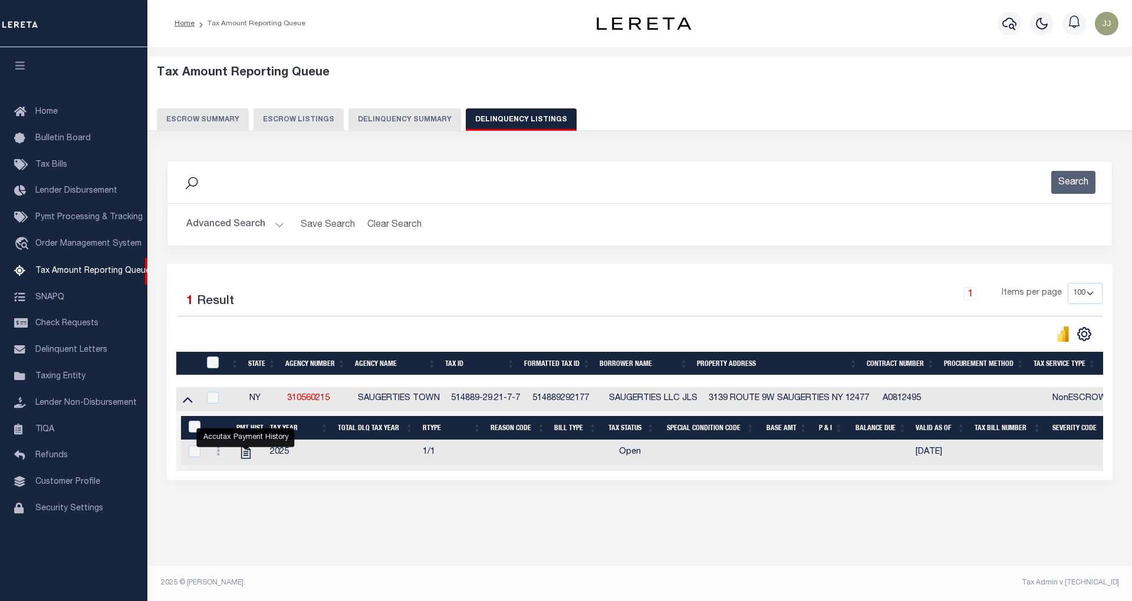
click at [246, 456] on icon "" at bounding box center [245, 453] width 9 height 12
checkbox input "true"
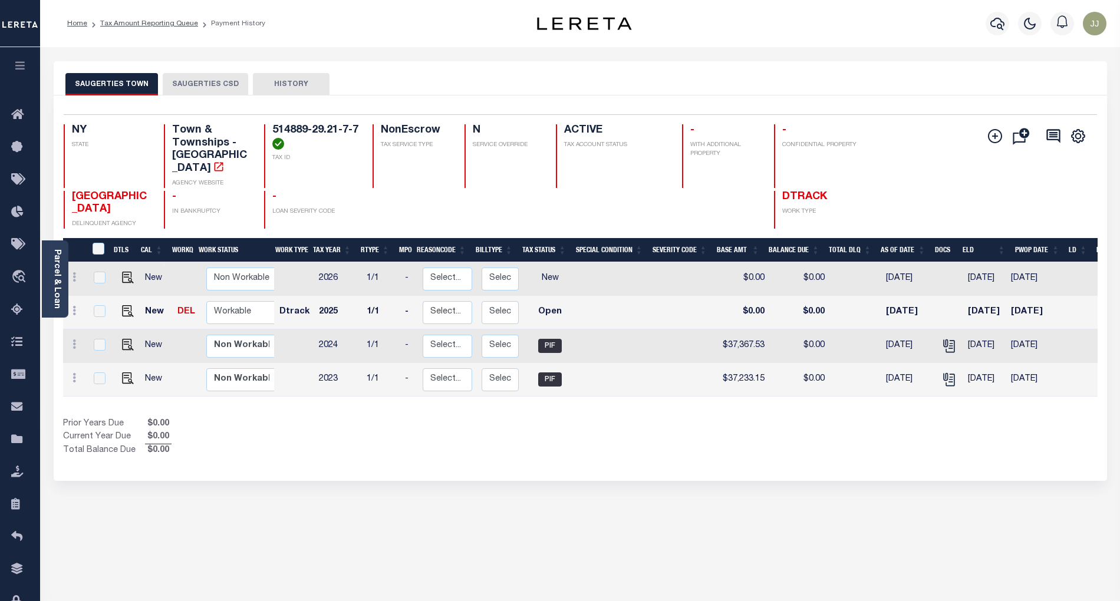
click at [215, 81] on button "SAUGERTIES CSD" at bounding box center [205, 84] width 85 height 22
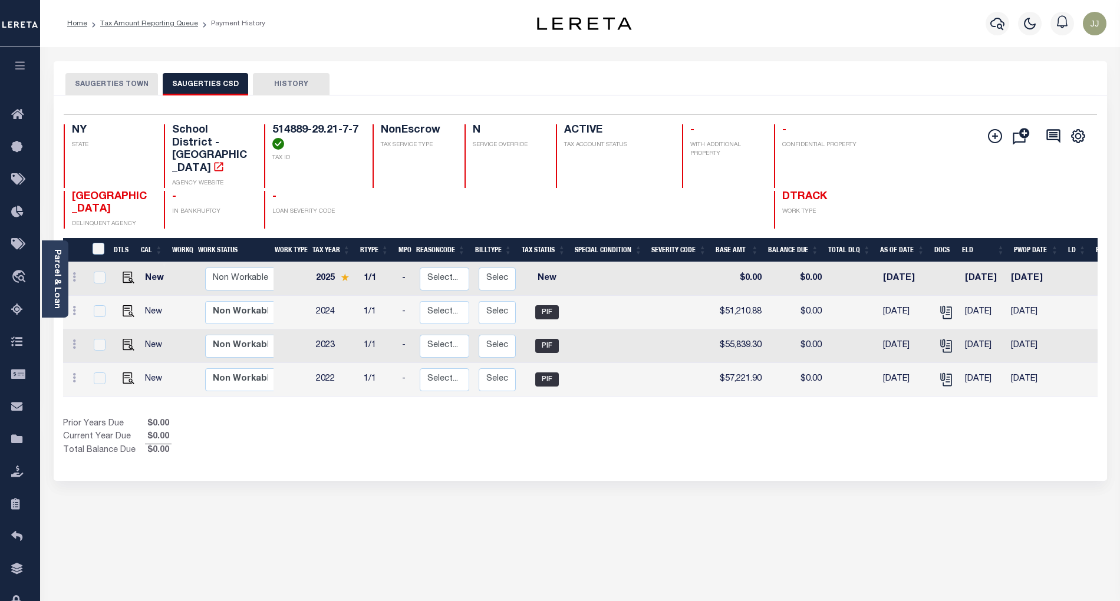
click at [118, 88] on button "SAUGERTIES TOWN" at bounding box center [111, 84] width 93 height 22
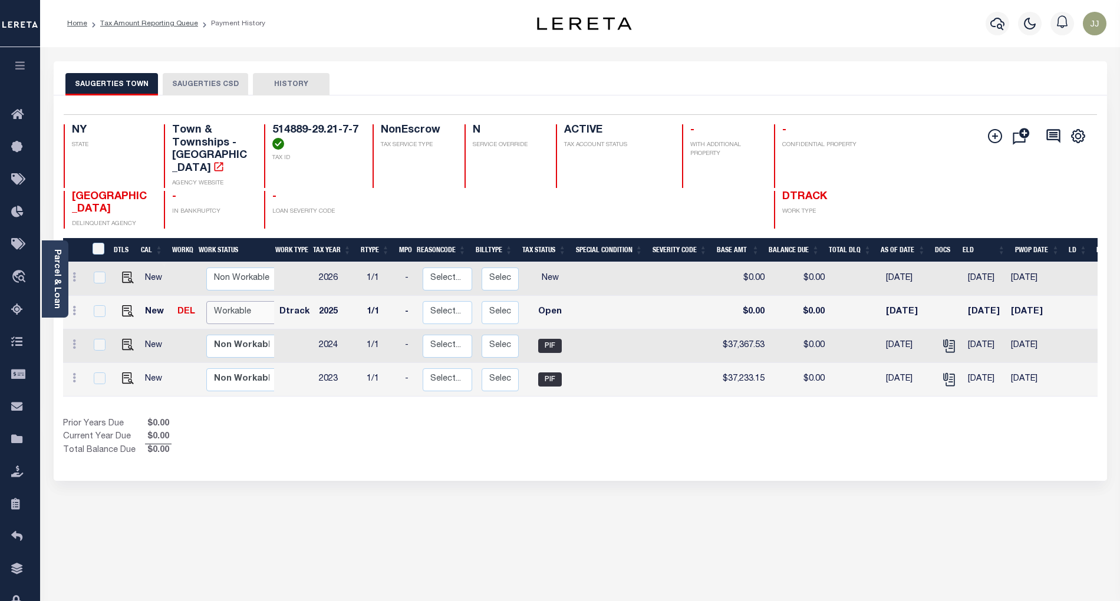
click at [229, 301] on select "Non Workable Workable" at bounding box center [241, 312] width 71 height 23
checkbox input "true"
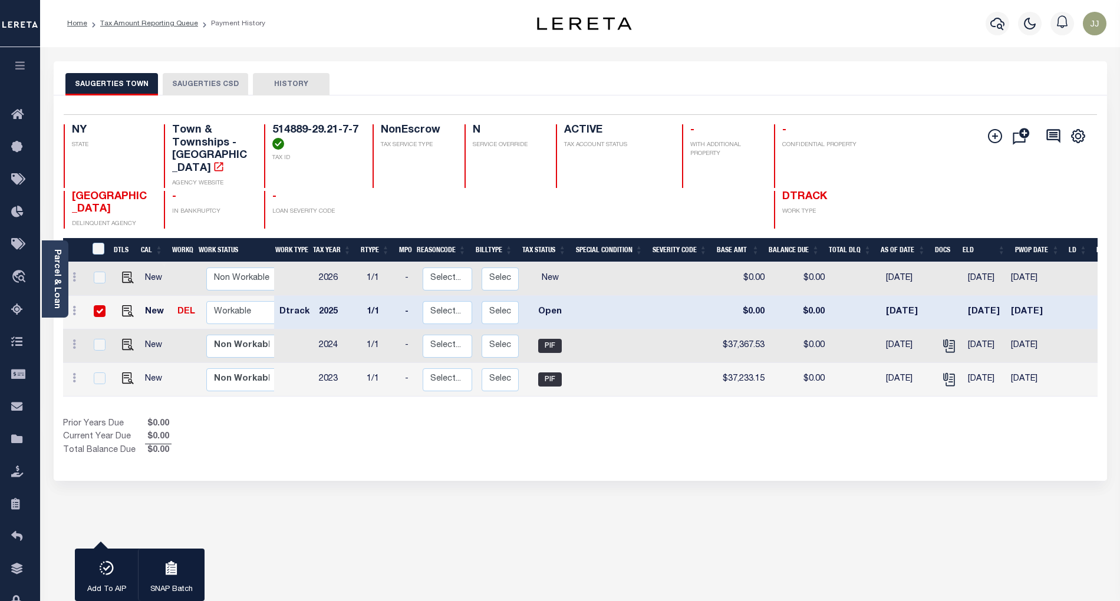
click at [406, 437] on div "Prior Years Due $0.00 Current Year Due $0.00 Total Balance Due $0.00" at bounding box center [322, 437] width 518 height 39
click at [483, 444] on div "Prior Years Due $0.00 Current Year Due $0.00 Total Balance Due $0.00" at bounding box center [322, 437] width 518 height 39
click at [126, 339] on img "" at bounding box center [128, 345] width 12 height 12
checkbox input "true"
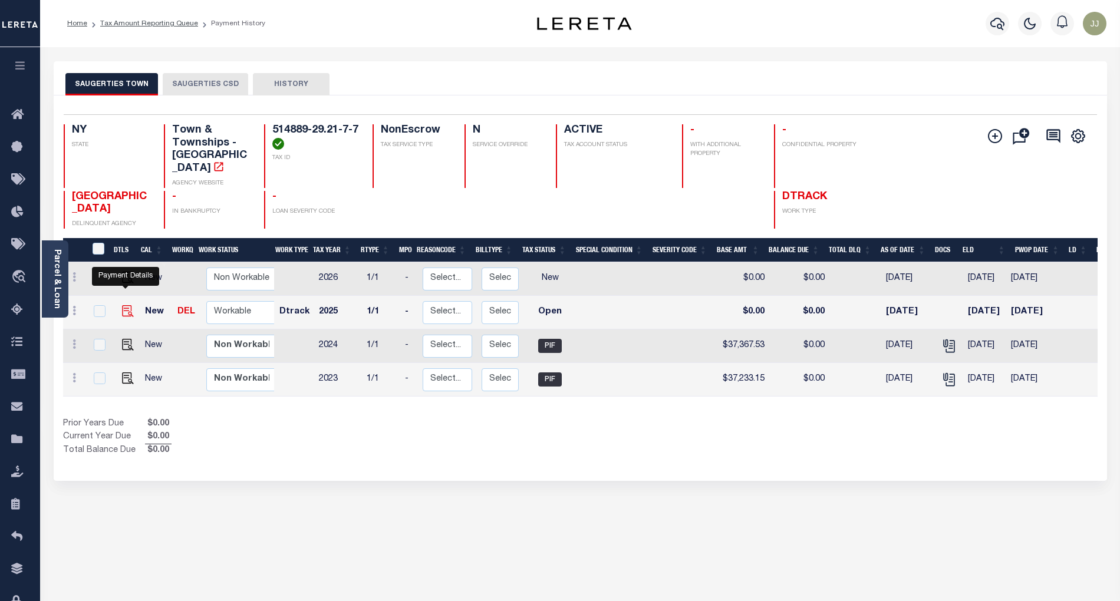
click at [122, 305] on img "" at bounding box center [128, 311] width 12 height 12
checkbox input "true"
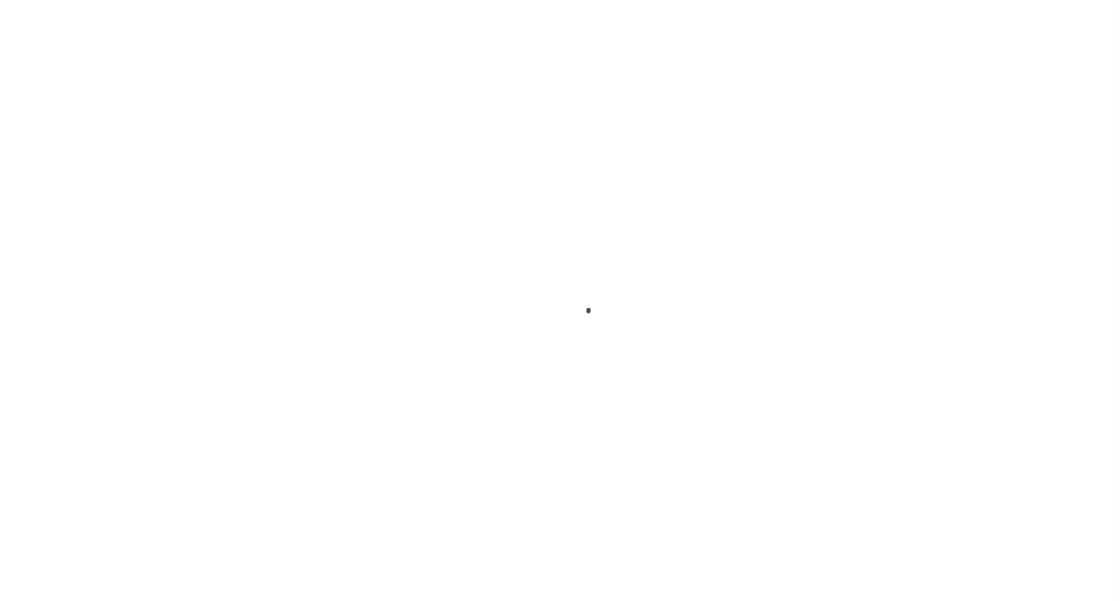
checkbox input "false"
type input "[DATE]"
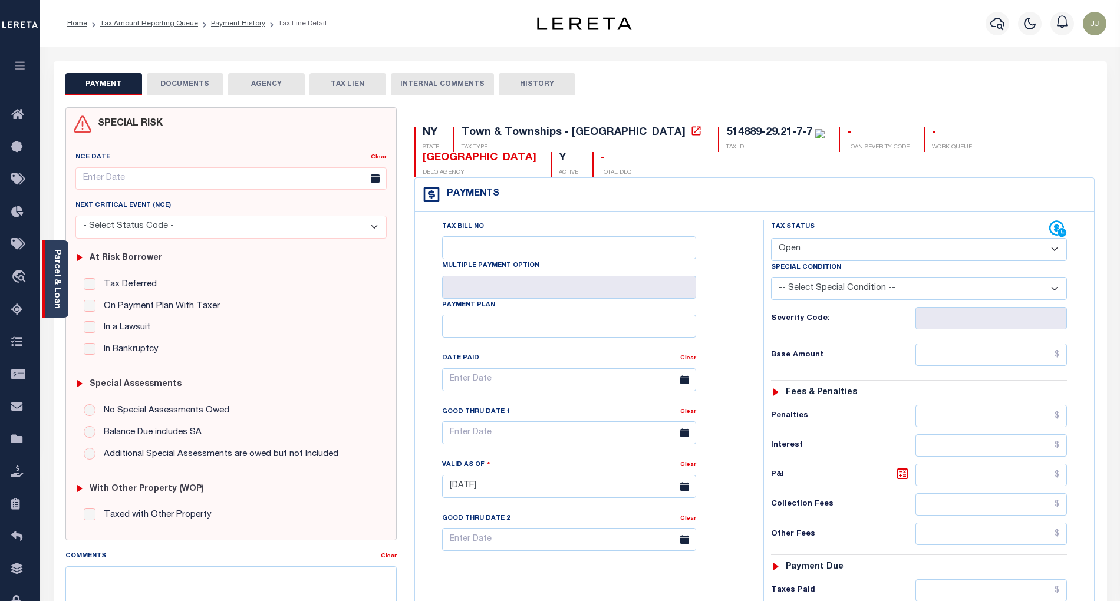
click at [60, 305] on div "Parcel & Loan" at bounding box center [55, 279] width 27 height 77
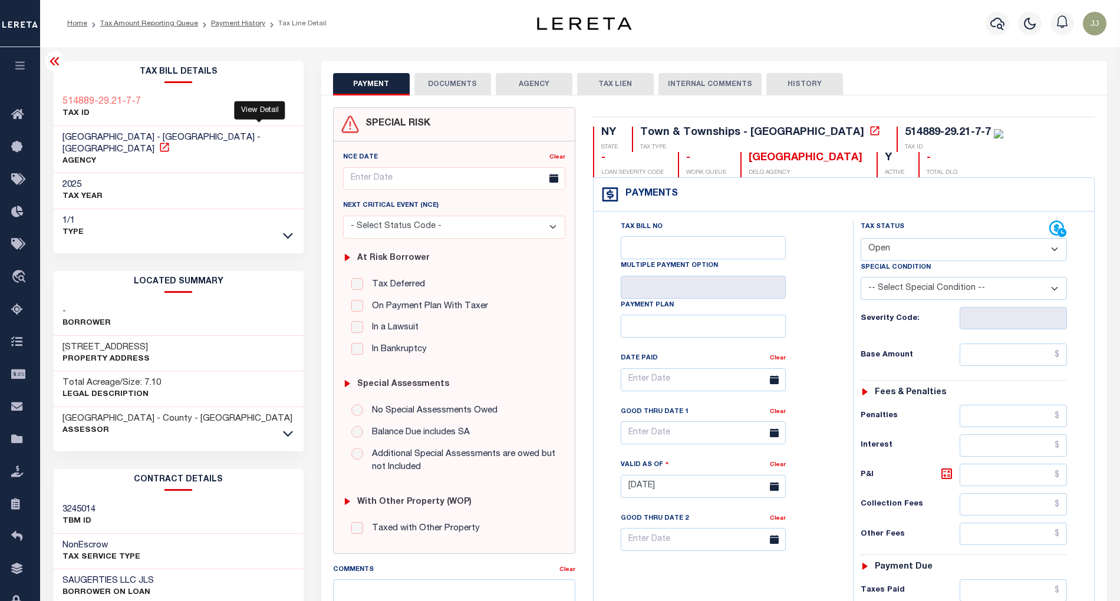
click at [169, 143] on icon at bounding box center [164, 147] width 9 height 9
click at [170, 141] on icon at bounding box center [165, 147] width 12 height 12
drag, startPoint x: 145, startPoint y: 136, endPoint x: 59, endPoint y: 134, distance: 86.1
click at [59, 134] on div "[GEOGRAPHIC_DATA] - [GEOGRAPHIC_DATA] - [GEOGRAPHIC_DATA] AGENCY" at bounding box center [179, 150] width 250 height 48
copy span "SAUGERTIES TOWN"
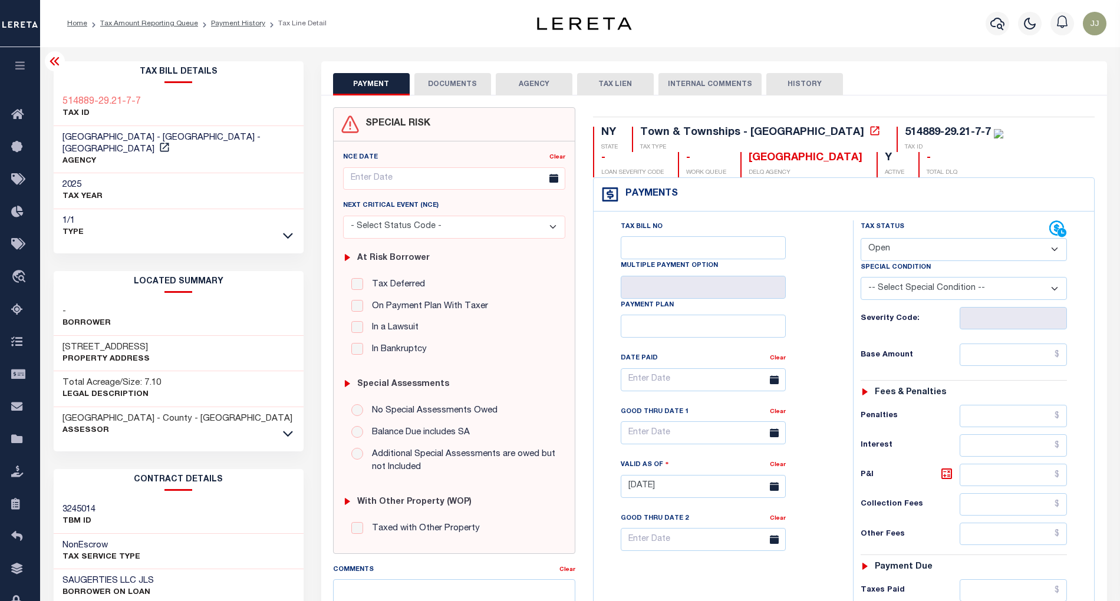
drag, startPoint x: 121, startPoint y: 335, endPoint x: 107, endPoint y: 332, distance: 13.9
click at [107, 342] on h3 "[STREET_ADDRESS]" at bounding box center [105, 348] width 87 height 12
click at [154, 336] on div "[STREET_ADDRESS] Property Address" at bounding box center [179, 354] width 250 height 36
drag, startPoint x: 126, startPoint y: 335, endPoint x: 59, endPoint y: 334, distance: 67.2
click at [59, 336] on div "[STREET_ADDRESS] Property Address" at bounding box center [179, 354] width 250 height 36
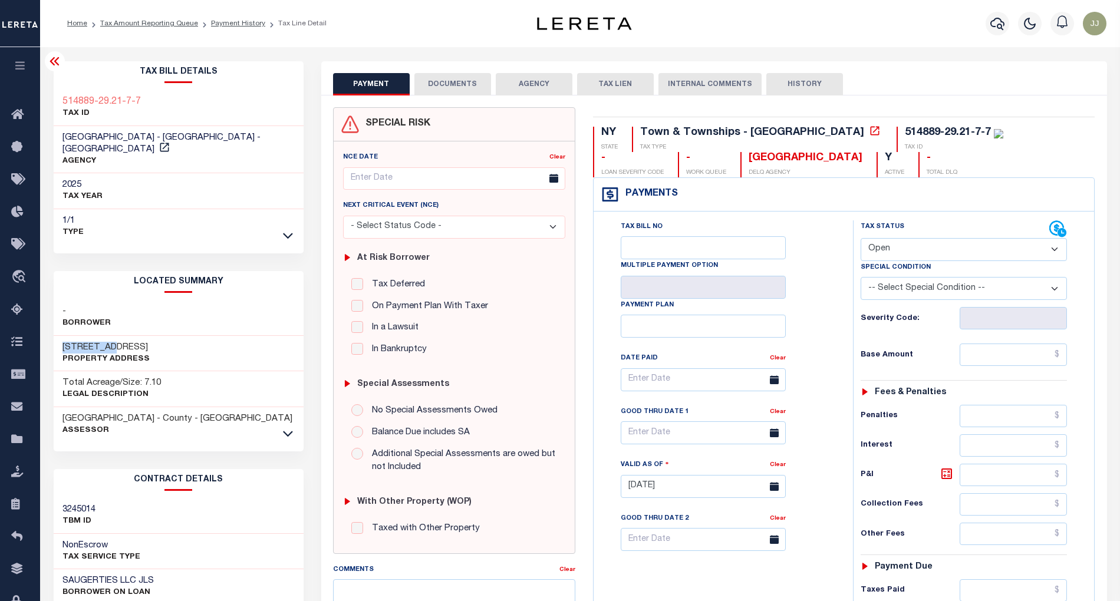
copy h3 "[STREET_ADDRESS]"
click at [897, 262] on div "Special Condition" at bounding box center [964, 269] width 207 height 17
click at [888, 246] on select "- Select Status Code - Open Due/Unpaid Paid Incomplete No Tax Due Internal Refu…" at bounding box center [964, 249] width 207 height 23
select select "PYD"
click at [861, 239] on select "- Select Status Code - Open Due/Unpaid Paid Incomplete No Tax Due Internal Refu…" at bounding box center [964, 249] width 207 height 23
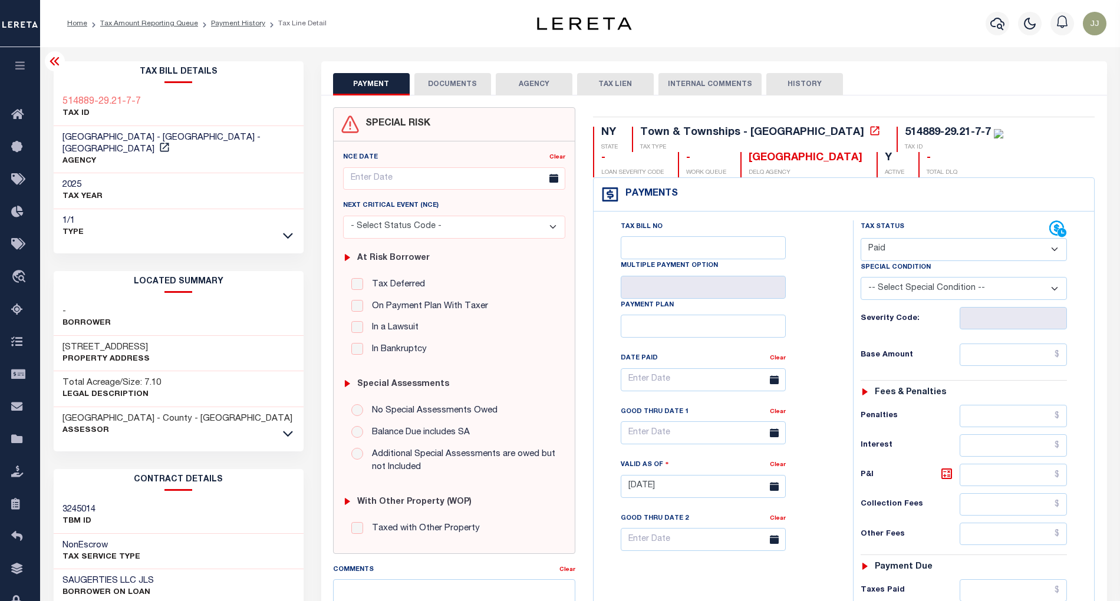
type input "10/02/2025"
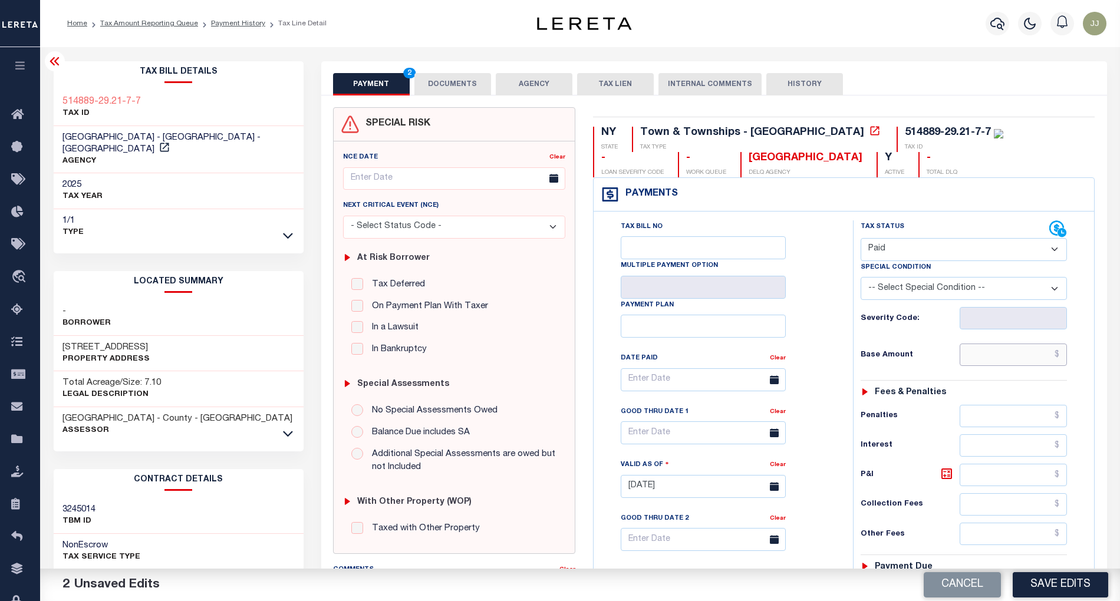
click at [1012, 357] on input "text" at bounding box center [1013, 355] width 107 height 22
paste input "51,875.68"
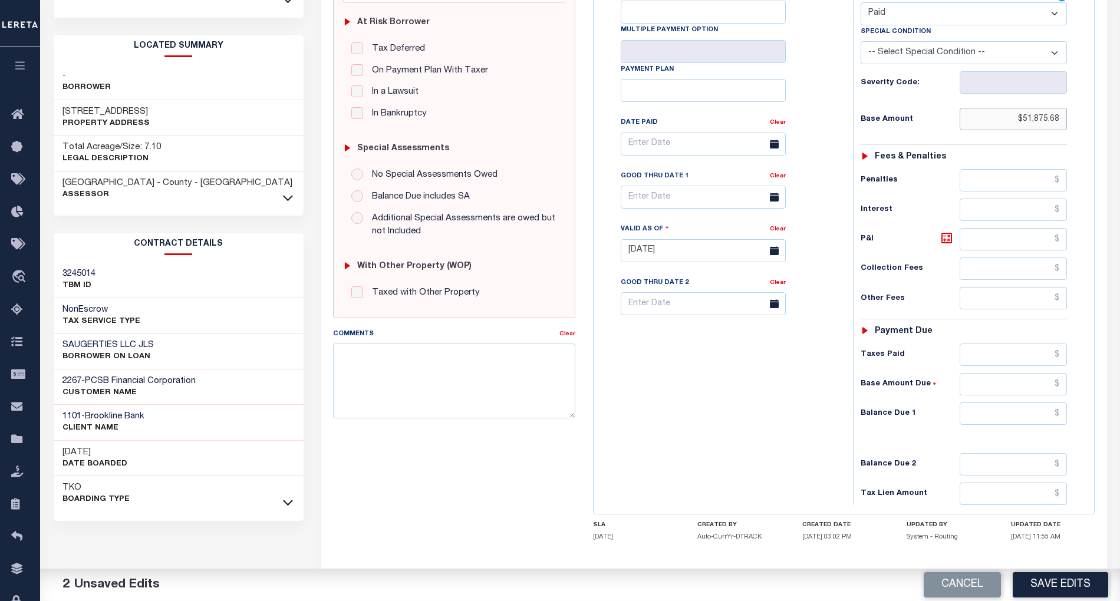
scroll to position [299, 0]
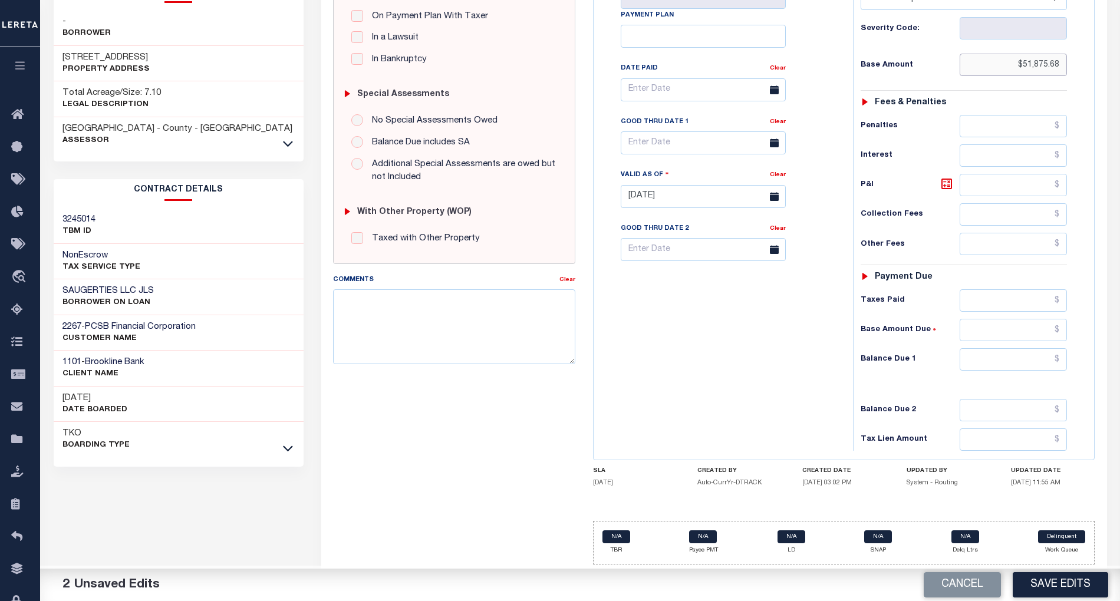
type input "$51,875.68"
click at [989, 352] on input "text" at bounding box center [1013, 359] width 107 height 22
type input "$0.00"
click at [788, 407] on div "Tax Bill No Multiple Payment Option Payment Plan Clear" at bounding box center [721, 190] width 248 height 520
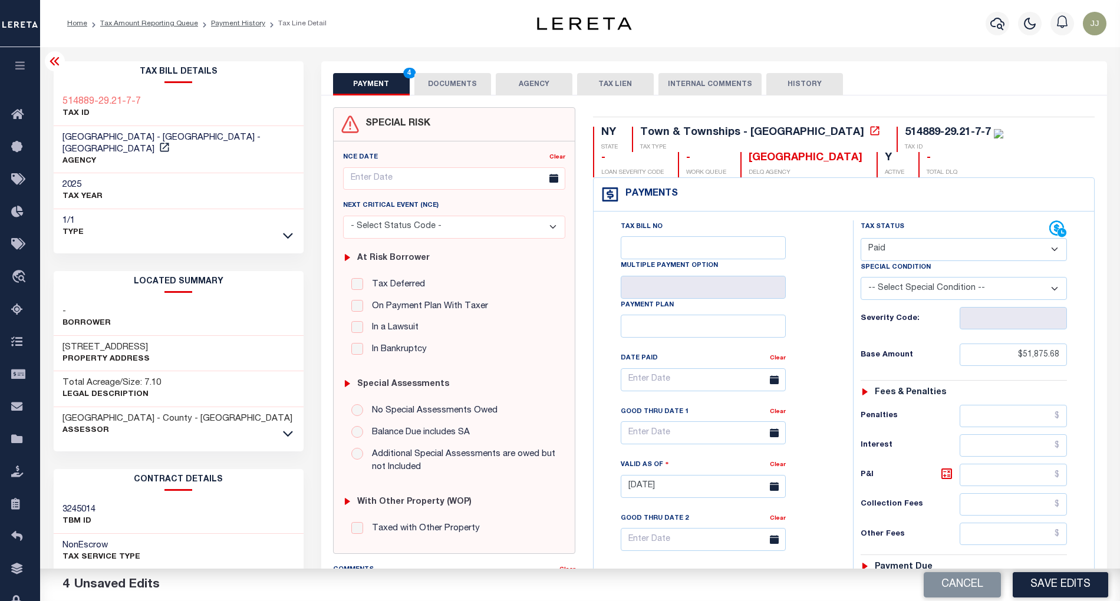
click at [446, 80] on button "DOCUMENTS" at bounding box center [452, 84] width 77 height 22
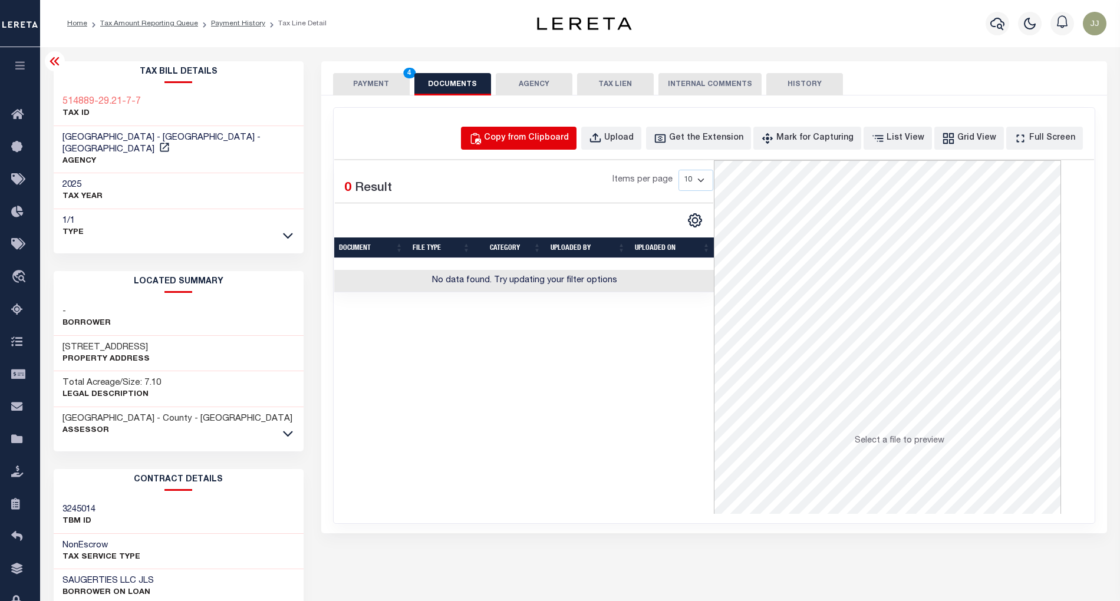
click at [538, 144] on div "Copy from Clipboard" at bounding box center [526, 138] width 85 height 13
select select "POP"
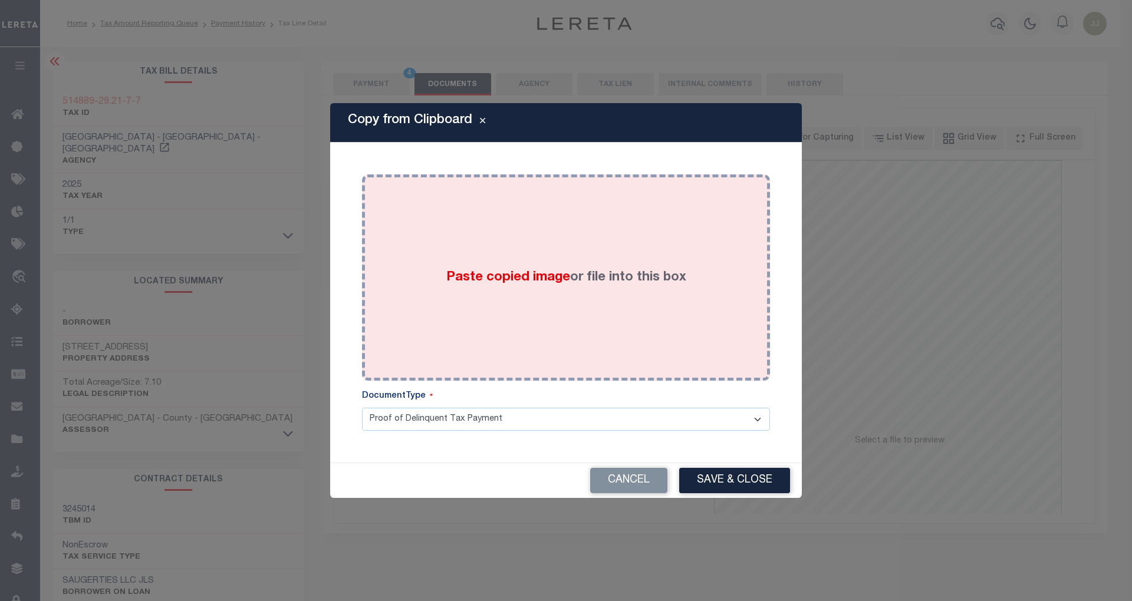
click at [543, 295] on div "Paste copied image or file into this box" at bounding box center [566, 277] width 390 height 189
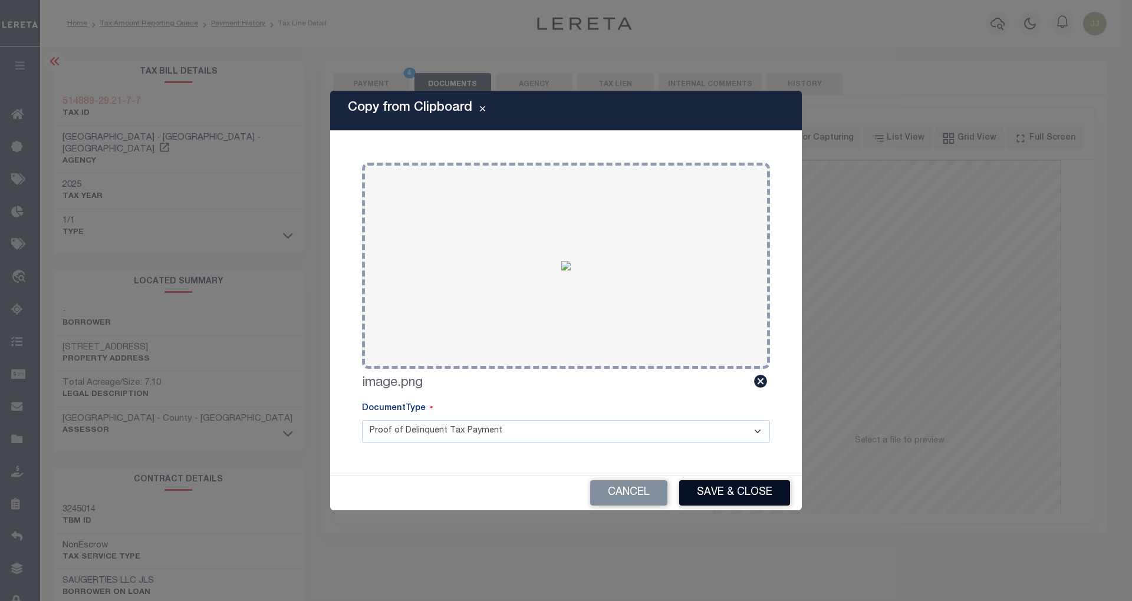
click at [710, 493] on button "Save & Close" at bounding box center [734, 492] width 111 height 25
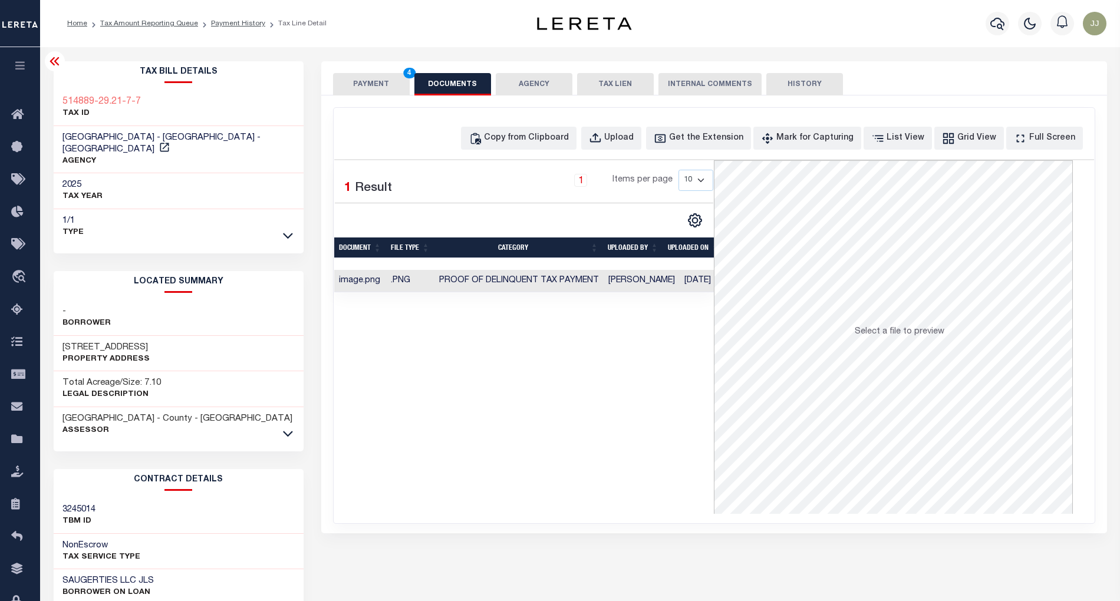
click at [366, 90] on button "PAYMENT 4" at bounding box center [371, 84] width 77 height 22
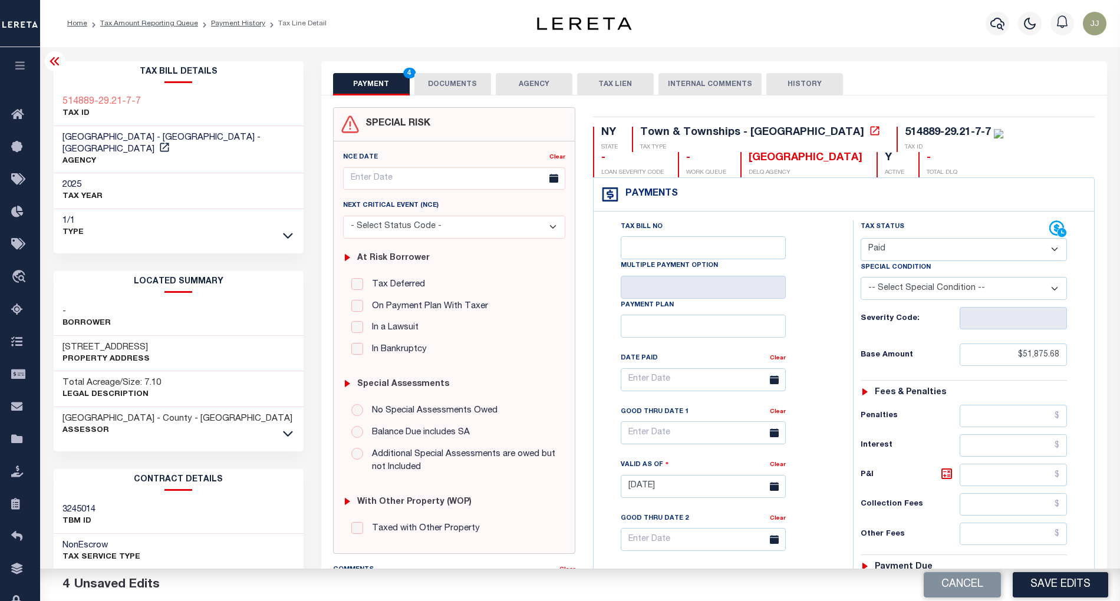
scroll to position [295, 0]
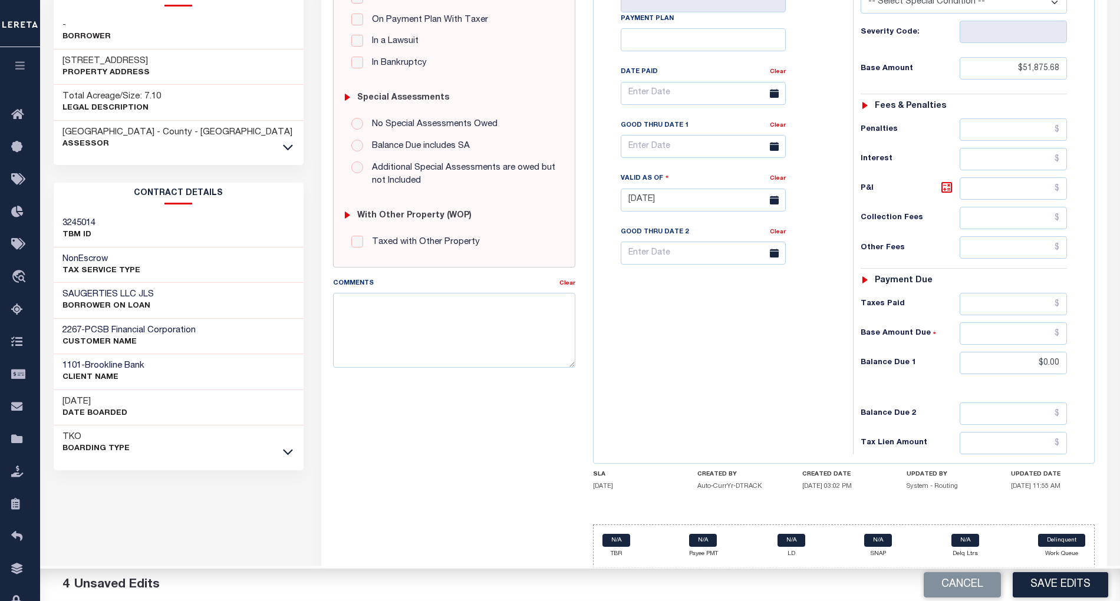
click at [736, 382] on div "Tax Bill No Multiple Payment Option Payment Plan Clear" at bounding box center [721, 194] width 248 height 520
click at [1053, 579] on button "Save Edits" at bounding box center [1060, 584] width 95 height 25
checkbox input "false"
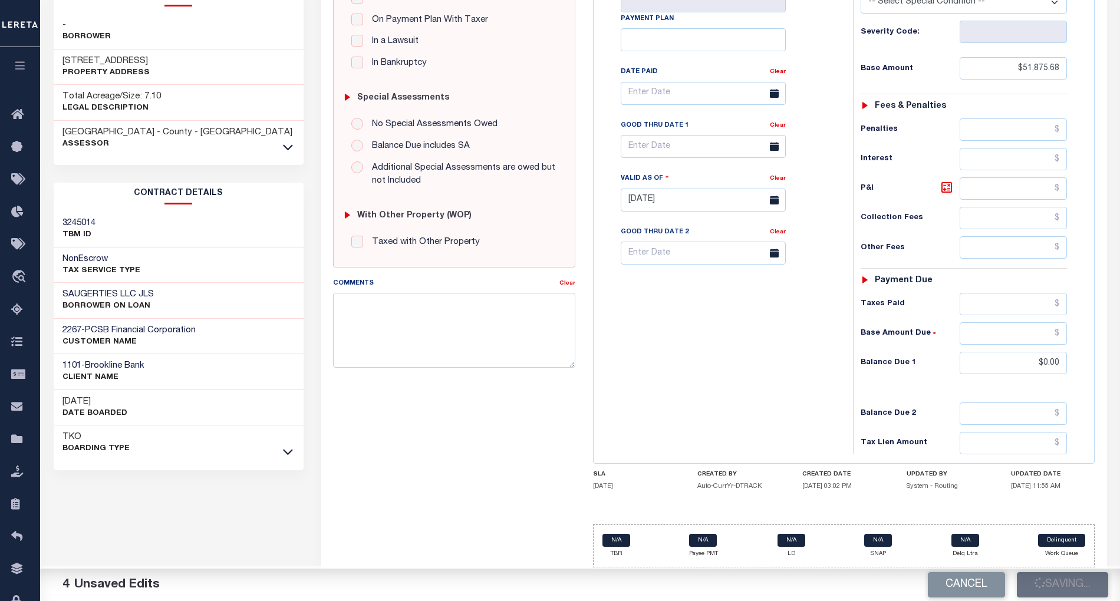
checkbox input "false"
type input "$51,875.68"
type input "$0"
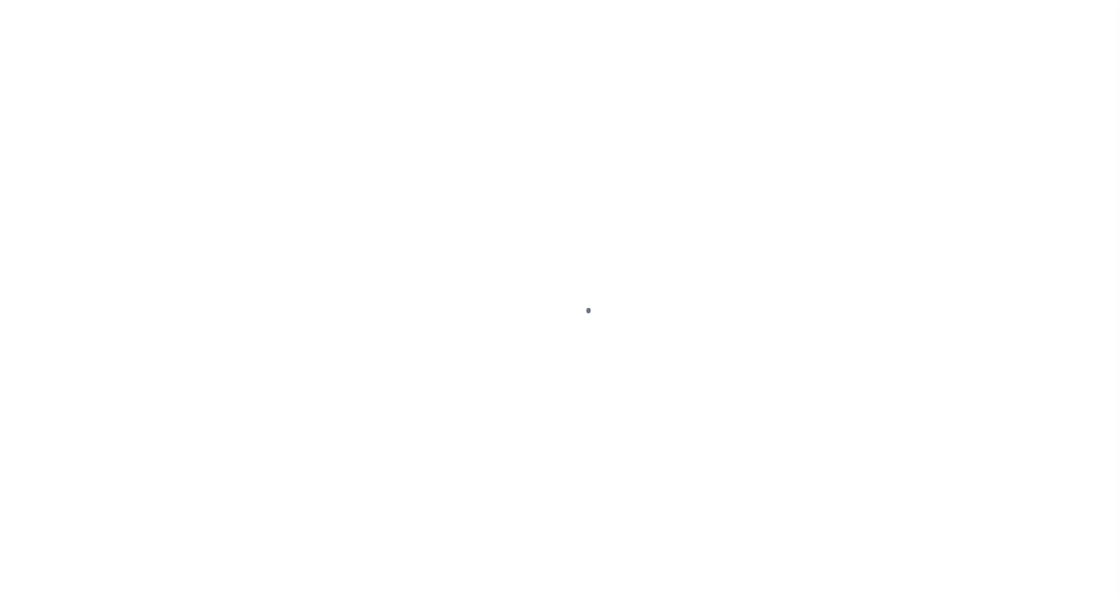
select select "PIF"
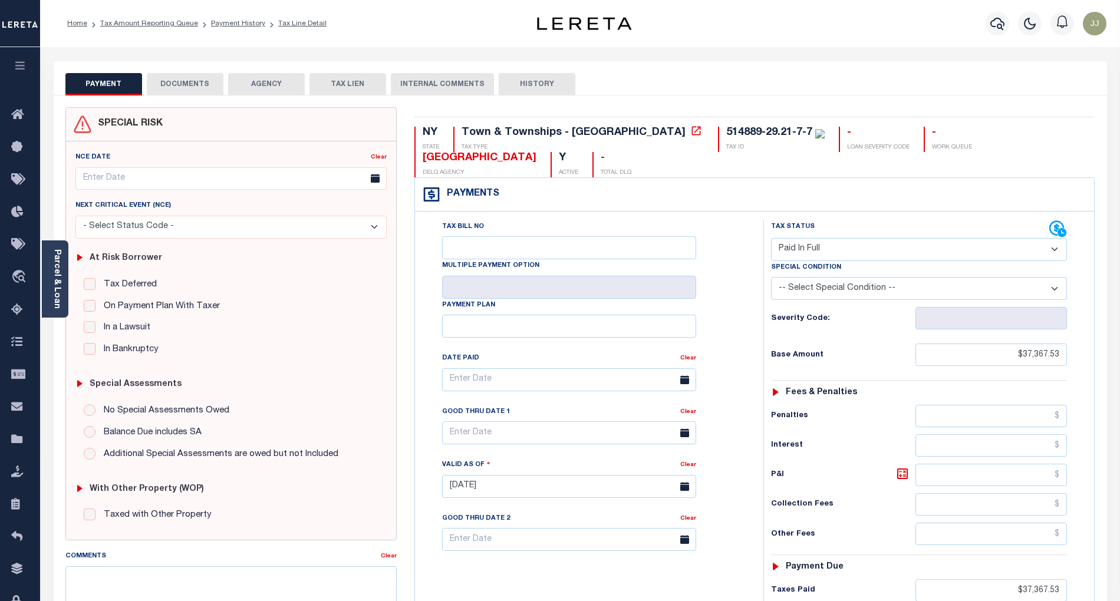
click at [187, 90] on button "DOCUMENTS" at bounding box center [185, 84] width 77 height 22
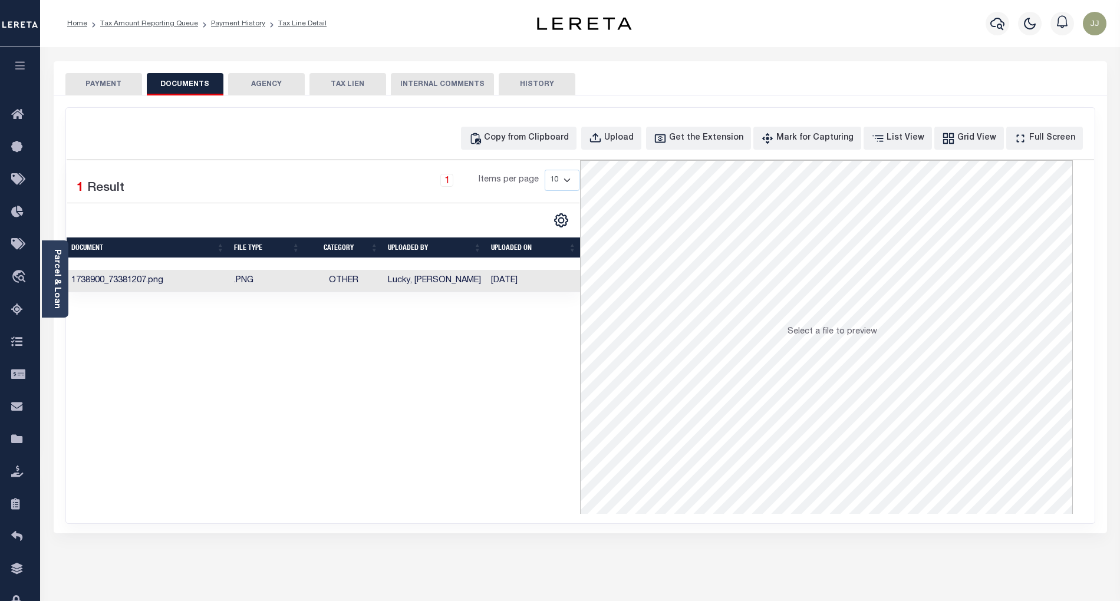
click at [212, 286] on td "1738900_73381207.png" at bounding box center [148, 281] width 163 height 23
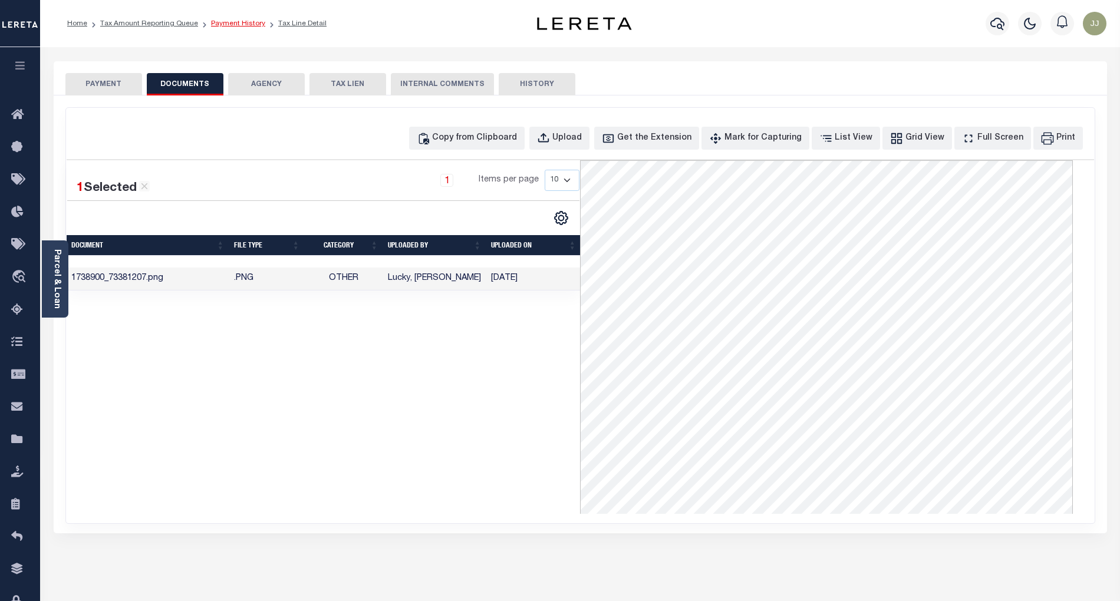
click at [225, 24] on link "Payment History" at bounding box center [238, 23] width 54 height 7
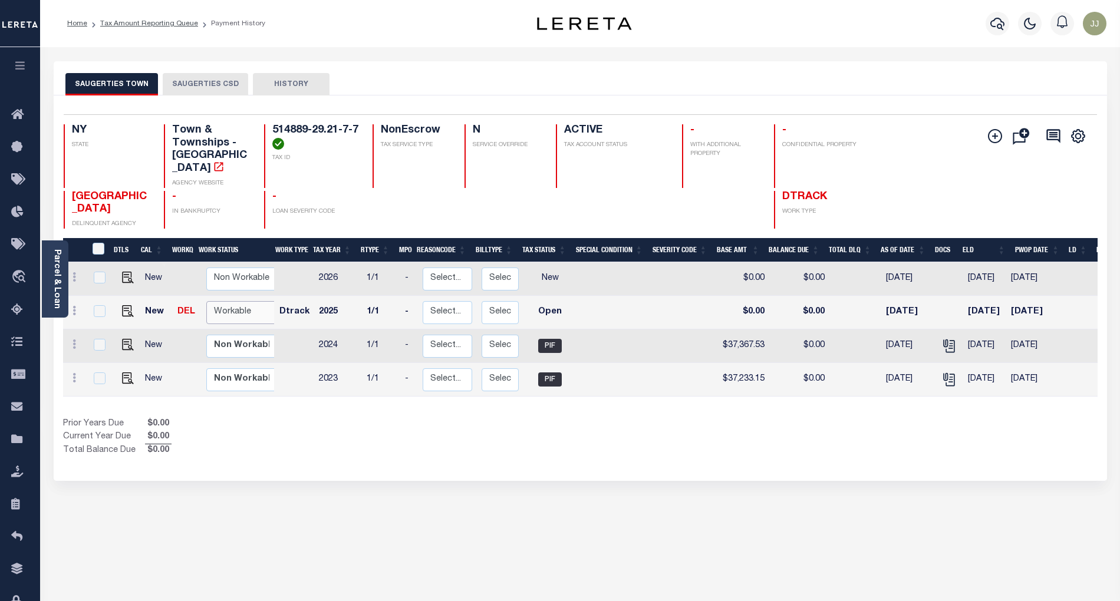
click at [222, 303] on select "Non Workable Workable" at bounding box center [241, 312] width 71 height 23
checkbox input "true"
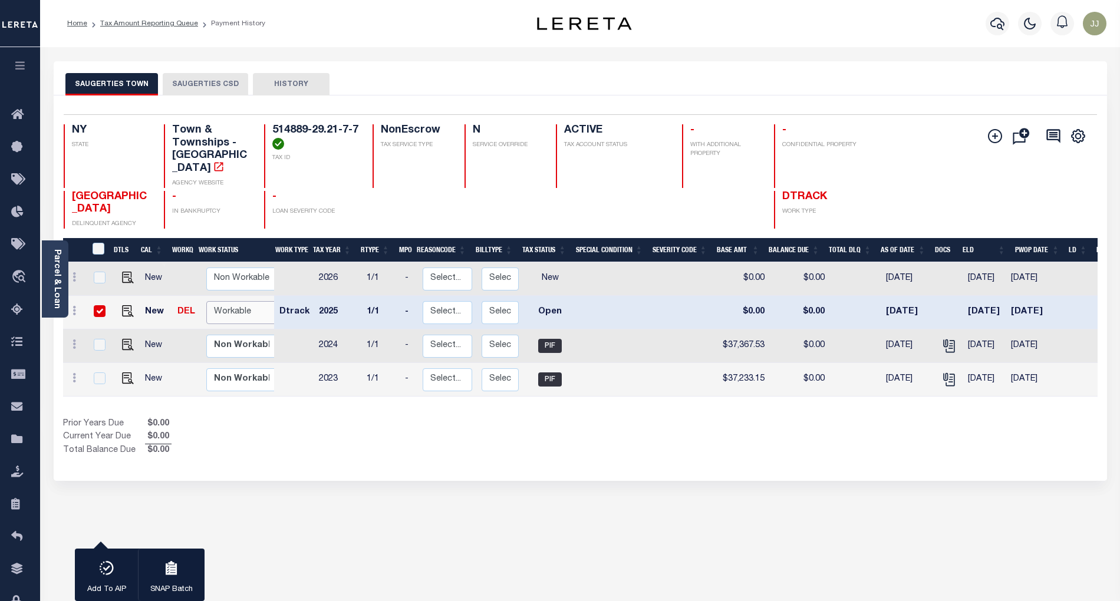
select select "true"
click at [206, 301] on select "Non Workable Workable" at bounding box center [241, 312] width 71 height 23
checkbox input "false"
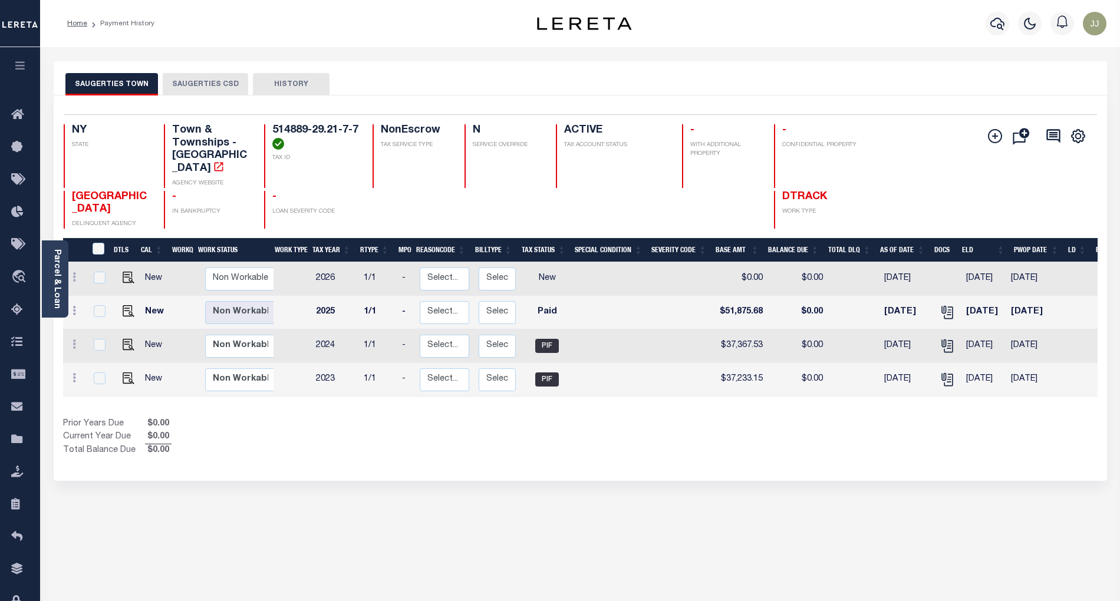
click at [359, 436] on div "Prior Years Due $0.00 Current Year Due $0.00 Total Balance Due $0.00" at bounding box center [322, 437] width 518 height 39
click at [463, 460] on div "Selected 4 Results 1 Items per page 25 50 100 NY STATE TAX ID N" at bounding box center [580, 288] width 1053 height 386
click at [12, 312] on icon at bounding box center [20, 310] width 19 height 15
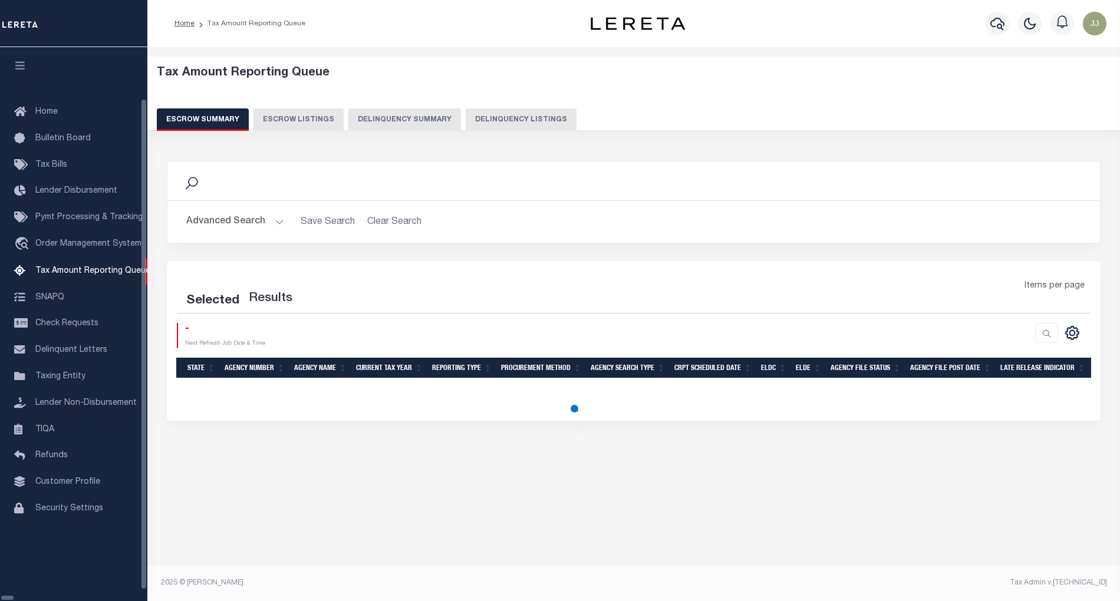
select select "100"
click at [437, 120] on button "Delinquency Summary" at bounding box center [404, 119] width 113 height 22
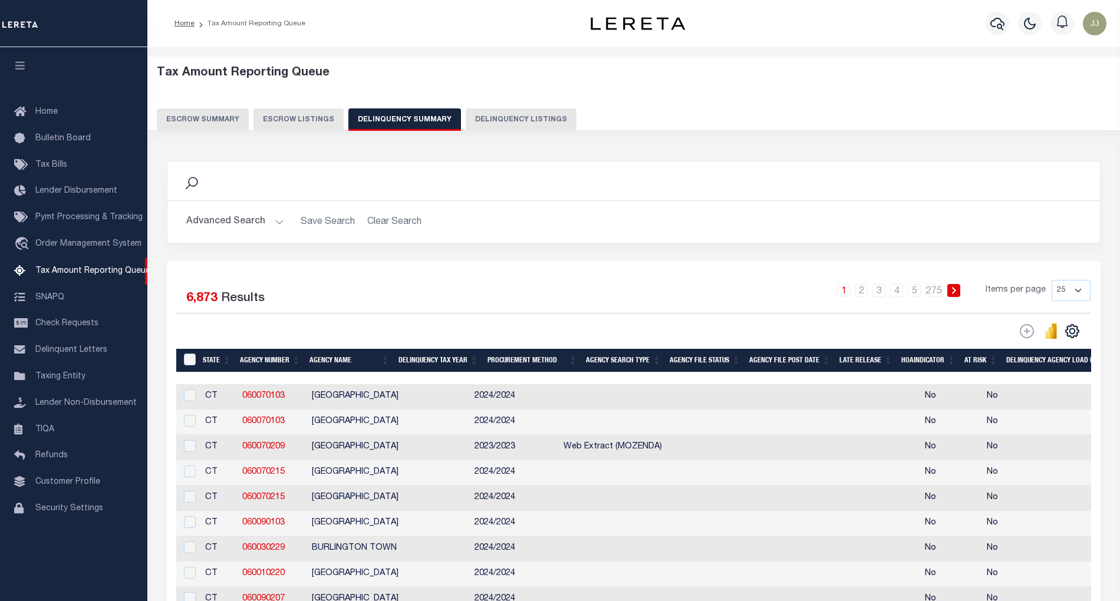
click at [509, 123] on button "Delinquency Listings" at bounding box center [521, 119] width 111 height 22
select select "NY"
select select "100"
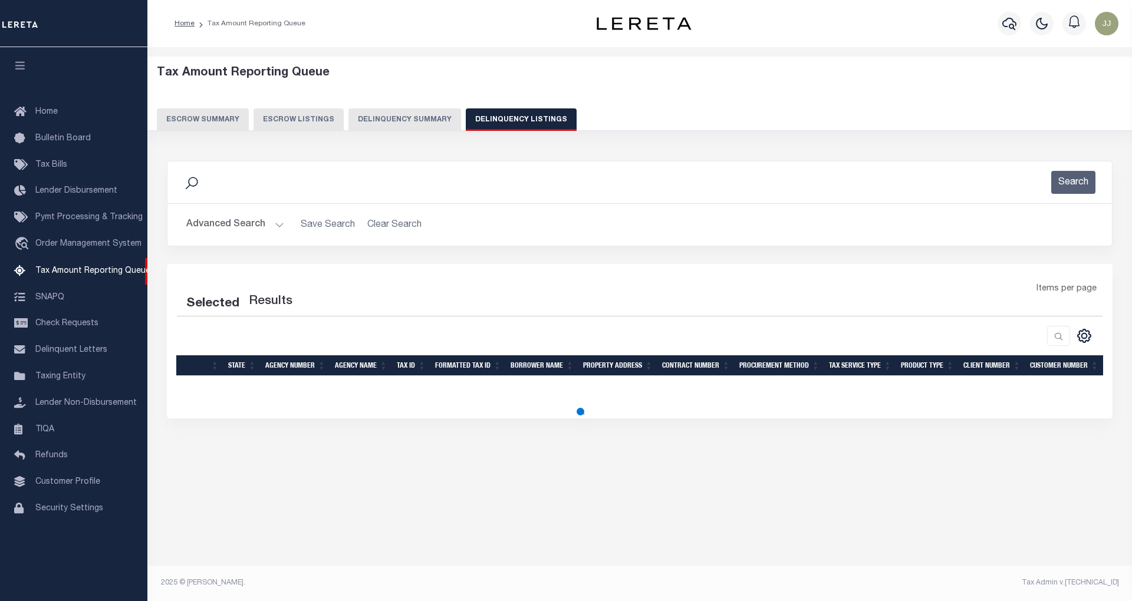
select select "100"
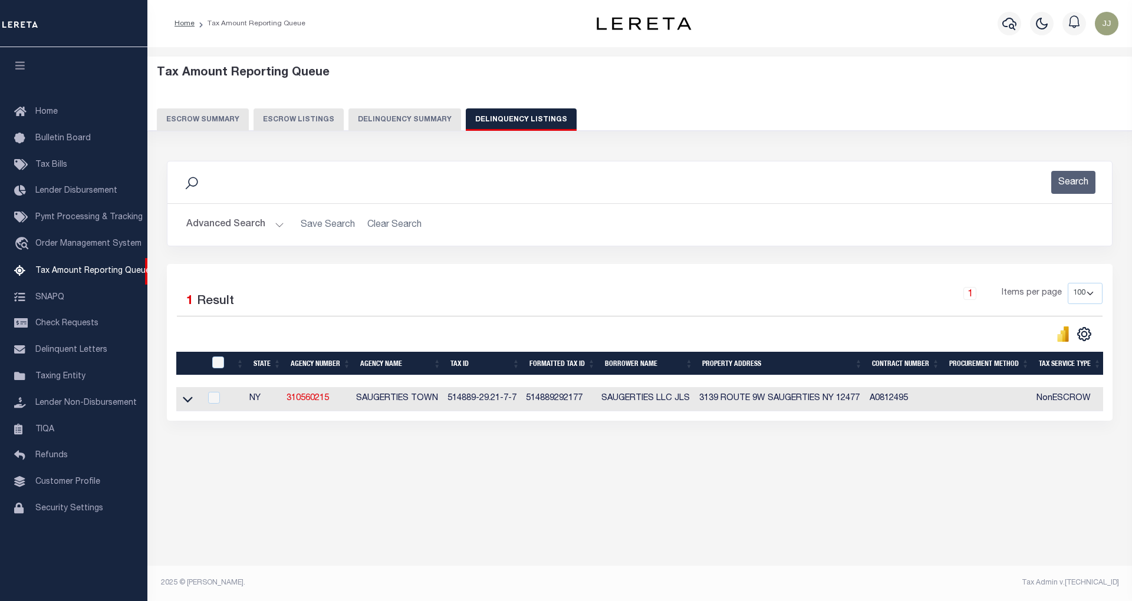
click at [232, 227] on button "Advanced Search" at bounding box center [235, 224] width 98 height 23
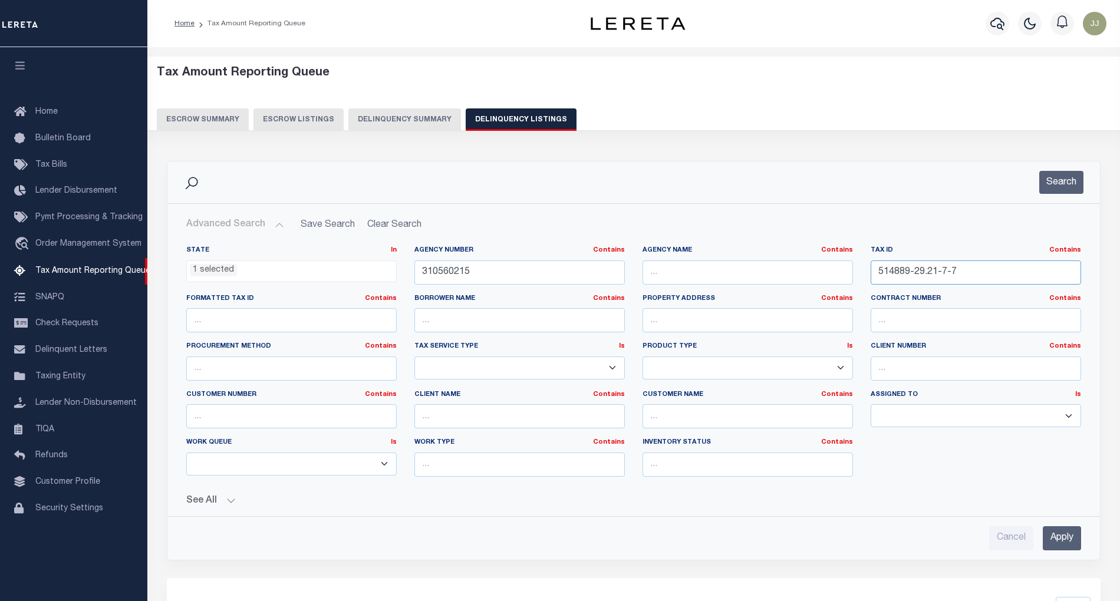
drag, startPoint x: 979, startPoint y: 268, endPoint x: 878, endPoint y: 267, distance: 101.4
click at [878, 267] on input "514889-29.21-7-7" at bounding box center [976, 273] width 210 height 24
paste input "10.26.40"
type input "10.26.40"
drag, startPoint x: 464, startPoint y: 272, endPoint x: 368, endPoint y: 269, distance: 96.1
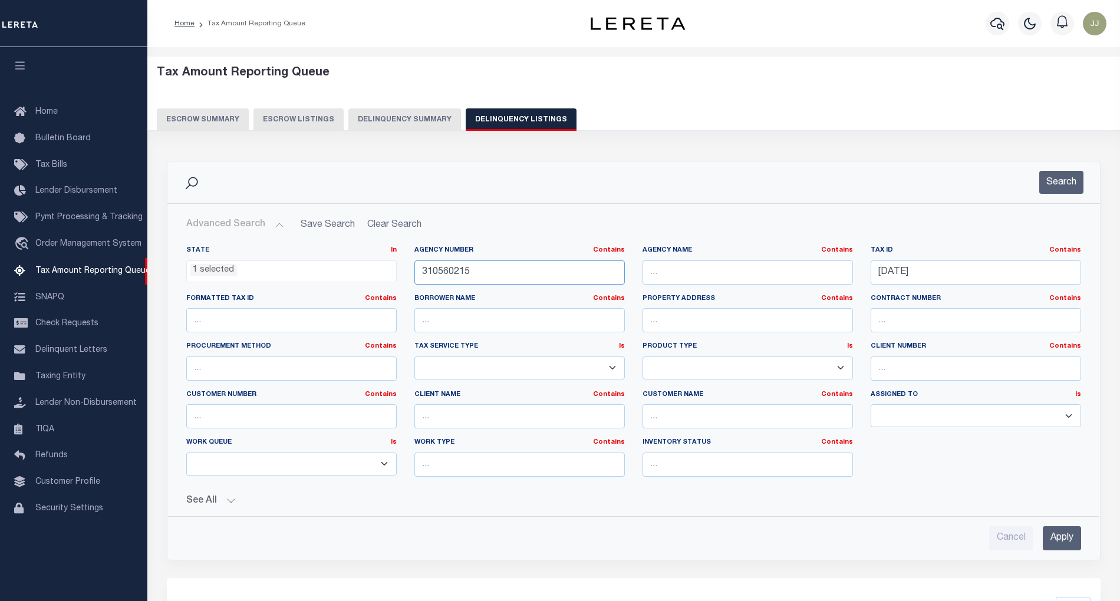
click at [368, 269] on div "State In In AK AL AR AZ CA CO CT DC DE FL GA GU HI IA ID IL IN KS KY LA MA MD M…" at bounding box center [633, 366] width 912 height 241
paste input "600606"
type input "310600606"
click at [1062, 183] on button "Search" at bounding box center [1061, 182] width 44 height 23
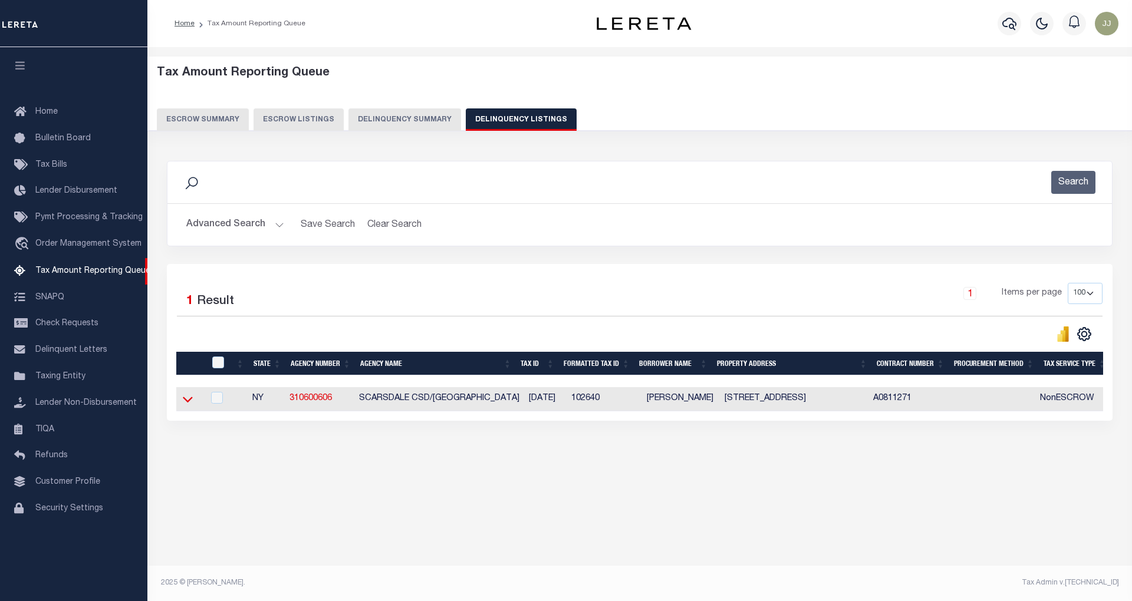
click at [189, 406] on icon at bounding box center [188, 399] width 10 height 12
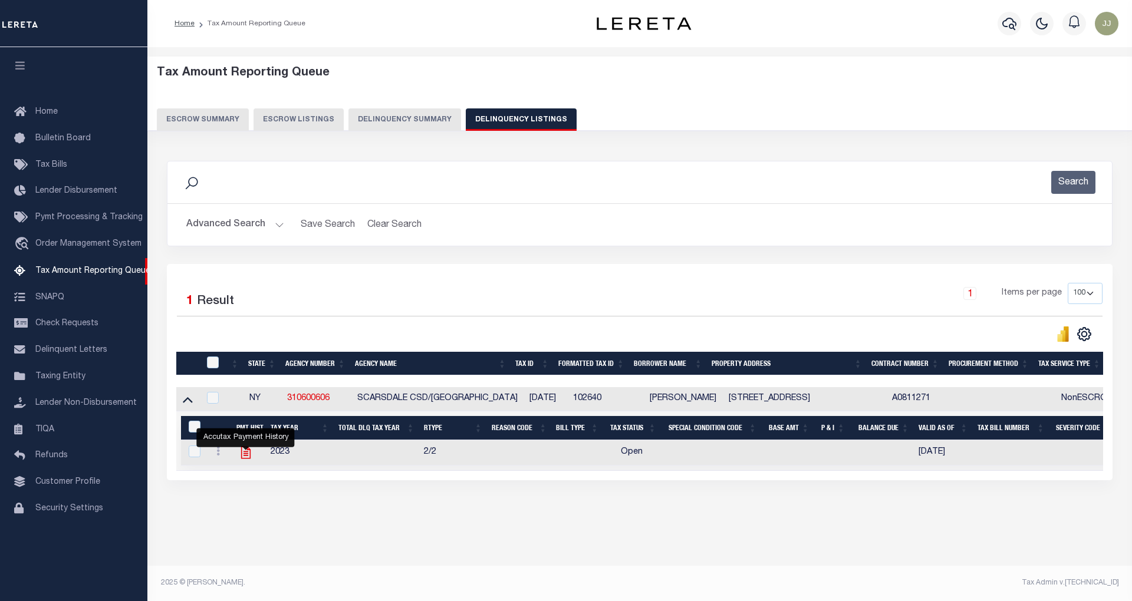
click at [243, 460] on icon "" at bounding box center [245, 452] width 15 height 15
checkbox input "true"
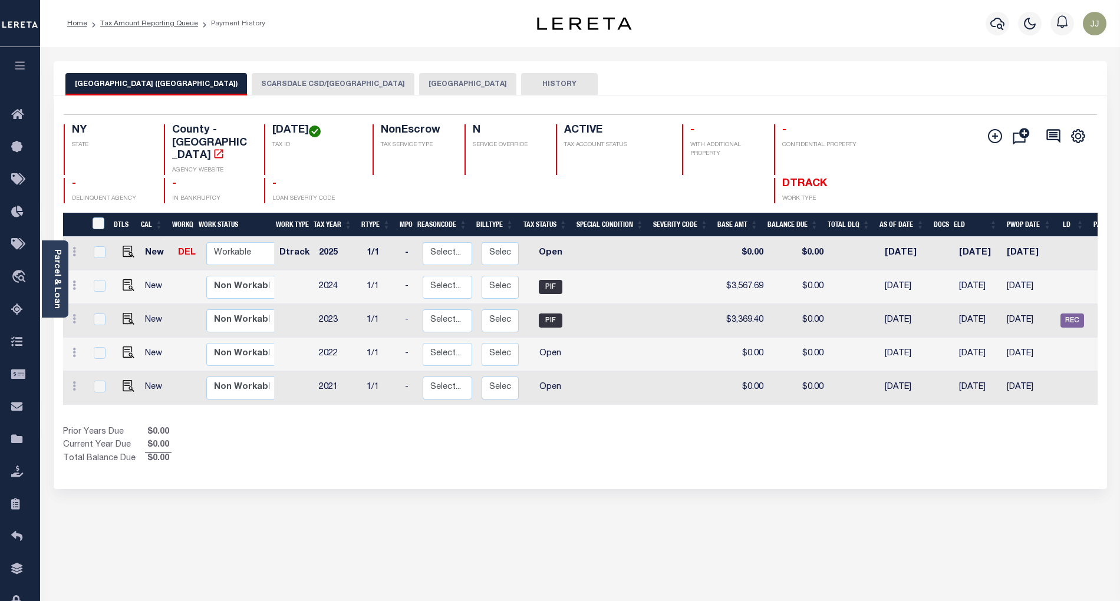
click at [470, 459] on div "Selected 5 Results 1 Items per page 25 50 100 NY STATE 10.26.40" at bounding box center [580, 292] width 1053 height 394
click at [289, 85] on button "SCARSDALE CSD/[GEOGRAPHIC_DATA]" at bounding box center [333, 84] width 163 height 22
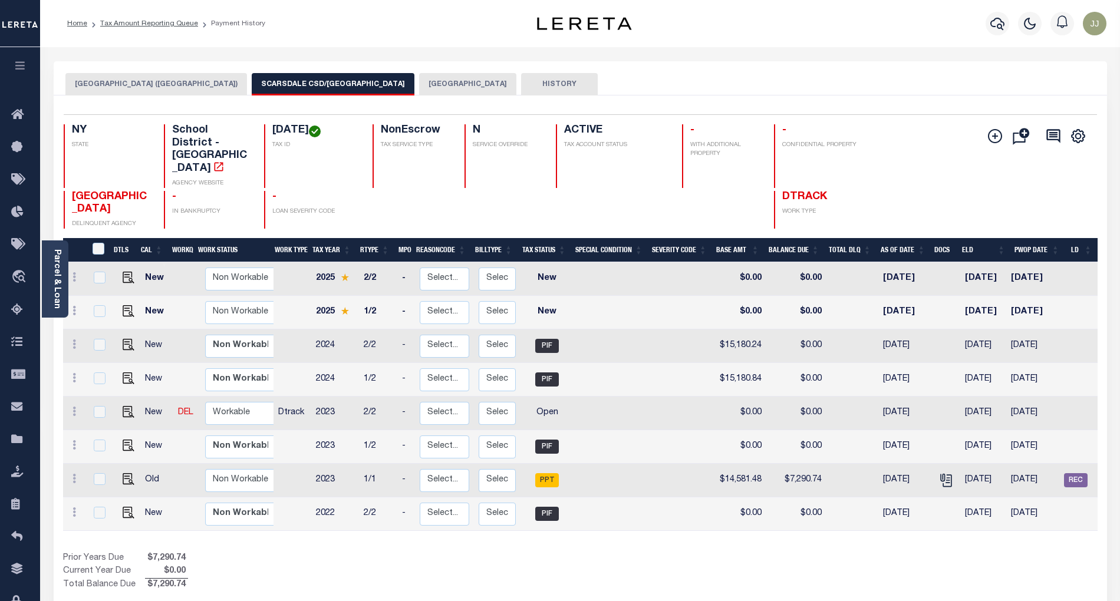
click at [159, 86] on button "[GEOGRAPHIC_DATA] ([GEOGRAPHIC_DATA])" at bounding box center [156, 84] width 182 height 22
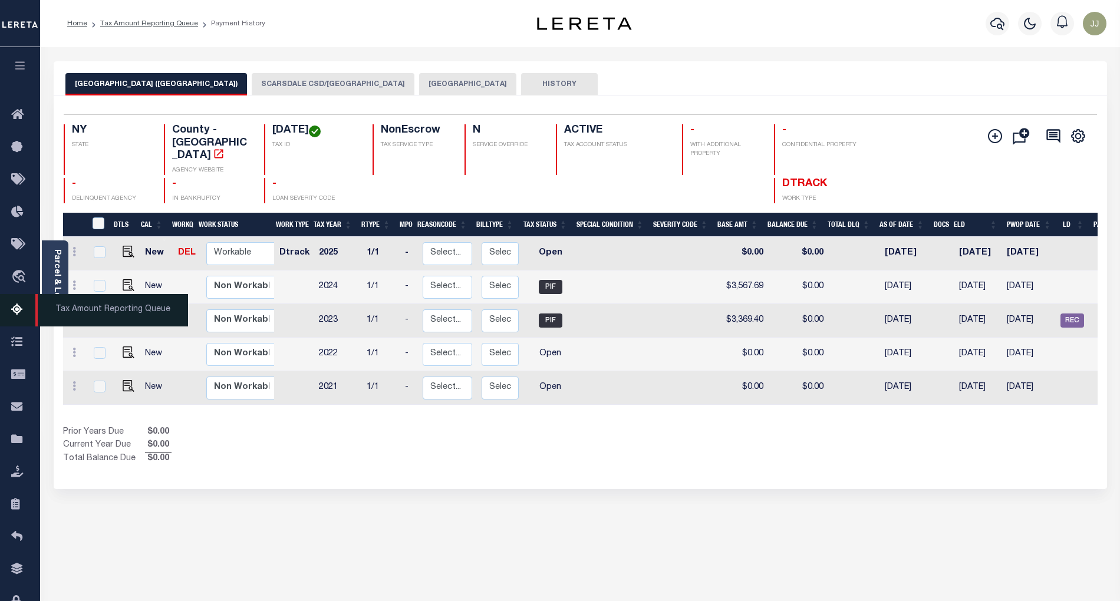
click at [21, 310] on icon at bounding box center [20, 310] width 19 height 15
click at [332, 84] on button "SCARSDALE CSD/[GEOGRAPHIC_DATA]" at bounding box center [333, 84] width 163 height 22
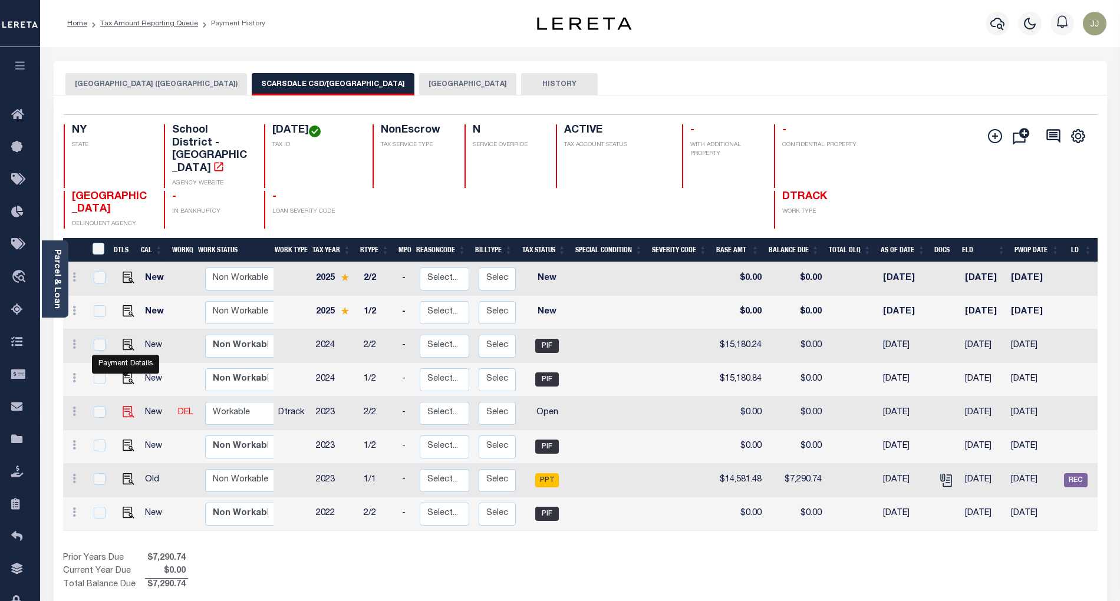
click at [123, 406] on img "" at bounding box center [129, 412] width 12 height 12
checkbox input "true"
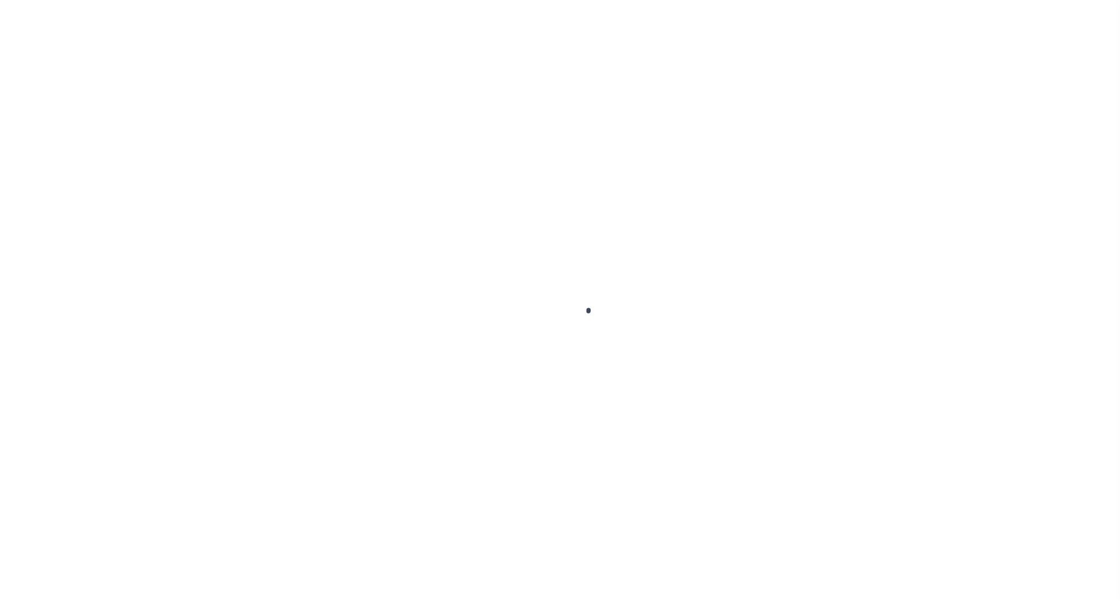
select select "OP2"
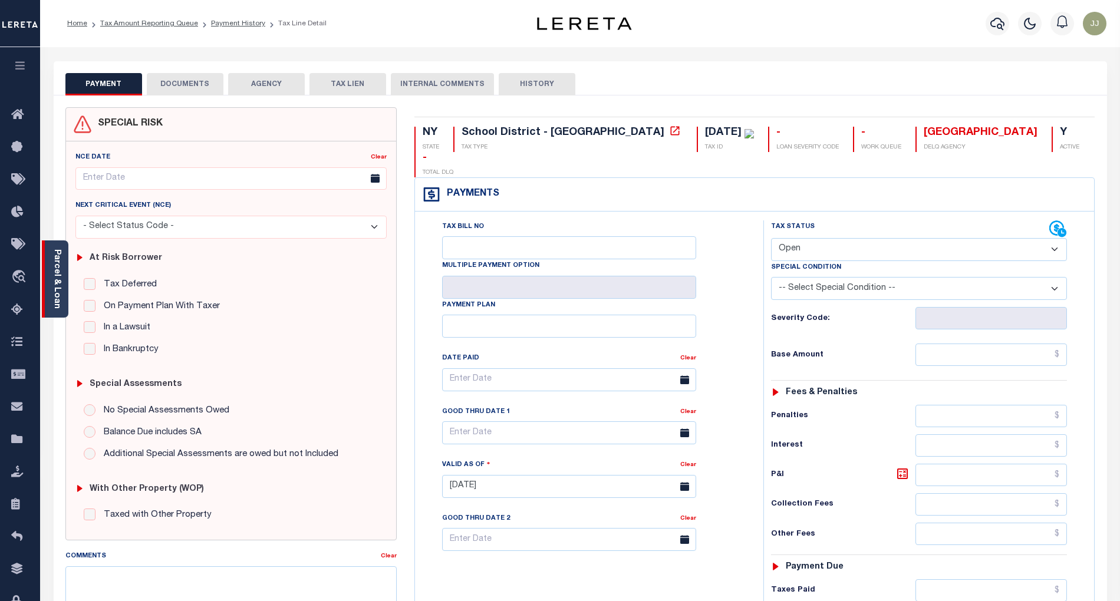
click at [65, 312] on div "Parcel & Loan" at bounding box center [55, 279] width 27 height 77
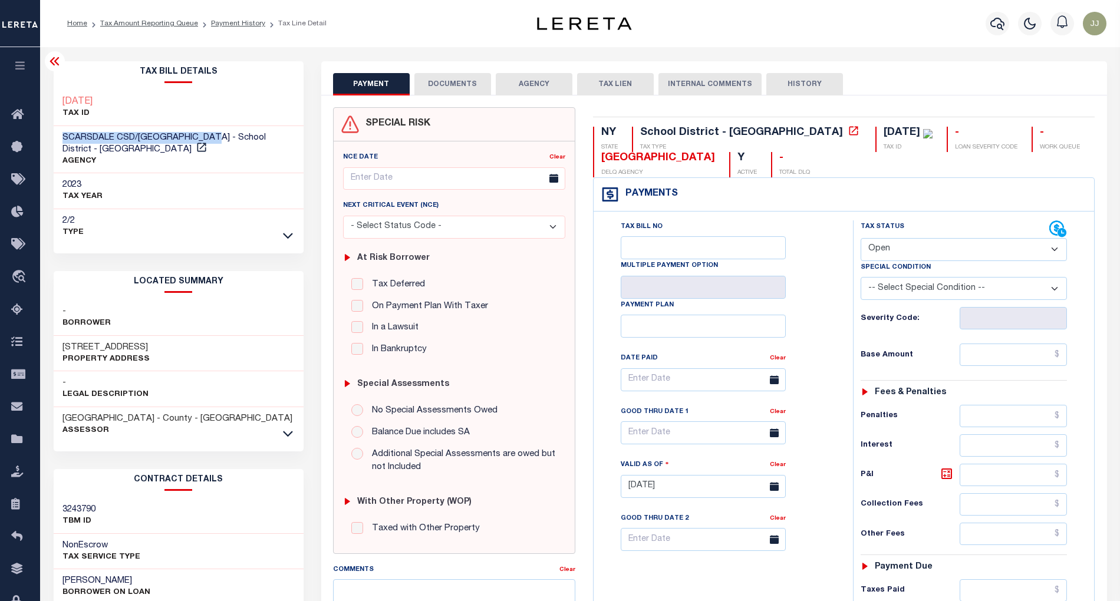
drag, startPoint x: 222, startPoint y: 136, endPoint x: 118, endPoint y: 147, distance: 103.8
click at [58, 138] on div "SCARSDALE CSD/[GEOGRAPHIC_DATA] - School District - [GEOGRAPHIC_DATA] AGENCY" at bounding box center [179, 150] width 250 height 48
click at [197, 149] on icon at bounding box center [201, 147] width 9 height 9
drag, startPoint x: 147, startPoint y: 342, endPoint x: 65, endPoint y: 349, distance: 82.2
click at [65, 349] on div "167 WHITE RD Property Address" at bounding box center [179, 354] width 250 height 36
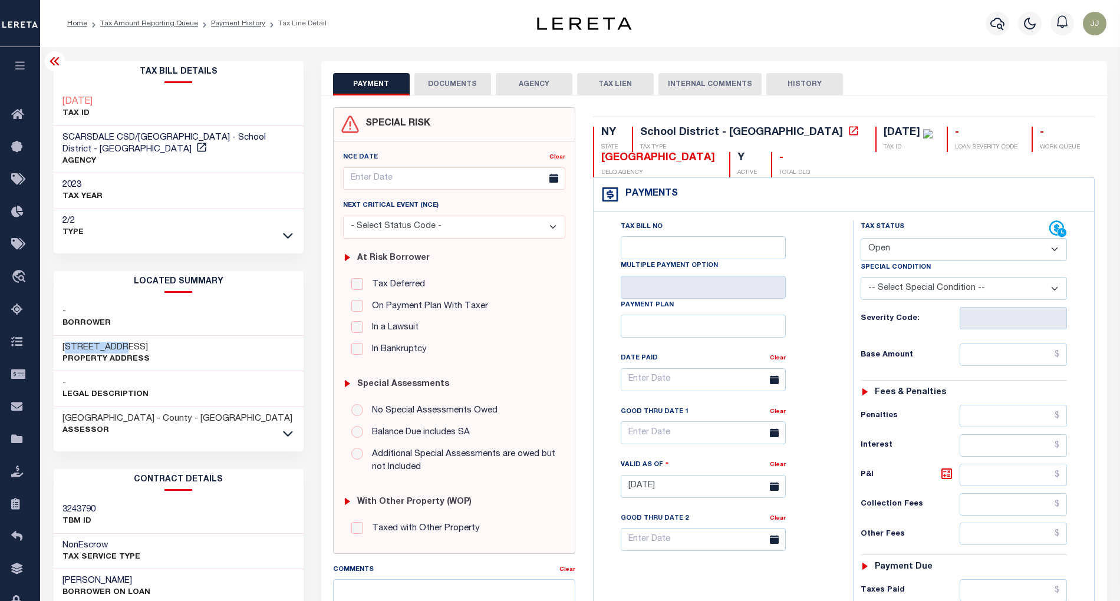
click at [156, 343] on div "167 WHITE RD Property Address" at bounding box center [179, 354] width 250 height 36
drag, startPoint x: 141, startPoint y: 345, endPoint x: 47, endPoint y: 345, distance: 94.3
click at [47, 345] on div "Tax Bill Details 10.26.40 TAX ID AGENCY" at bounding box center [179, 476] width 268 height 830
copy h3 "167 WHITE RD"
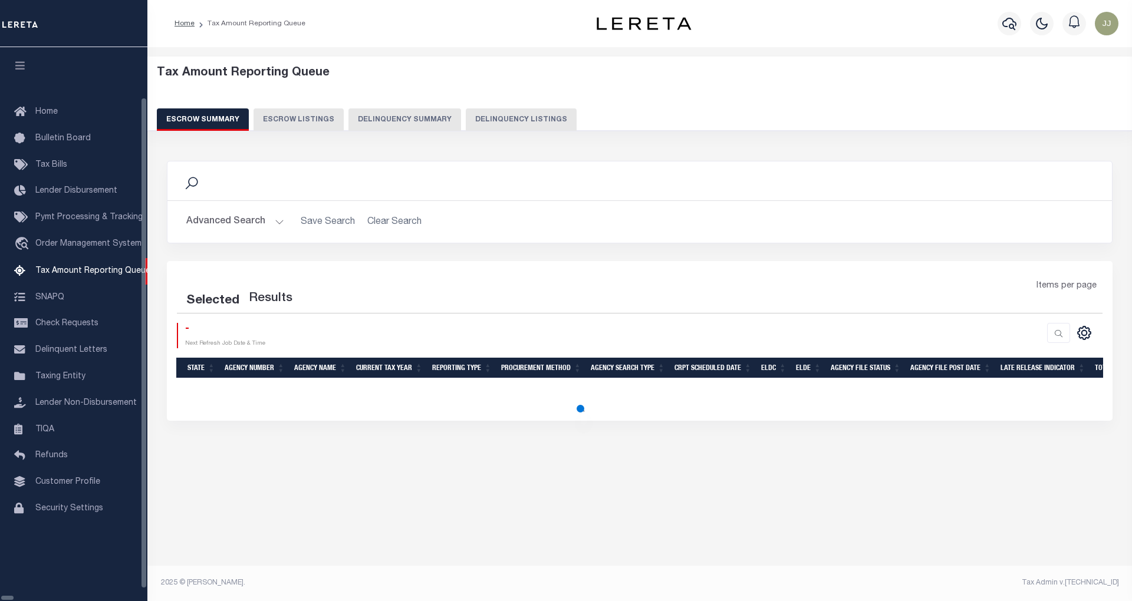
select select "100"
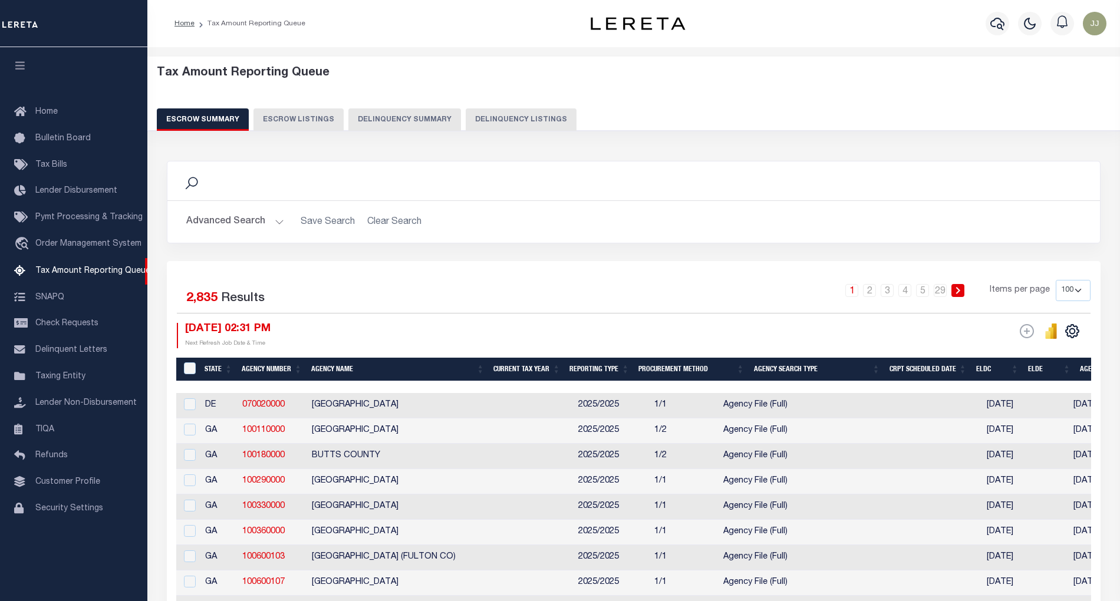
click at [519, 112] on button "Delinquency Listings" at bounding box center [521, 119] width 111 height 22
select select "NY"
select select "100"
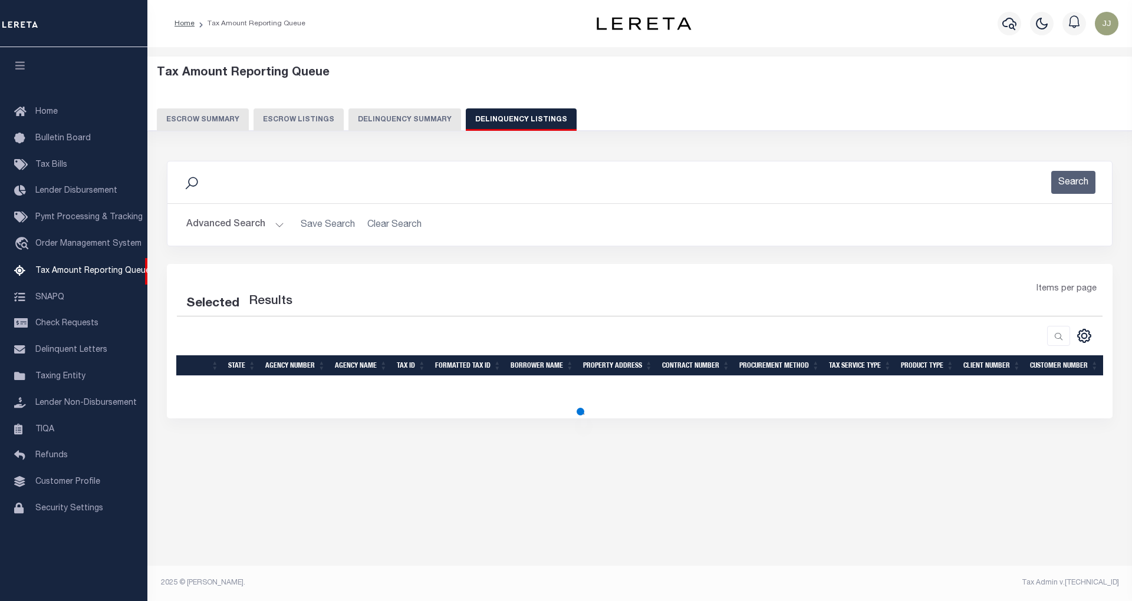
select select "100"
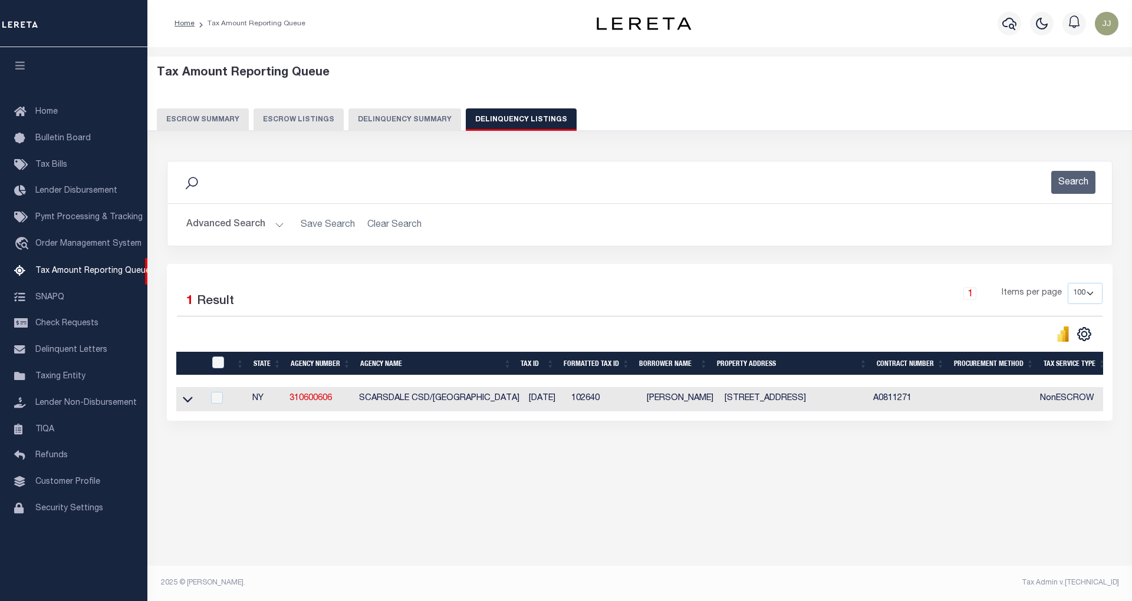
click at [246, 229] on button "Advanced Search" at bounding box center [235, 224] width 98 height 23
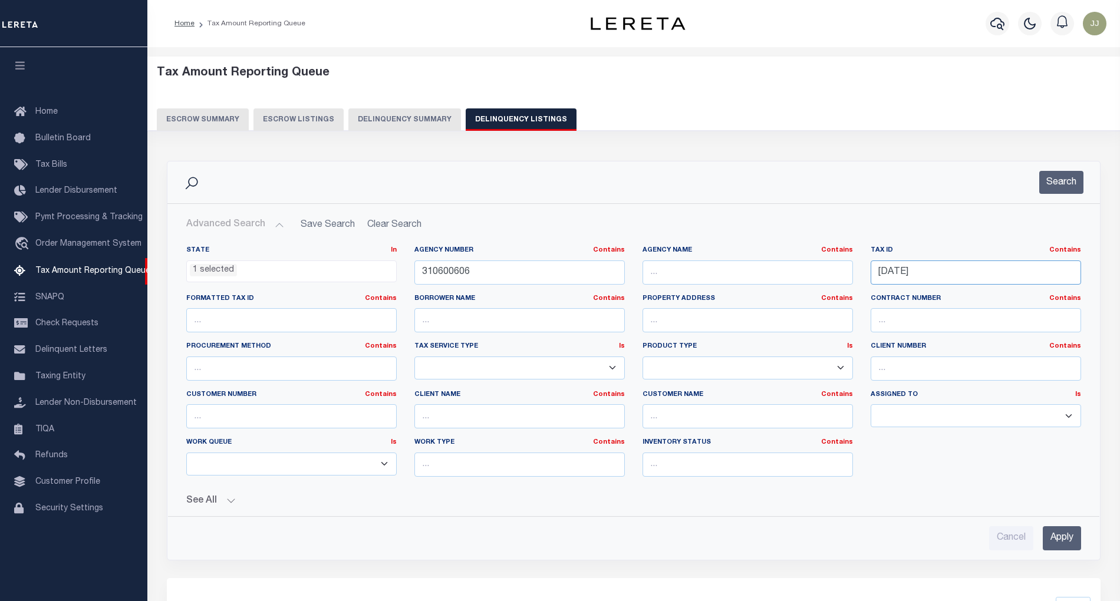
drag, startPoint x: 930, startPoint y: 274, endPoint x: 861, endPoint y: 274, distance: 68.4
click at [862, 274] on div "Tax ID Contains Contains Is 10.26.40" at bounding box center [976, 270] width 228 height 48
paste input "421500-40.37-4-6"
type input "421500-40.37-4-6"
drag, startPoint x: 493, startPoint y: 274, endPoint x: 387, endPoint y: 272, distance: 105.5
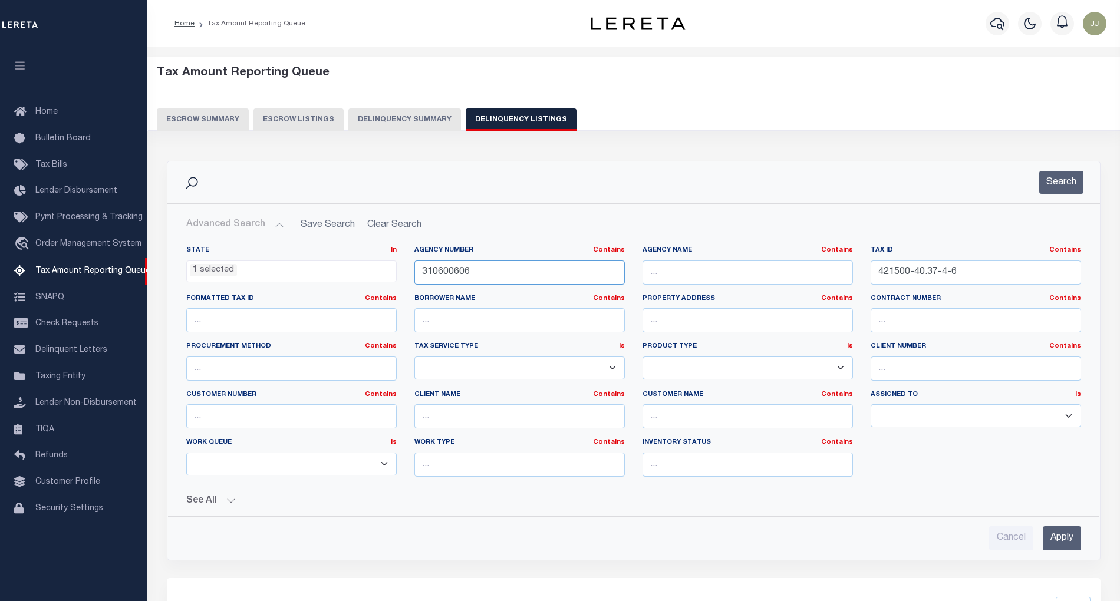
click at [387, 272] on div "State In In AK AL AR AZ CA CO CT DC DE FL GA GU HI IA ID IL IN KS KY LA MA MD M…" at bounding box center [633, 366] width 912 height 241
paste input "470101"
type input "310470101"
click at [1055, 187] on button "Search" at bounding box center [1061, 182] width 44 height 23
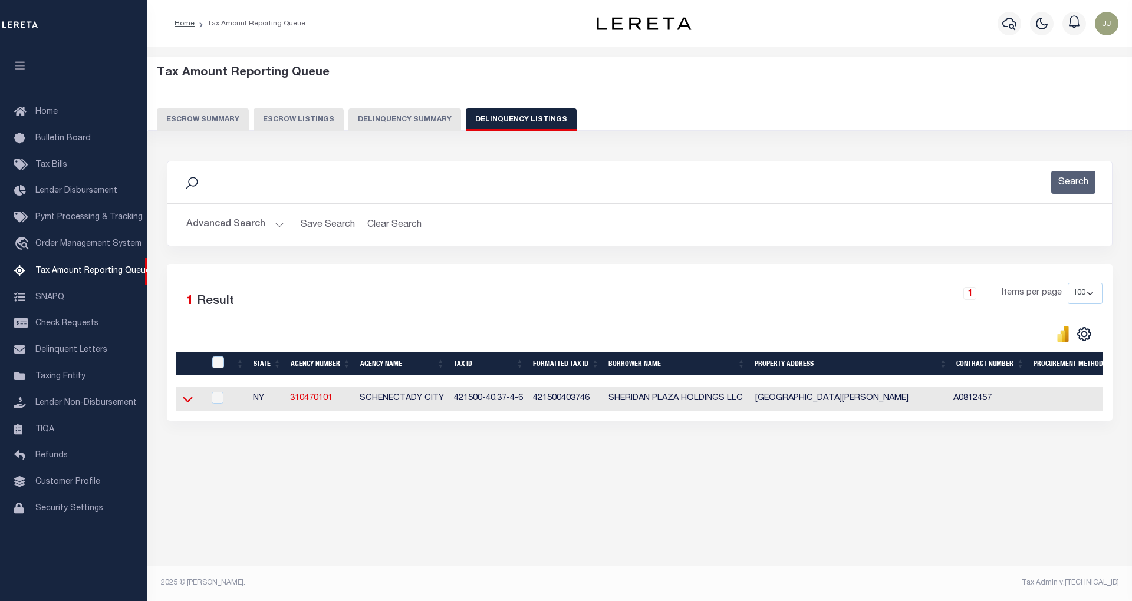
click at [187, 401] on icon at bounding box center [188, 399] width 10 height 12
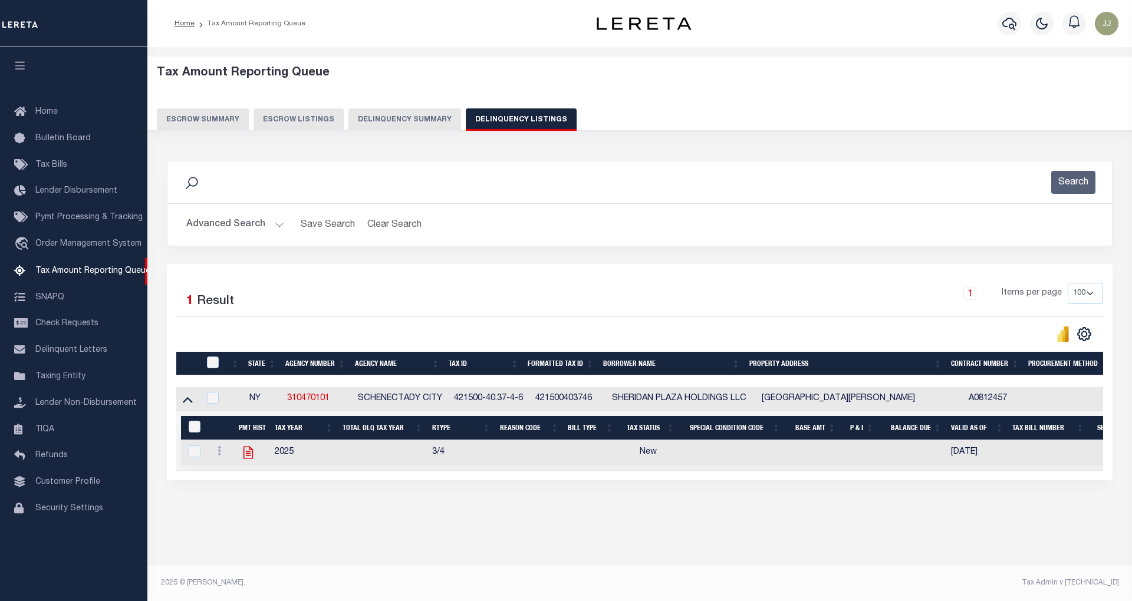
click at [248, 459] on icon "" at bounding box center [247, 453] width 9 height 12
checkbox input "true"
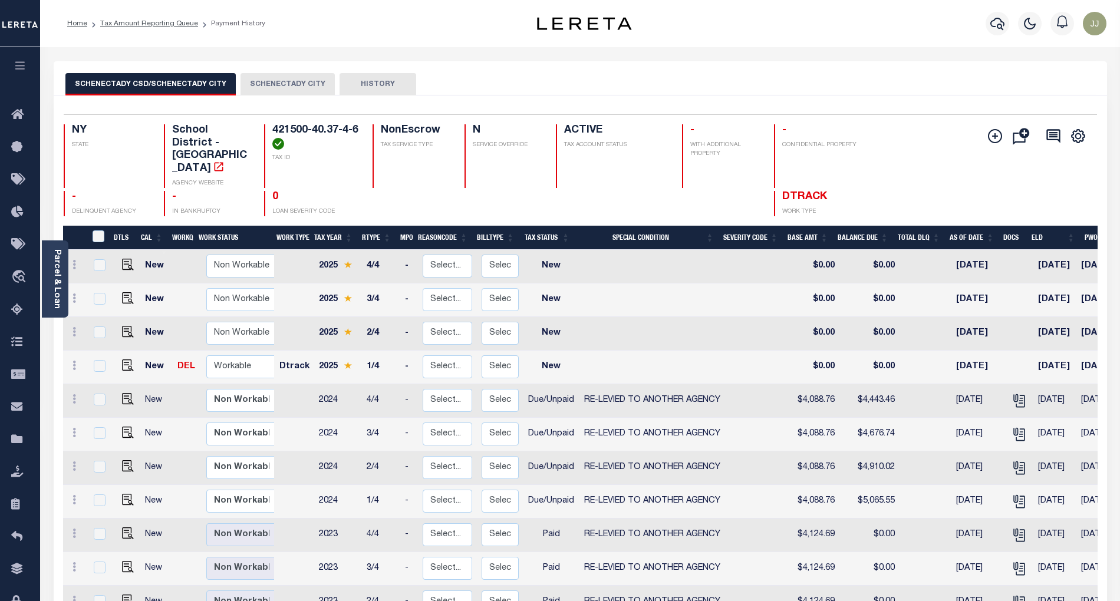
click at [274, 83] on button "SCHENECTADY CITY" at bounding box center [288, 84] width 94 height 22
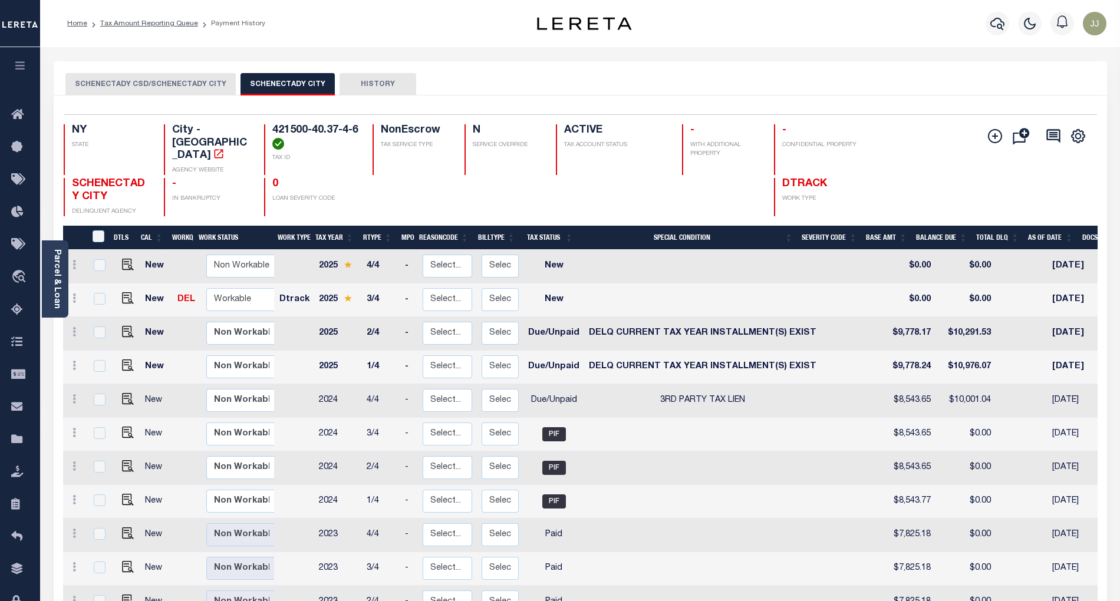
click at [170, 86] on button "SCHENECTADY CSD/SCHENECTADY CITY" at bounding box center [150, 84] width 170 height 22
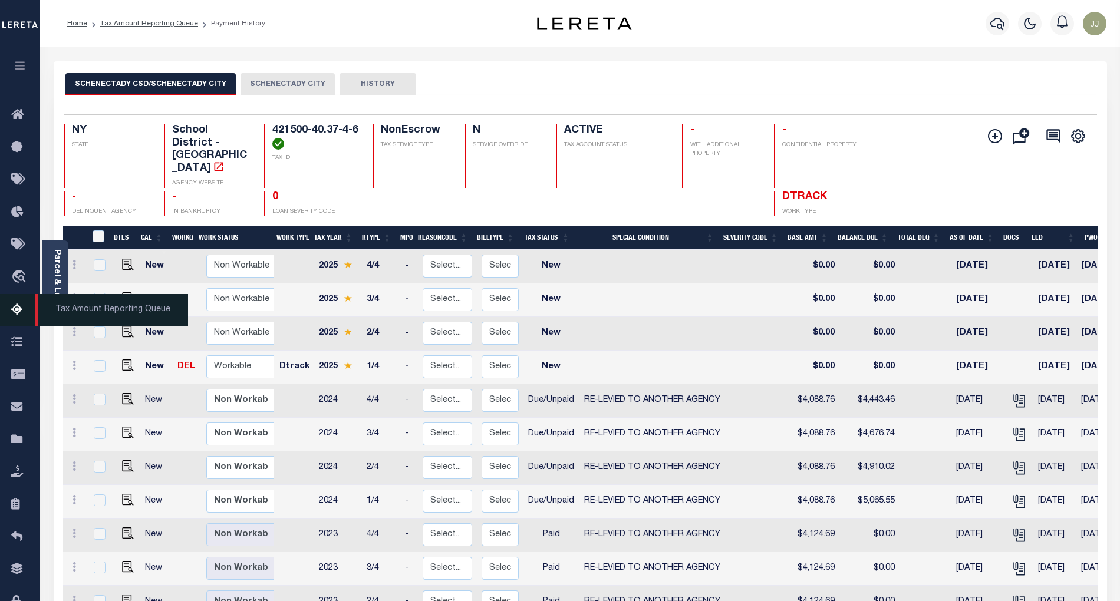
click at [18, 315] on icon at bounding box center [20, 310] width 19 height 15
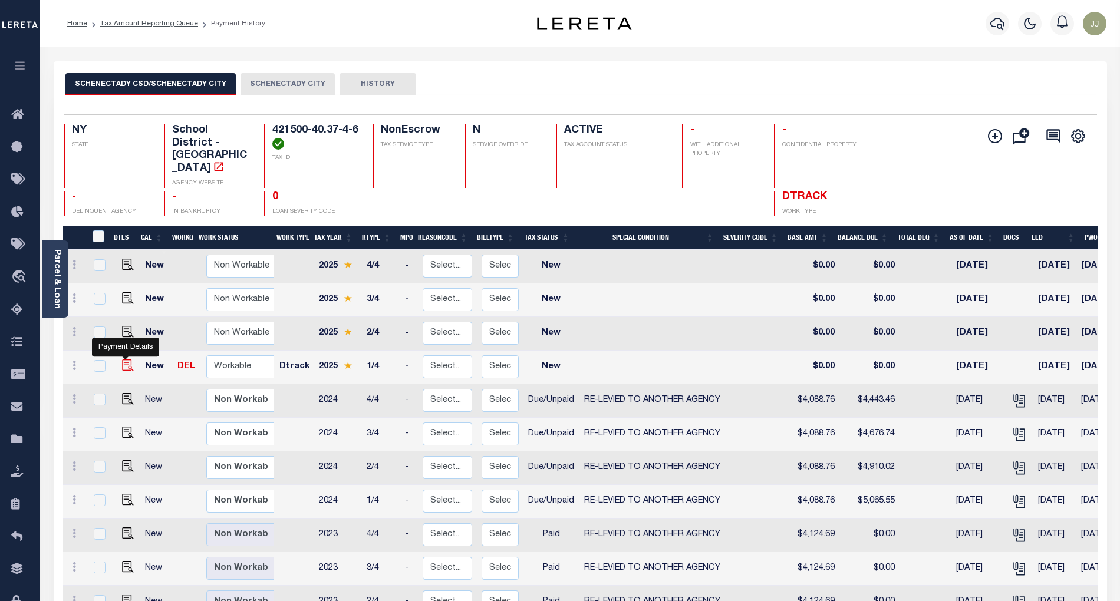
click at [124, 360] on img "" at bounding box center [128, 366] width 12 height 12
checkbox input "true"
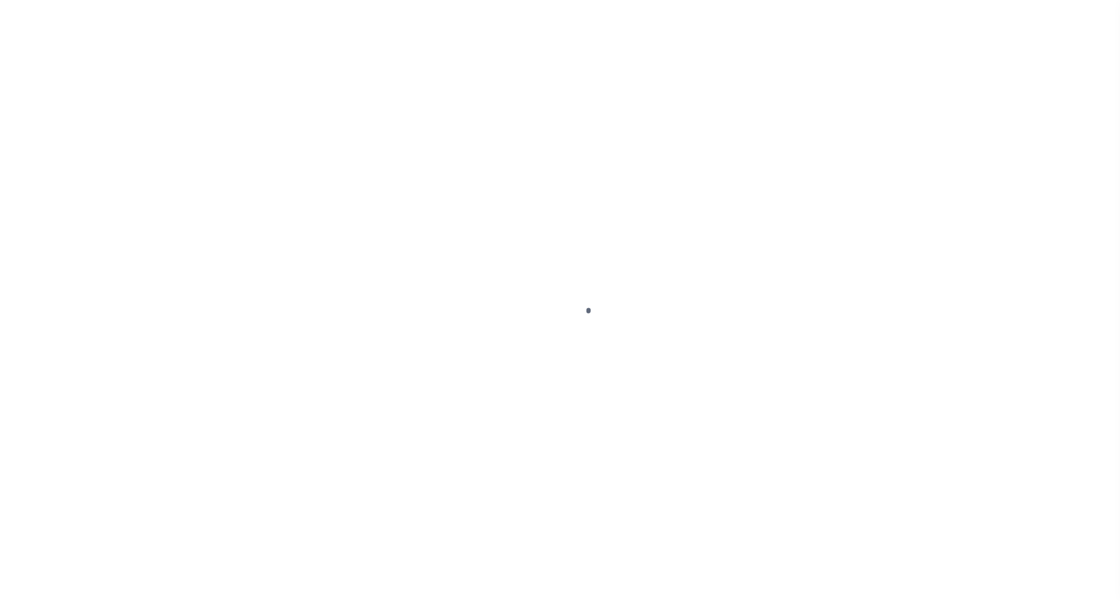
select select "NW2"
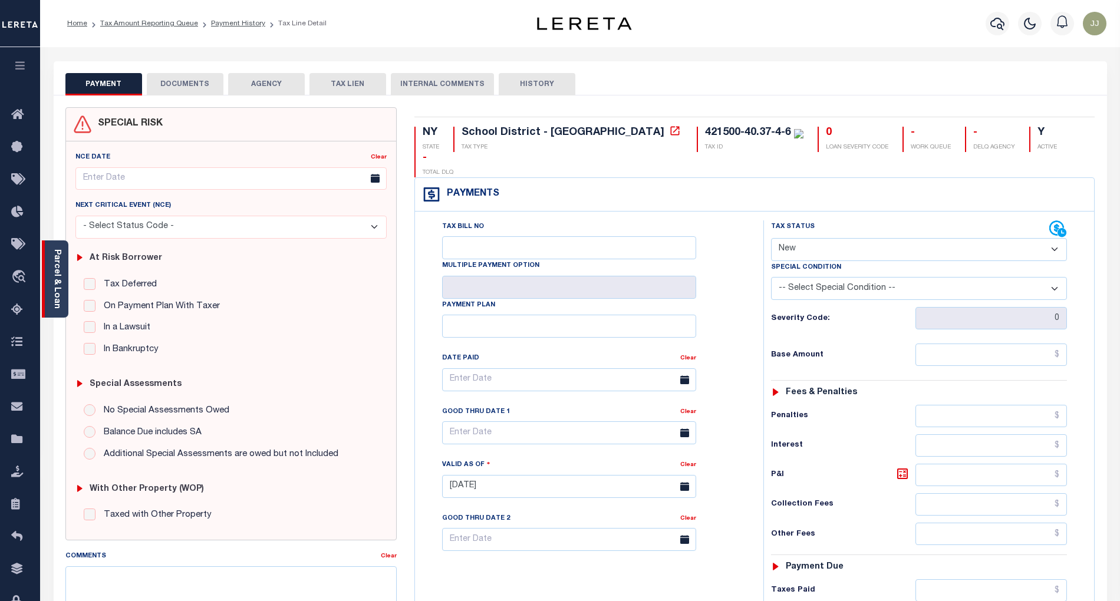
click at [61, 302] on link "Parcel & Loan" at bounding box center [56, 279] width 8 height 60
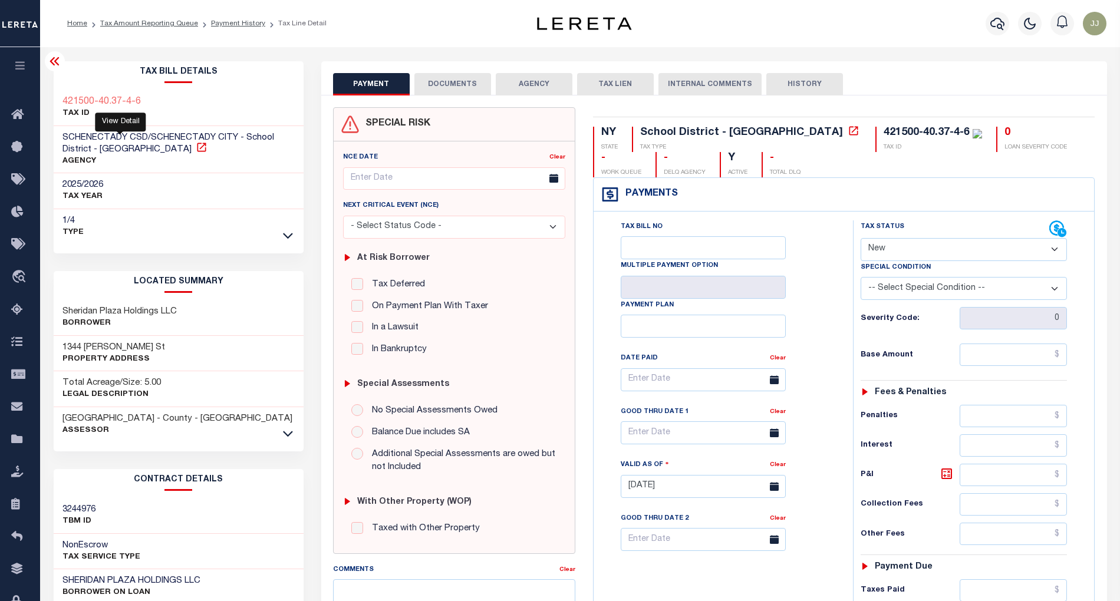
click at [196, 147] on icon at bounding box center [202, 147] width 12 height 12
drag, startPoint x: 142, startPoint y: 352, endPoint x: 52, endPoint y: 340, distance: 91.0
click at [52, 340] on div "Tax Bill Details 421500-40.37-4-6 TAX ID AGENCY 2025/2026 TAX YEAR 2025 1/4" at bounding box center [179, 480] width 268 height 838
copy h3 "1344 Gerling St"
click at [81, 309] on h3 "Sheridan Plaza Holdings LLC" at bounding box center [119, 312] width 114 height 12
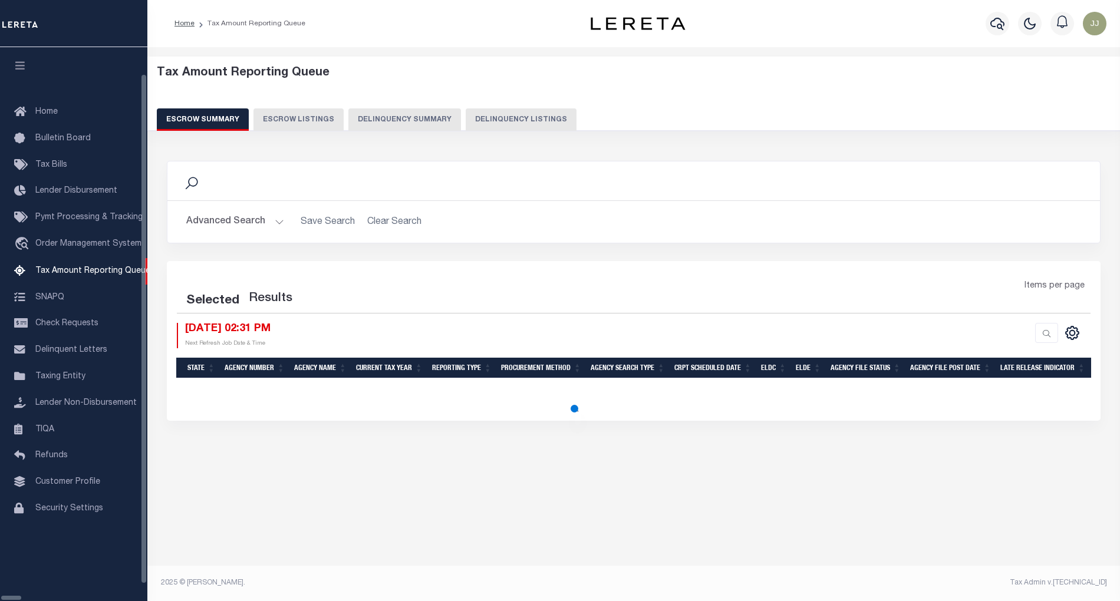
select select "100"
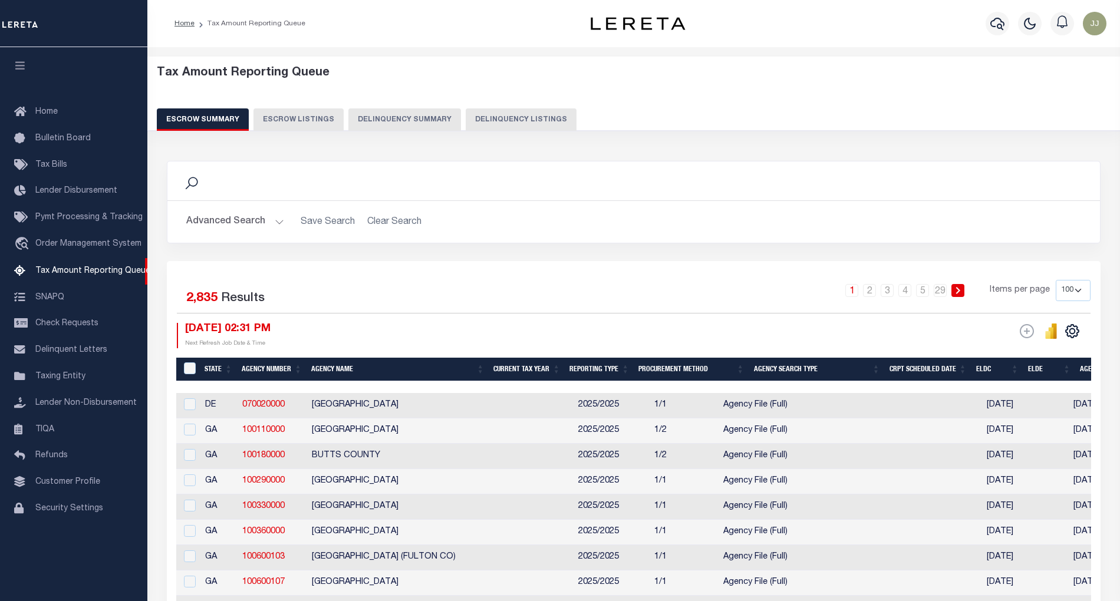
click at [486, 124] on button "Delinquency Listings" at bounding box center [521, 119] width 111 height 22
select select "100"
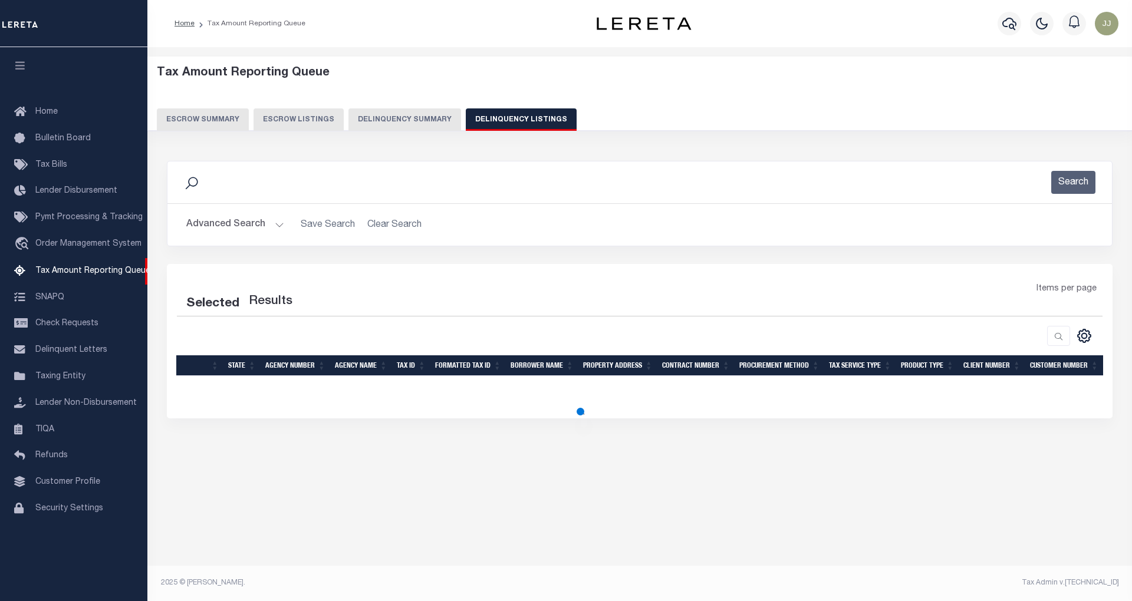
select select "100"
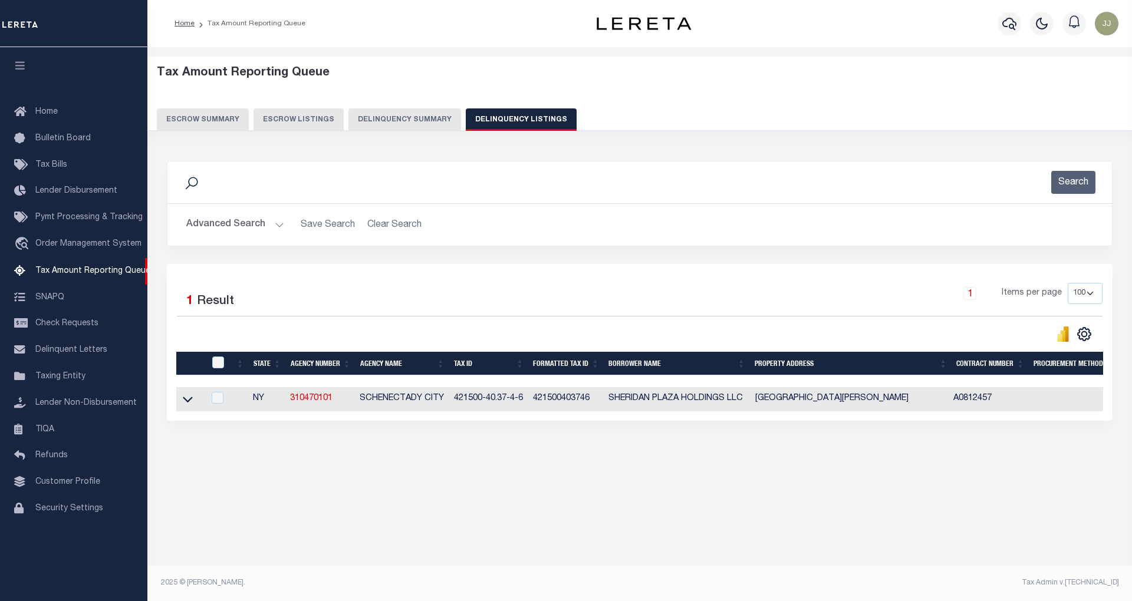
click at [227, 215] on button "Advanced Search" at bounding box center [235, 224] width 98 height 23
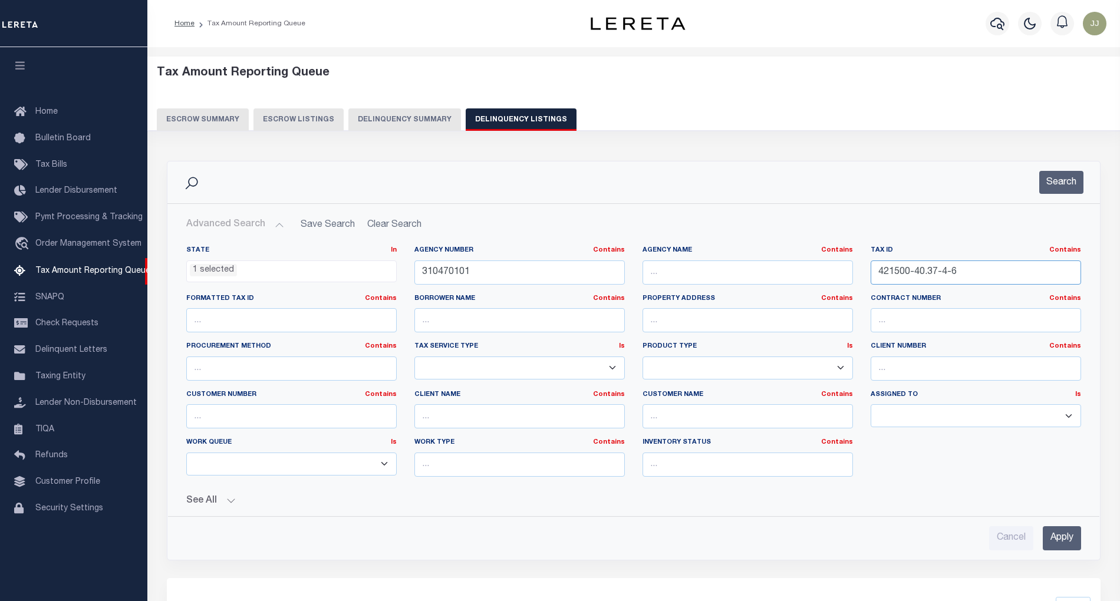
drag, startPoint x: 989, startPoint y: 276, endPoint x: 857, endPoint y: 265, distance: 132.5
click at [857, 265] on div "State In In AK AL AR AZ CA CO CT DC DE FL GA GU HI IA ID IL IN KS KY LA MA MD M…" at bounding box center [633, 366] width 912 height 241
paste input "55340111501100050100000000"
type input "55340111501100050100000000"
drag, startPoint x: 483, startPoint y: 278, endPoint x: 392, endPoint y: 272, distance: 91.6
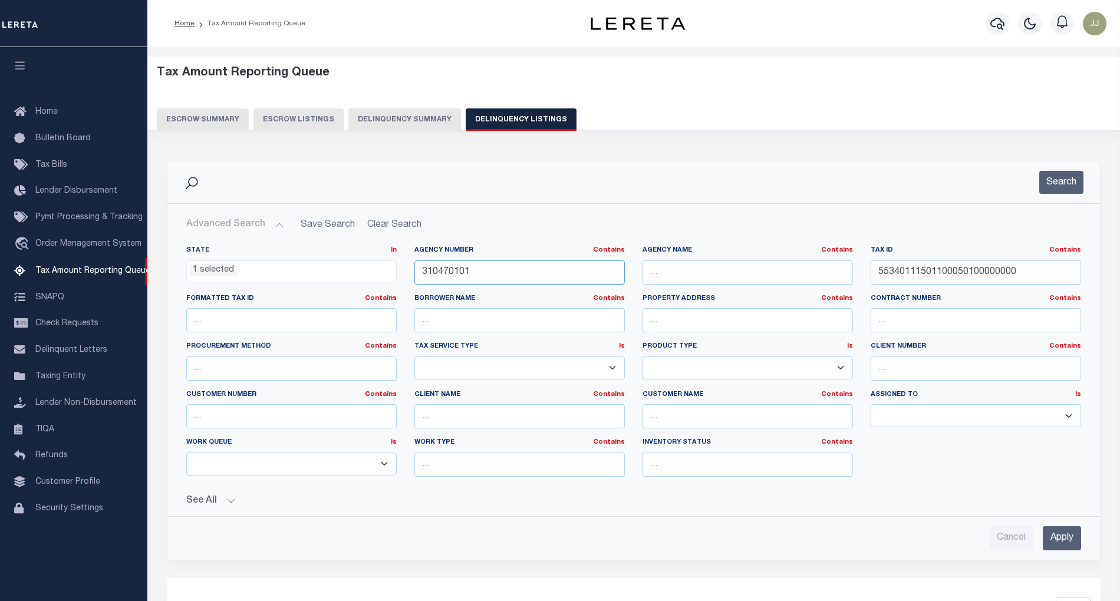
click at [392, 272] on div "State In In AK AL AR AZ CA CO CT DC DE FL GA GU HI IA ID IL IN KS [GEOGRAPHIC_D…" at bounding box center [633, 366] width 912 height 241
paste input "60041"
type input "310600411"
click at [1050, 183] on button "Search" at bounding box center [1061, 182] width 44 height 23
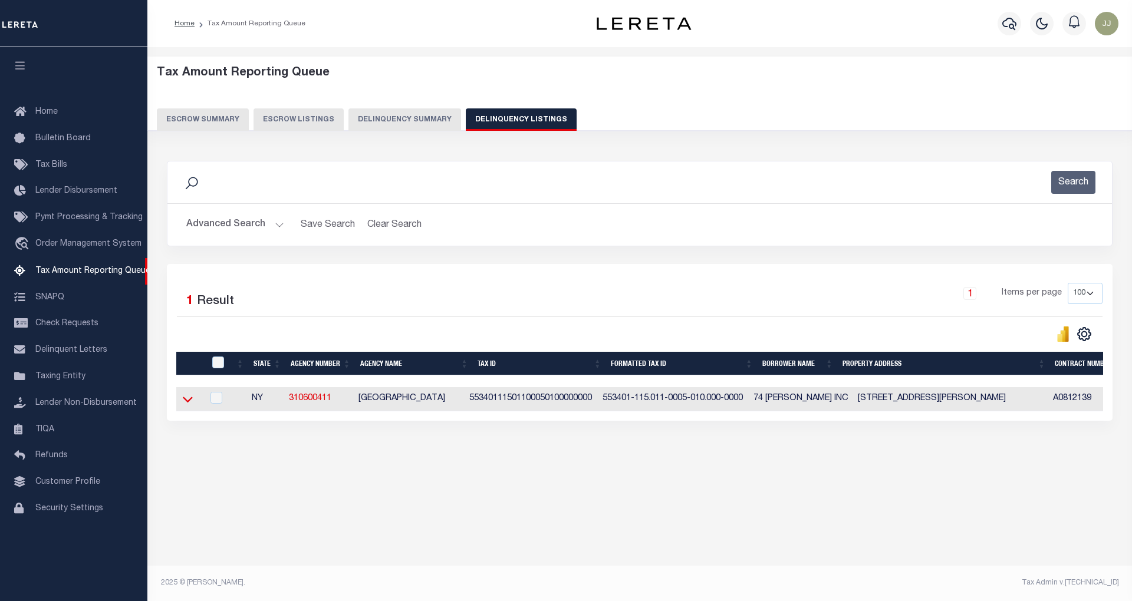
click at [187, 399] on icon at bounding box center [188, 399] width 10 height 12
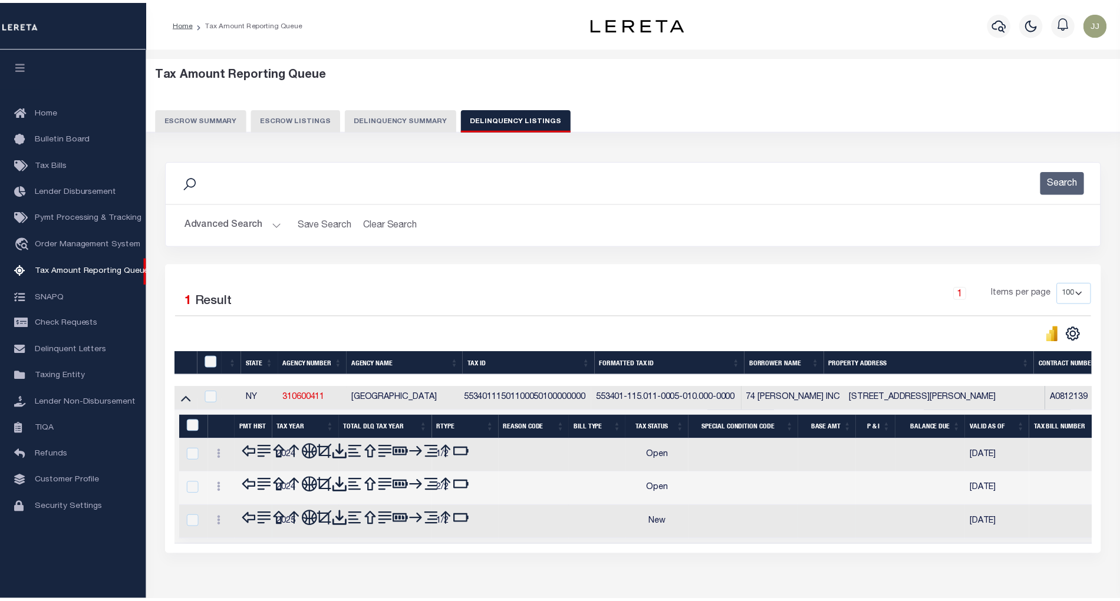
scroll to position [50, 0]
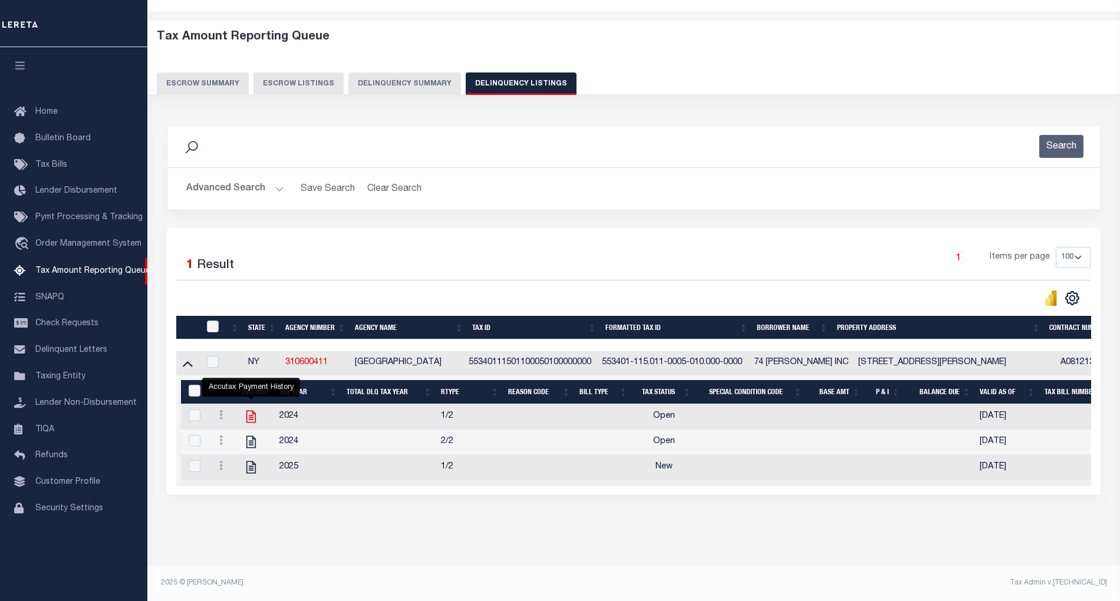
click at [248, 409] on icon "" at bounding box center [250, 416] width 15 height 15
checkbox input "true"
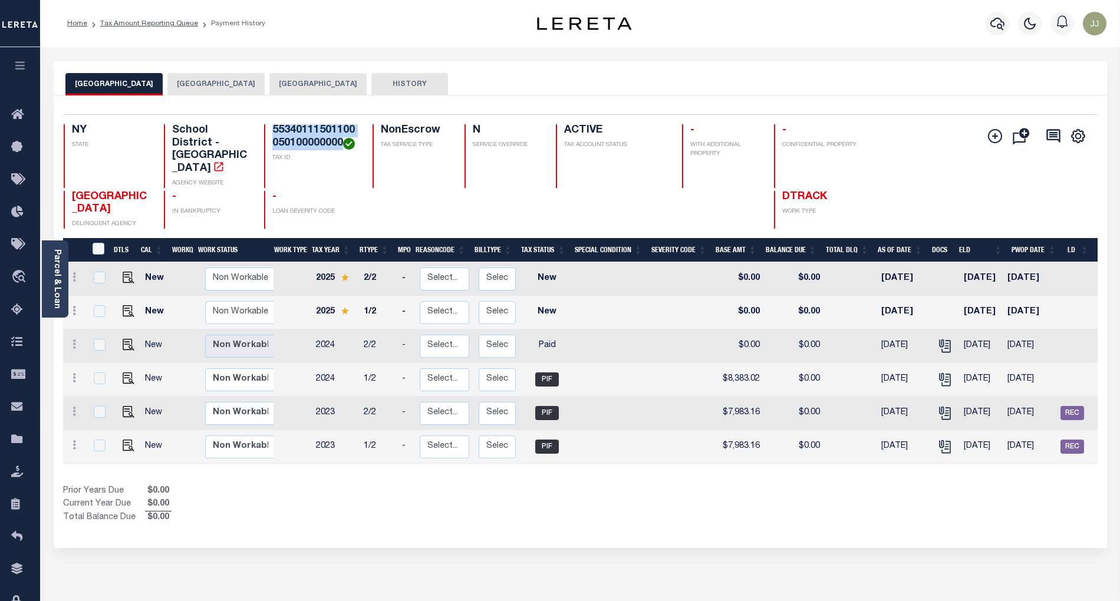
drag, startPoint x: 342, startPoint y: 141, endPoint x: 265, endPoint y: 137, distance: 78.0
click at [265, 137] on div "55340111501100050100000000 TAX ID" at bounding box center [311, 156] width 95 height 64
copy h4 "55340111501100050100000000"
click at [8, 311] on link "Tax Amount Reporting Queue" at bounding box center [20, 310] width 40 height 32
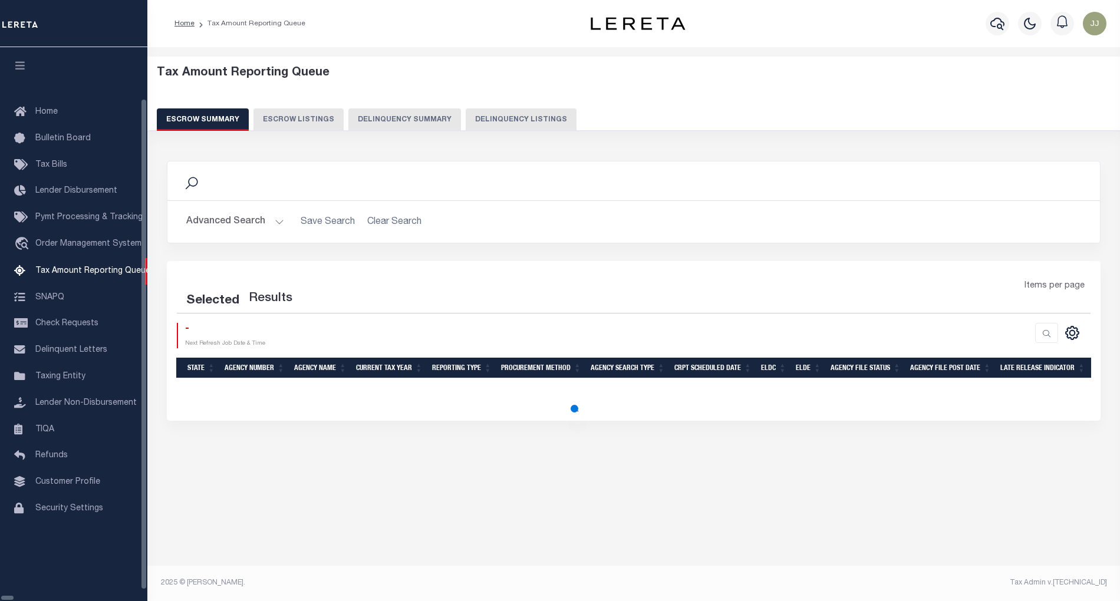
select select "100"
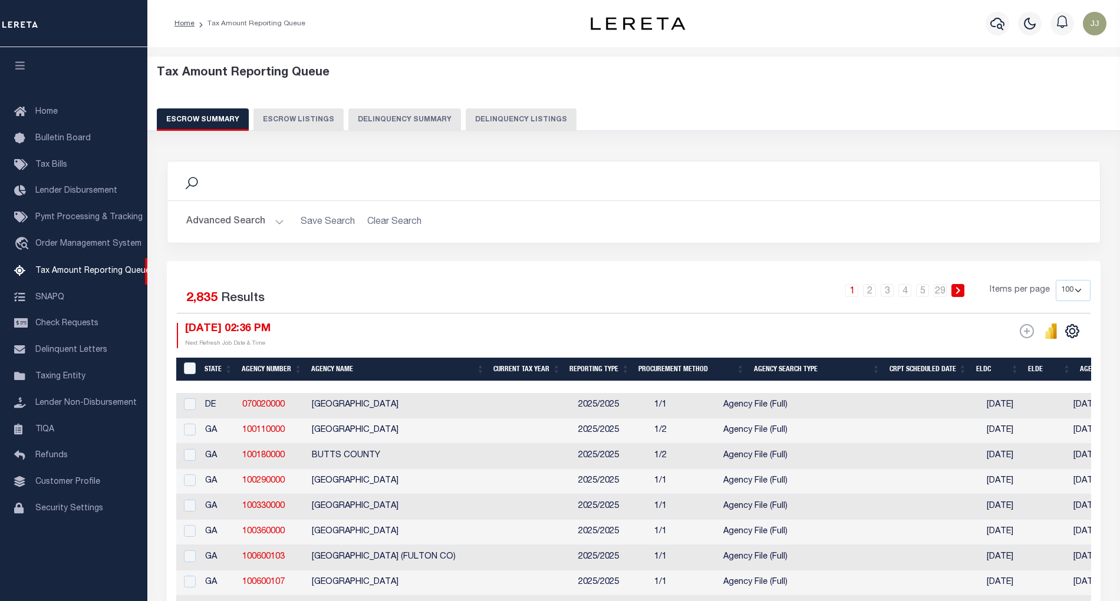
click at [536, 126] on button "Delinquency Listings" at bounding box center [521, 119] width 111 height 22
select select "NY"
select select "100"
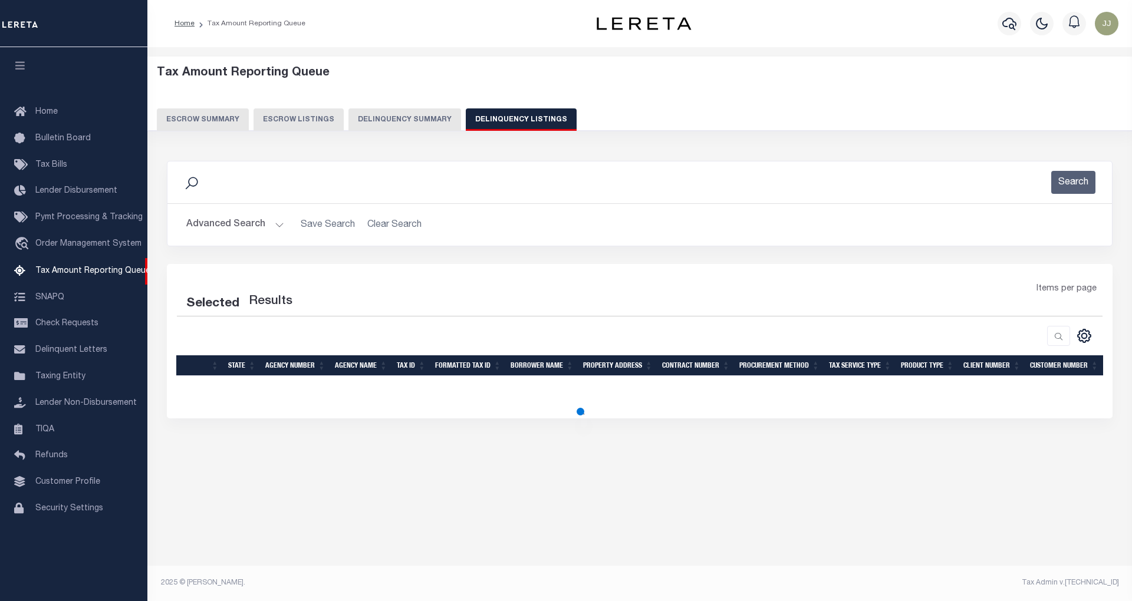
select select "100"
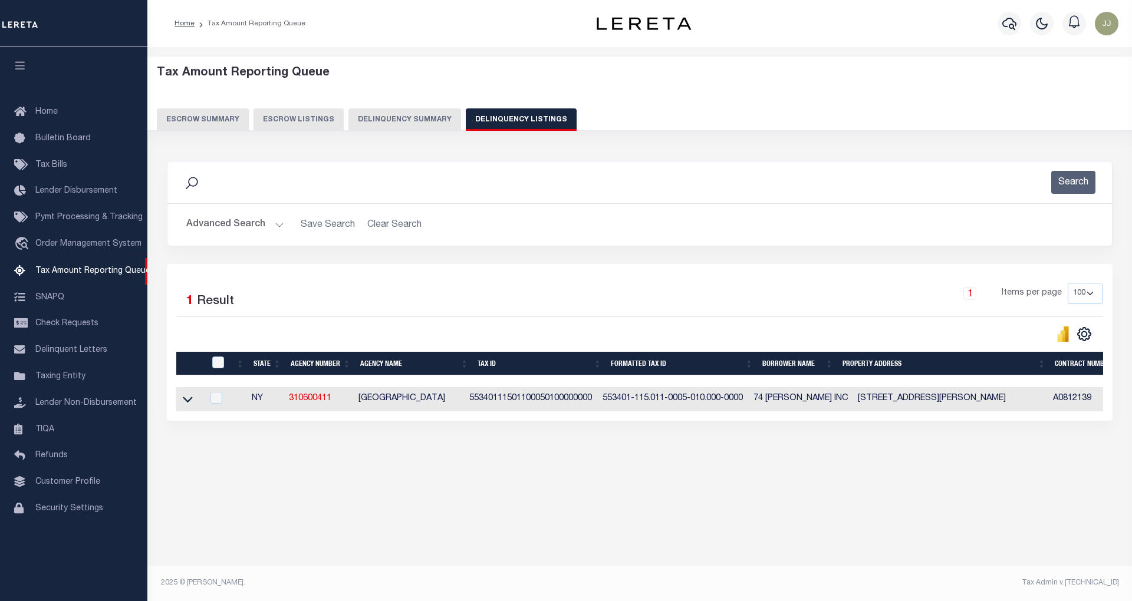
click at [258, 229] on button "Advanced Search" at bounding box center [235, 224] width 98 height 23
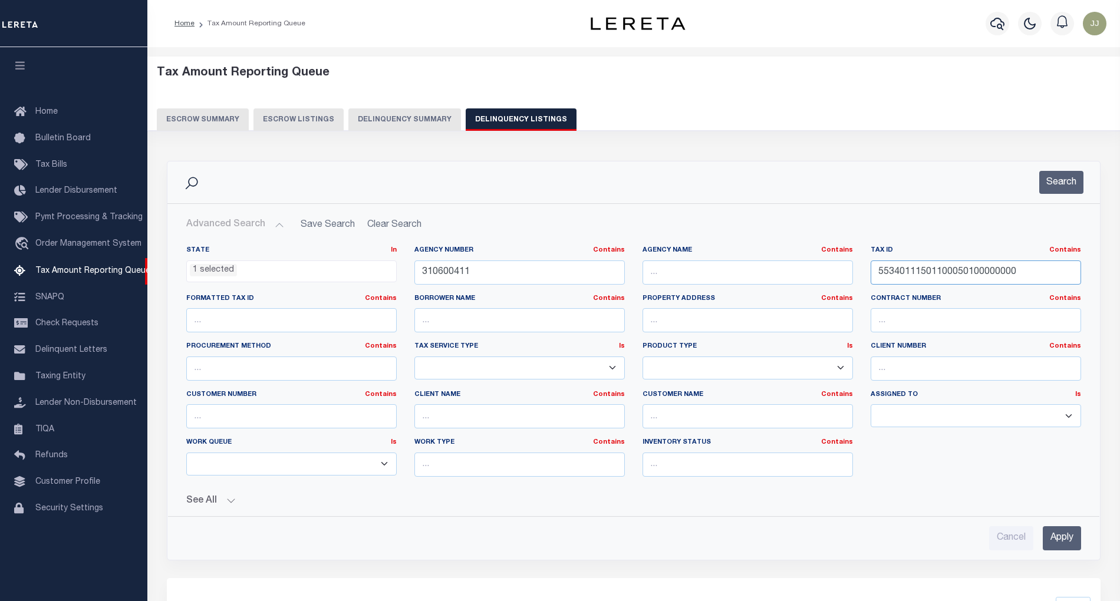
drag, startPoint x: 1021, startPoint y: 275, endPoint x: 838, endPoint y: 276, distance: 182.7
click at [838, 276] on div "State In In AK AL AR AZ CA CO CT DC DE FL GA GU HI IA ID IL IN KS KY LA MA MD M…" at bounding box center [633, 366] width 912 height 241
paste input "4005920028"
type input "4005920028"
drag, startPoint x: 404, startPoint y: 266, endPoint x: 394, endPoint y: 268, distance: 10.7
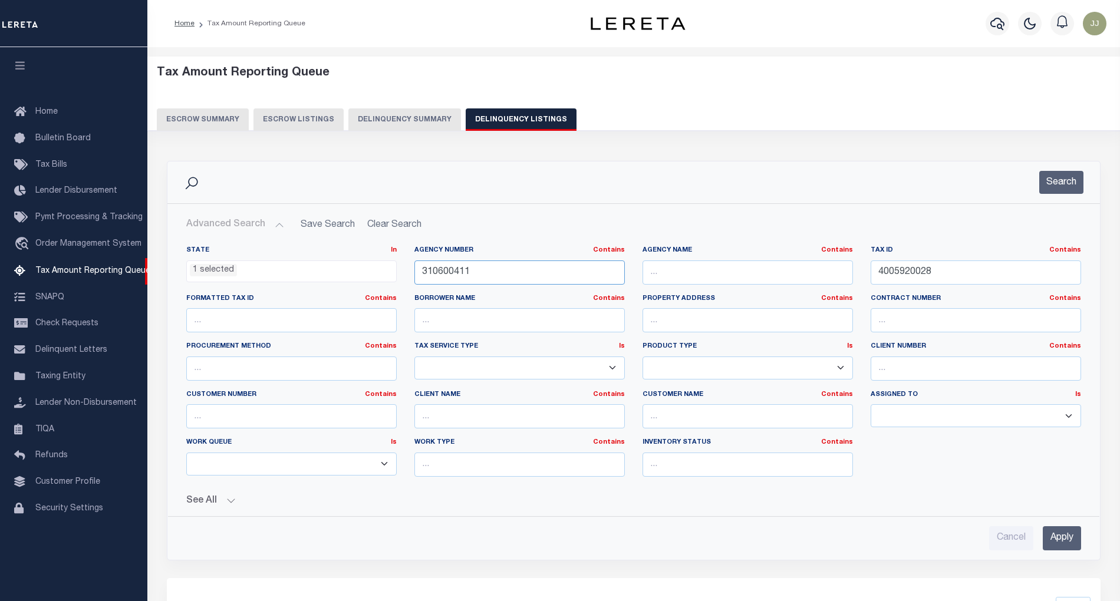
click at [394, 268] on div "State In In AK AL AR AZ CA CO CT DC DE FL GA GU HI IA ID IL IN KS KY LA MA MD M…" at bounding box center [633, 366] width 912 height 241
paste input "41010"
type input "310410101"
click at [1057, 180] on button "Search" at bounding box center [1061, 182] width 44 height 23
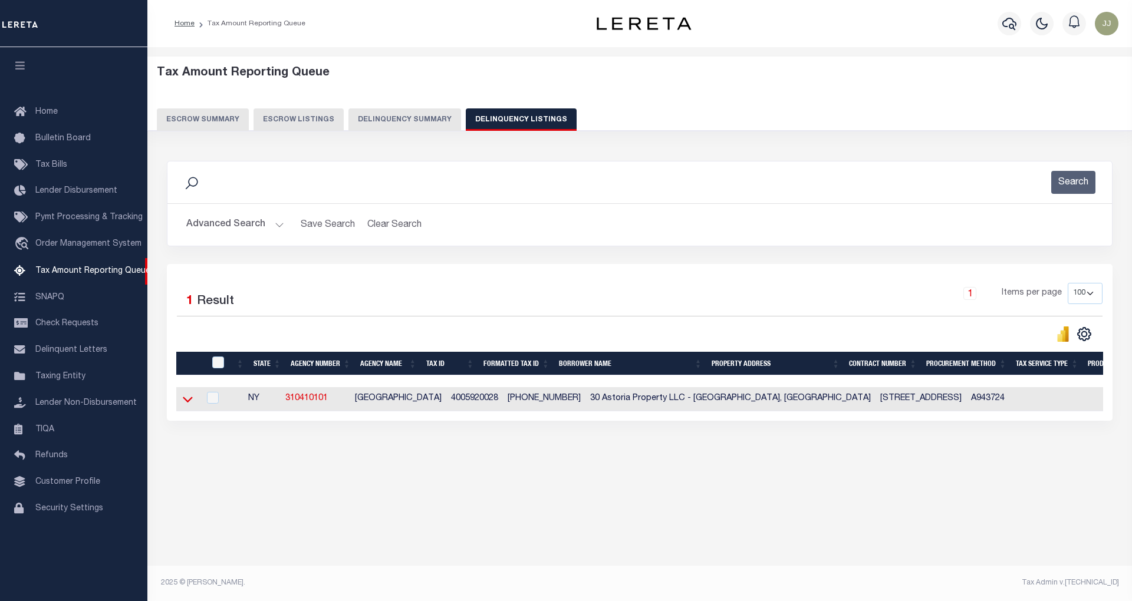
click at [185, 399] on icon at bounding box center [188, 399] width 10 height 12
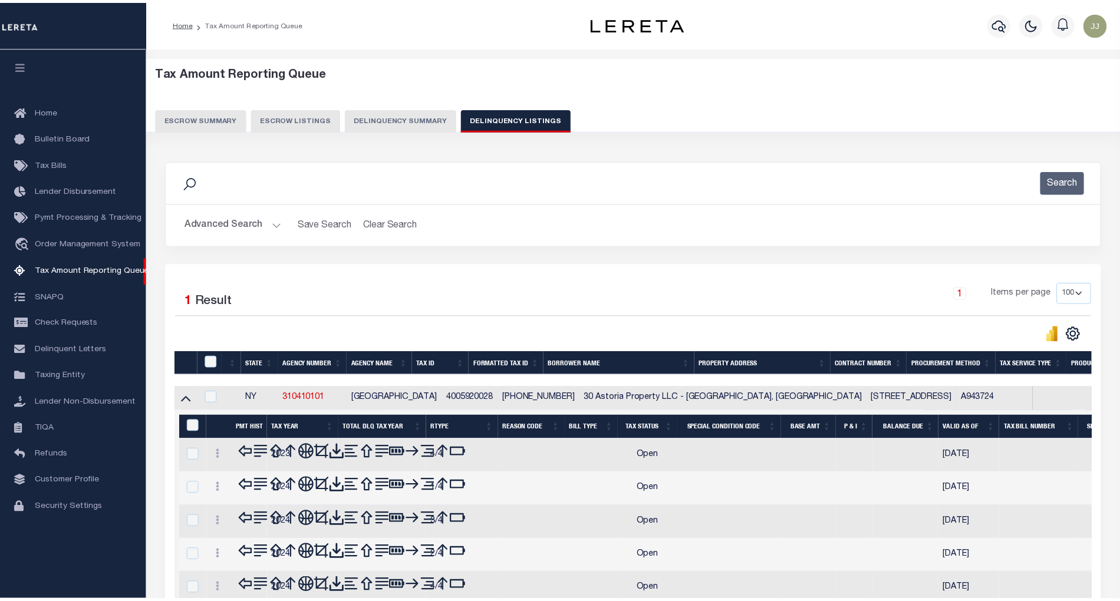
scroll to position [105, 0]
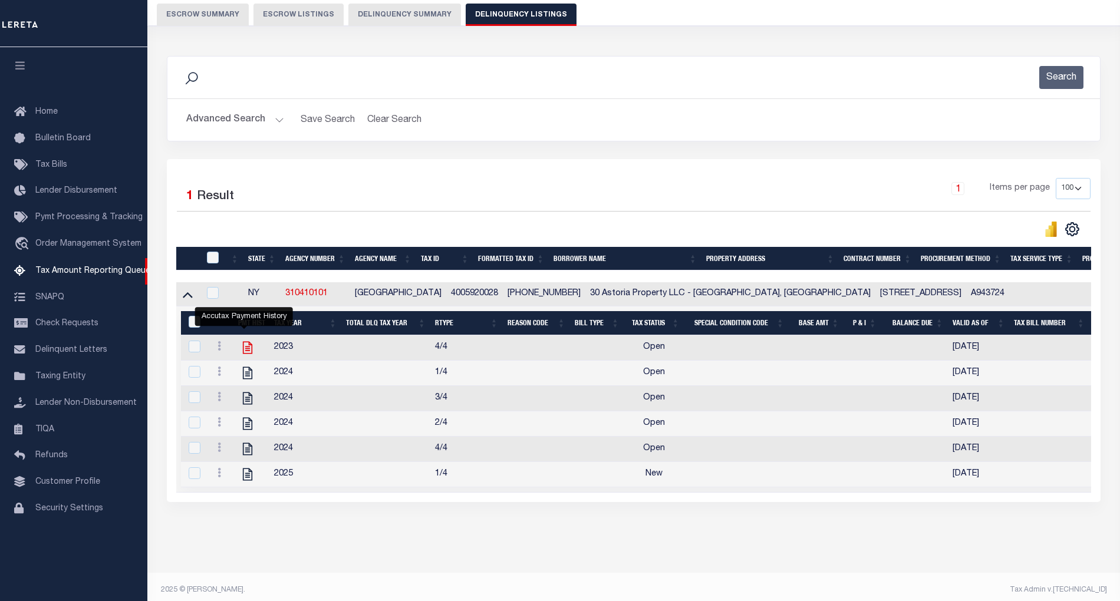
click at [245, 352] on icon "" at bounding box center [247, 348] width 9 height 12
checkbox input "true"
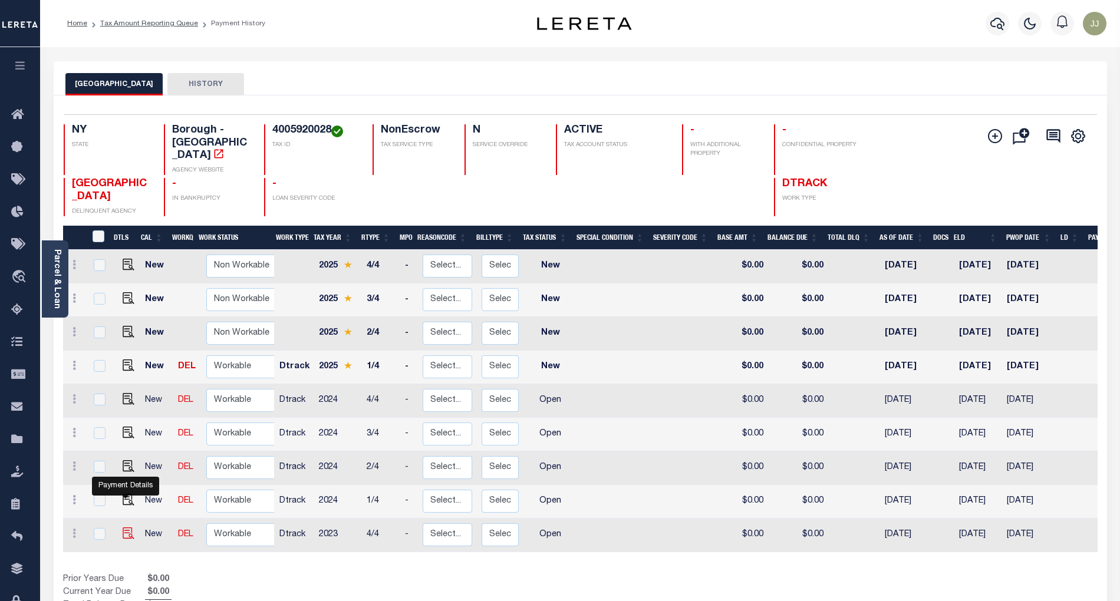
click at [127, 528] on img "" at bounding box center [129, 534] width 12 height 12
checkbox input "true"
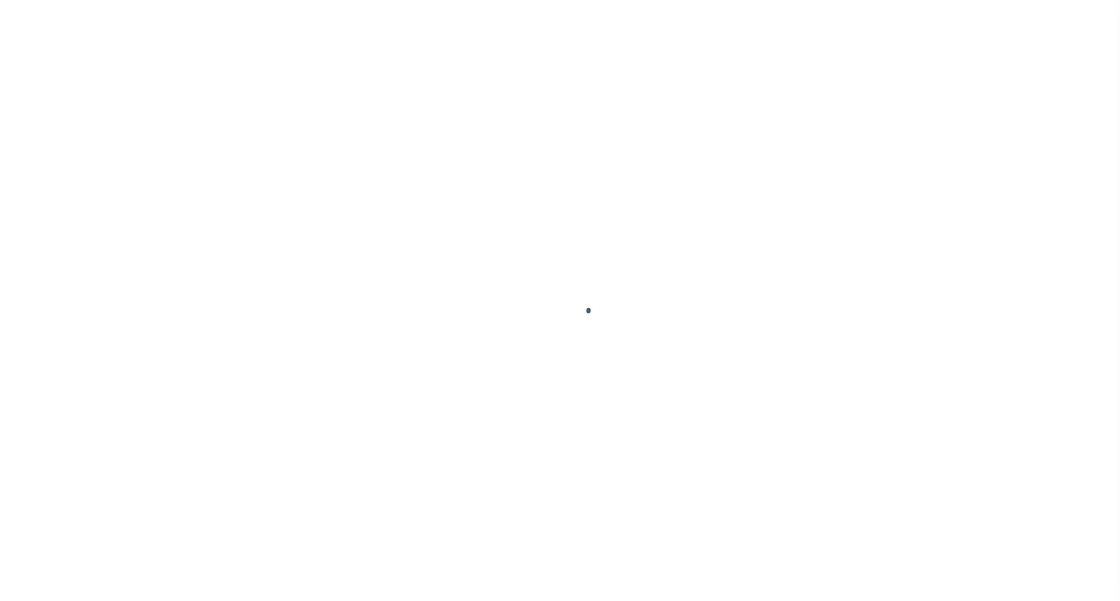
select select "OP2"
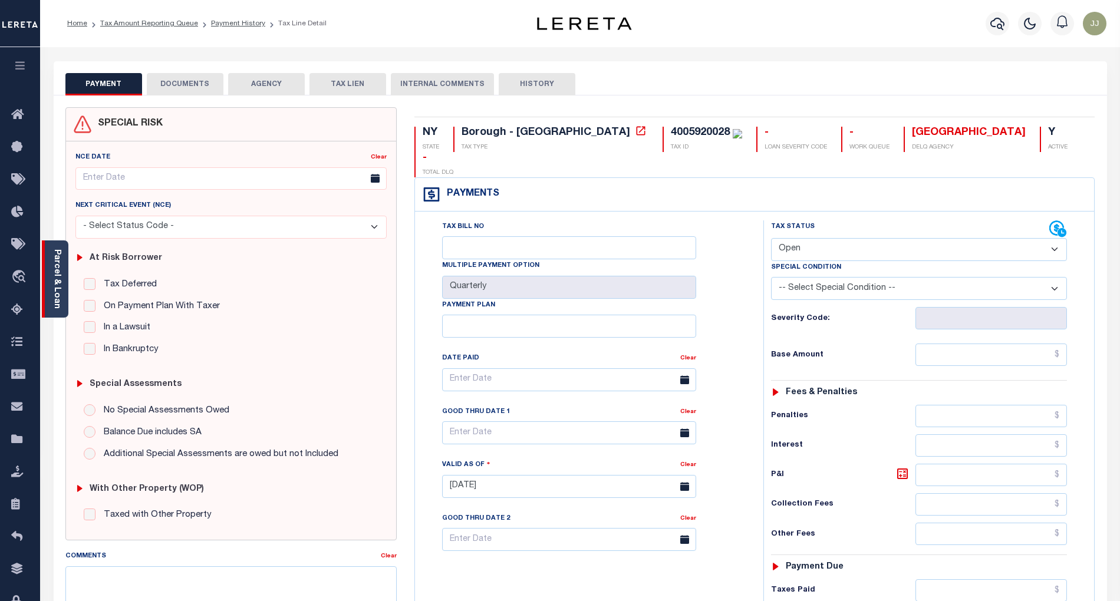
click at [62, 300] on div "Parcel & Loan" at bounding box center [55, 279] width 27 height 77
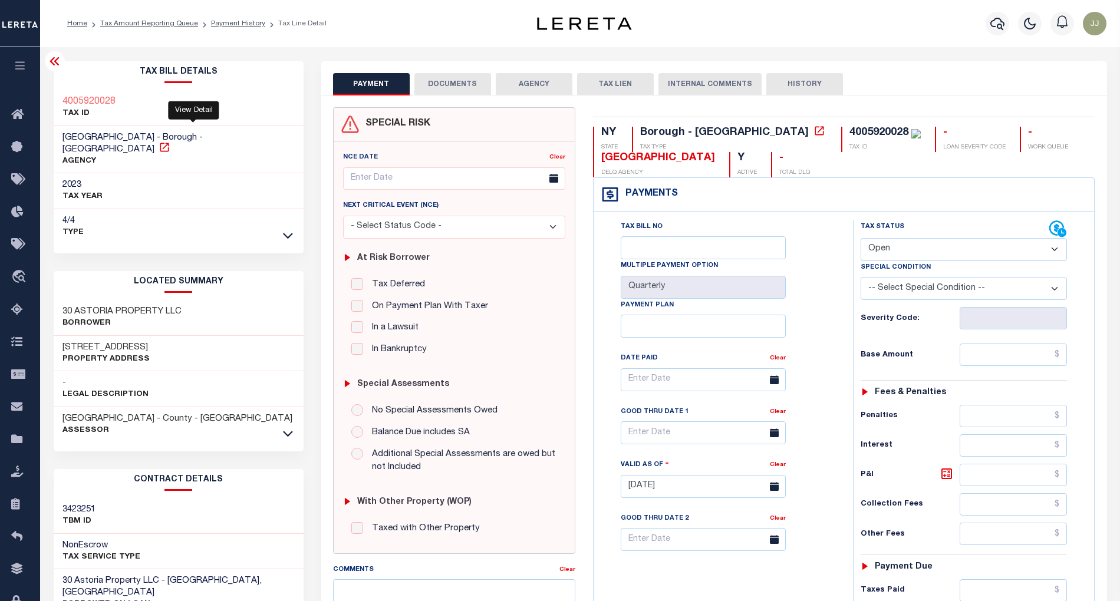
click at [170, 141] on icon at bounding box center [165, 147] width 12 height 12
click at [291, 427] on icon at bounding box center [288, 433] width 10 height 12
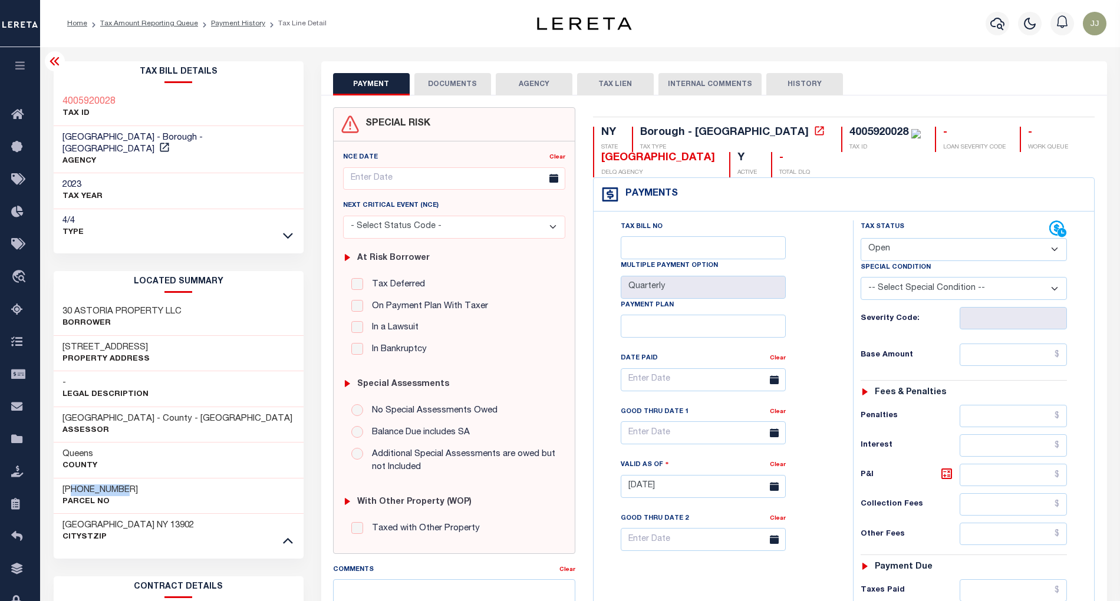
drag, startPoint x: 71, startPoint y: 479, endPoint x: 130, endPoint y: 480, distance: 59.0
click at [130, 480] on div "[PHONE_NUMBER] Parcel No" at bounding box center [179, 496] width 250 height 36
copy h3 "00592-0028"
